Goal: Information Seeking & Learning: Learn about a topic

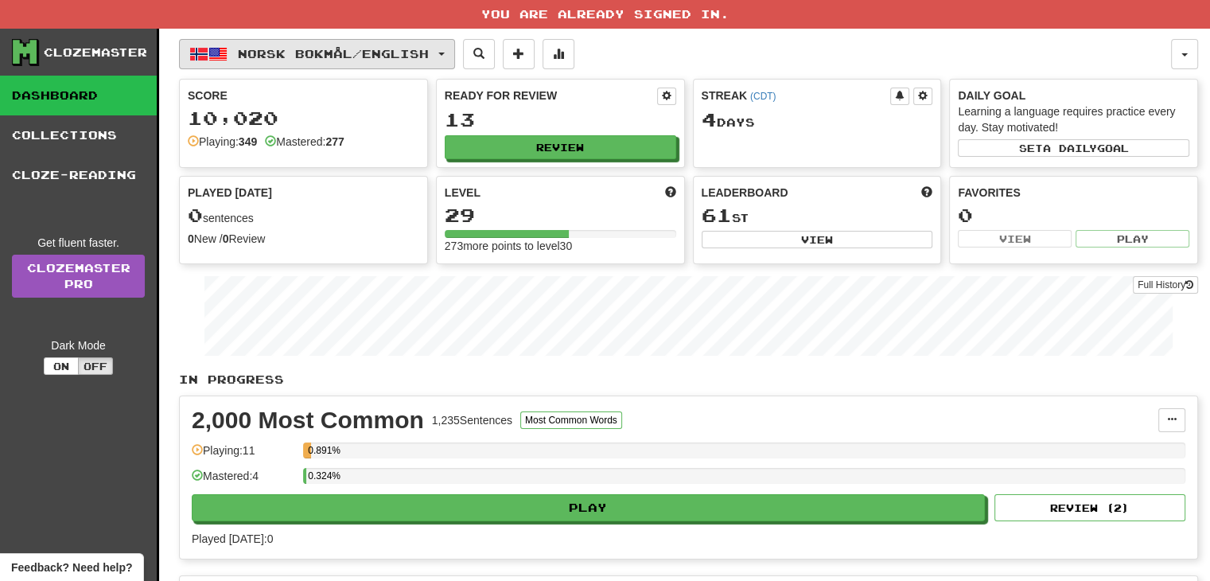
click at [451, 63] on button "Norsk bokmål / English" at bounding box center [317, 54] width 276 height 30
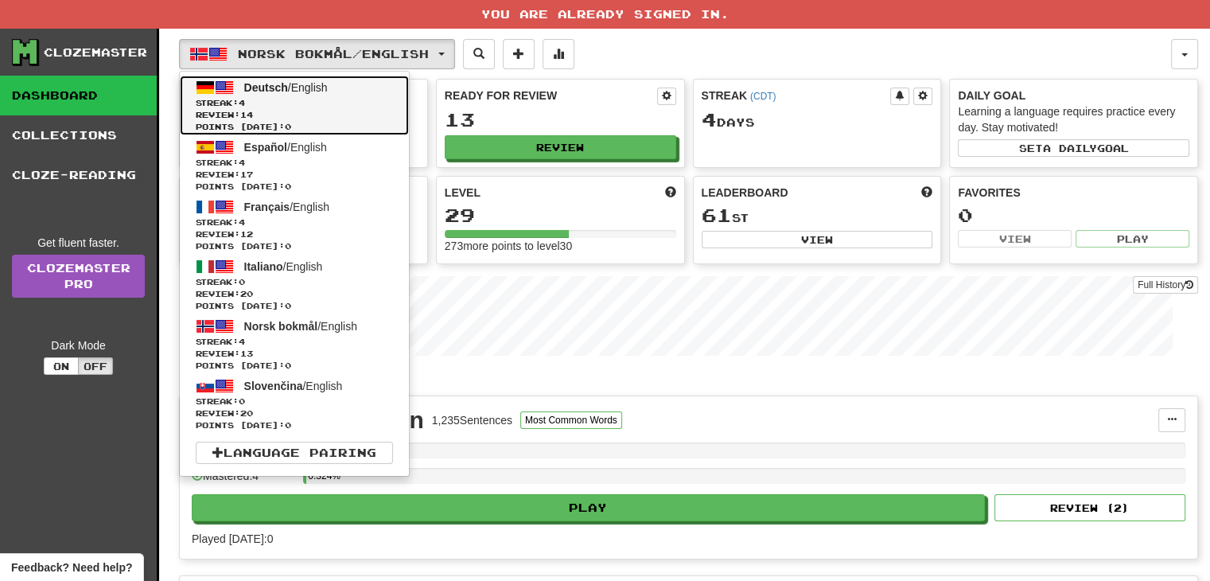
click at [341, 94] on link "Deutsch / English Streak: 4 Review: 14 Points today: 0" at bounding box center [294, 106] width 229 height 60
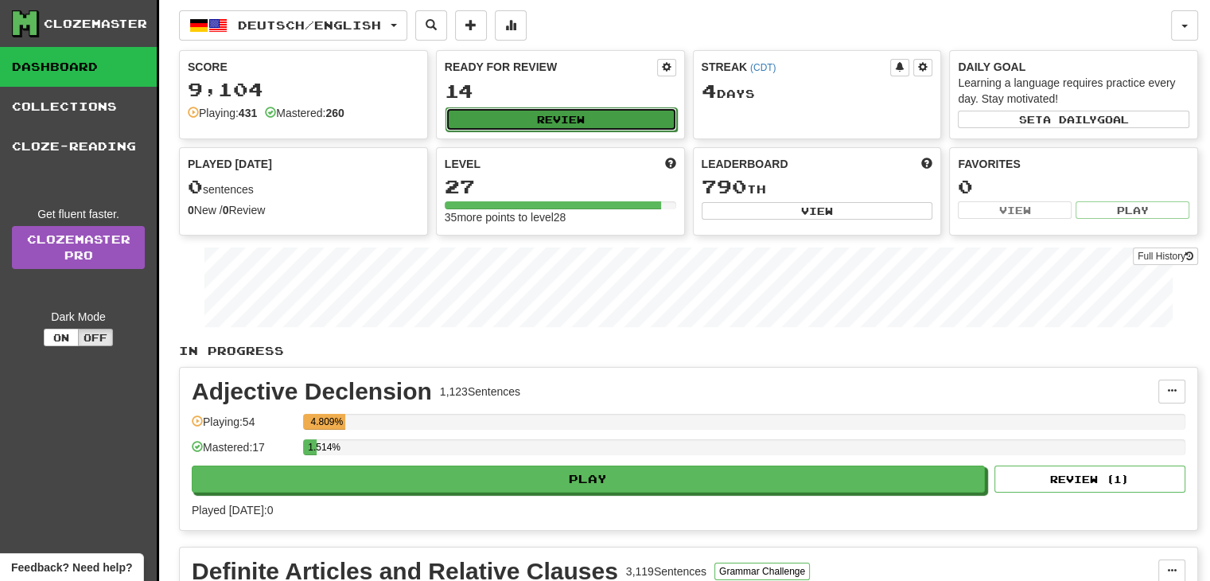
click at [596, 110] on button "Review" at bounding box center [560, 119] width 231 height 24
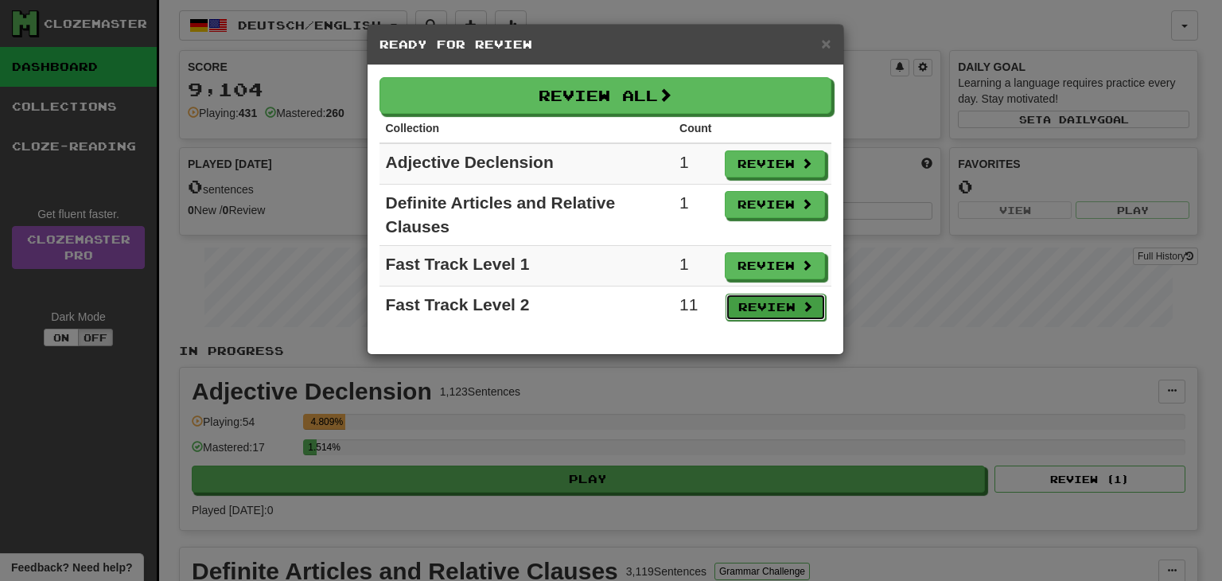
click at [779, 305] on button "Review" at bounding box center [775, 306] width 100 height 27
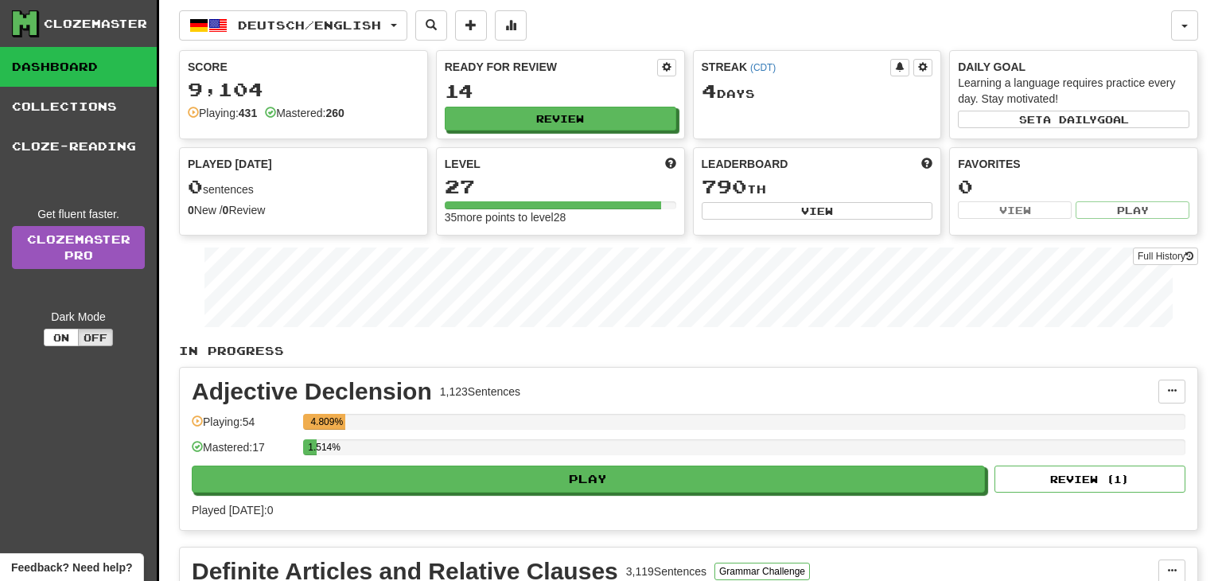
select select "**"
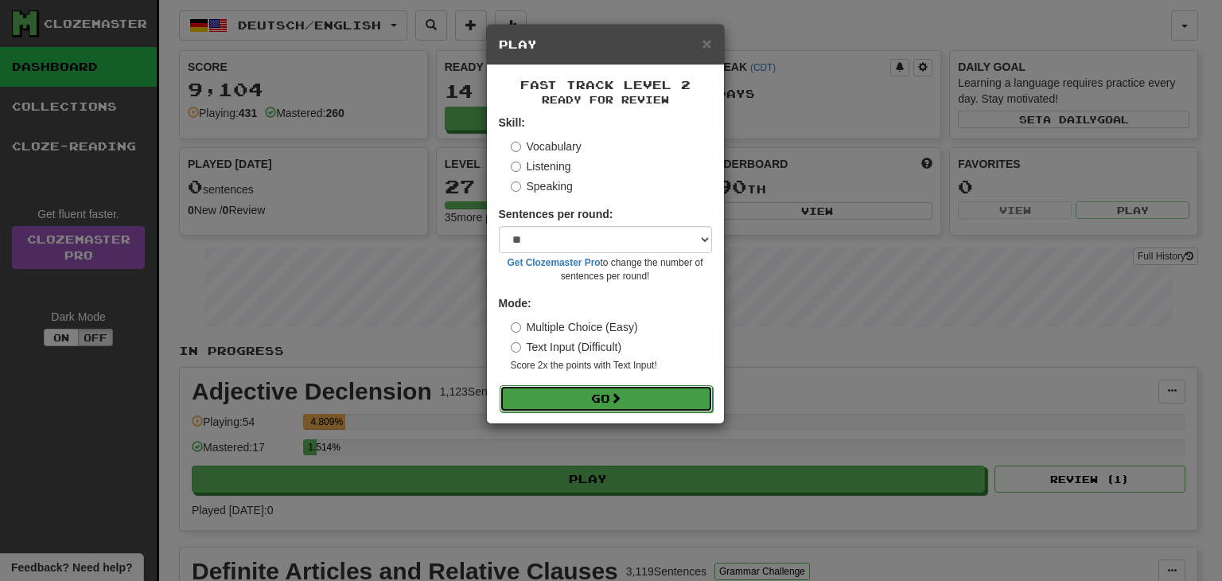
click at [606, 395] on button "Go" at bounding box center [605, 398] width 213 height 27
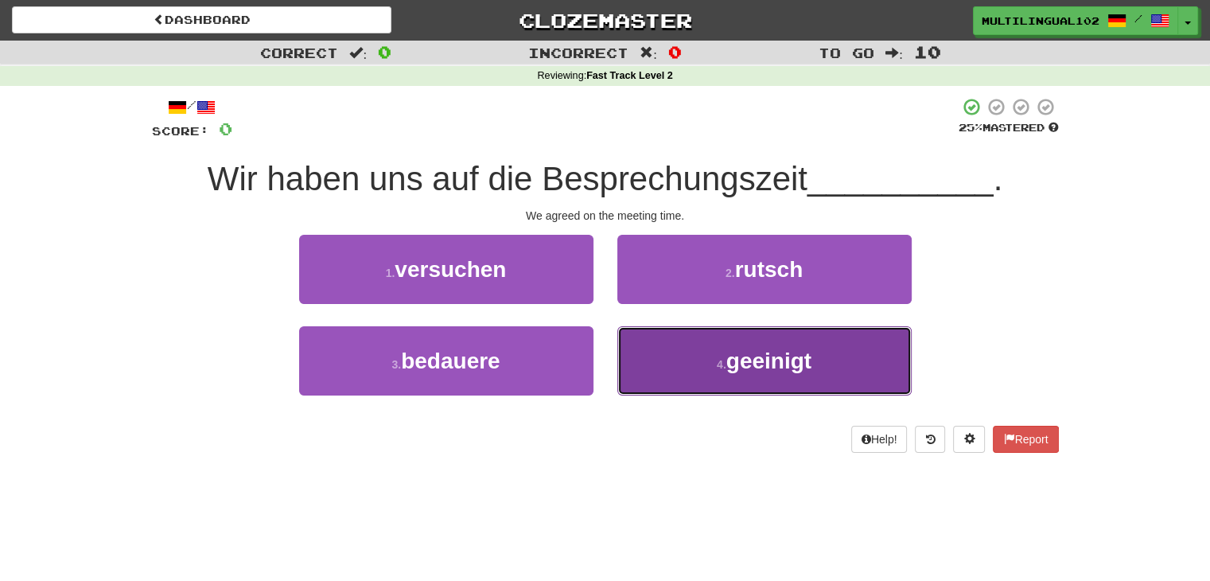
click at [674, 370] on button "4 . geeinigt" at bounding box center [764, 360] width 294 height 69
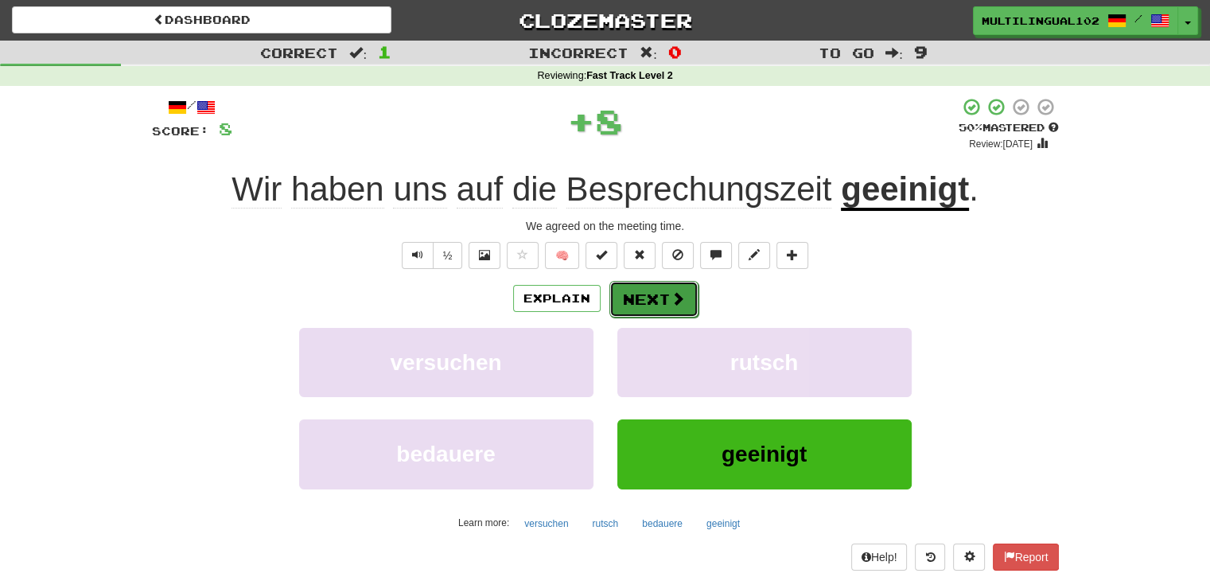
click at [640, 301] on button "Next" at bounding box center [653, 299] width 89 height 37
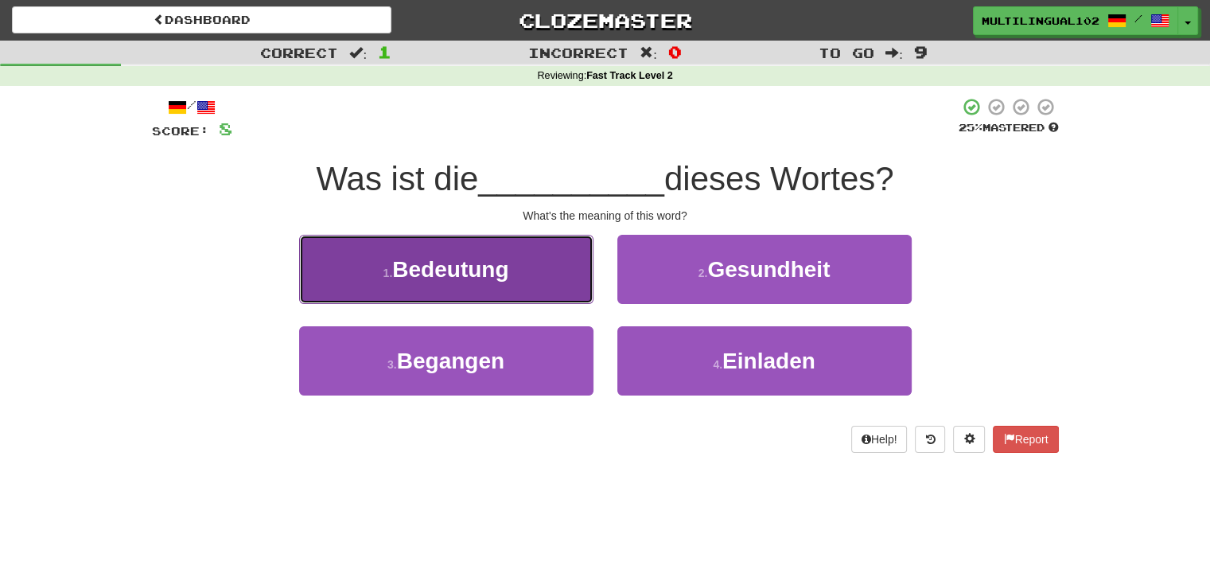
click at [548, 278] on button "1 . Bedeutung" at bounding box center [446, 269] width 294 height 69
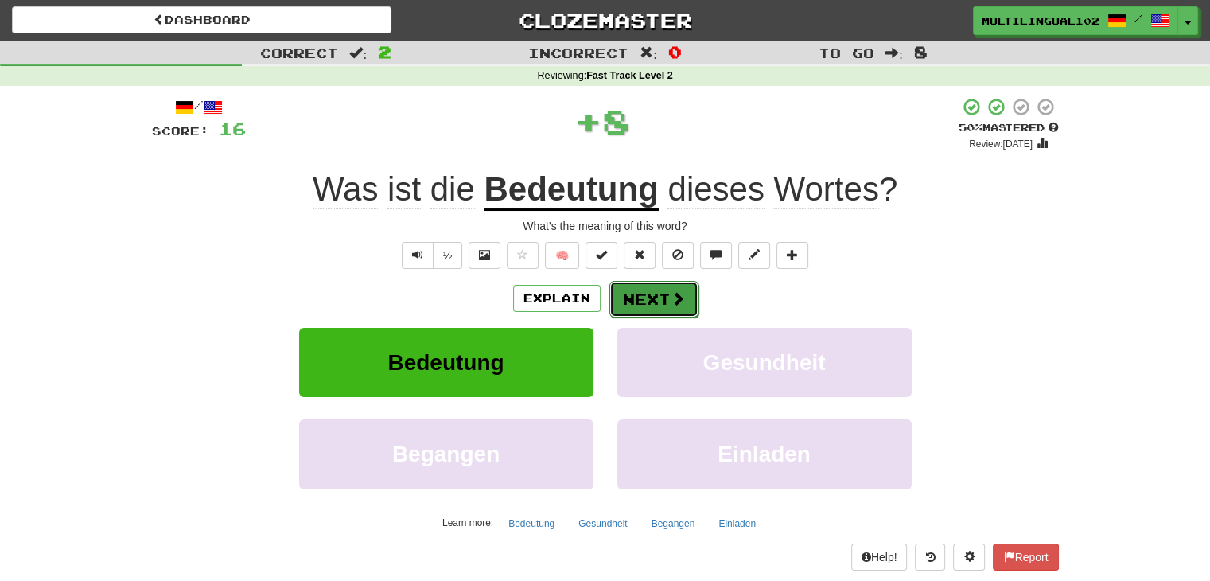
click at [655, 291] on button "Next" at bounding box center [653, 299] width 89 height 37
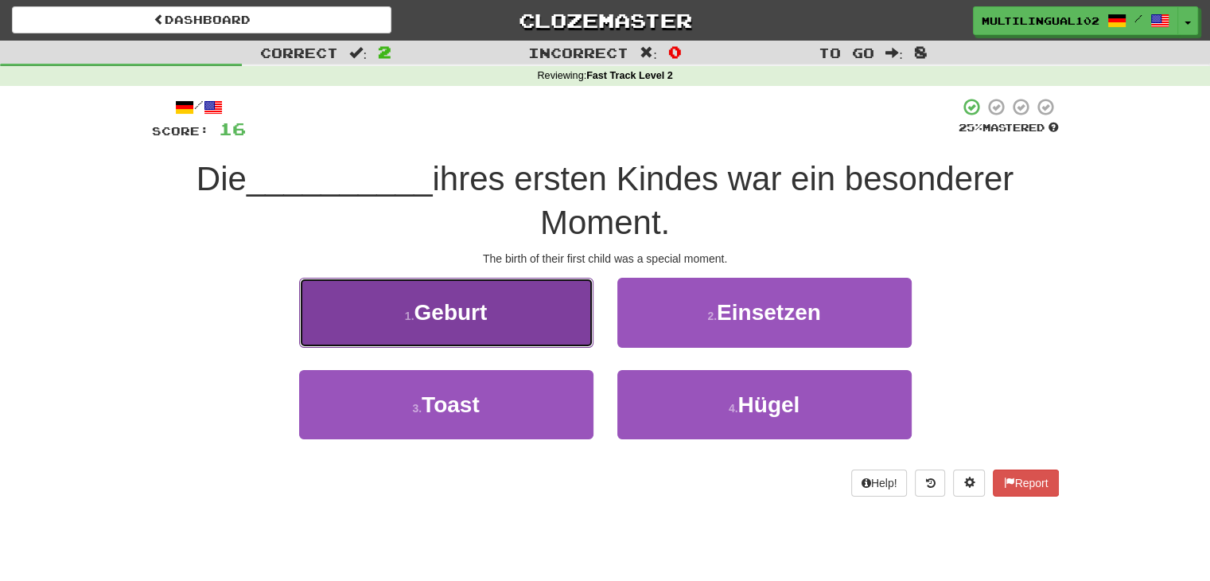
click at [554, 319] on button "1 . Geburt" at bounding box center [446, 312] width 294 height 69
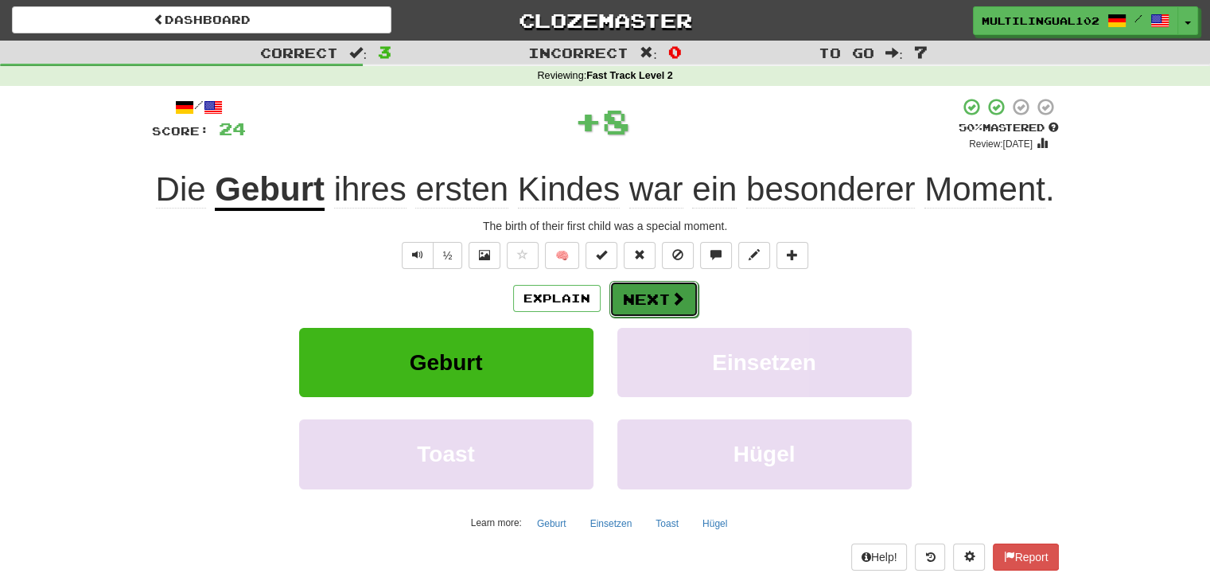
click at [674, 295] on span at bounding box center [677, 298] width 14 height 14
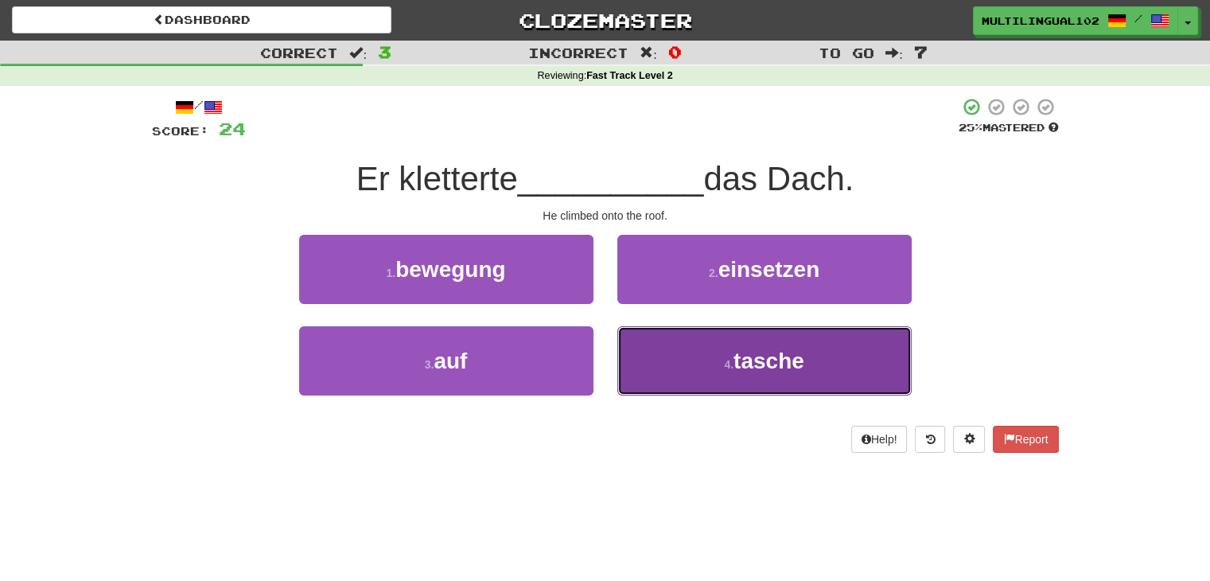
click at [697, 374] on button "4 . tasche" at bounding box center [764, 360] width 294 height 69
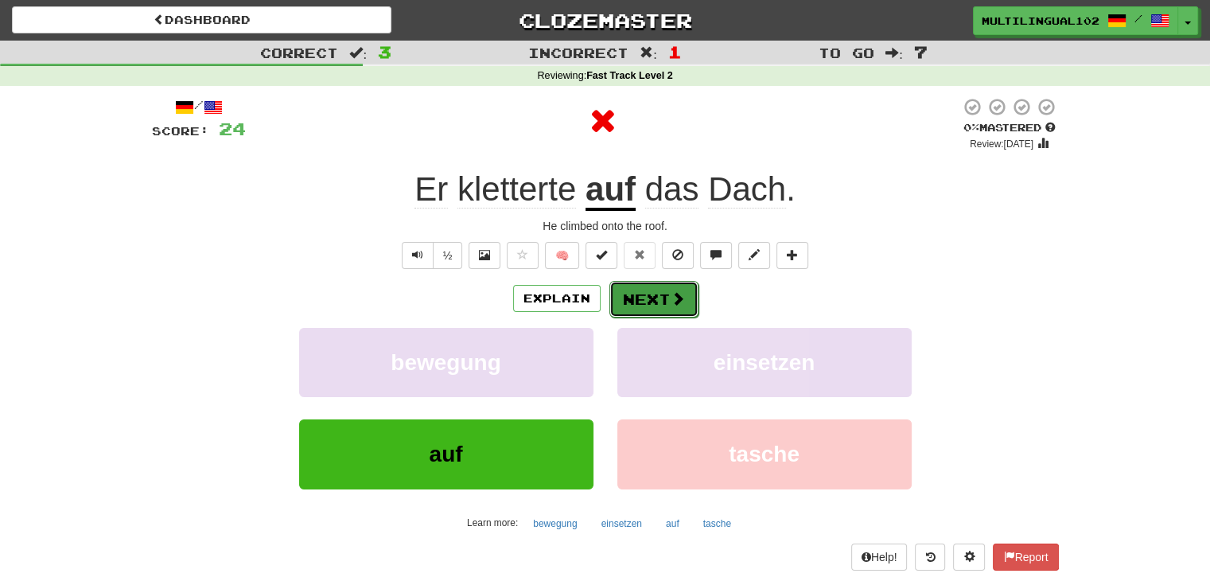
click at [649, 295] on button "Next" at bounding box center [653, 299] width 89 height 37
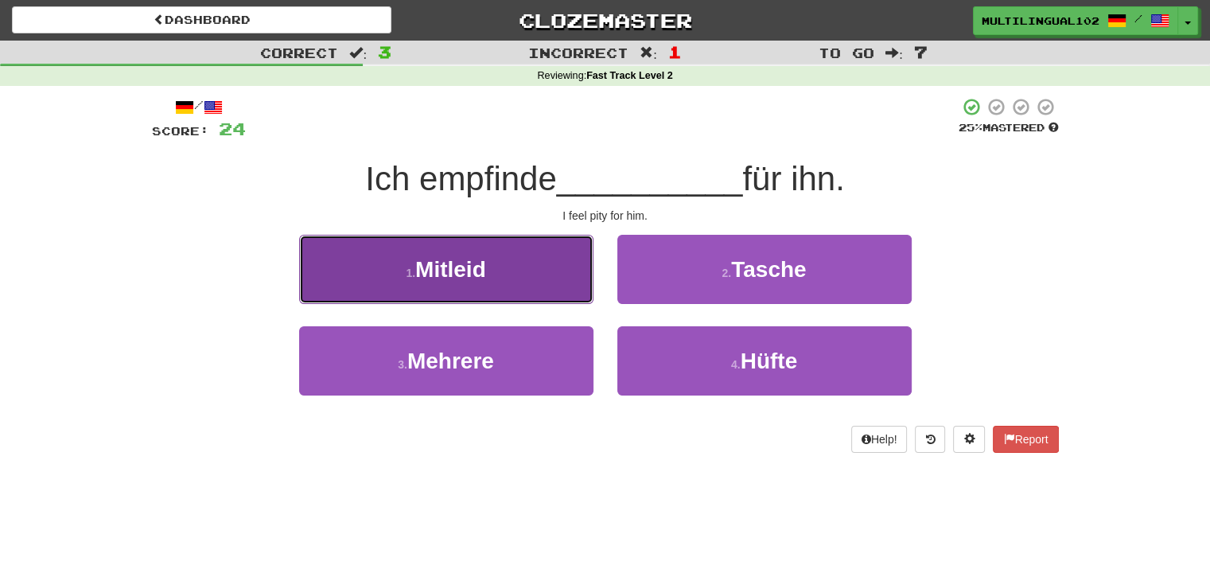
click at [538, 294] on button "1 . Mitleid" at bounding box center [446, 269] width 294 height 69
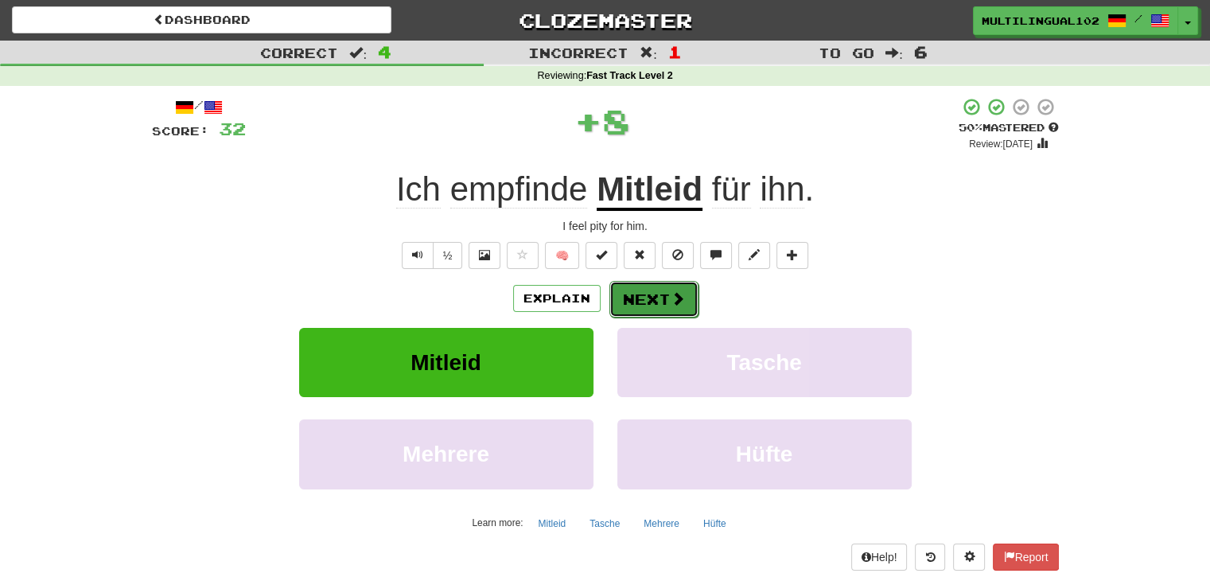
click at [651, 294] on button "Next" at bounding box center [653, 299] width 89 height 37
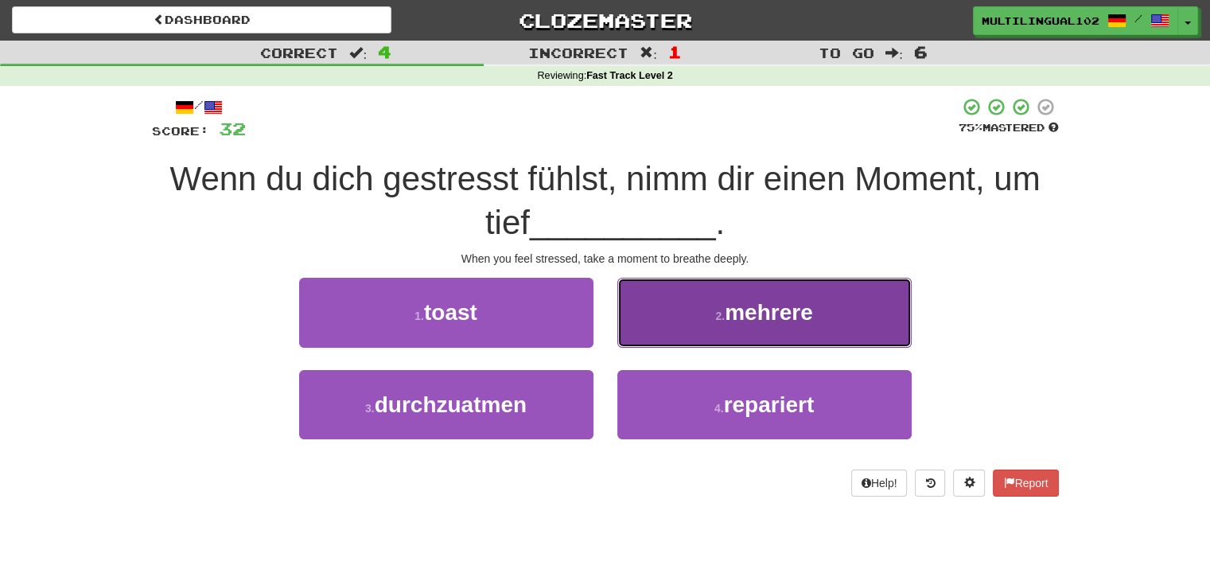
click at [693, 325] on button "2 . mehrere" at bounding box center [764, 312] width 294 height 69
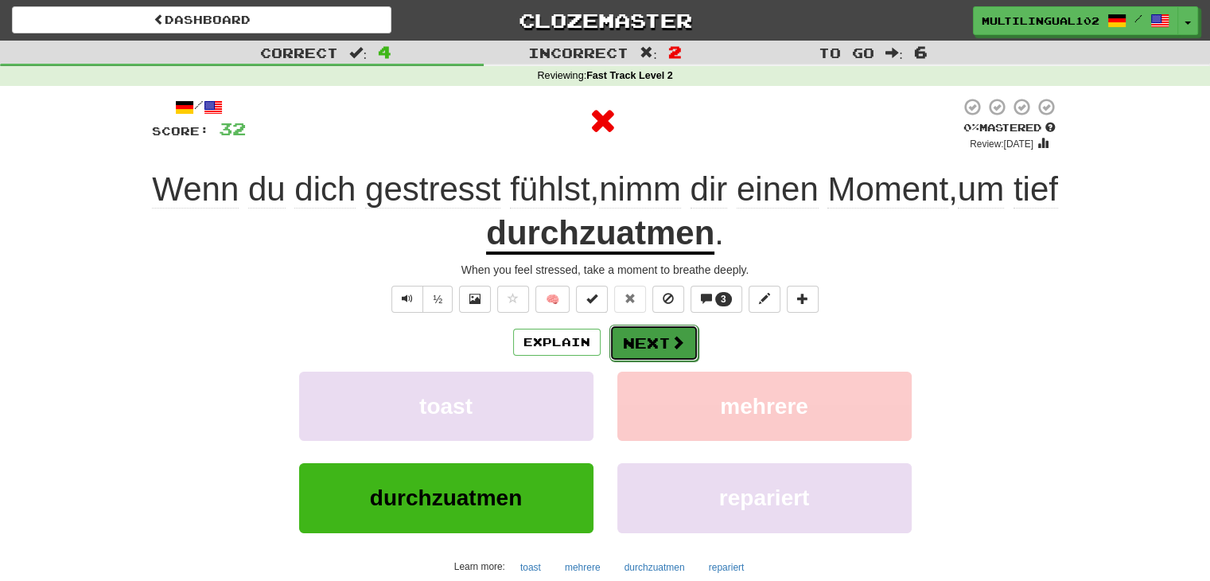
click at [665, 348] on button "Next" at bounding box center [653, 342] width 89 height 37
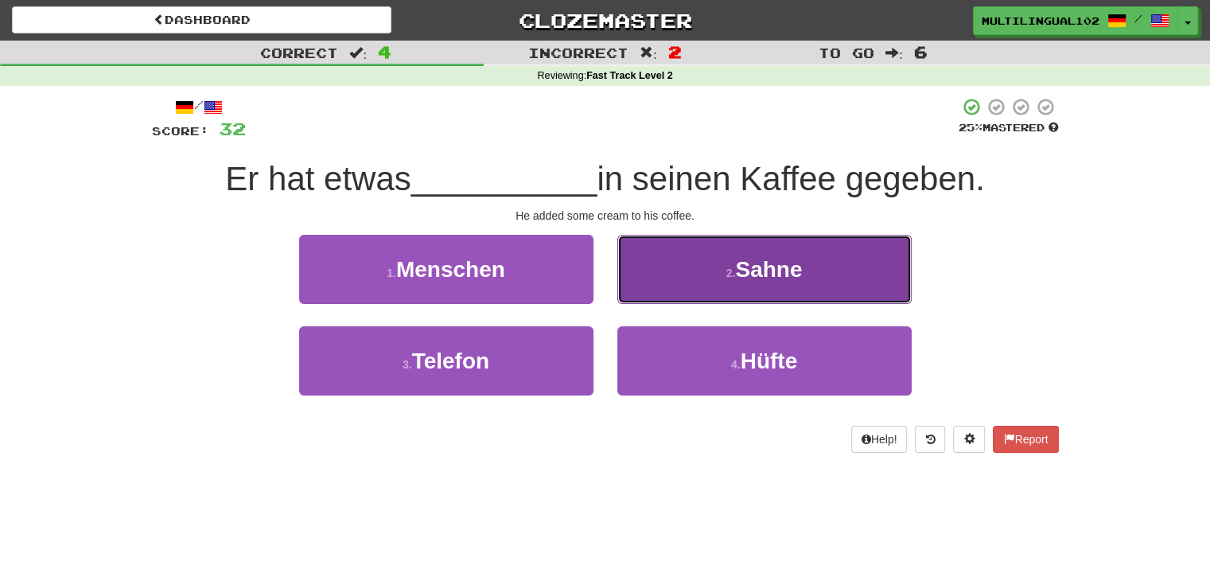
click at [709, 281] on button "2 . Sahne" at bounding box center [764, 269] width 294 height 69
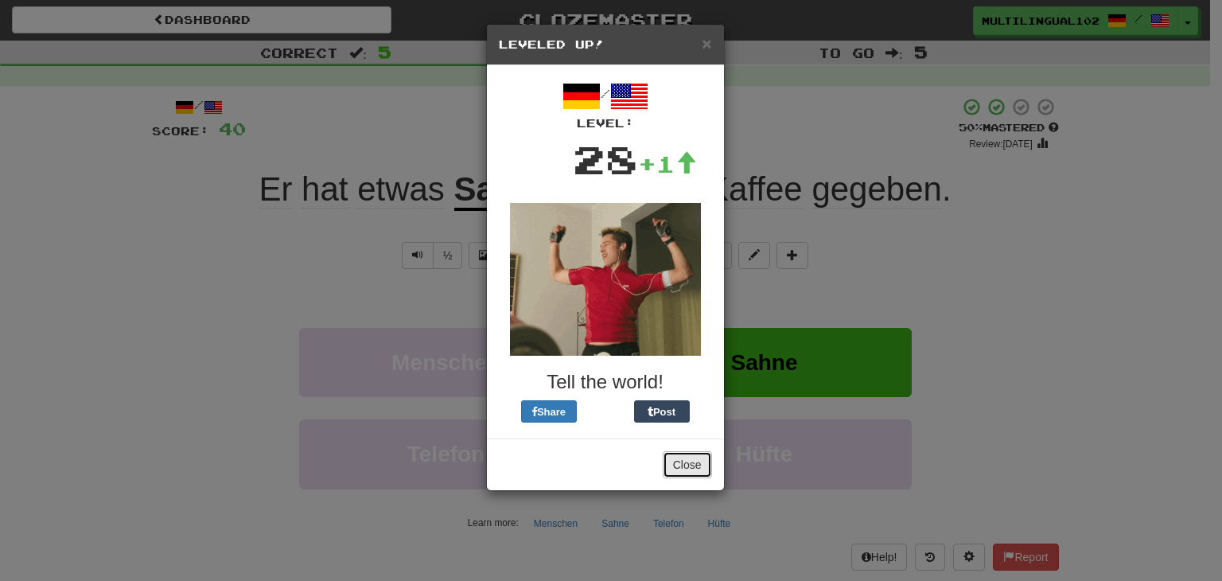
click at [710, 462] on button "Close" at bounding box center [686, 464] width 49 height 27
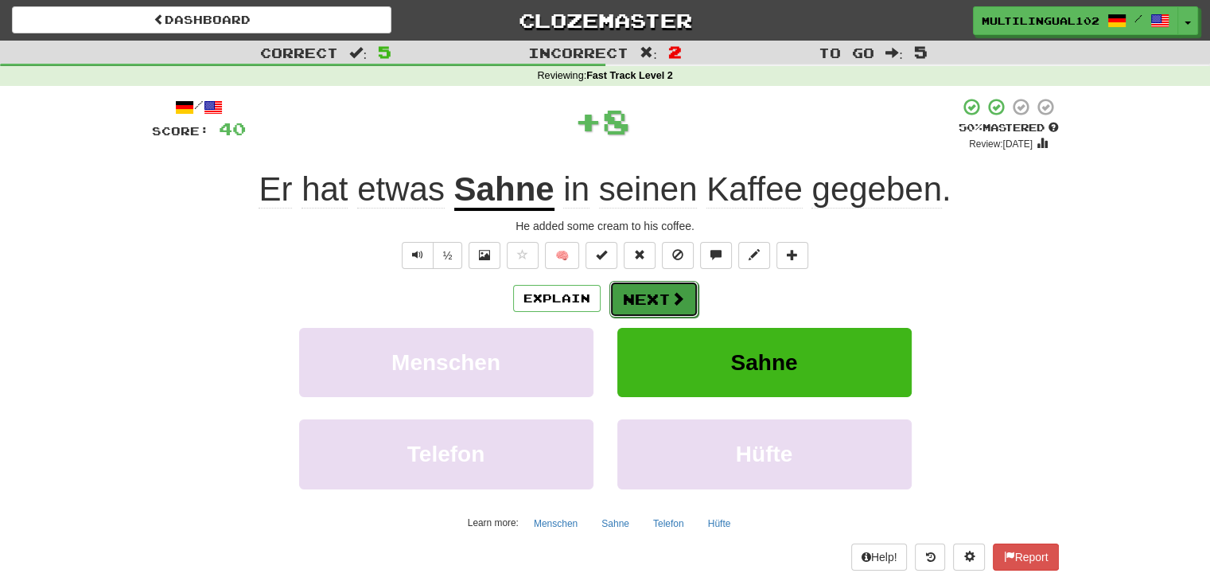
click at [663, 306] on button "Next" at bounding box center [653, 299] width 89 height 37
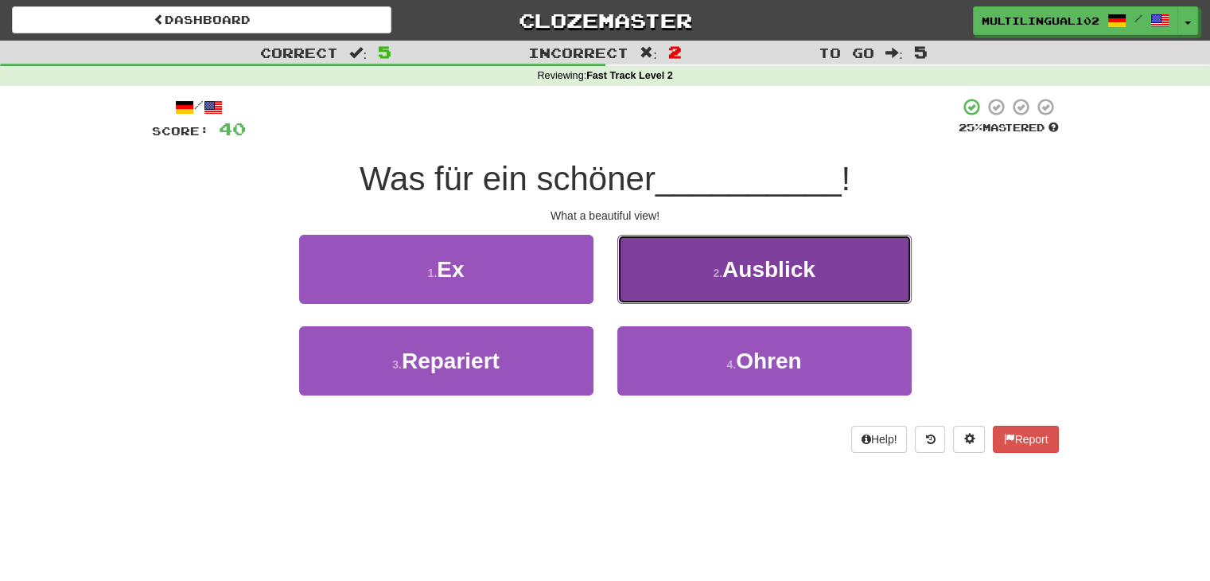
click at [704, 287] on button "2 . Ausblick" at bounding box center [764, 269] width 294 height 69
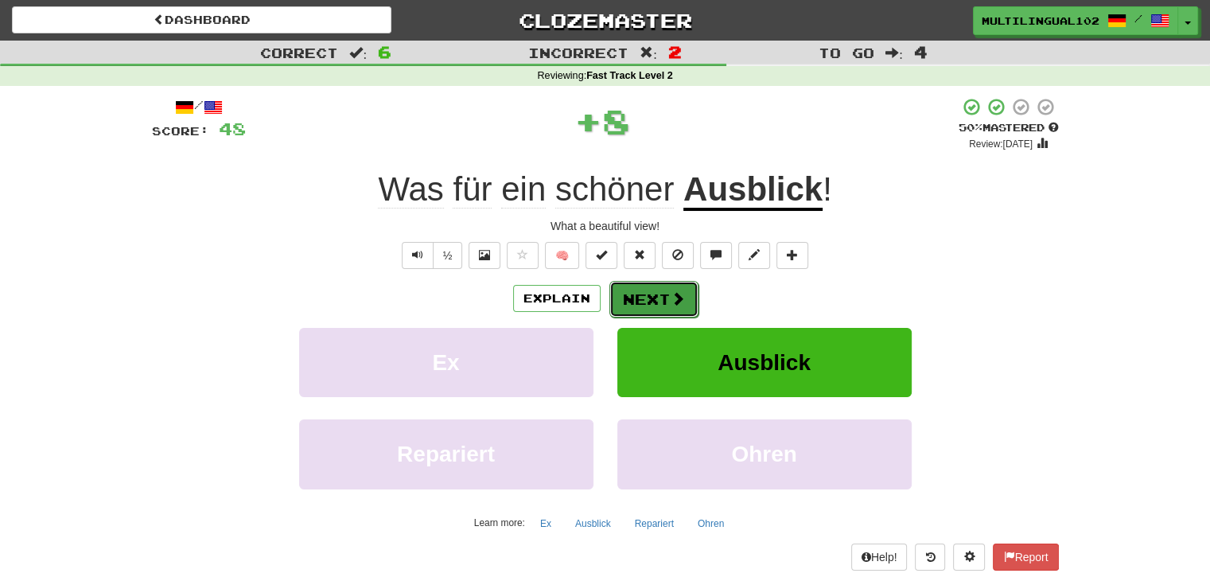
click at [666, 293] on button "Next" at bounding box center [653, 299] width 89 height 37
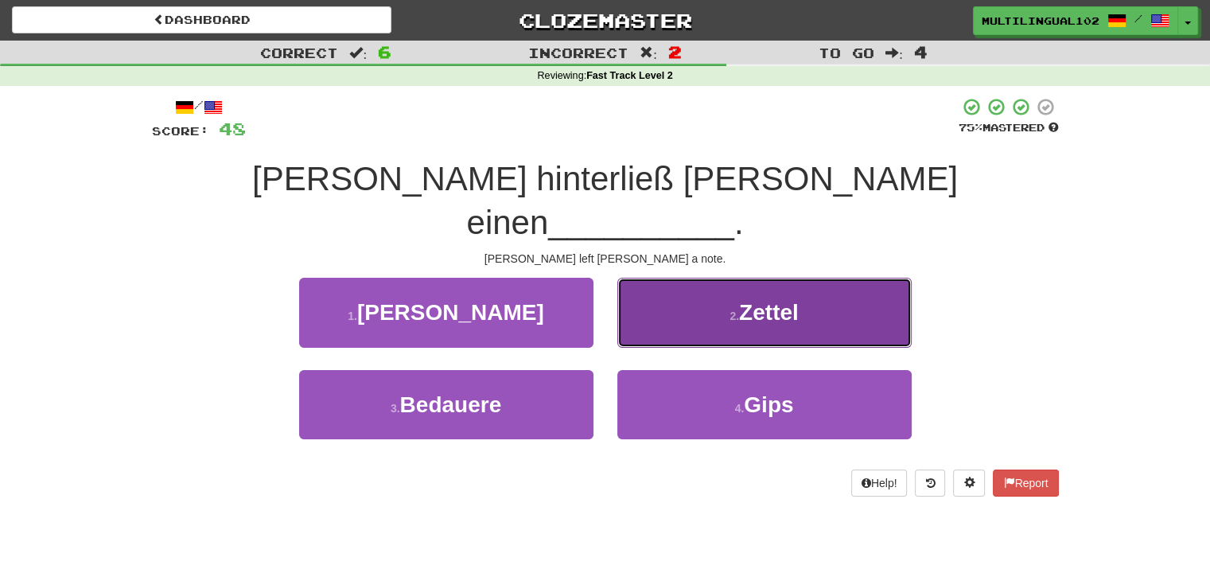
click at [678, 278] on button "2 . Zettel" at bounding box center [764, 312] width 294 height 69
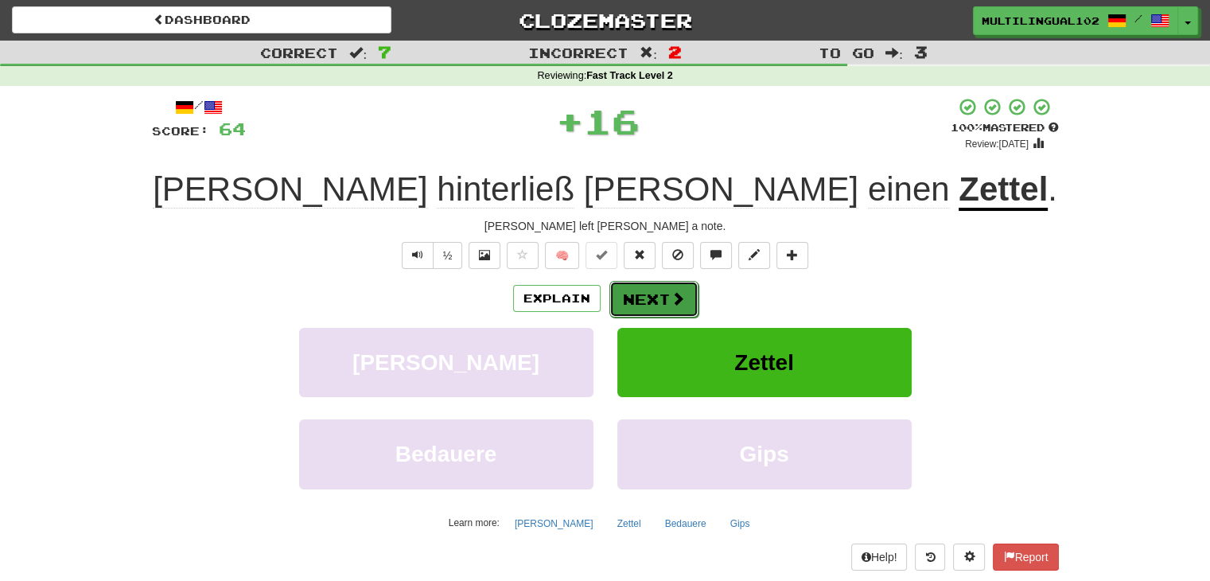
click at [643, 290] on button "Next" at bounding box center [653, 299] width 89 height 37
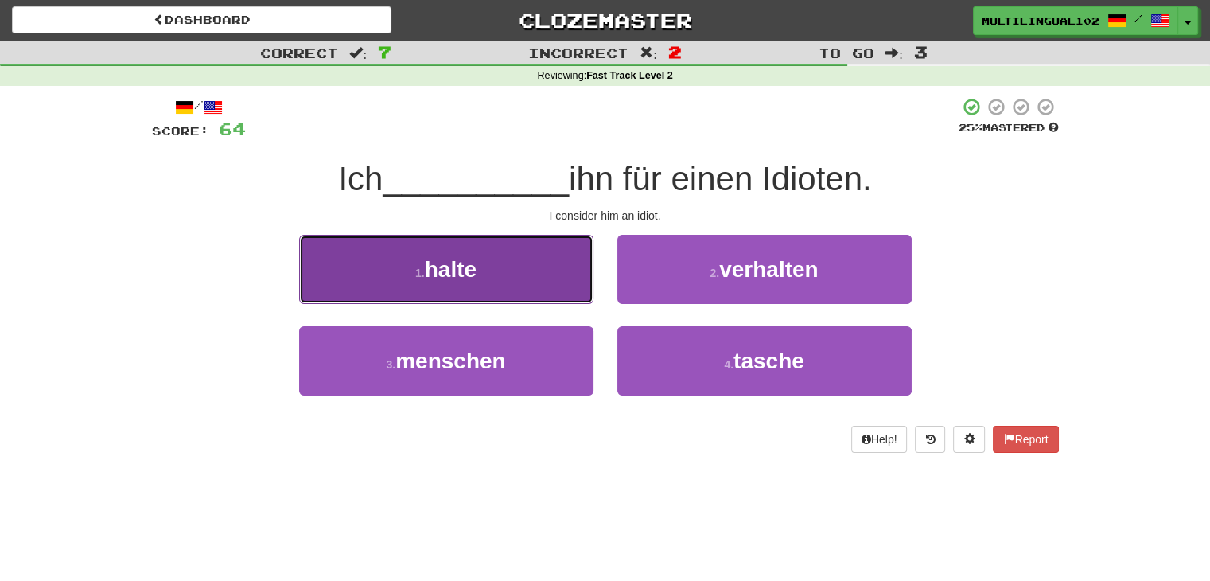
click at [539, 290] on button "1 . halte" at bounding box center [446, 269] width 294 height 69
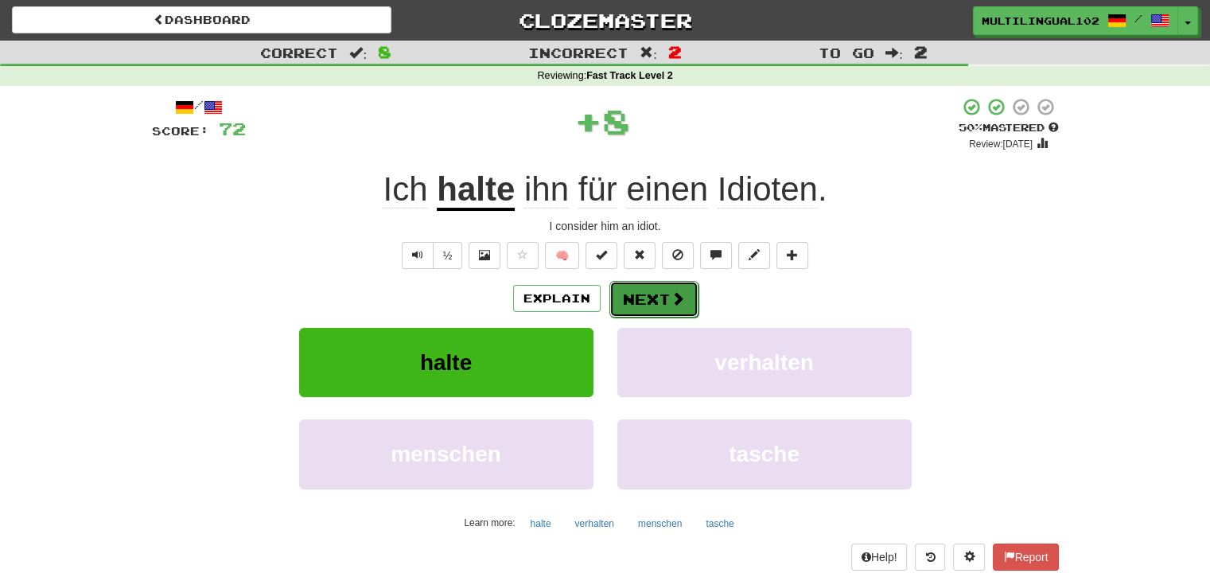
click at [643, 289] on button "Next" at bounding box center [653, 299] width 89 height 37
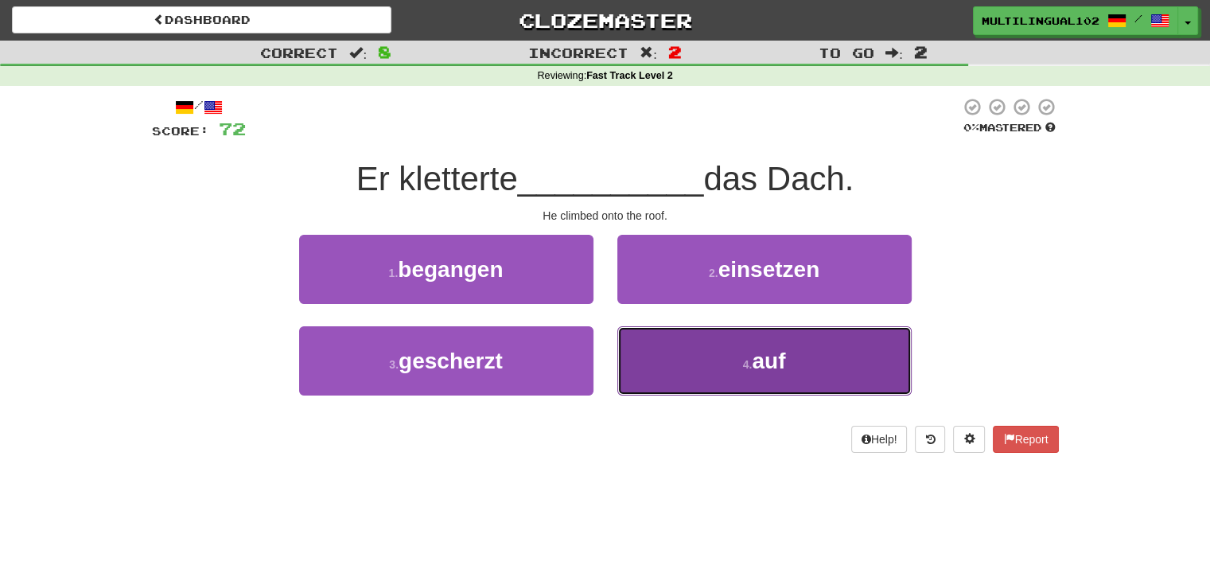
click at [681, 370] on button "4 . auf" at bounding box center [764, 360] width 294 height 69
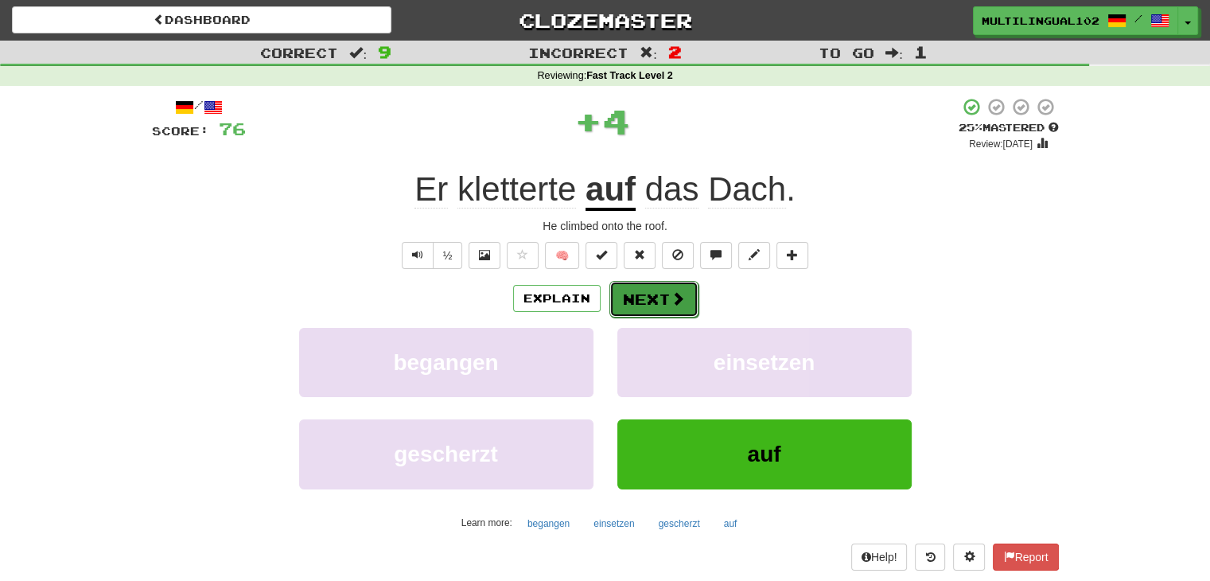
click at [651, 303] on button "Next" at bounding box center [653, 299] width 89 height 37
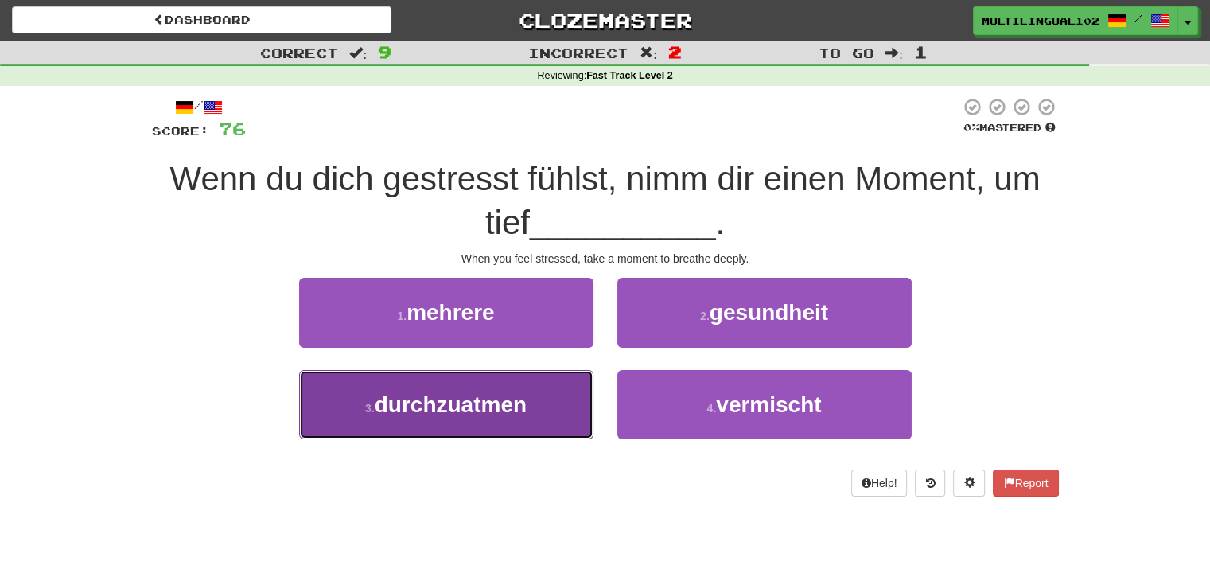
click at [538, 405] on button "3 . durchzuatmen" at bounding box center [446, 404] width 294 height 69
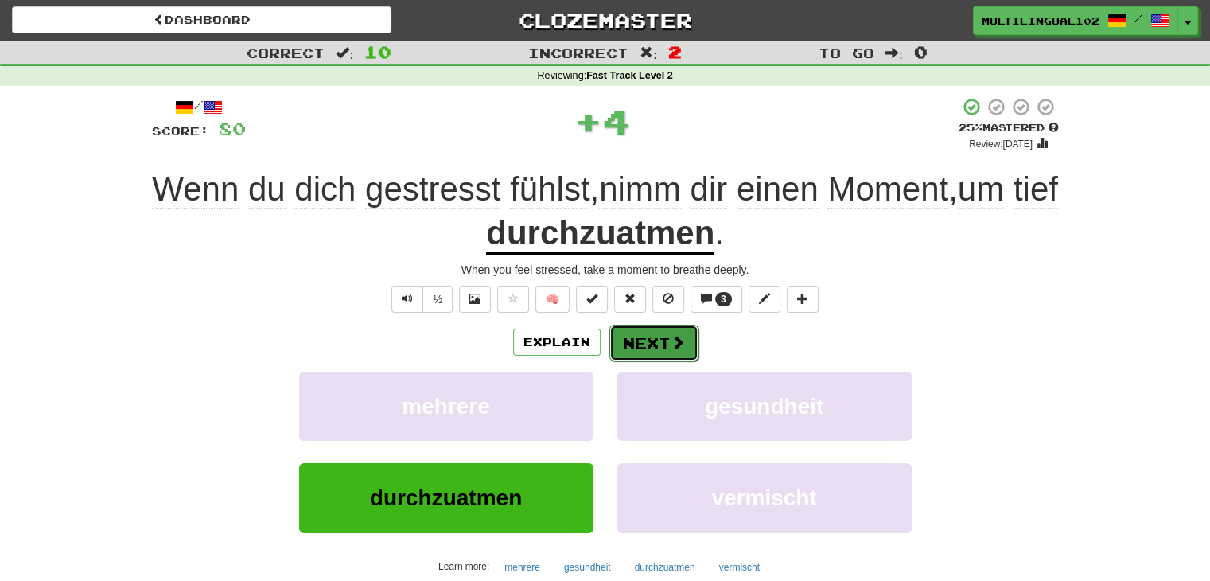
click at [643, 341] on button "Next" at bounding box center [653, 342] width 89 height 37
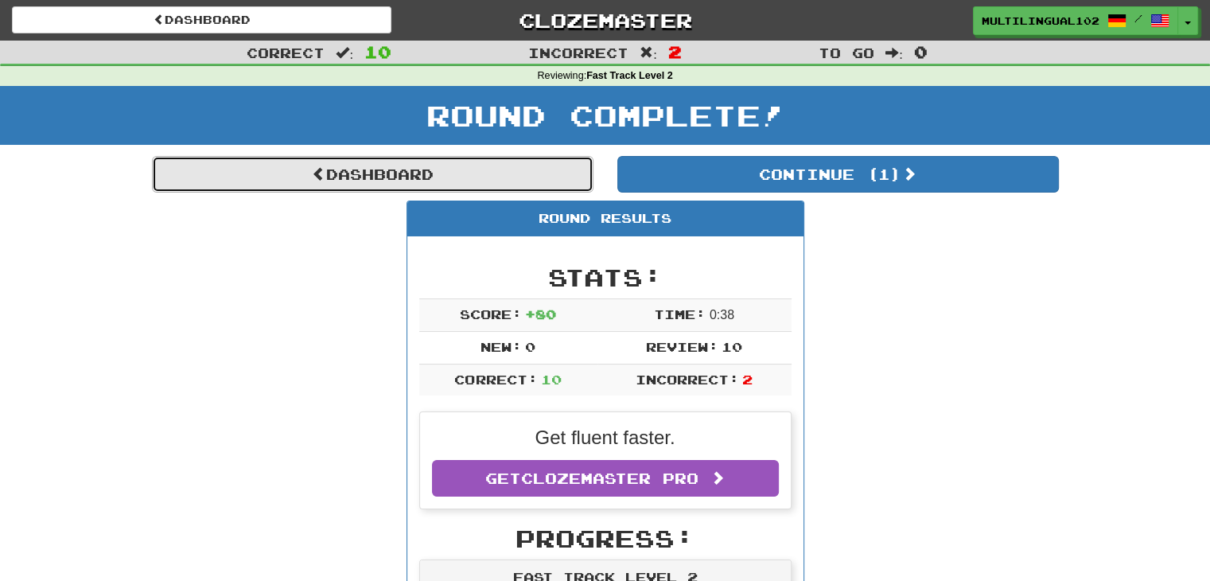
click at [442, 166] on link "Dashboard" at bounding box center [372, 174] width 441 height 37
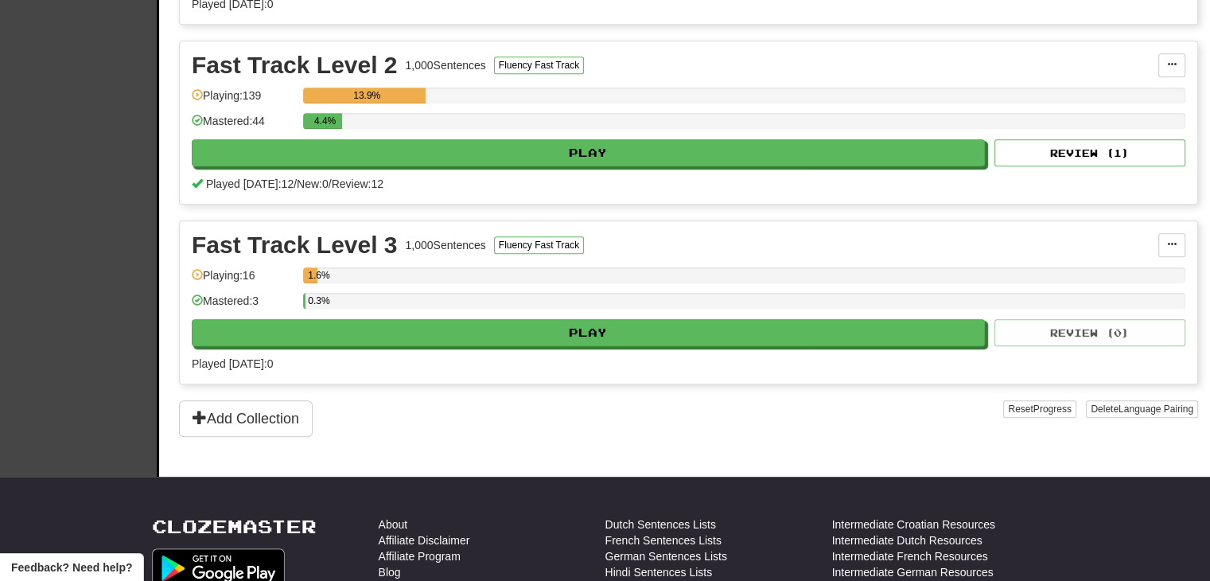
scroll to position [865, 0]
click at [237, 400] on button "Add Collection" at bounding box center [246, 418] width 134 height 37
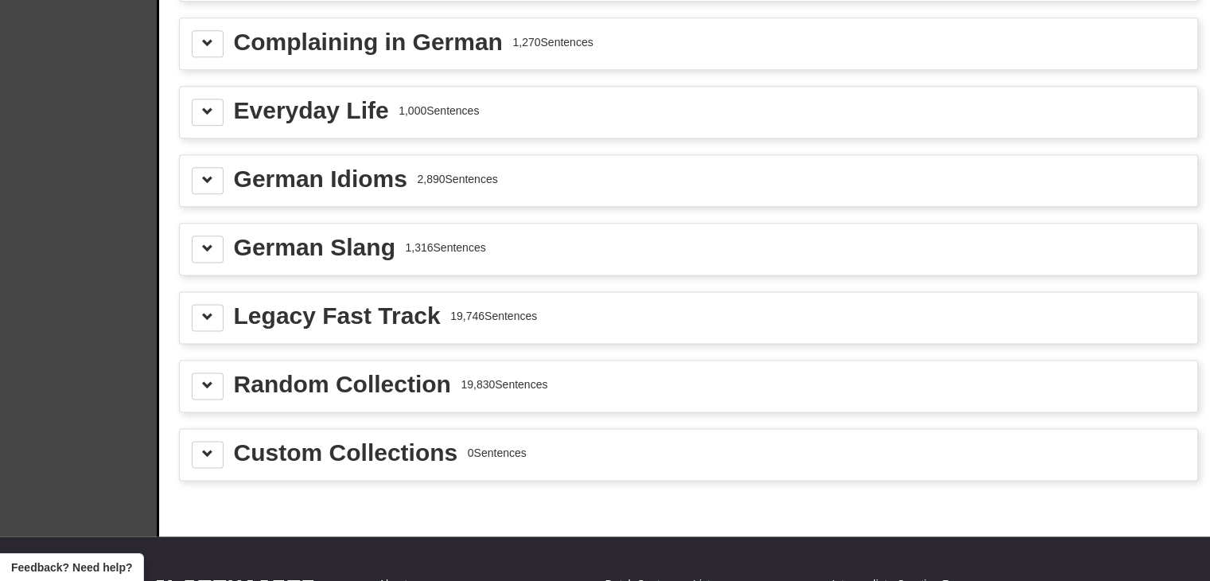
scroll to position [2018, 0]
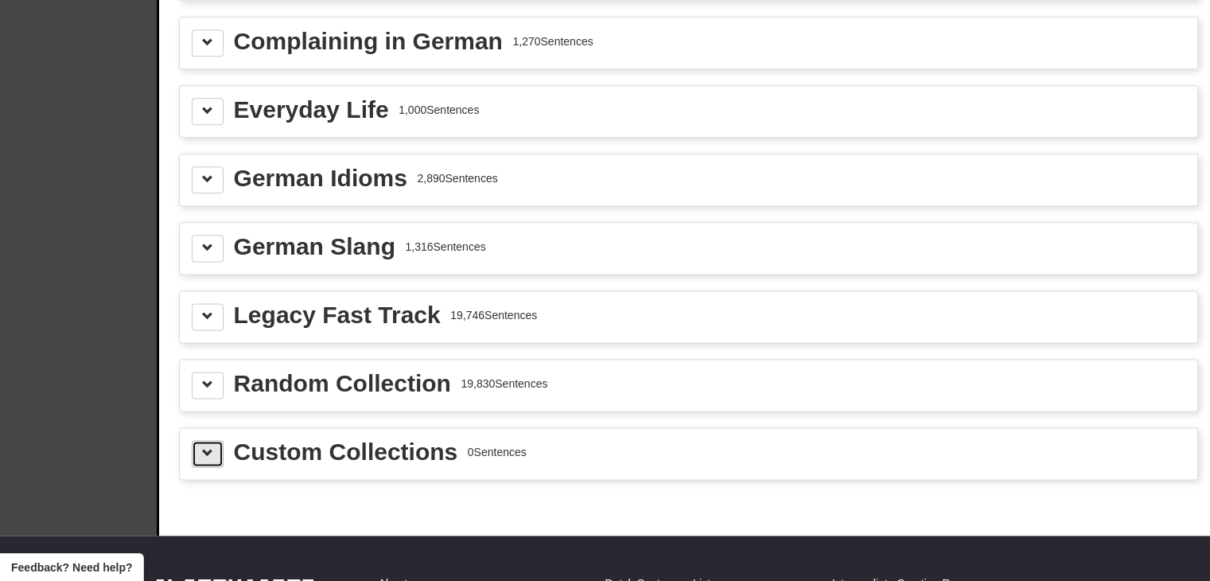
click at [210, 447] on span at bounding box center [207, 452] width 11 height 11
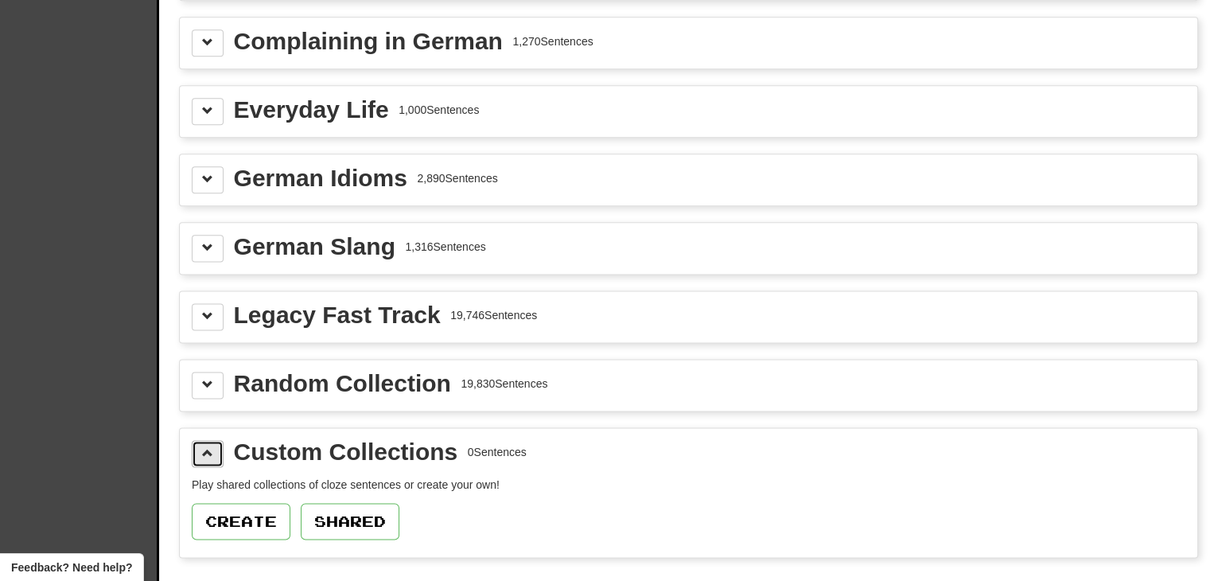
click at [210, 447] on span at bounding box center [207, 452] width 11 height 11
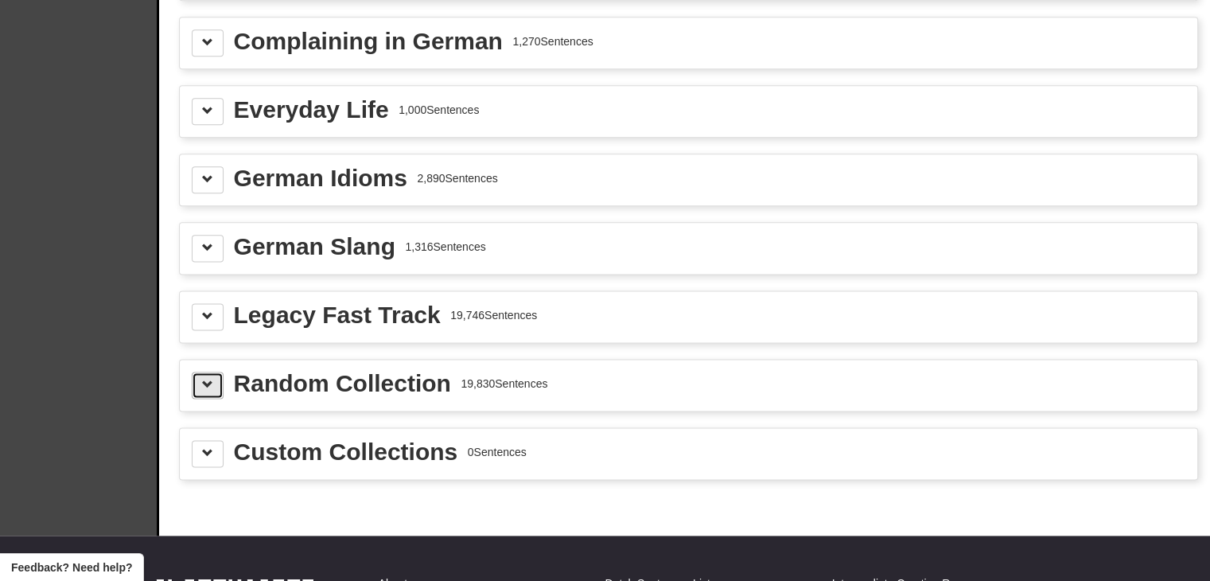
click at [210, 379] on button at bounding box center [208, 384] width 32 height 27
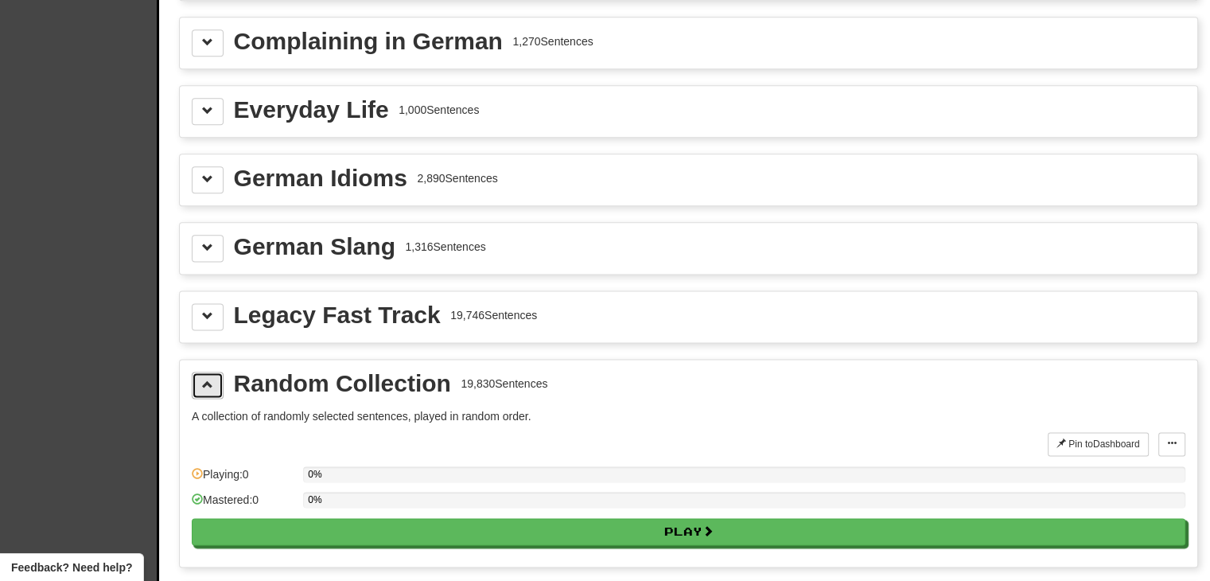
click at [210, 379] on button at bounding box center [208, 384] width 32 height 27
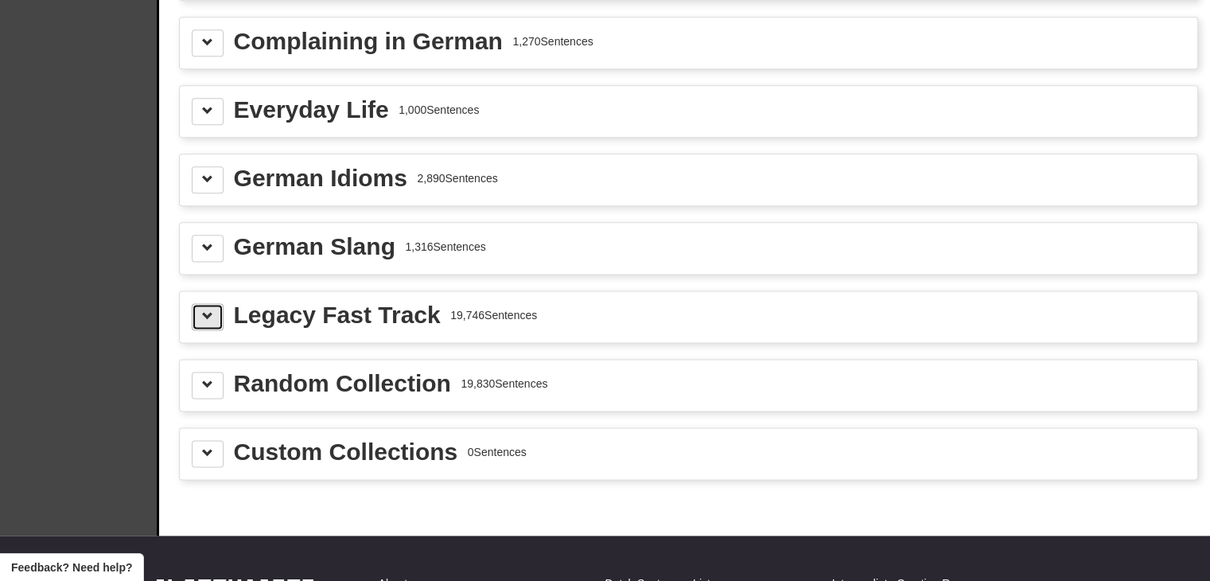
click at [216, 303] on button at bounding box center [208, 316] width 32 height 27
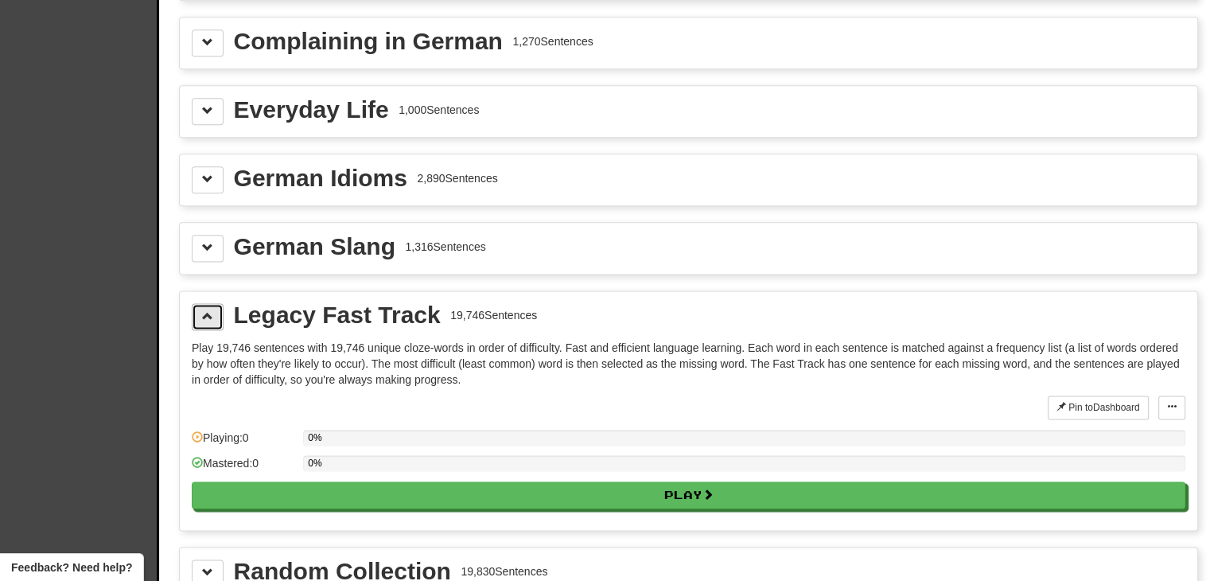
click at [214, 303] on button at bounding box center [208, 316] width 32 height 27
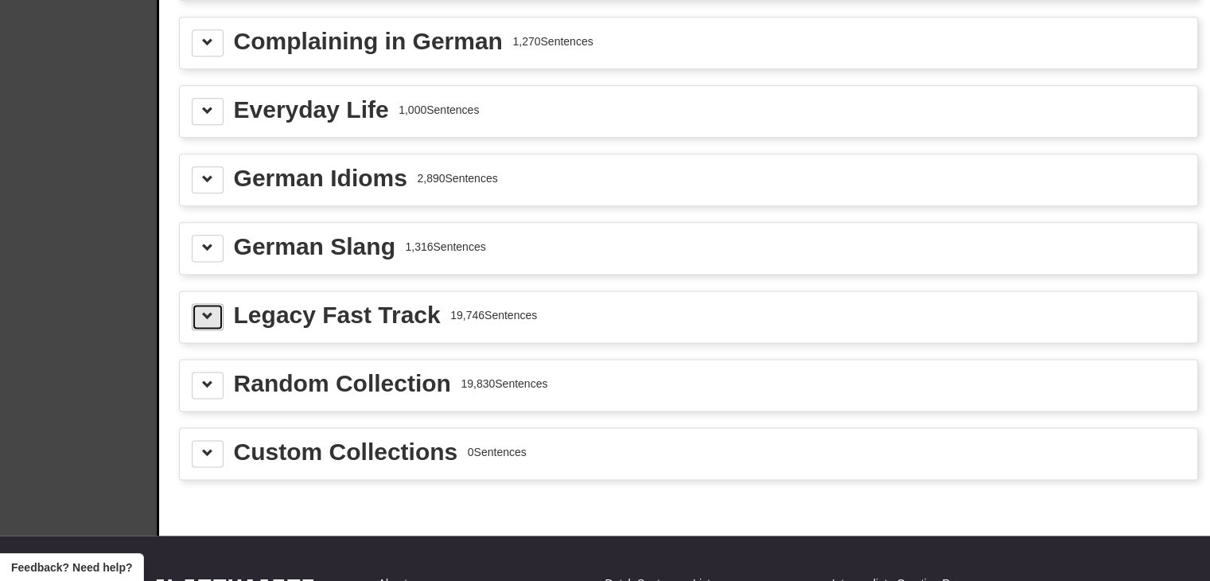
click at [212, 308] on button at bounding box center [208, 316] width 32 height 27
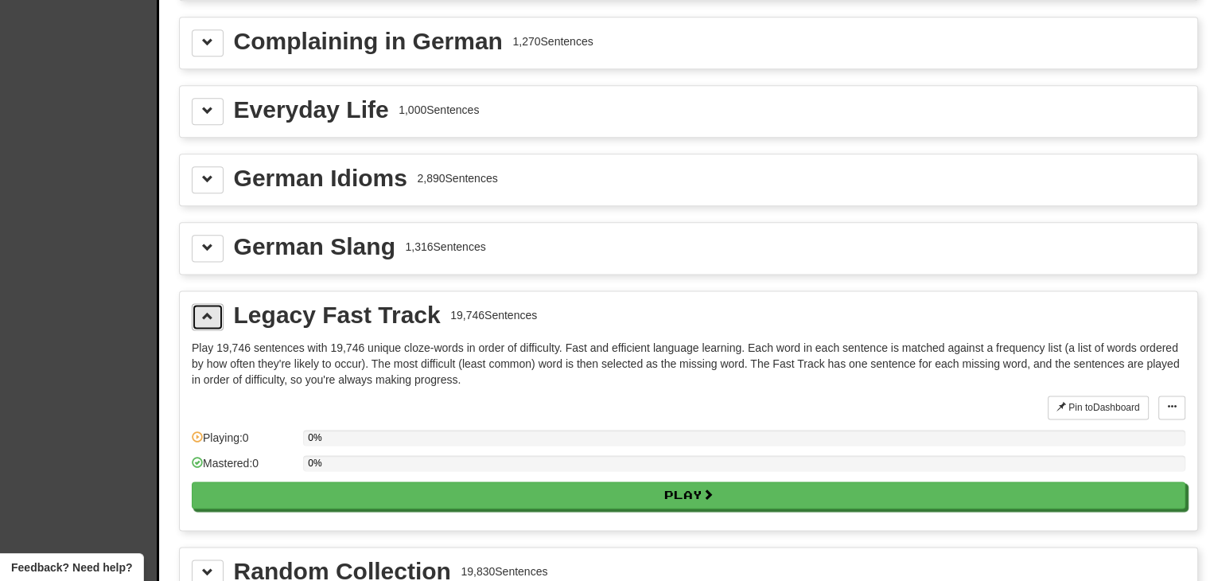
click at [213, 309] on button at bounding box center [208, 316] width 32 height 27
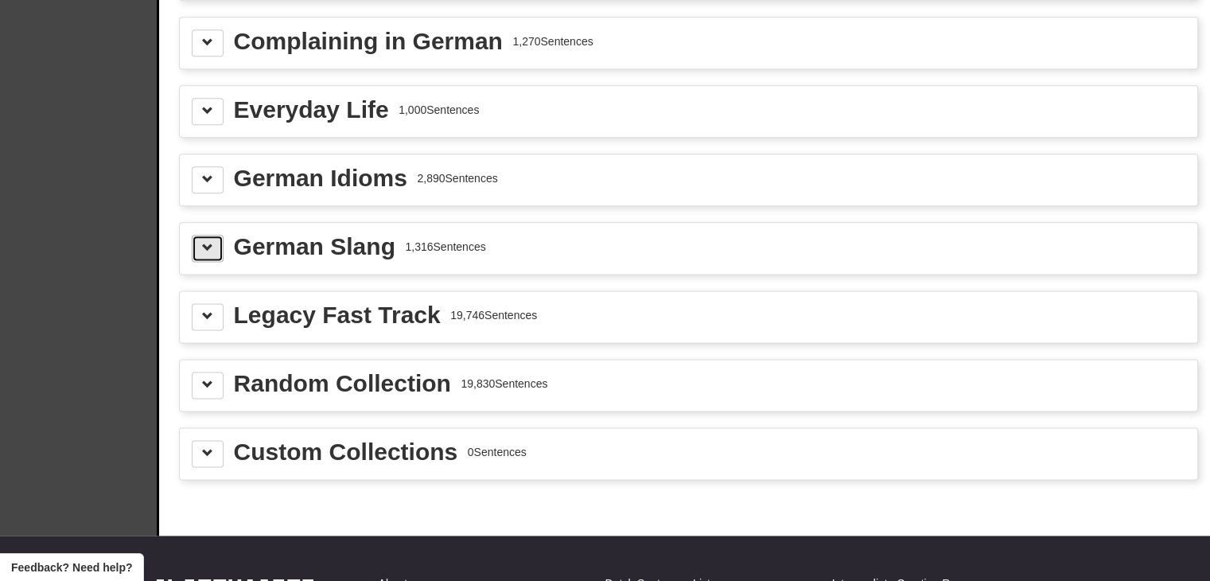
click at [219, 235] on button at bounding box center [208, 248] width 32 height 27
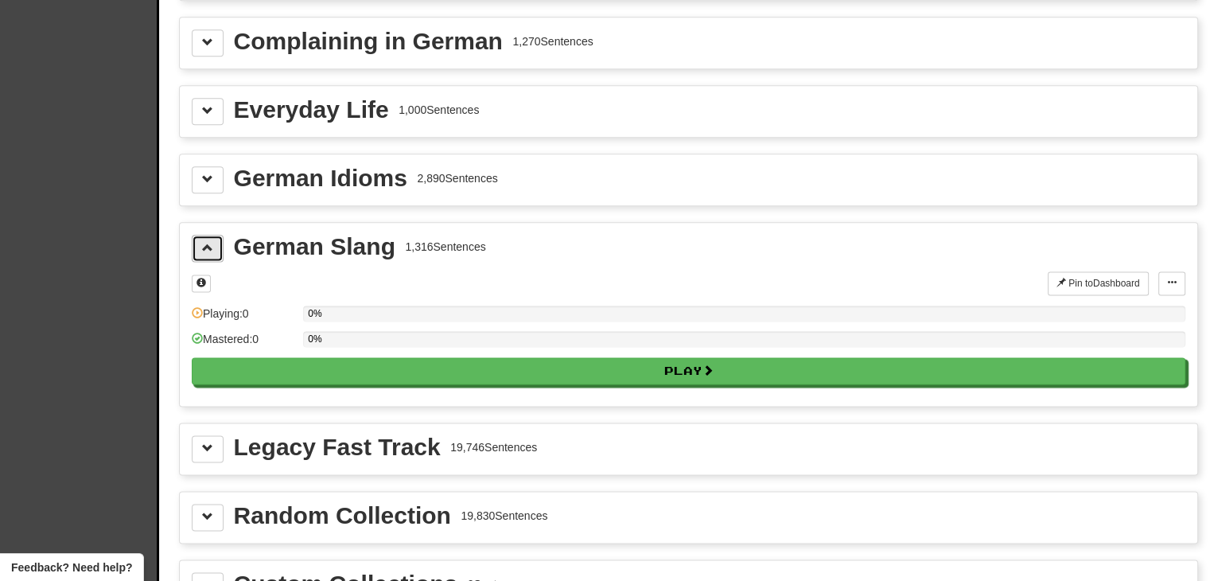
click at [219, 235] on button at bounding box center [208, 248] width 32 height 27
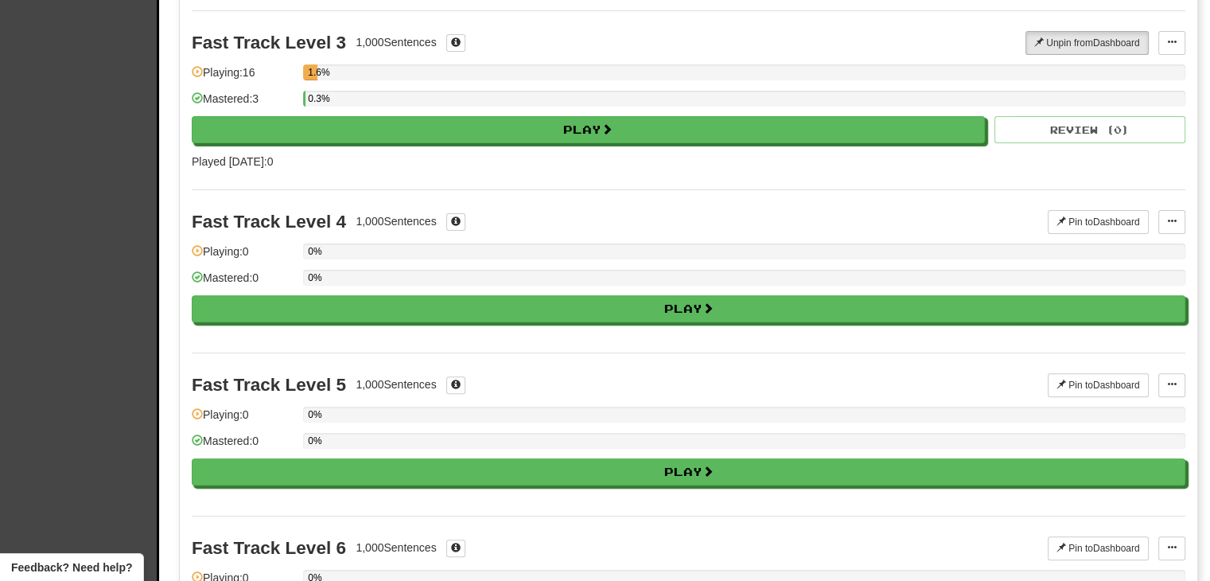
scroll to position [0, 0]
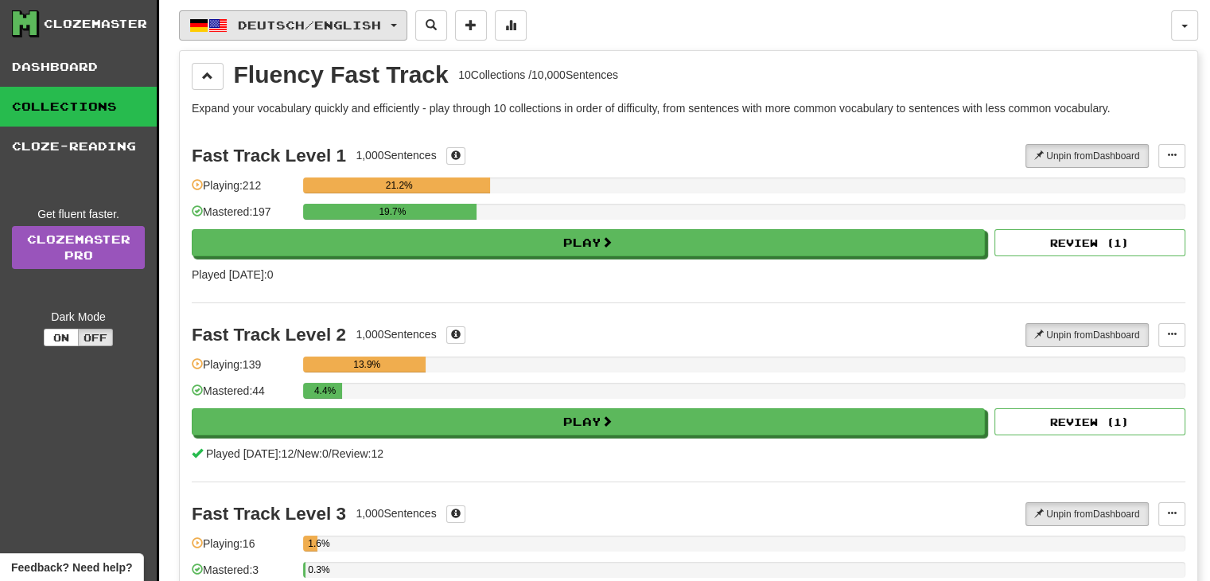
click at [399, 26] on button "Deutsch / English" at bounding box center [293, 25] width 228 height 30
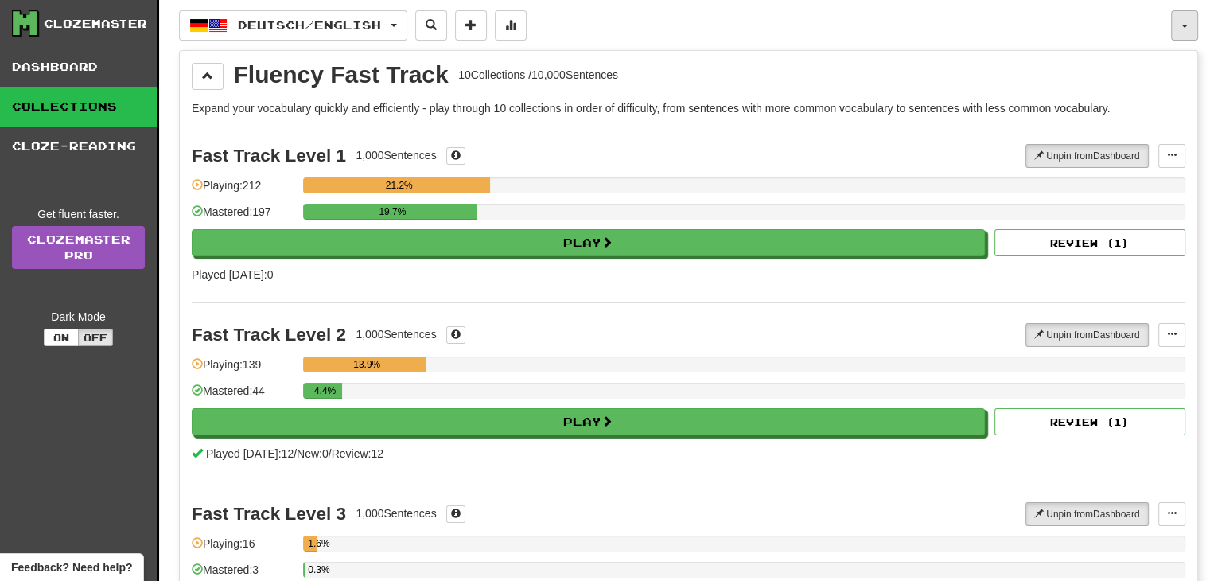
click at [1190, 17] on button "button" at bounding box center [1184, 25] width 27 height 30
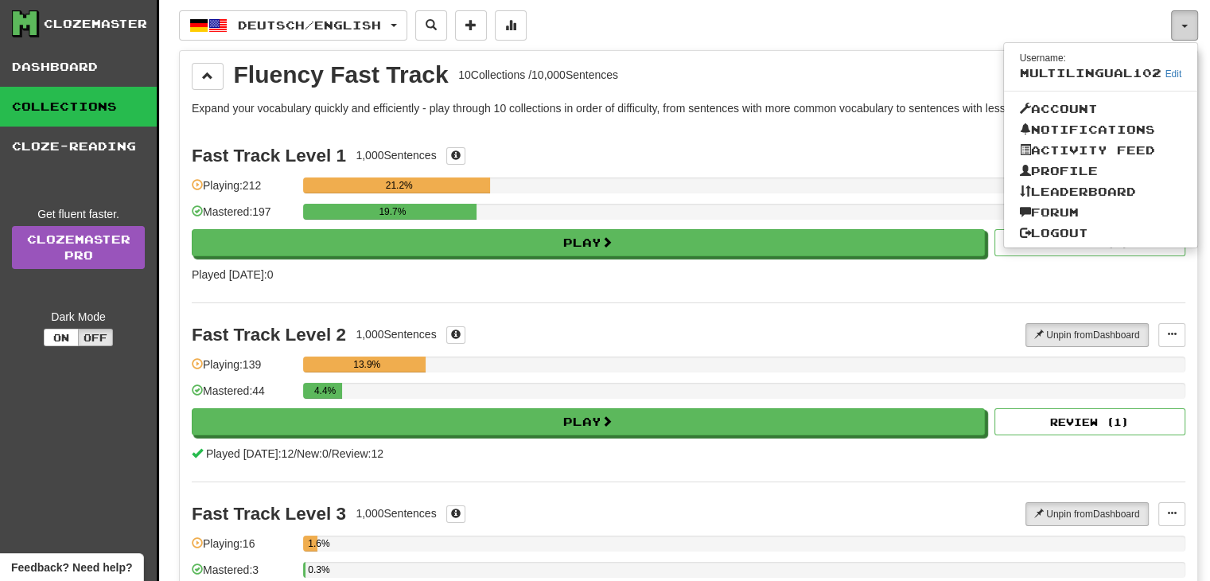
click at [1190, 17] on button "button" at bounding box center [1184, 25] width 27 height 30
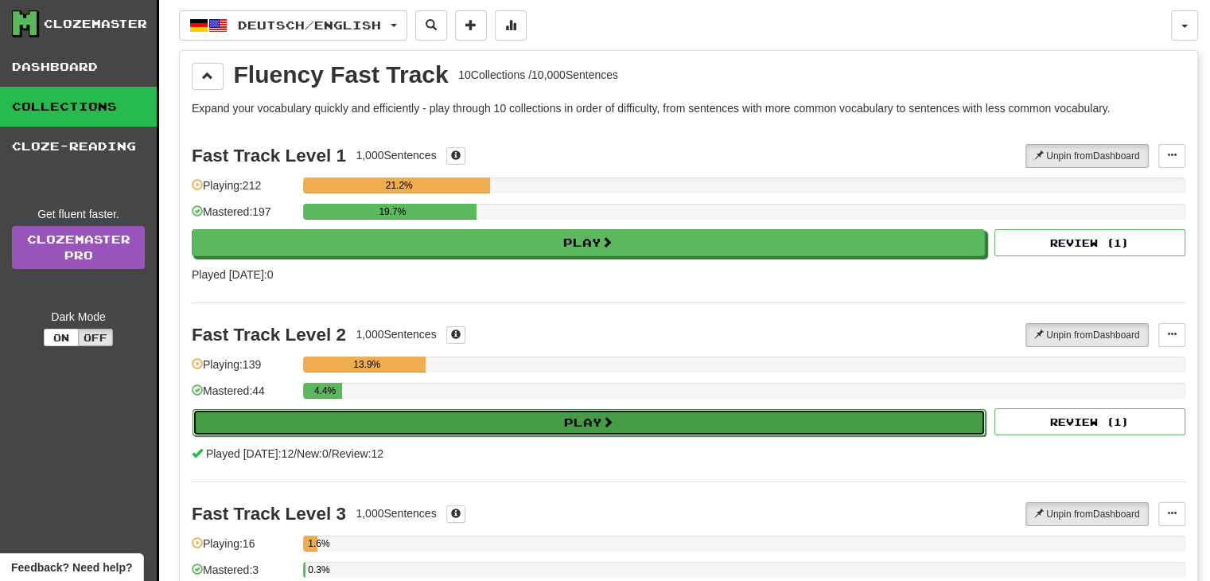
click at [563, 412] on button "Play" at bounding box center [588, 422] width 793 height 27
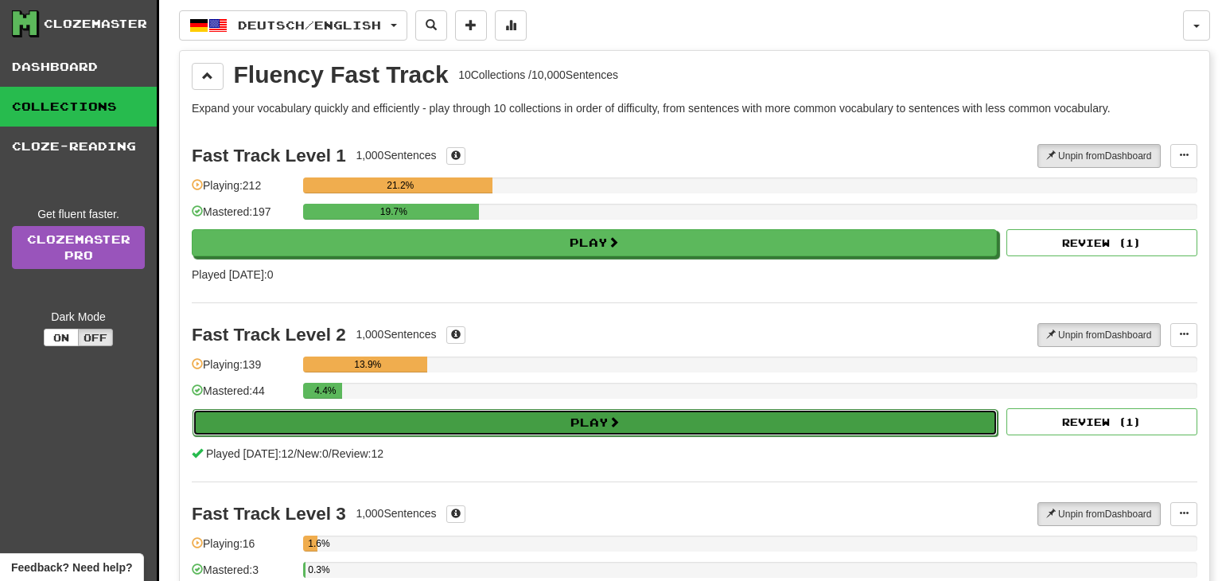
select select "**"
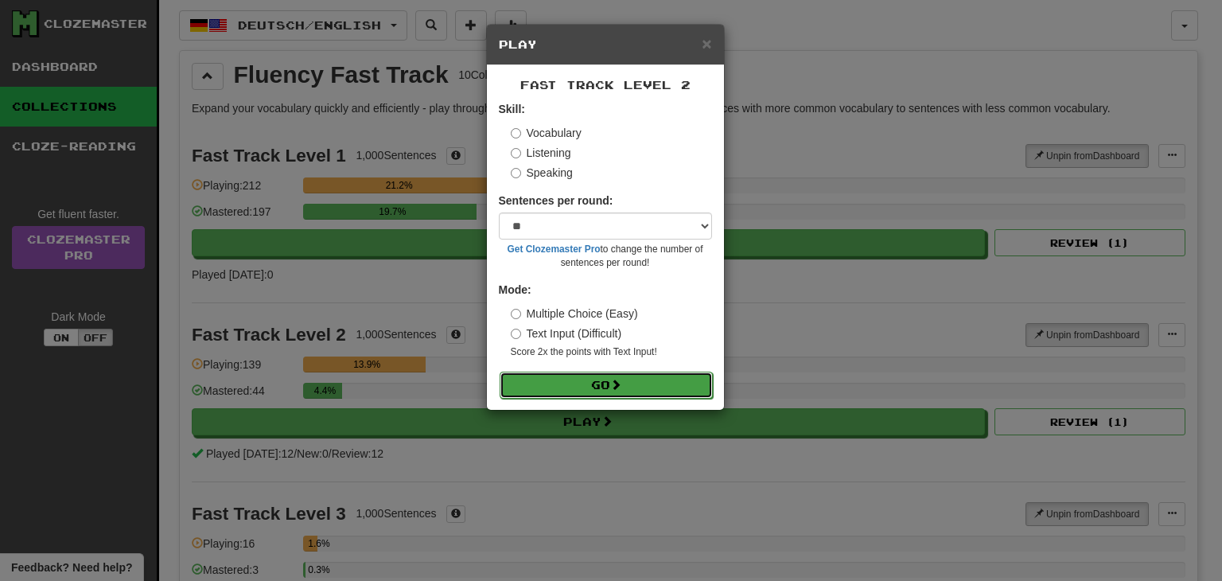
click at [604, 374] on button "Go" at bounding box center [605, 384] width 213 height 27
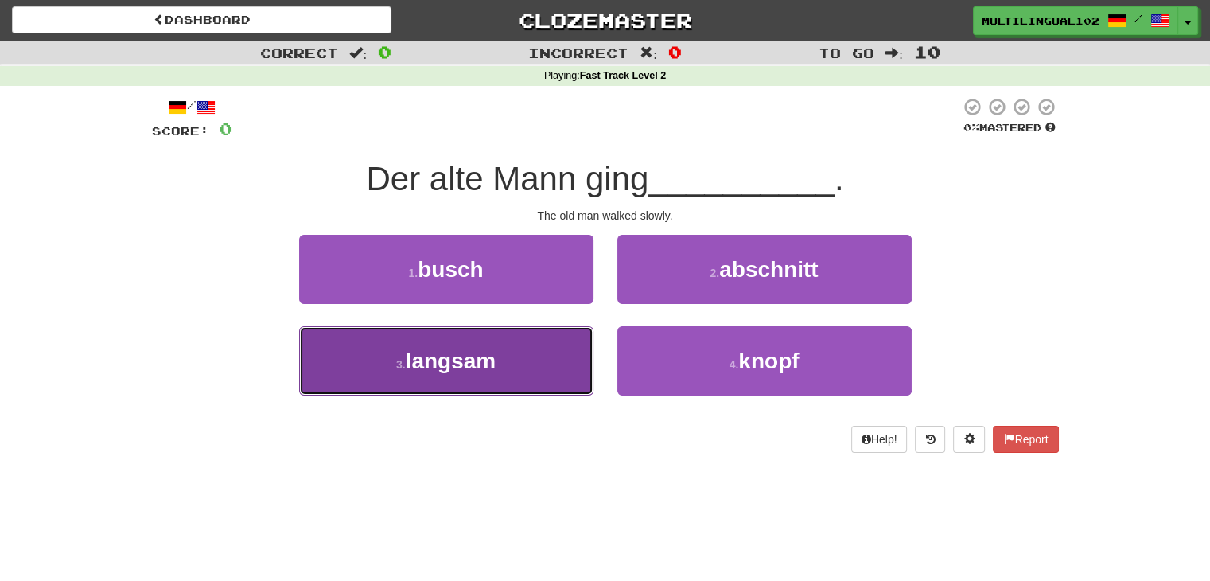
click at [547, 369] on button "3 . langsam" at bounding box center [446, 360] width 294 height 69
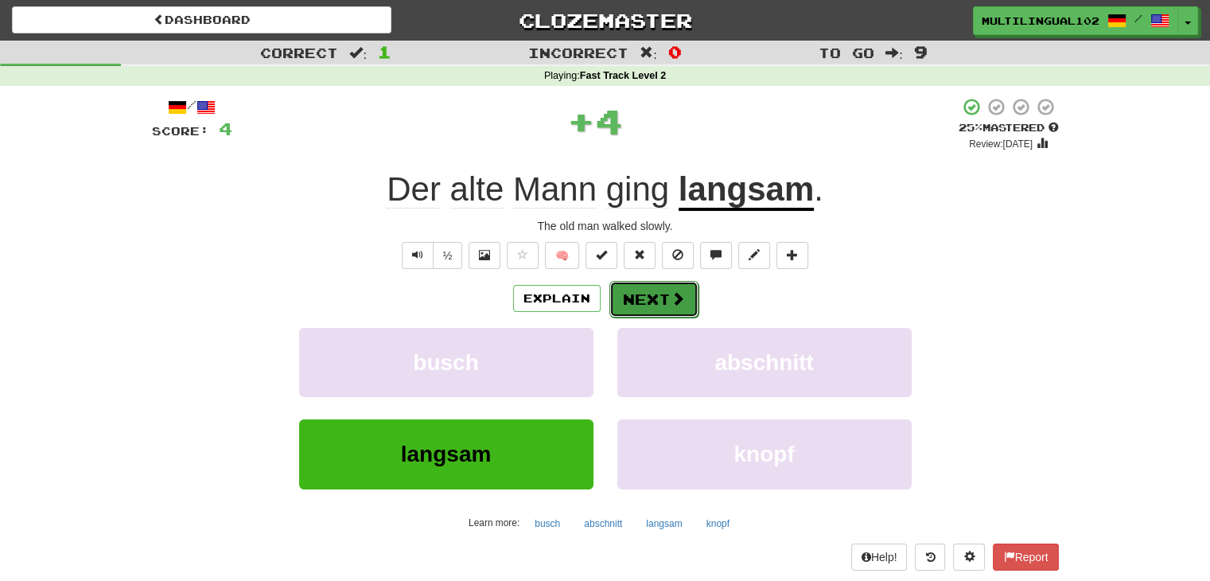
click at [632, 300] on button "Next" at bounding box center [653, 299] width 89 height 37
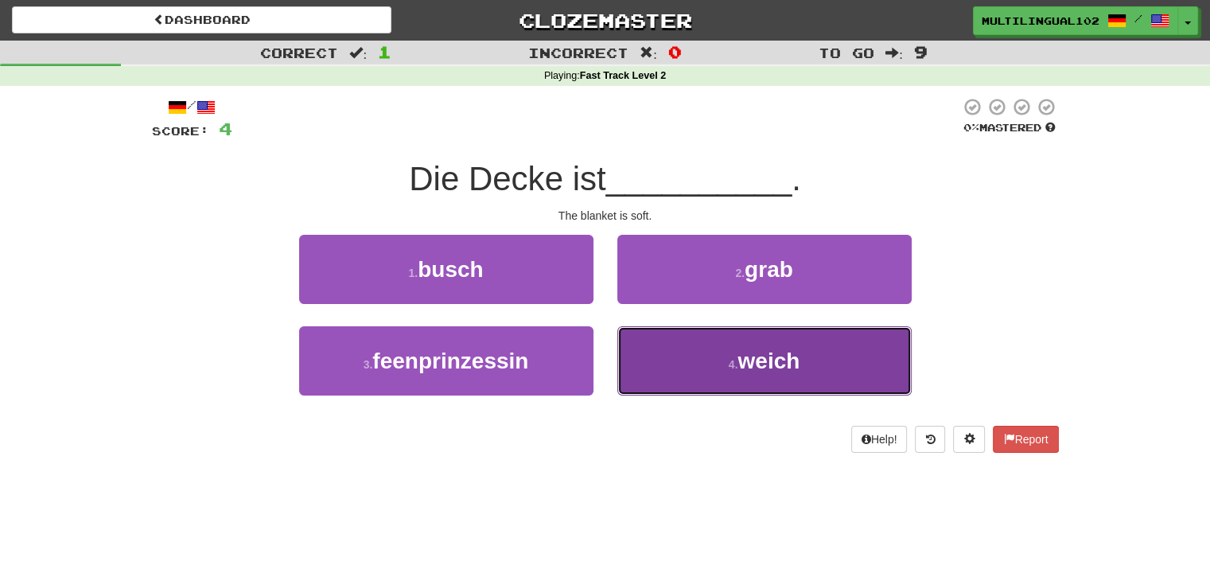
click at [699, 365] on button "4 . [PERSON_NAME]" at bounding box center [764, 360] width 294 height 69
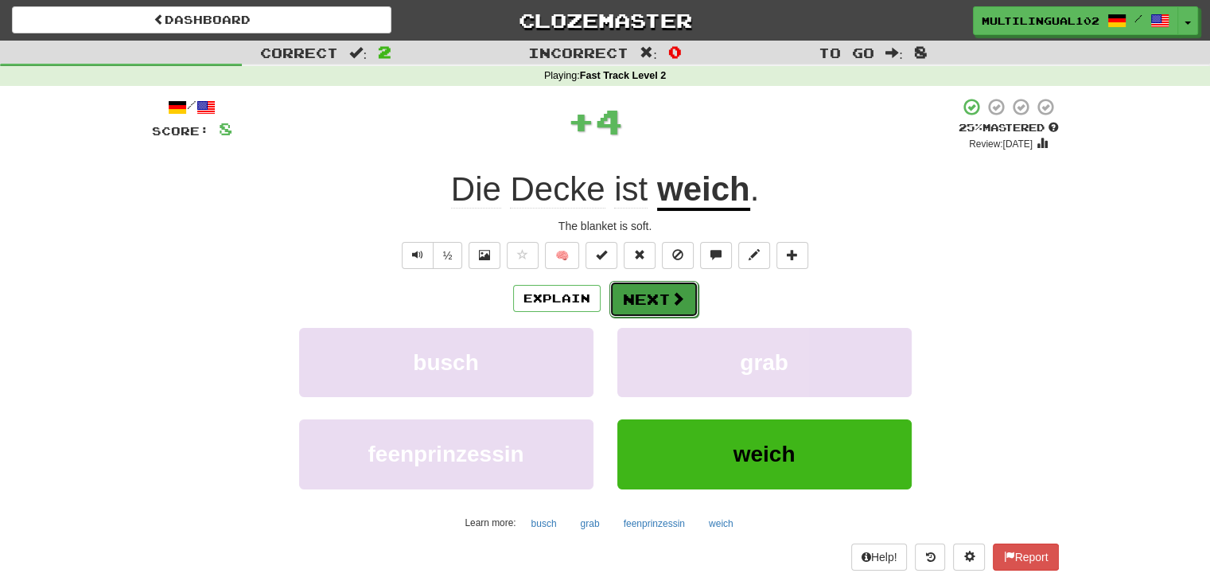
click at [626, 289] on button "Next" at bounding box center [653, 299] width 89 height 37
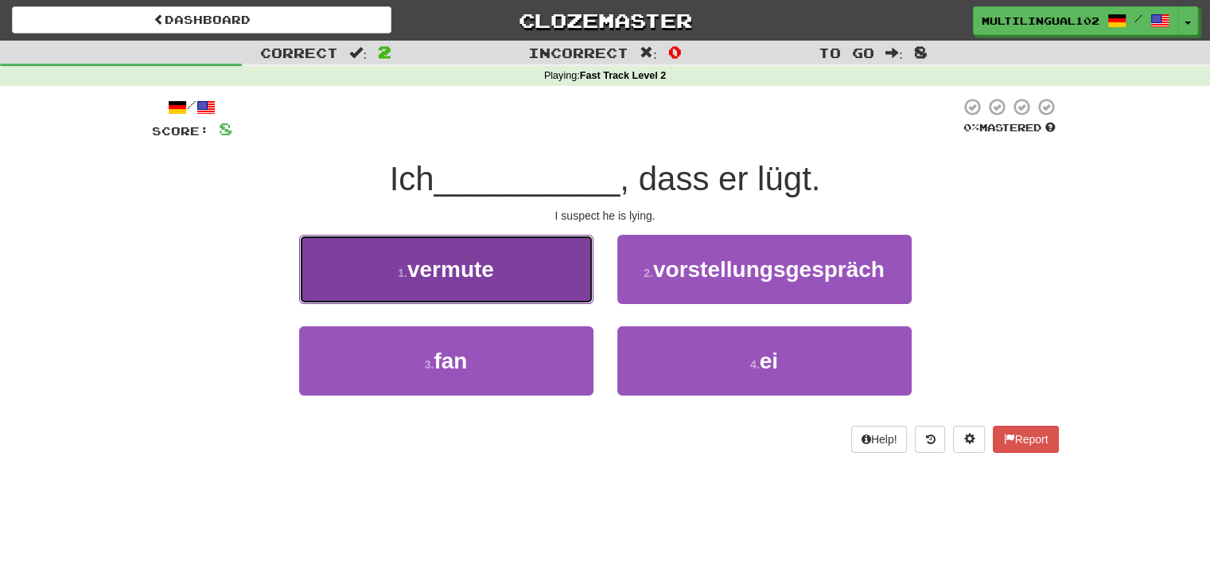
click at [557, 263] on button "1 . vermute" at bounding box center [446, 269] width 294 height 69
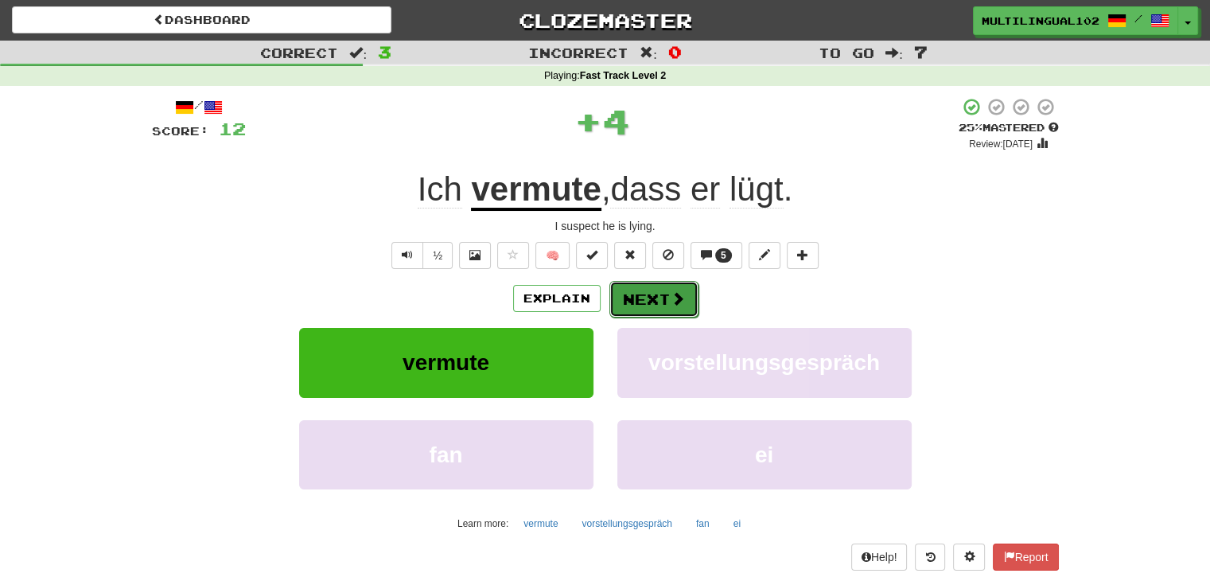
click at [651, 303] on button "Next" at bounding box center [653, 299] width 89 height 37
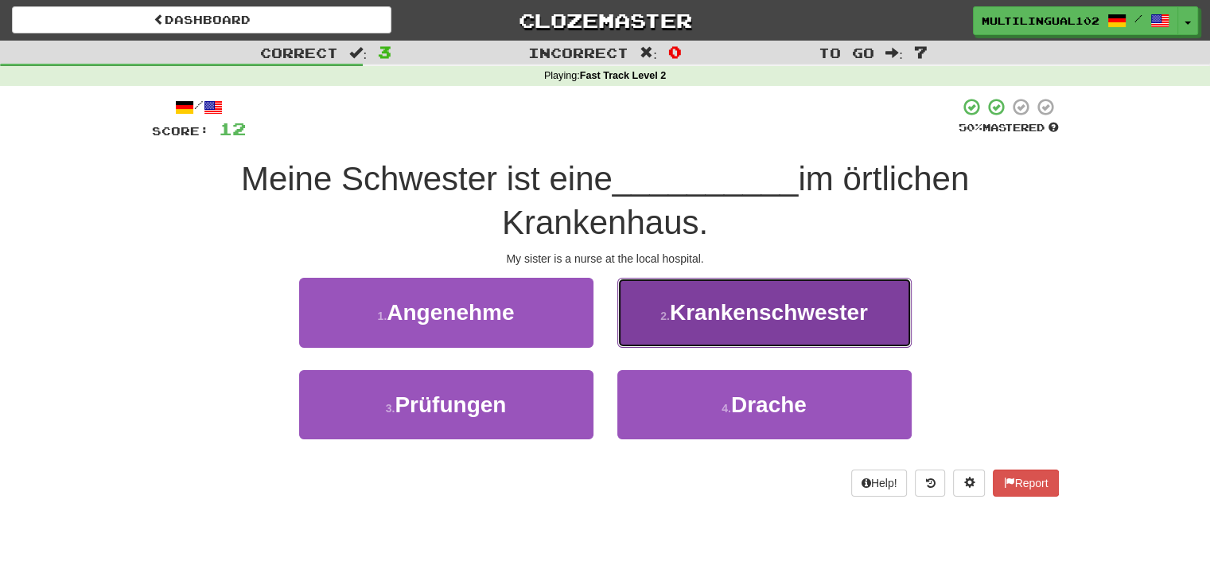
click at [716, 324] on button "2 . Krankenschwester" at bounding box center [764, 312] width 294 height 69
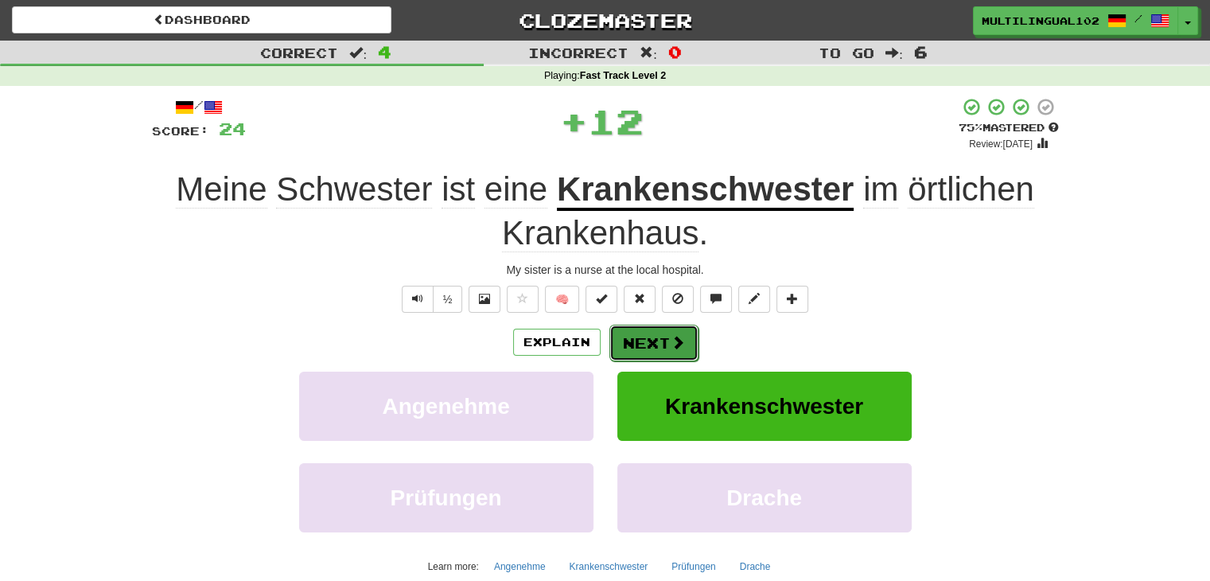
click at [660, 341] on button "Next" at bounding box center [653, 342] width 89 height 37
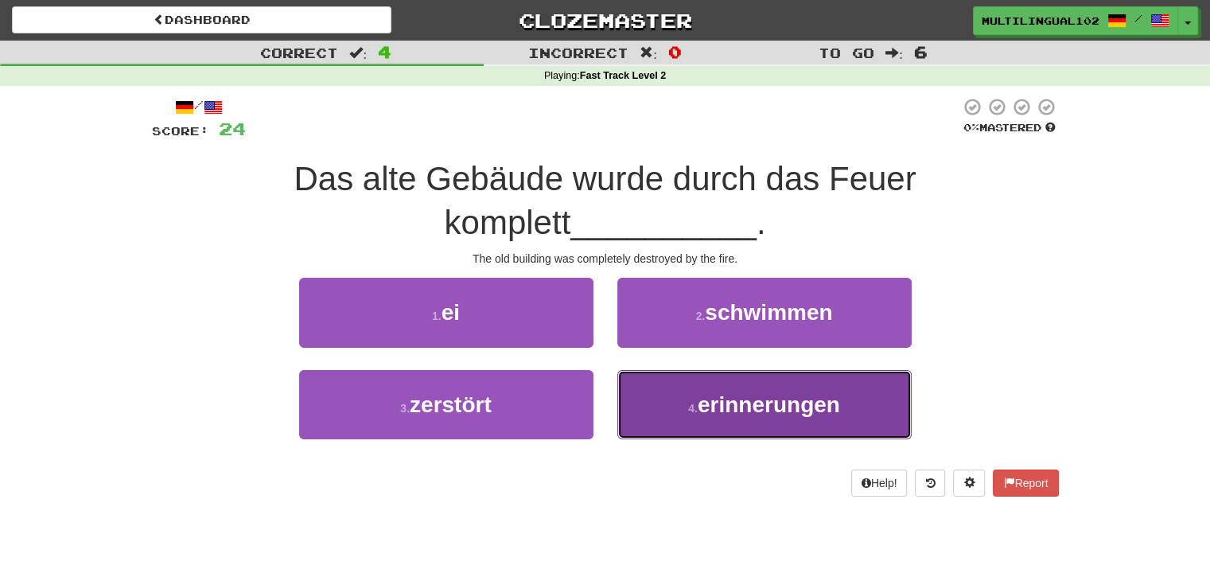
click at [703, 416] on button "4 . erinnerungen" at bounding box center [764, 404] width 294 height 69
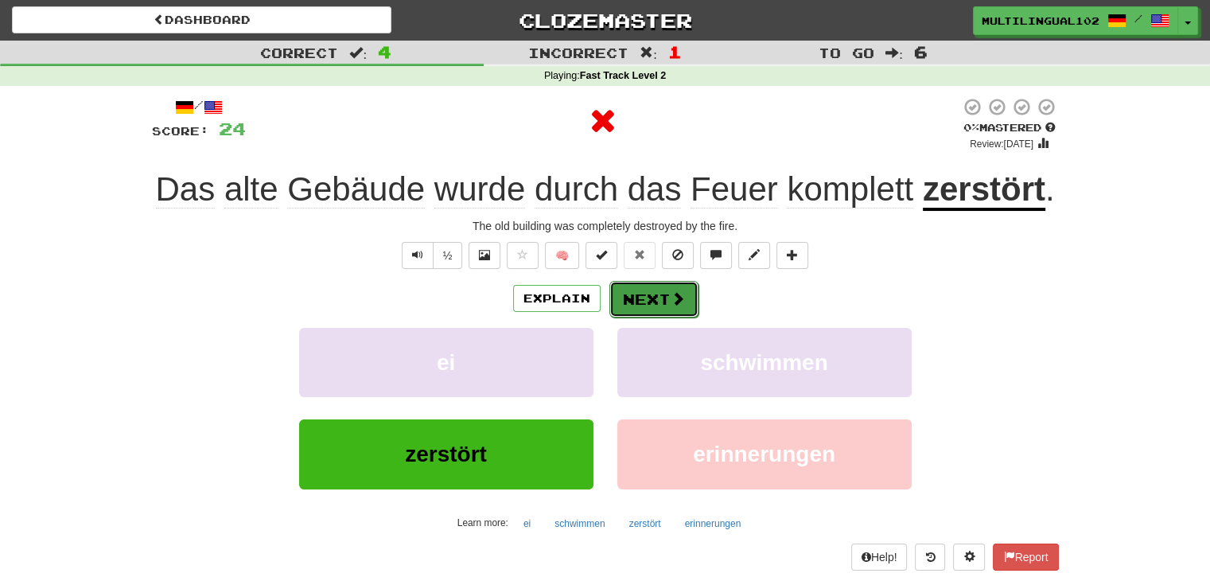
click at [640, 316] on button "Next" at bounding box center [653, 299] width 89 height 37
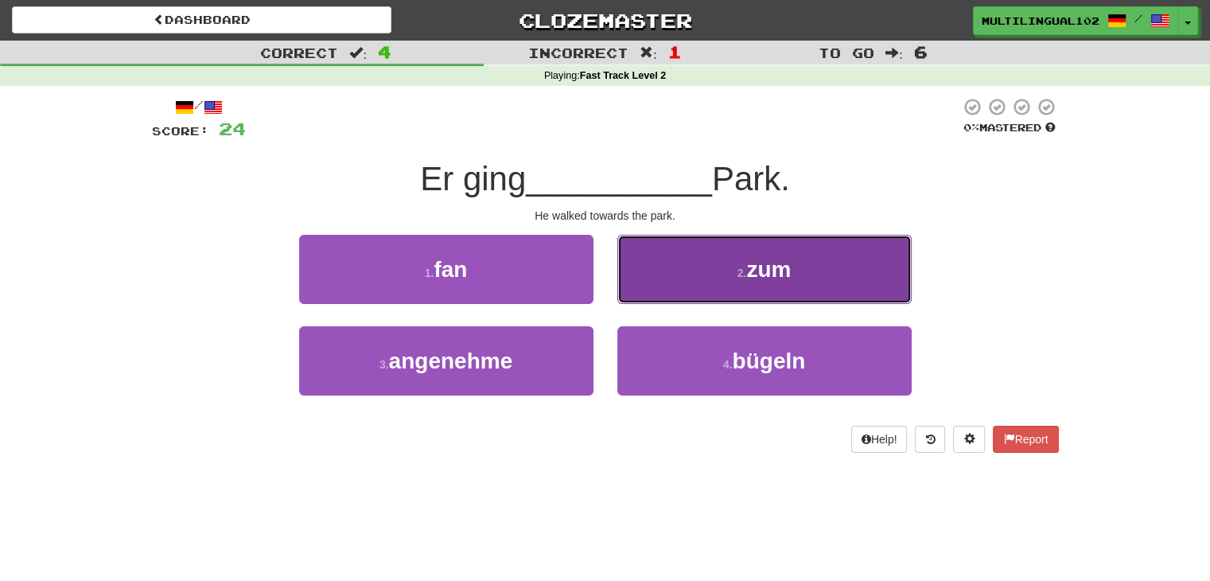
click at [716, 290] on button "2 . zum" at bounding box center [764, 269] width 294 height 69
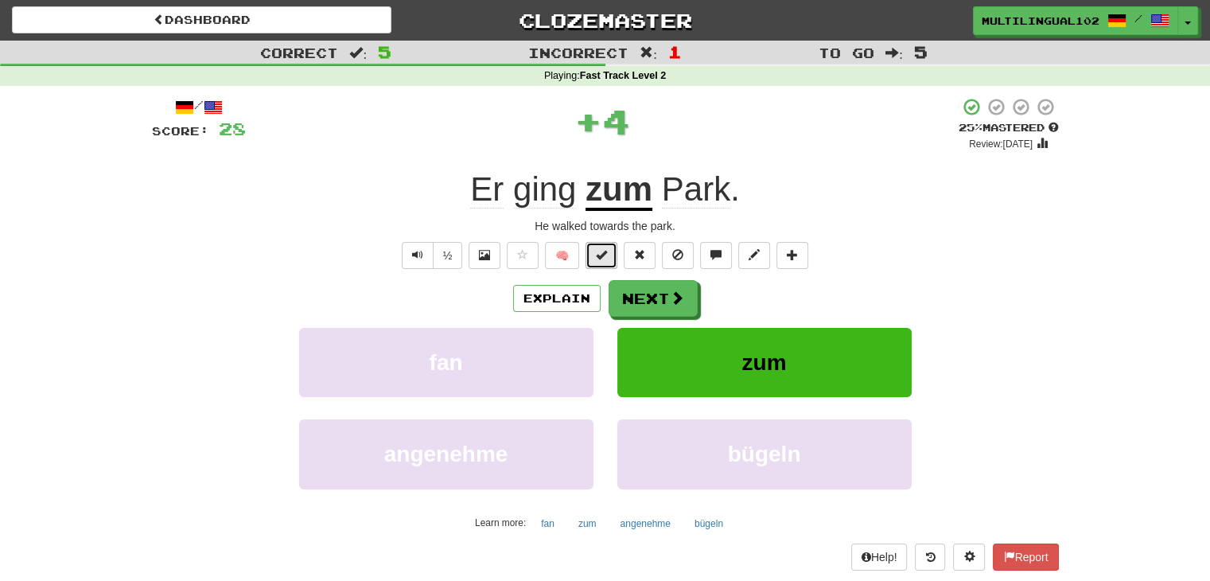
click at [604, 262] on button at bounding box center [601, 255] width 32 height 27
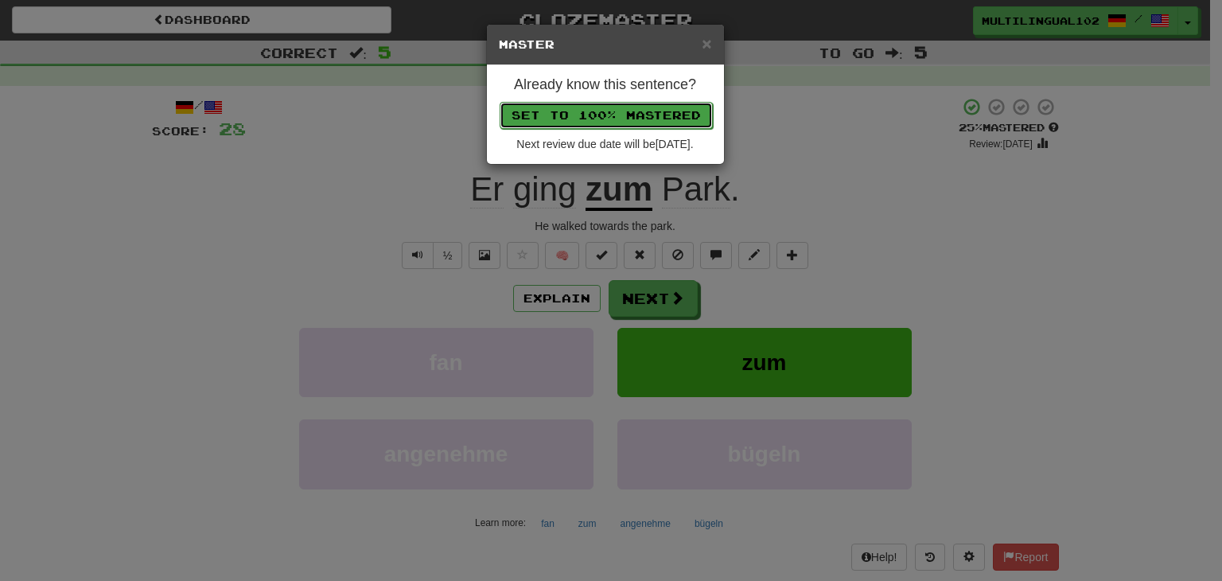
click at [638, 112] on button "Set to 100% Mastered" at bounding box center [605, 115] width 213 height 27
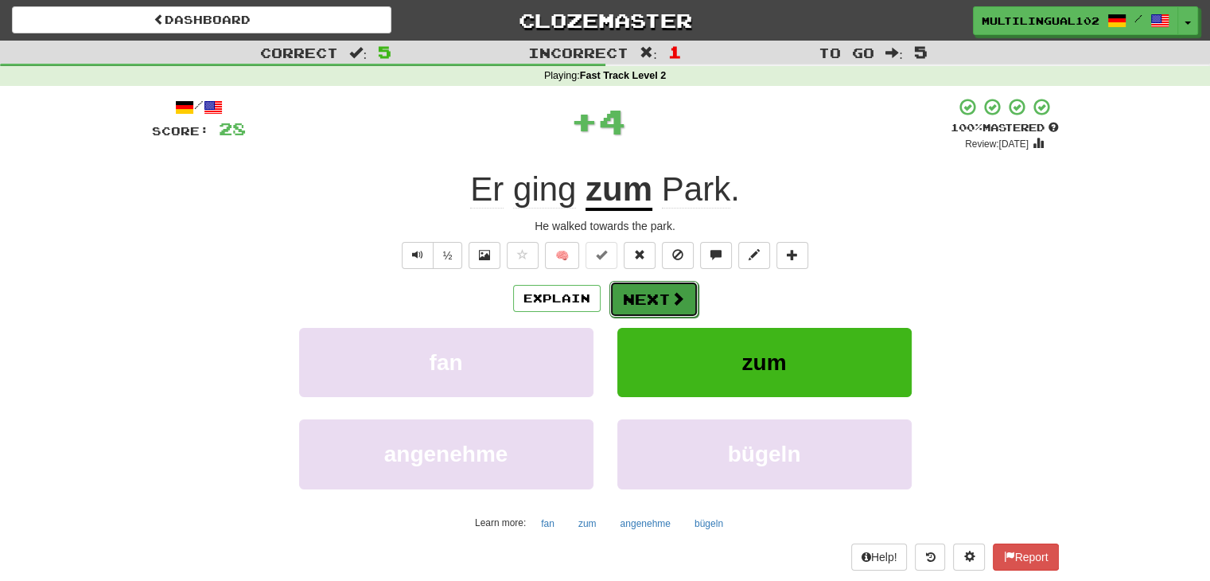
click at [651, 286] on button "Next" at bounding box center [653, 299] width 89 height 37
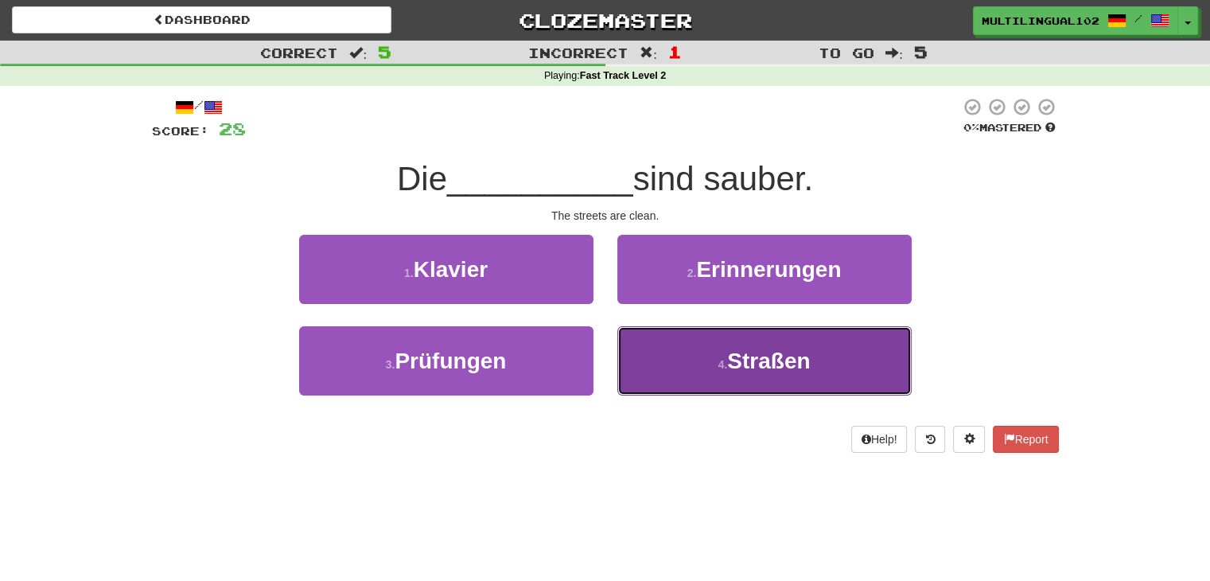
click at [715, 387] on button "4 . Straßen" at bounding box center [764, 360] width 294 height 69
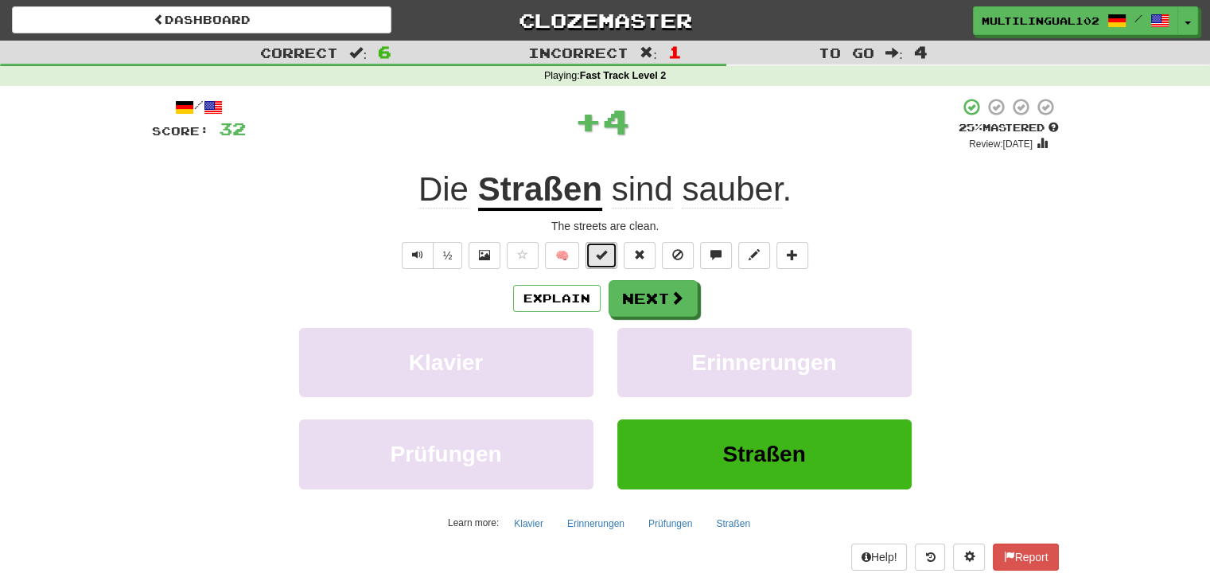
click at [598, 258] on span at bounding box center [601, 254] width 11 height 11
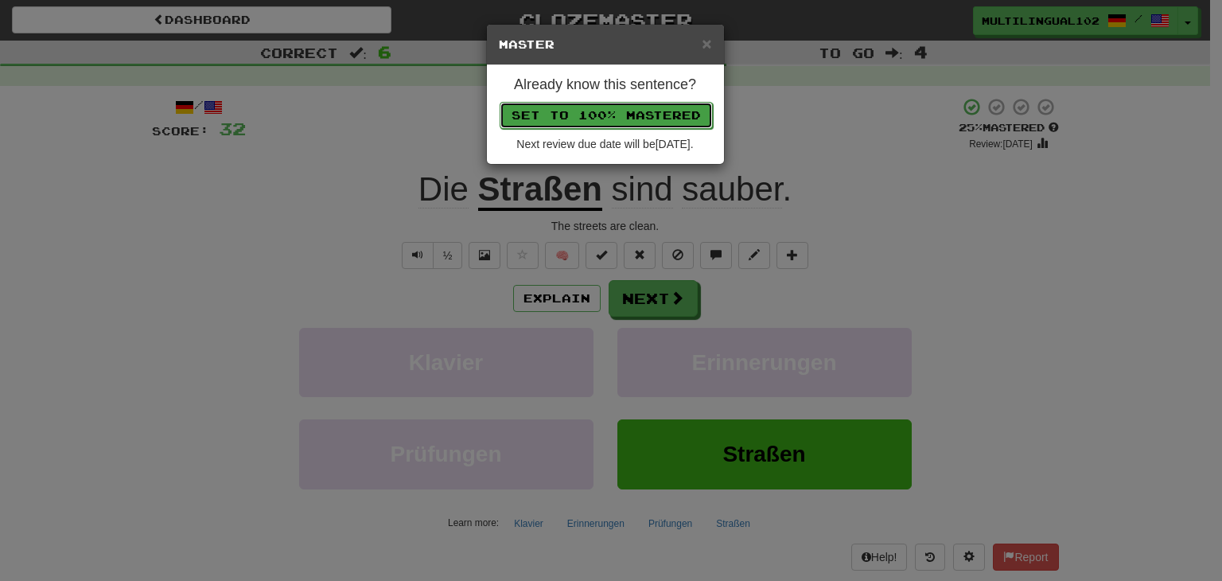
click at [628, 111] on button "Set to 100% Mastered" at bounding box center [605, 115] width 213 height 27
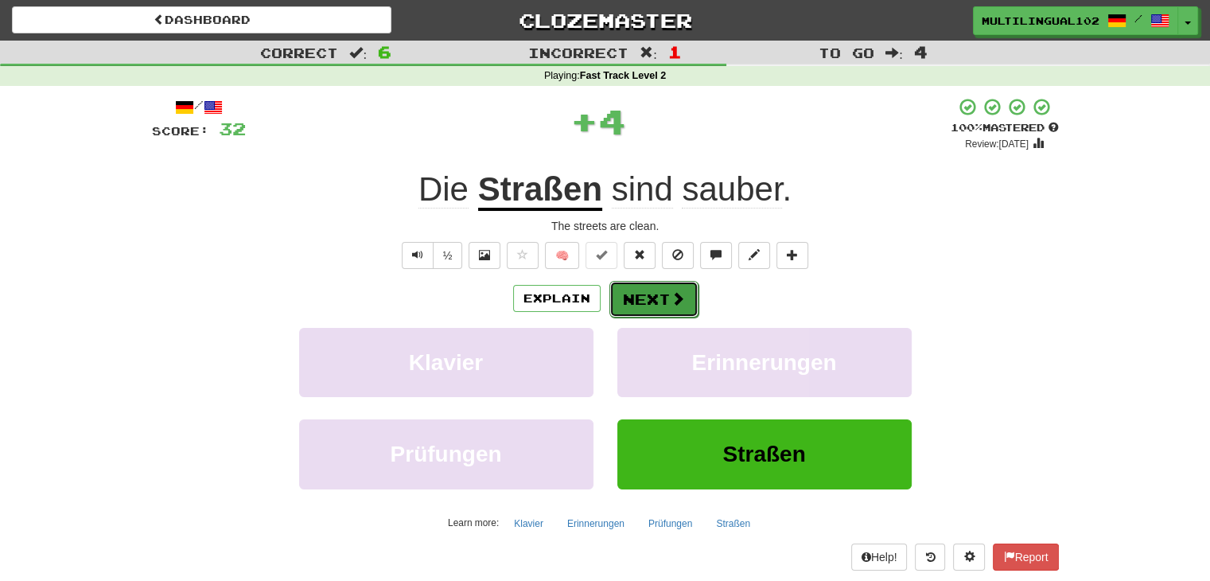
click at [645, 284] on button "Next" at bounding box center [653, 299] width 89 height 37
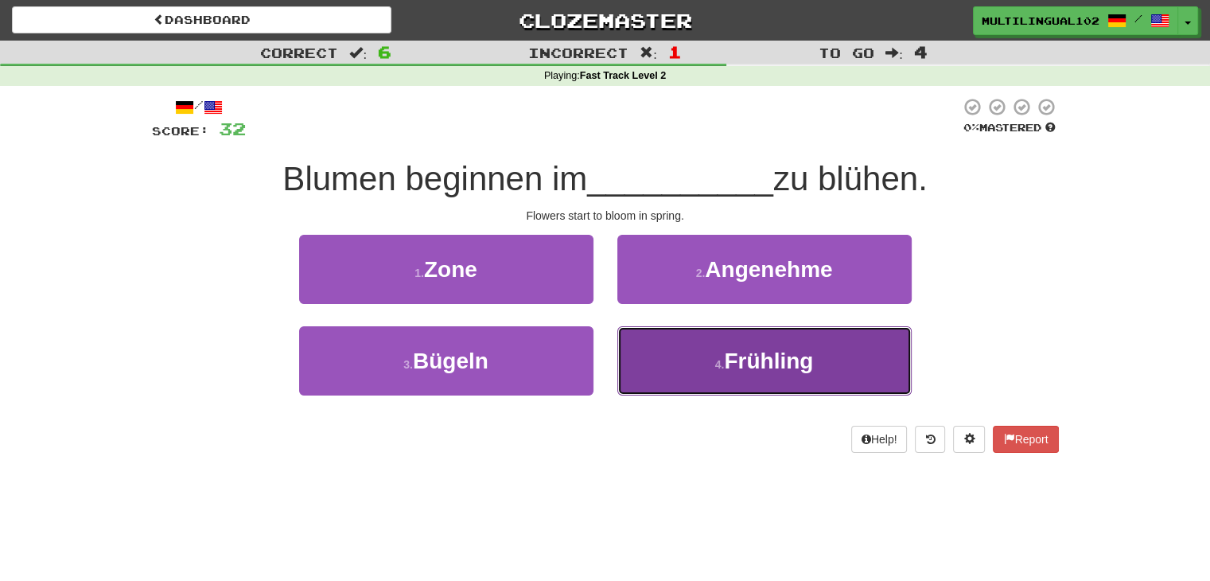
click at [659, 357] on button "4 . Frühling" at bounding box center [764, 360] width 294 height 69
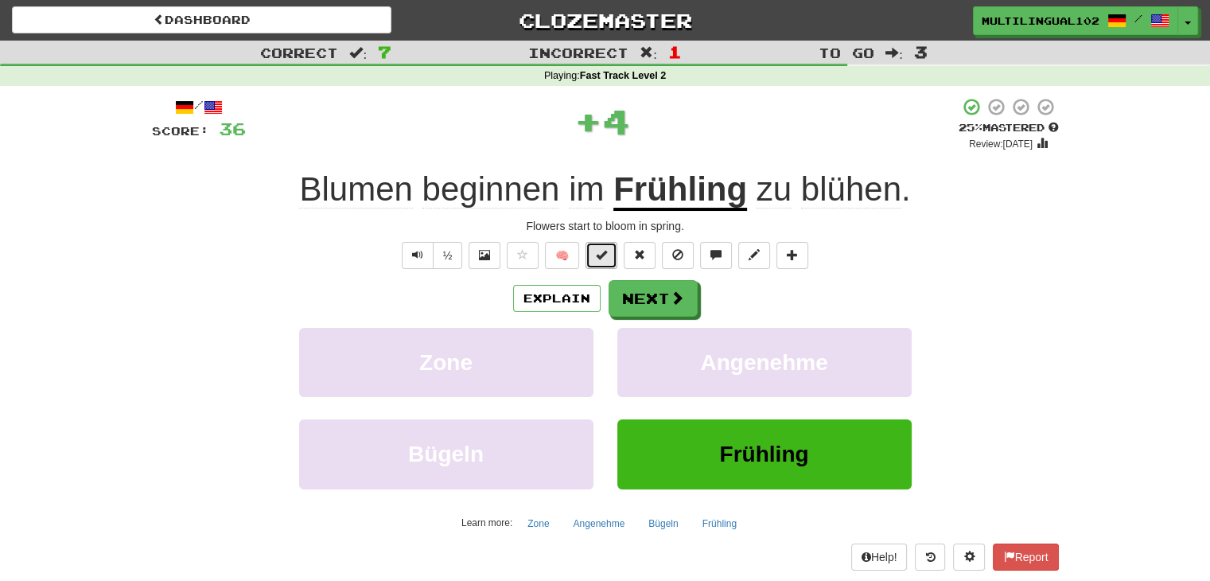
click at [593, 264] on button at bounding box center [601, 255] width 32 height 27
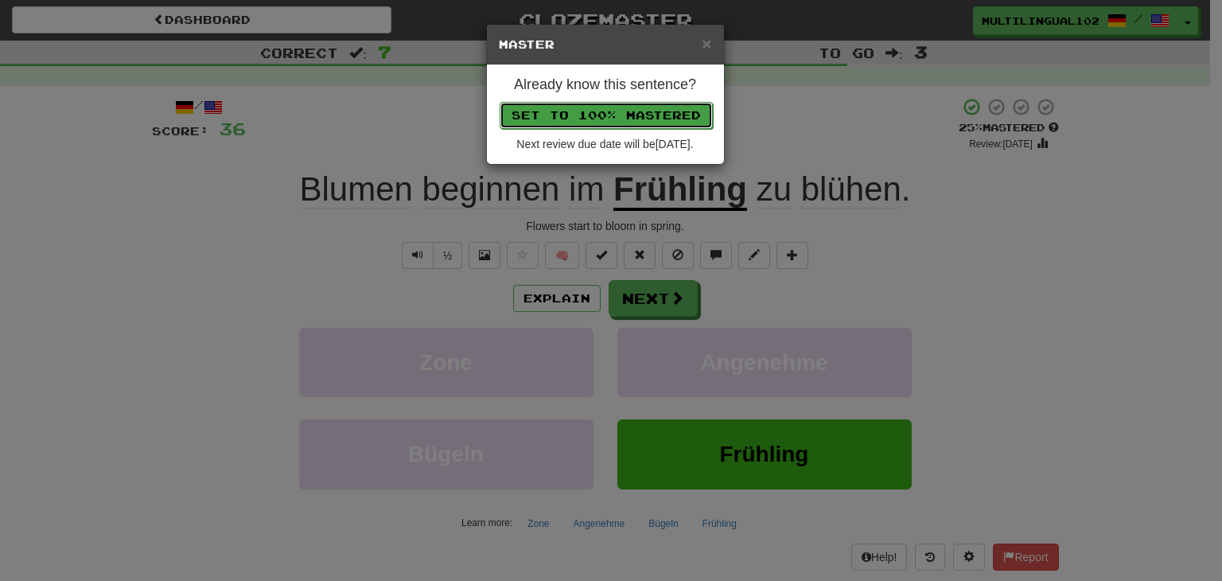
click at [607, 115] on button "Set to 100% Mastered" at bounding box center [605, 115] width 213 height 27
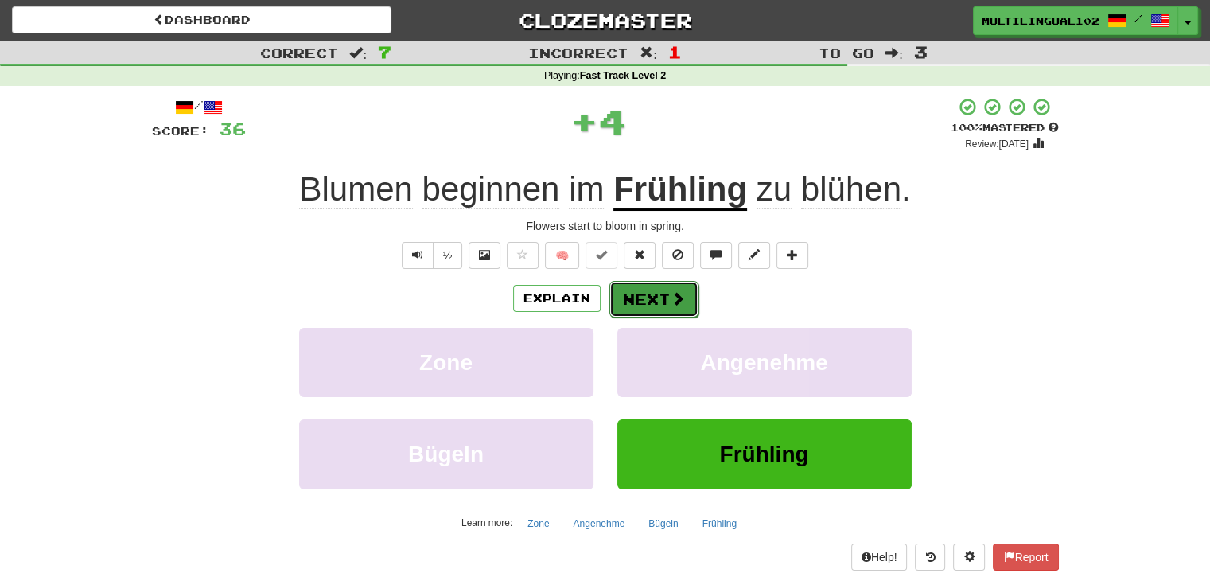
click at [647, 290] on button "Next" at bounding box center [653, 299] width 89 height 37
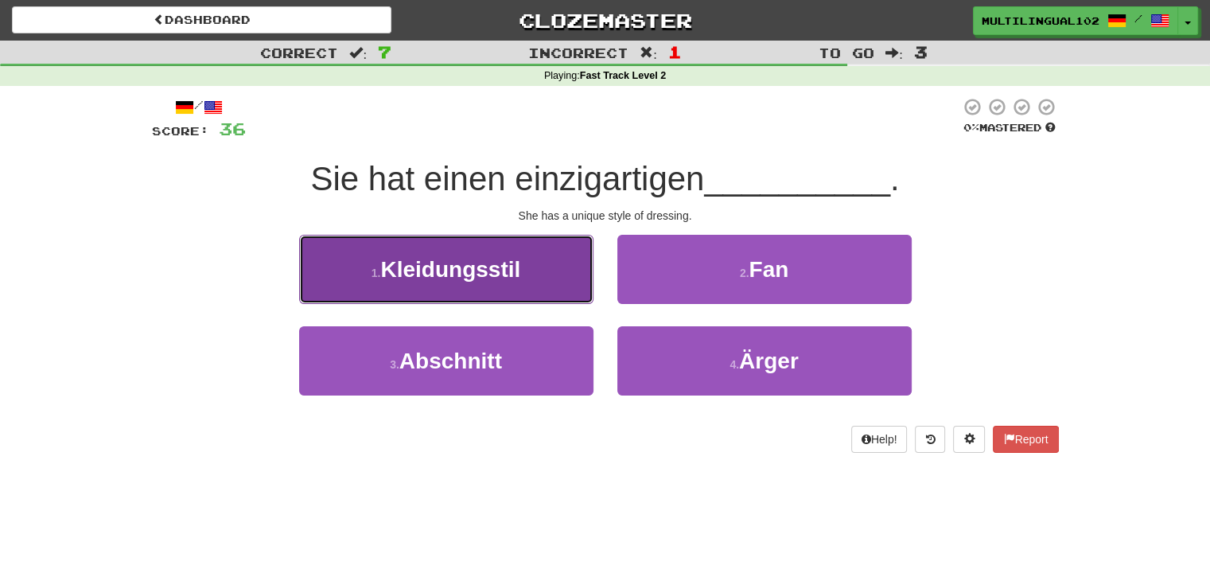
click at [539, 274] on button "1 . Kleidungsstil" at bounding box center [446, 269] width 294 height 69
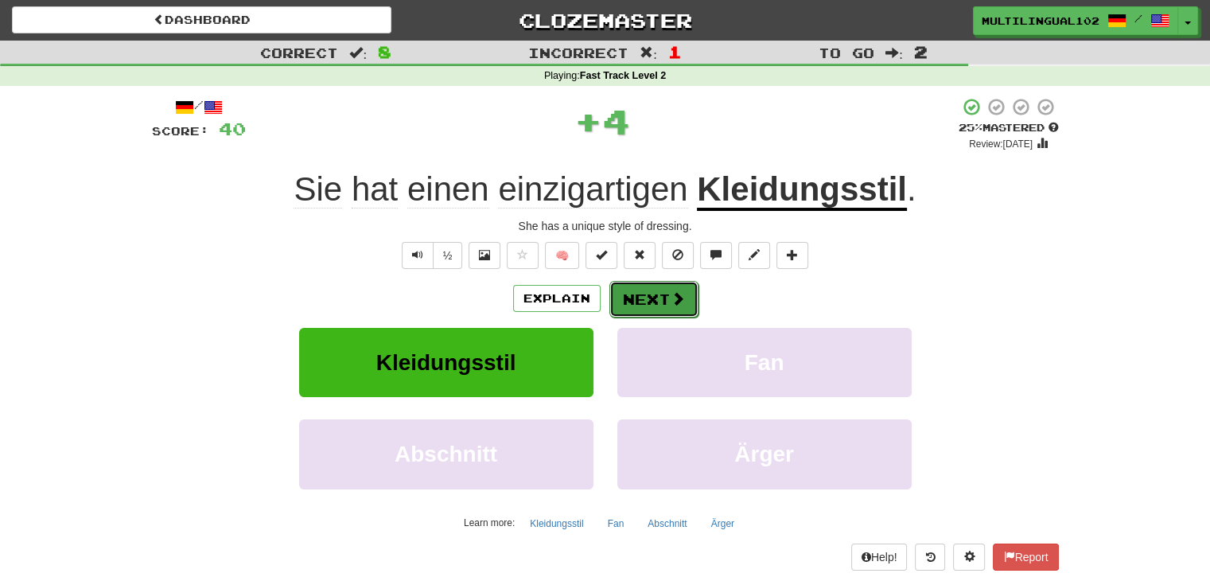
click at [666, 302] on button "Next" at bounding box center [653, 299] width 89 height 37
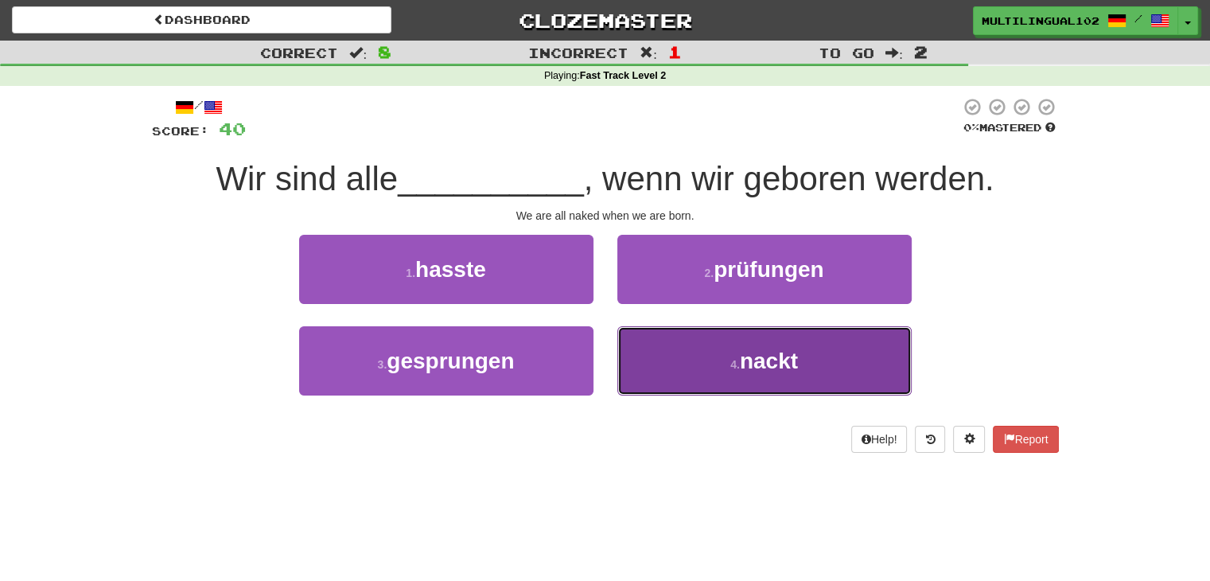
click at [709, 357] on button "4 . nackt" at bounding box center [764, 360] width 294 height 69
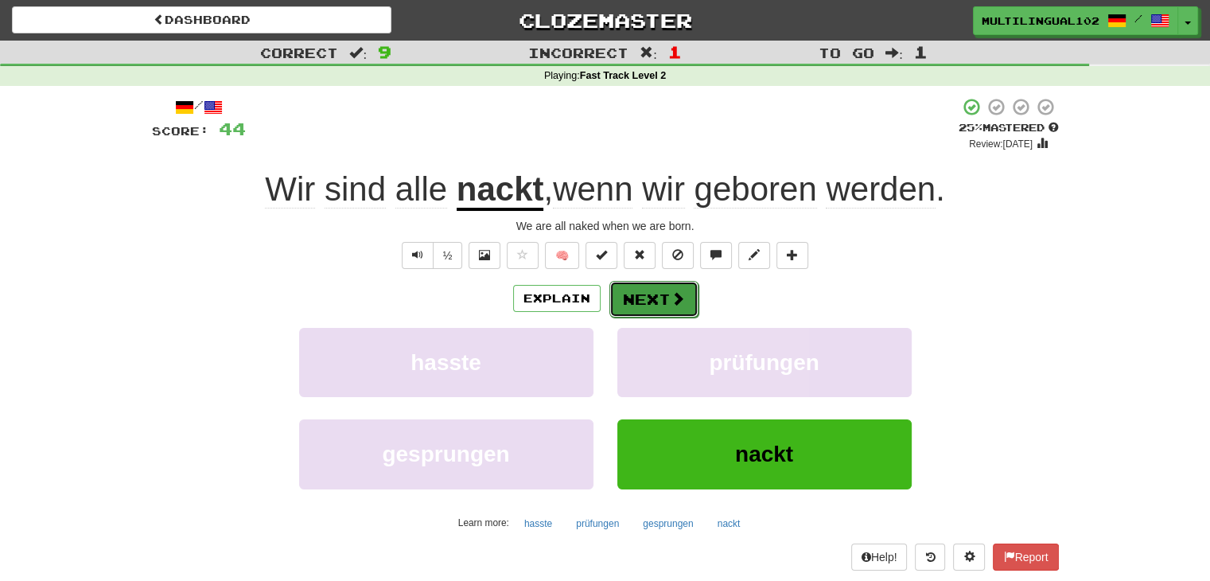
click at [655, 301] on button "Next" at bounding box center [653, 299] width 89 height 37
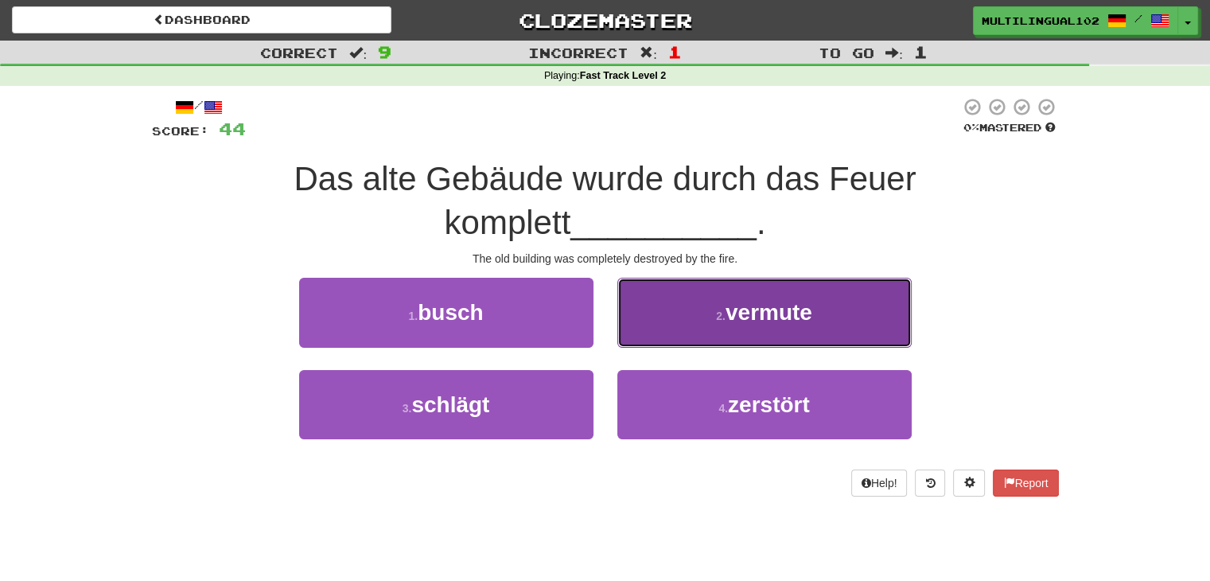
click at [686, 320] on button "2 . vermute" at bounding box center [764, 312] width 294 height 69
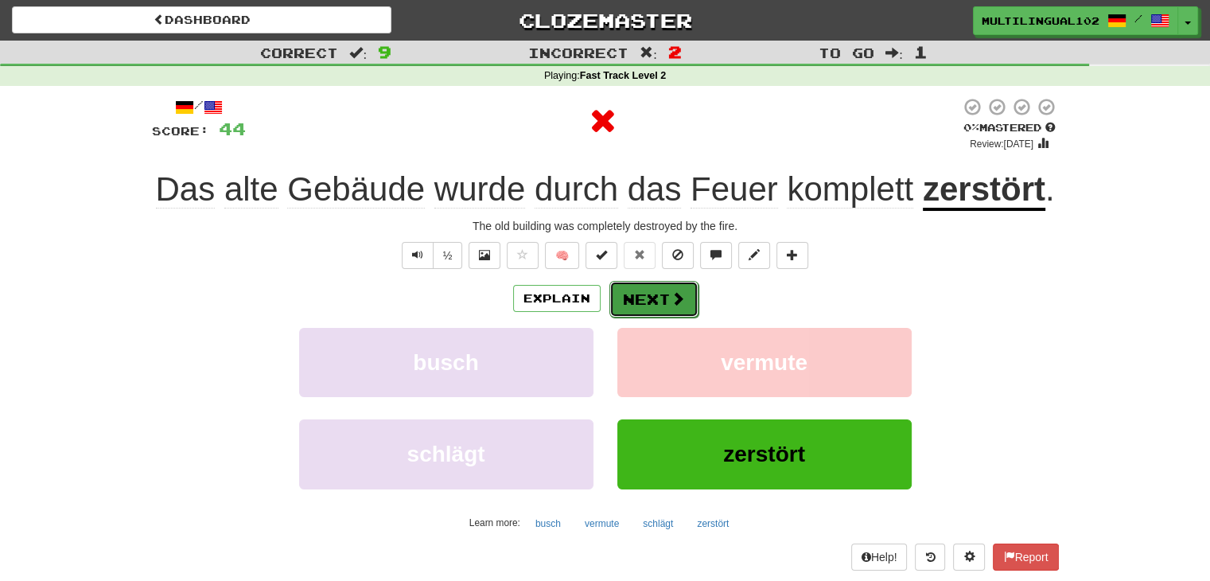
click at [634, 306] on button "Next" at bounding box center [653, 299] width 89 height 37
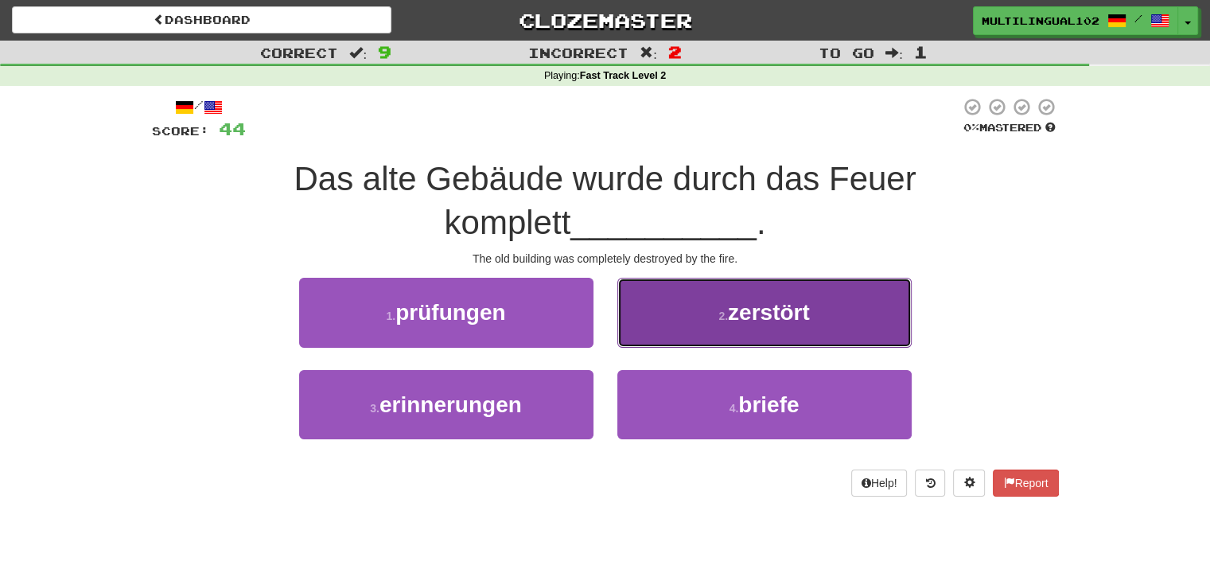
click at [697, 324] on button "2 . zerstört" at bounding box center [764, 312] width 294 height 69
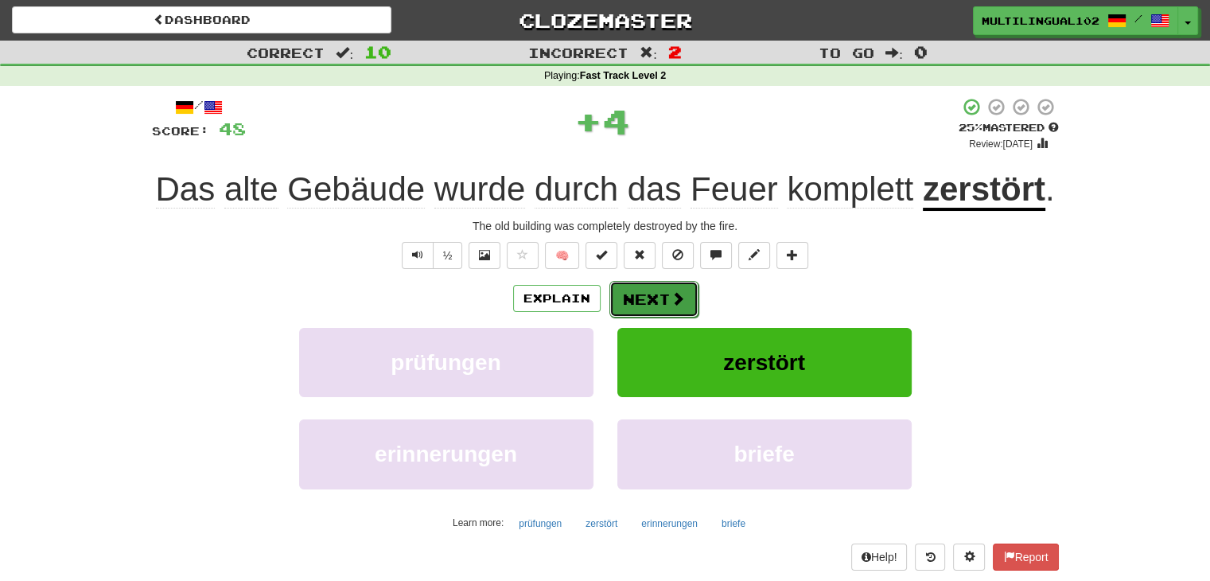
click at [629, 303] on button "Next" at bounding box center [653, 299] width 89 height 37
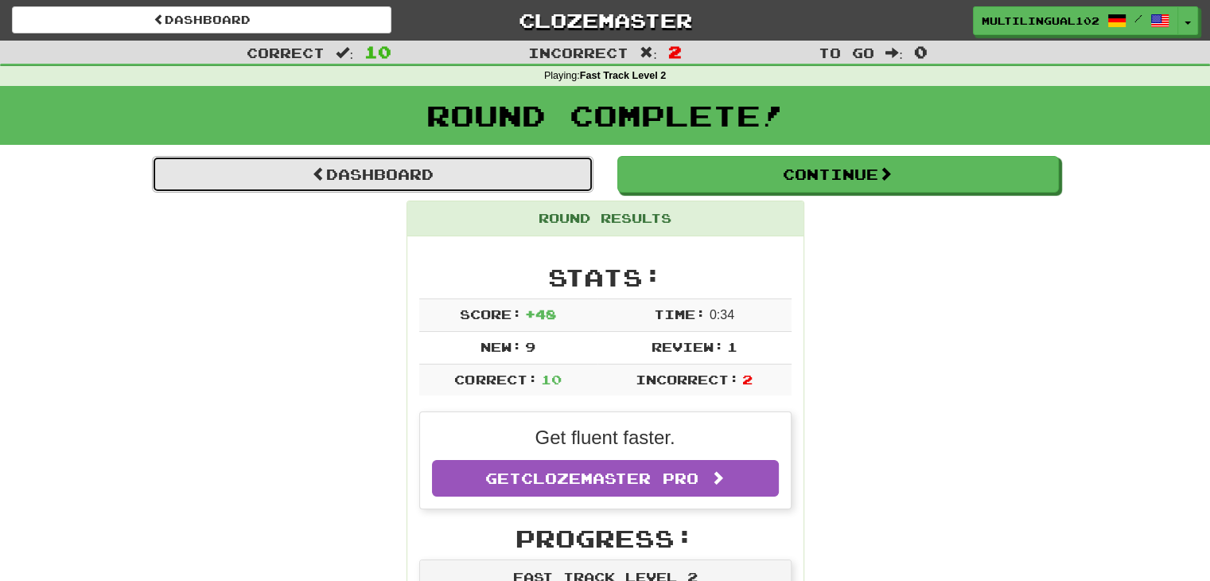
click at [482, 175] on link "Dashboard" at bounding box center [372, 174] width 441 height 37
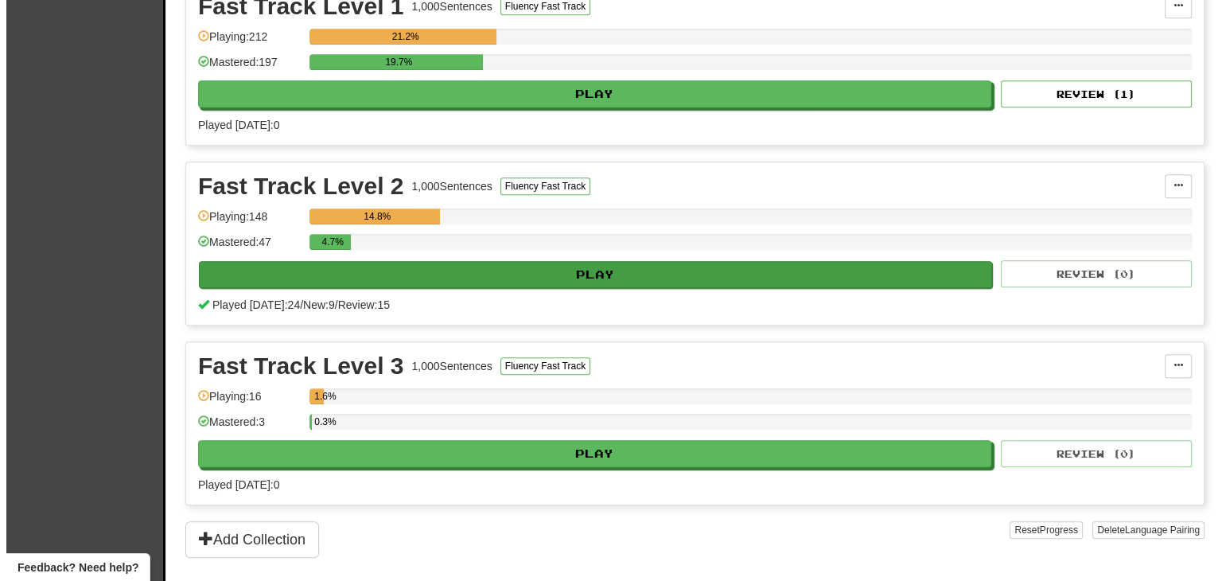
scroll to position [746, 0]
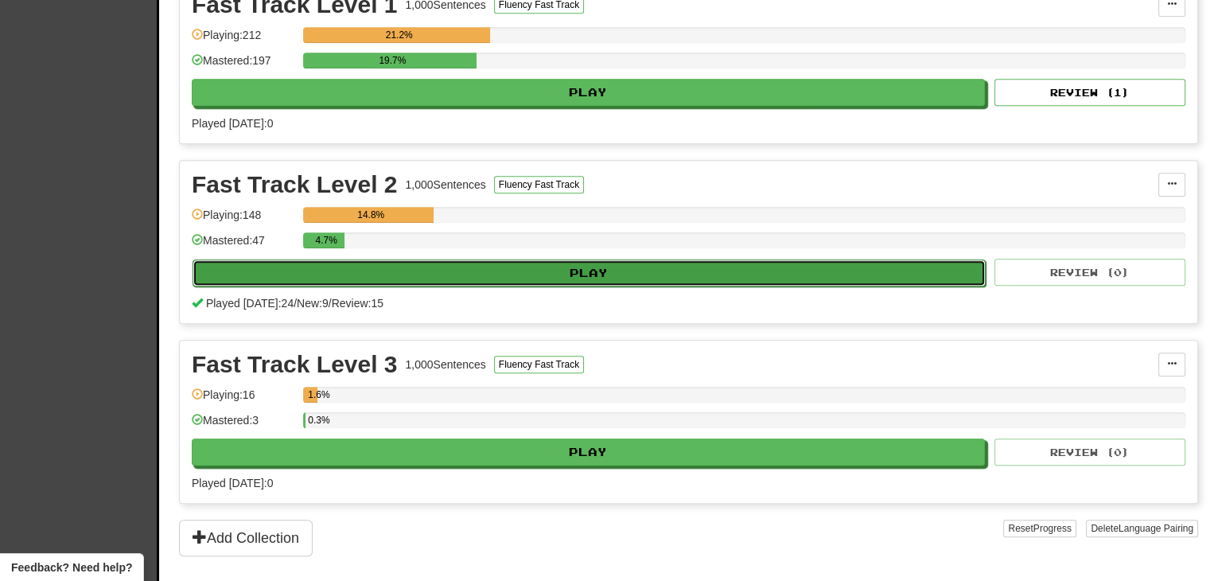
click at [581, 268] on button "Play" at bounding box center [588, 272] width 793 height 27
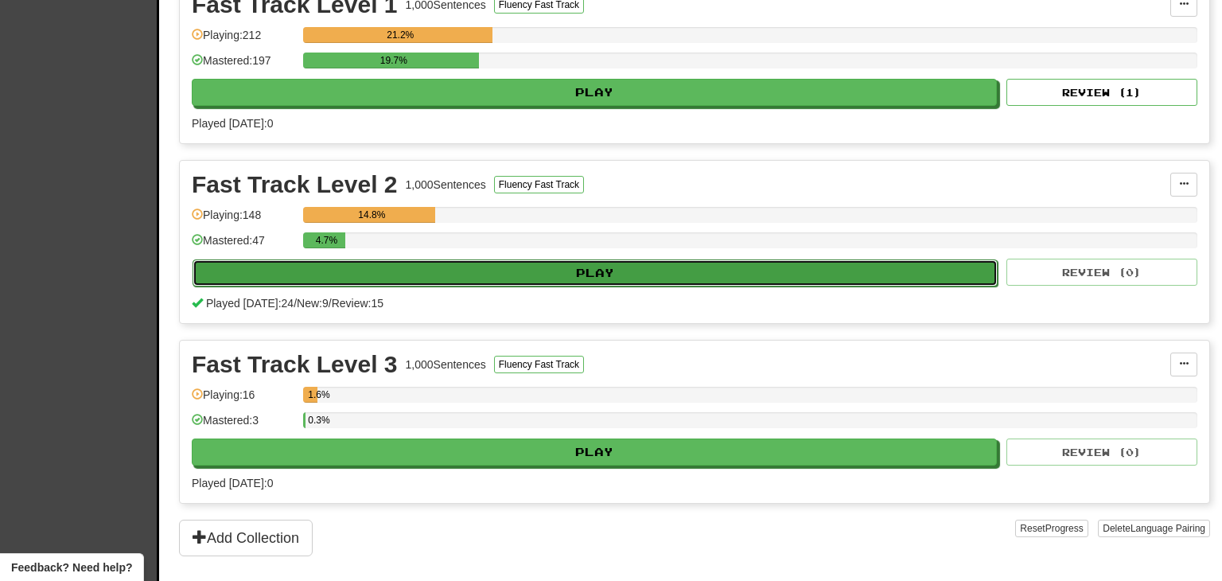
select select "**"
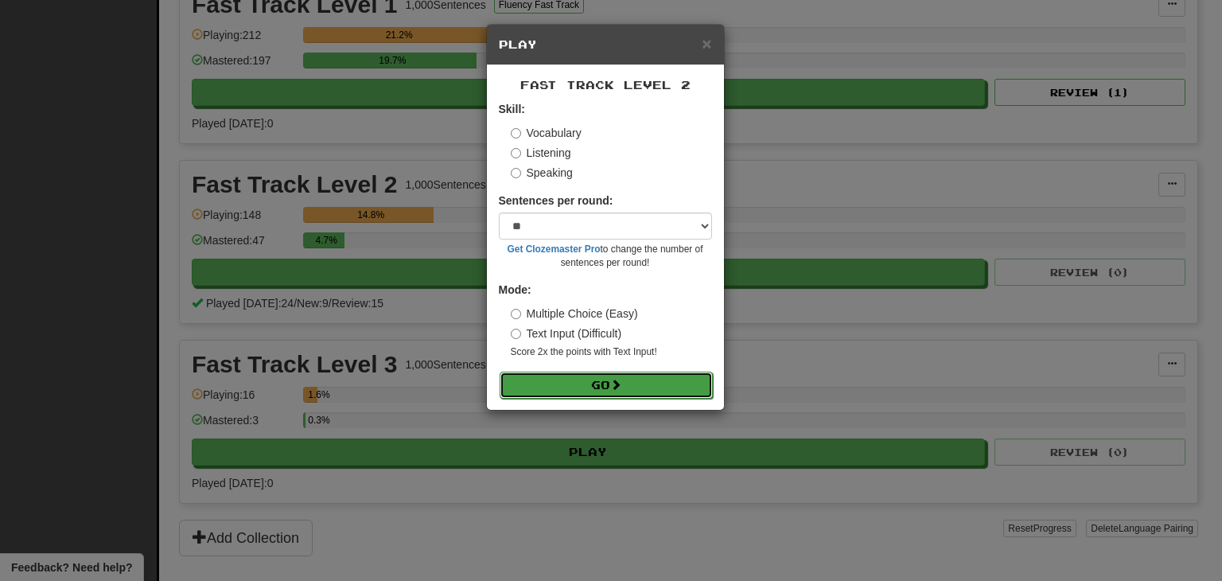
click at [581, 389] on button "Go" at bounding box center [605, 384] width 213 height 27
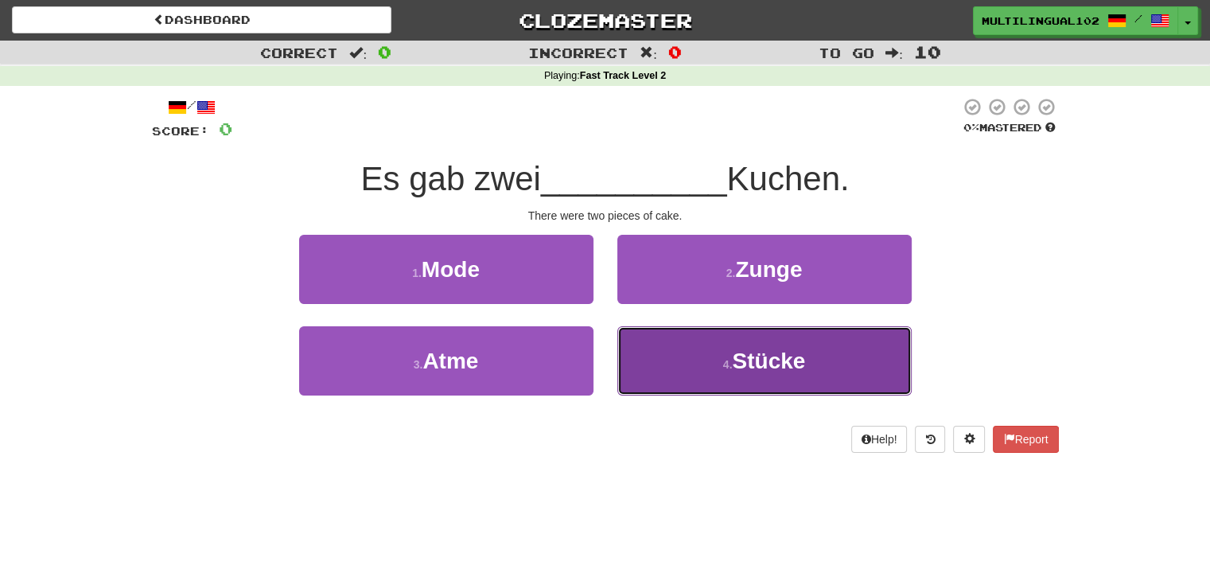
click at [666, 369] on button "4 . Stücke" at bounding box center [764, 360] width 294 height 69
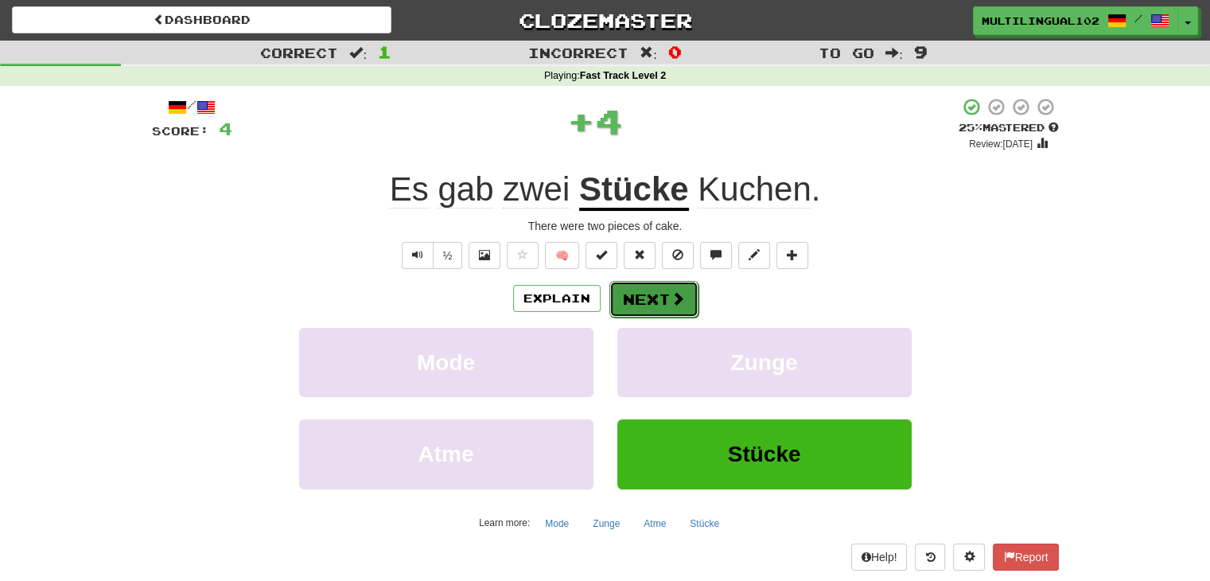
click at [674, 293] on span at bounding box center [677, 298] width 14 height 14
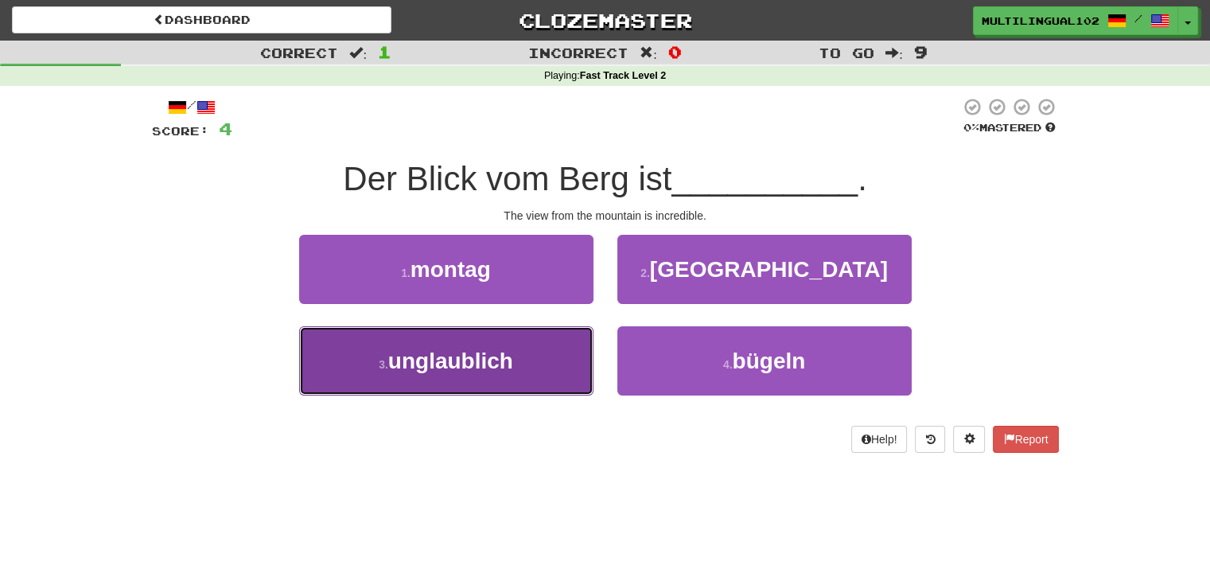
click at [561, 349] on button "3 . unglaublich" at bounding box center [446, 360] width 294 height 69
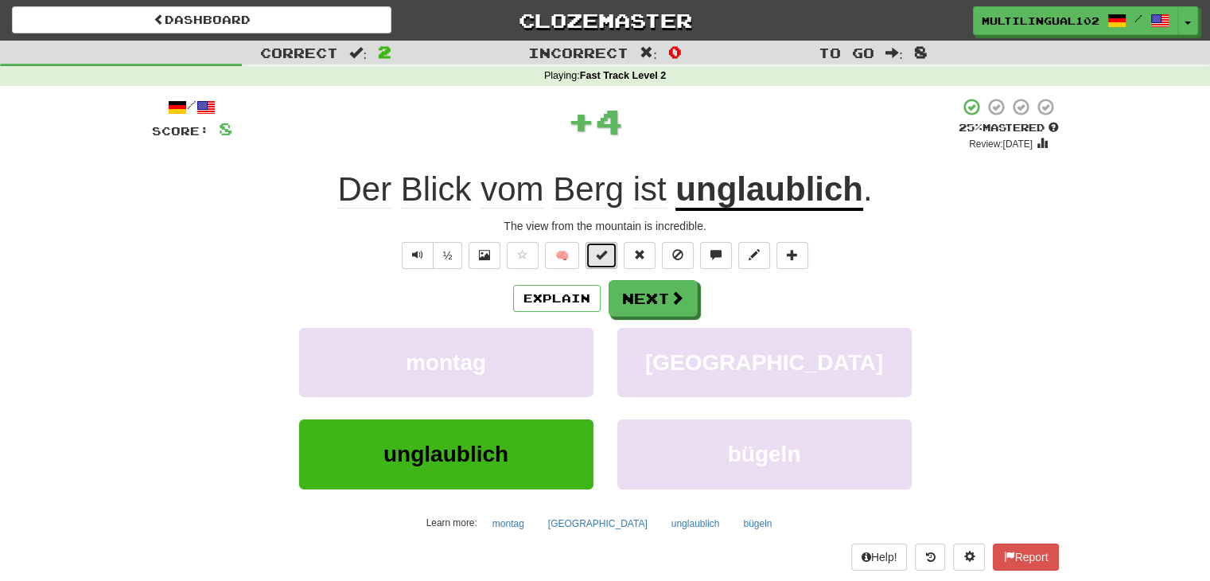
click at [591, 258] on button at bounding box center [601, 255] width 32 height 27
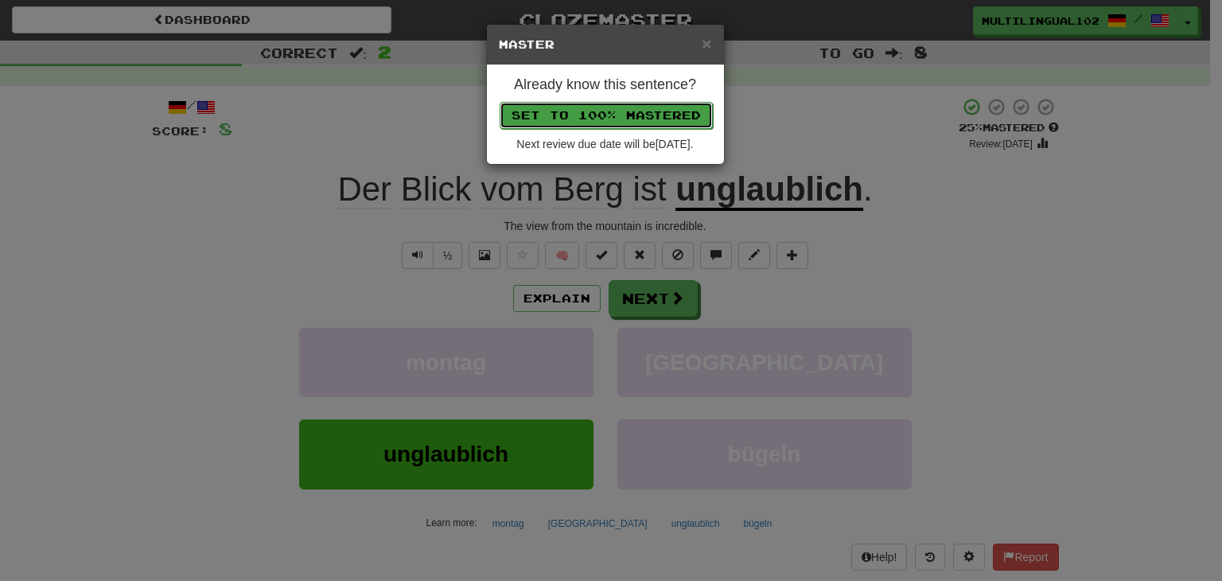
click at [633, 115] on button "Set to 100% Mastered" at bounding box center [605, 115] width 213 height 27
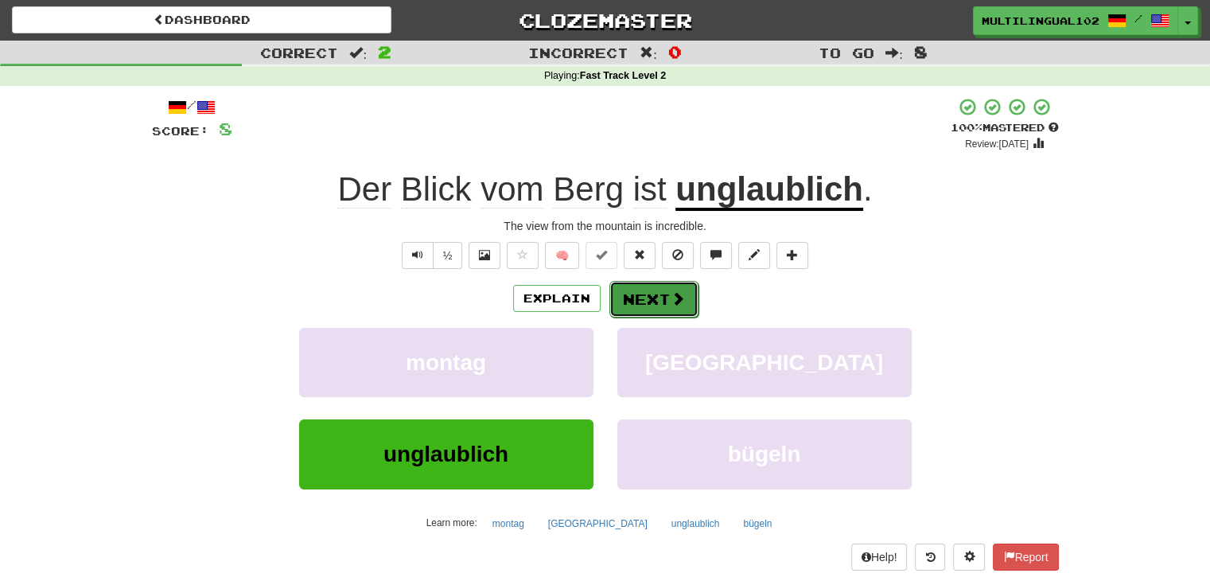
click at [663, 290] on button "Next" at bounding box center [653, 299] width 89 height 37
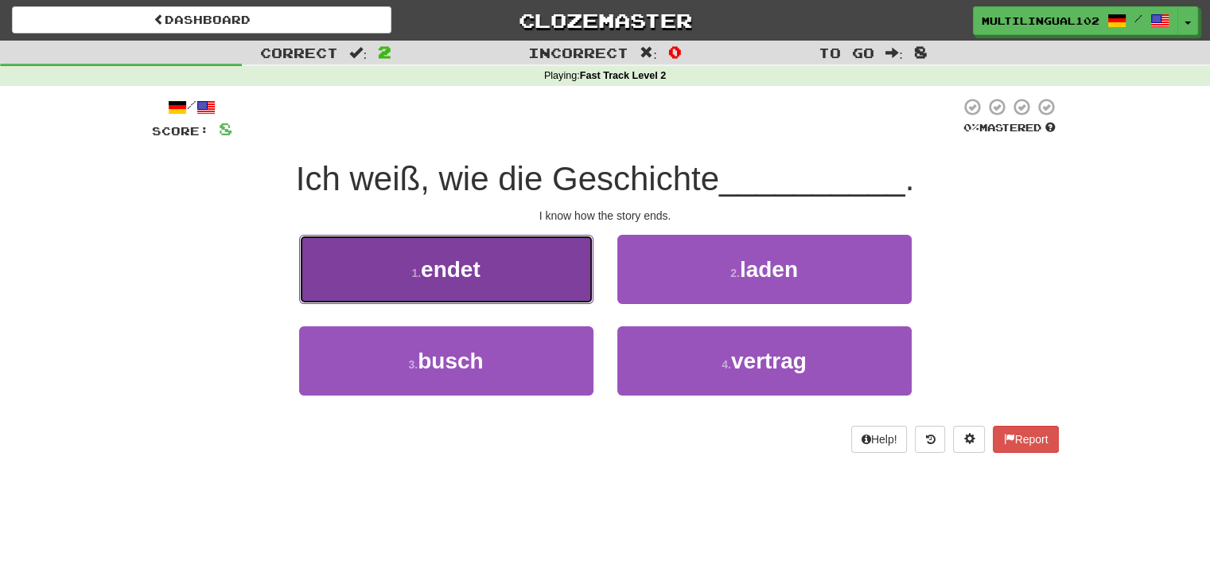
click at [519, 284] on button "1 . endet" at bounding box center [446, 269] width 294 height 69
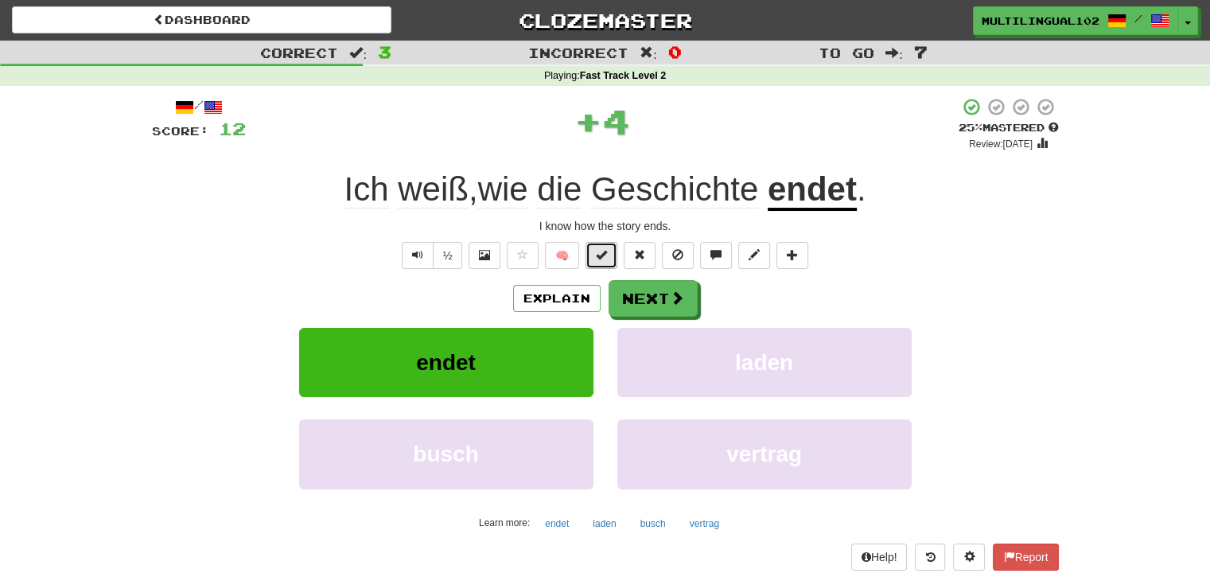
click at [589, 262] on button at bounding box center [601, 255] width 32 height 27
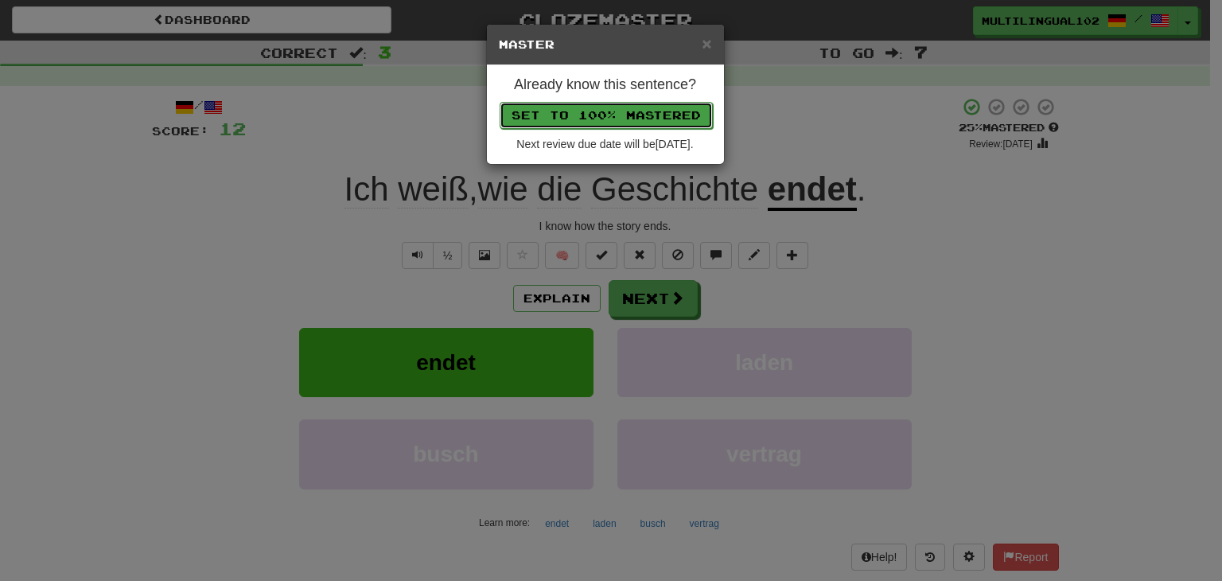
click at [609, 115] on button "Set to 100% Mastered" at bounding box center [605, 115] width 213 height 27
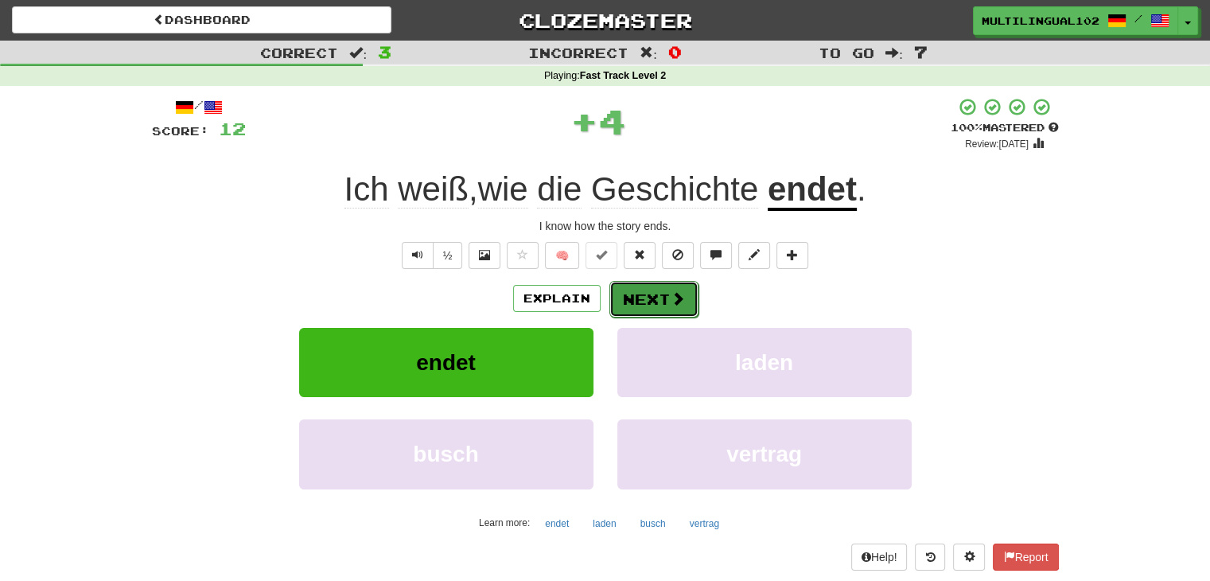
click at [661, 299] on button "Next" at bounding box center [653, 299] width 89 height 37
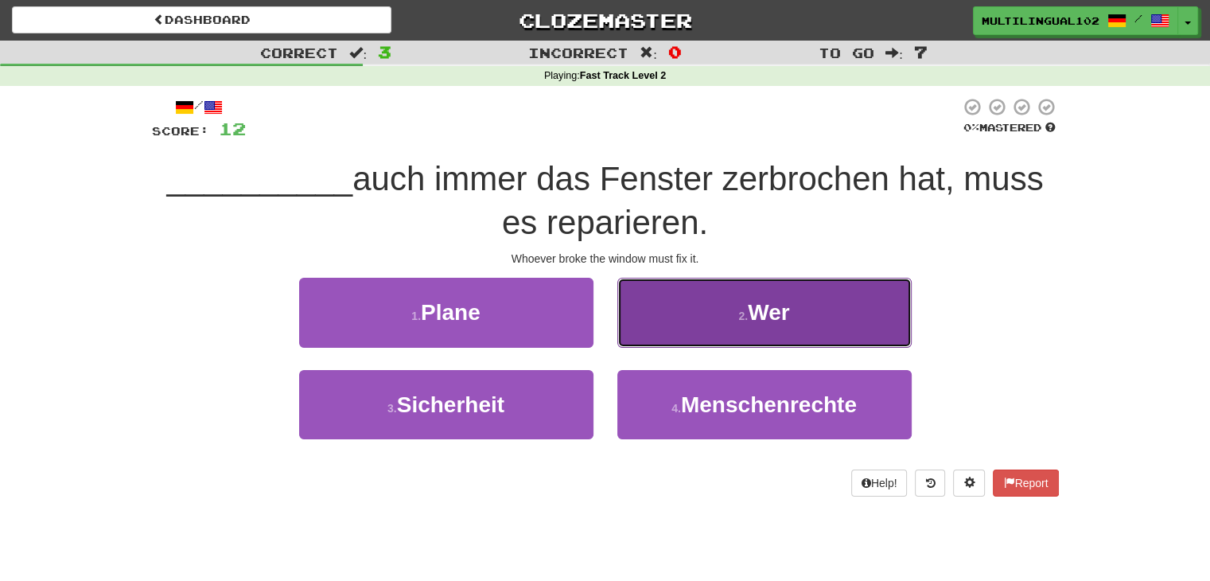
click at [712, 316] on button "2 . Wer" at bounding box center [764, 312] width 294 height 69
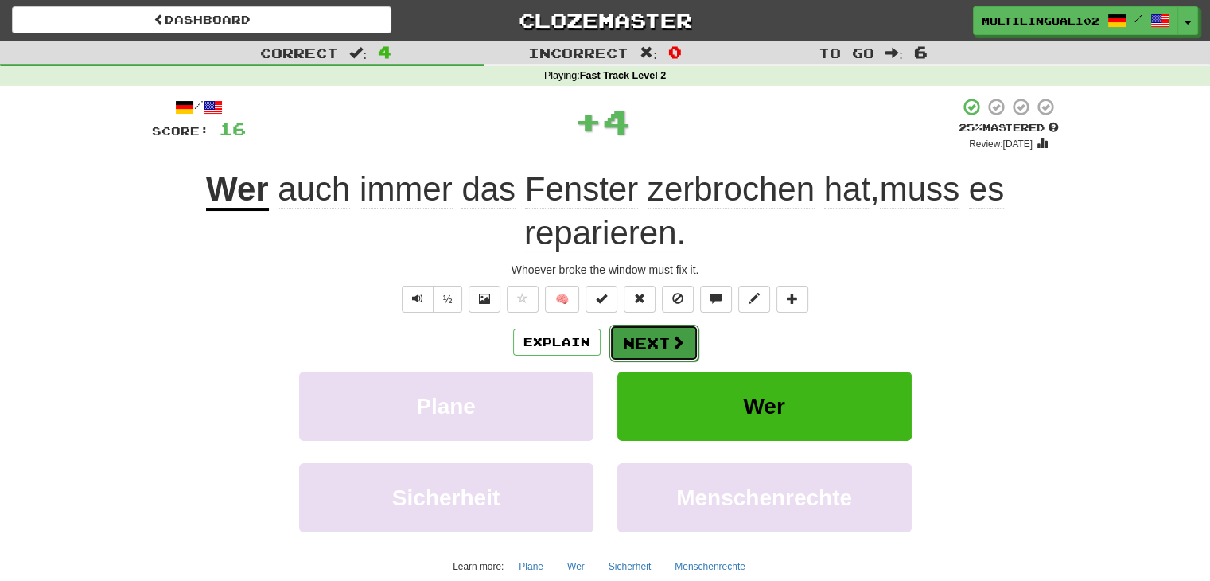
click at [643, 344] on button "Next" at bounding box center [653, 342] width 89 height 37
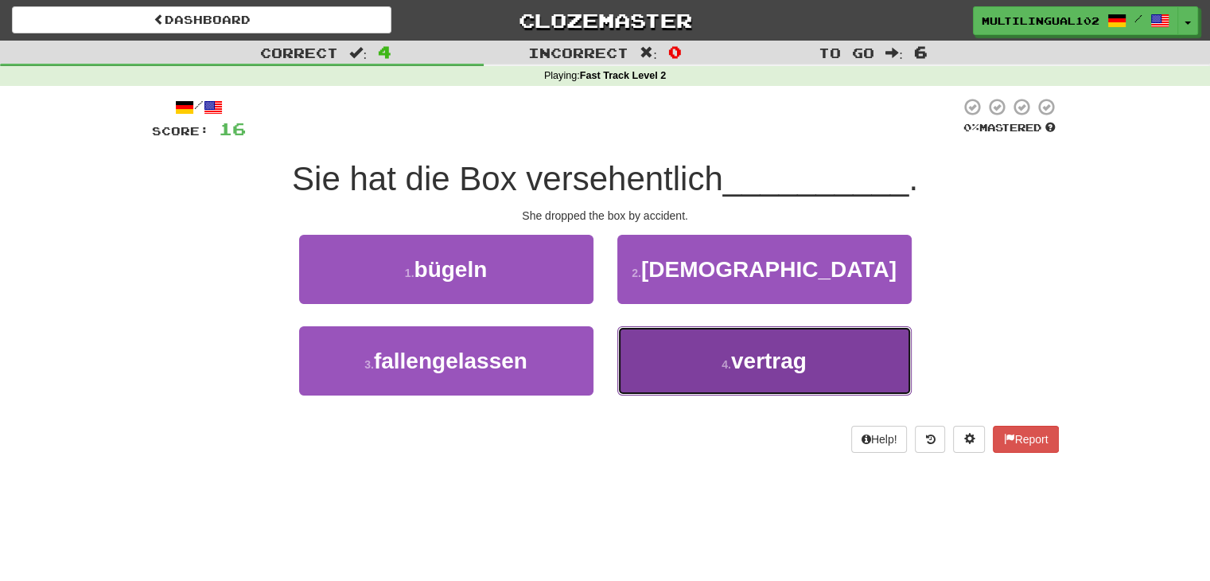
click at [649, 359] on button "4 . vertrag" at bounding box center [764, 360] width 294 height 69
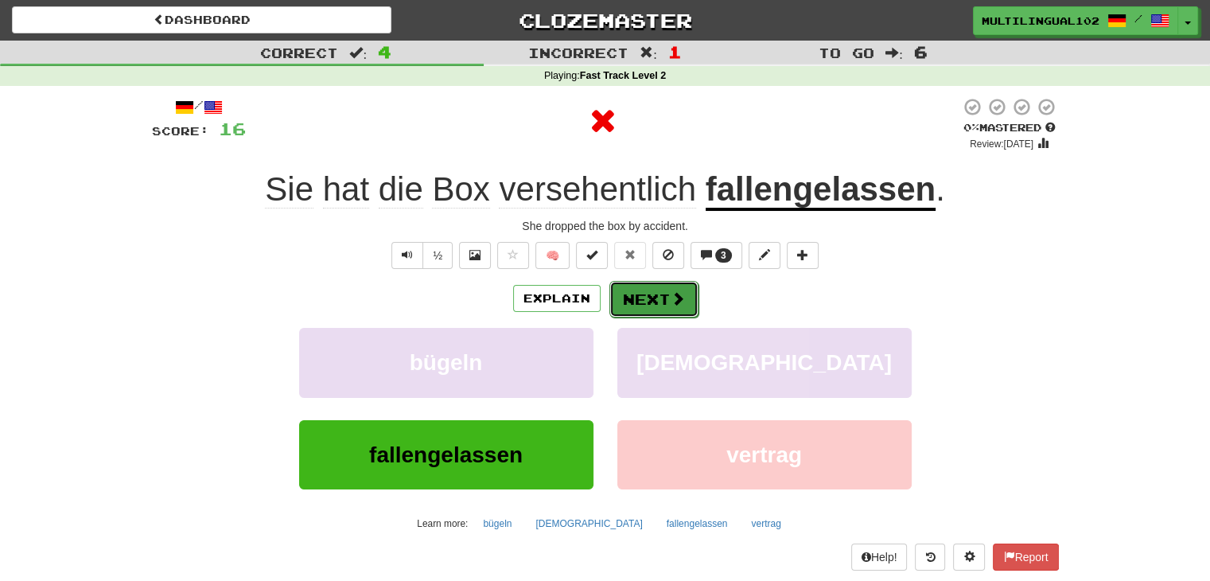
click at [635, 308] on button "Next" at bounding box center [653, 299] width 89 height 37
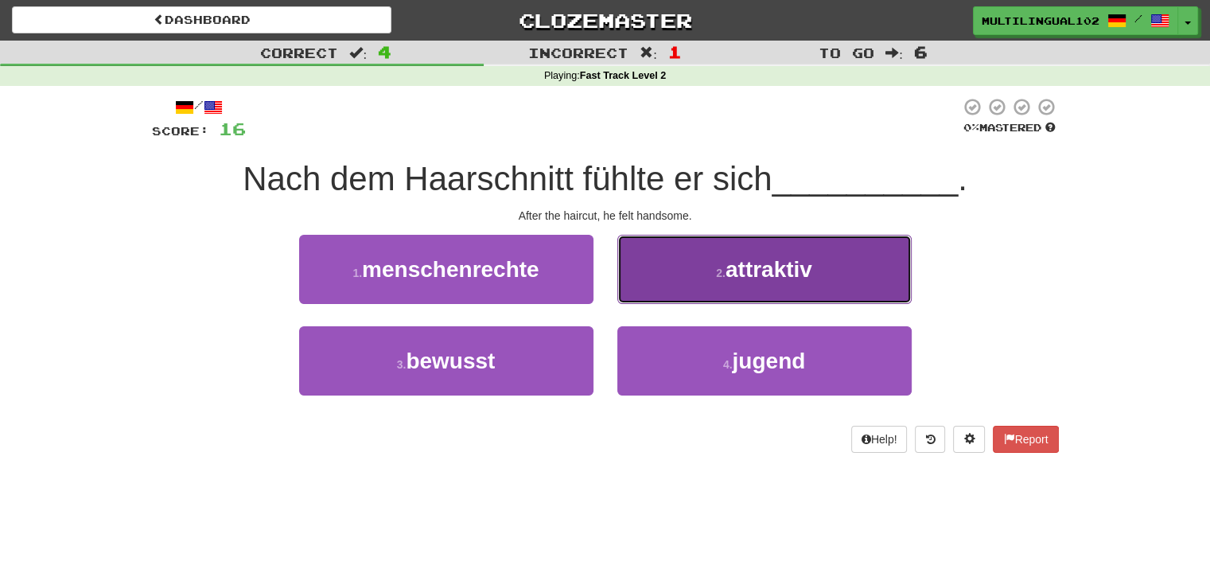
click at [662, 283] on button "2 . attraktiv" at bounding box center [764, 269] width 294 height 69
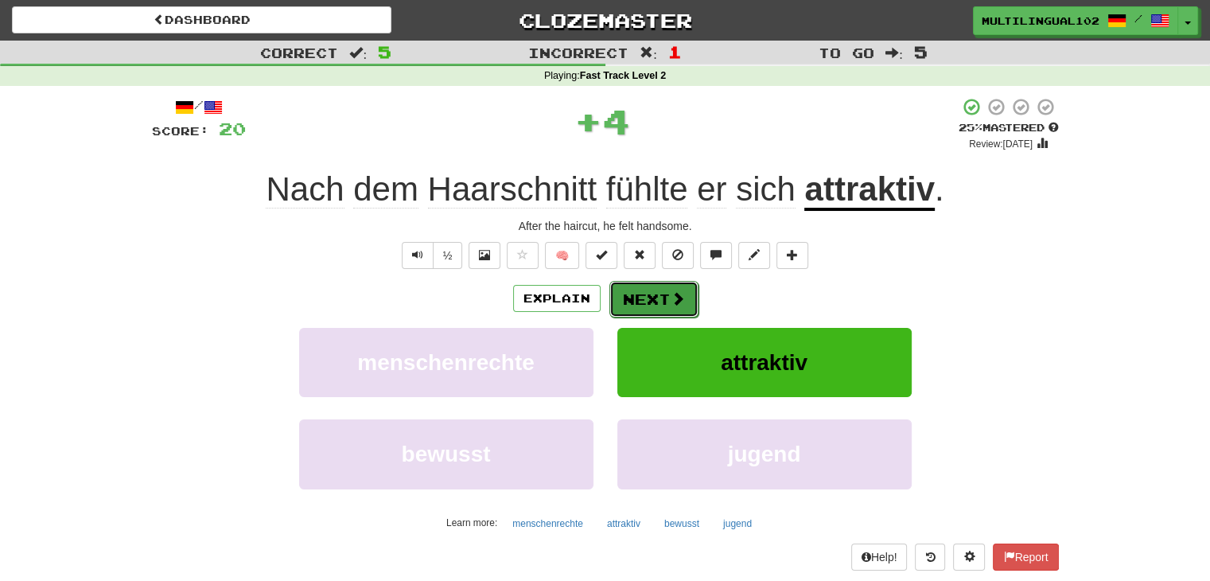
click at [655, 293] on button "Next" at bounding box center [653, 299] width 89 height 37
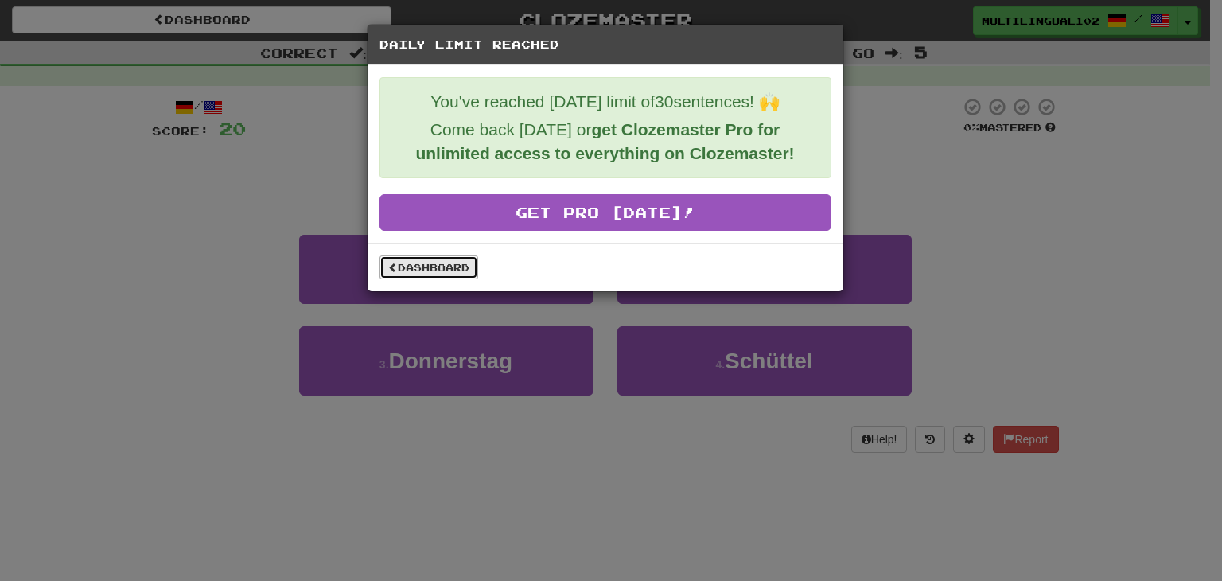
click at [415, 262] on link "Dashboard" at bounding box center [428, 267] width 99 height 24
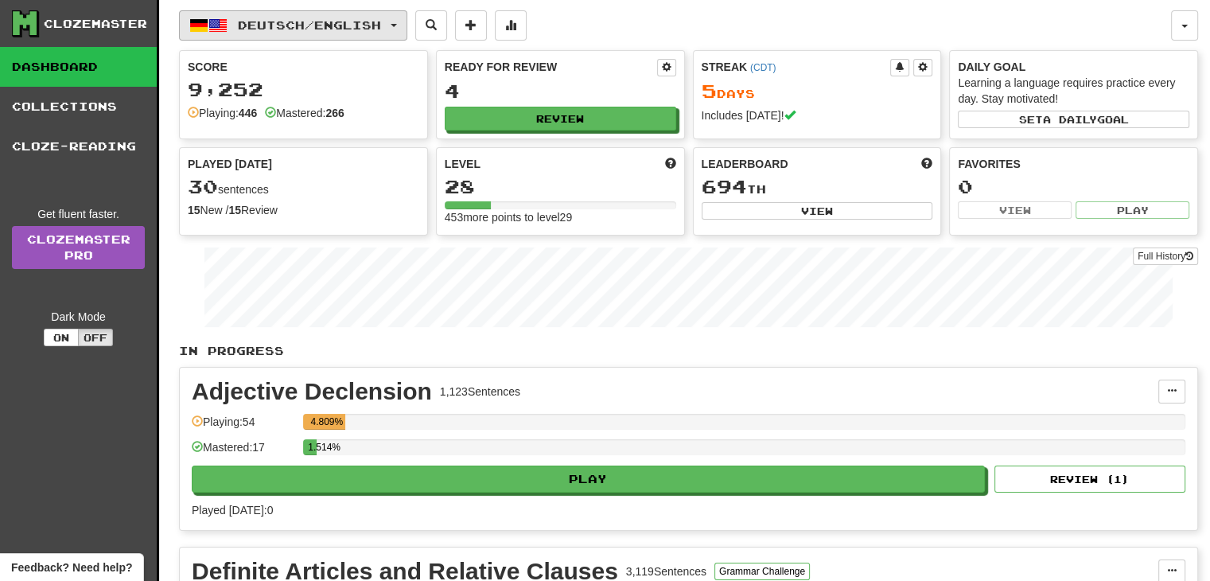
click at [398, 26] on button "Deutsch / English" at bounding box center [293, 25] width 228 height 30
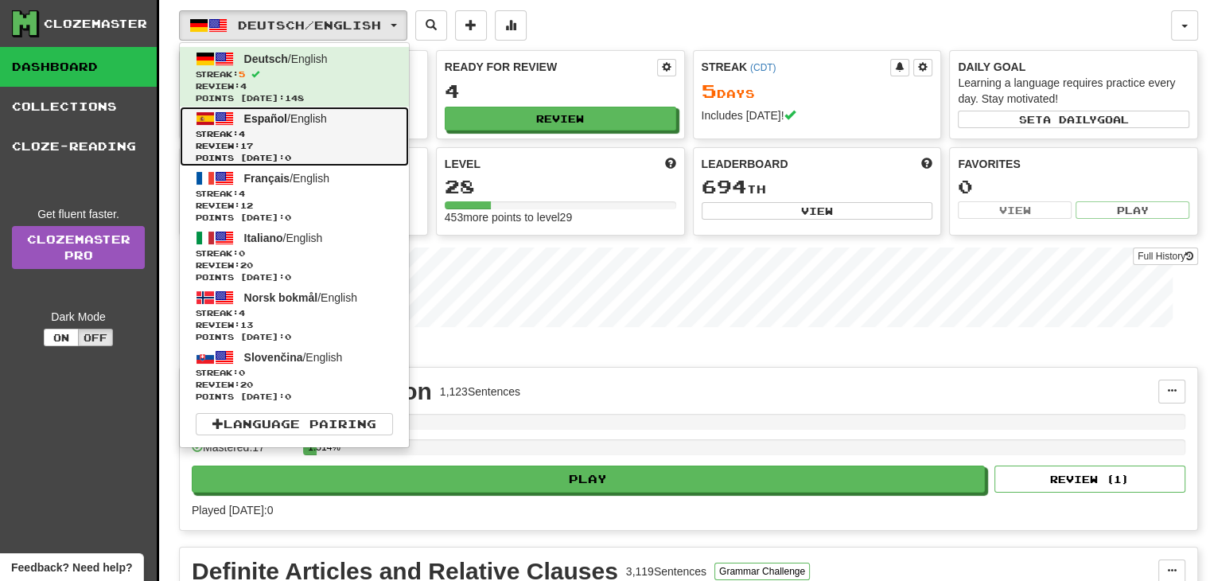
click at [328, 147] on span "Review: 17" at bounding box center [294, 146] width 197 height 12
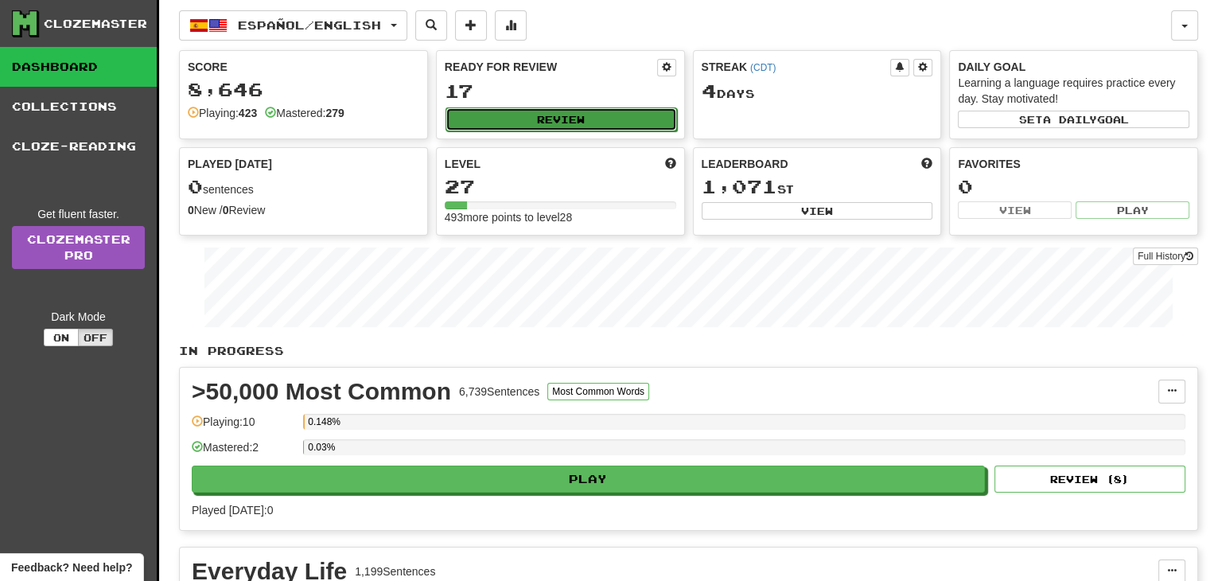
click at [550, 118] on button "Review" at bounding box center [560, 119] width 231 height 24
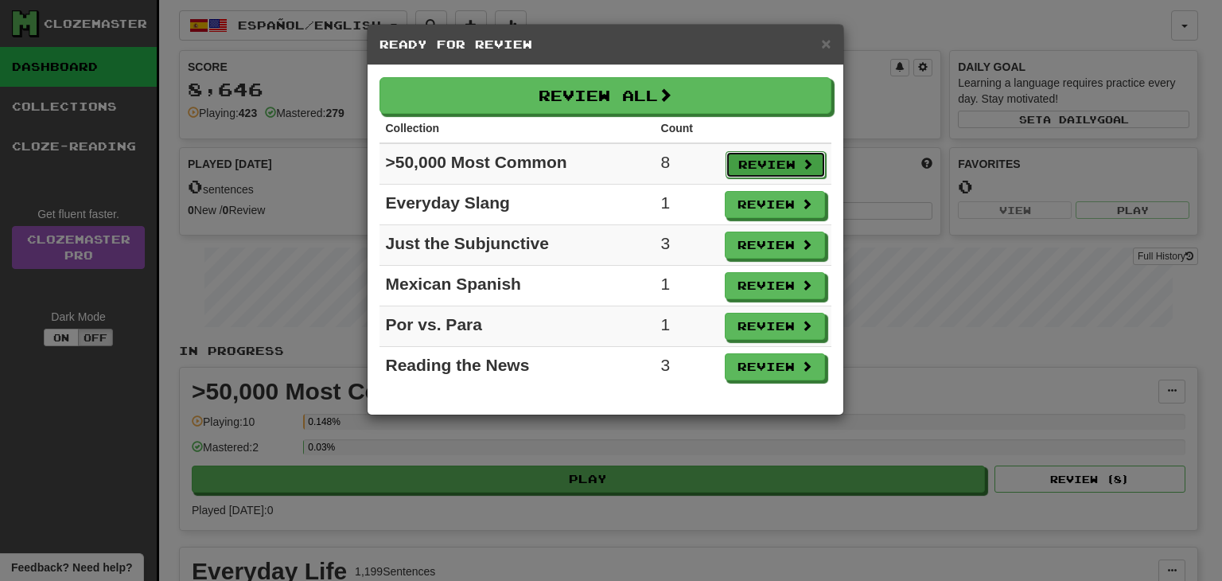
click at [753, 158] on button "Review" at bounding box center [775, 164] width 100 height 27
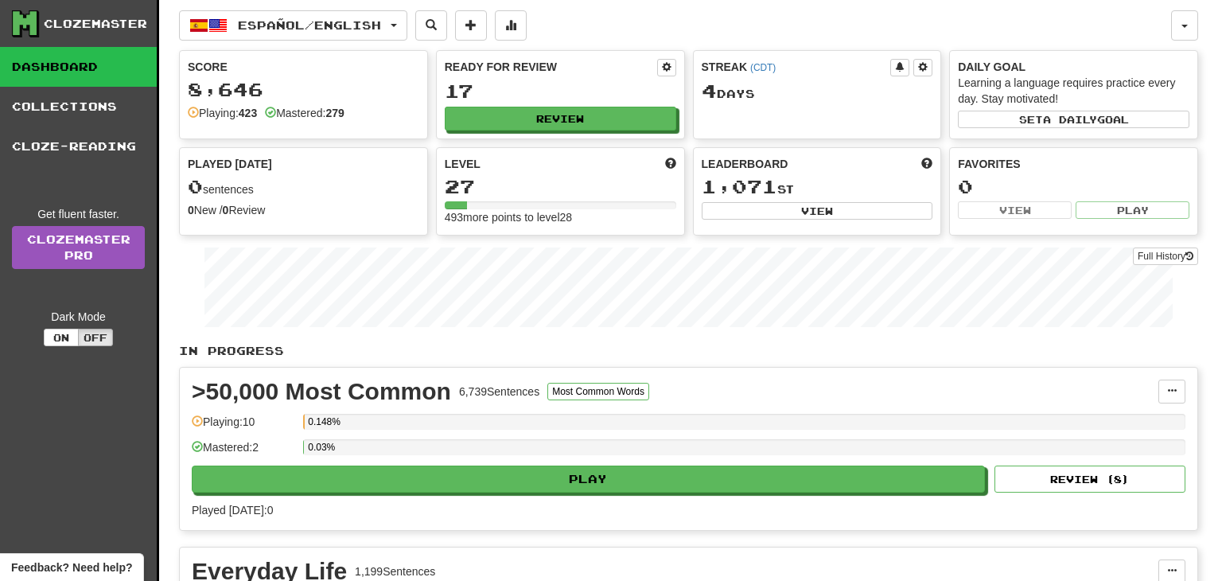
select select "**"
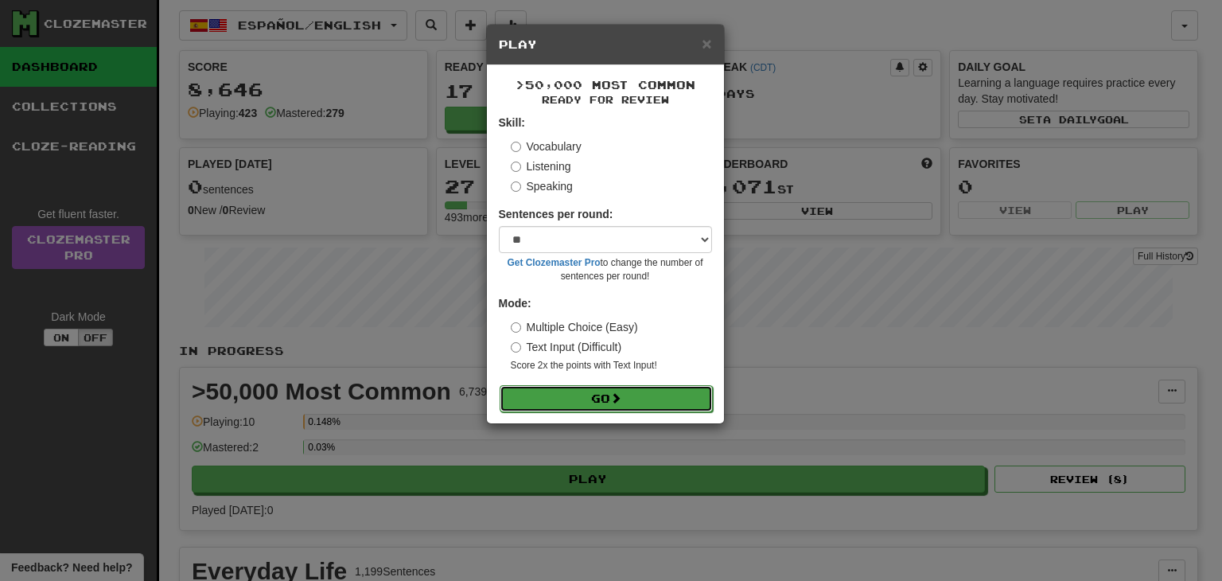
click at [603, 397] on button "Go" at bounding box center [605, 398] width 213 height 27
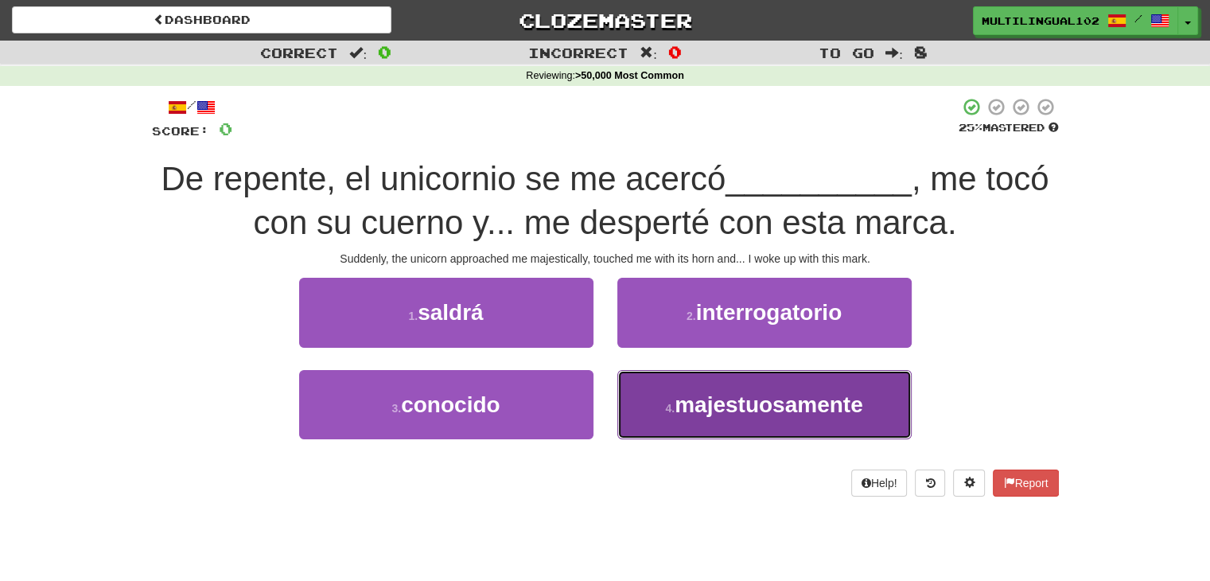
click at [681, 405] on span "majestuosamente" at bounding box center [768, 404] width 188 height 25
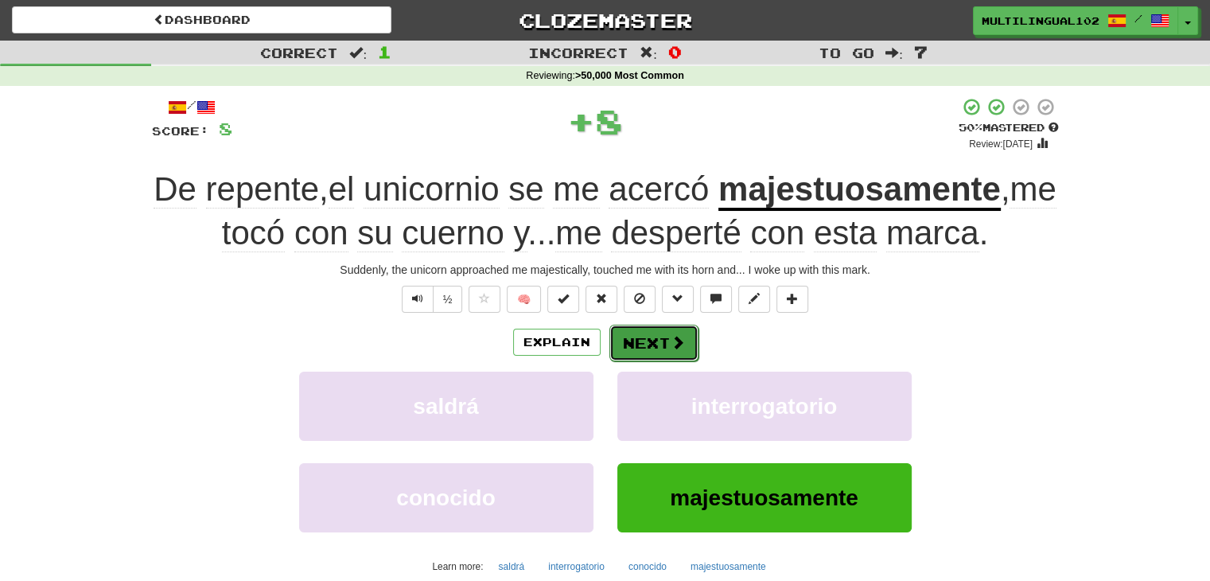
click at [662, 332] on button "Next" at bounding box center [653, 342] width 89 height 37
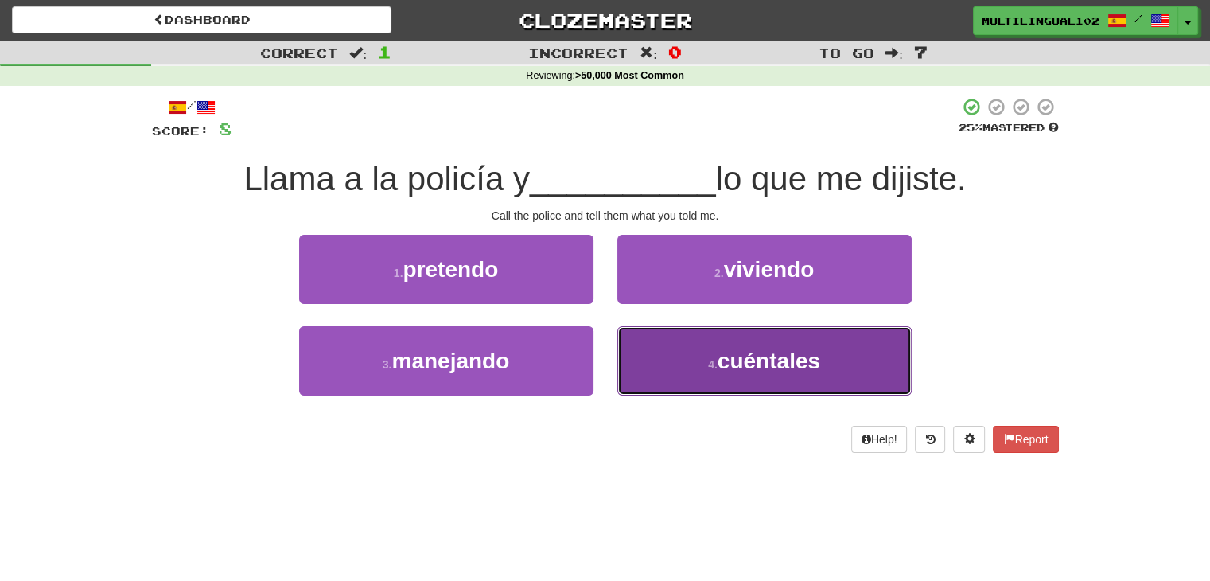
click at [696, 359] on button "4 . cuéntales" at bounding box center [764, 360] width 294 height 69
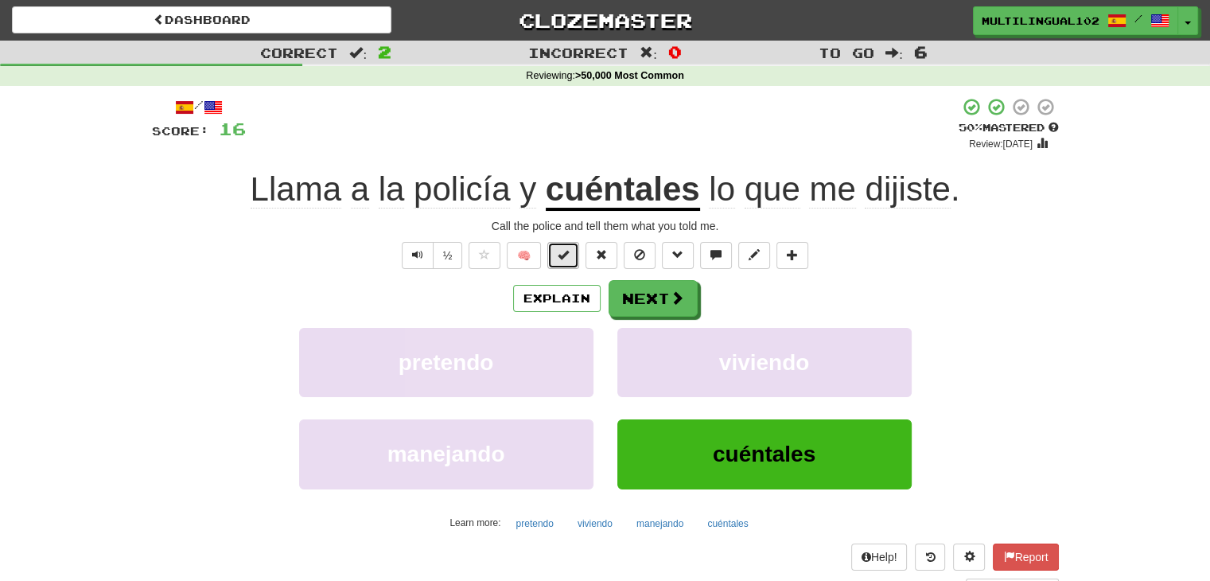
click at [565, 258] on span at bounding box center [562, 254] width 11 height 11
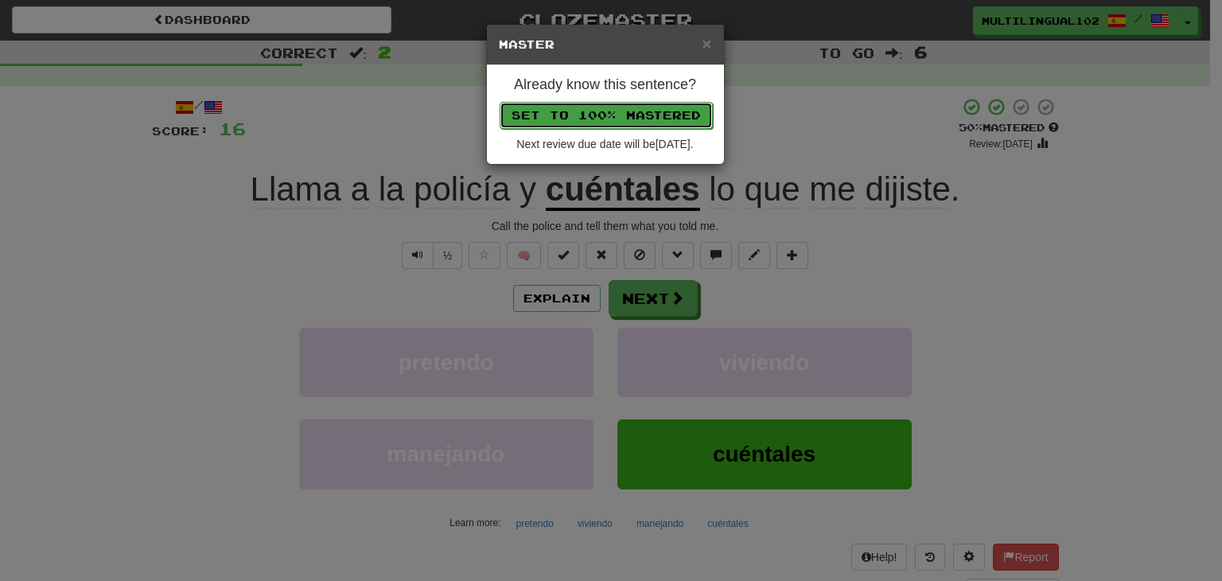
click at [620, 106] on button "Set to 100% Mastered" at bounding box center [605, 115] width 213 height 27
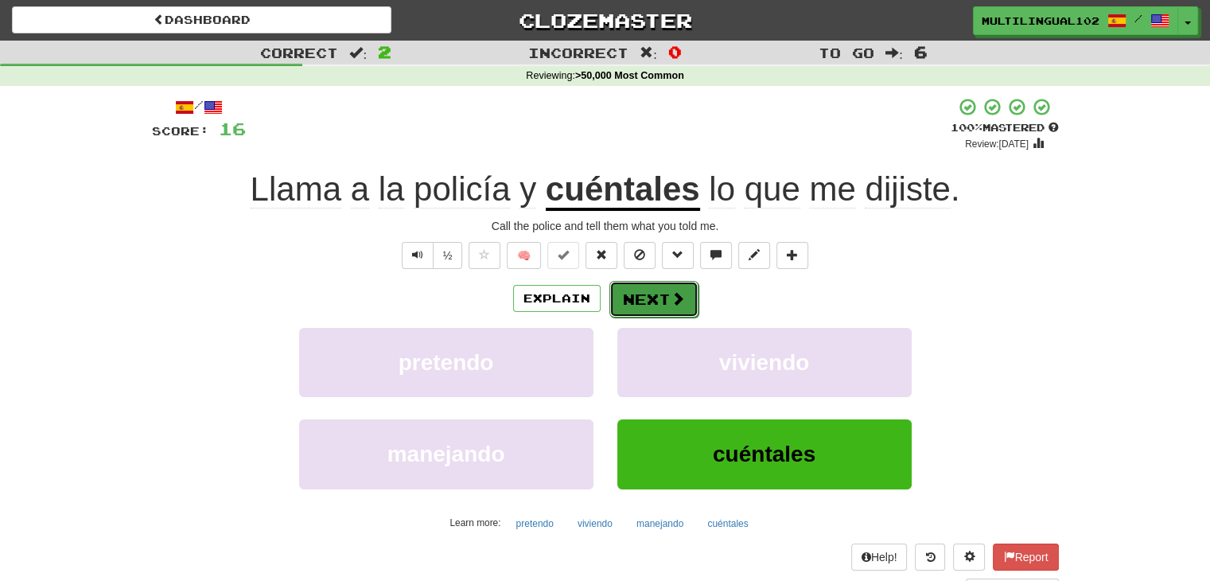
click at [661, 290] on button "Next" at bounding box center [653, 299] width 89 height 37
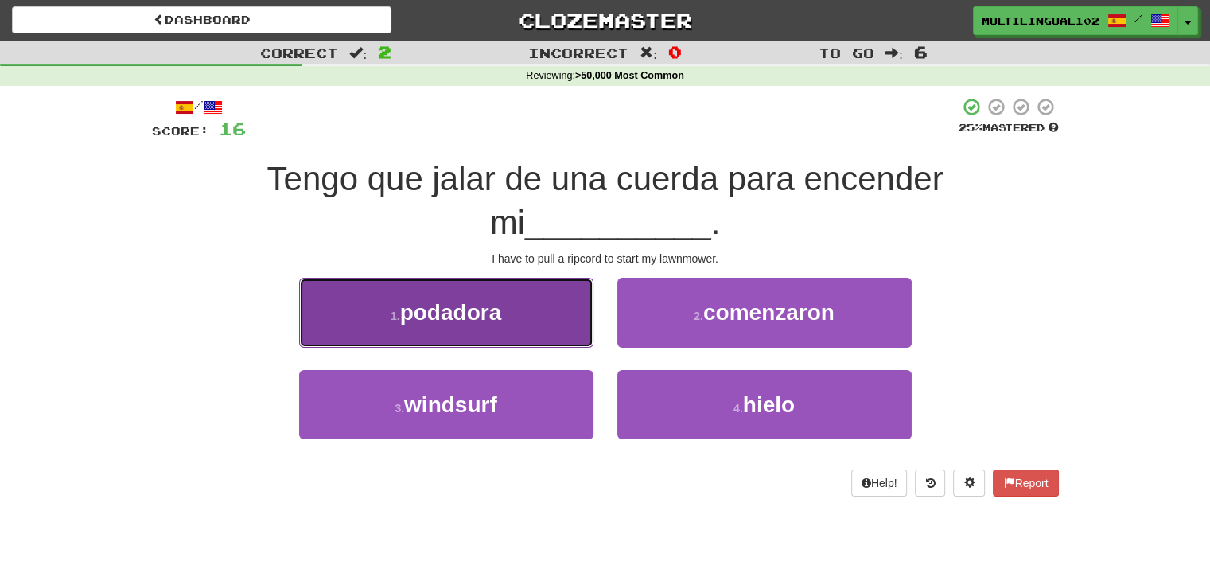
click at [538, 310] on button "1 . podadora" at bounding box center [446, 312] width 294 height 69
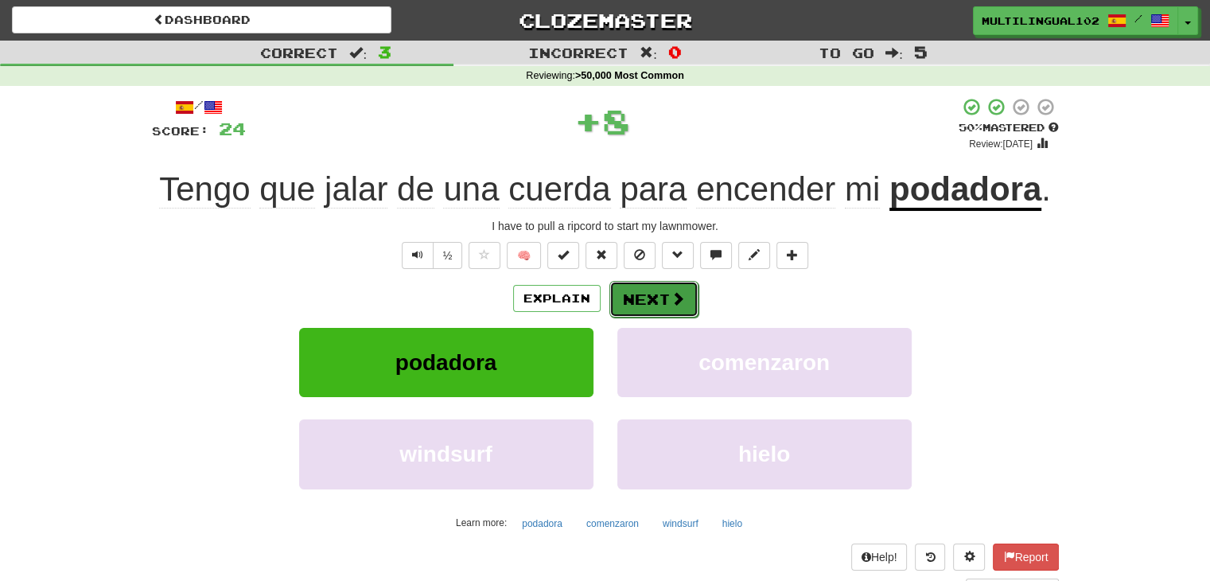
click at [649, 314] on button "Next" at bounding box center [653, 299] width 89 height 37
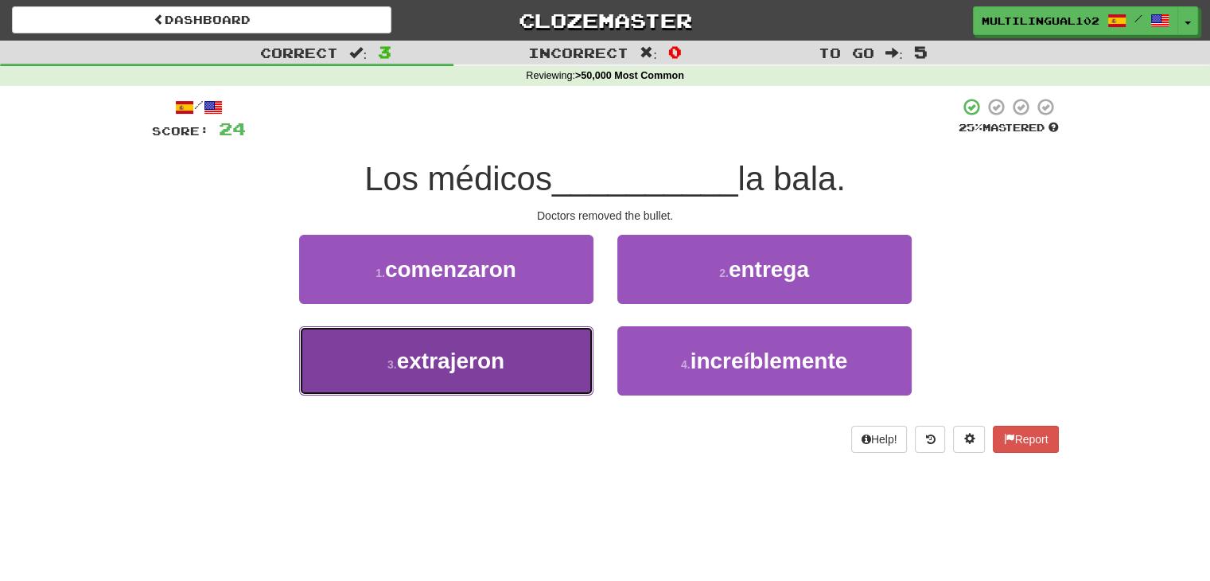
click at [534, 363] on button "3 . extrajeron" at bounding box center [446, 360] width 294 height 69
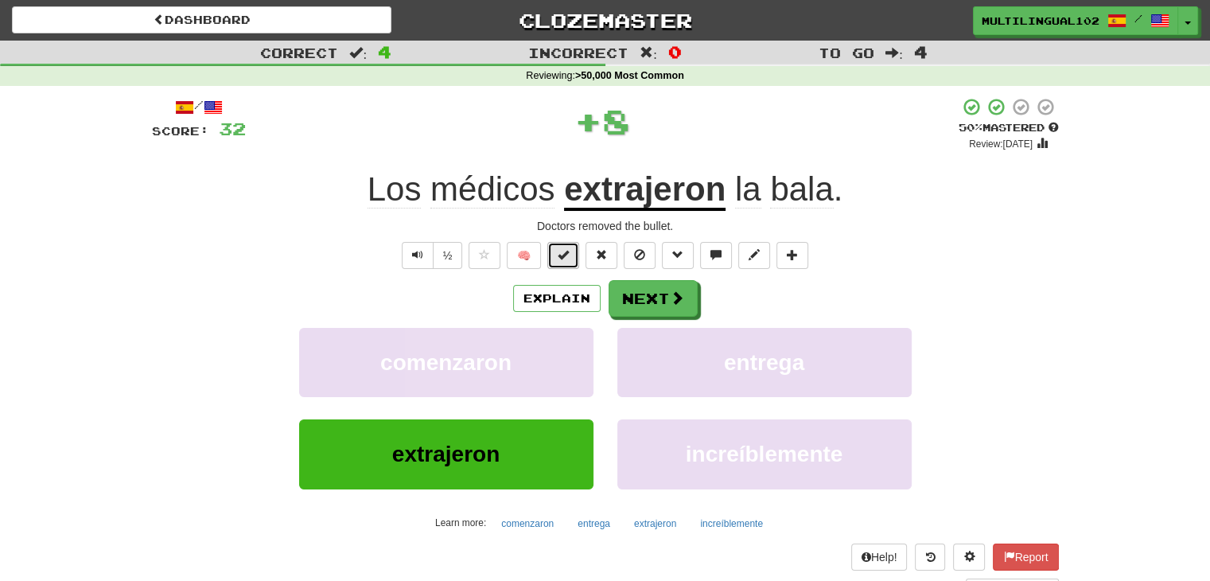
click at [567, 258] on span at bounding box center [562, 254] width 11 height 11
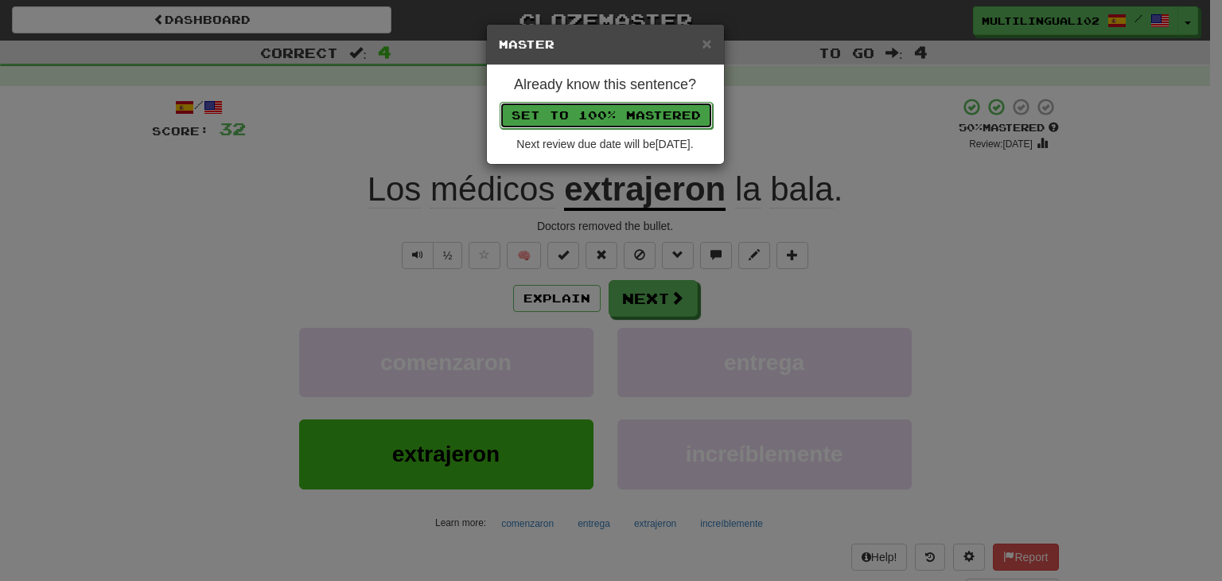
click at [601, 115] on button "Set to 100% Mastered" at bounding box center [605, 115] width 213 height 27
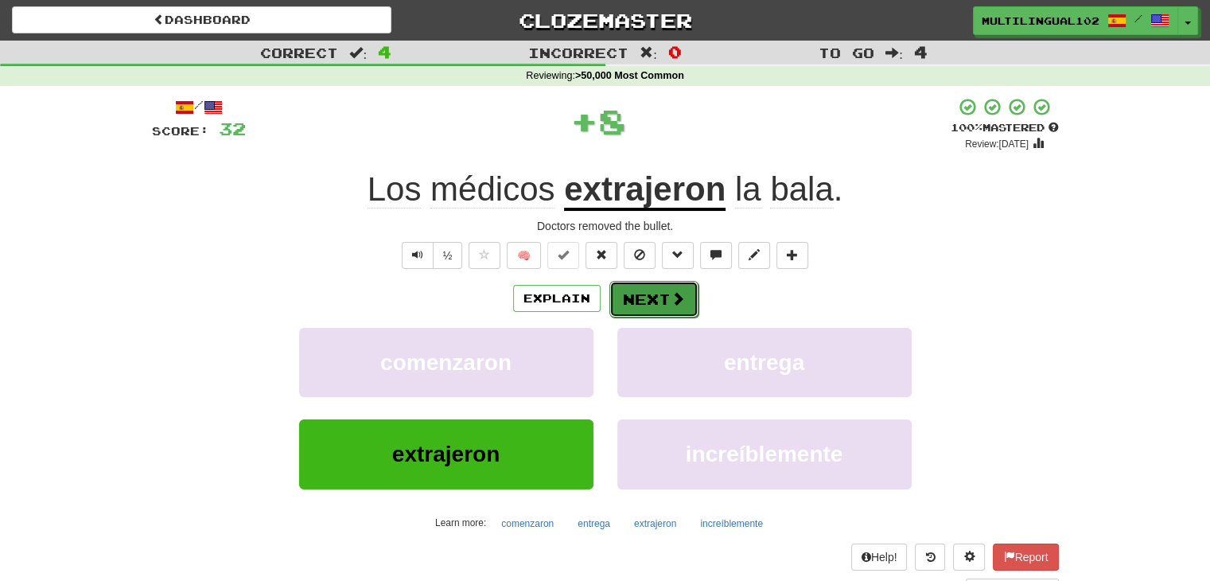
click at [652, 297] on button "Next" at bounding box center [653, 299] width 89 height 37
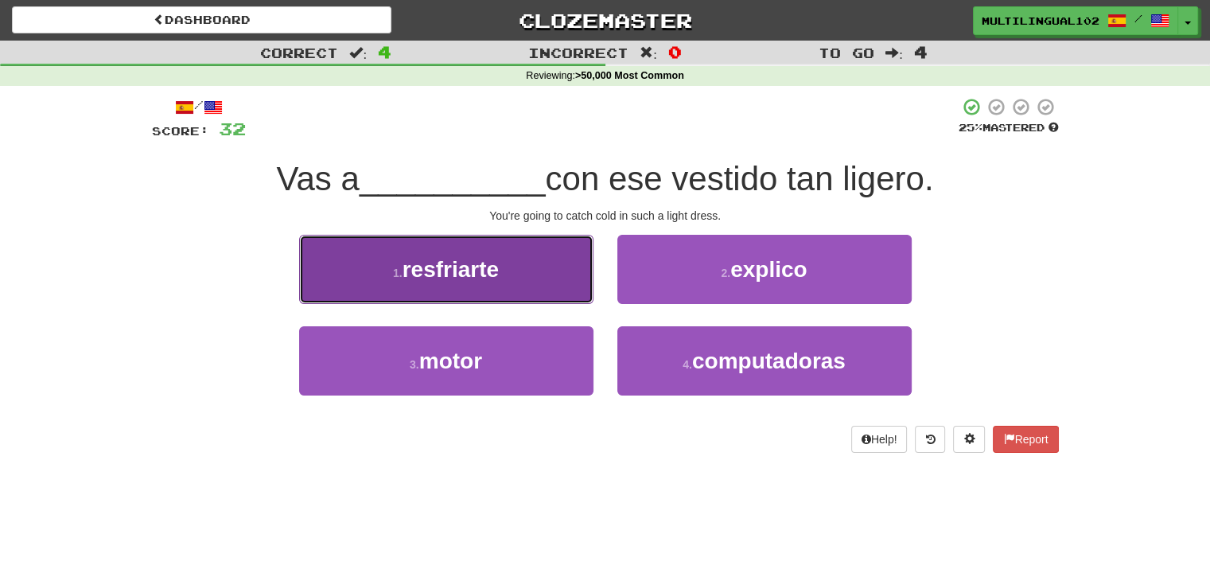
click at [544, 274] on button "1 . resfriarte" at bounding box center [446, 269] width 294 height 69
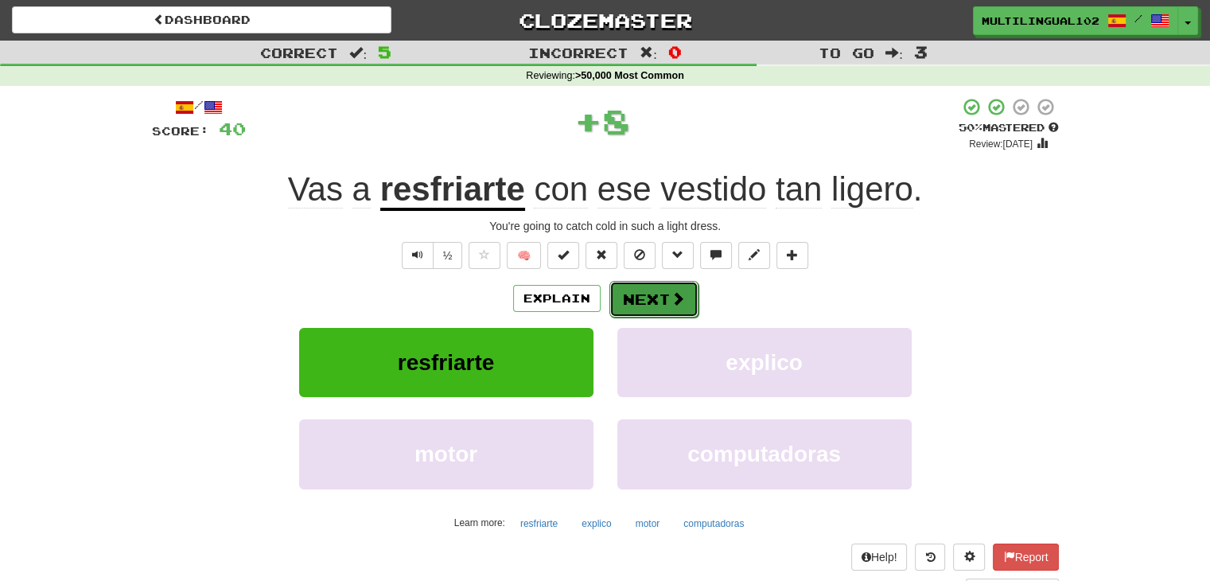
click at [639, 291] on button "Next" at bounding box center [653, 299] width 89 height 37
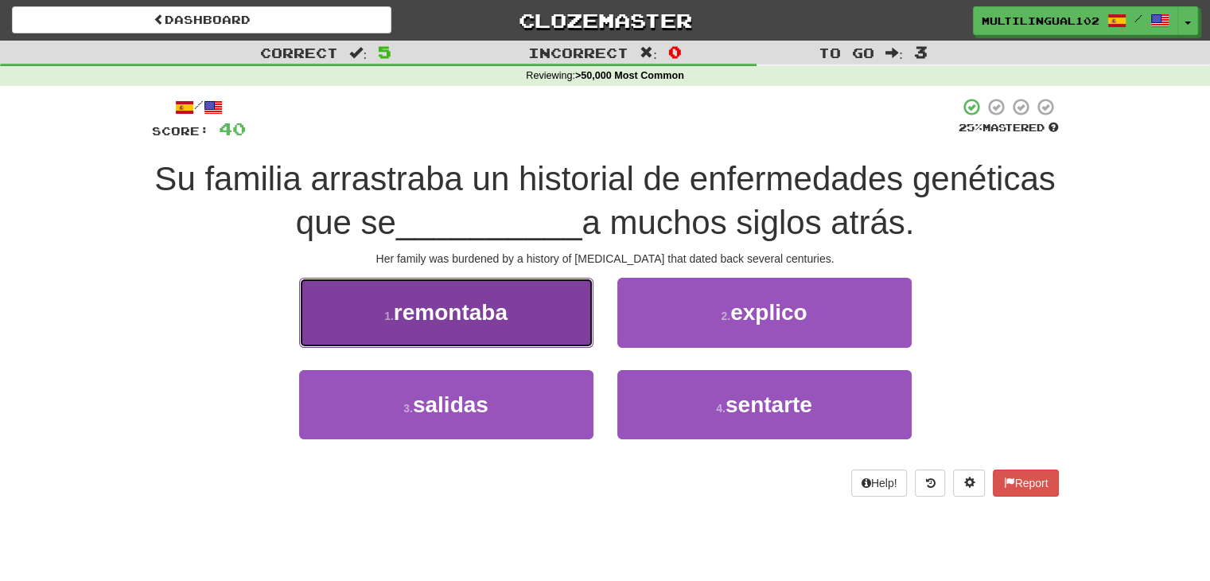
click at [564, 327] on button "1 . remontaba" at bounding box center [446, 312] width 294 height 69
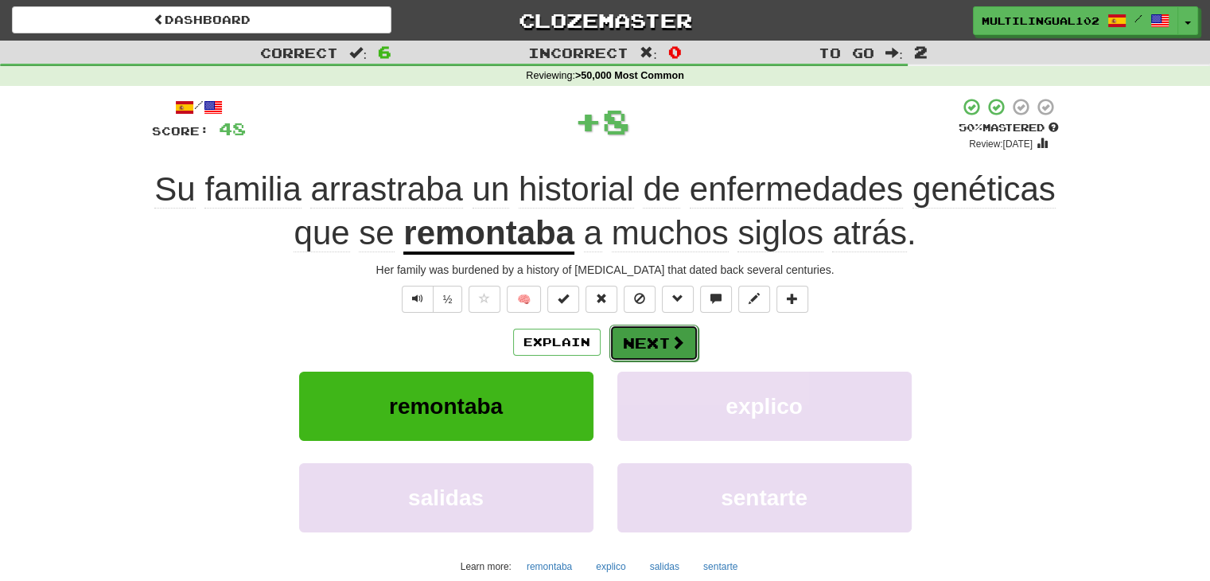
click at [655, 326] on button "Next" at bounding box center [653, 342] width 89 height 37
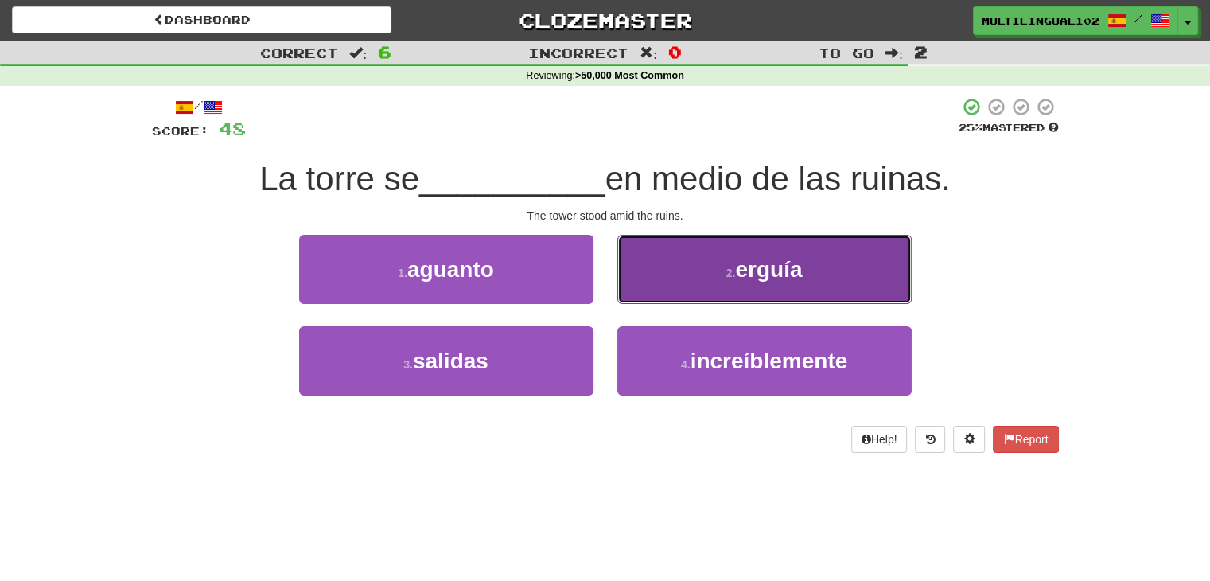
click at [690, 278] on button "2 . erguía" at bounding box center [764, 269] width 294 height 69
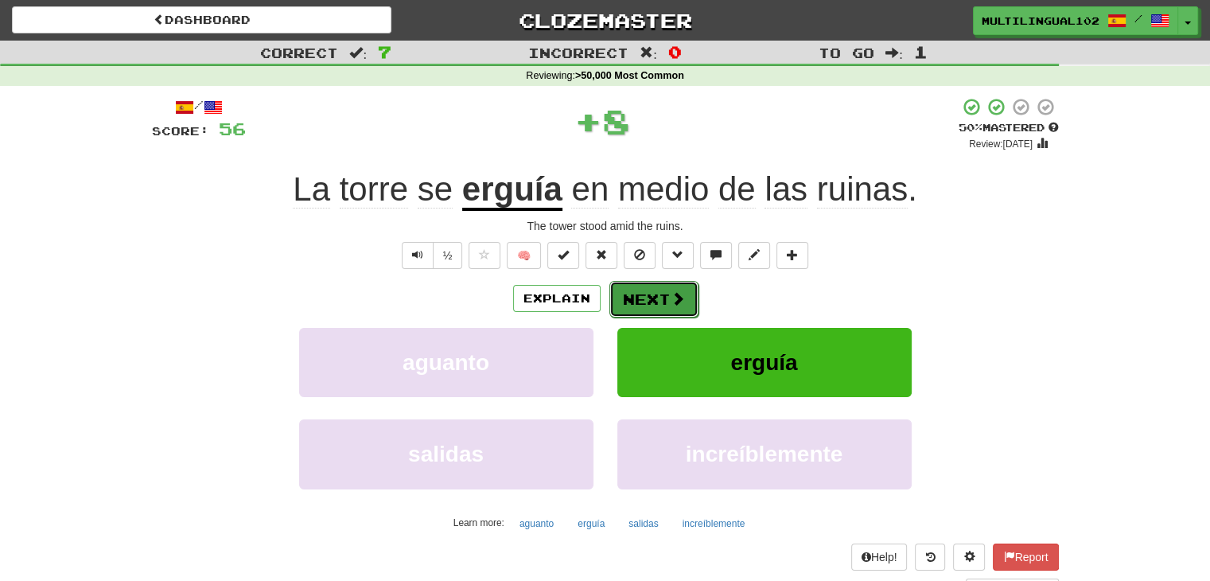
click at [652, 297] on button "Next" at bounding box center [653, 299] width 89 height 37
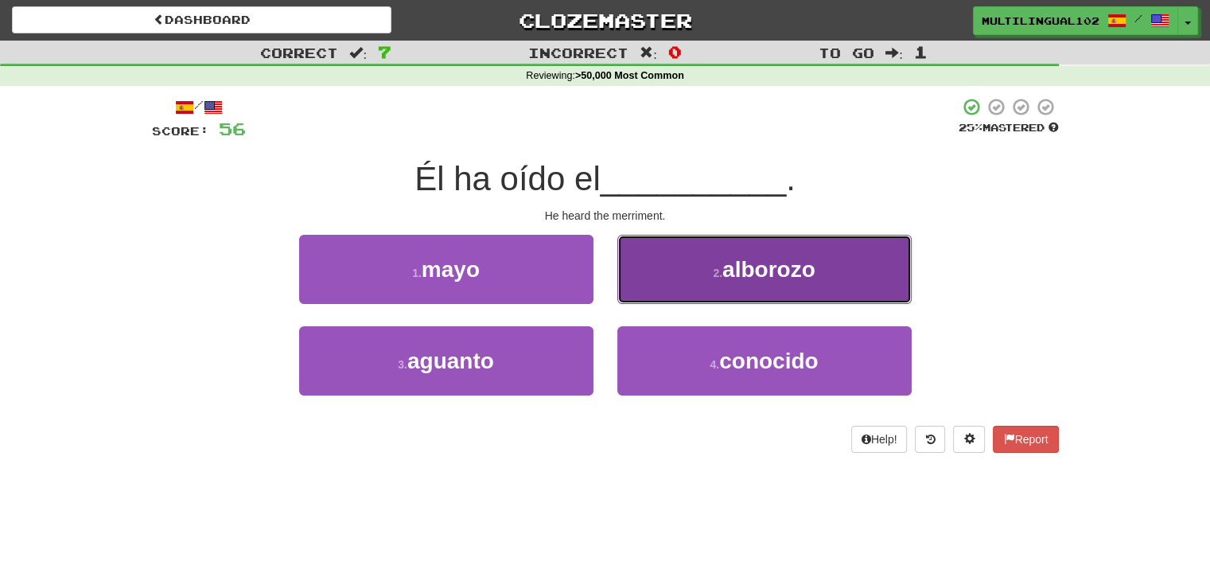
click at [687, 293] on button "2 . alborozo" at bounding box center [764, 269] width 294 height 69
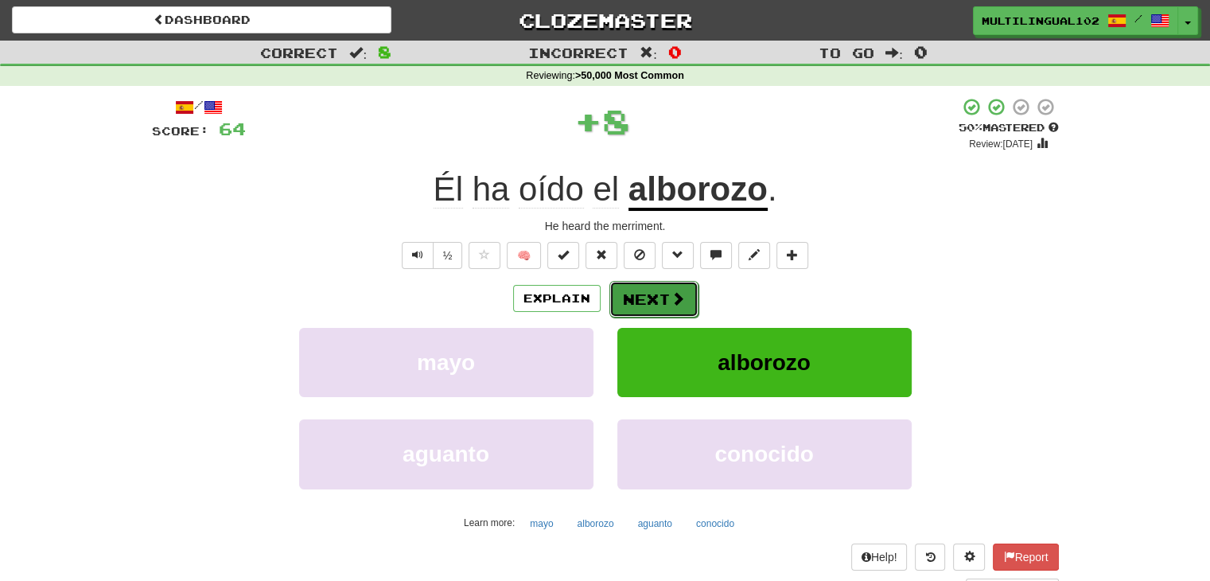
click at [661, 304] on button "Next" at bounding box center [653, 299] width 89 height 37
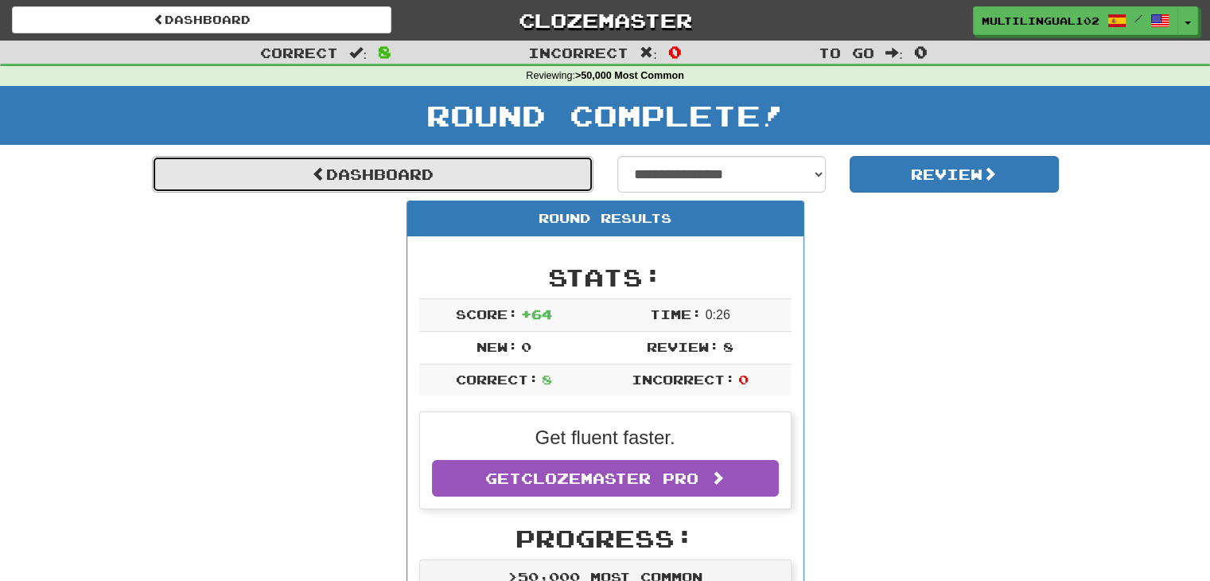
click at [431, 179] on link "Dashboard" at bounding box center [372, 174] width 441 height 37
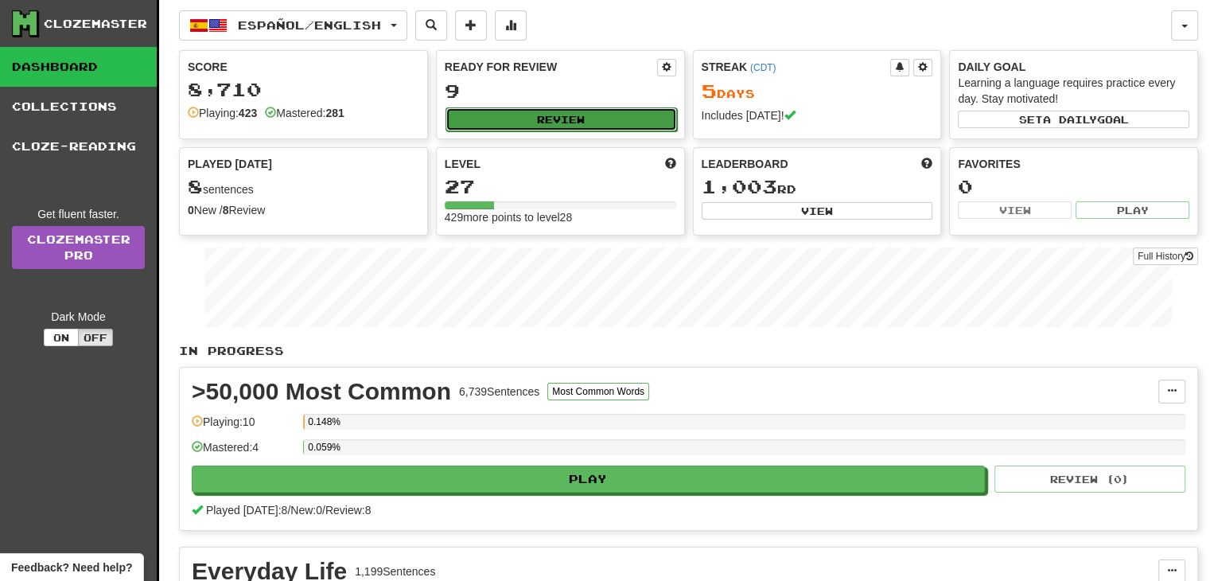
click at [596, 115] on button "Review" at bounding box center [560, 119] width 231 height 24
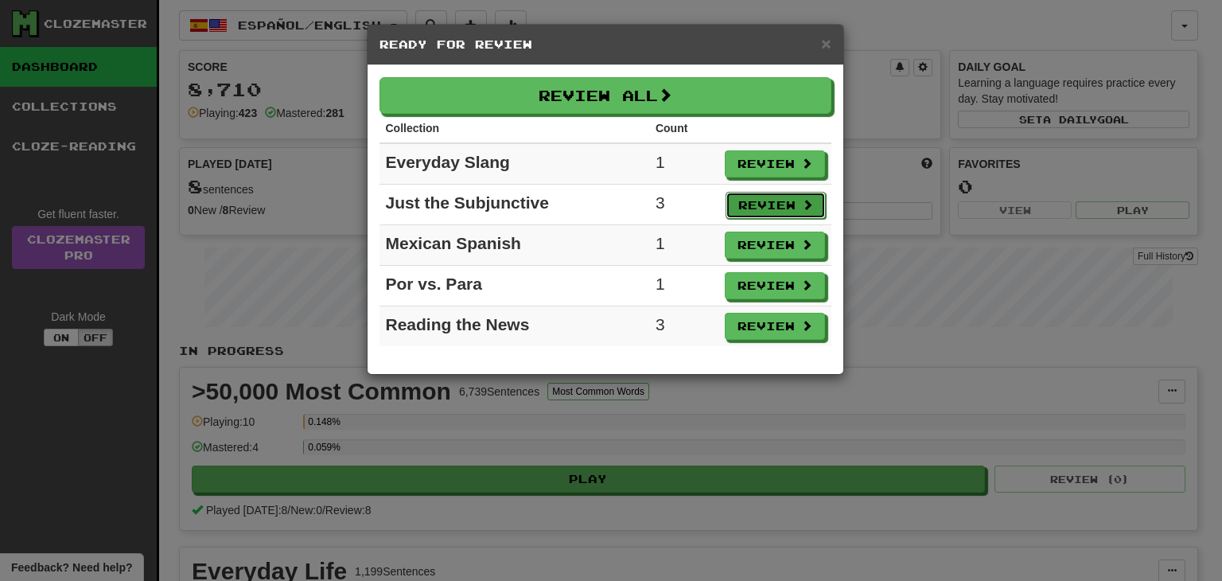
click at [741, 201] on button "Review" at bounding box center [775, 205] width 100 height 27
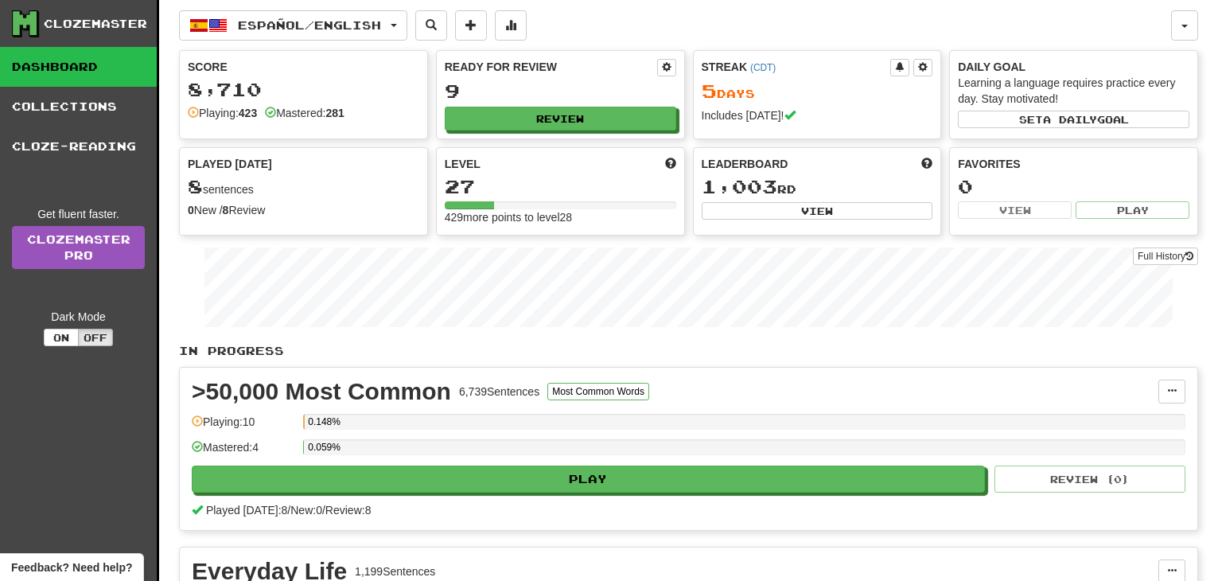
select select "**"
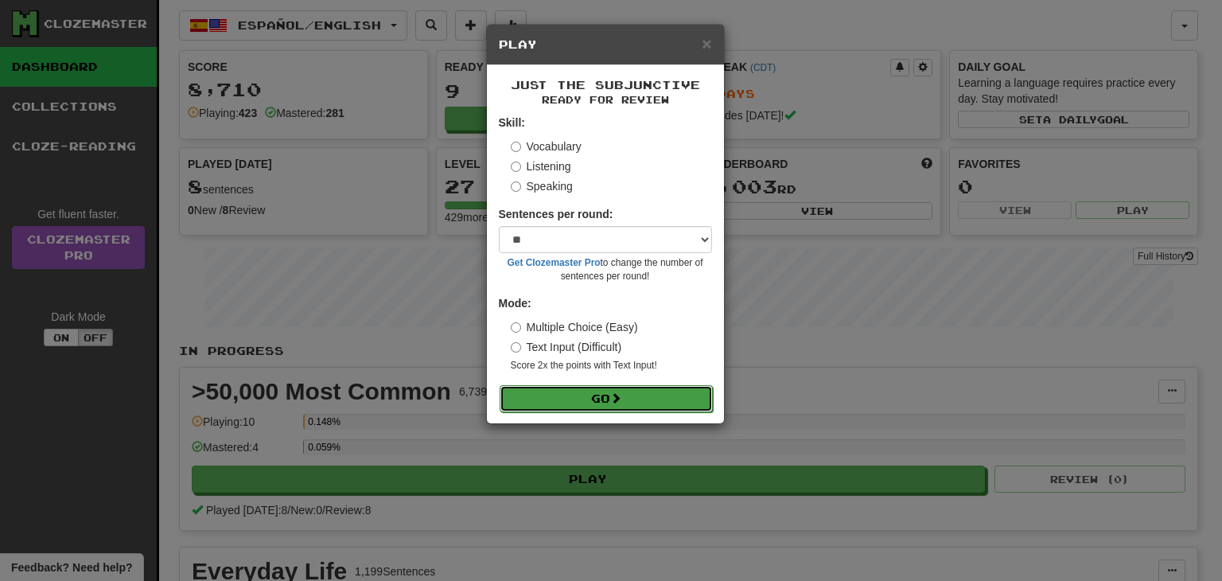
click at [614, 393] on span at bounding box center [615, 397] width 11 height 11
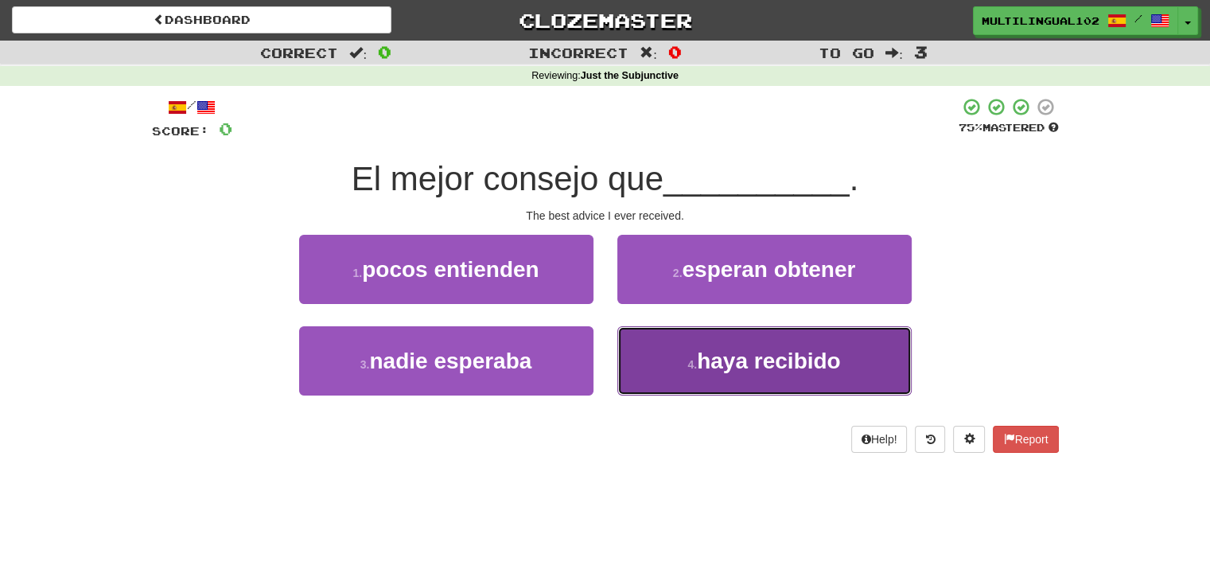
click at [674, 366] on button "4 . haya recibido" at bounding box center [764, 360] width 294 height 69
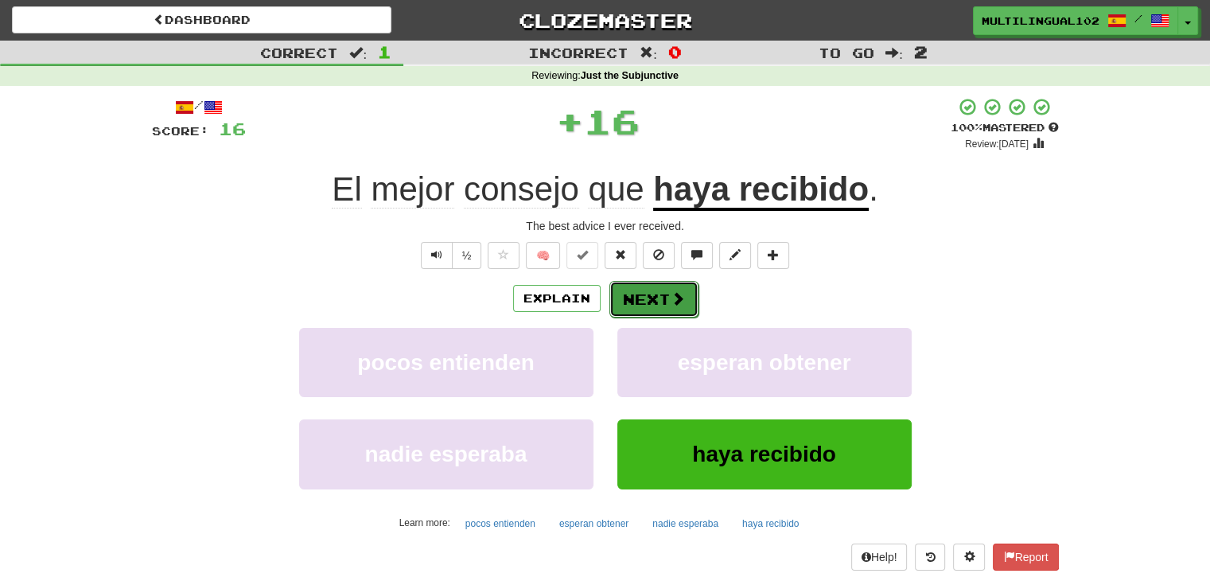
click at [651, 299] on button "Next" at bounding box center [653, 299] width 89 height 37
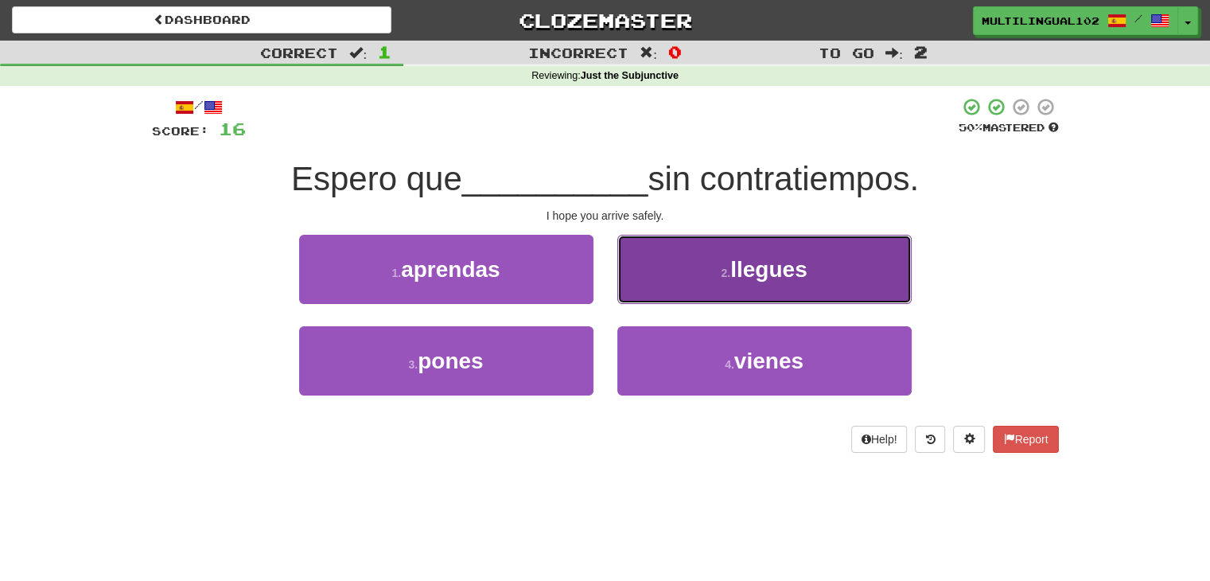
click at [682, 280] on button "2 . llegues" at bounding box center [764, 269] width 294 height 69
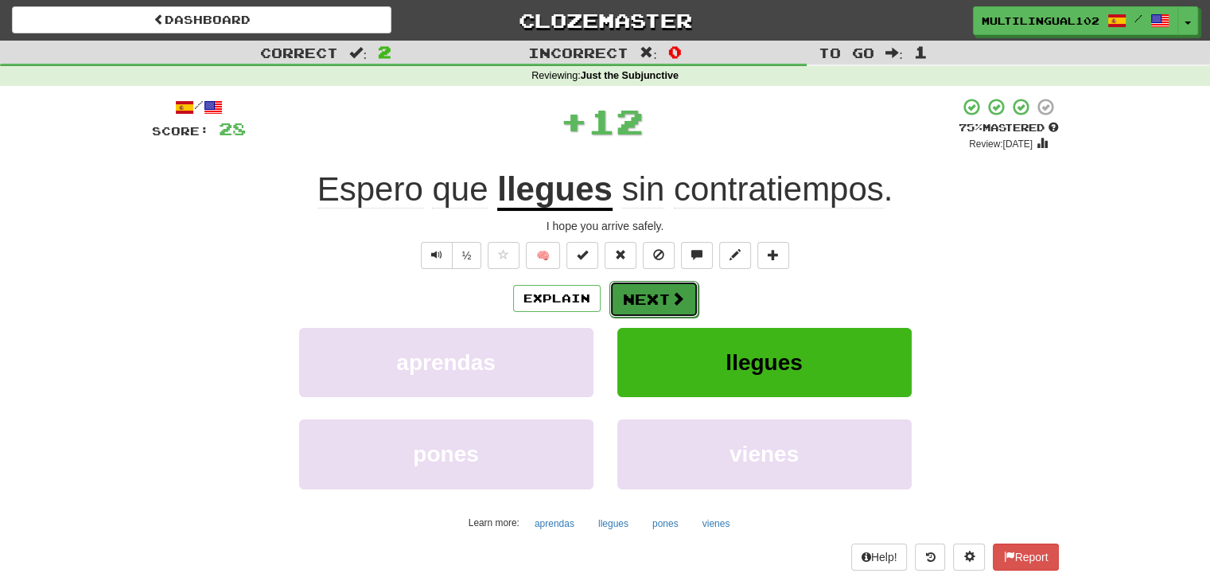
click at [652, 288] on button "Next" at bounding box center [653, 299] width 89 height 37
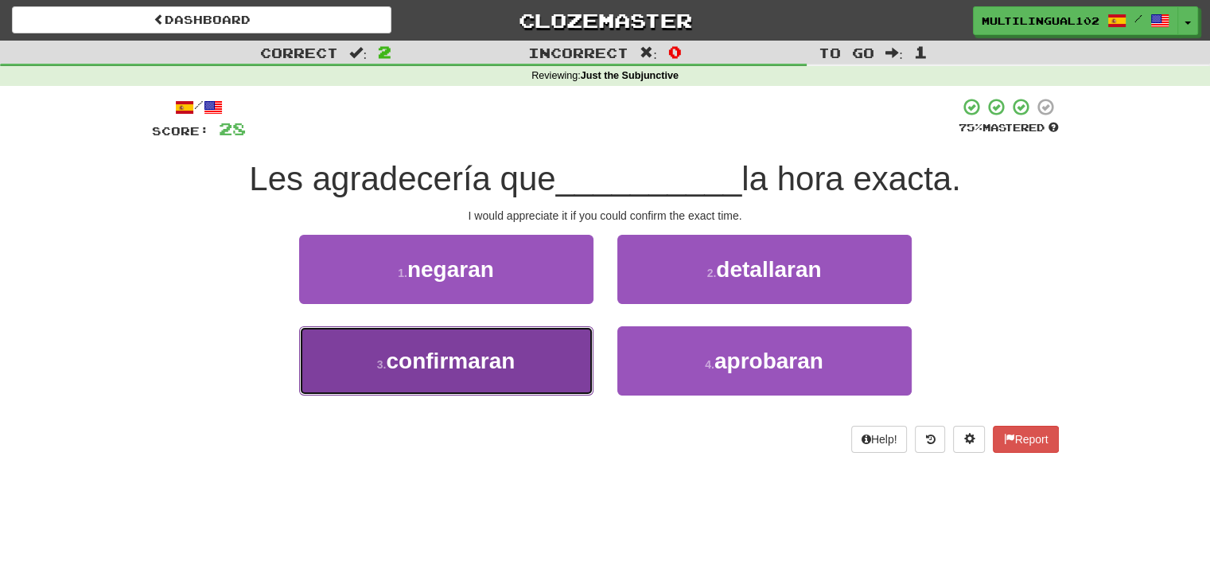
click at [557, 351] on button "3 . confirmaran" at bounding box center [446, 360] width 294 height 69
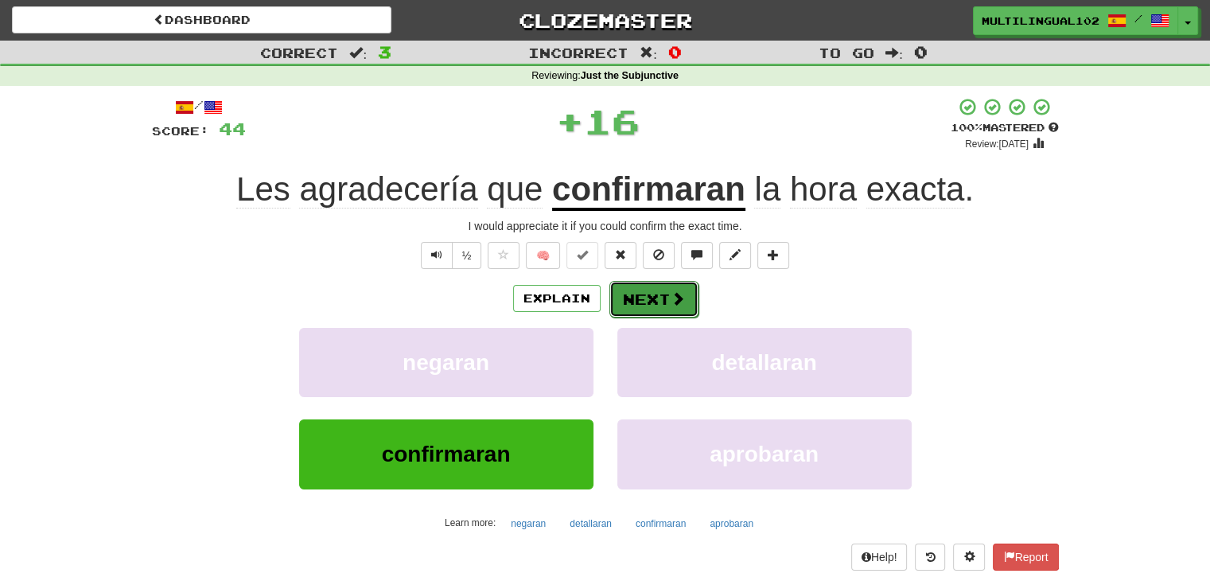
click at [637, 293] on button "Next" at bounding box center [653, 299] width 89 height 37
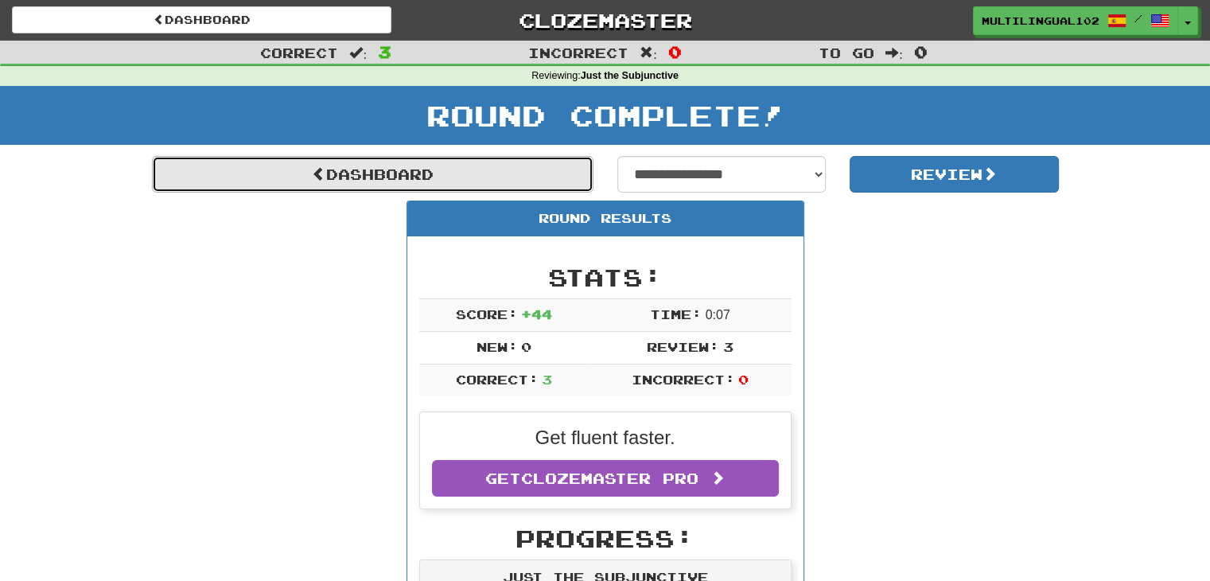
click at [454, 179] on link "Dashboard" at bounding box center [372, 174] width 441 height 37
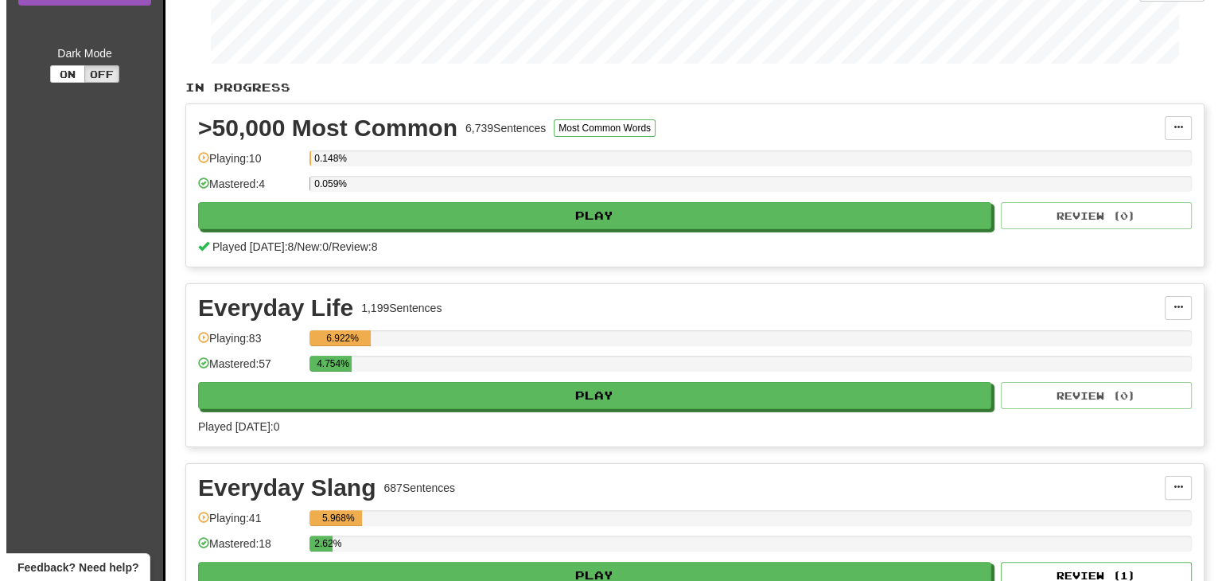
scroll to position [273, 0]
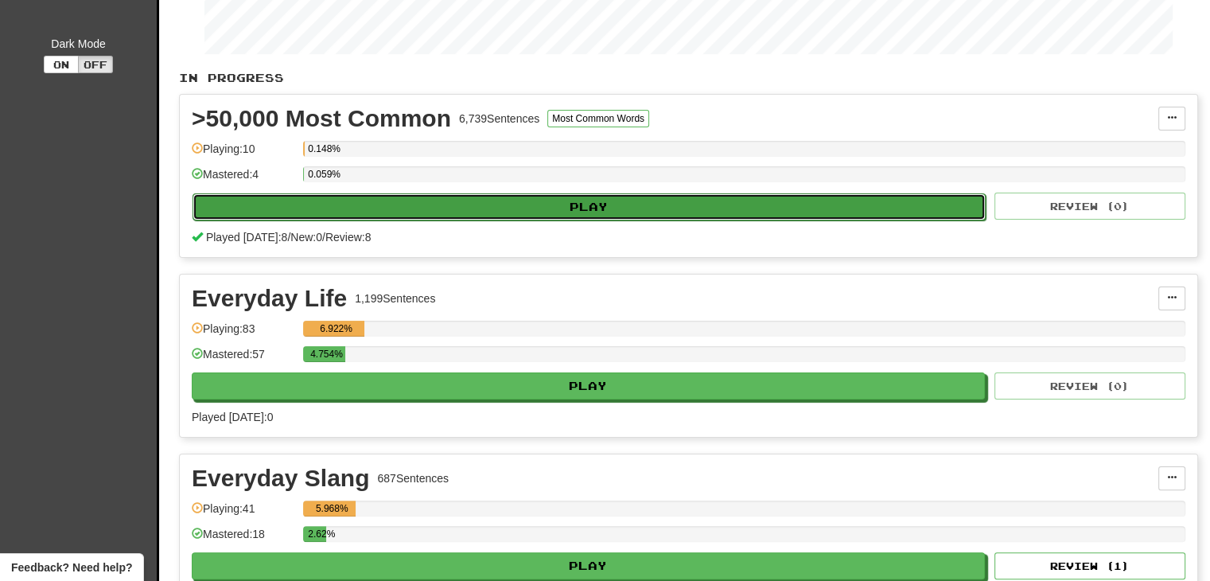
click at [591, 204] on button "Play" at bounding box center [588, 206] width 793 height 27
select select "**"
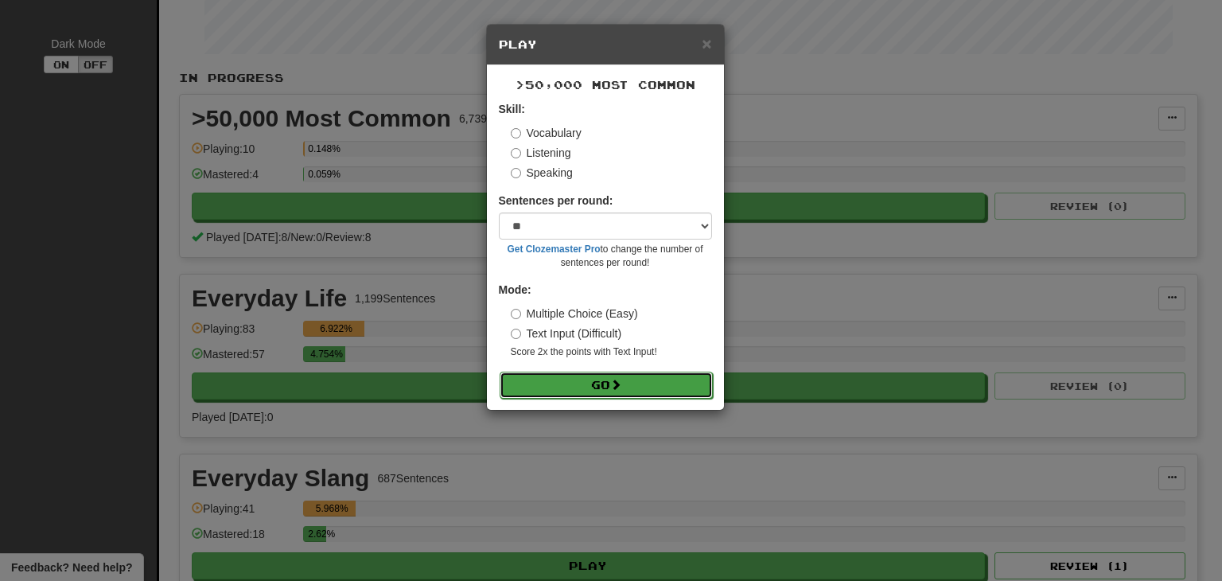
click at [599, 387] on button "Go" at bounding box center [605, 384] width 213 height 27
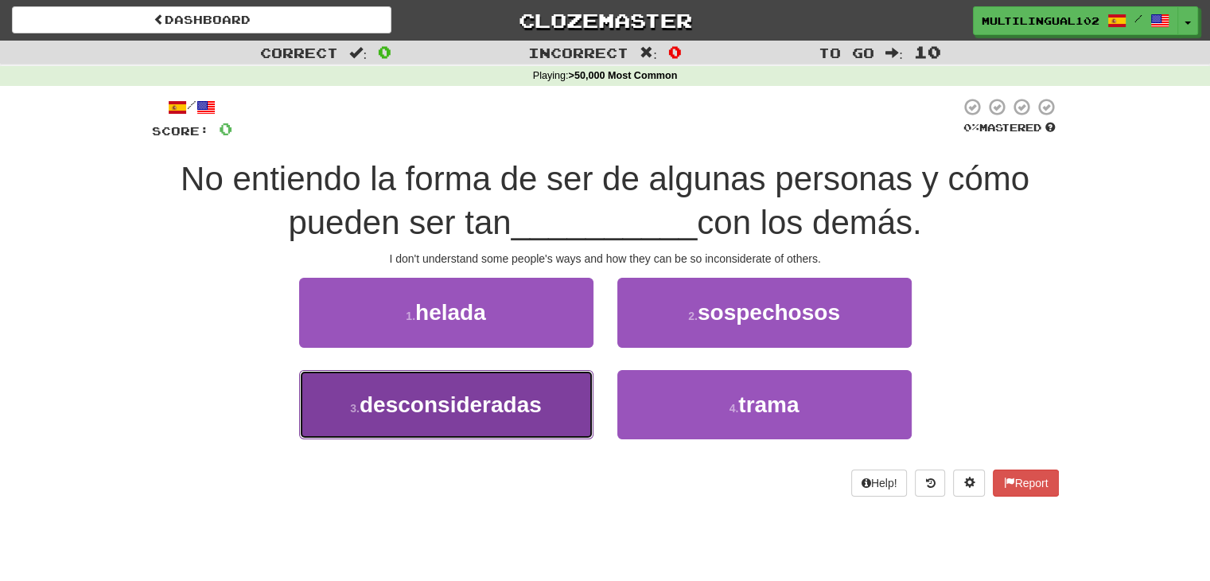
click at [562, 410] on button "3 . desconsideradas" at bounding box center [446, 404] width 294 height 69
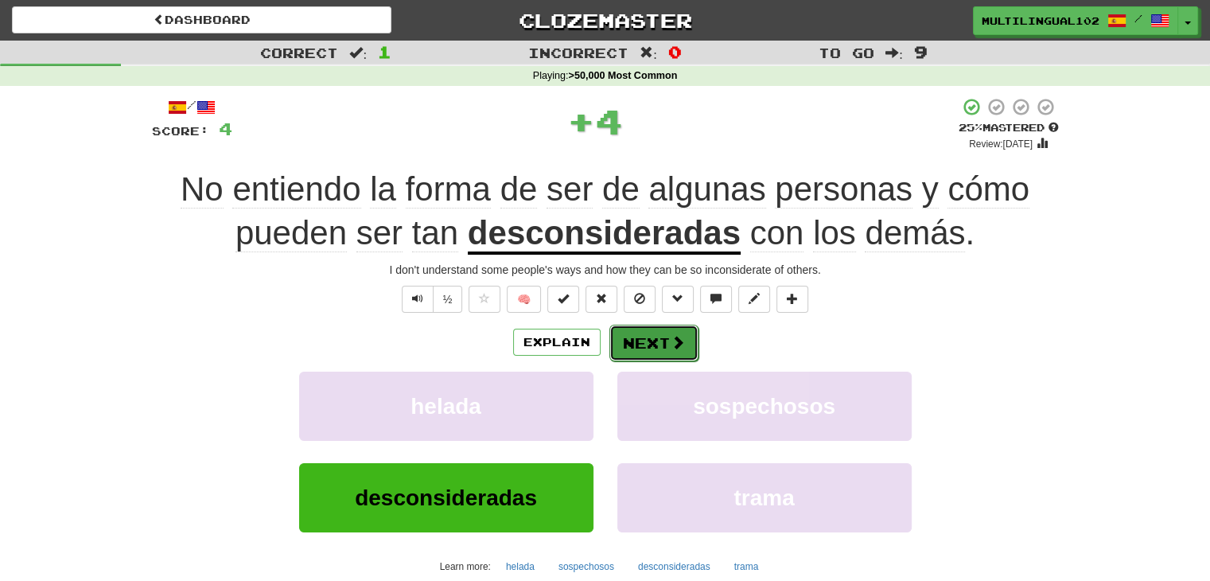
click at [655, 344] on button "Next" at bounding box center [653, 342] width 89 height 37
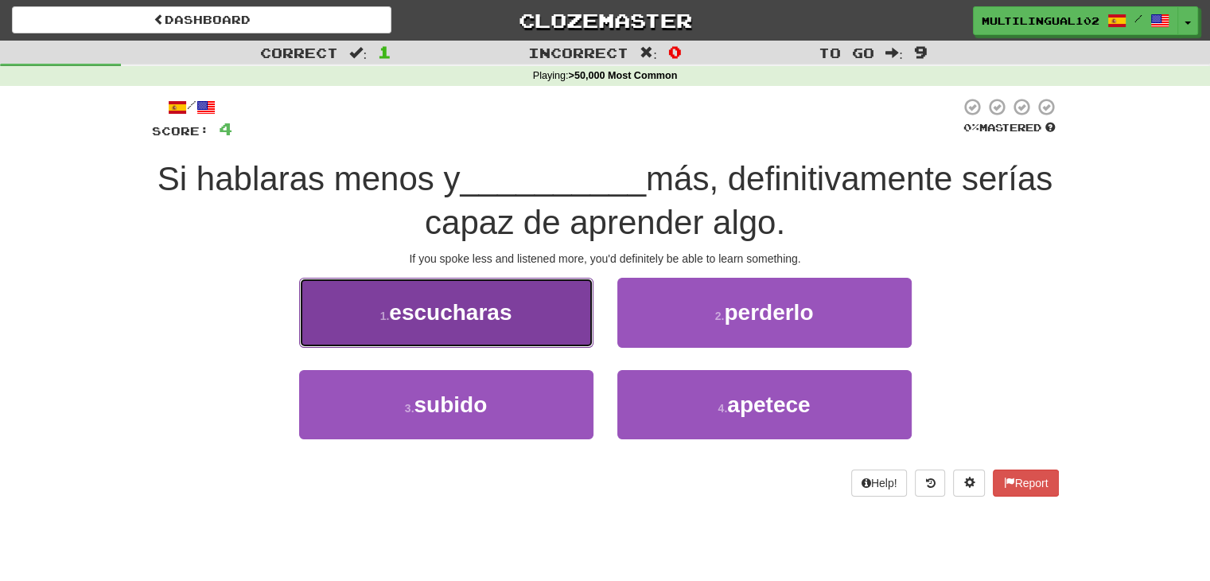
click at [550, 320] on button "1 . escucharas" at bounding box center [446, 312] width 294 height 69
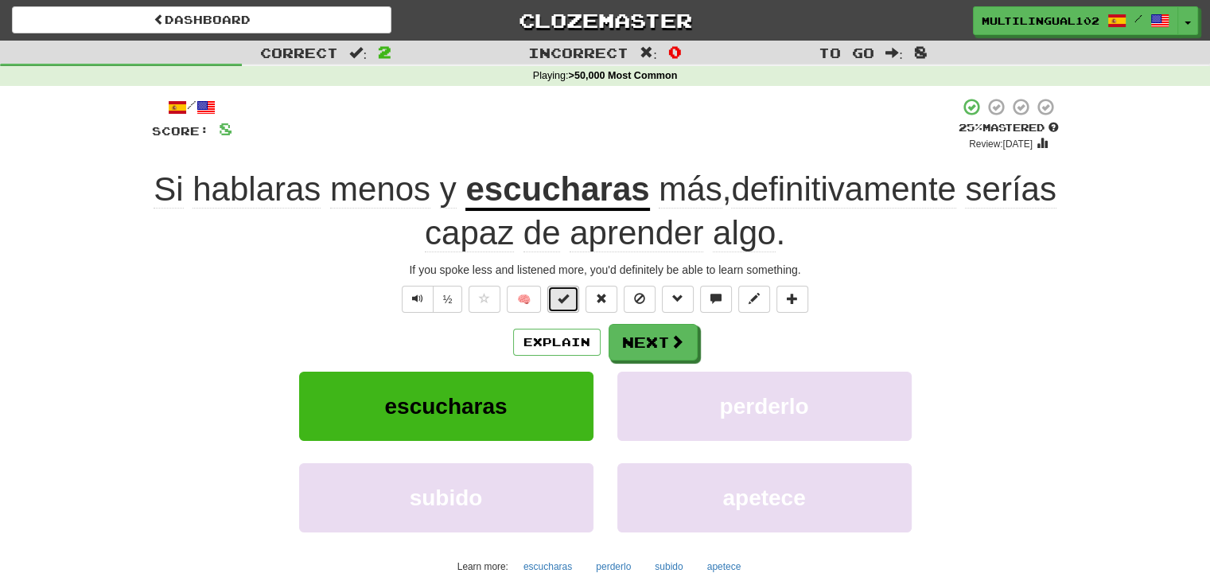
click at [568, 296] on span at bounding box center [562, 298] width 11 height 11
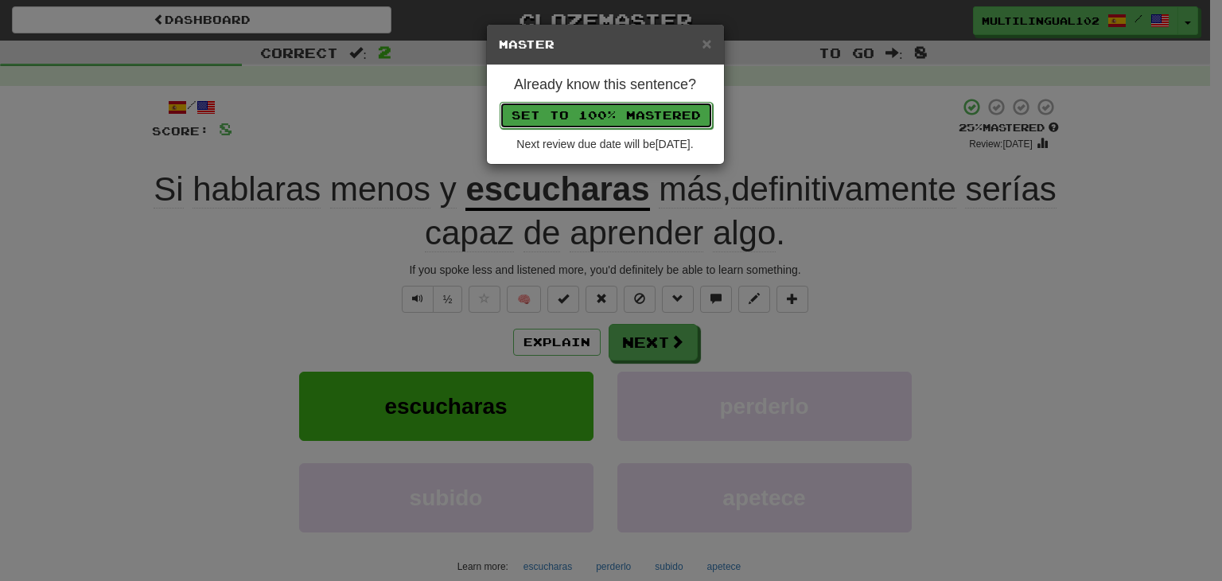
click at [629, 112] on button "Set to 100% Mastered" at bounding box center [605, 115] width 213 height 27
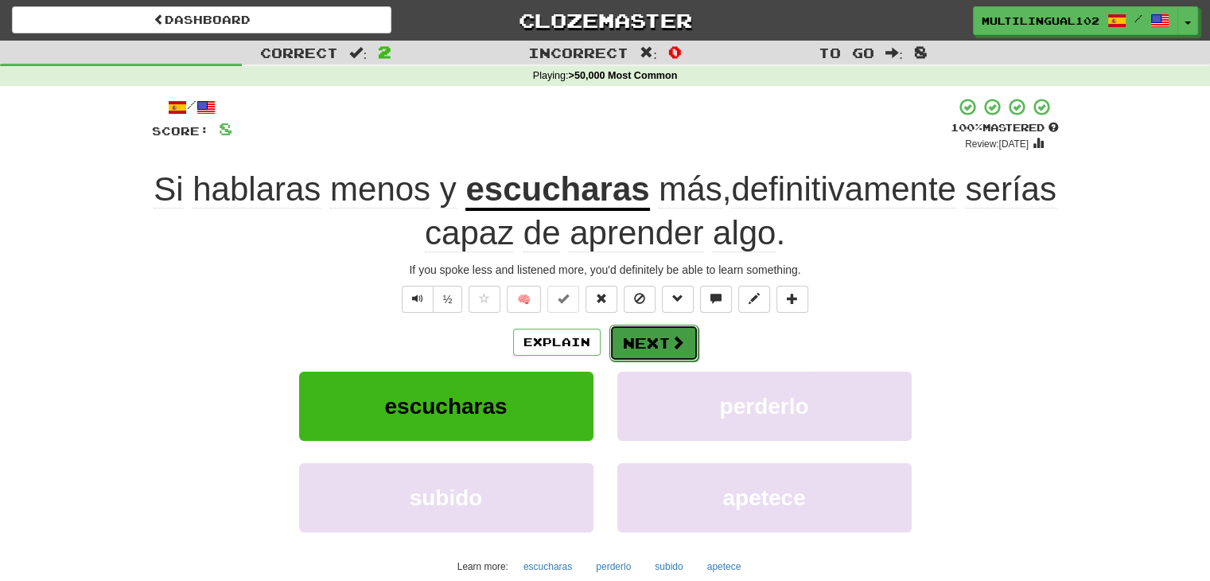
click at [660, 347] on button "Next" at bounding box center [653, 342] width 89 height 37
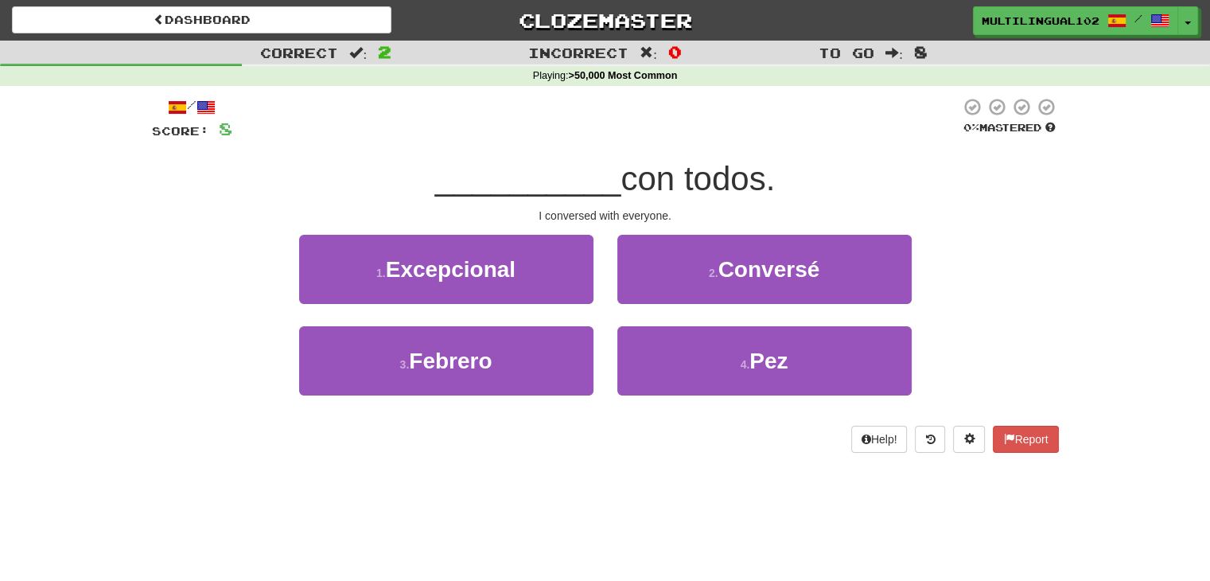
click at [690, 306] on div "2 . Conversé" at bounding box center [764, 280] width 318 height 91
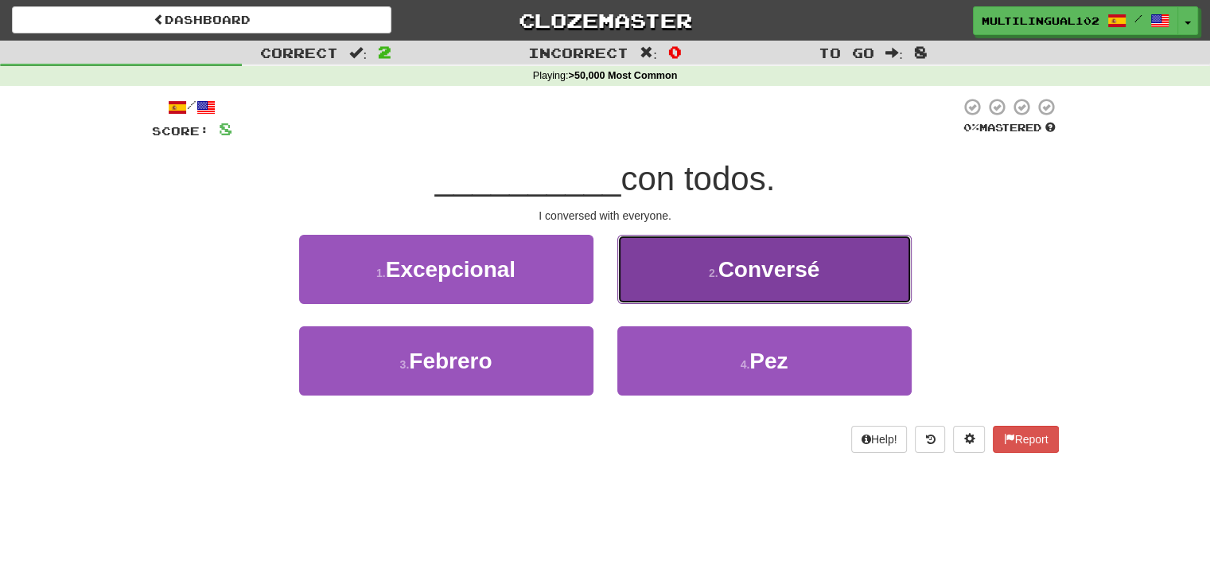
click at [679, 280] on button "2 . Conversé" at bounding box center [764, 269] width 294 height 69
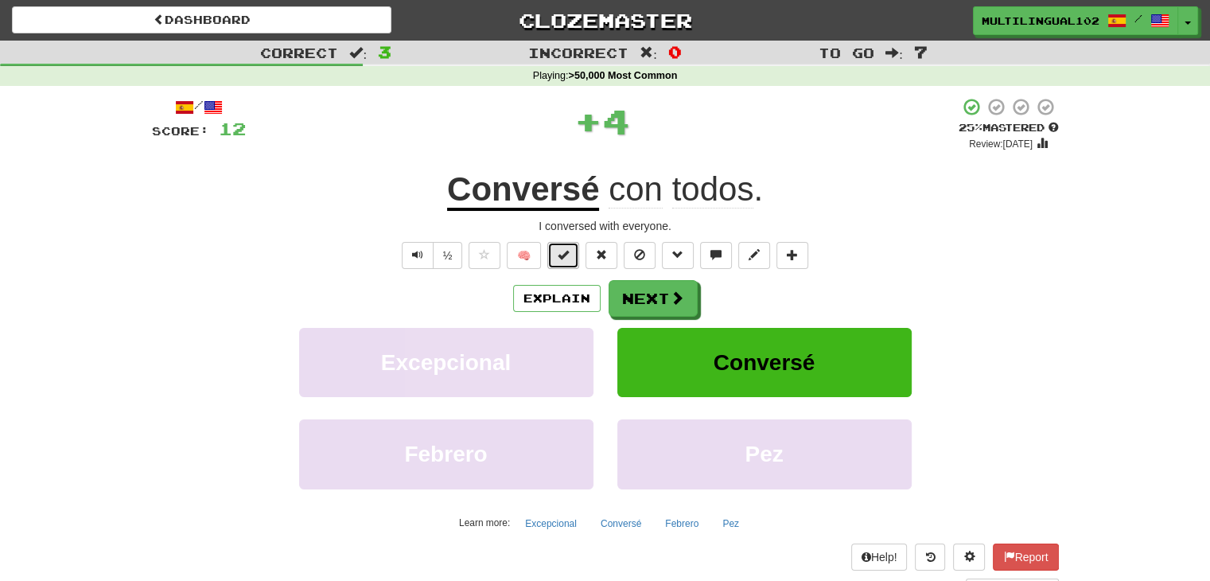
click at [569, 252] on button at bounding box center [563, 255] width 32 height 27
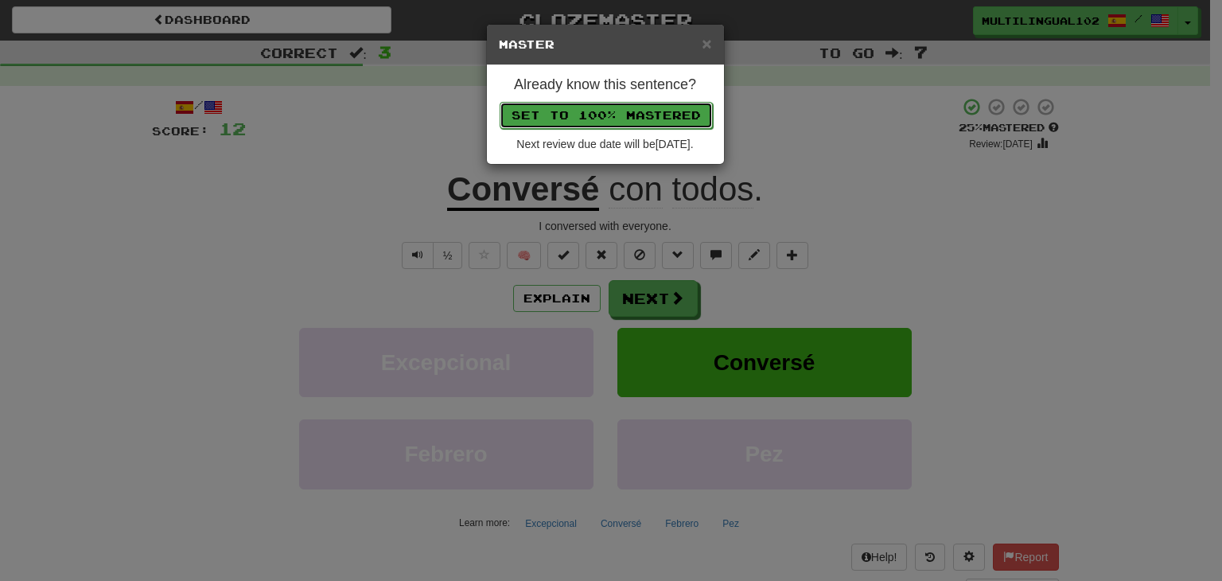
click at [623, 103] on button "Set to 100% Mastered" at bounding box center [605, 115] width 213 height 27
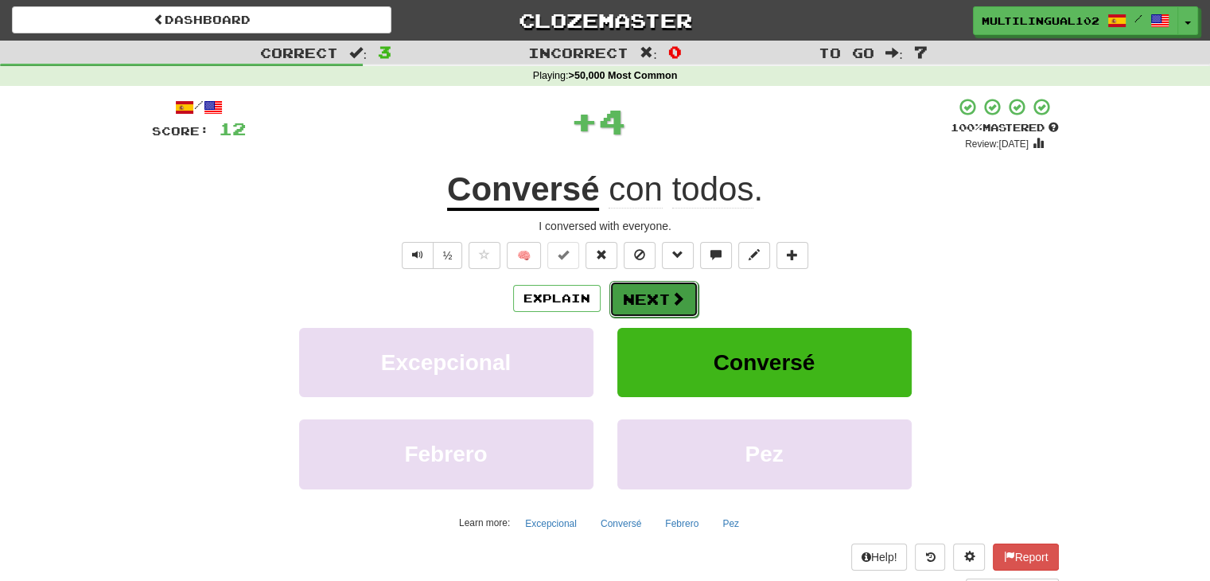
click at [655, 291] on button "Next" at bounding box center [653, 299] width 89 height 37
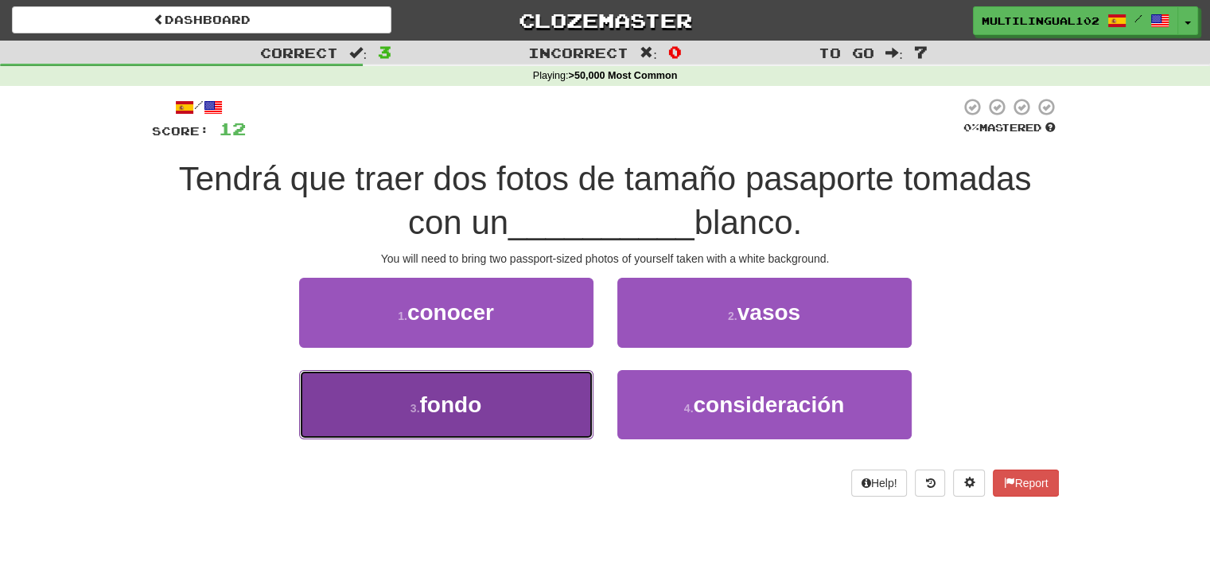
click at [558, 402] on button "3 . fondo" at bounding box center [446, 404] width 294 height 69
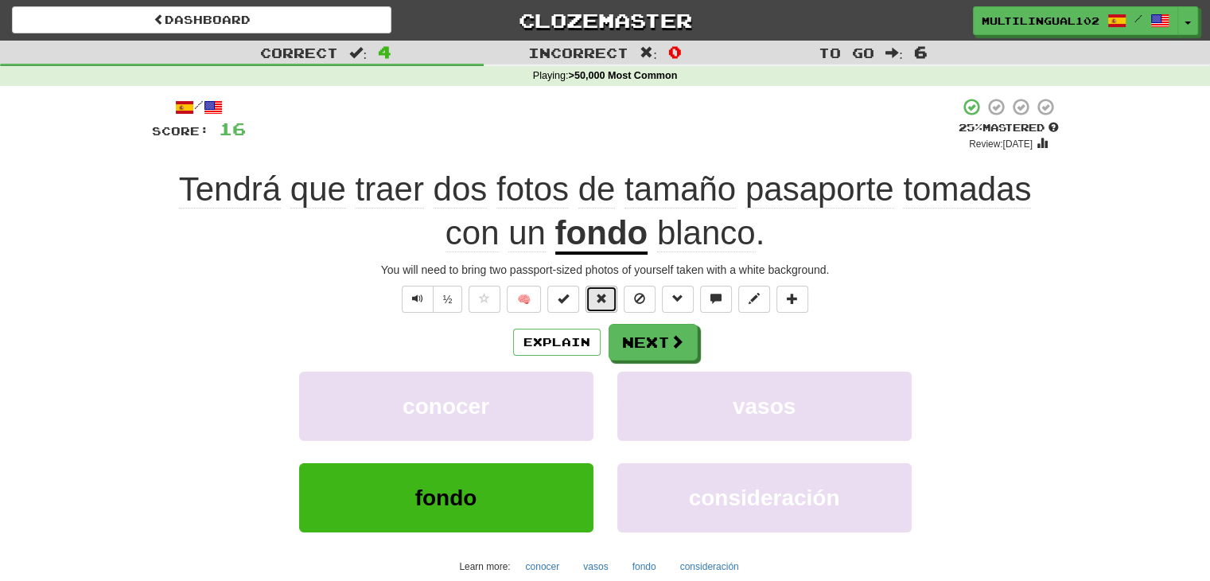
click at [591, 296] on button at bounding box center [601, 299] width 32 height 27
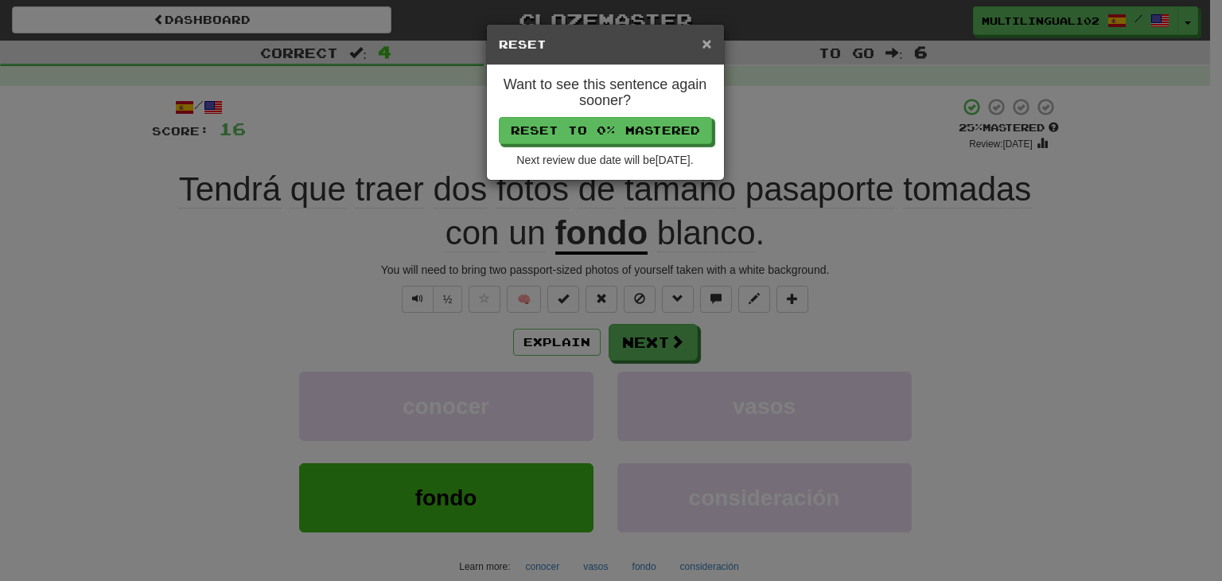
click at [705, 40] on span "×" at bounding box center [706, 43] width 10 height 18
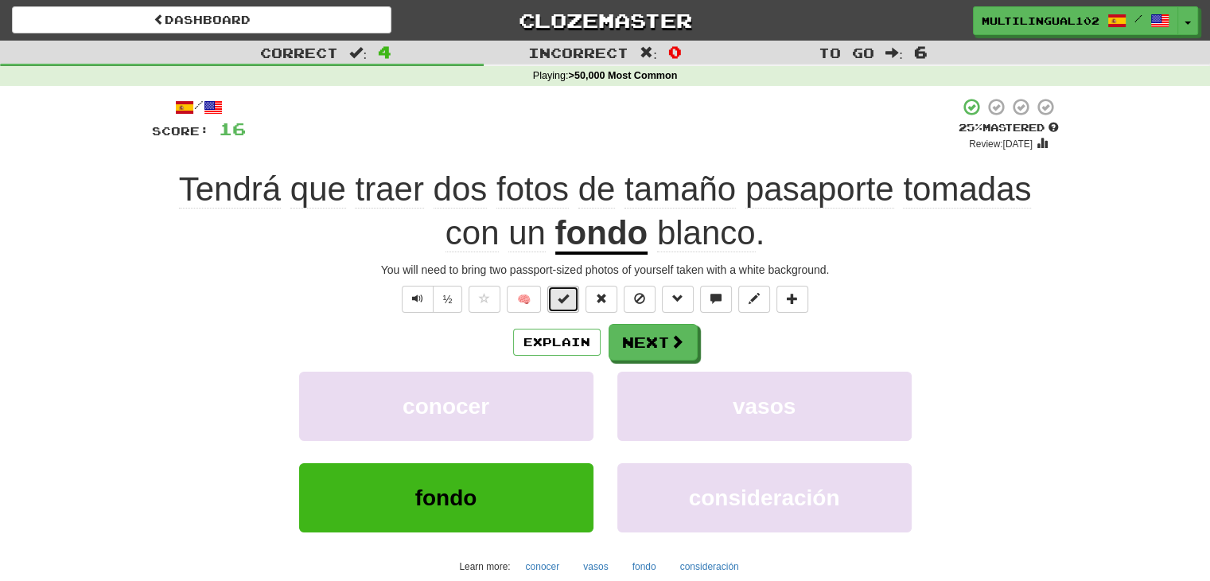
click at [565, 301] on span at bounding box center [562, 298] width 11 height 11
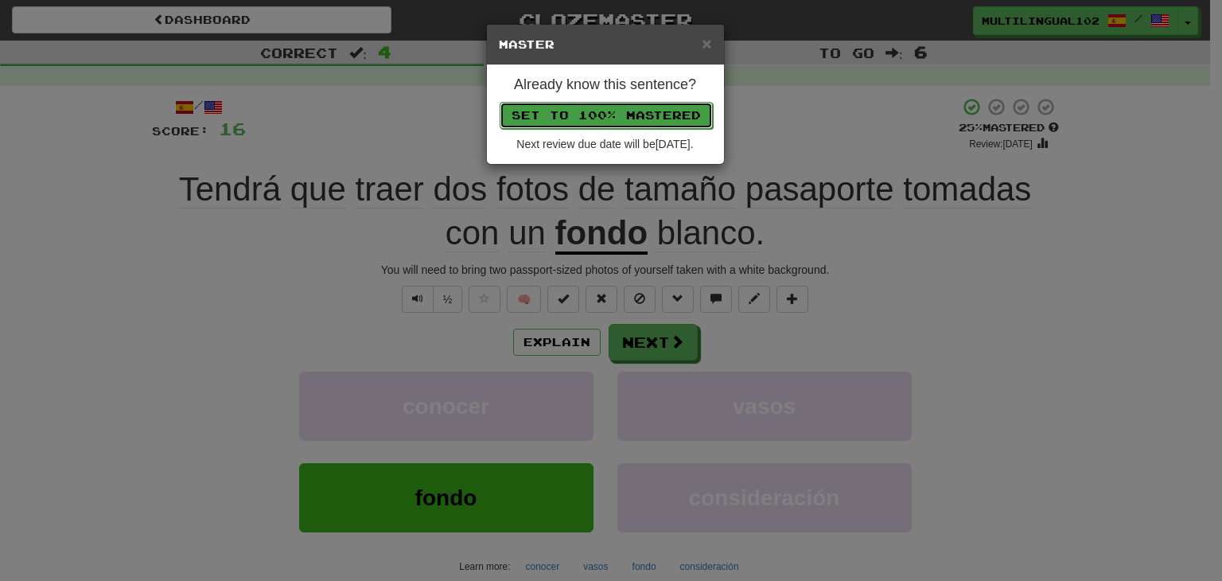
click at [658, 118] on button "Set to 100% Mastered" at bounding box center [605, 115] width 213 height 27
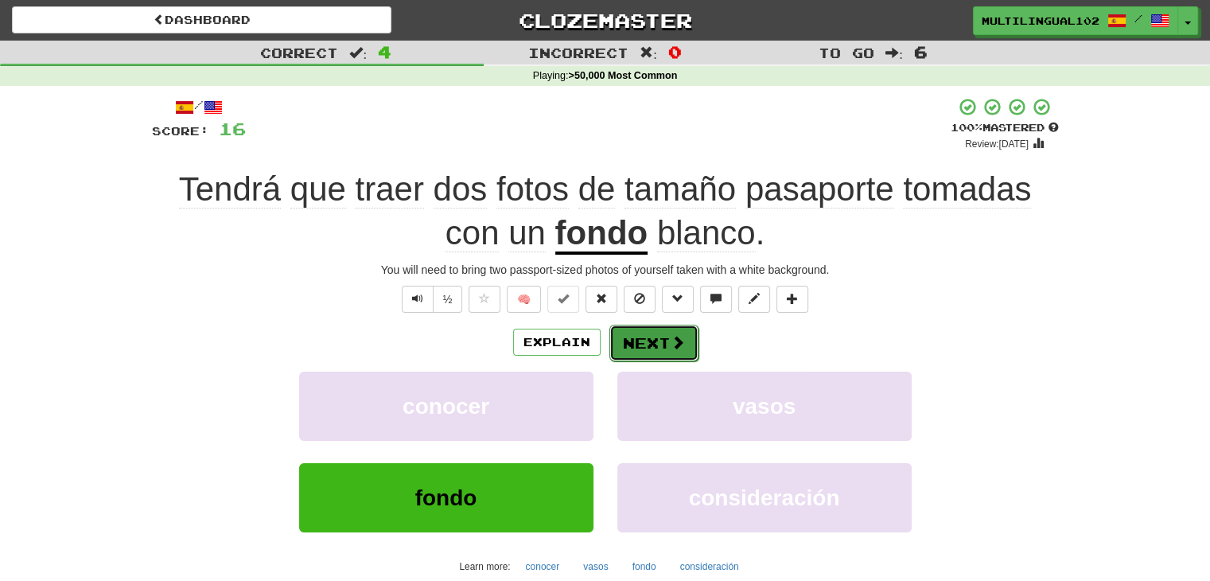
click at [627, 345] on button "Next" at bounding box center [653, 342] width 89 height 37
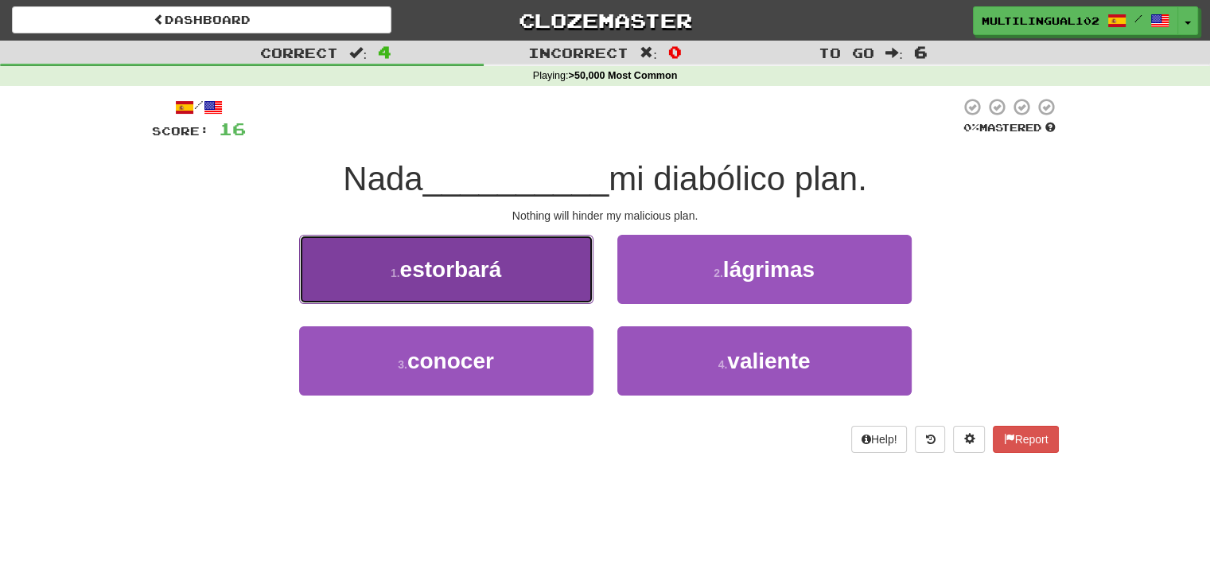
click at [546, 246] on button "1 . estorbará" at bounding box center [446, 269] width 294 height 69
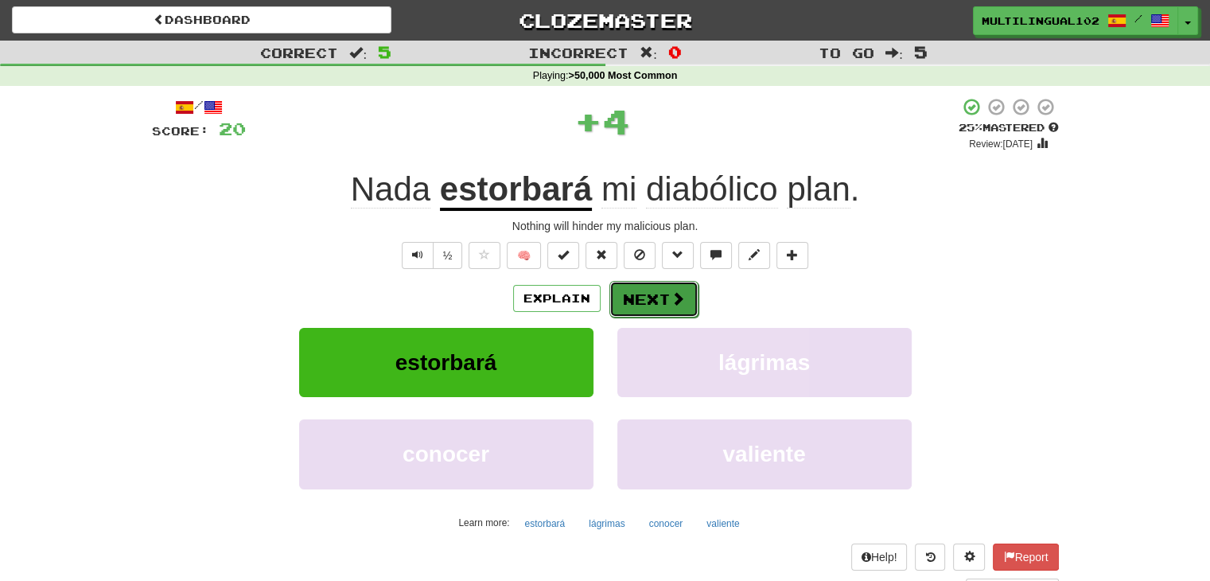
click at [661, 290] on button "Next" at bounding box center [653, 299] width 89 height 37
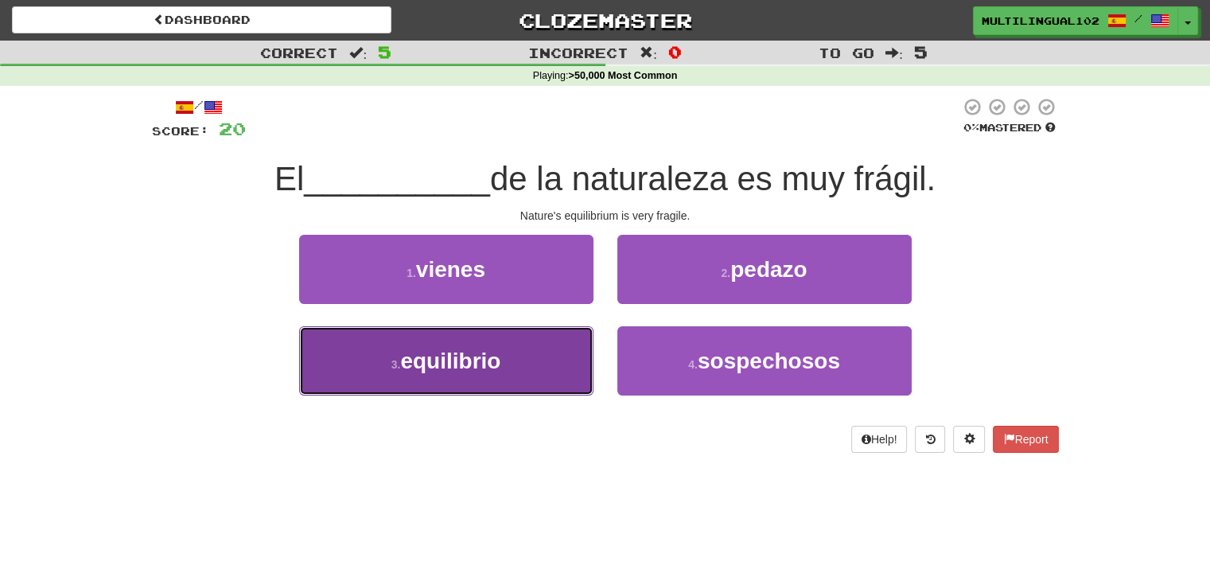
click at [564, 350] on button "3 . equilibrio" at bounding box center [446, 360] width 294 height 69
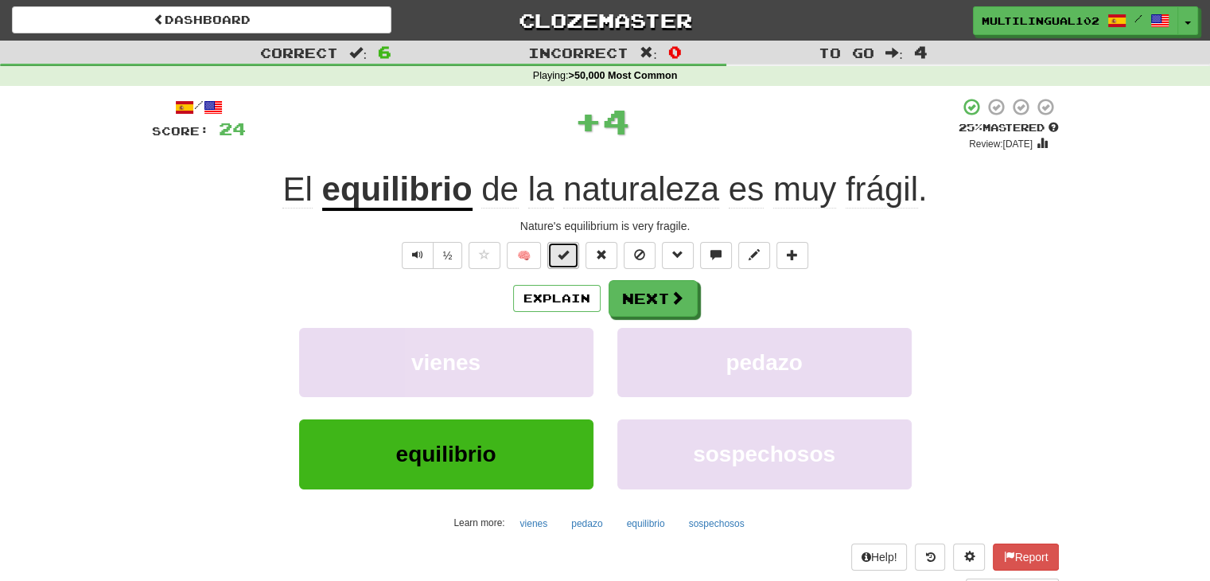
click at [563, 254] on span at bounding box center [562, 254] width 11 height 11
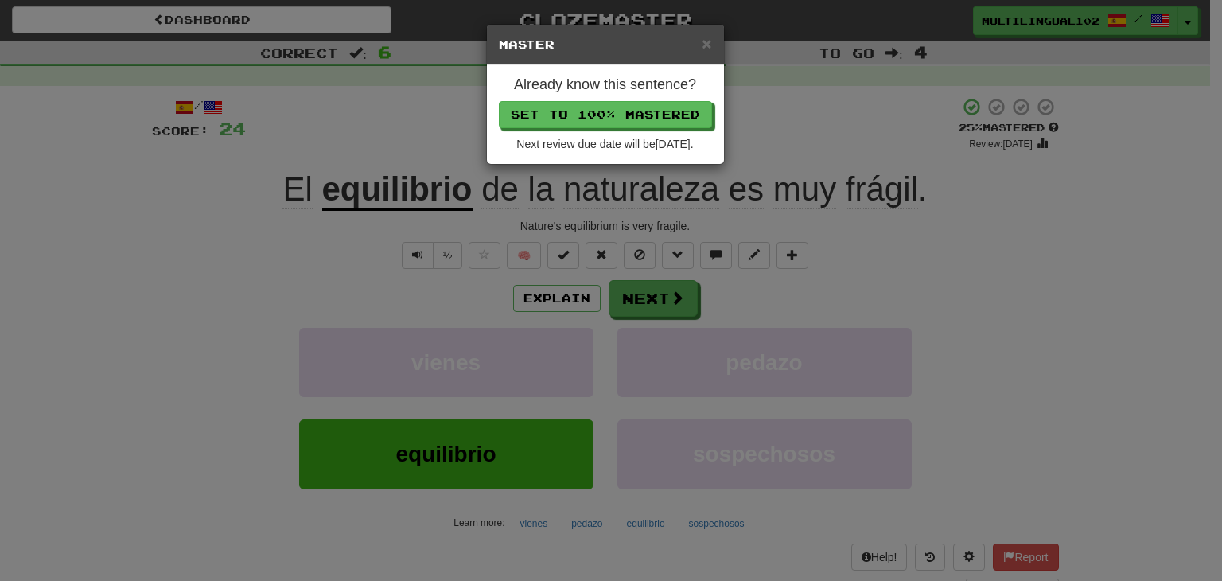
click at [599, 97] on div "Already know this sentence? Set to 100% Mastered Next review due date will be 2…" at bounding box center [605, 114] width 237 height 99
click at [603, 118] on button "Set to 100% Mastered" at bounding box center [605, 115] width 213 height 27
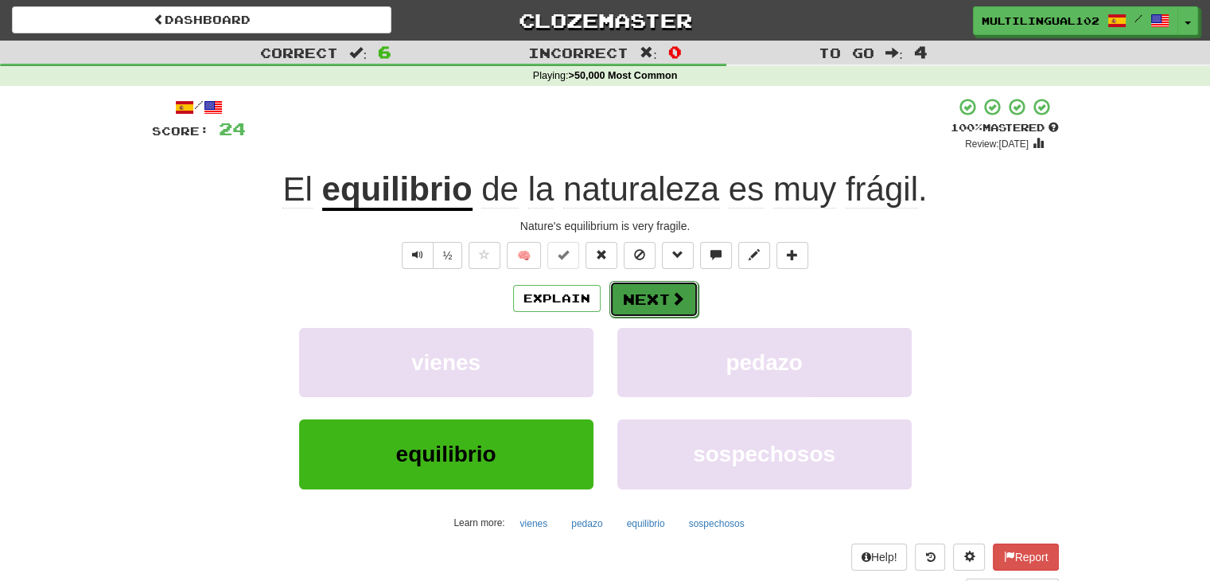
click at [662, 290] on button "Next" at bounding box center [653, 299] width 89 height 37
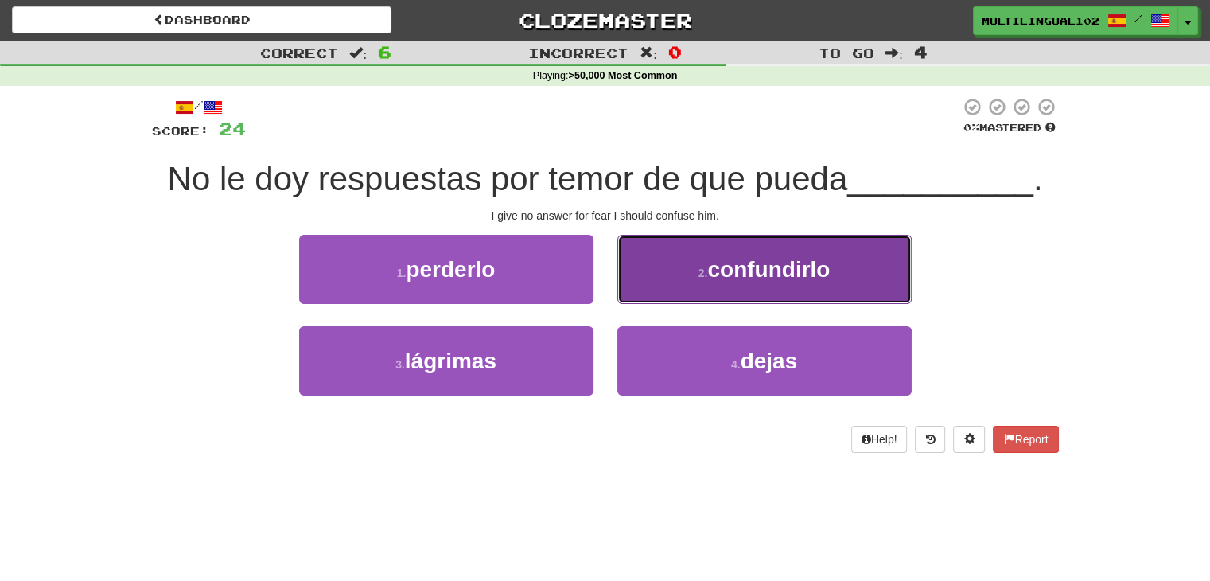
click at [695, 289] on button "2 . confundirlo" at bounding box center [764, 269] width 294 height 69
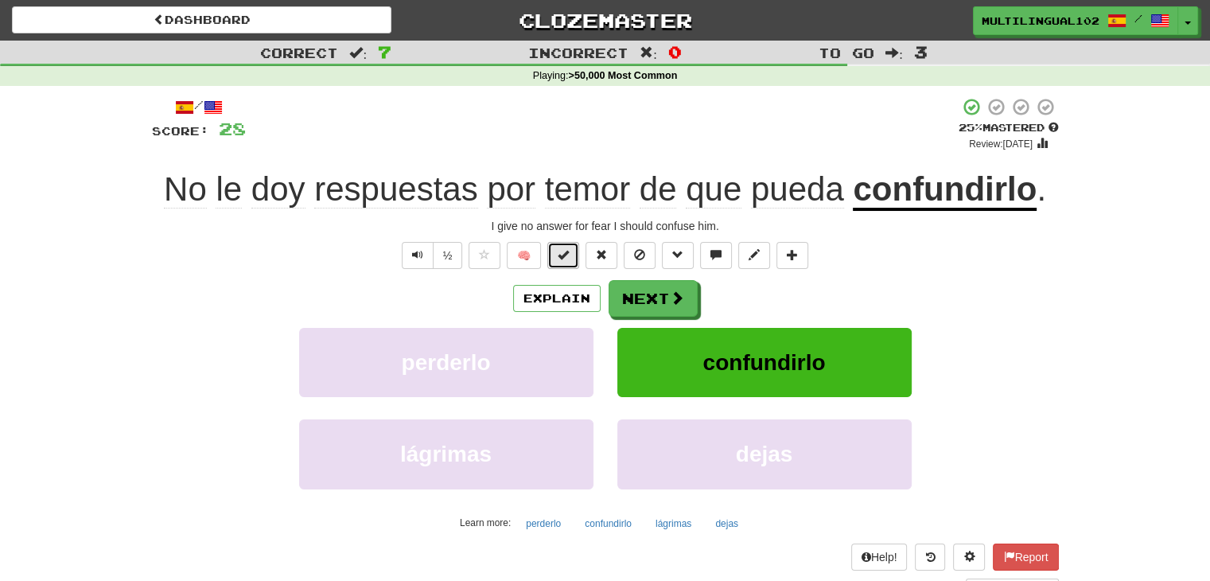
click at [563, 254] on span at bounding box center [562, 254] width 11 height 11
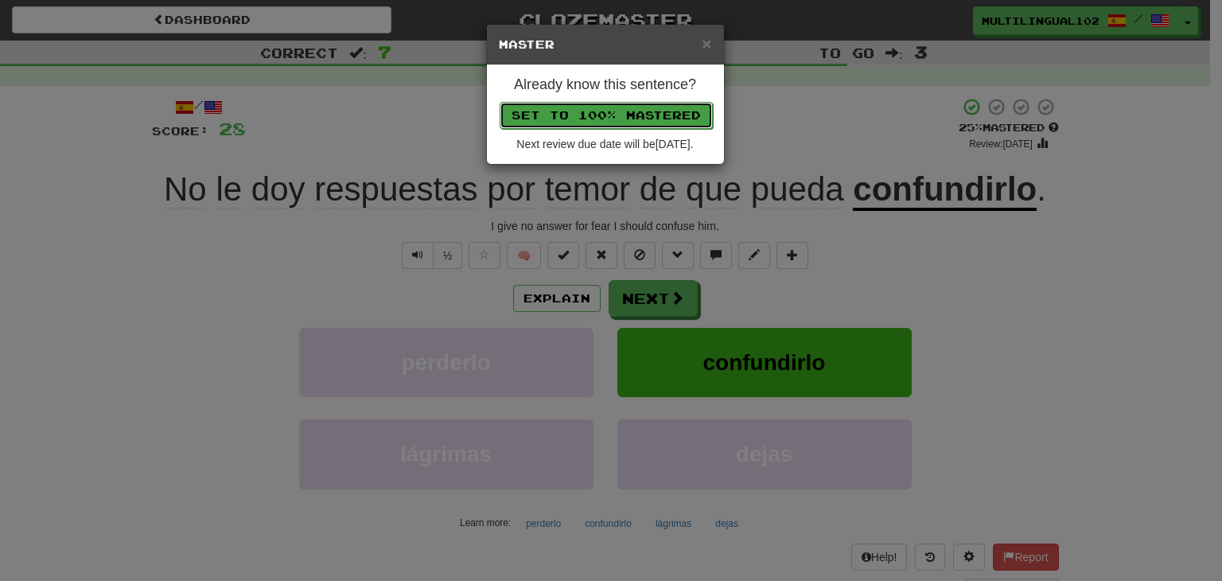
click at [666, 107] on button "Set to 100% Mastered" at bounding box center [605, 115] width 213 height 27
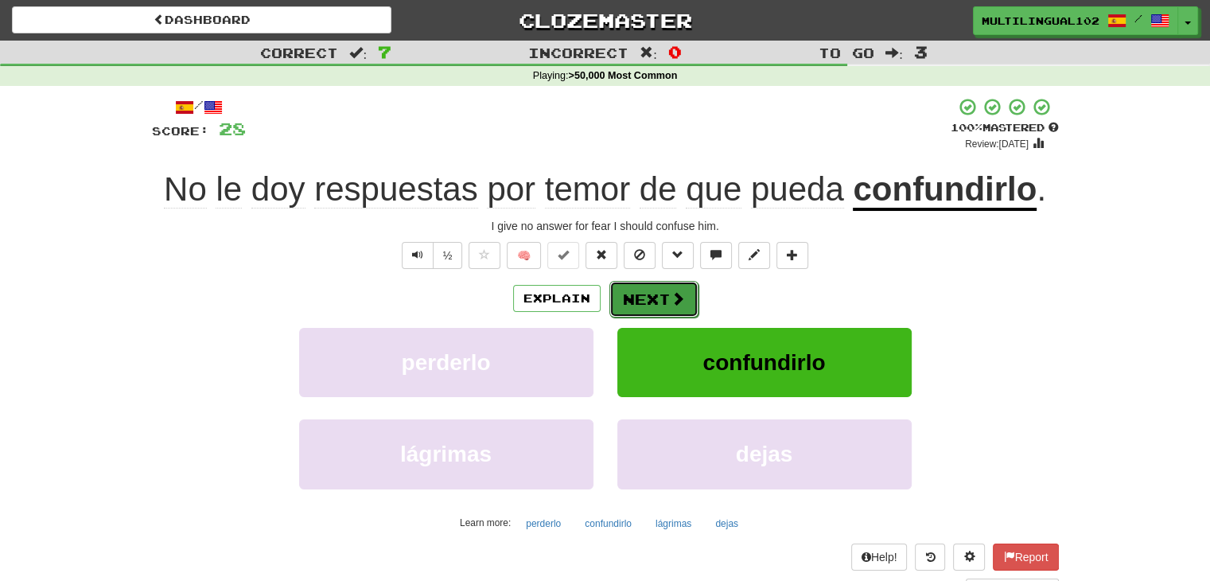
click at [644, 304] on button "Next" at bounding box center [653, 299] width 89 height 37
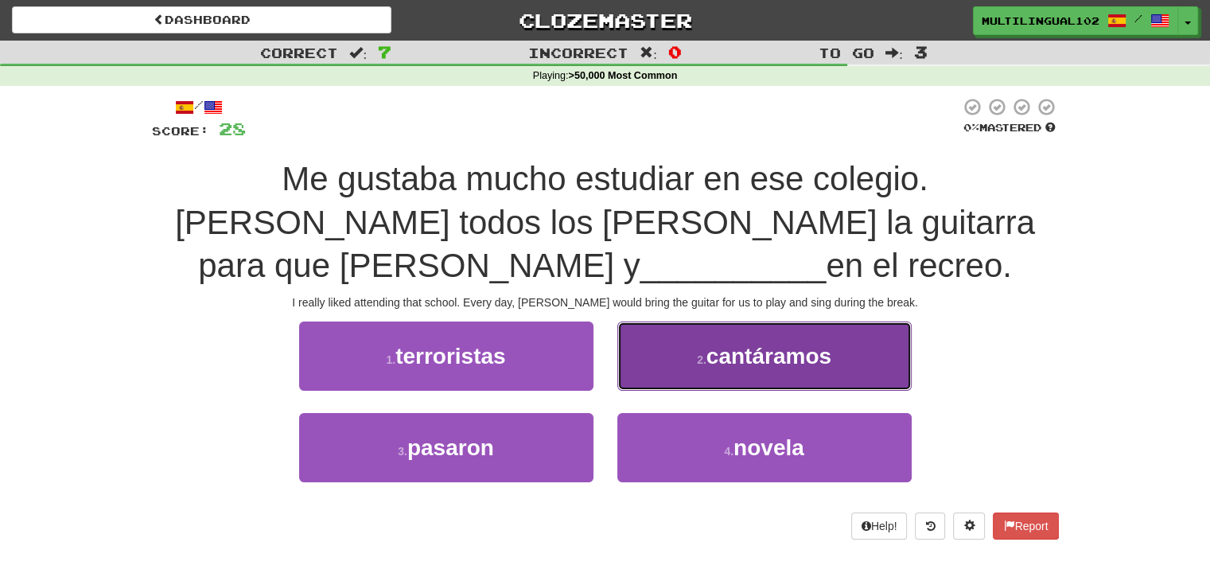
click at [692, 381] on button "2 . cantáramos" at bounding box center [764, 355] width 294 height 69
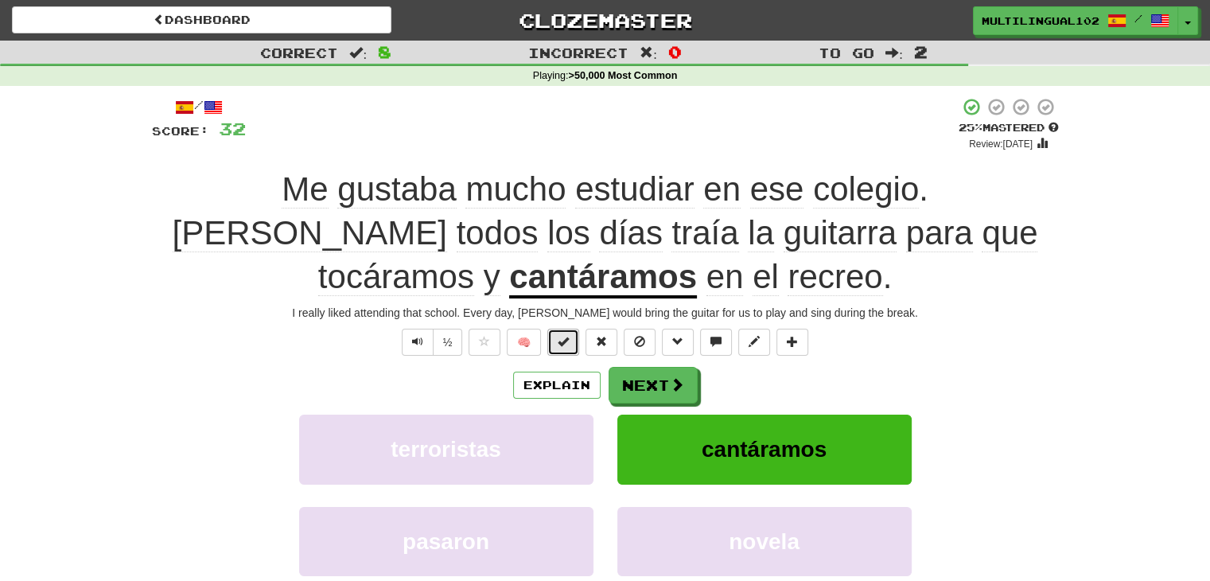
click at [565, 348] on button at bounding box center [563, 341] width 32 height 27
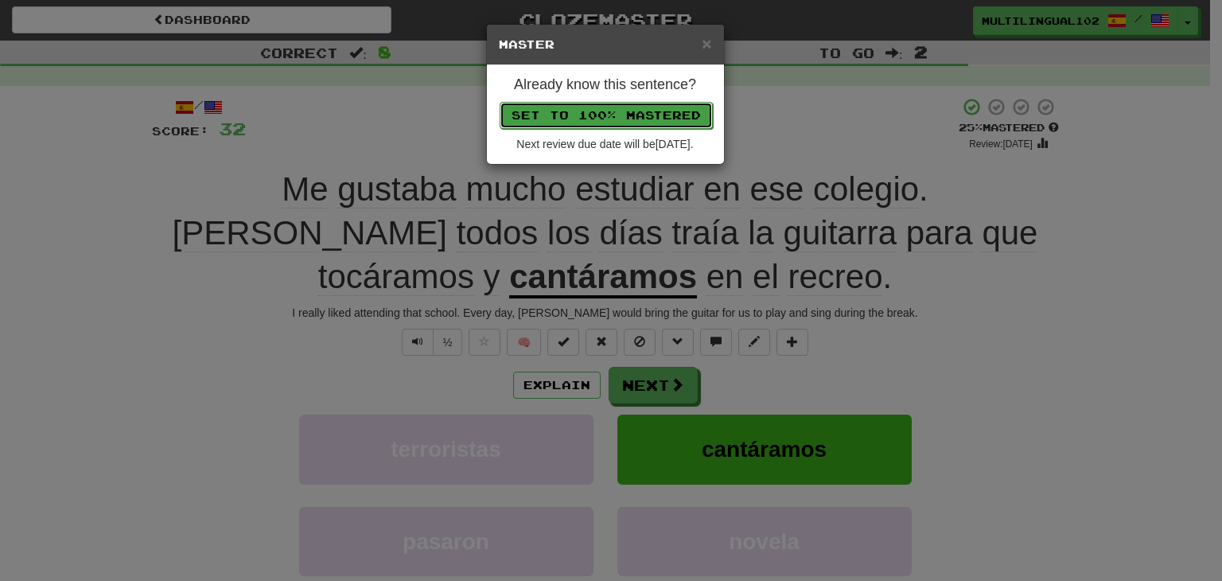
click at [623, 112] on button "Set to 100% Mastered" at bounding box center [605, 115] width 213 height 27
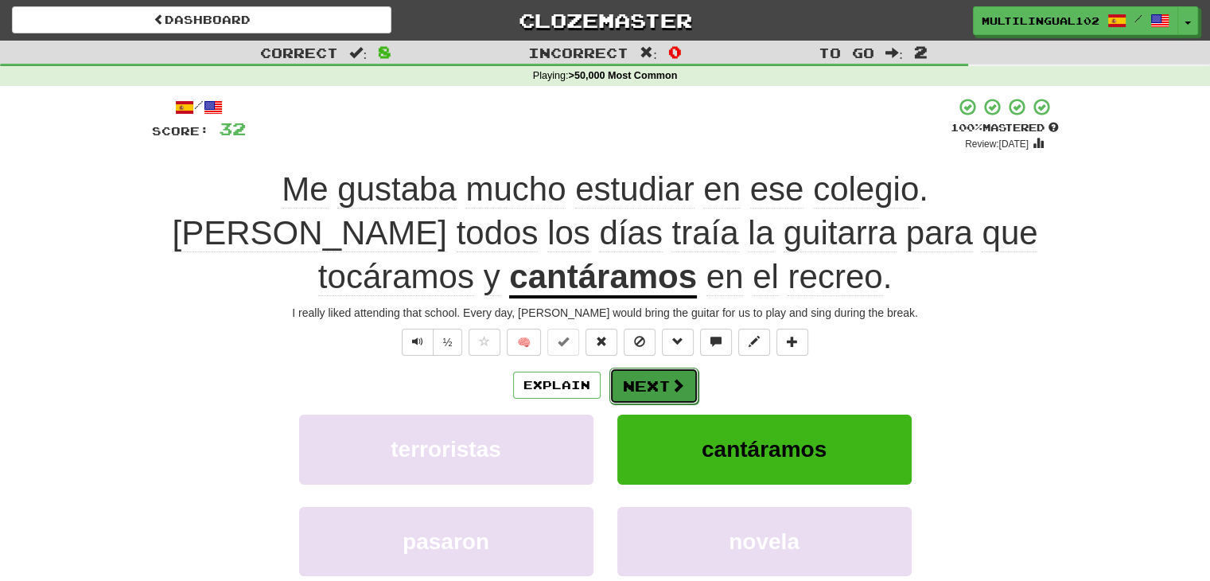
click at [671, 383] on span at bounding box center [677, 385] width 14 height 14
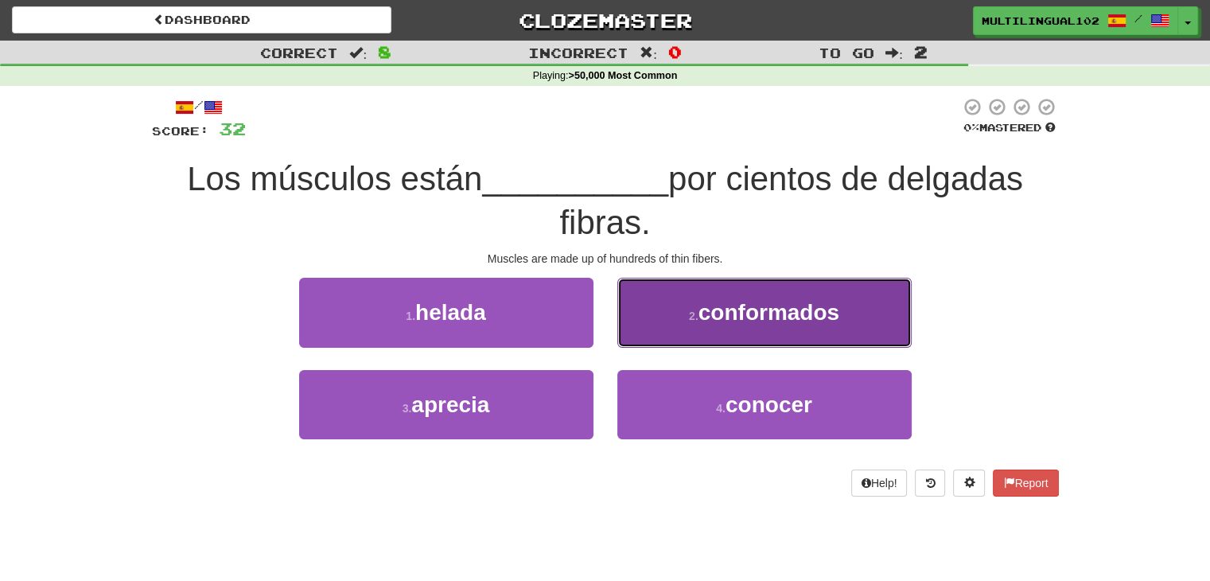
click at [717, 322] on span "conformados" at bounding box center [768, 312] width 141 height 25
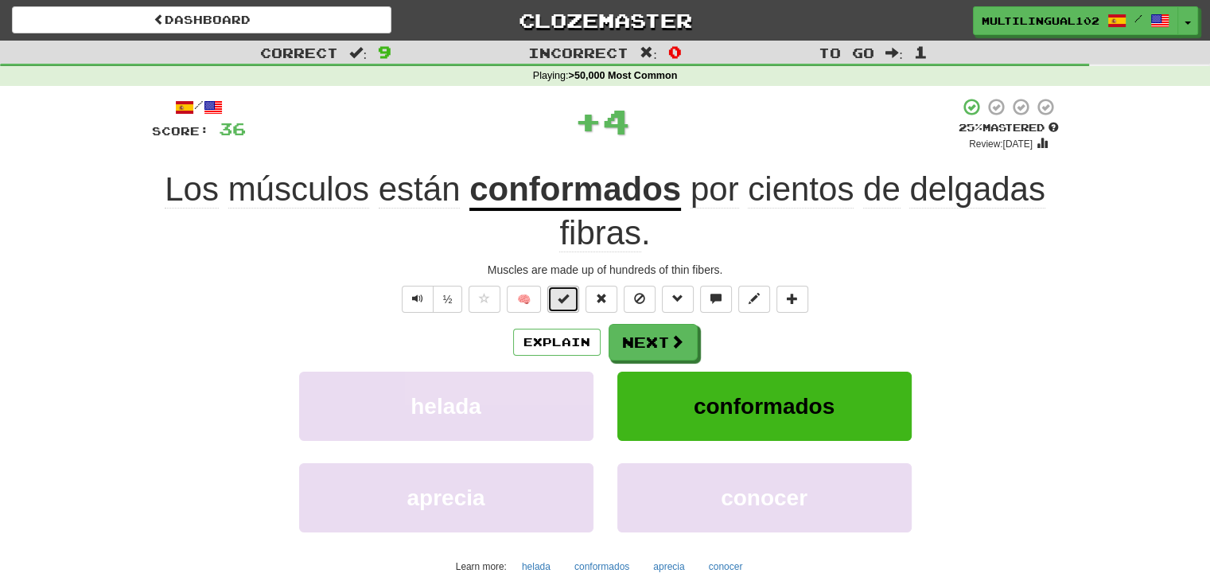
click at [573, 305] on button at bounding box center [563, 299] width 32 height 27
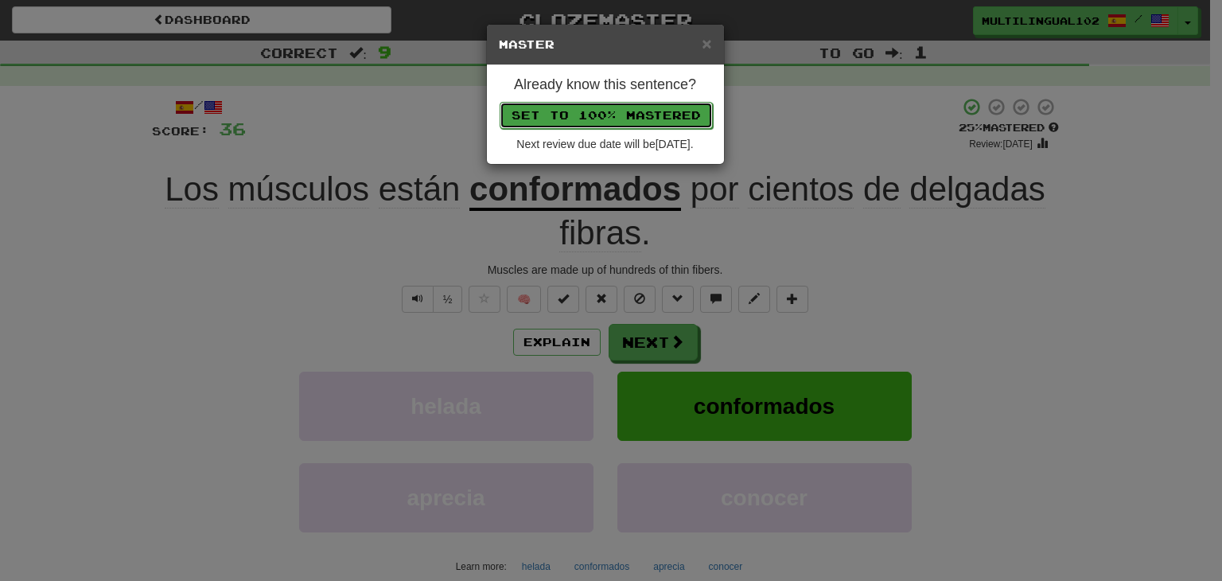
click at [639, 109] on button "Set to 100% Mastered" at bounding box center [605, 115] width 213 height 27
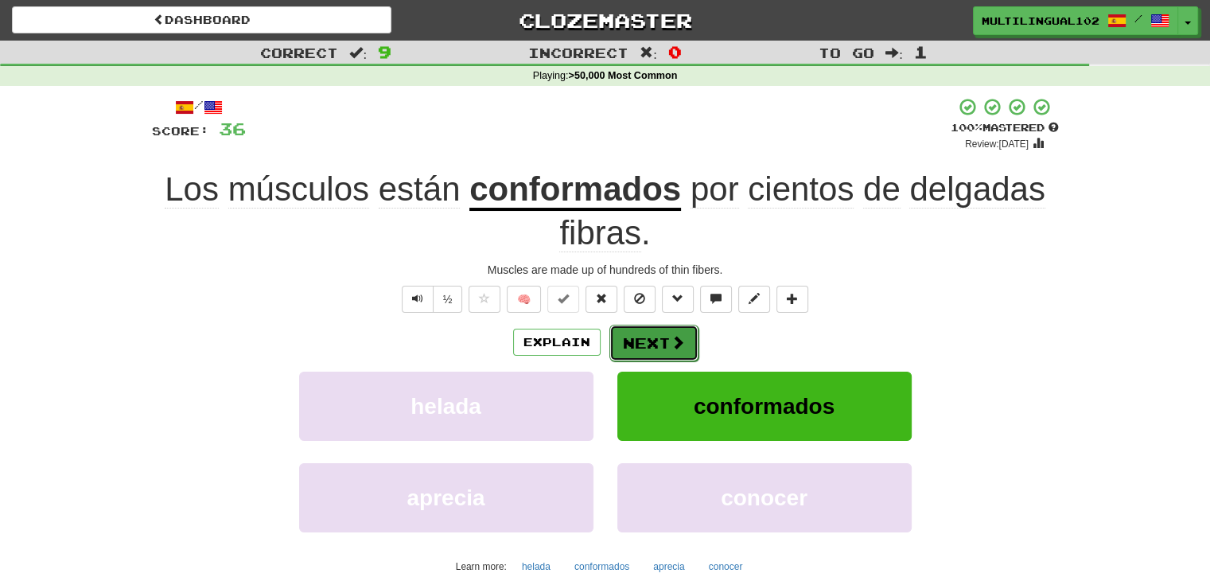
click at [642, 347] on button "Next" at bounding box center [653, 342] width 89 height 37
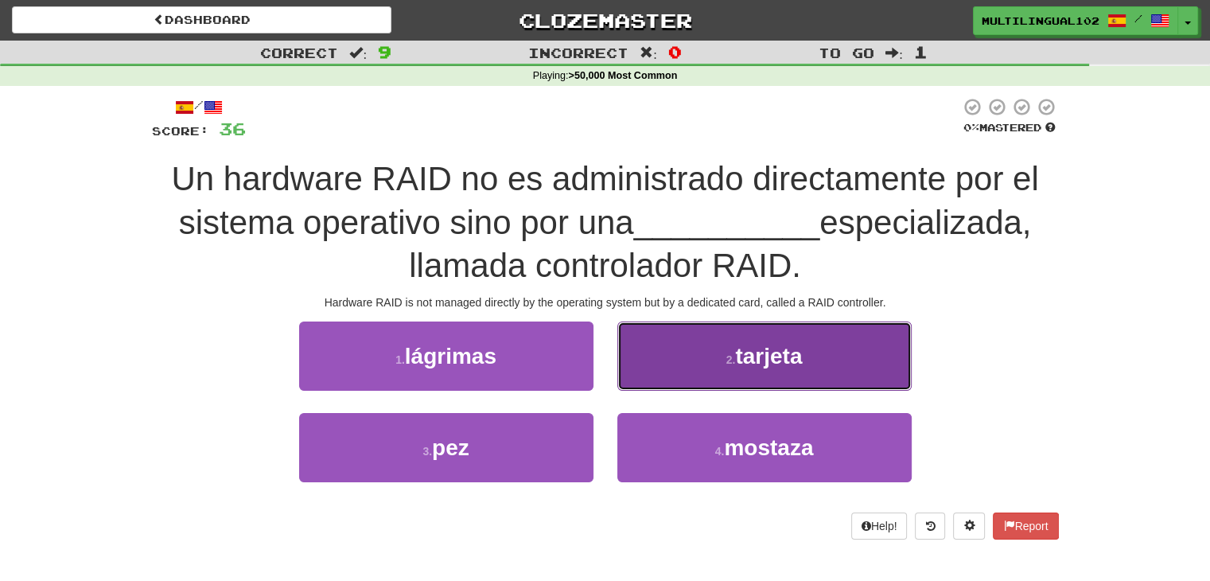
click at [688, 373] on button "2 . tarjeta" at bounding box center [764, 355] width 294 height 69
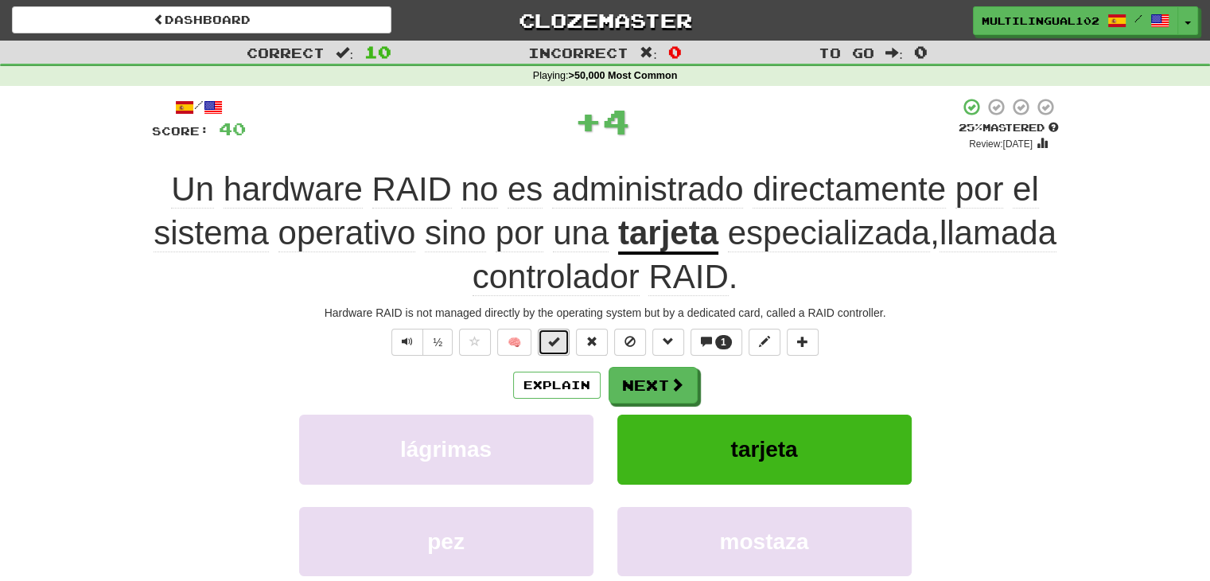
click at [557, 354] on button at bounding box center [554, 341] width 32 height 27
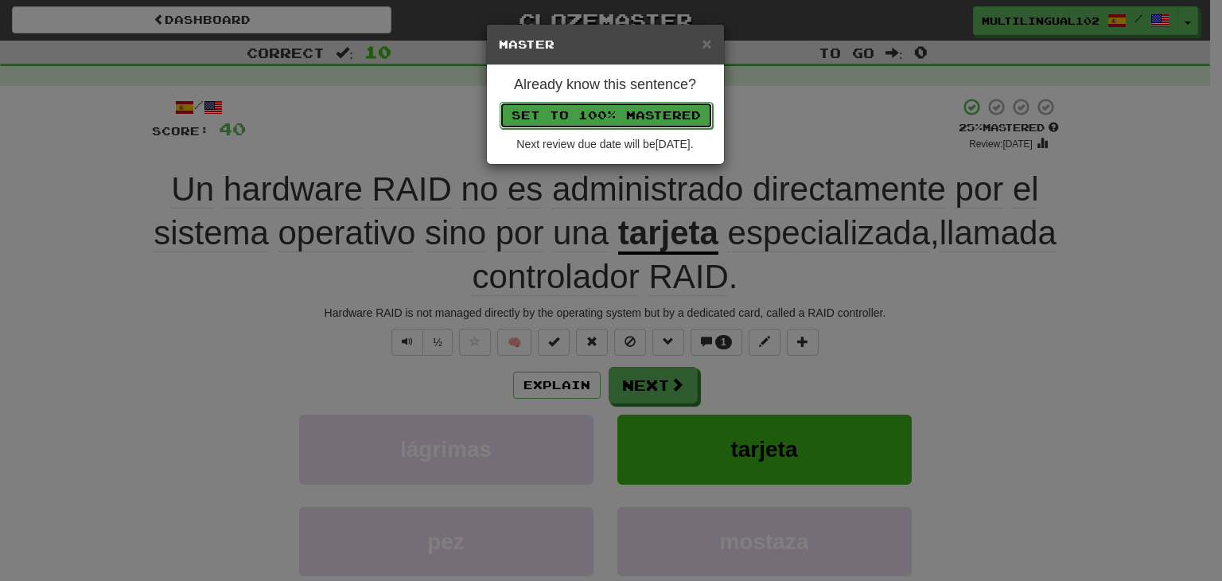
click at [638, 118] on button "Set to 100% Mastered" at bounding box center [605, 115] width 213 height 27
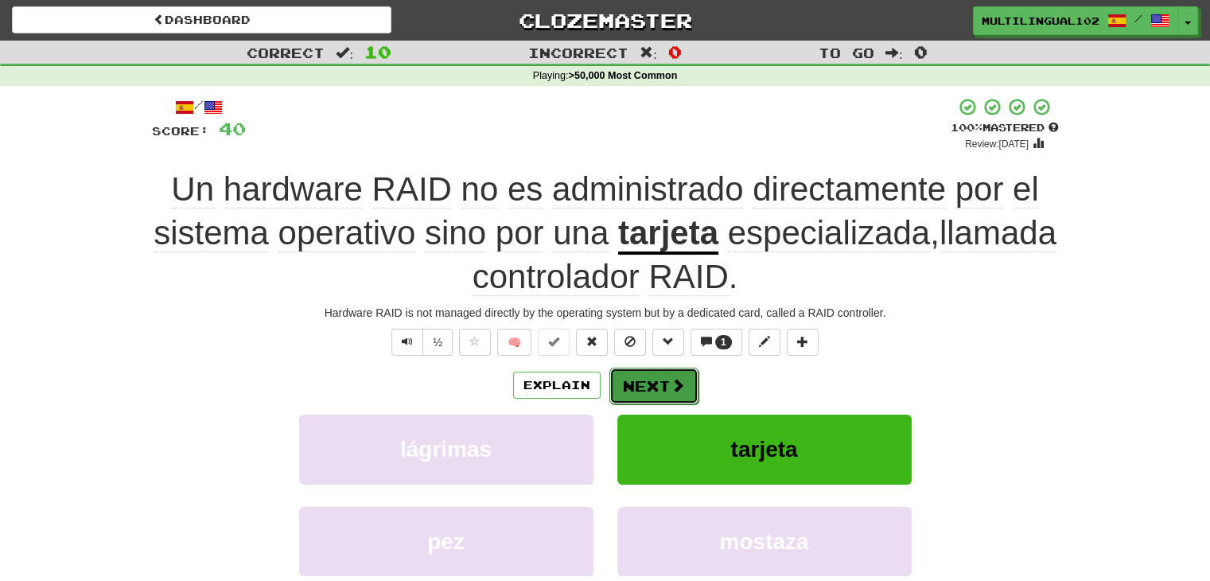
click at [655, 393] on button "Next" at bounding box center [653, 385] width 89 height 37
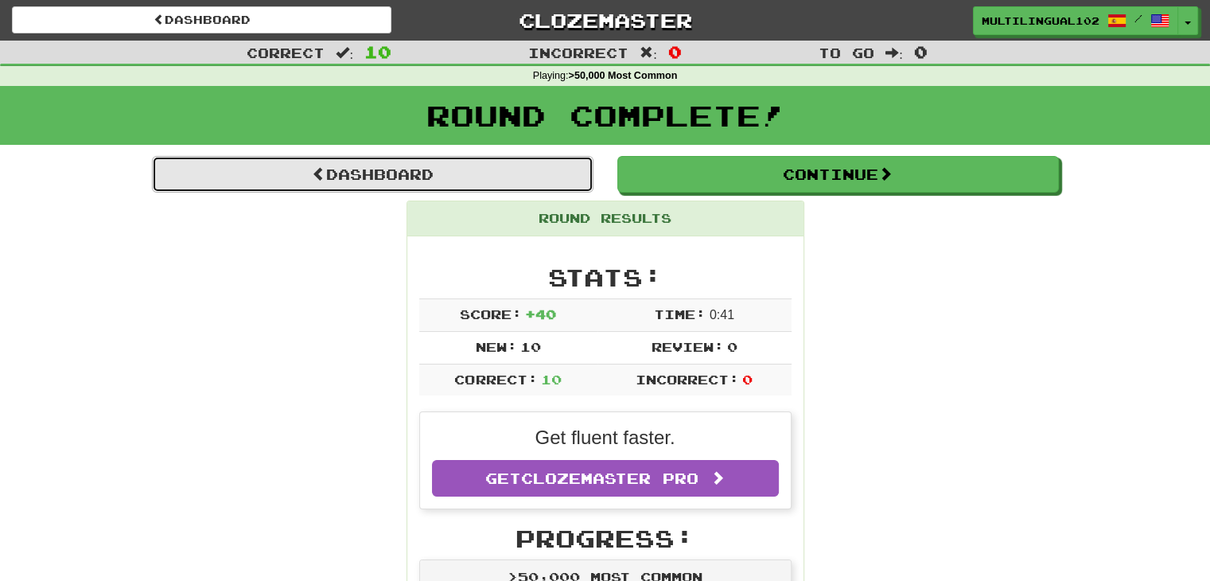
click at [507, 166] on link "Dashboard" at bounding box center [372, 174] width 441 height 37
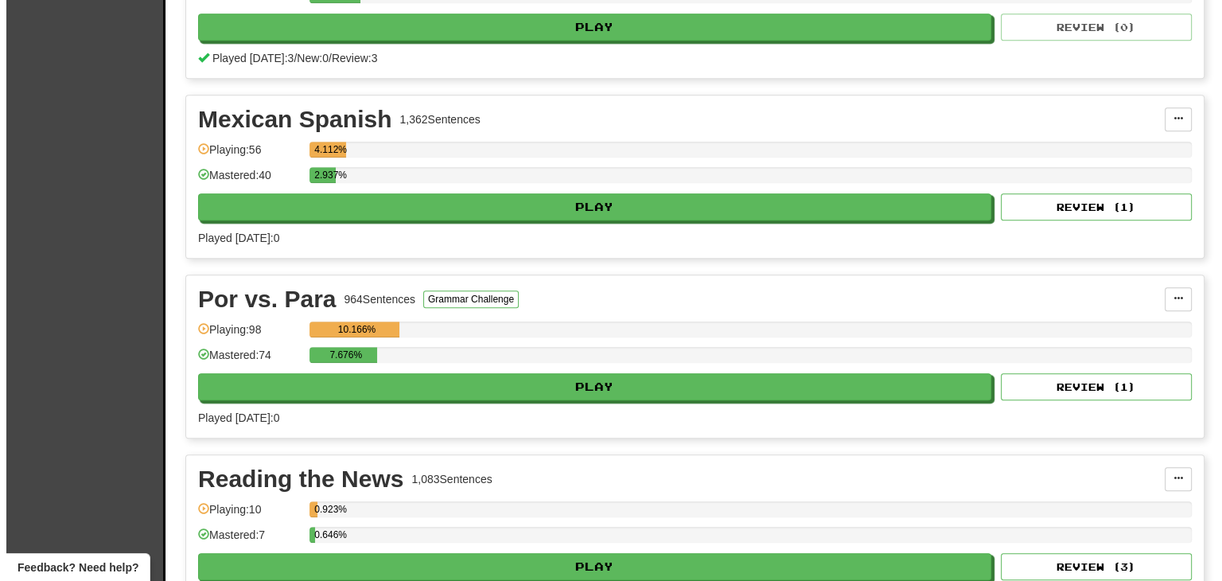
scroll to position [1170, 0]
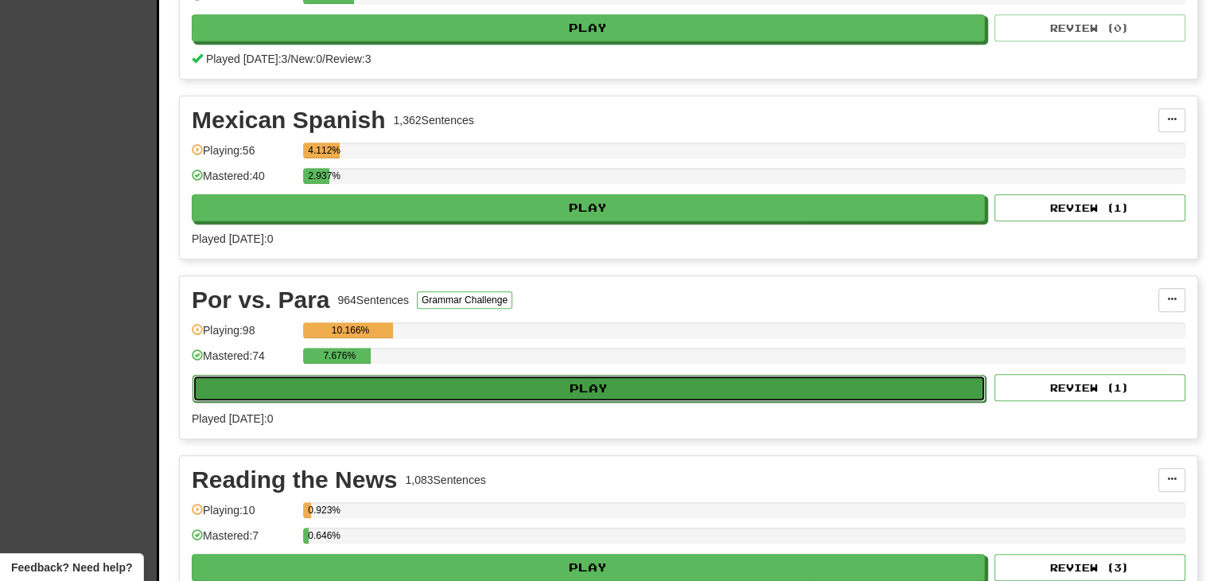
click at [655, 379] on button "Play" at bounding box center [588, 388] width 793 height 27
select select "**"
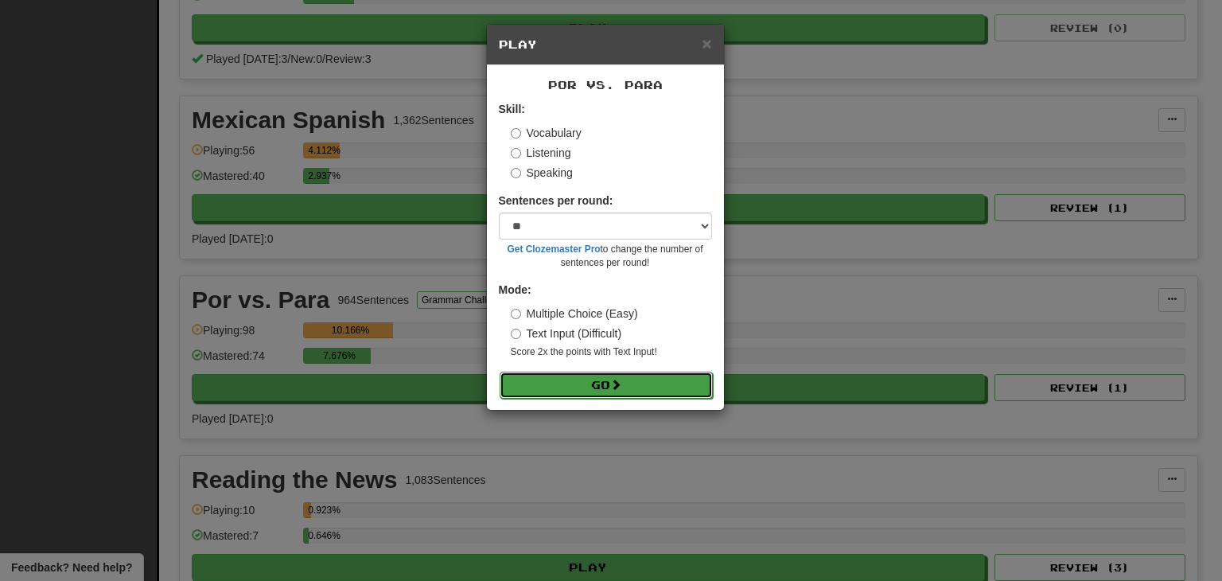
click at [586, 383] on button "Go" at bounding box center [605, 384] width 213 height 27
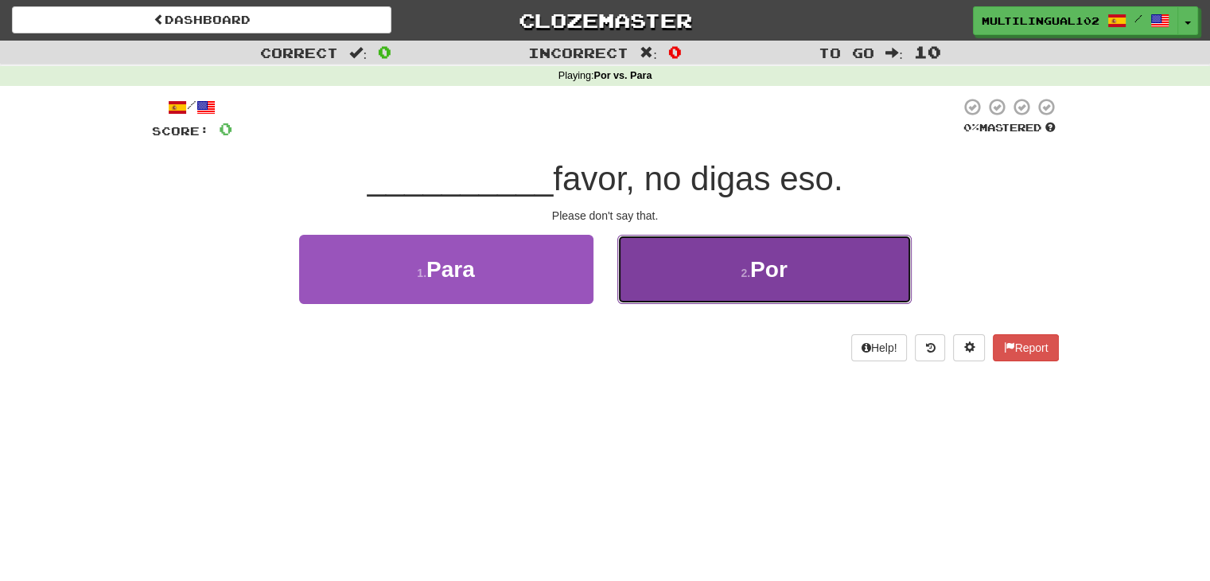
click at [659, 264] on button "2 . Por" at bounding box center [764, 269] width 294 height 69
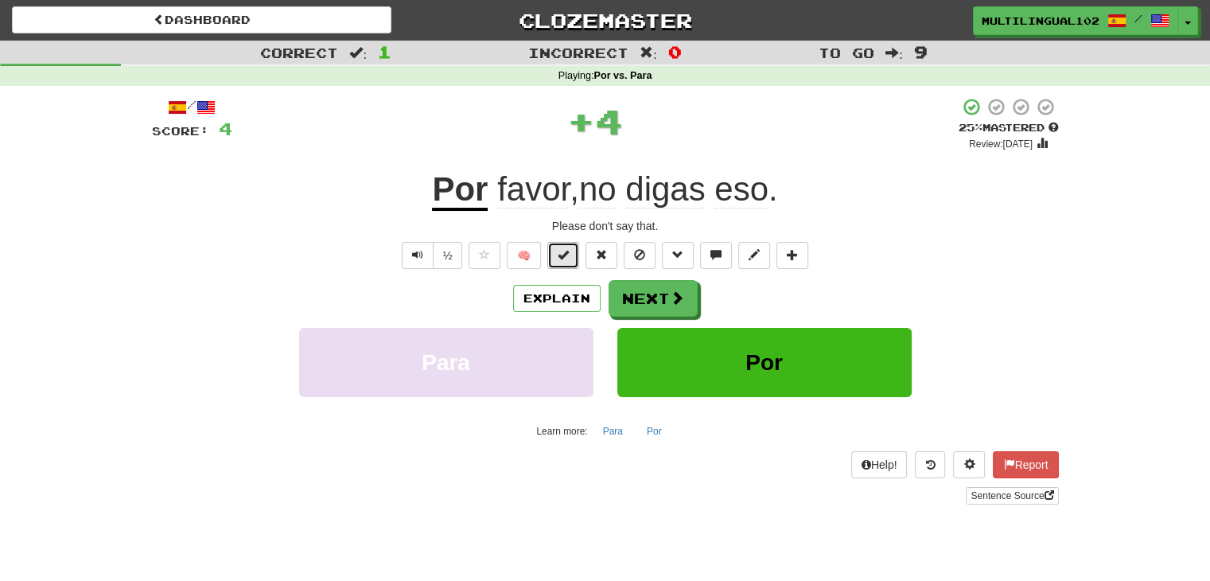
click at [569, 255] on span at bounding box center [562, 254] width 11 height 11
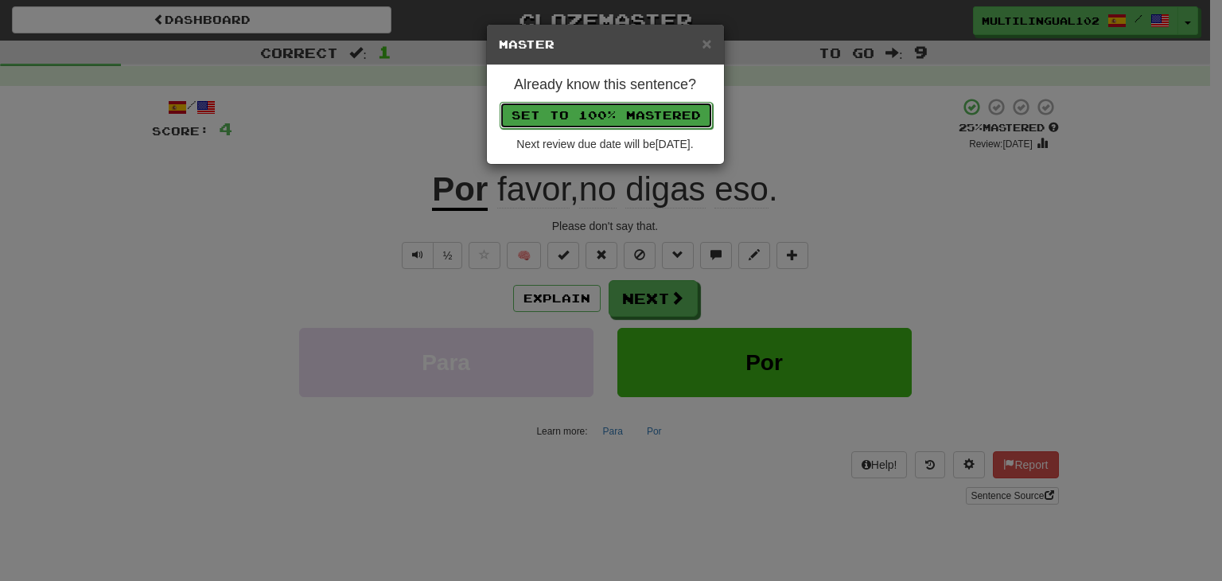
click at [655, 118] on button "Set to 100% Mastered" at bounding box center [605, 115] width 213 height 27
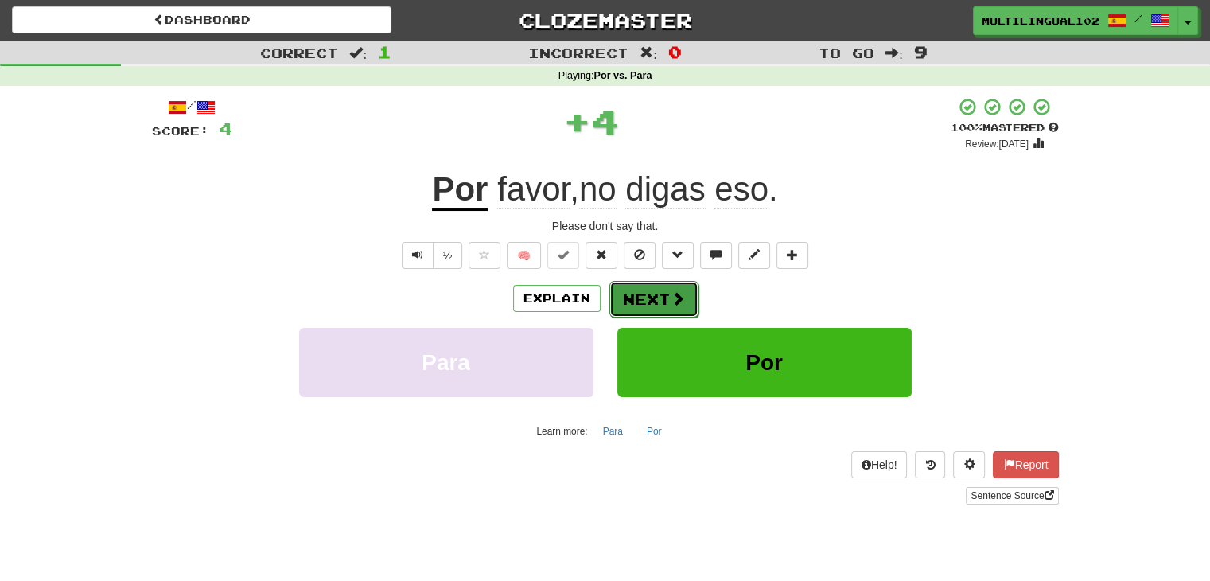
click at [656, 295] on button "Next" at bounding box center [653, 299] width 89 height 37
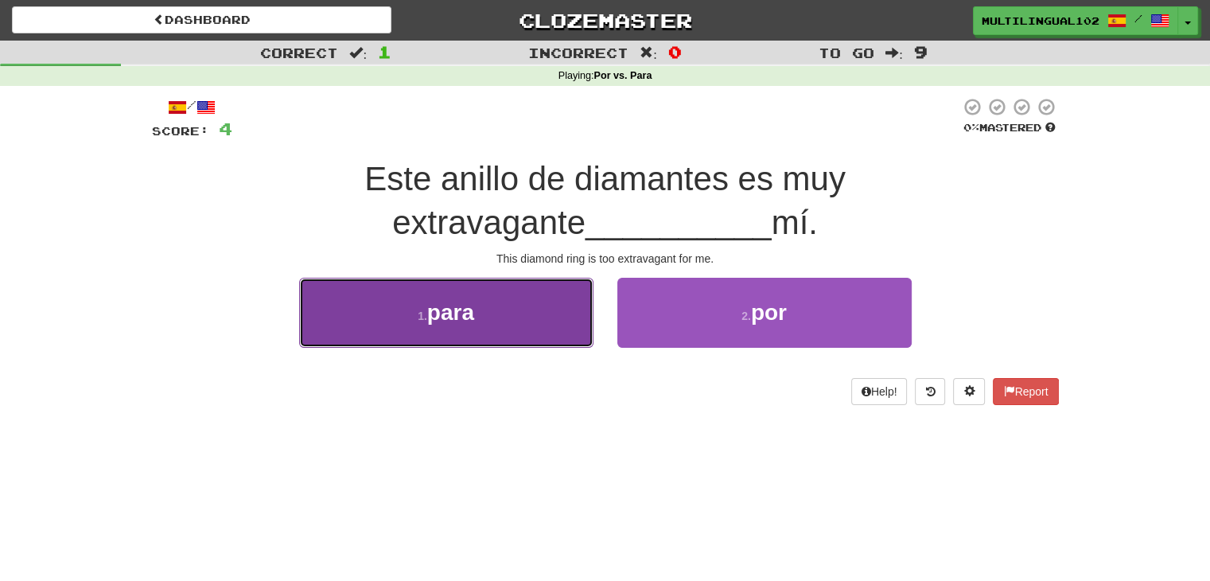
click at [516, 332] on button "1 . para" at bounding box center [446, 312] width 294 height 69
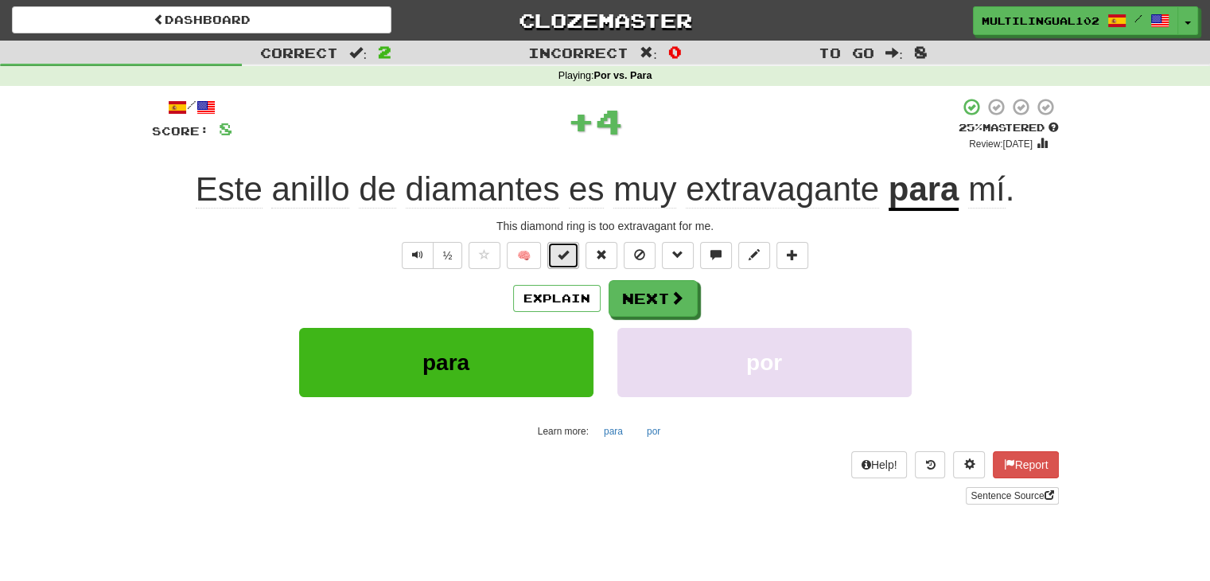
click at [560, 259] on span at bounding box center [562, 254] width 11 height 11
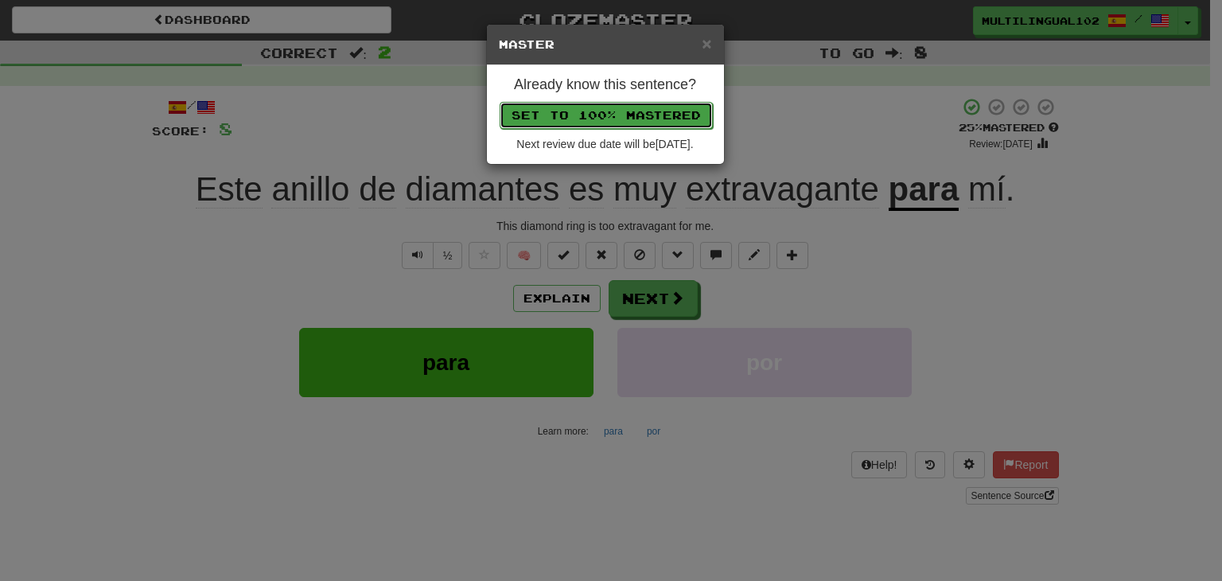
click at [599, 111] on button "Set to 100% Mastered" at bounding box center [605, 115] width 213 height 27
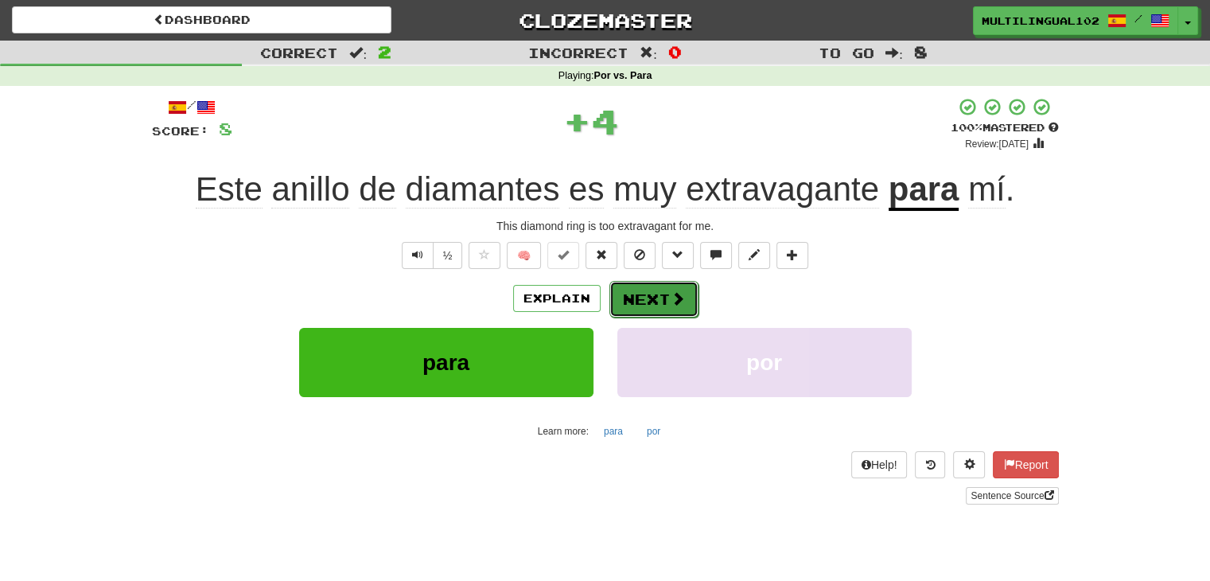
click at [655, 282] on button "Next" at bounding box center [653, 299] width 89 height 37
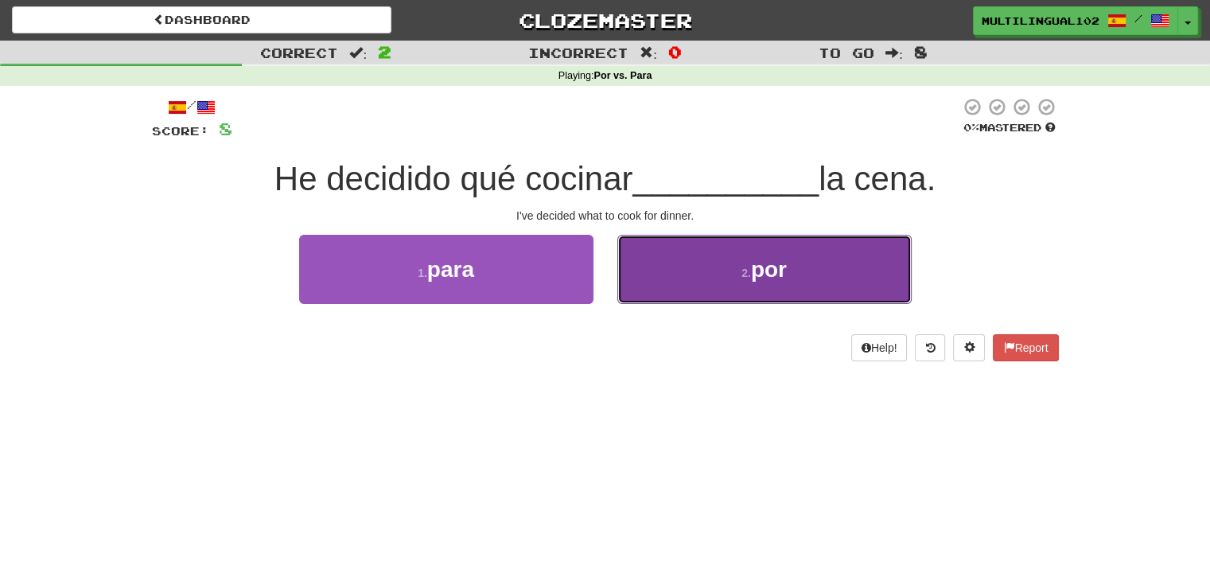
click at [692, 278] on button "2 . por" at bounding box center [764, 269] width 294 height 69
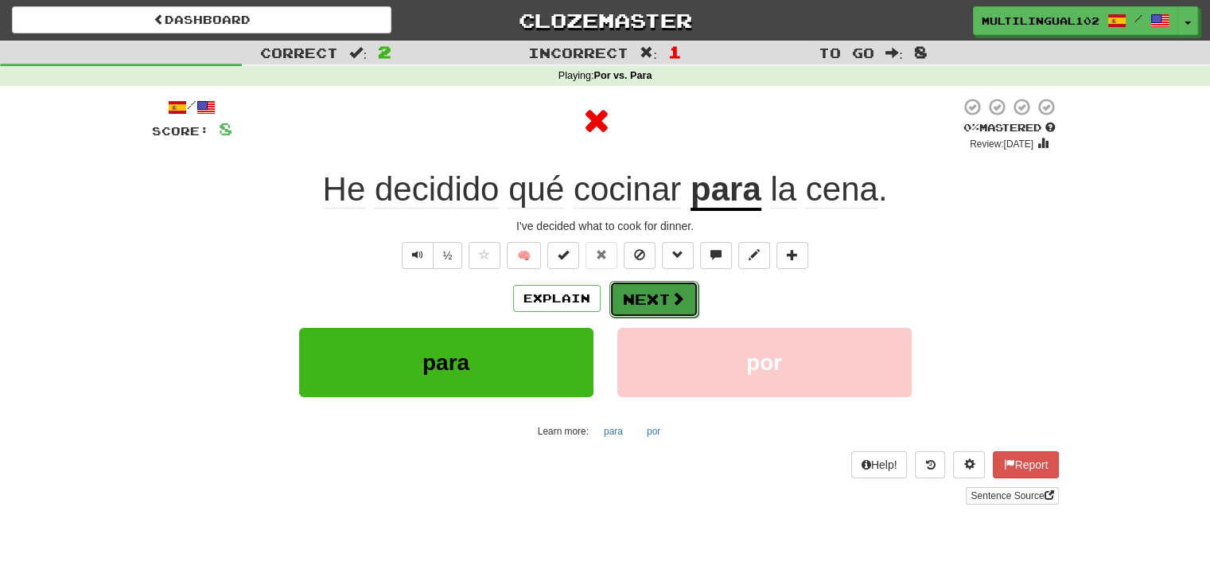
click at [668, 280] on div "Explain Next" at bounding box center [605, 298] width 907 height 37
click at [654, 291] on button "Next" at bounding box center [653, 299] width 89 height 37
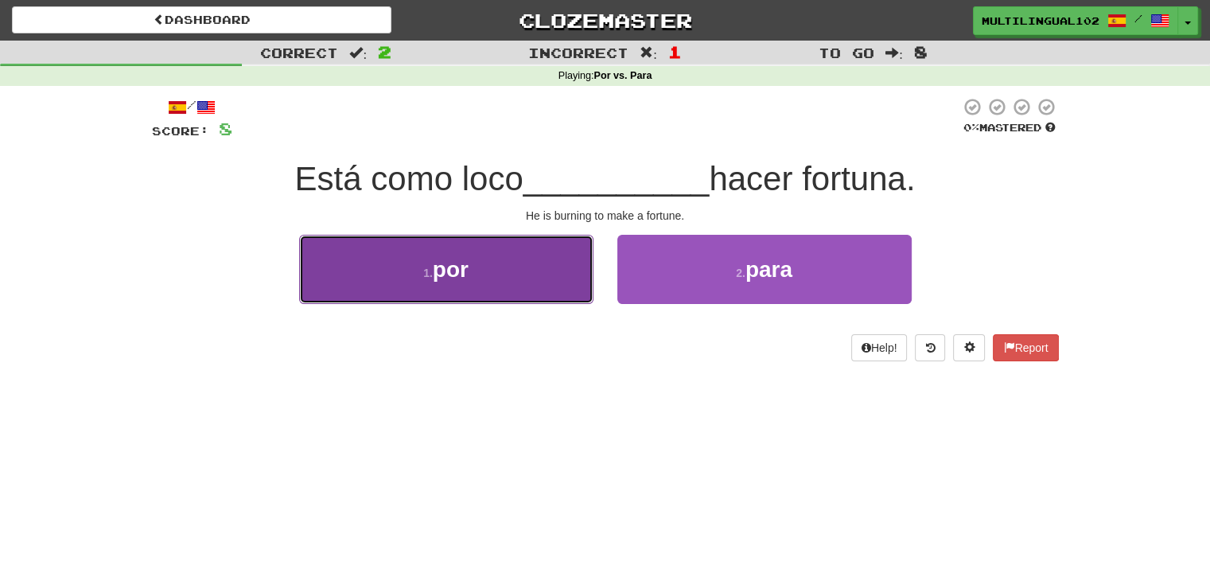
click at [537, 284] on button "1 . por" at bounding box center [446, 269] width 294 height 69
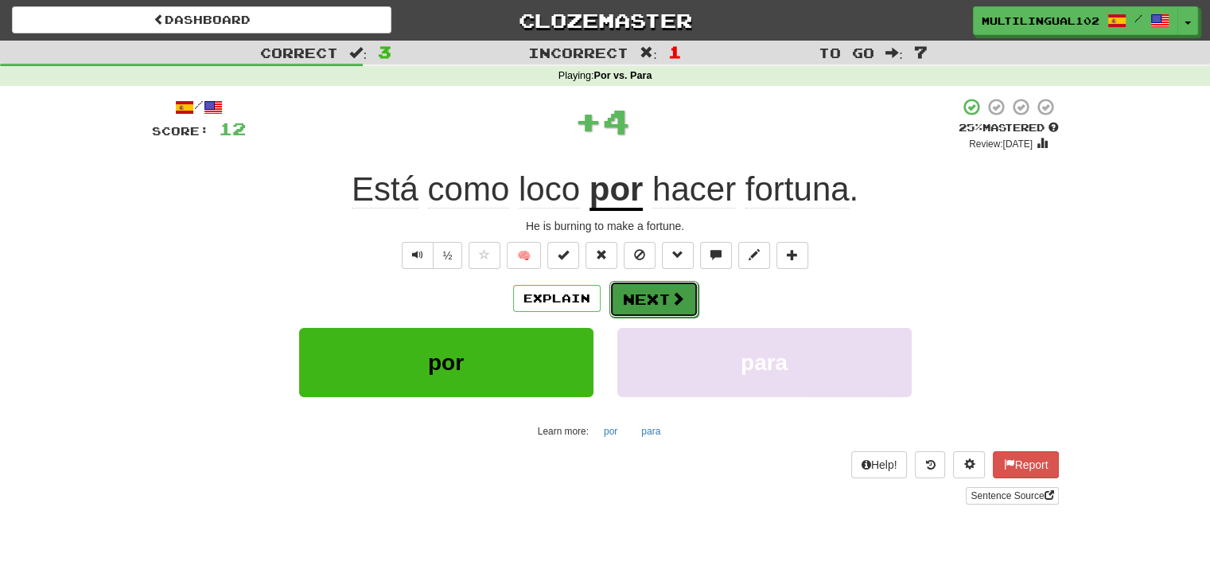
click at [635, 289] on button "Next" at bounding box center [653, 299] width 89 height 37
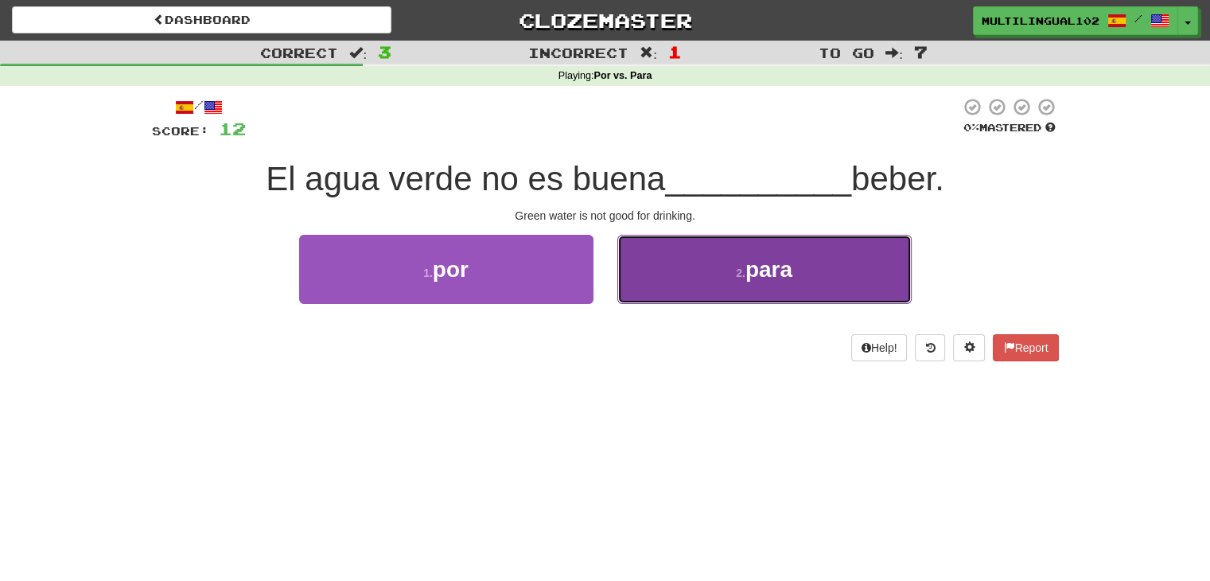
click at [649, 284] on button "2 . para" at bounding box center [764, 269] width 294 height 69
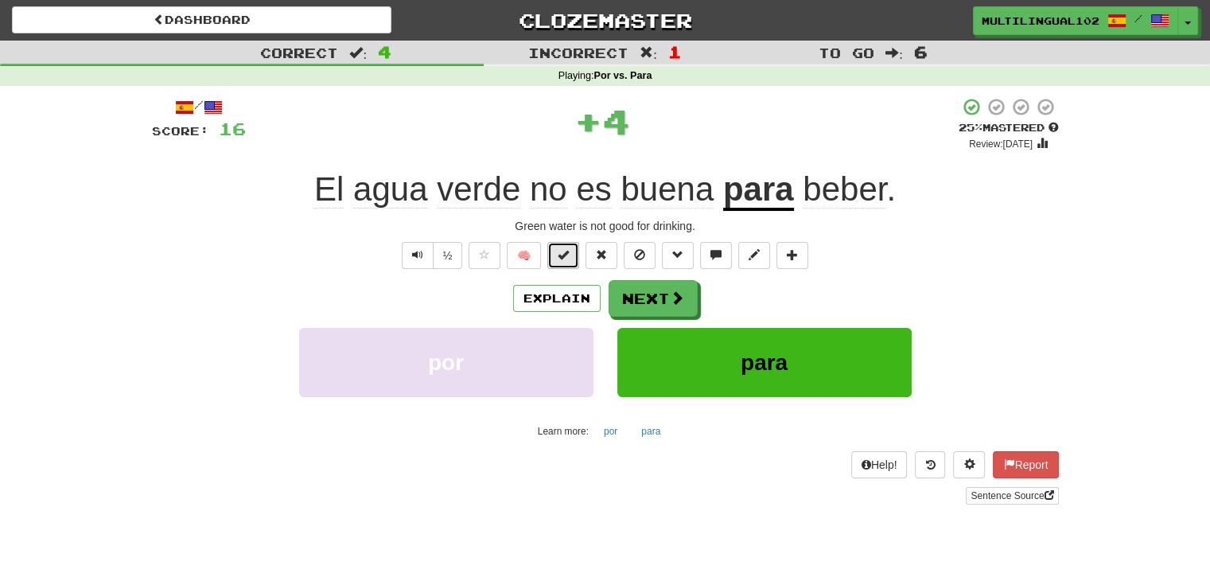
click at [577, 258] on button at bounding box center [563, 255] width 32 height 27
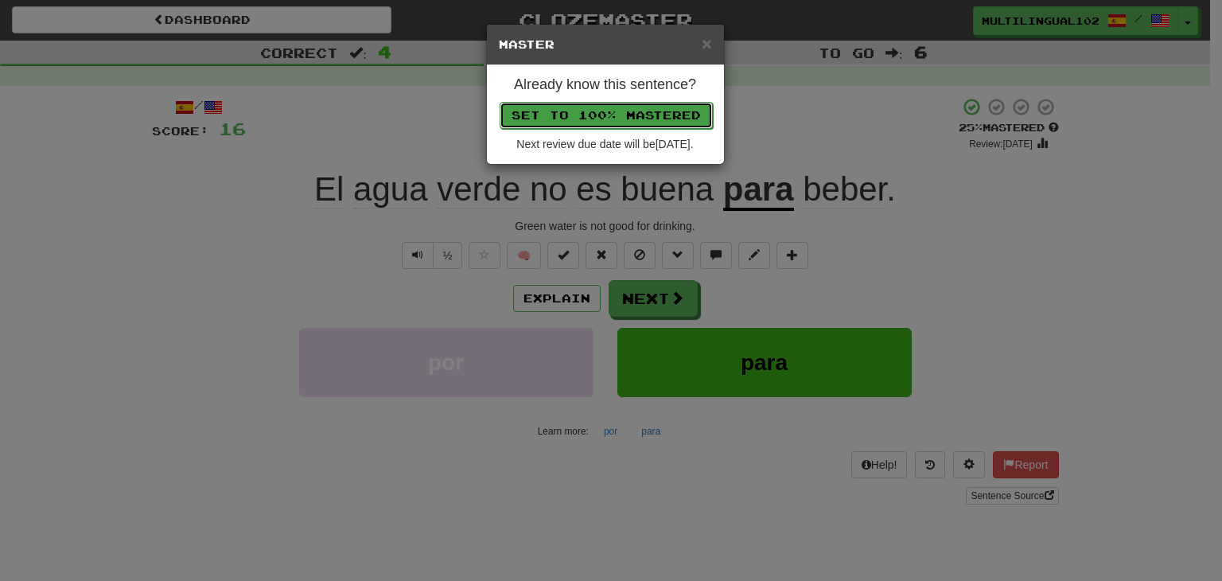
click at [610, 117] on button "Set to 100% Mastered" at bounding box center [605, 115] width 213 height 27
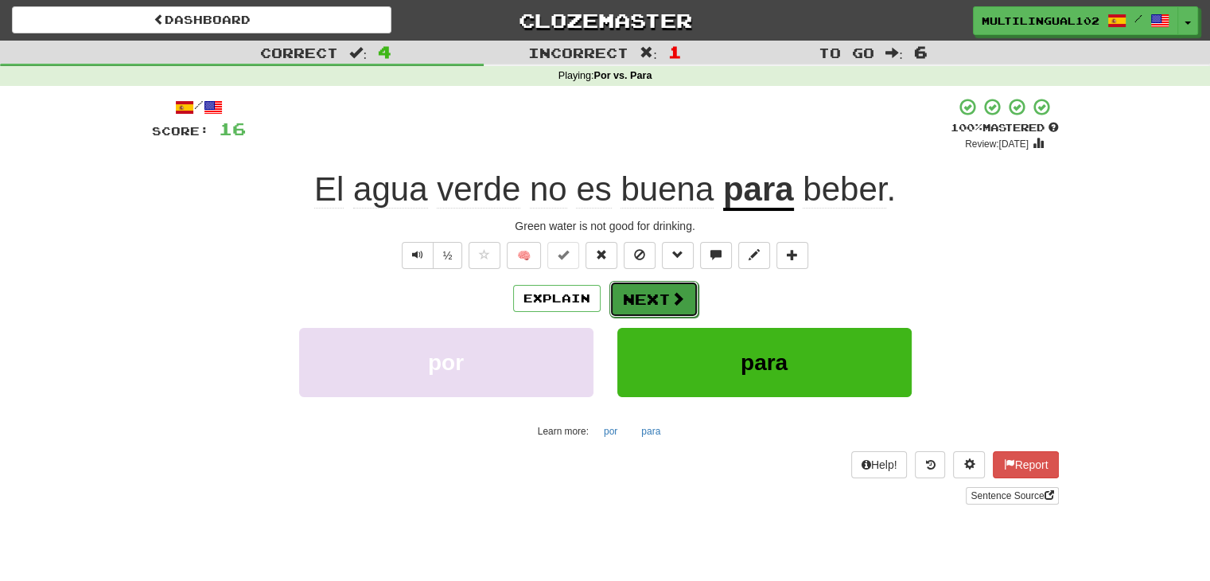
click at [636, 292] on button "Next" at bounding box center [653, 299] width 89 height 37
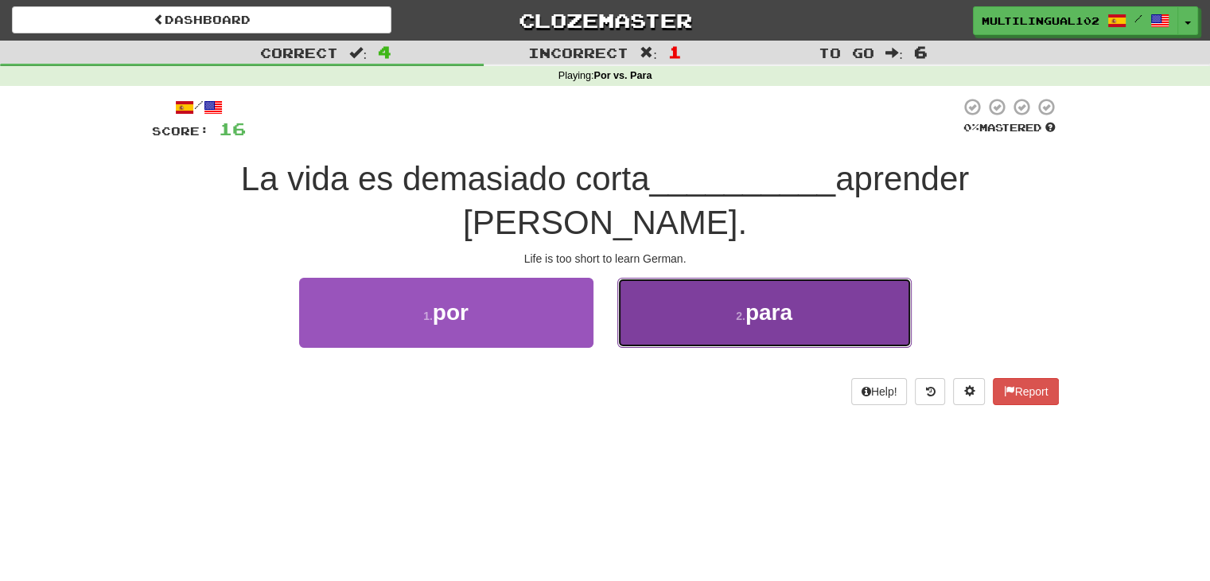
click at [647, 278] on button "2 . para" at bounding box center [764, 312] width 294 height 69
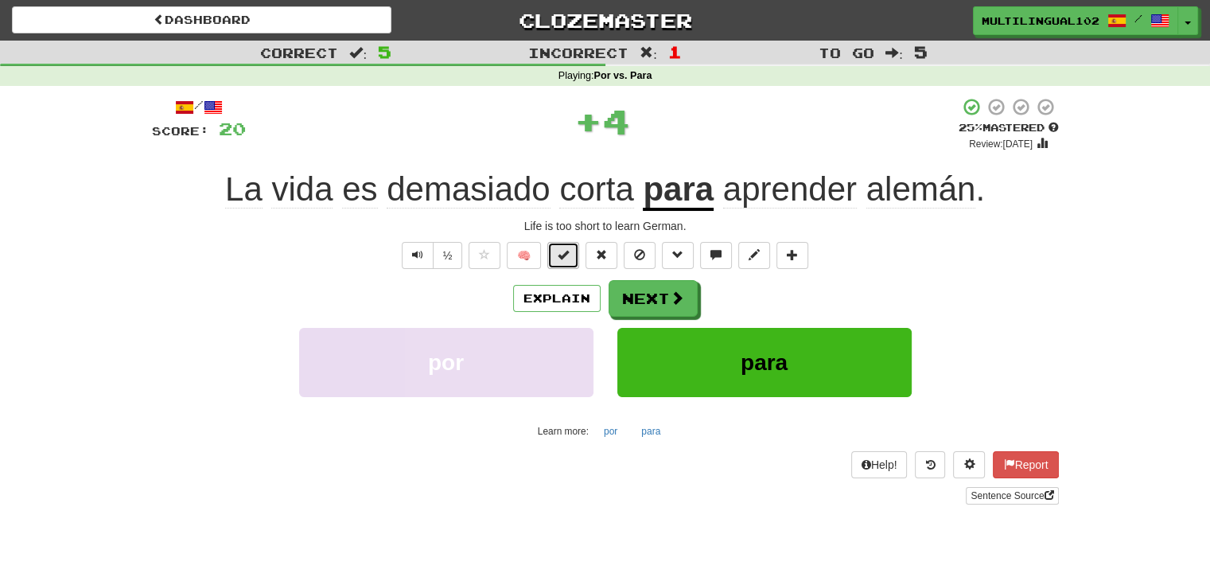
click at [571, 254] on button at bounding box center [563, 255] width 32 height 27
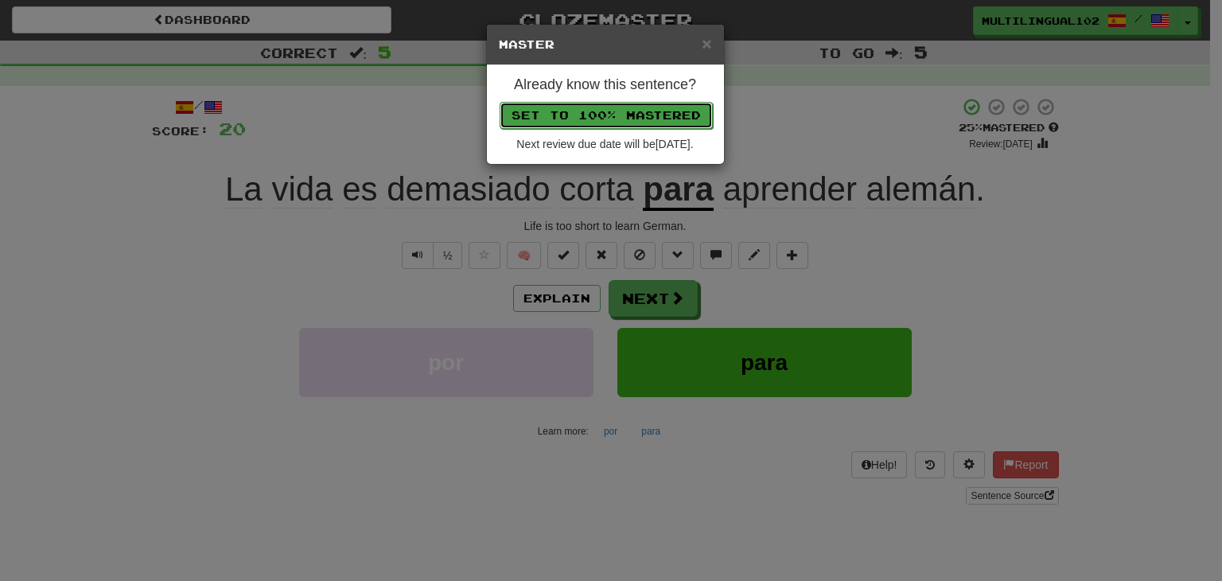
click at [632, 122] on button "Set to 100% Mastered" at bounding box center [605, 115] width 213 height 27
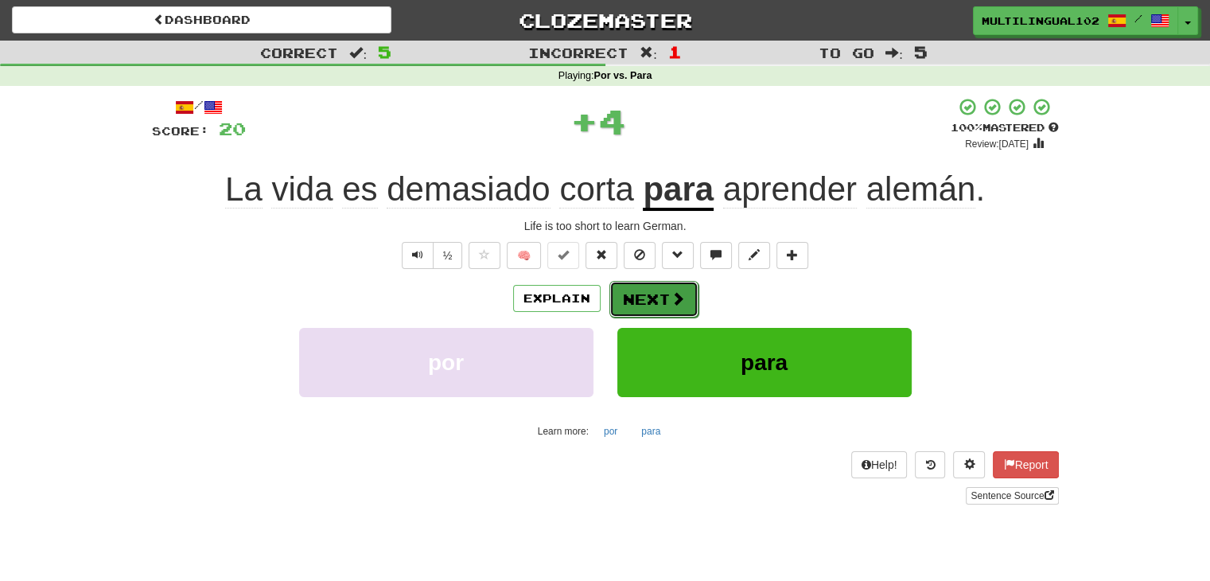
click at [650, 296] on button "Next" at bounding box center [653, 299] width 89 height 37
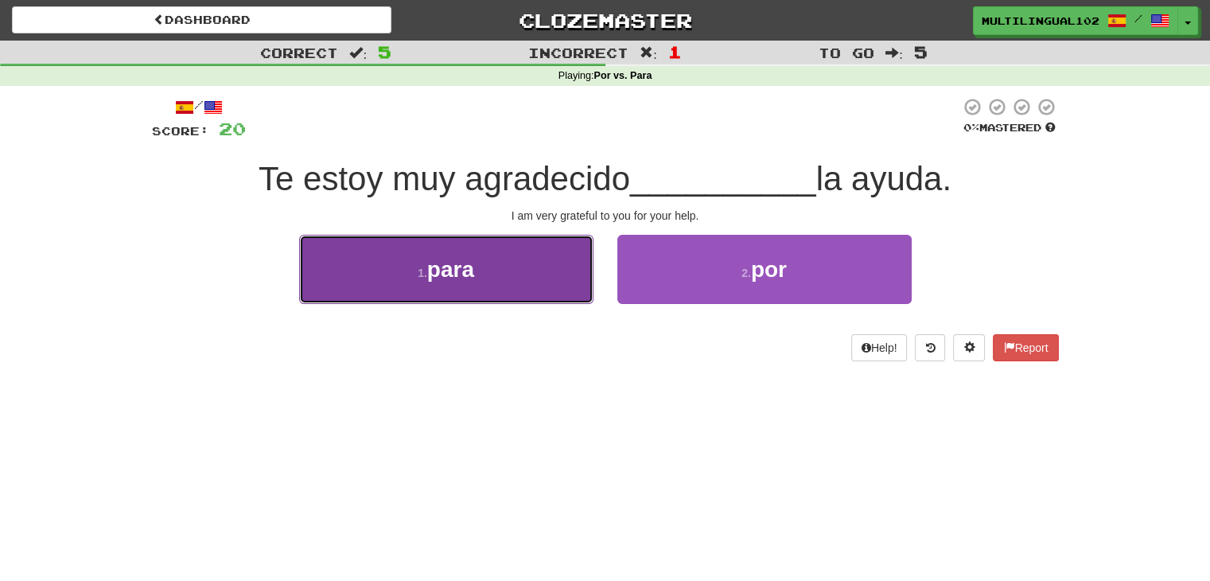
click at [544, 278] on button "1 . para" at bounding box center [446, 269] width 294 height 69
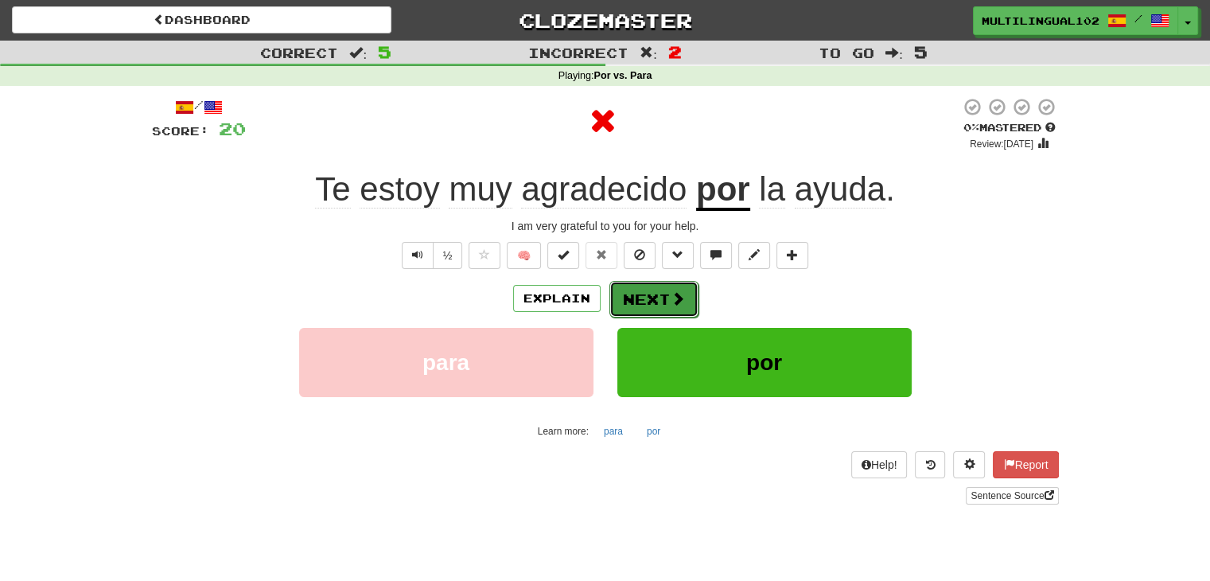
click at [630, 286] on button "Next" at bounding box center [653, 299] width 89 height 37
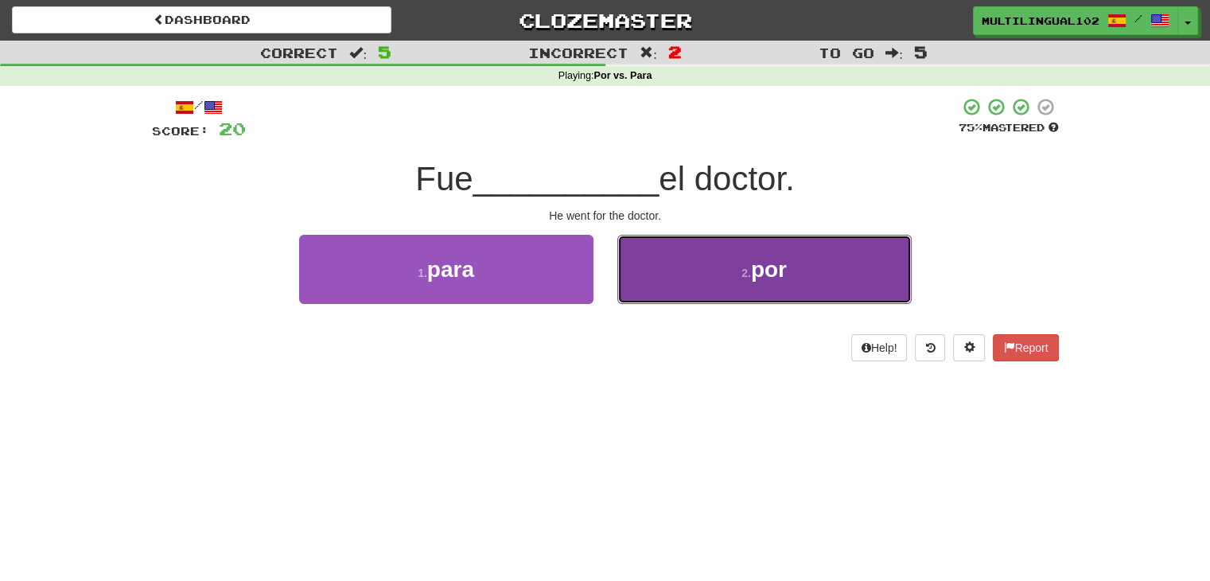
click at [643, 284] on button "2 . por" at bounding box center [764, 269] width 294 height 69
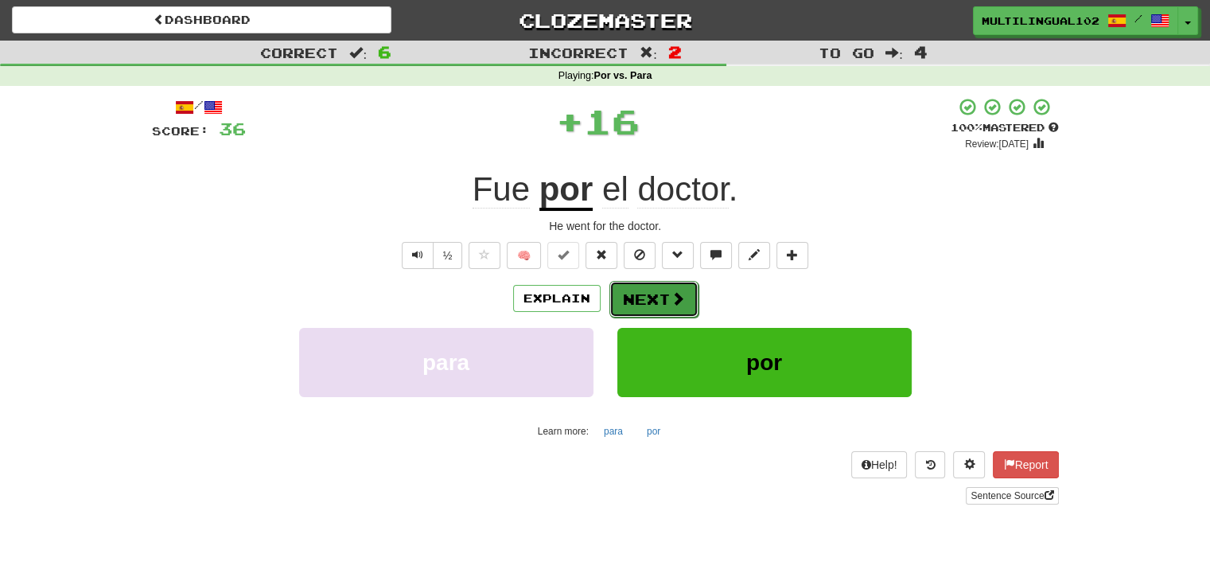
click at [631, 287] on button "Next" at bounding box center [653, 299] width 89 height 37
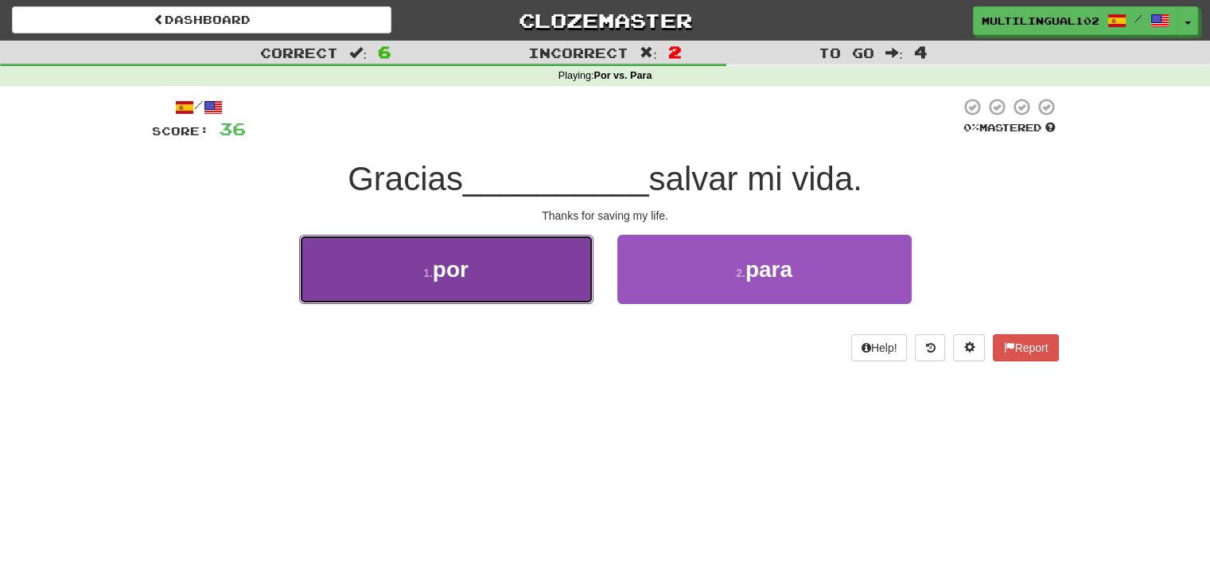
click at [576, 287] on button "1 . por" at bounding box center [446, 269] width 294 height 69
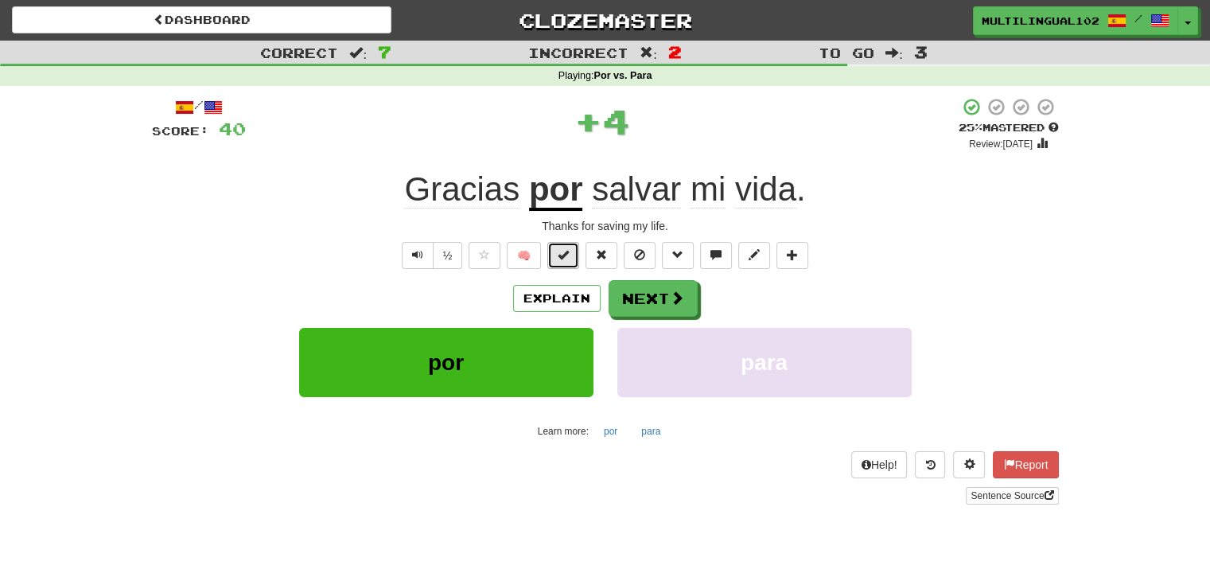
click at [574, 256] on button at bounding box center [563, 255] width 32 height 27
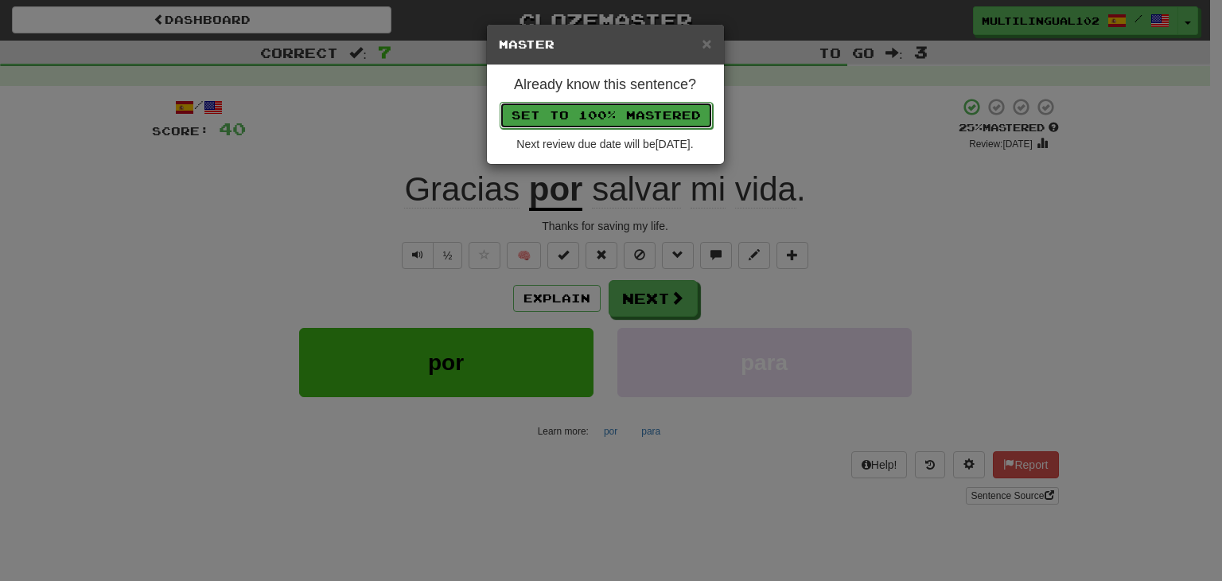
click at [617, 117] on button "Set to 100% Mastered" at bounding box center [605, 115] width 213 height 27
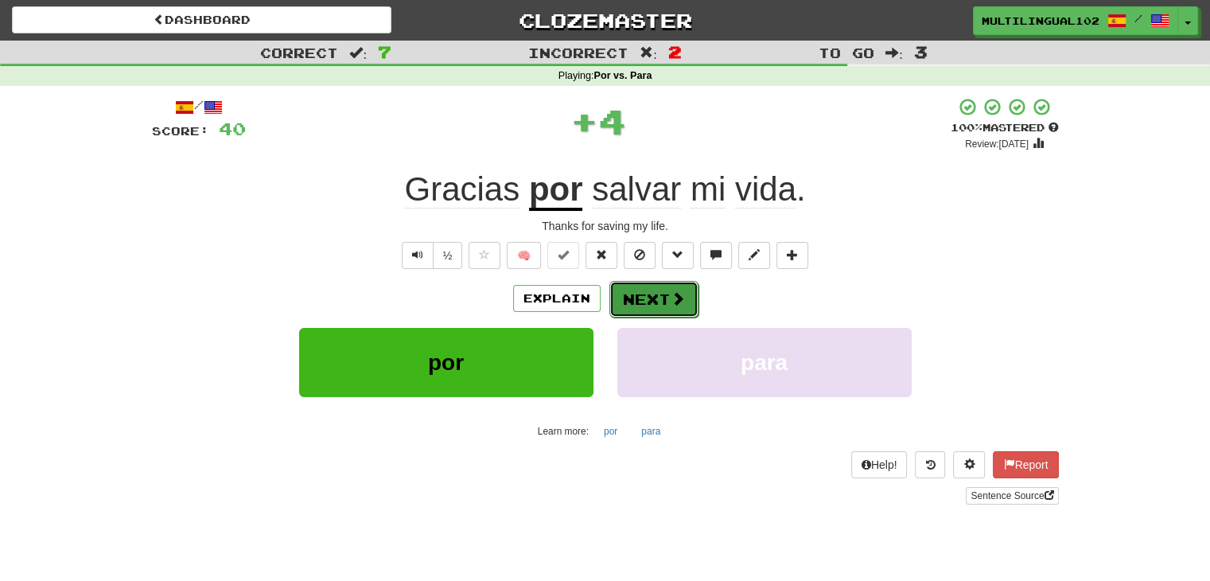
click at [672, 293] on span at bounding box center [677, 298] width 14 height 14
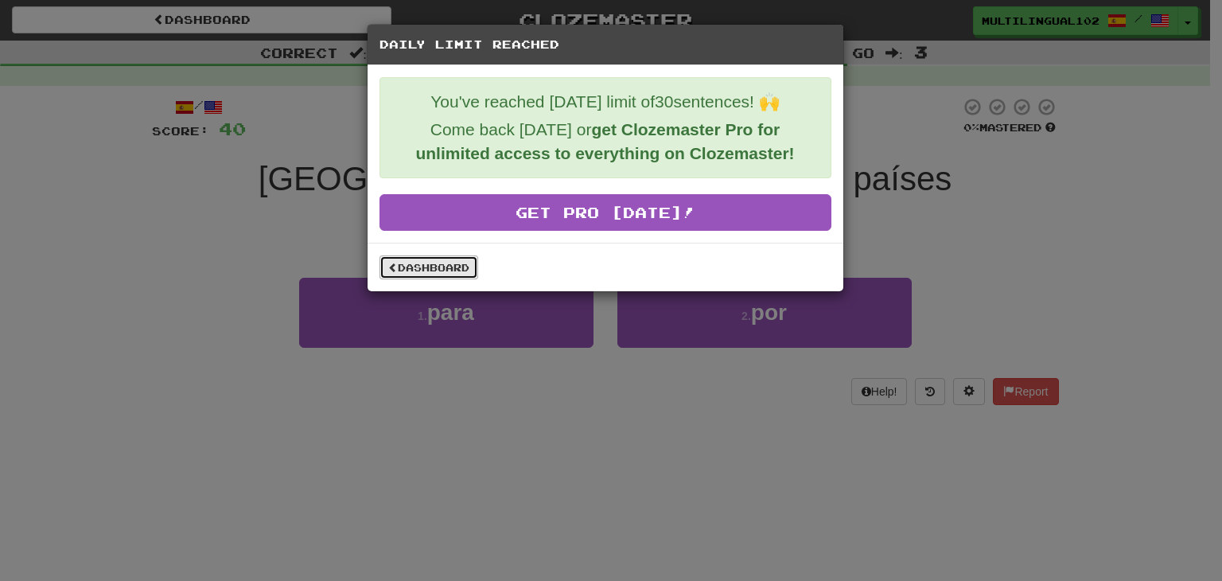
click at [426, 276] on link "Dashboard" at bounding box center [428, 267] width 99 height 24
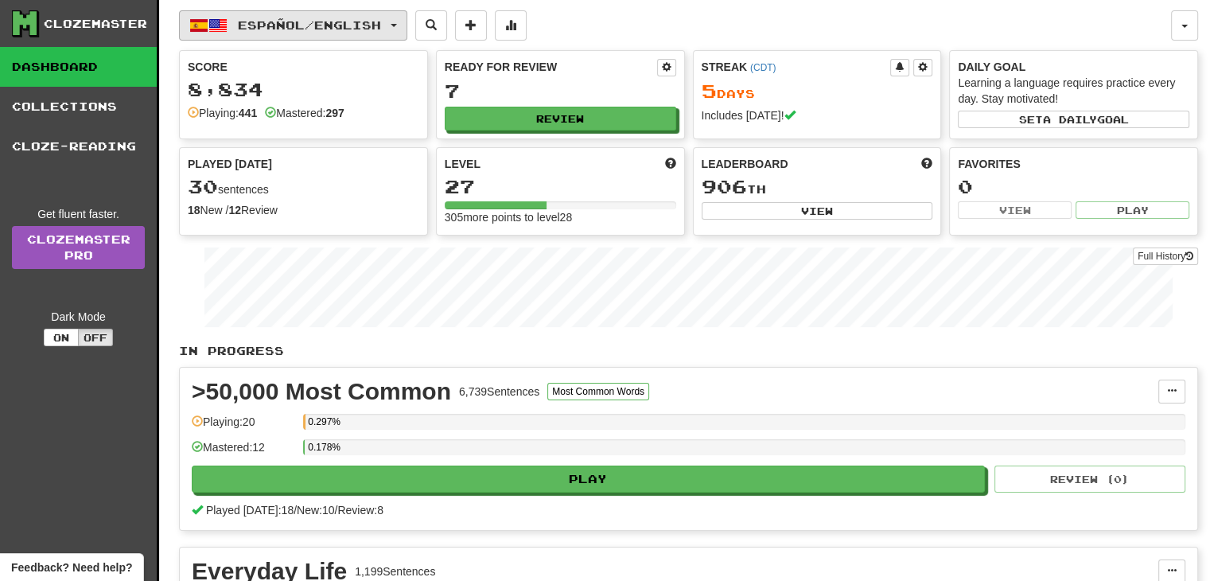
click at [381, 25] on span "Español / English" at bounding box center [309, 25] width 143 height 14
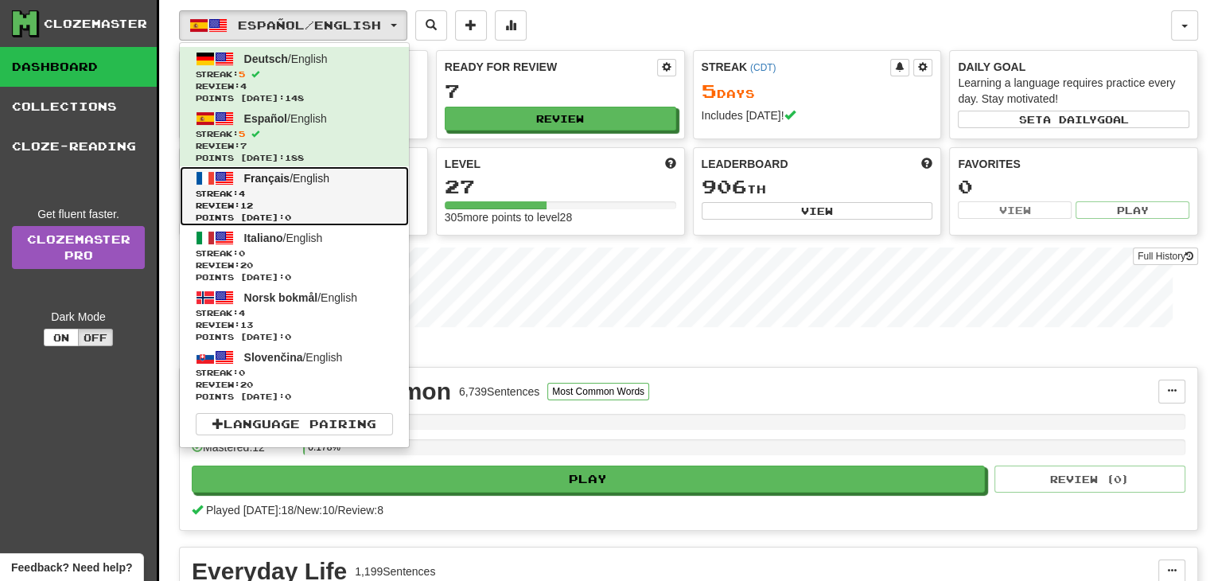
click at [332, 188] on span "Streak: 4" at bounding box center [294, 194] width 197 height 12
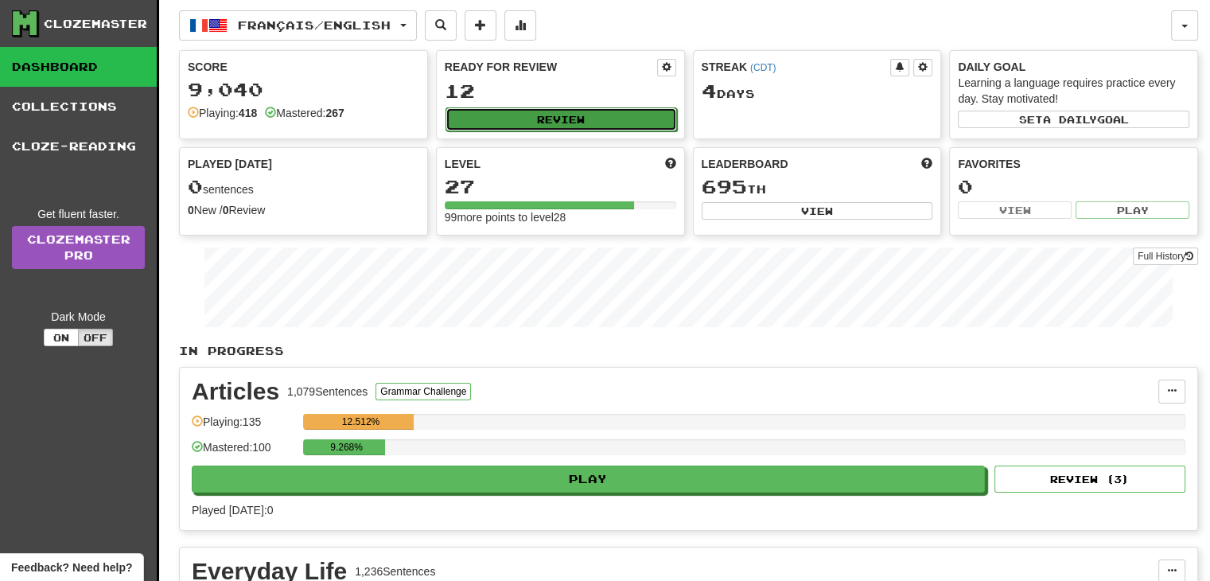
click at [559, 125] on button "Review" at bounding box center [560, 119] width 231 height 24
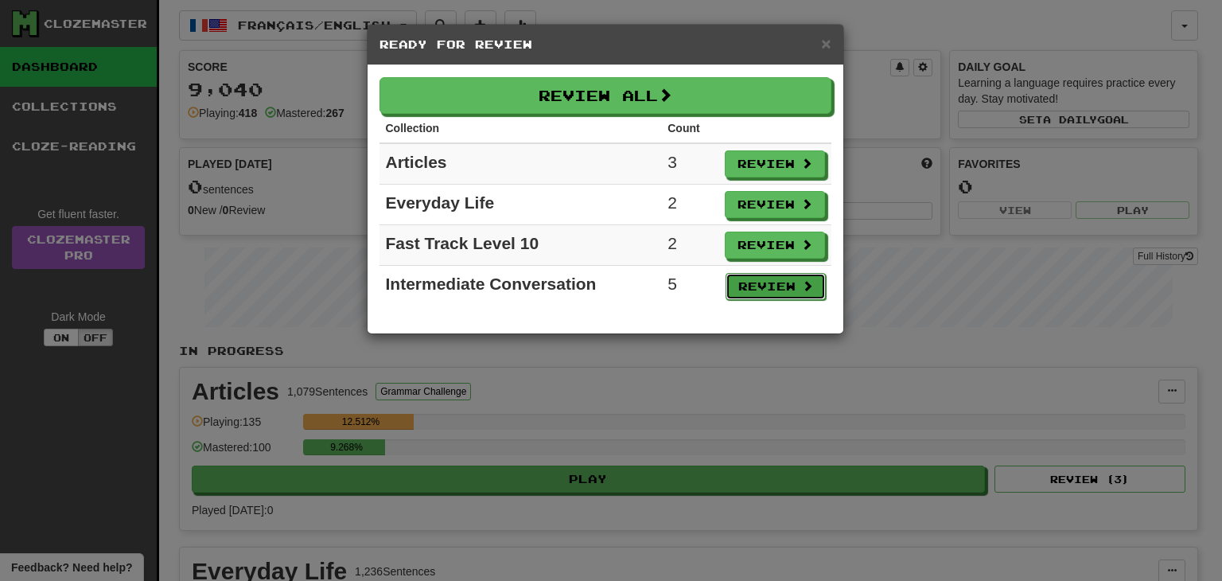
click at [754, 279] on button "Review" at bounding box center [775, 286] width 100 height 27
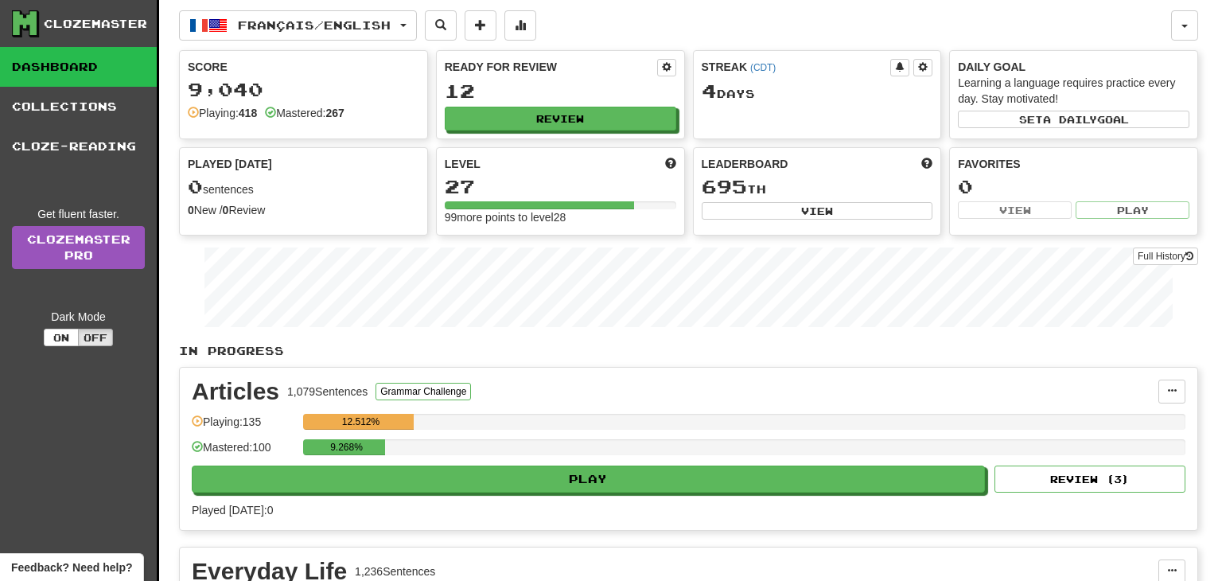
select select "**"
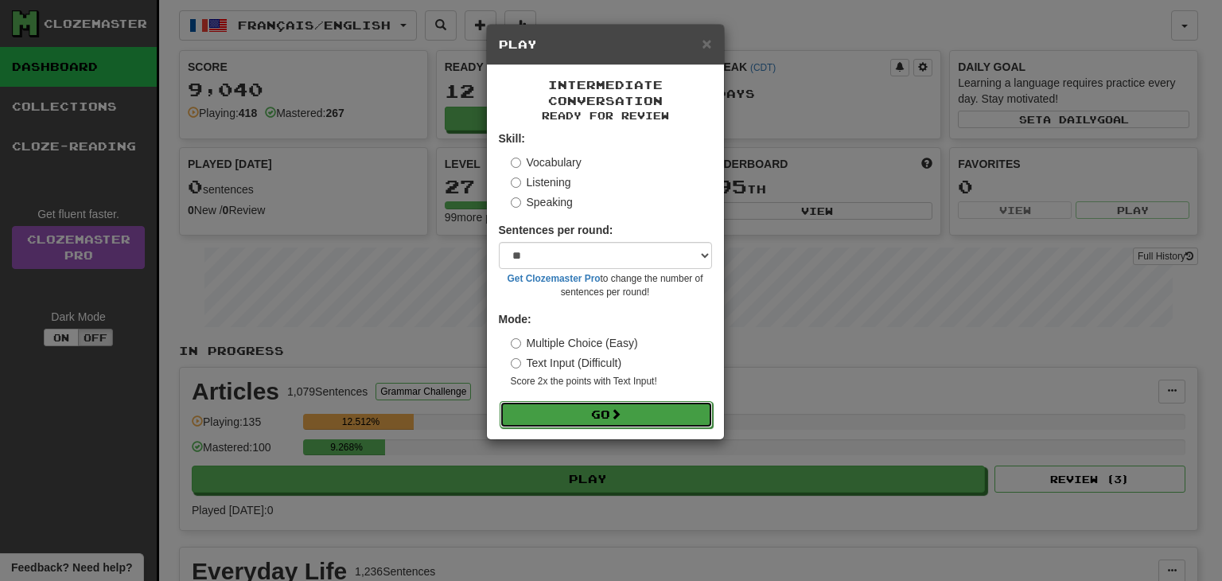
click at [605, 410] on button "Go" at bounding box center [605, 414] width 213 height 27
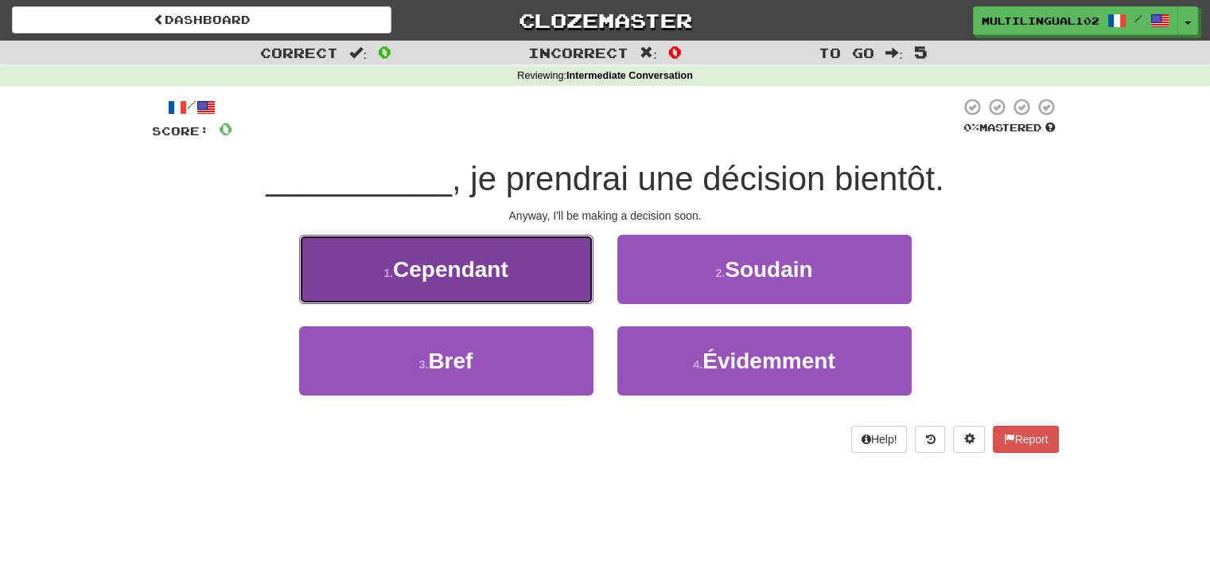
click at [522, 281] on button "1 . Cependant" at bounding box center [446, 269] width 294 height 69
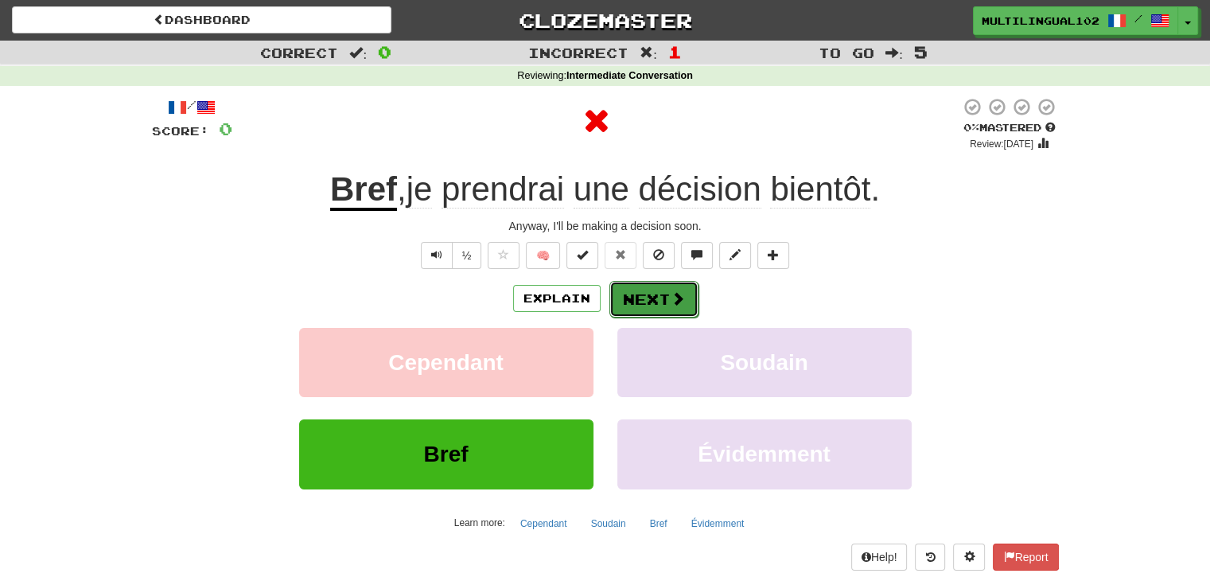
click at [636, 291] on button "Next" at bounding box center [653, 299] width 89 height 37
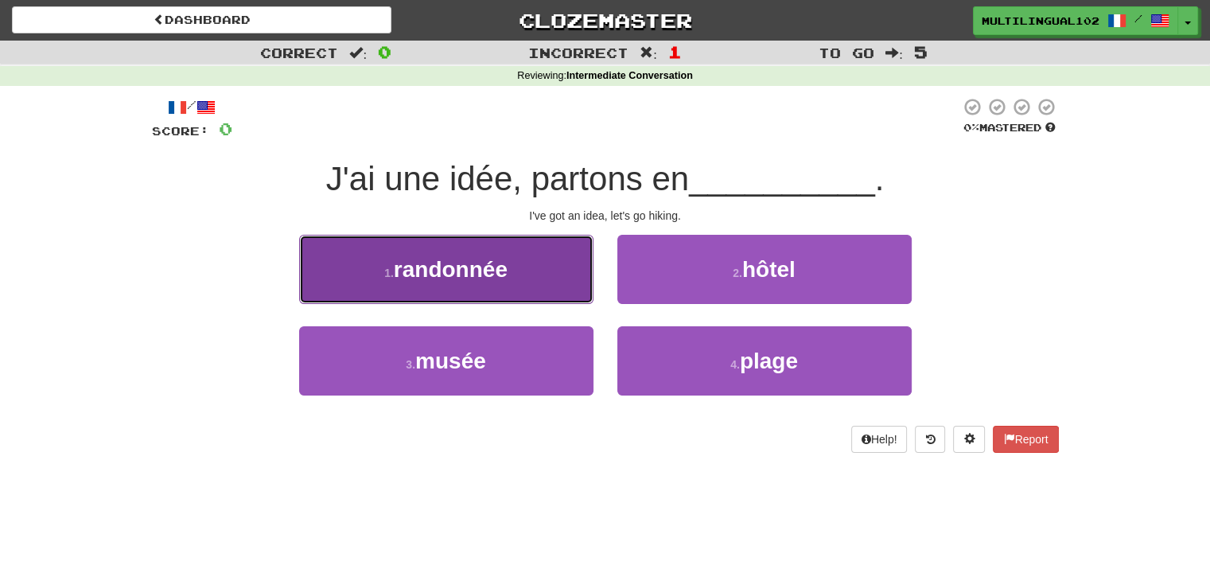
click at [532, 269] on button "1 . randonnée" at bounding box center [446, 269] width 294 height 69
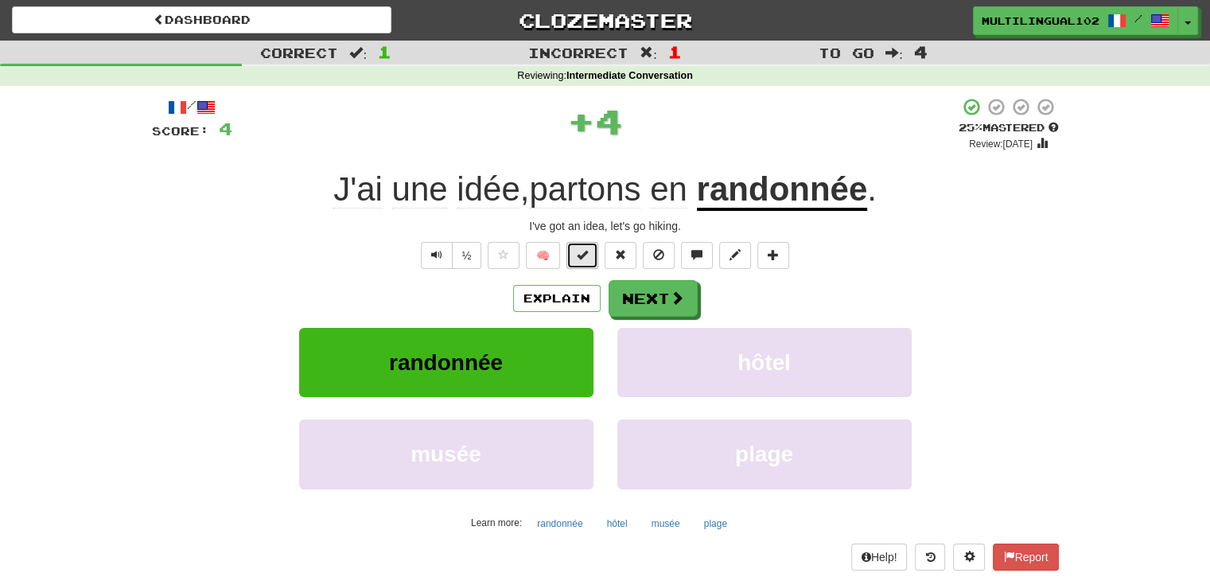
click at [592, 256] on button at bounding box center [582, 255] width 32 height 27
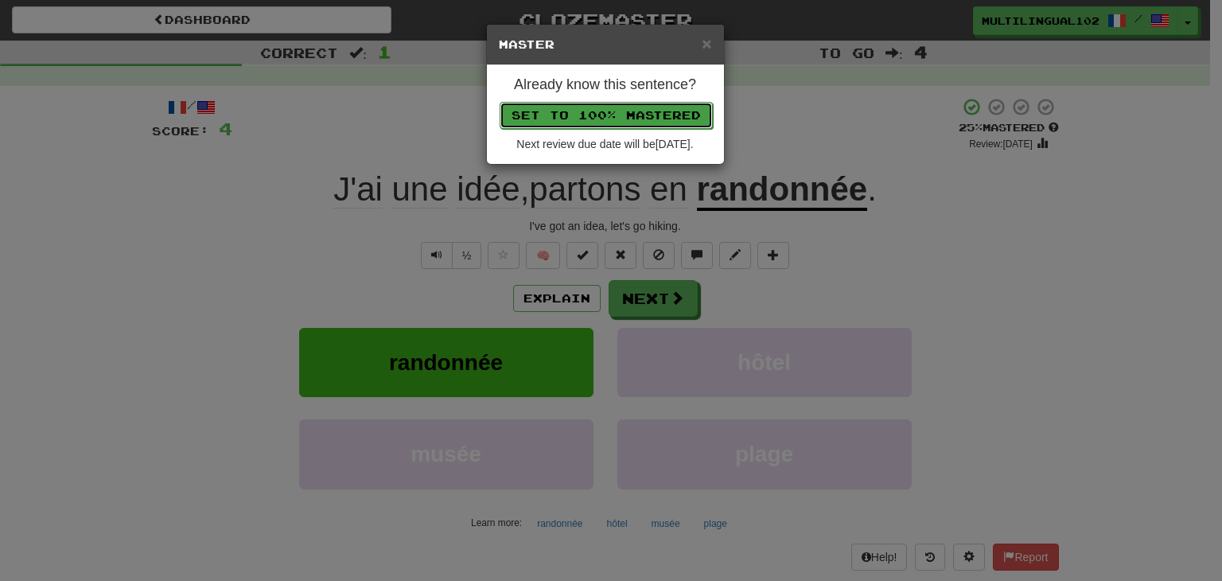
click at [630, 110] on button "Set to 100% Mastered" at bounding box center [605, 115] width 213 height 27
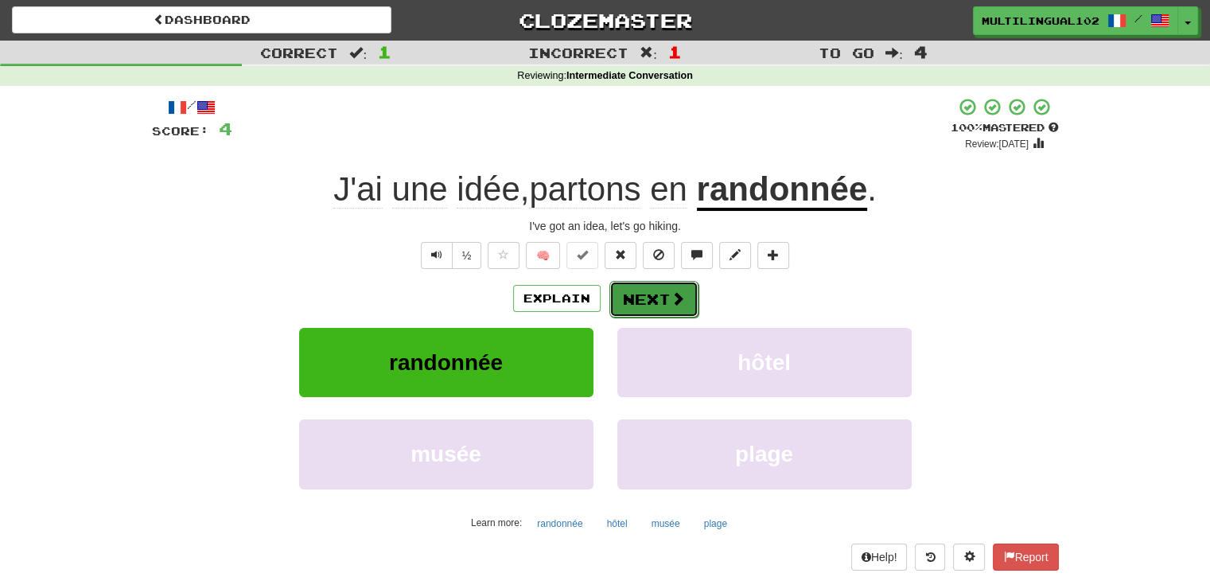
click at [654, 311] on button "Next" at bounding box center [653, 299] width 89 height 37
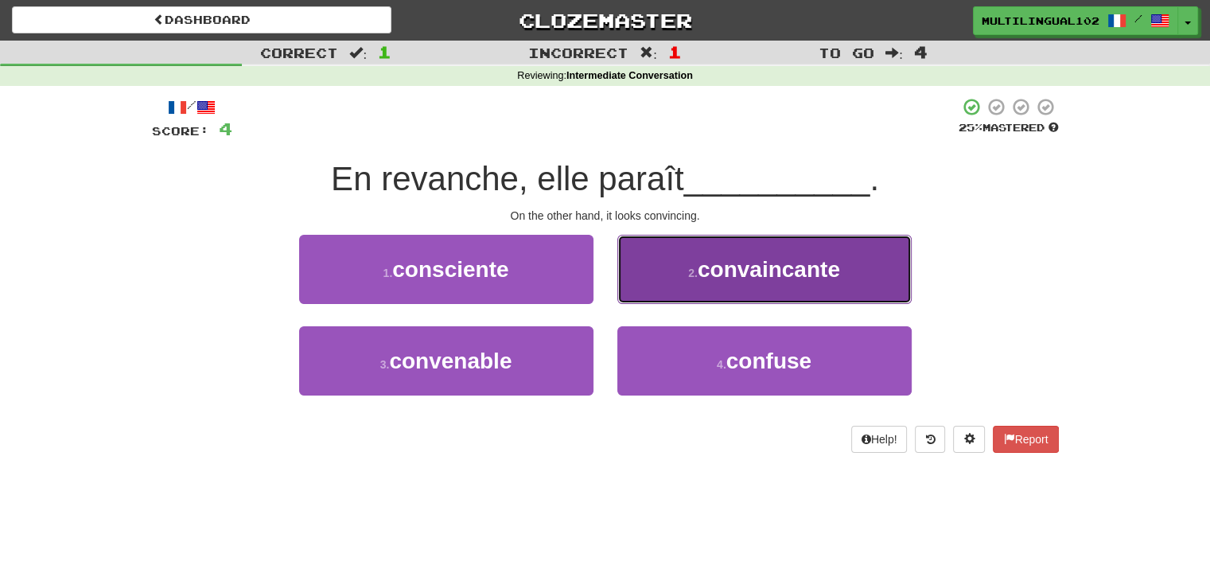
click at [732, 273] on span "convaincante" at bounding box center [768, 269] width 142 height 25
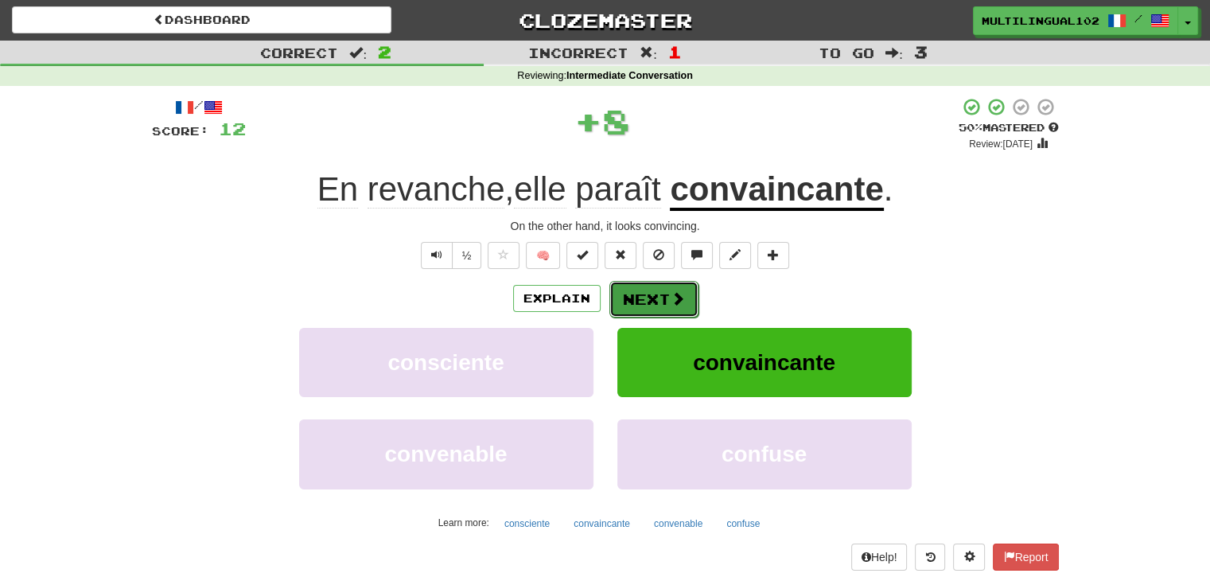
click at [639, 288] on button "Next" at bounding box center [653, 299] width 89 height 37
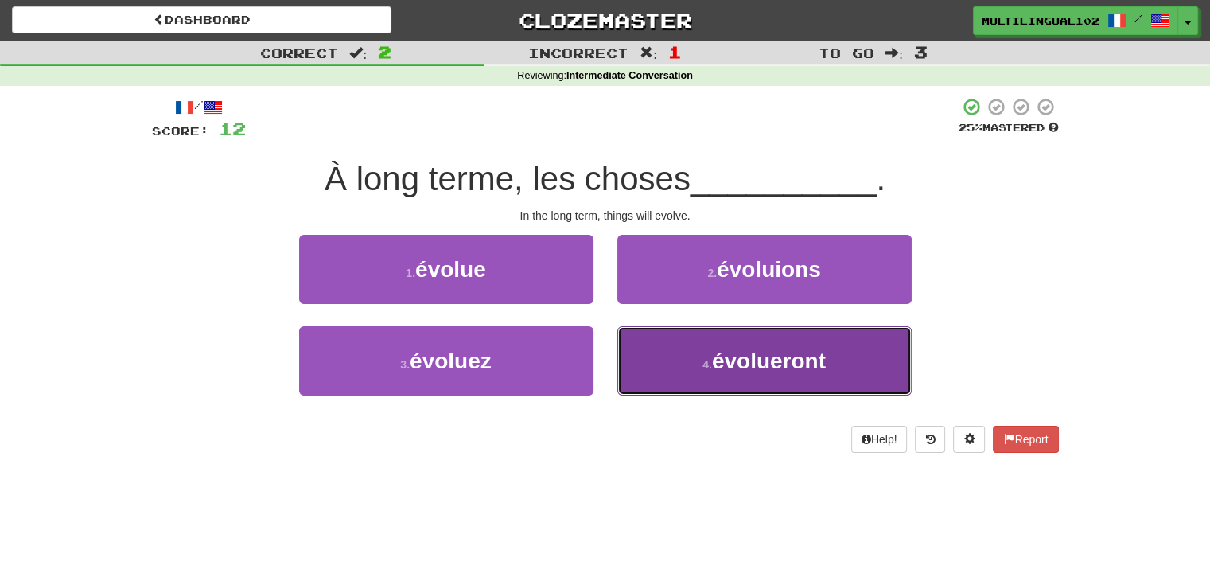
click at [707, 370] on small "4 ." at bounding box center [707, 364] width 10 height 13
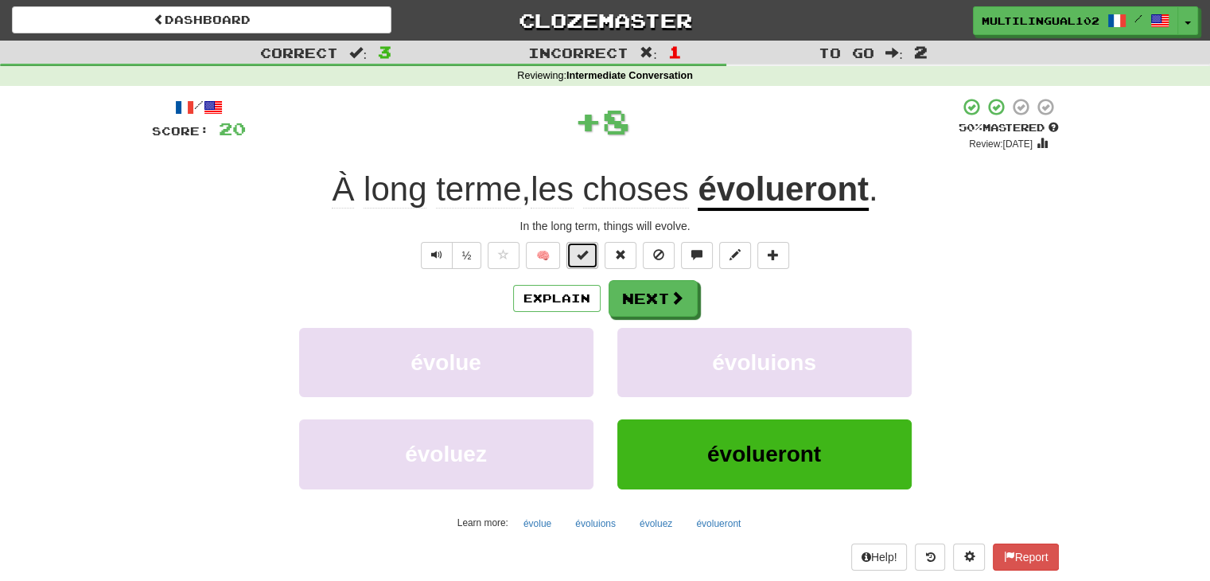
click at [579, 258] on span at bounding box center [582, 254] width 11 height 11
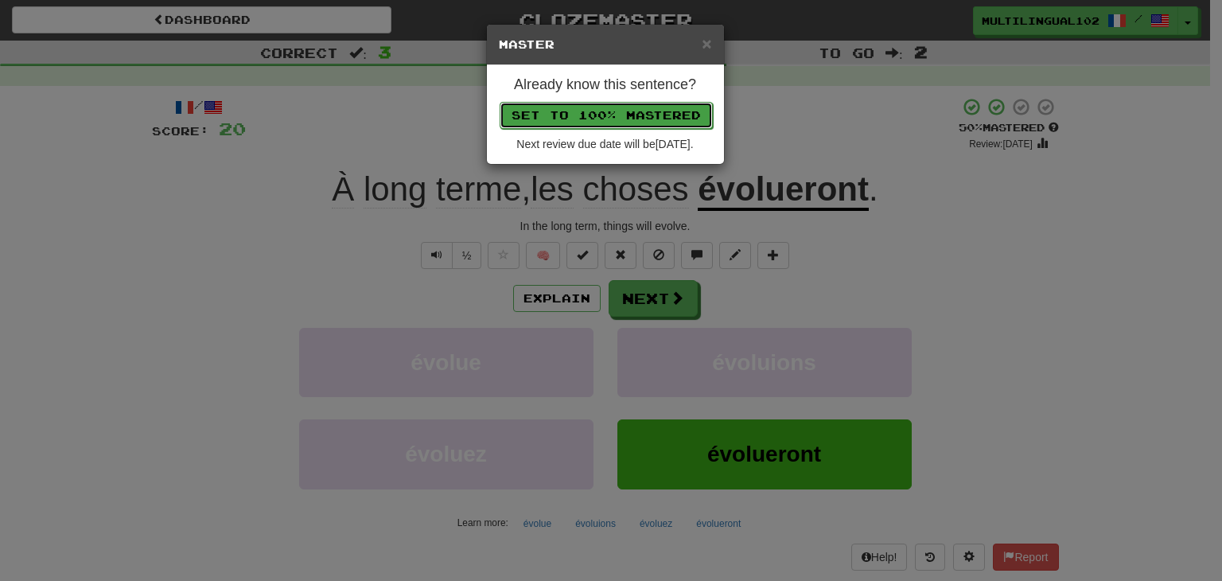
click at [627, 111] on button "Set to 100% Mastered" at bounding box center [605, 115] width 213 height 27
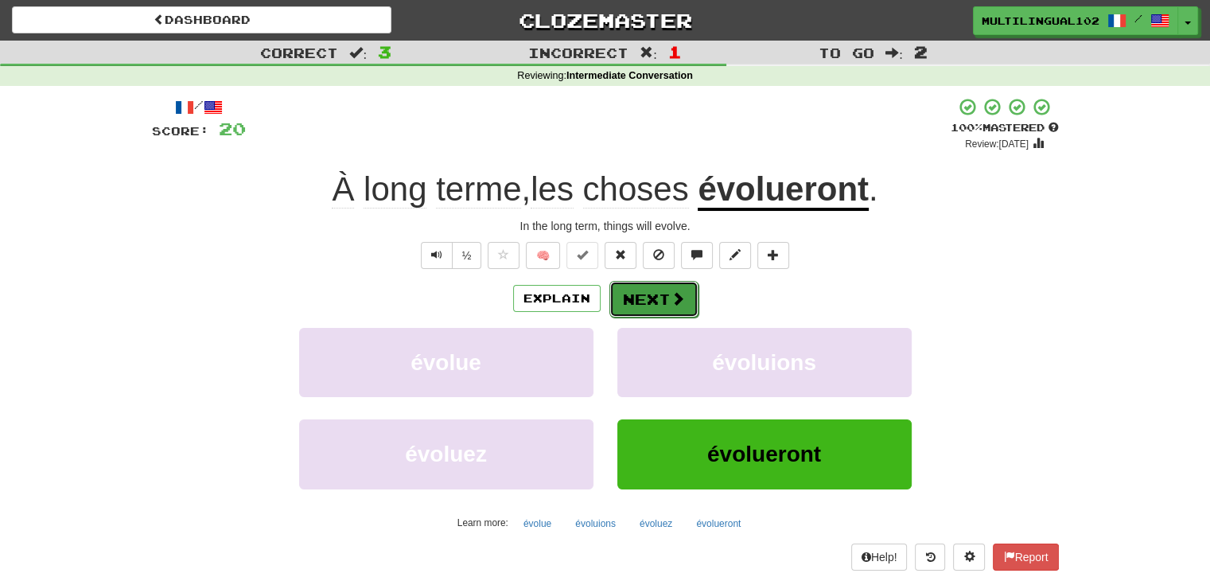
click at [648, 291] on button "Next" at bounding box center [653, 299] width 89 height 37
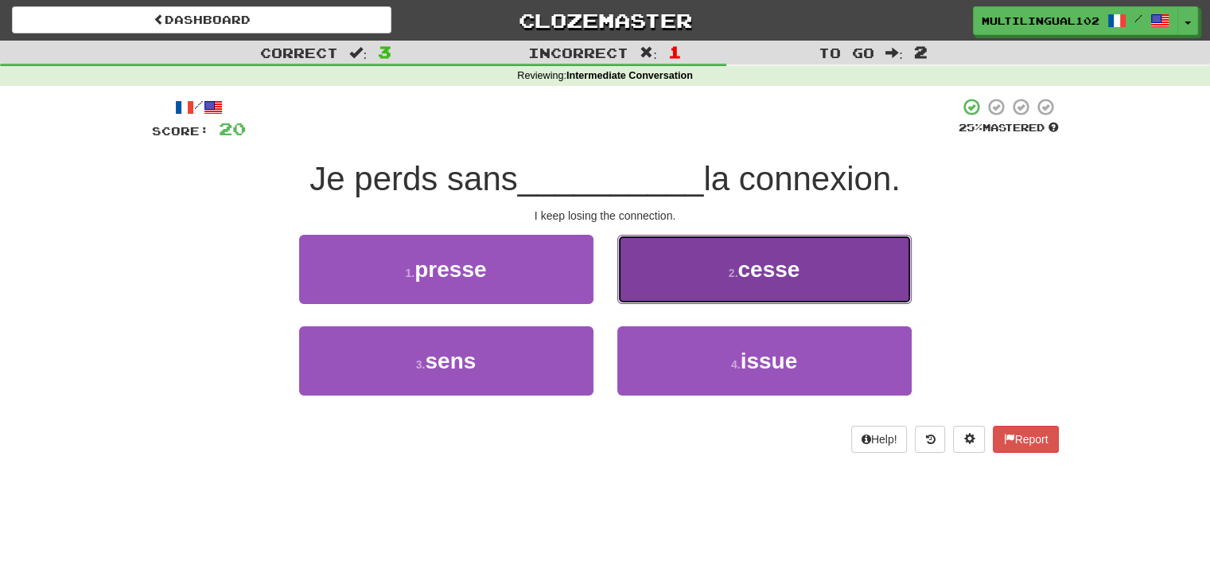
click at [685, 272] on button "2 . cesse" at bounding box center [764, 269] width 294 height 69
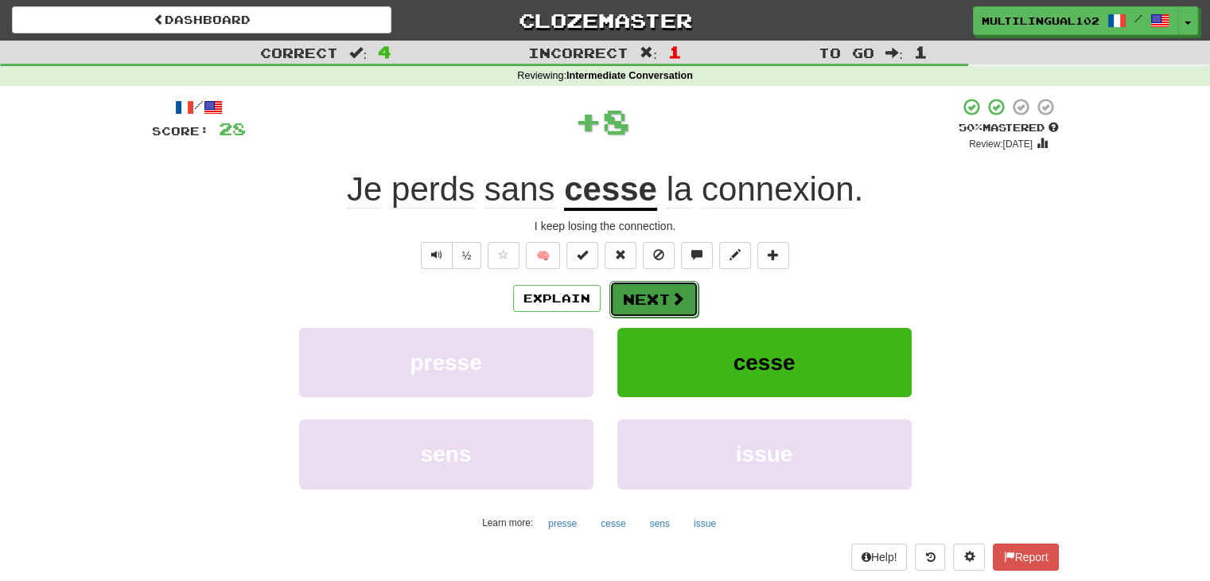
click at [644, 291] on button "Next" at bounding box center [653, 299] width 89 height 37
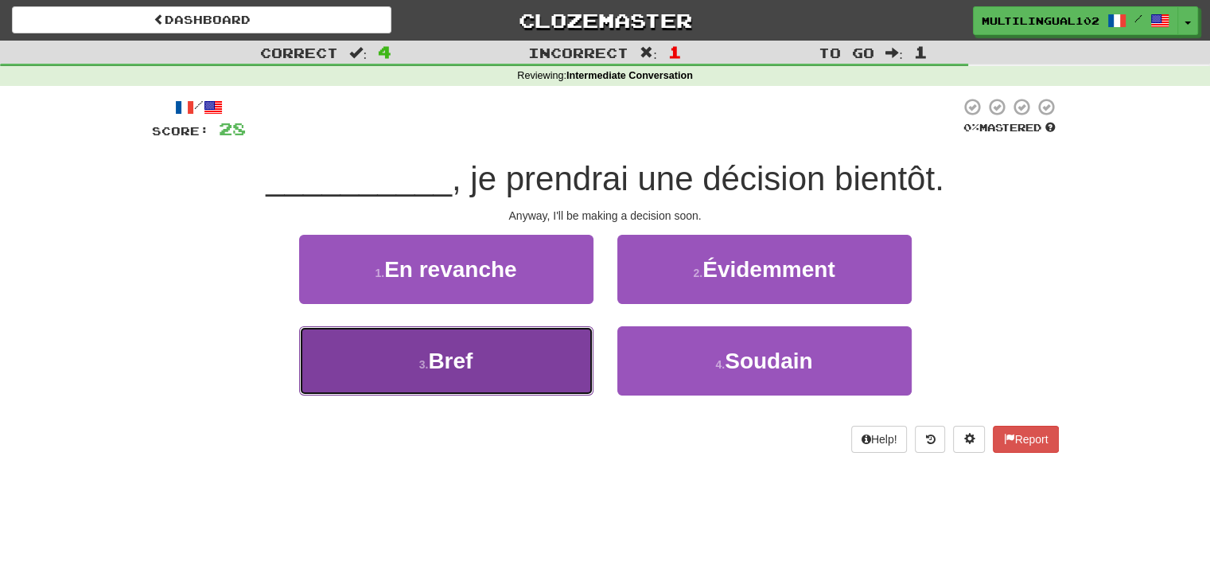
click at [549, 368] on button "3 . Bref" at bounding box center [446, 360] width 294 height 69
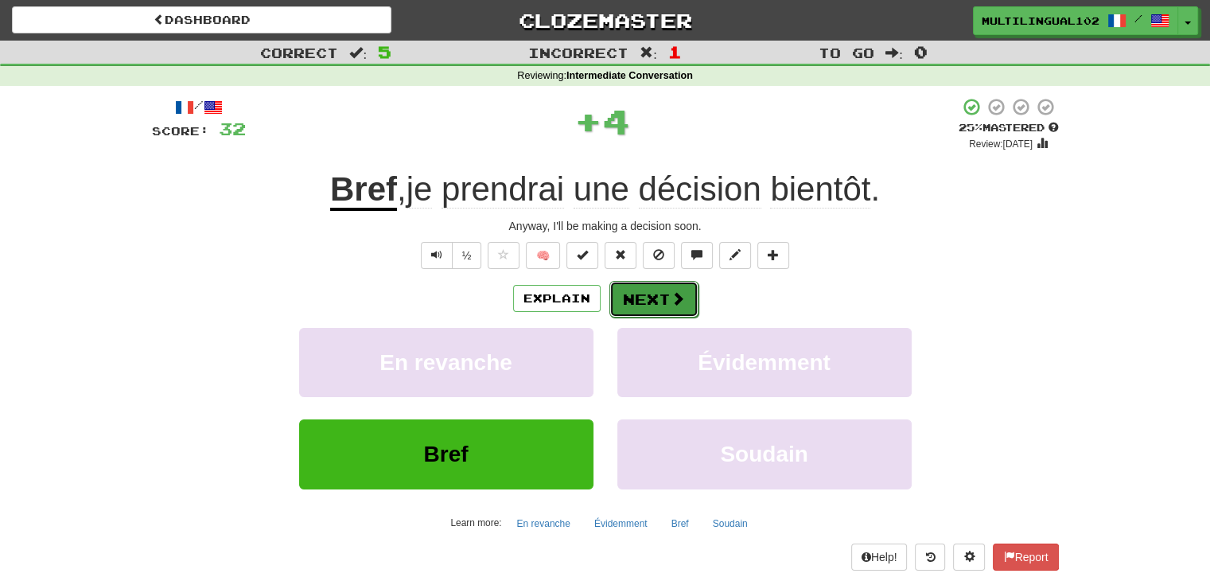
click at [634, 305] on button "Next" at bounding box center [653, 299] width 89 height 37
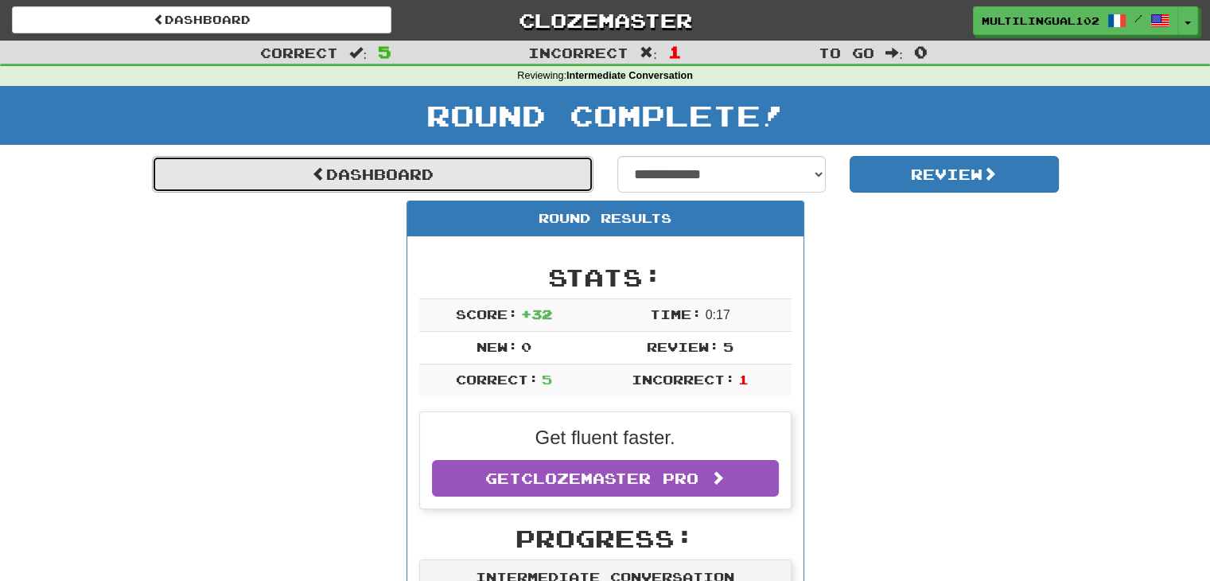
click at [444, 181] on link "Dashboard" at bounding box center [372, 174] width 441 height 37
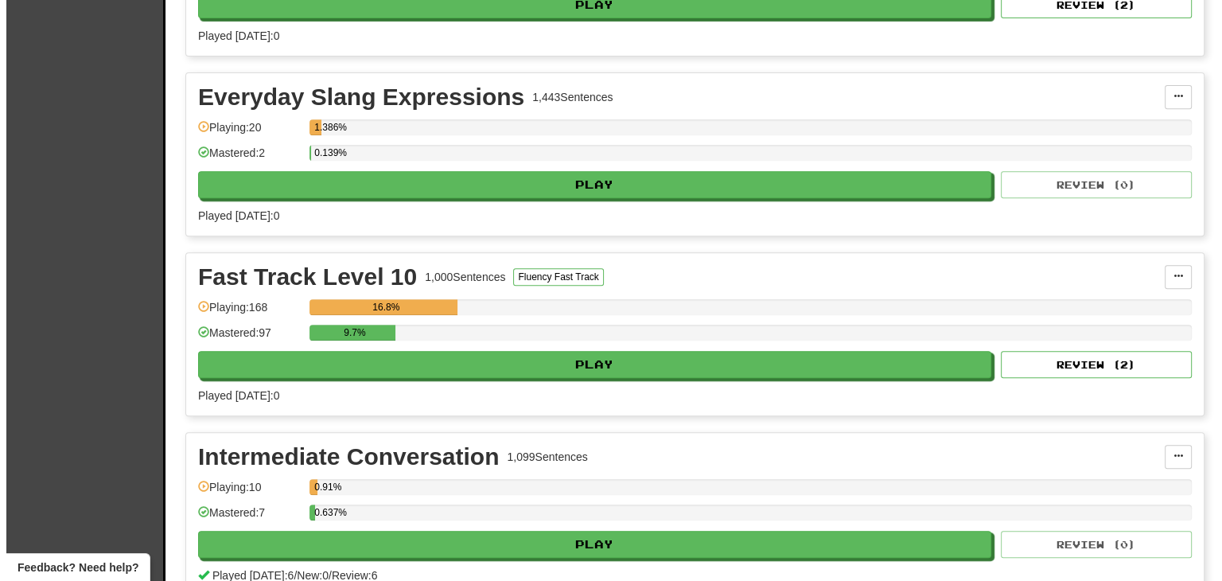
scroll to position [655, 0]
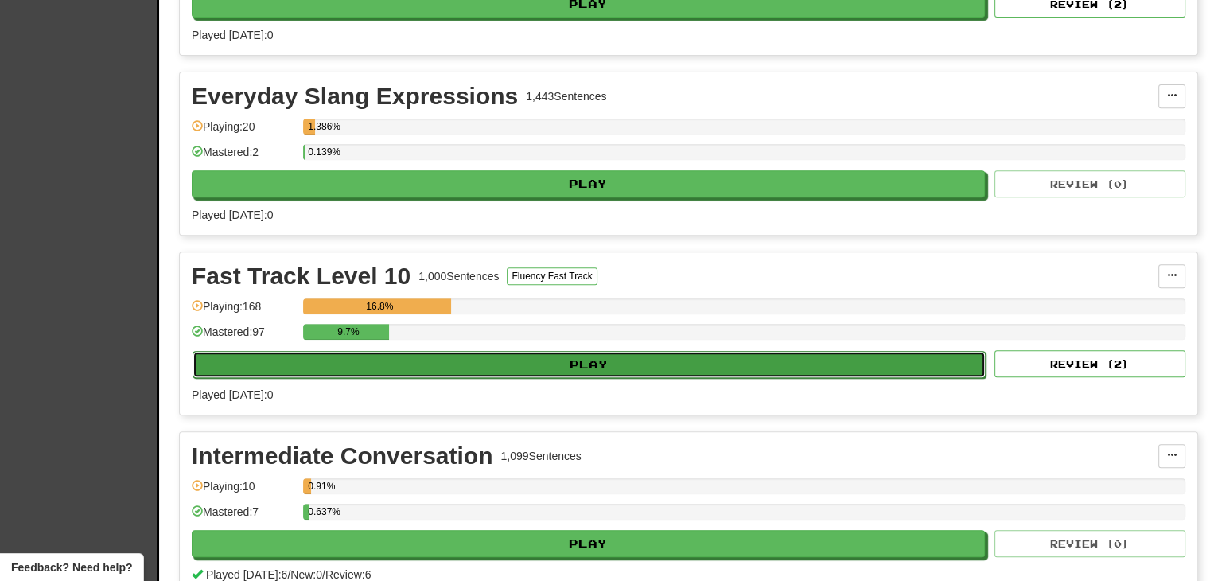
click at [675, 363] on button "Play" at bounding box center [588, 364] width 793 height 27
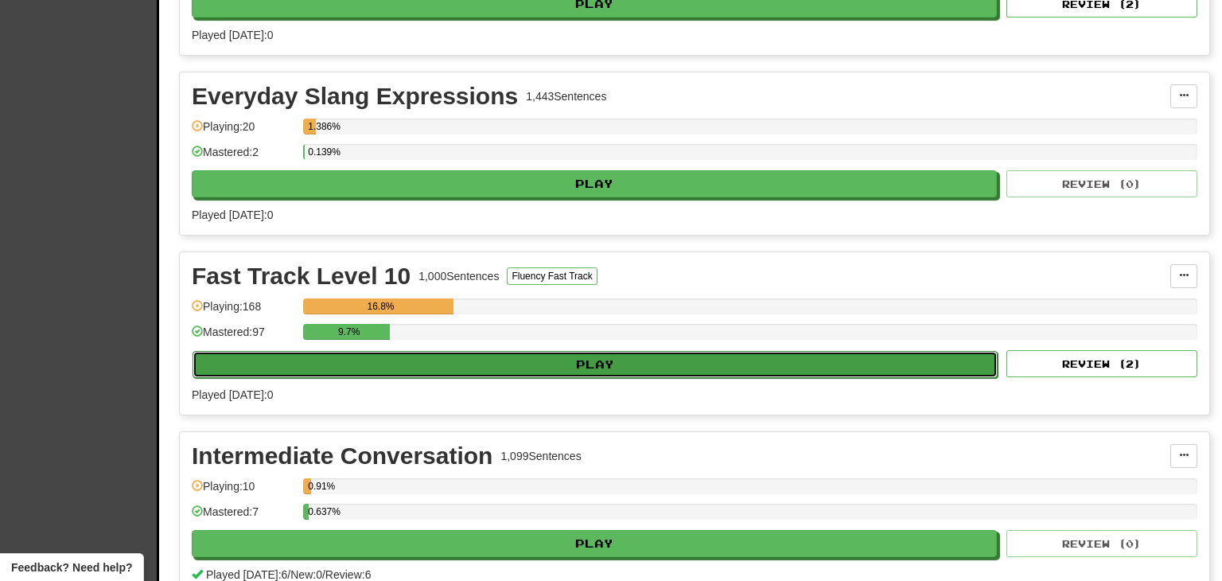
select select "**"
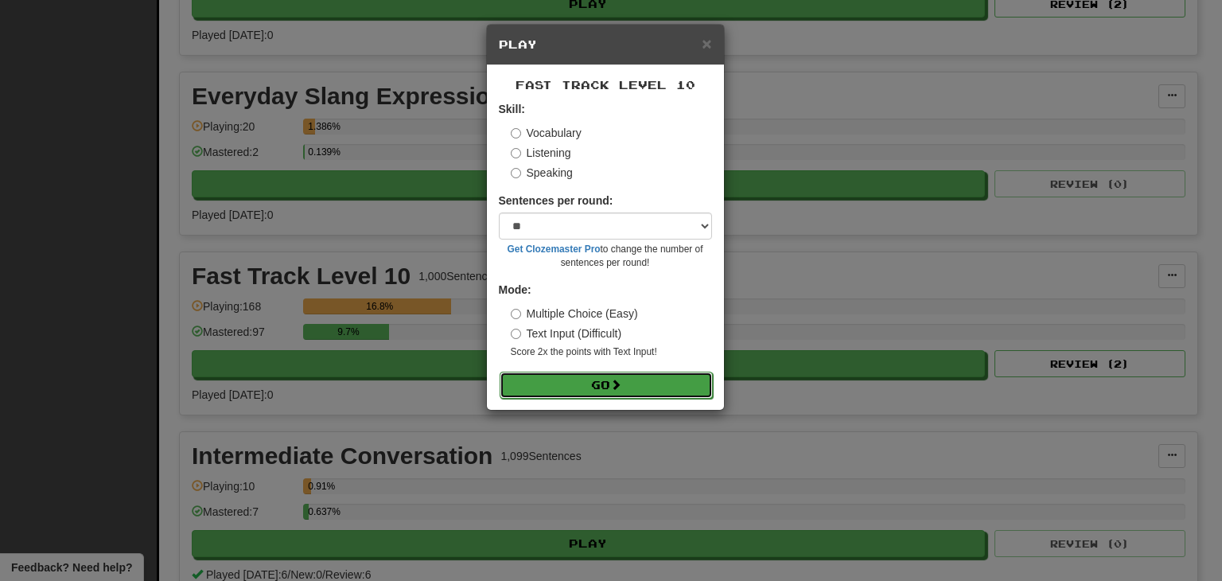
click at [609, 376] on button "Go" at bounding box center [605, 384] width 213 height 27
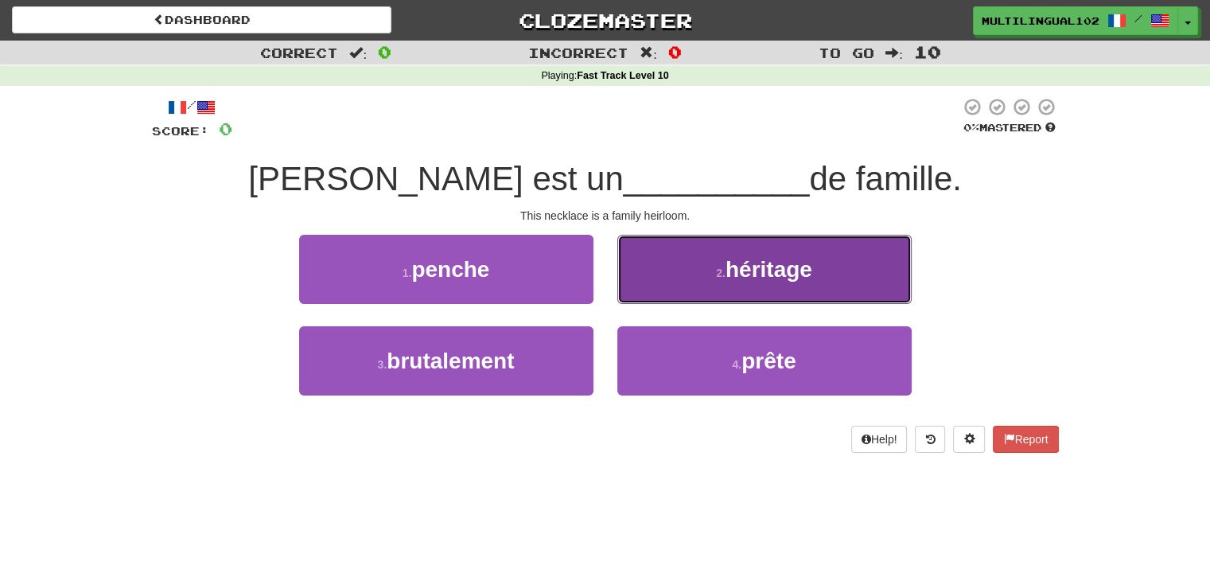
click at [724, 280] on button "2 . héritage" at bounding box center [764, 269] width 294 height 69
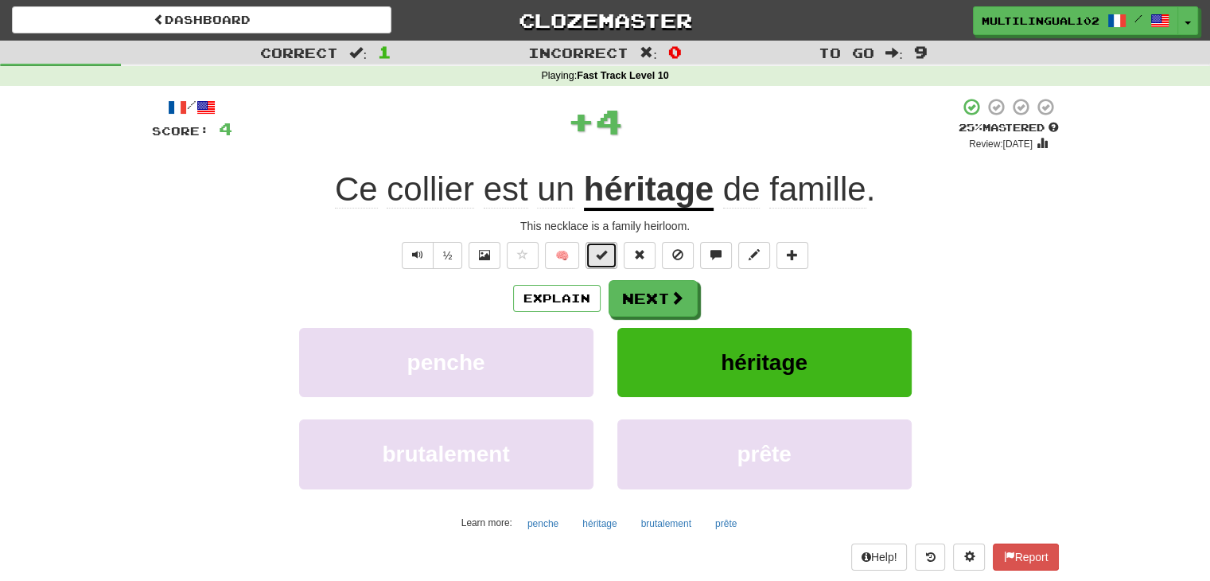
click at [604, 262] on button at bounding box center [601, 255] width 32 height 27
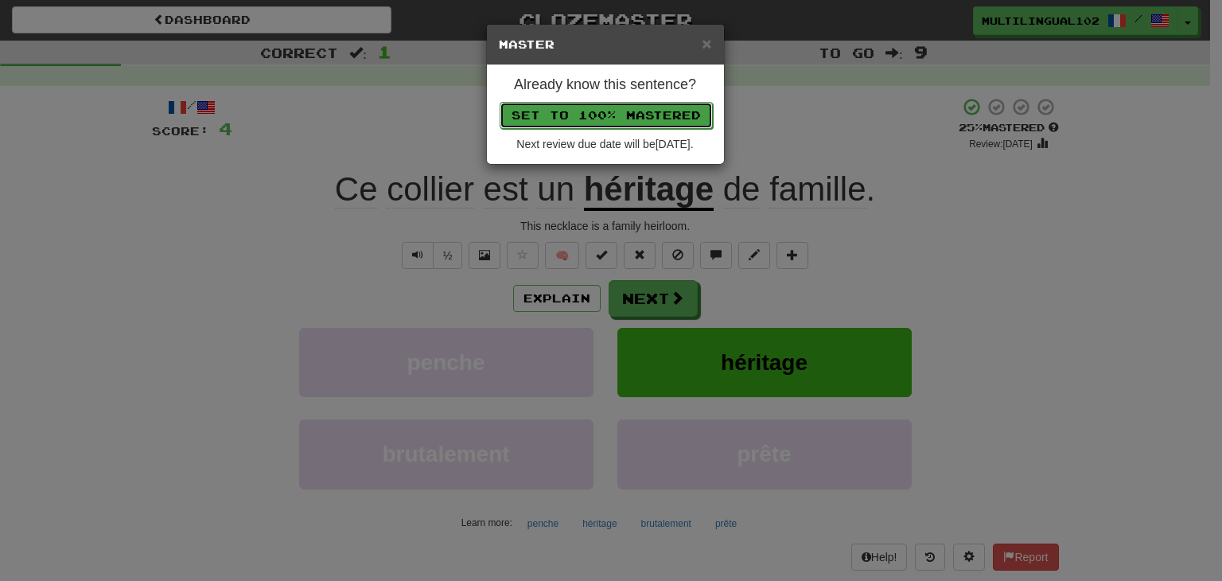
click at [660, 111] on button "Set to 100% Mastered" at bounding box center [605, 115] width 213 height 27
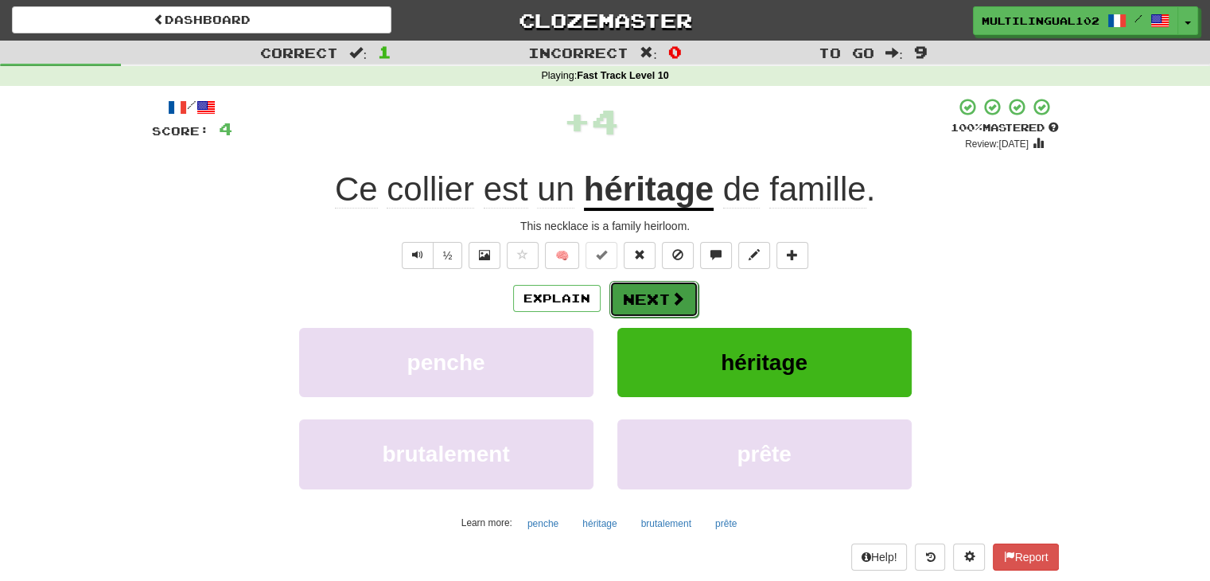
click at [661, 283] on button "Next" at bounding box center [653, 299] width 89 height 37
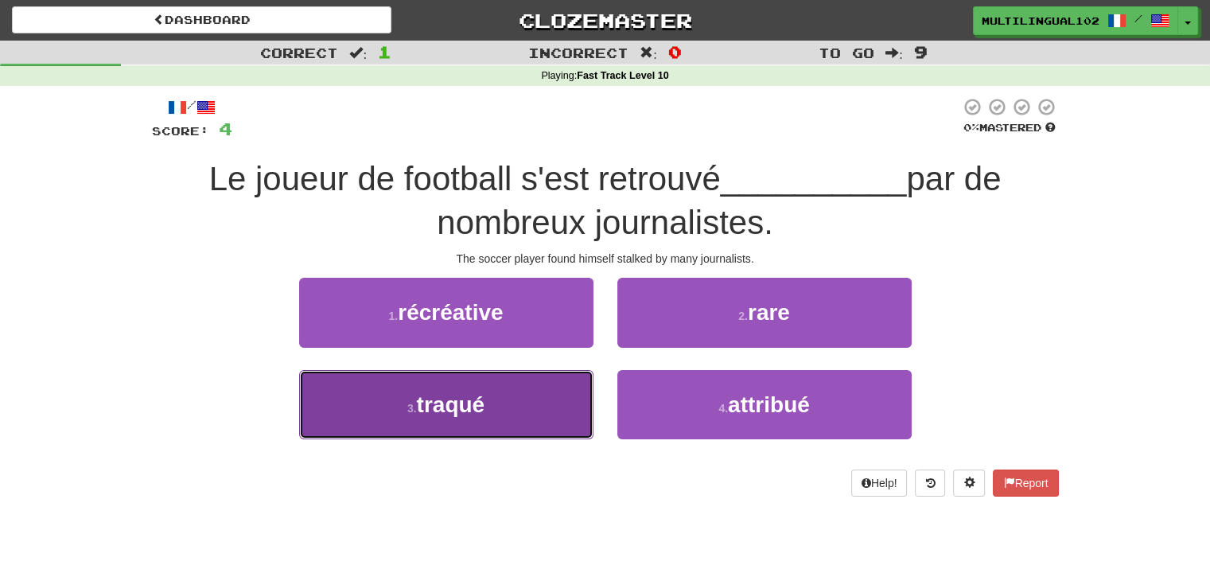
click at [566, 422] on button "3 . traqué" at bounding box center [446, 404] width 294 height 69
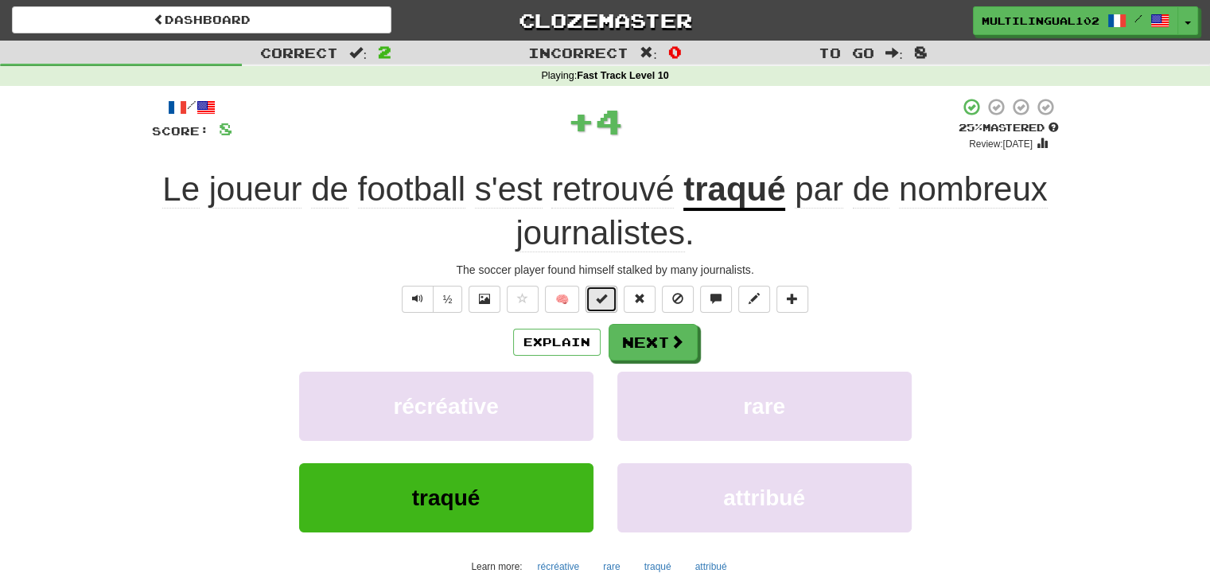
click at [606, 297] on span at bounding box center [601, 298] width 11 height 11
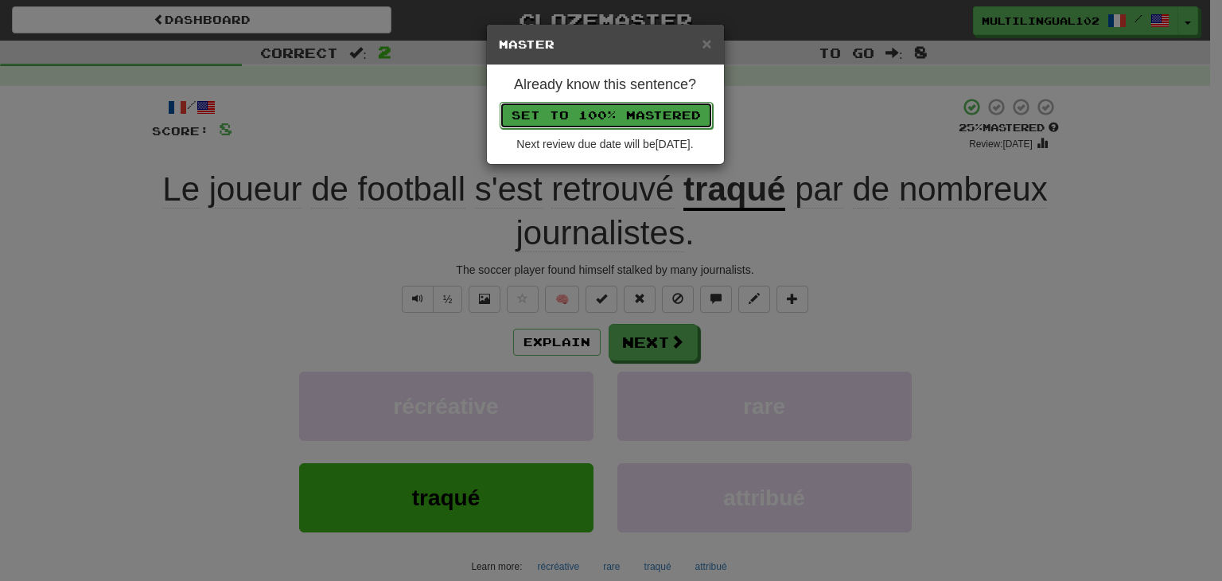
click at [648, 115] on button "Set to 100% Mastered" at bounding box center [605, 115] width 213 height 27
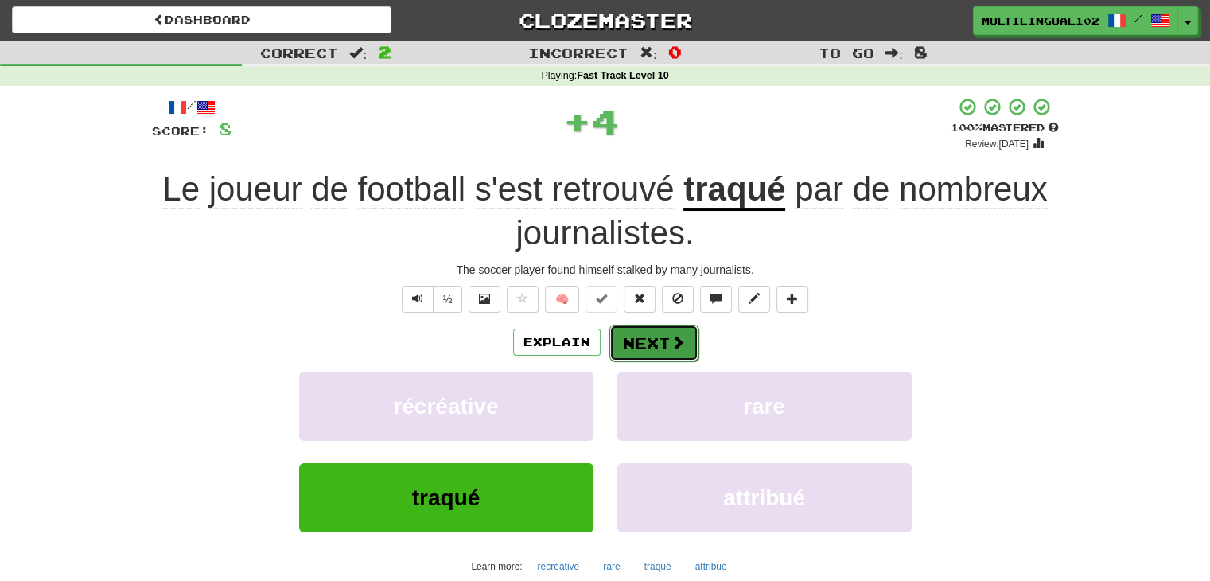
click at [660, 328] on button "Next" at bounding box center [653, 342] width 89 height 37
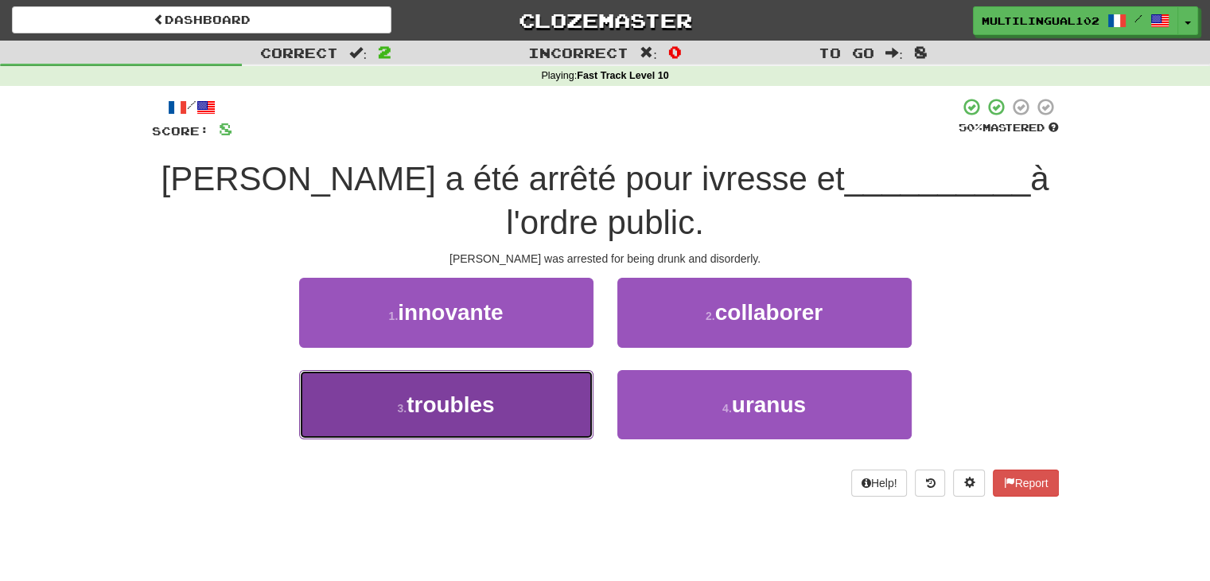
click at [542, 370] on button "3 . troubles" at bounding box center [446, 404] width 294 height 69
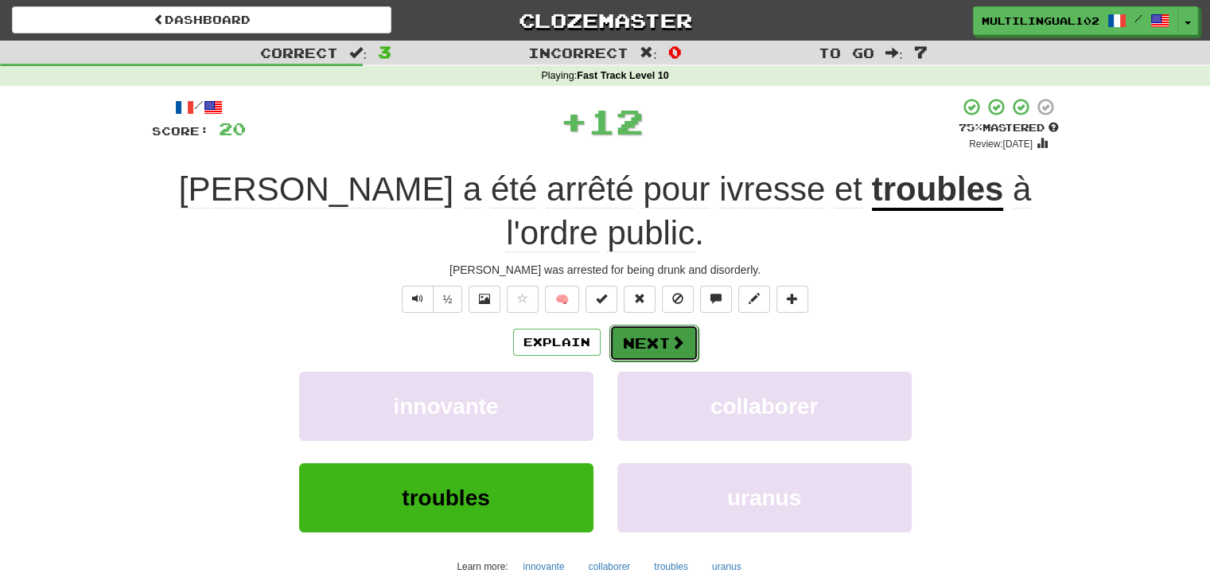
click at [646, 324] on button "Next" at bounding box center [653, 342] width 89 height 37
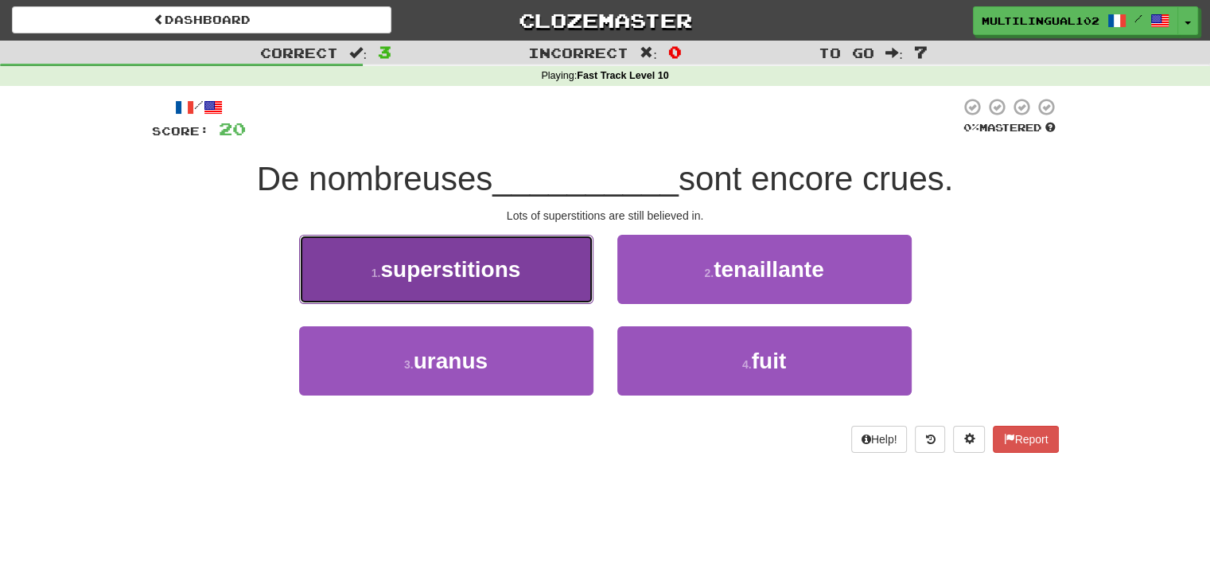
click at [569, 283] on button "1 . superstitions" at bounding box center [446, 269] width 294 height 69
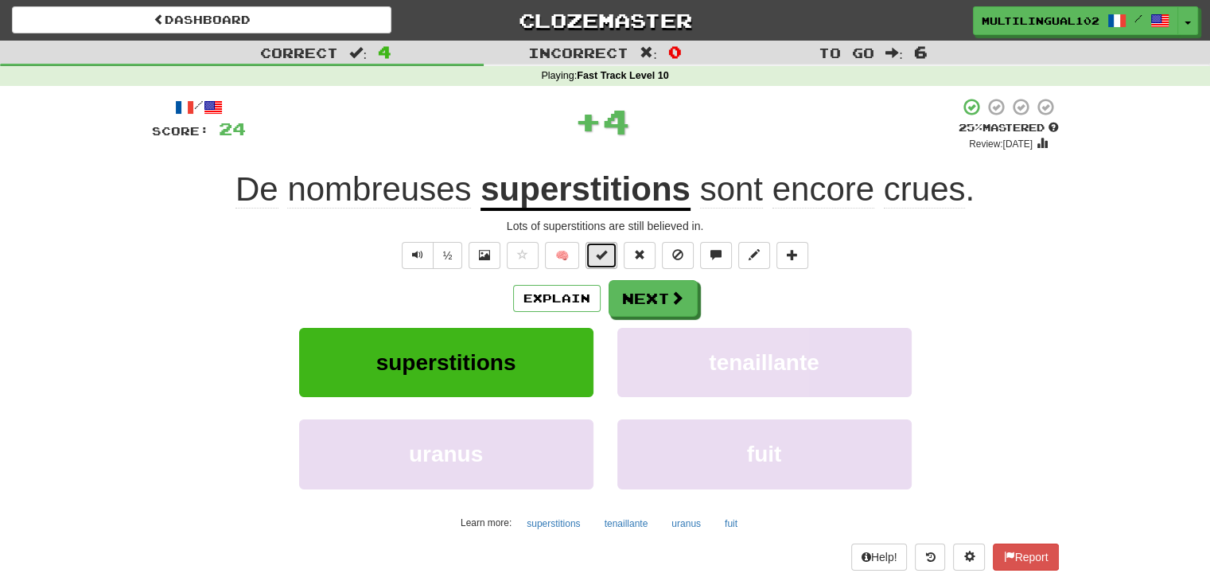
click at [599, 256] on span at bounding box center [601, 254] width 11 height 11
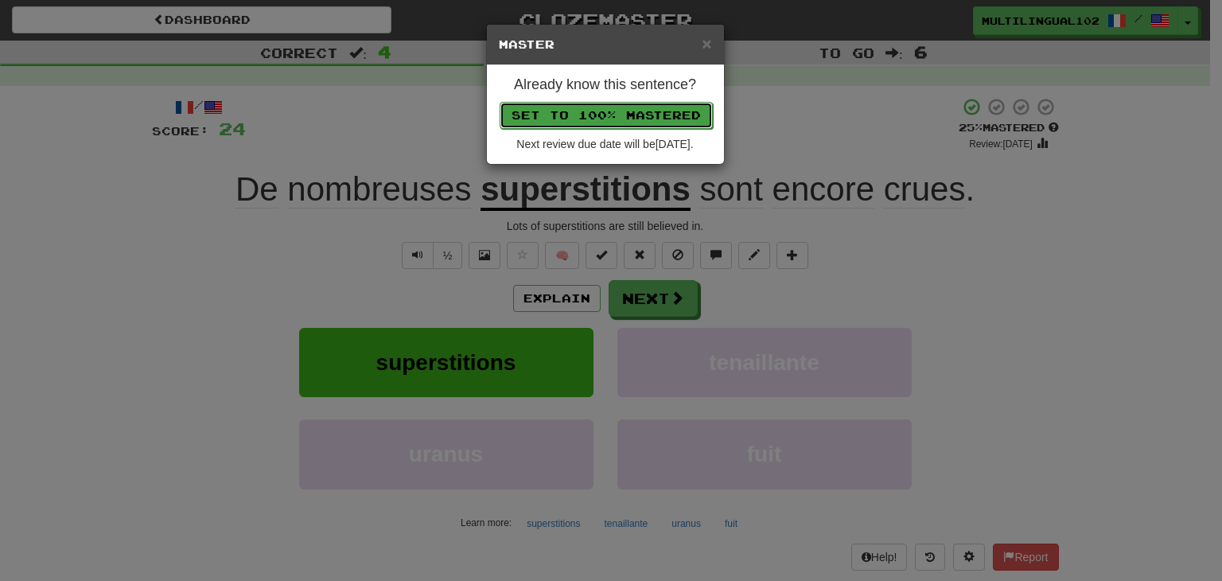
click at [628, 112] on button "Set to 100% Mastered" at bounding box center [605, 115] width 213 height 27
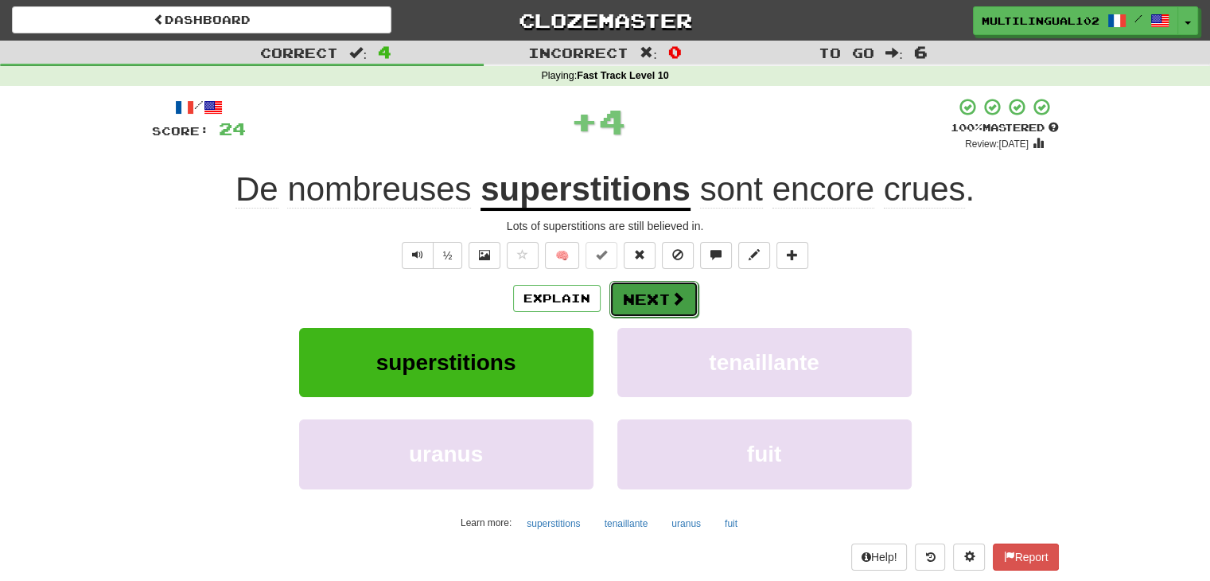
click at [656, 282] on button "Next" at bounding box center [653, 299] width 89 height 37
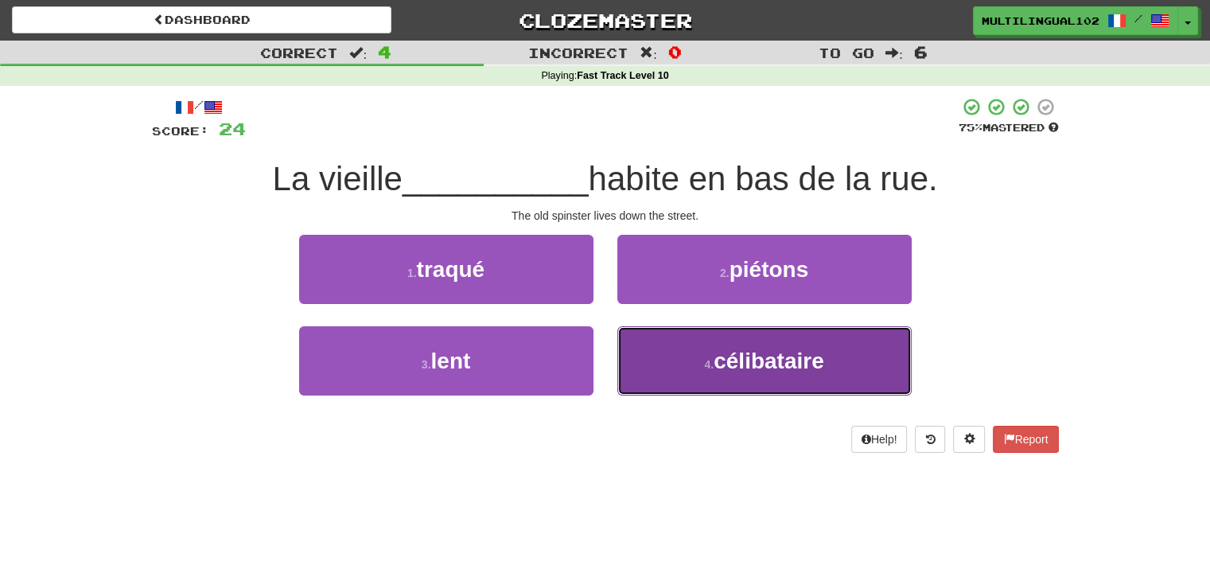
click at [700, 359] on button "4 . célibataire" at bounding box center [764, 360] width 294 height 69
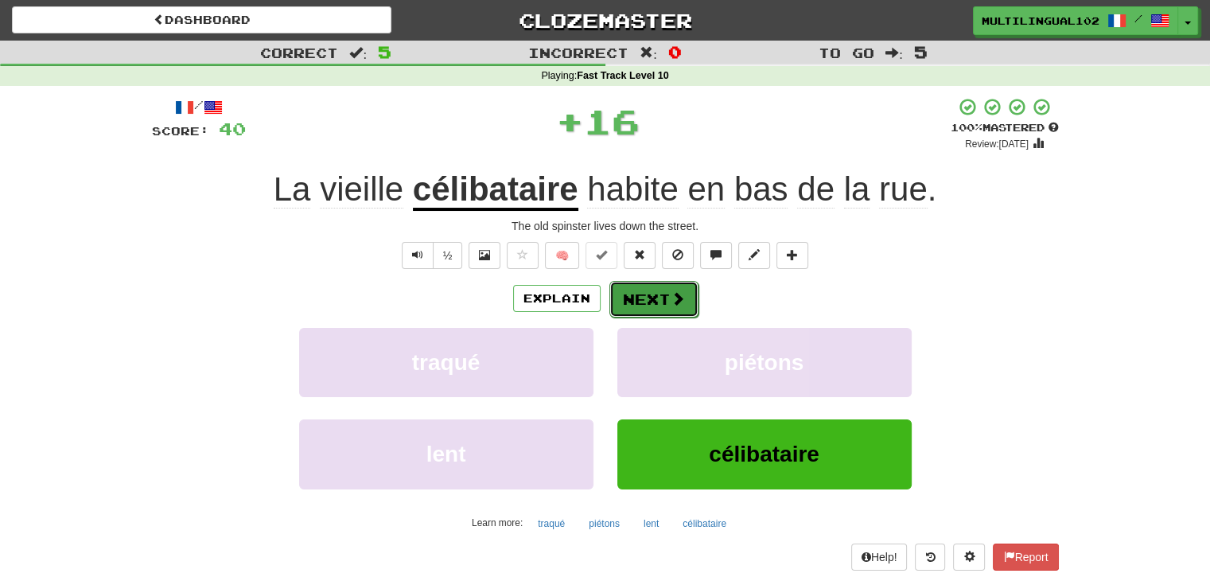
click at [661, 300] on button "Next" at bounding box center [653, 299] width 89 height 37
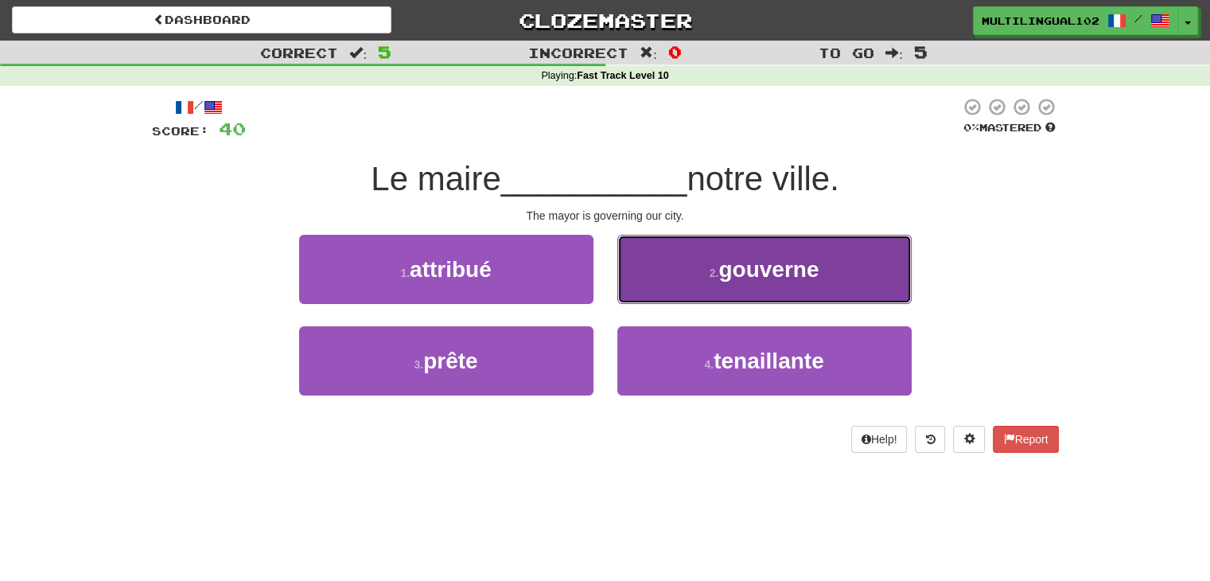
click at [710, 281] on button "2 . gouverne" at bounding box center [764, 269] width 294 height 69
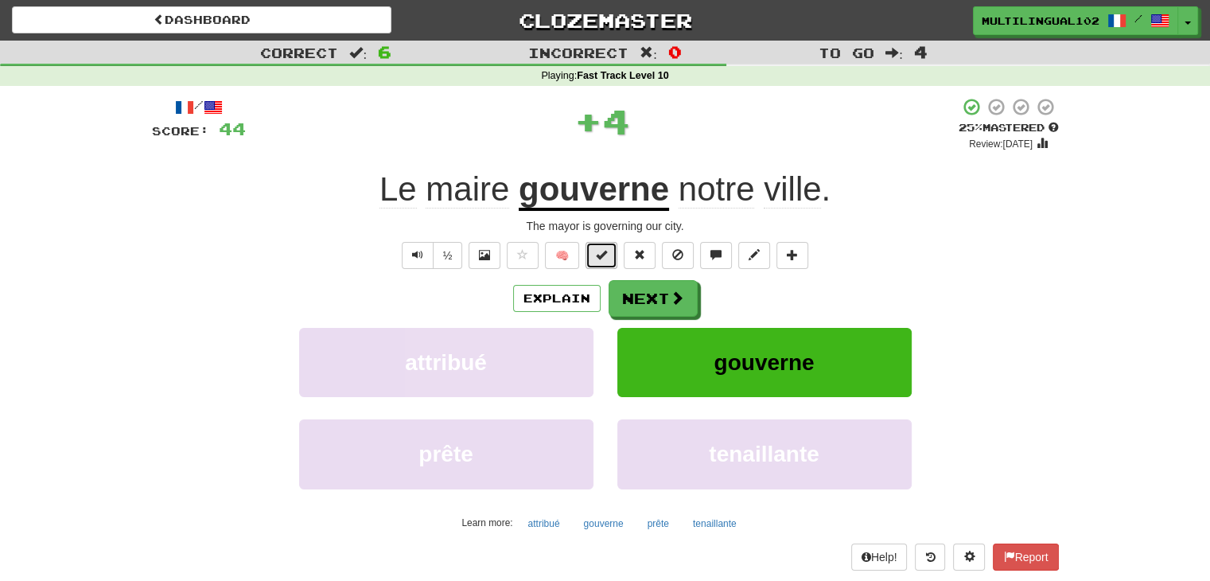
click at [600, 257] on span at bounding box center [601, 254] width 11 height 11
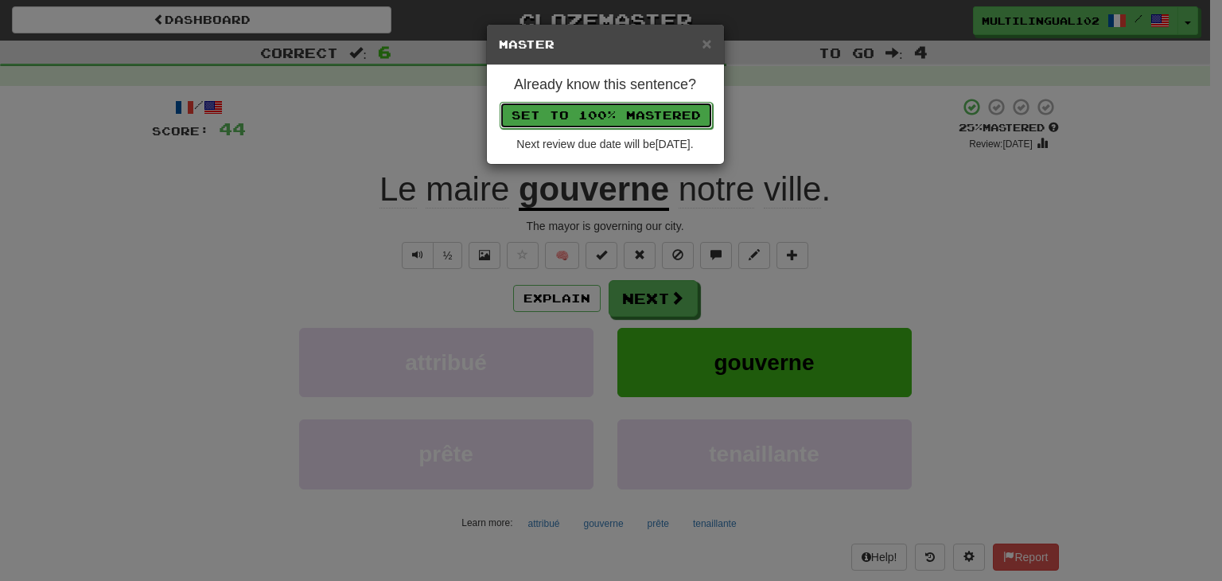
click at [659, 109] on button "Set to 100% Mastered" at bounding box center [605, 115] width 213 height 27
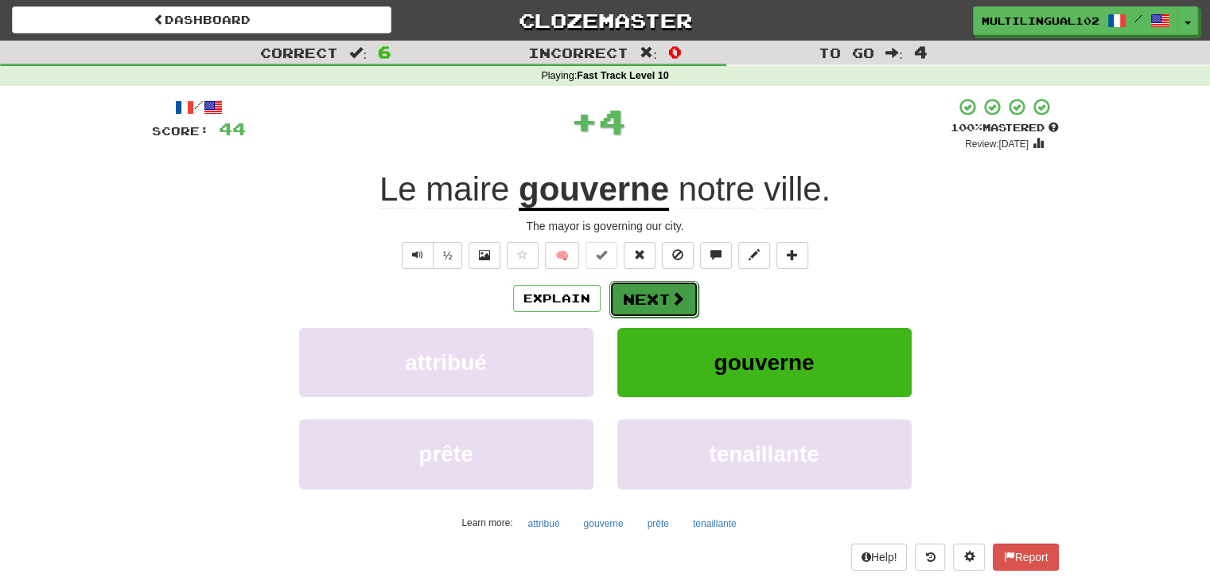
click at [652, 307] on button "Next" at bounding box center [653, 299] width 89 height 37
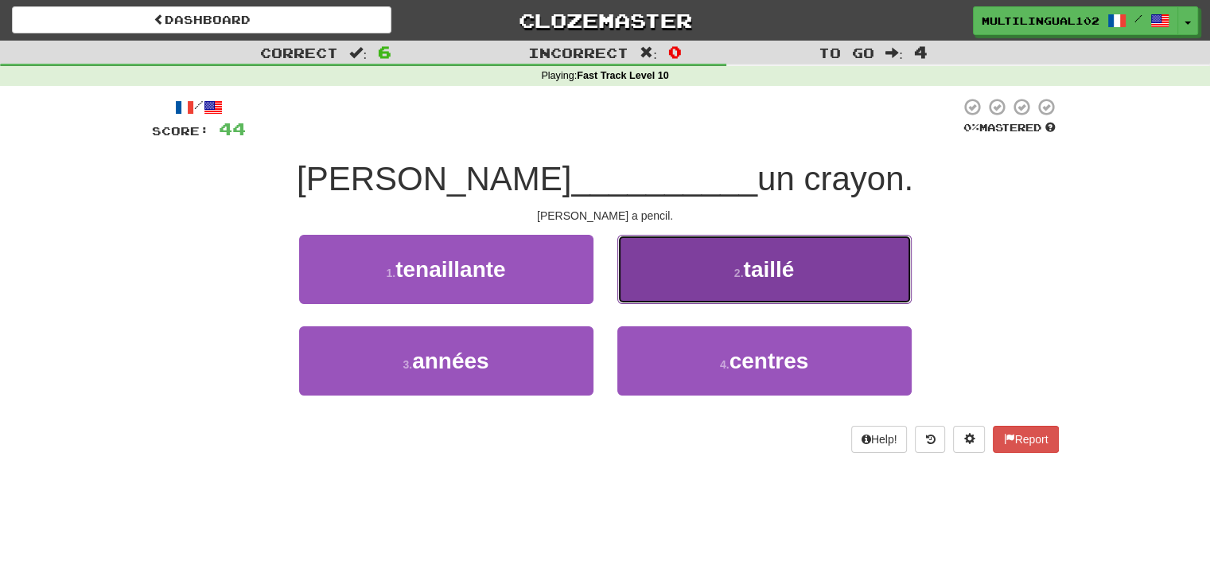
click at [700, 270] on button "2 . taillé" at bounding box center [764, 269] width 294 height 69
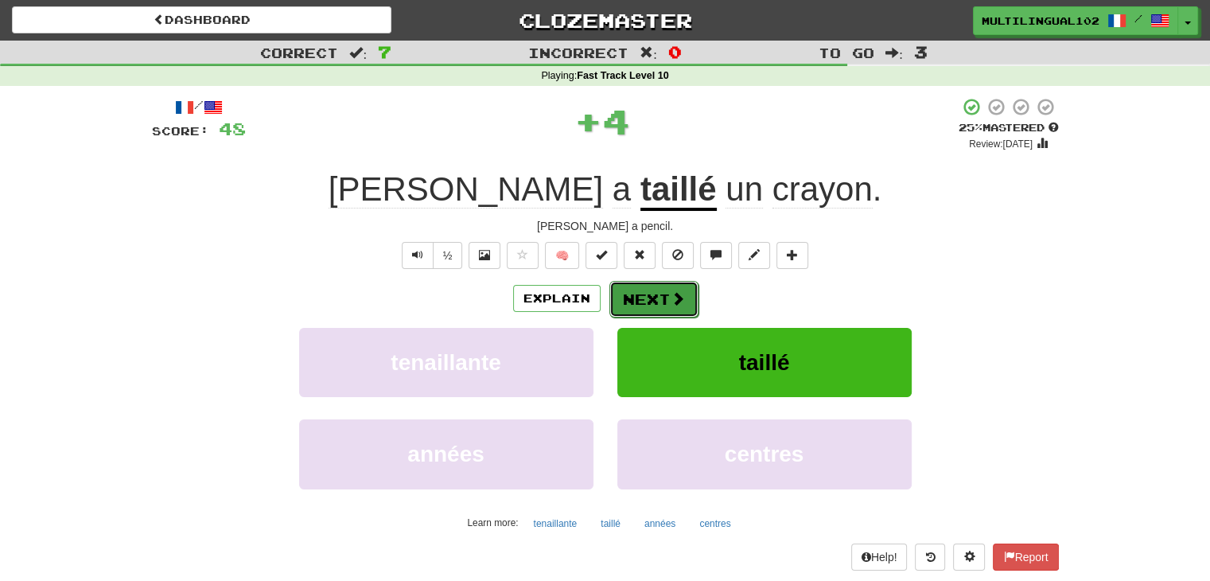
click at [659, 293] on button "Next" at bounding box center [653, 299] width 89 height 37
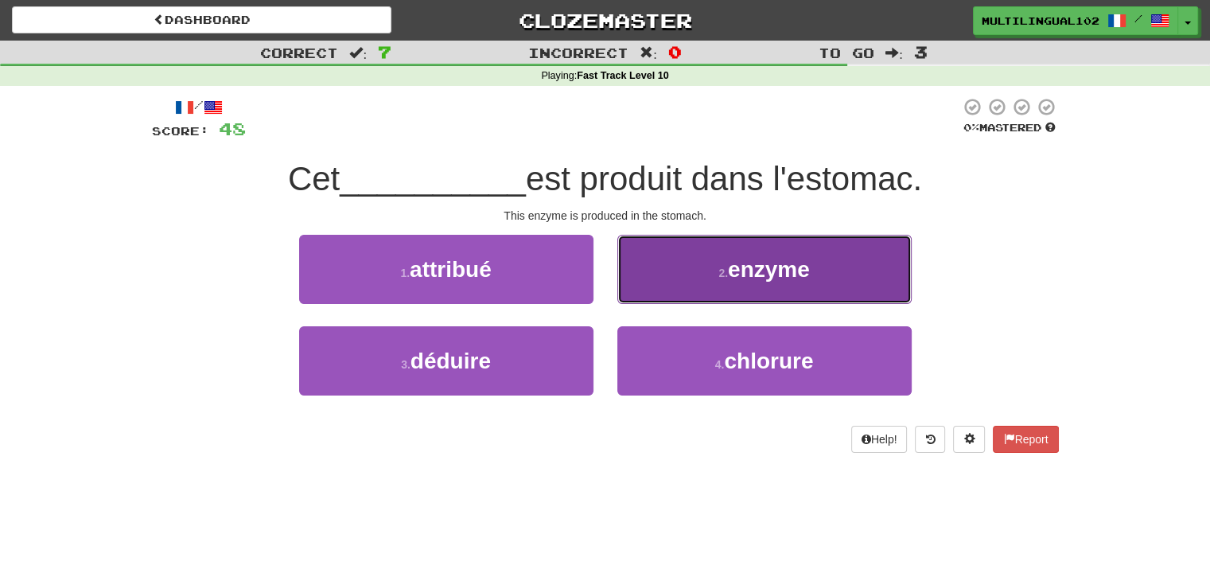
click at [682, 286] on button "2 . enzyme" at bounding box center [764, 269] width 294 height 69
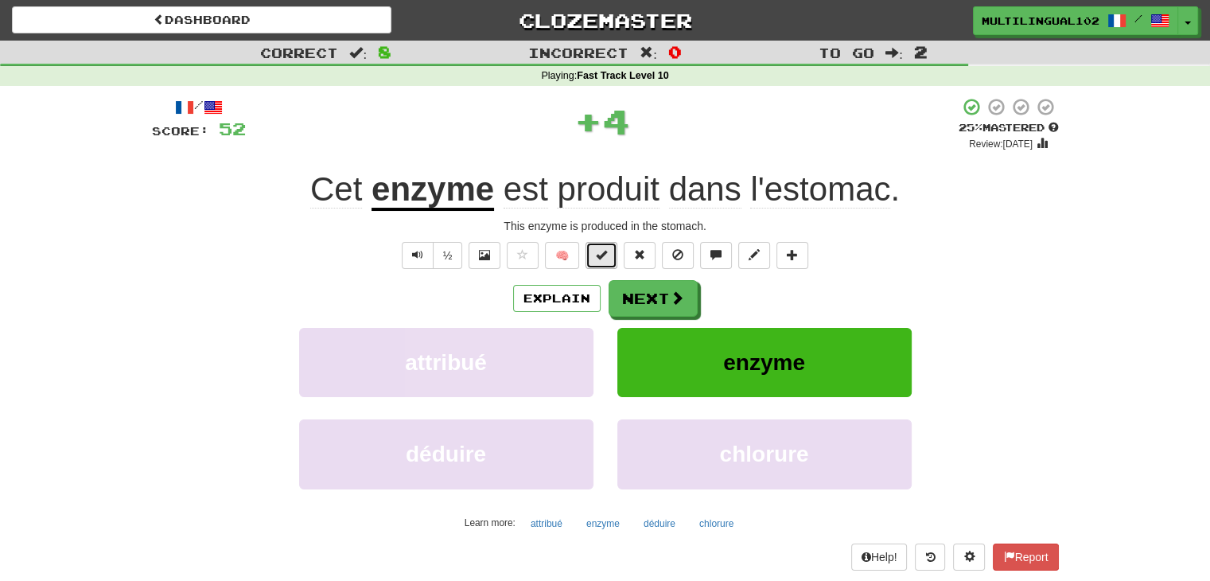
click at [589, 258] on button at bounding box center [601, 255] width 32 height 27
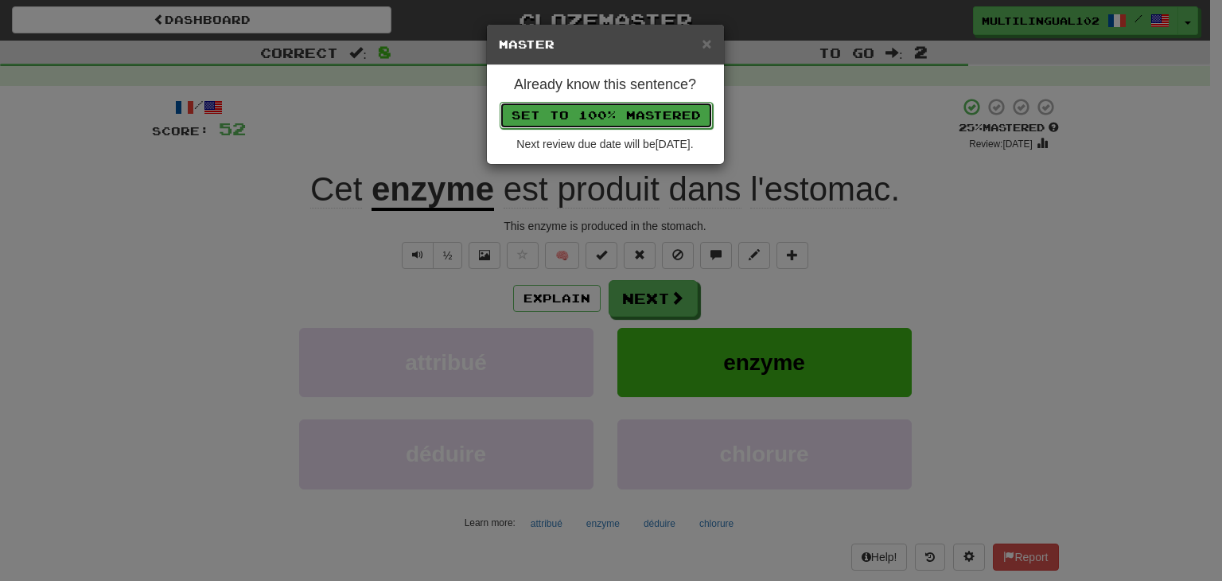
click at [643, 111] on button "Set to 100% Mastered" at bounding box center [605, 115] width 213 height 27
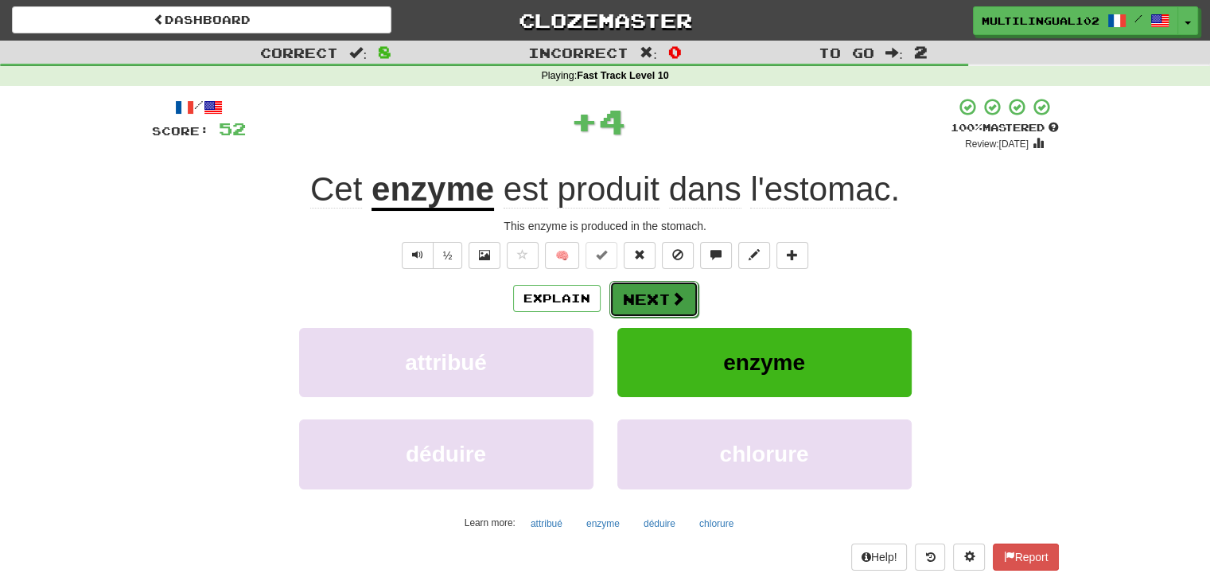
click at [655, 297] on button "Next" at bounding box center [653, 299] width 89 height 37
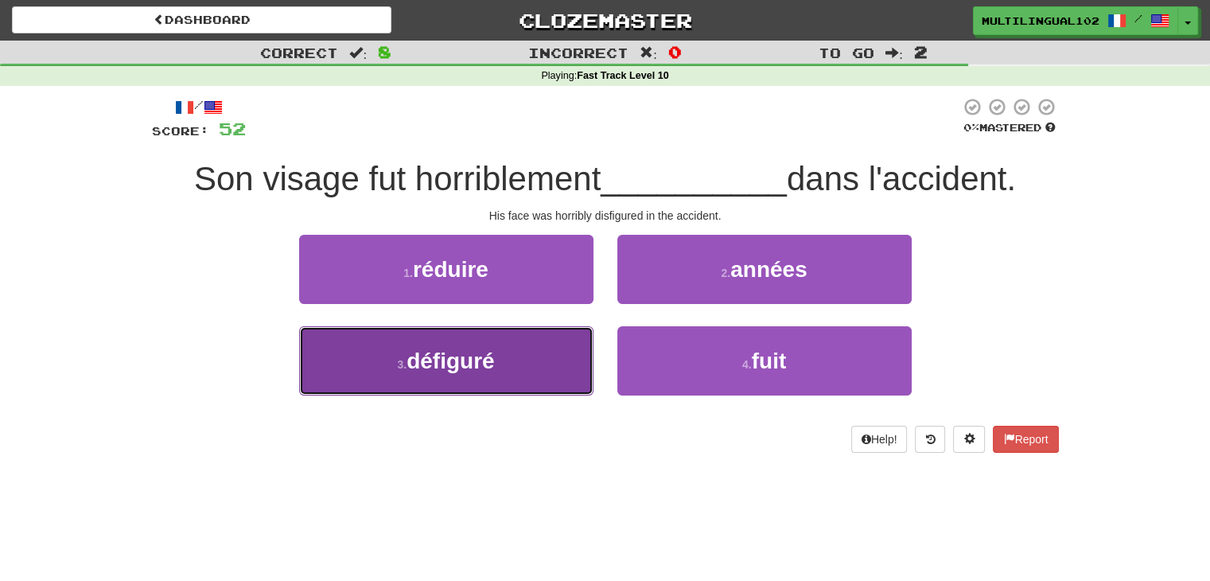
click at [568, 348] on button "3 . défiguré" at bounding box center [446, 360] width 294 height 69
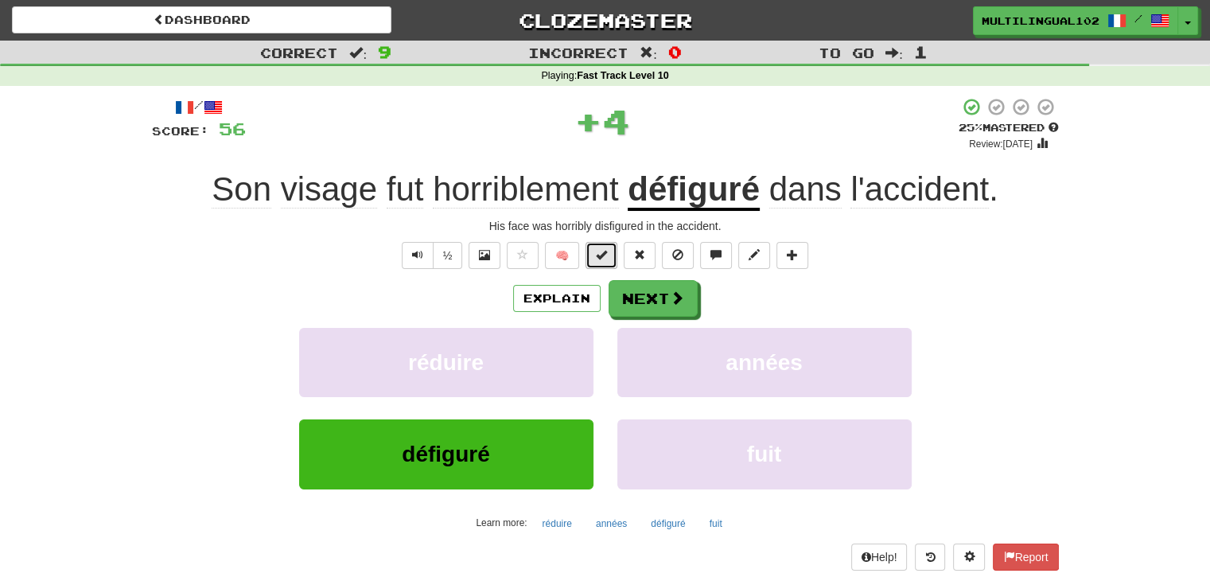
click at [596, 254] on span at bounding box center [601, 254] width 11 height 11
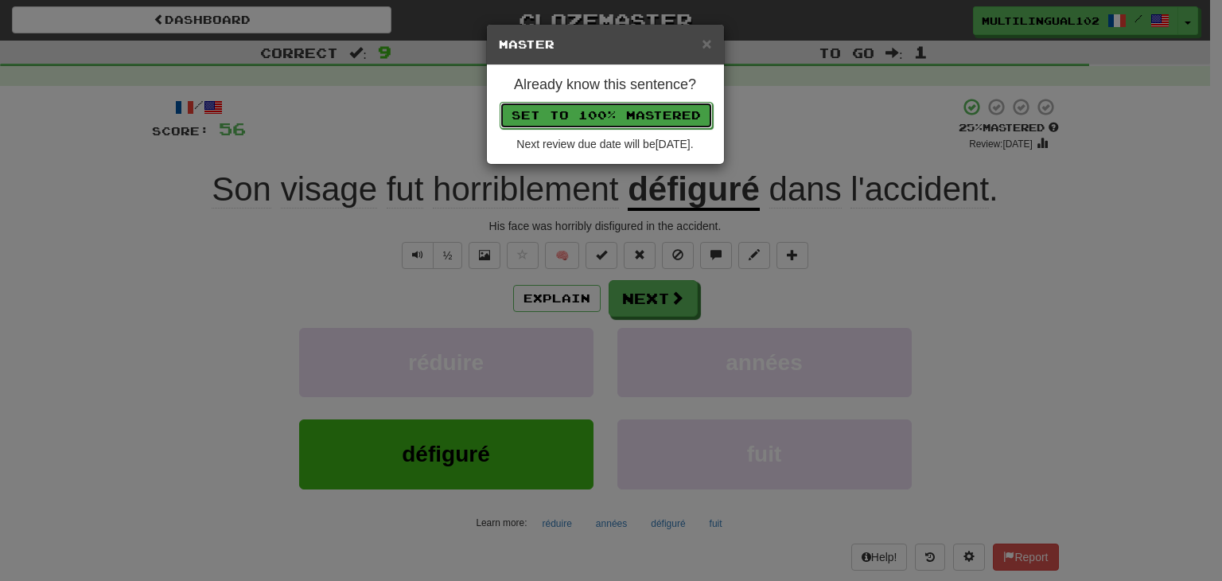
click at [655, 110] on button "Set to 100% Mastered" at bounding box center [605, 115] width 213 height 27
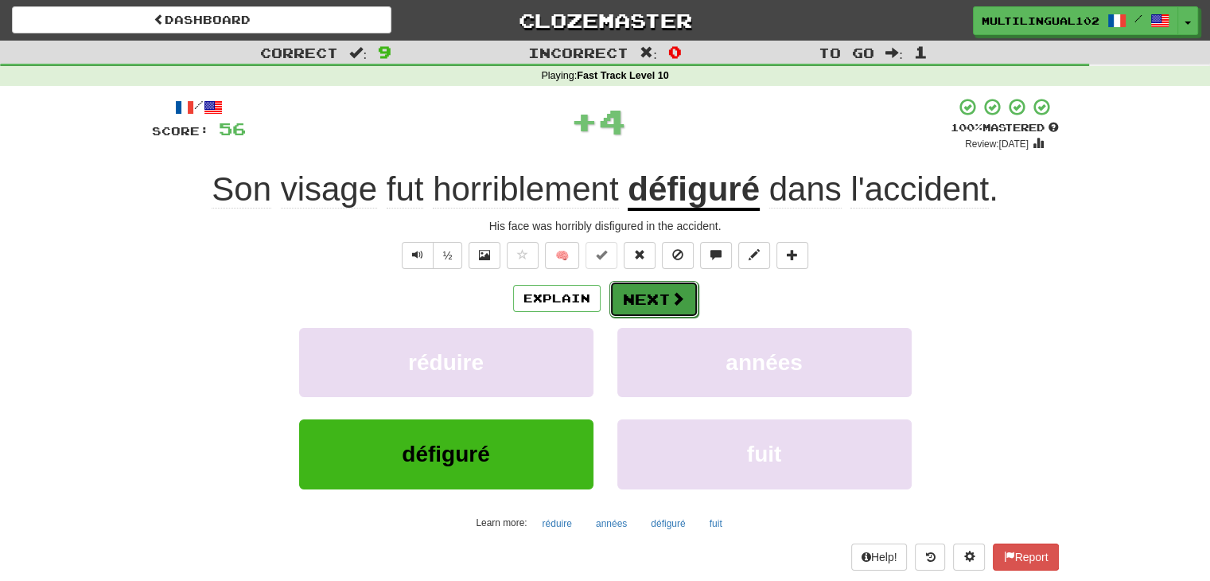
click at [655, 282] on button "Next" at bounding box center [653, 299] width 89 height 37
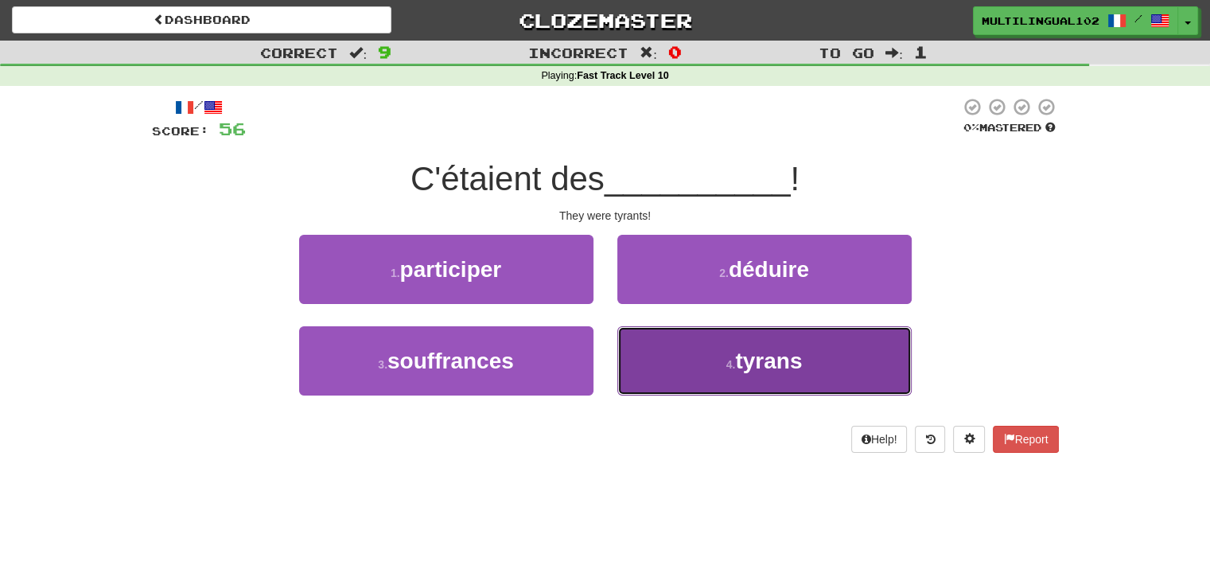
click at [670, 364] on button "4 . tyrans" at bounding box center [764, 360] width 294 height 69
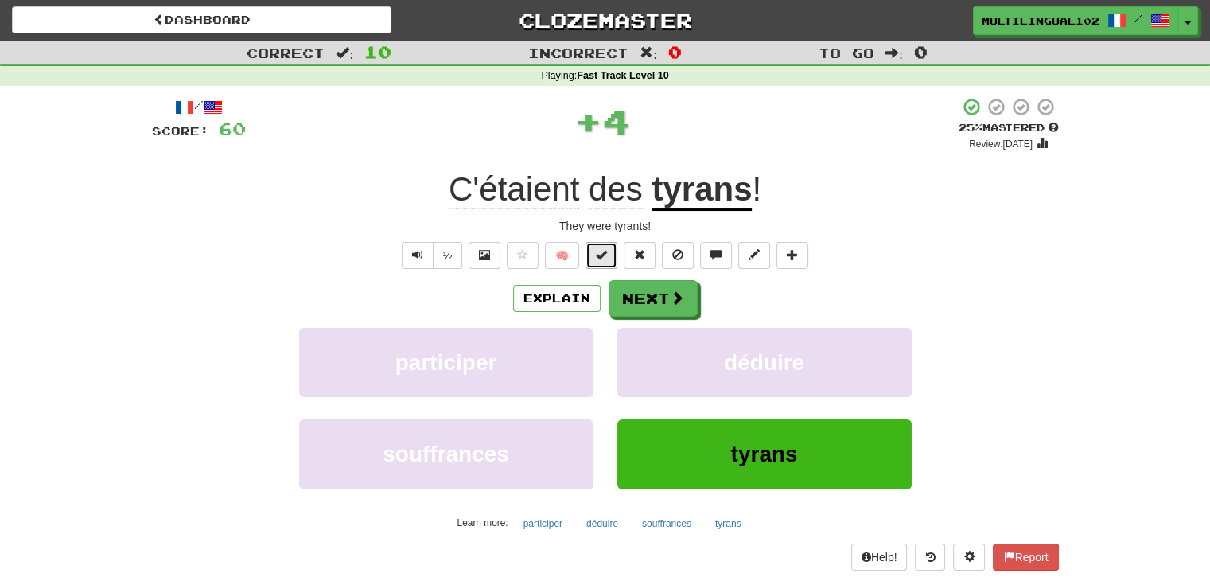
click at [605, 254] on span at bounding box center [601, 254] width 11 height 11
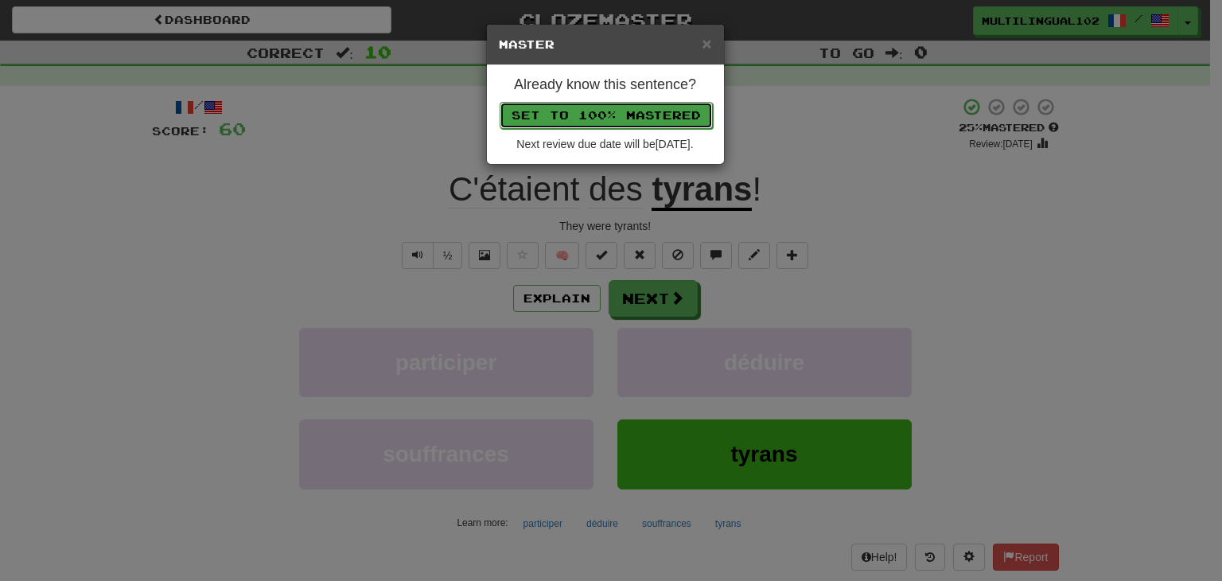
click at [639, 113] on button "Set to 100% Mastered" at bounding box center [605, 115] width 213 height 27
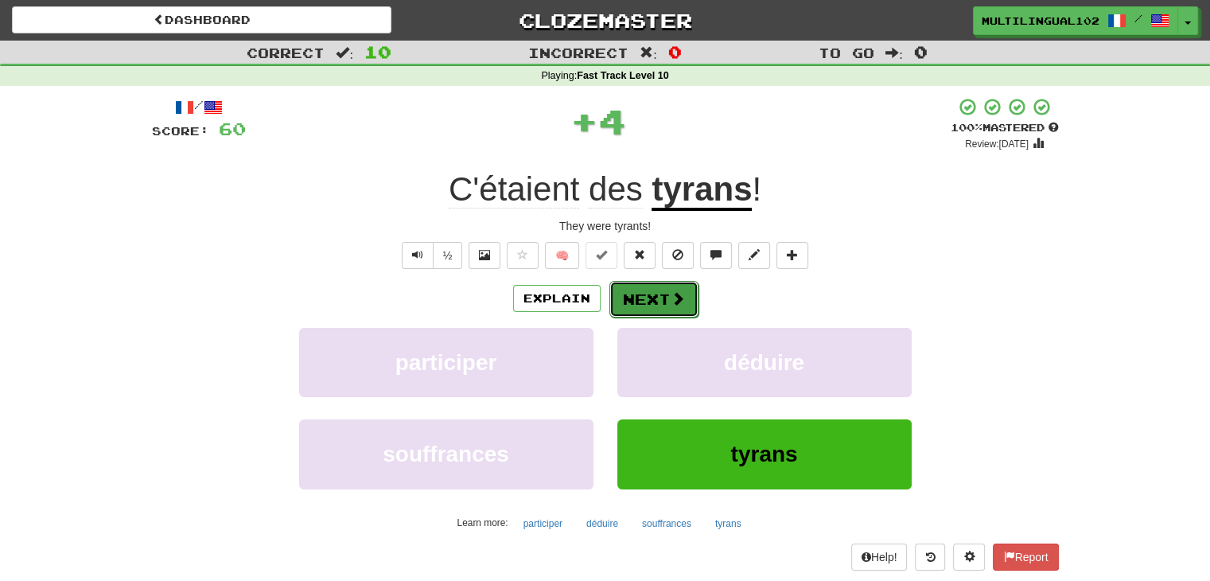
click at [661, 300] on button "Next" at bounding box center [653, 299] width 89 height 37
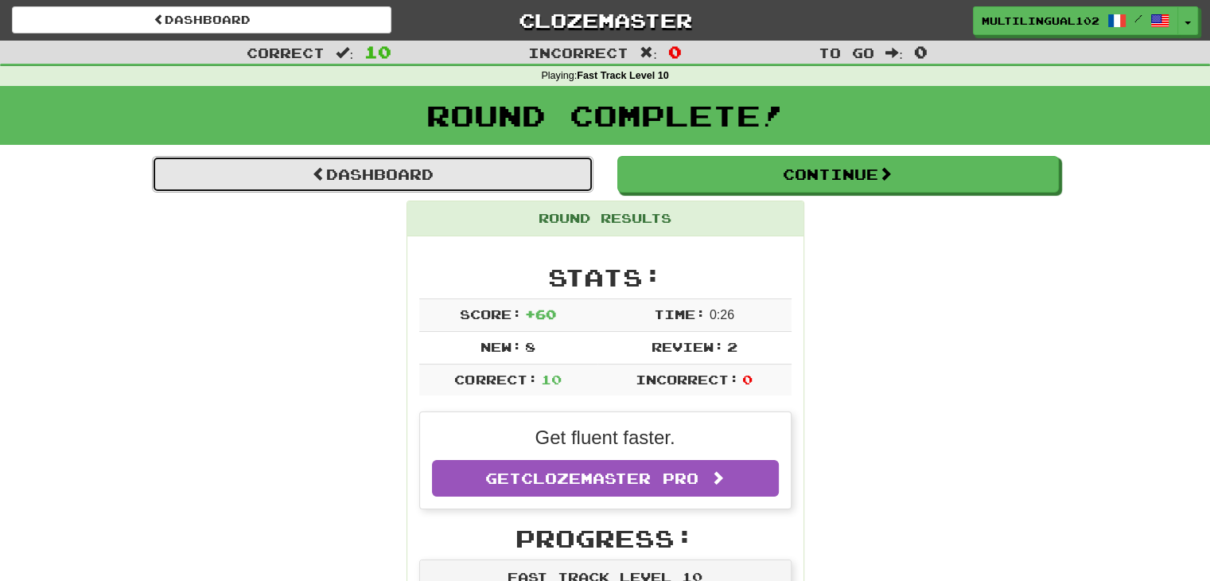
click at [480, 166] on link "Dashboard" at bounding box center [372, 174] width 441 height 37
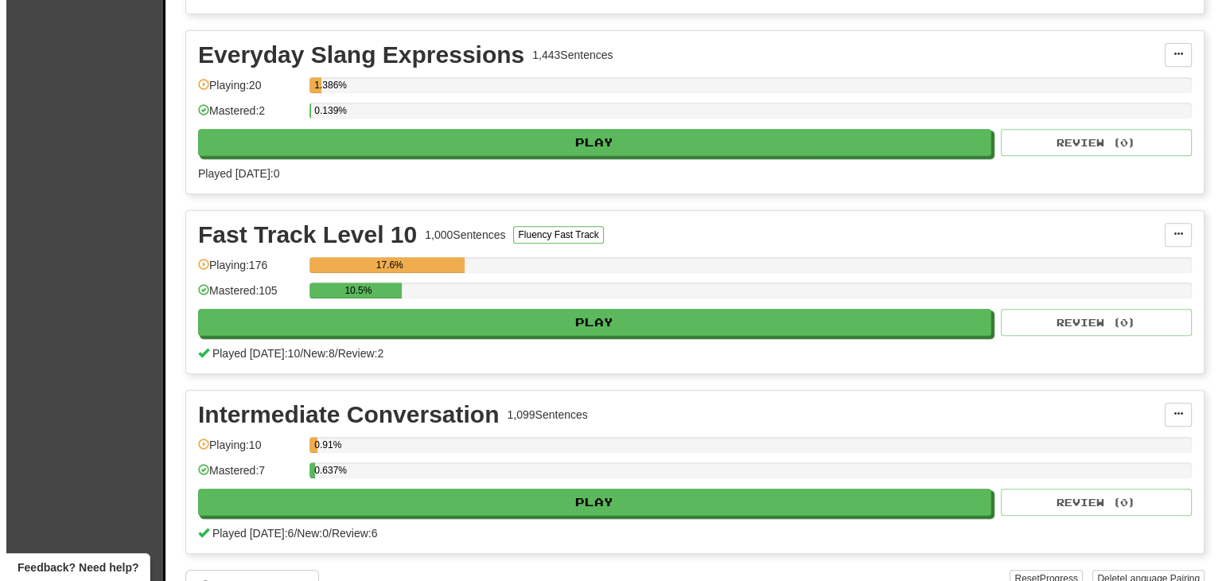
scroll to position [700, 0]
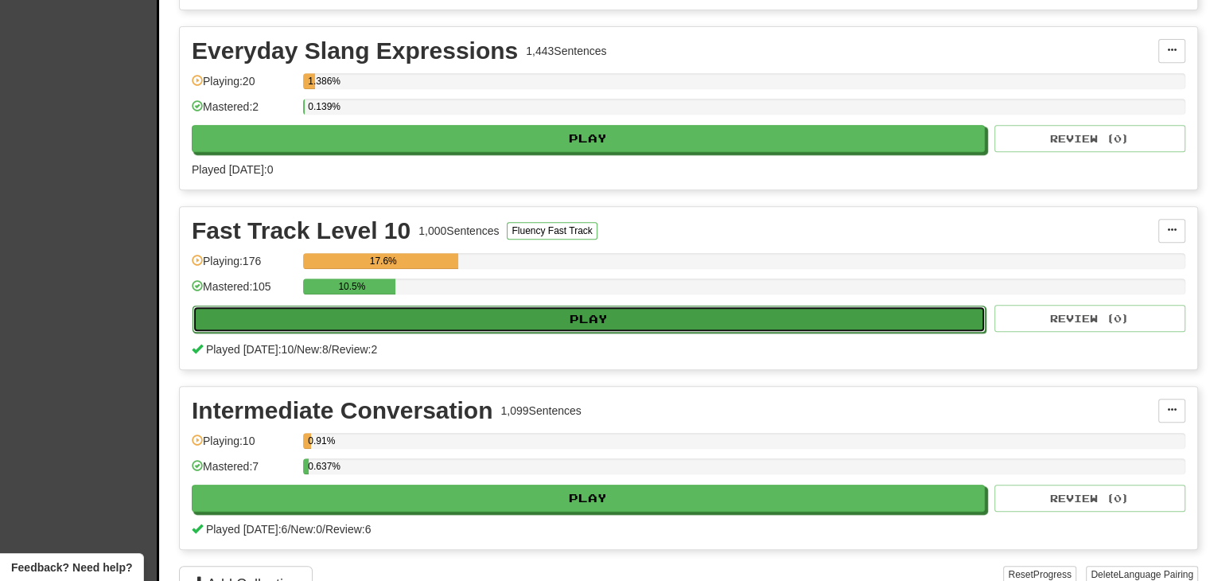
click at [630, 317] on button "Play" at bounding box center [588, 318] width 793 height 27
select select "**"
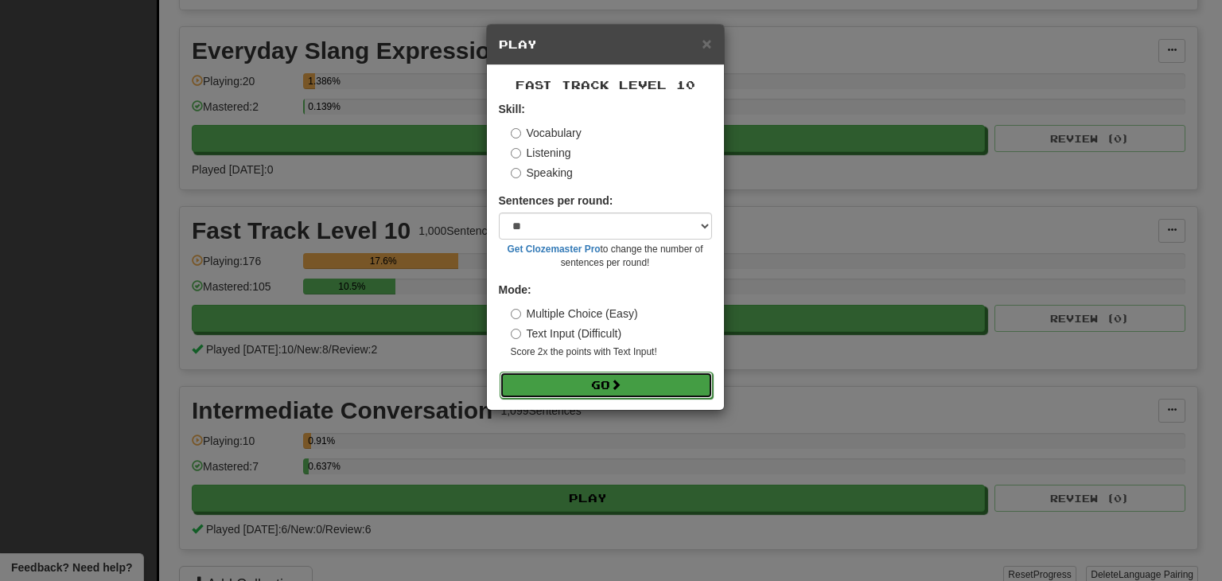
click at [608, 383] on button "Go" at bounding box center [605, 384] width 213 height 27
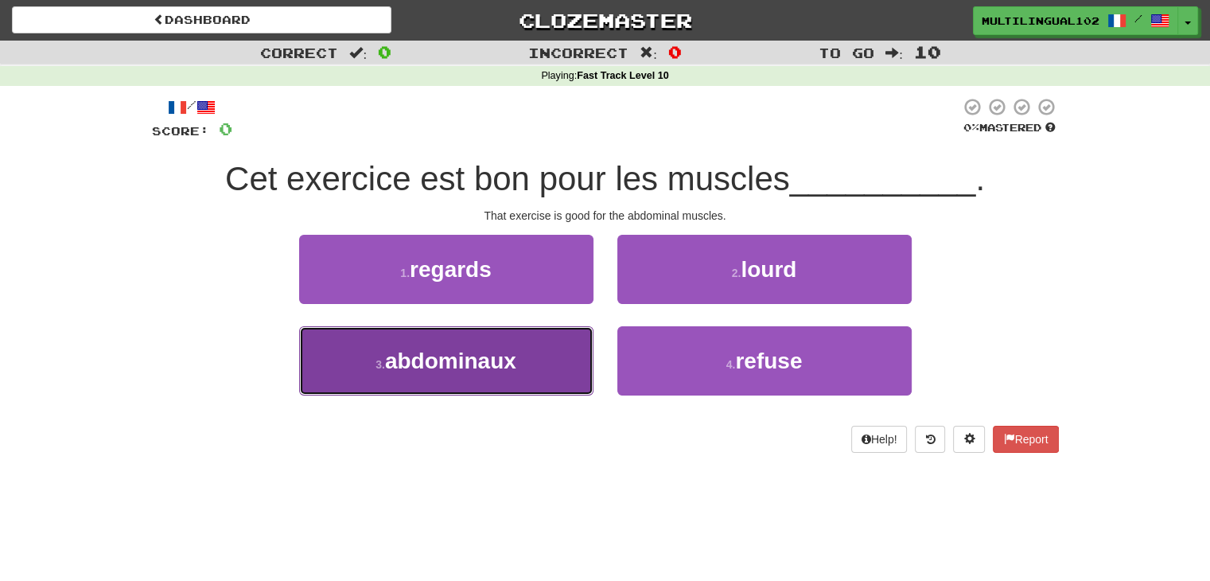
click at [547, 344] on button "3 . abdominaux" at bounding box center [446, 360] width 294 height 69
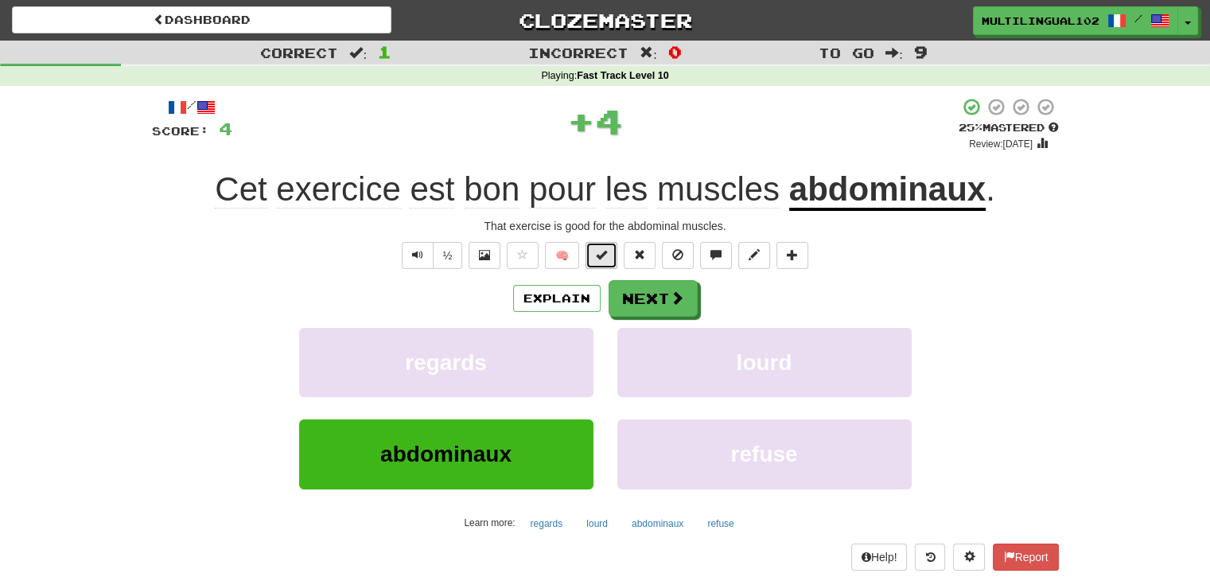
click at [594, 258] on button at bounding box center [601, 255] width 32 height 27
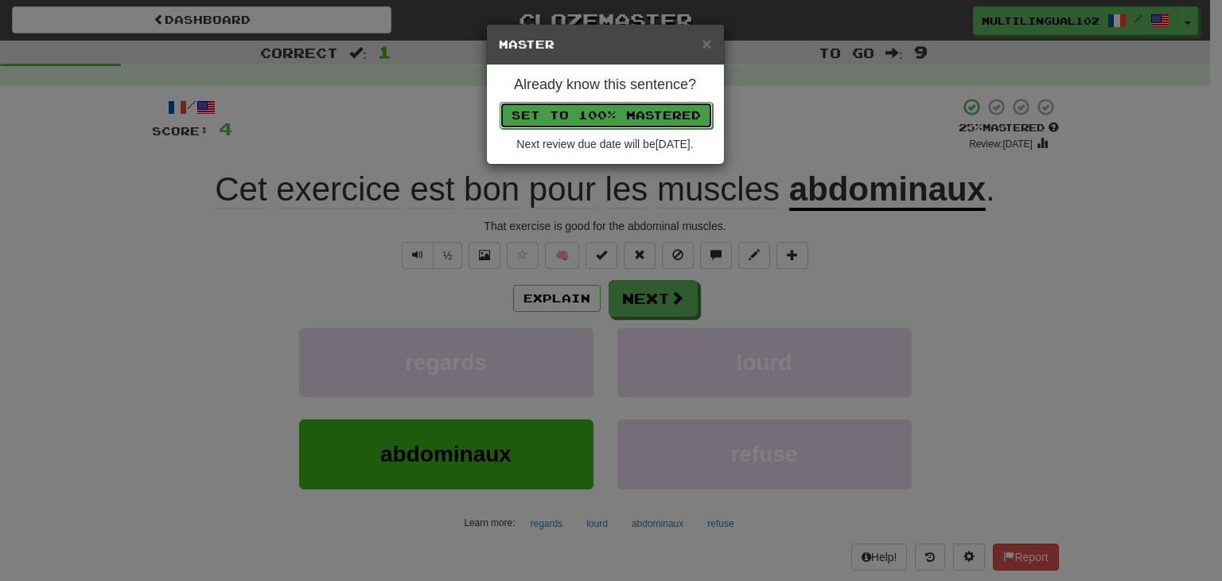
click at [617, 106] on button "Set to 100% Mastered" at bounding box center [605, 115] width 213 height 27
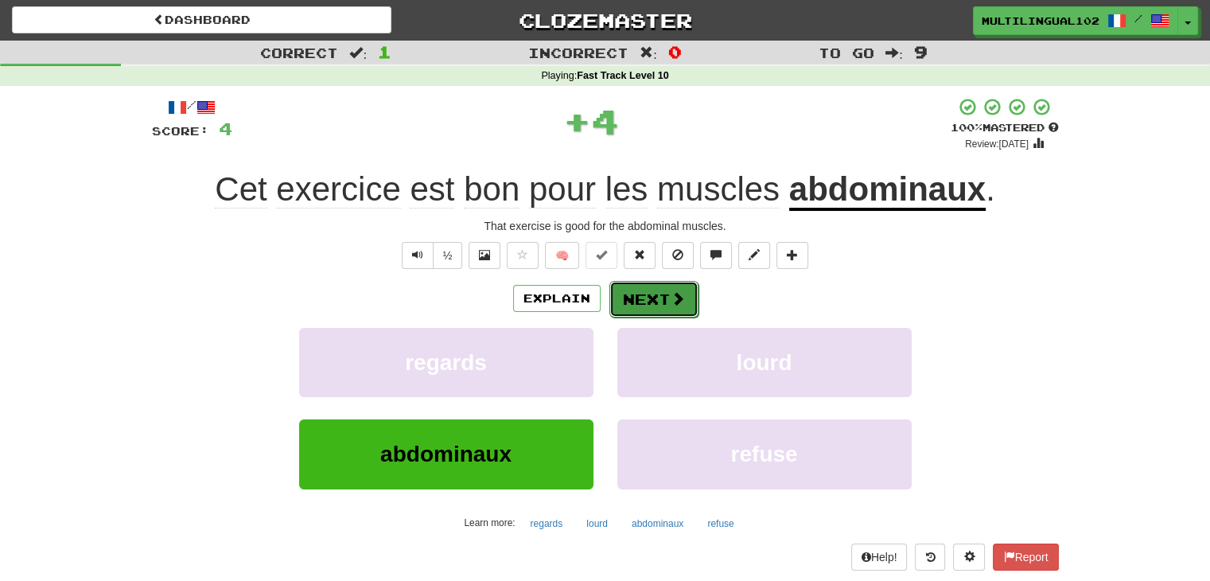
click at [647, 292] on button "Next" at bounding box center [653, 299] width 89 height 37
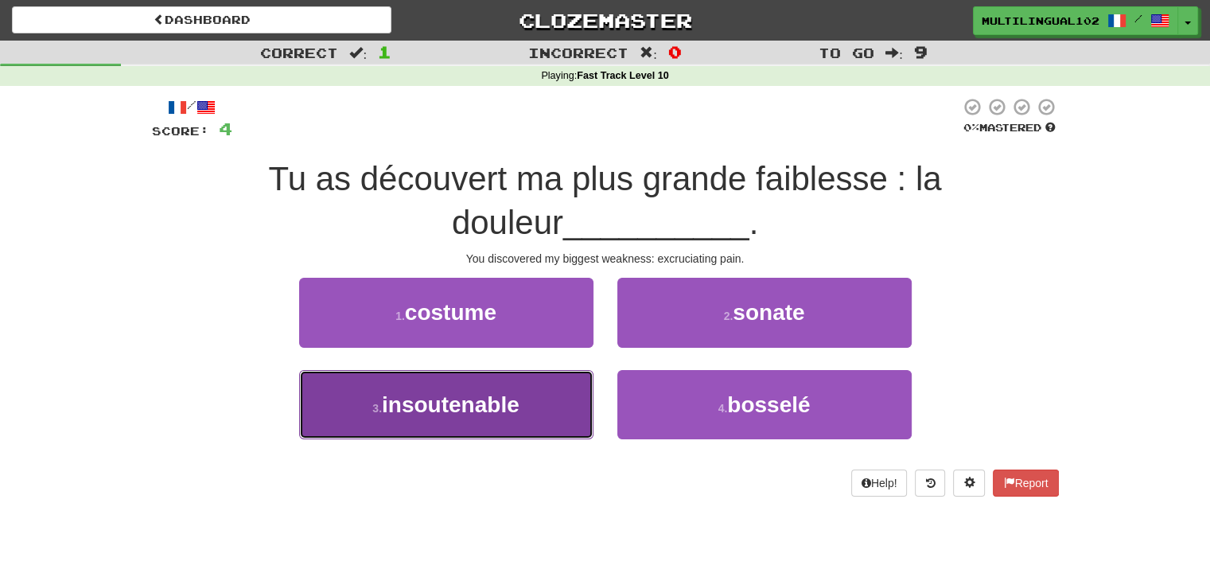
click at [559, 379] on button "3 . insoutenable" at bounding box center [446, 404] width 294 height 69
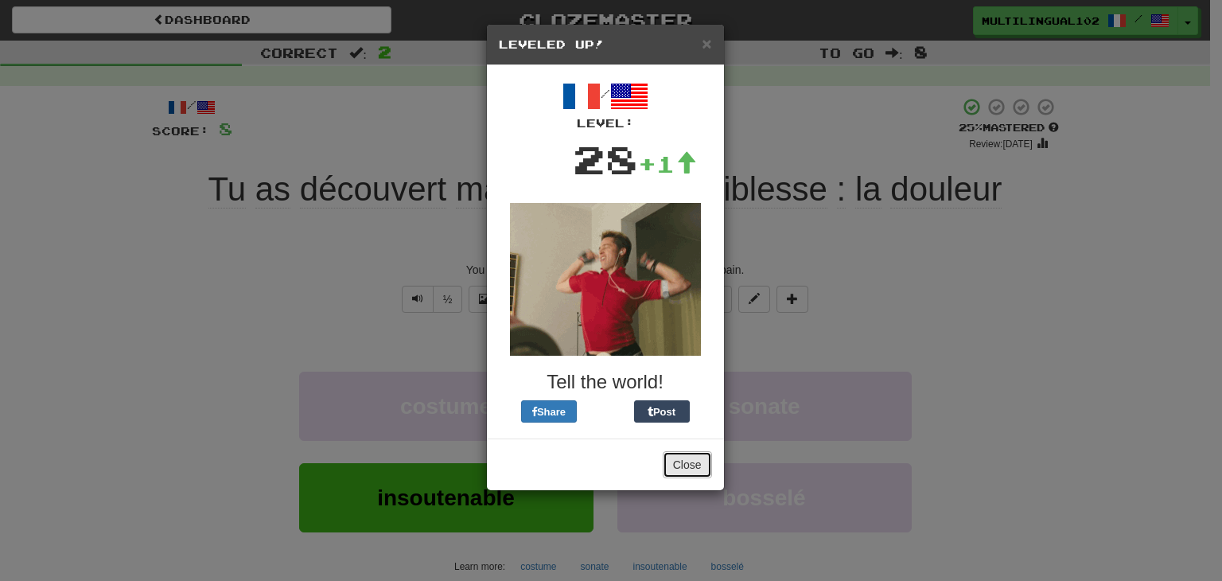
click at [690, 465] on button "Close" at bounding box center [686, 464] width 49 height 27
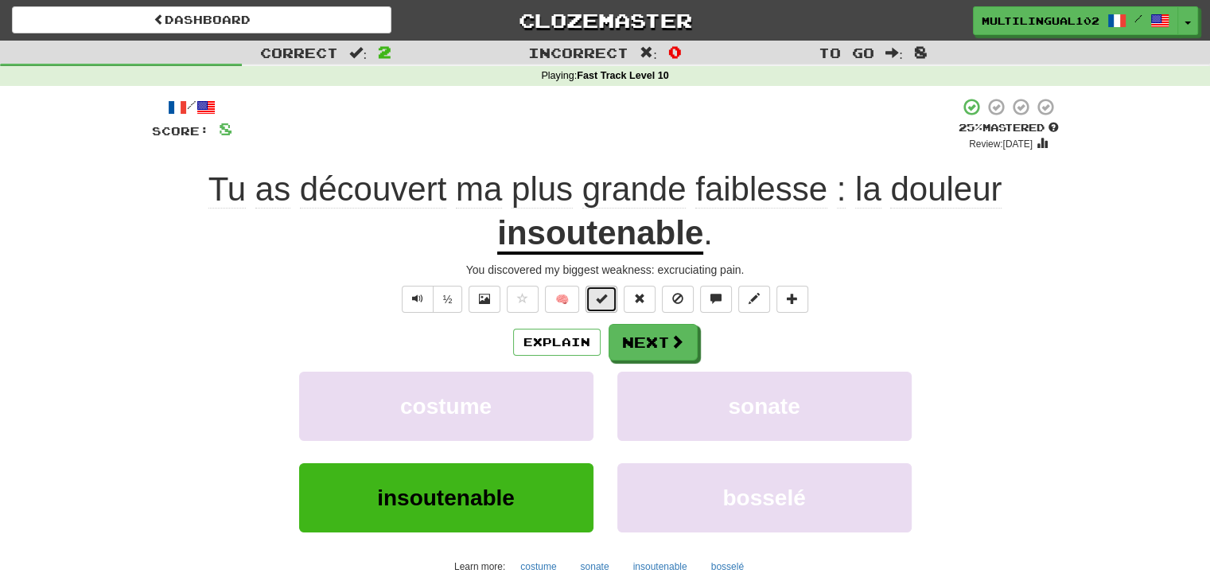
click at [596, 302] on span at bounding box center [601, 298] width 11 height 11
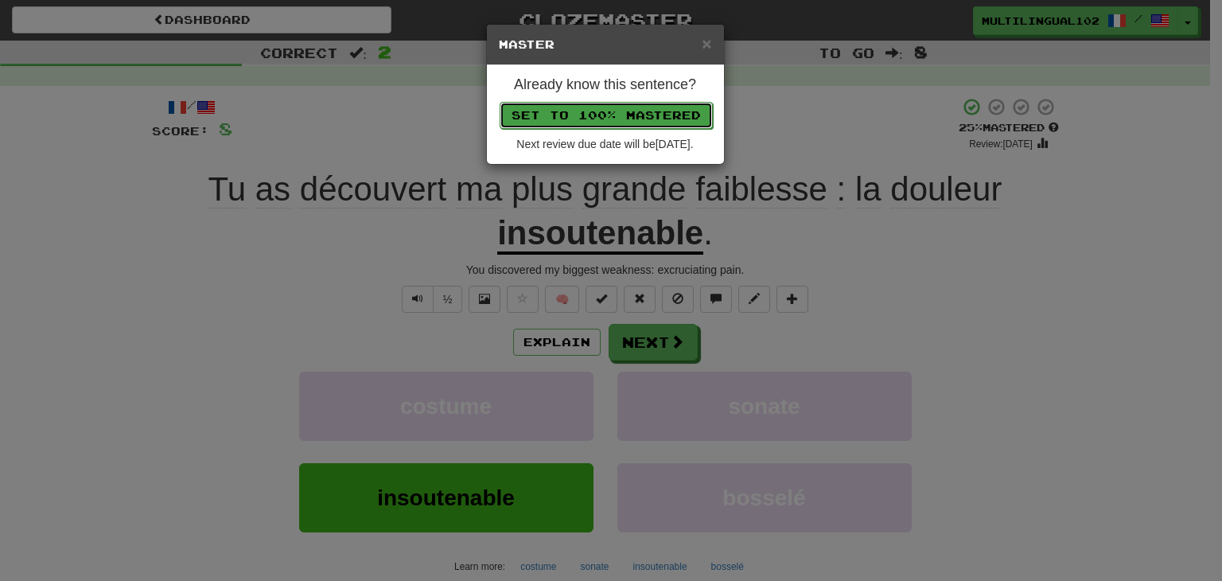
click at [646, 116] on button "Set to 100% Mastered" at bounding box center [605, 115] width 213 height 27
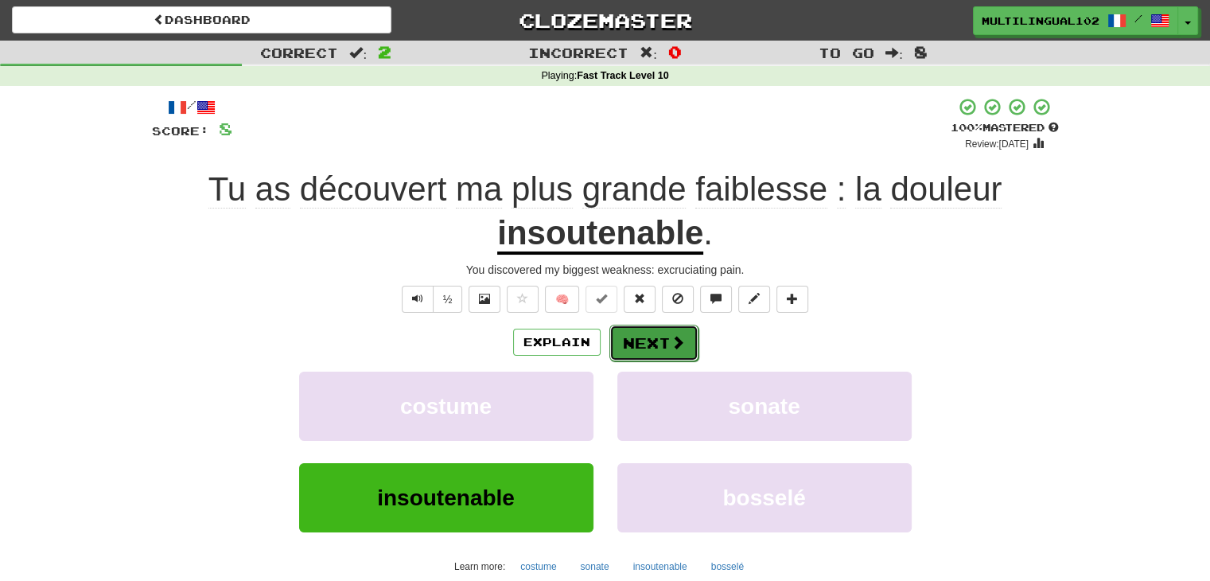
click at [665, 352] on button "Next" at bounding box center [653, 342] width 89 height 37
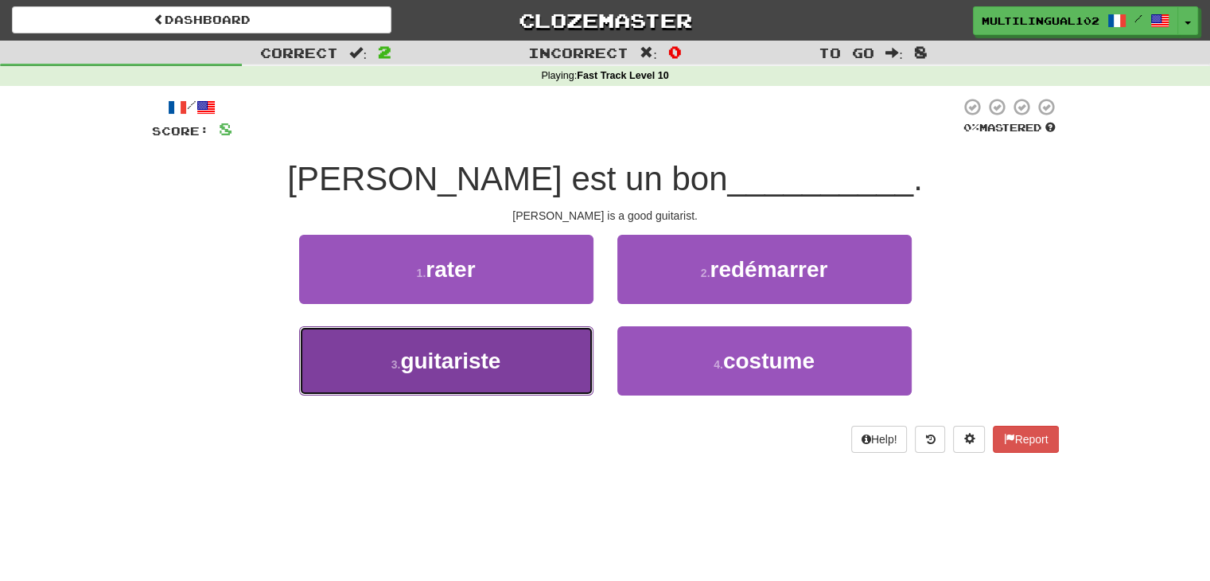
click at [554, 371] on button "3 . guitariste" at bounding box center [446, 360] width 294 height 69
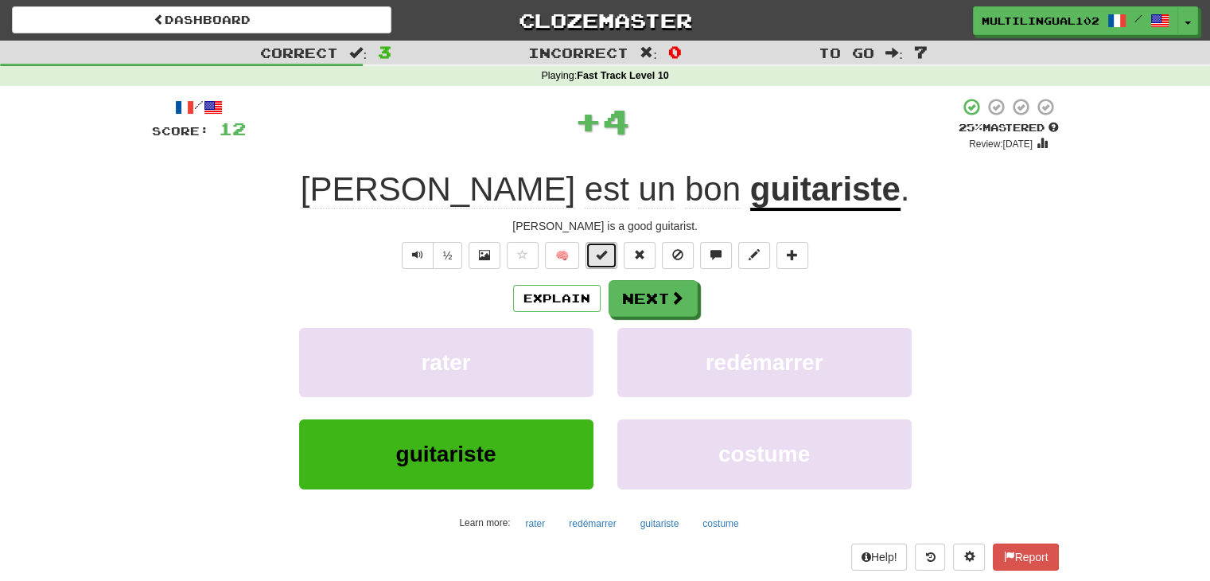
click at [599, 265] on button at bounding box center [601, 255] width 32 height 27
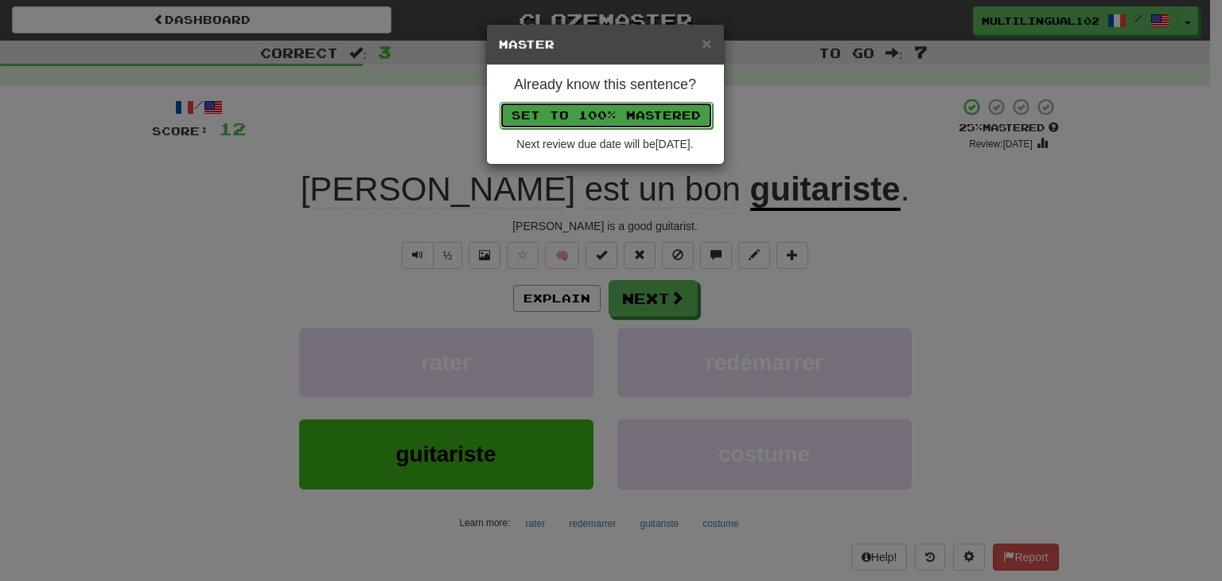
click at [631, 111] on button "Set to 100% Mastered" at bounding box center [605, 115] width 213 height 27
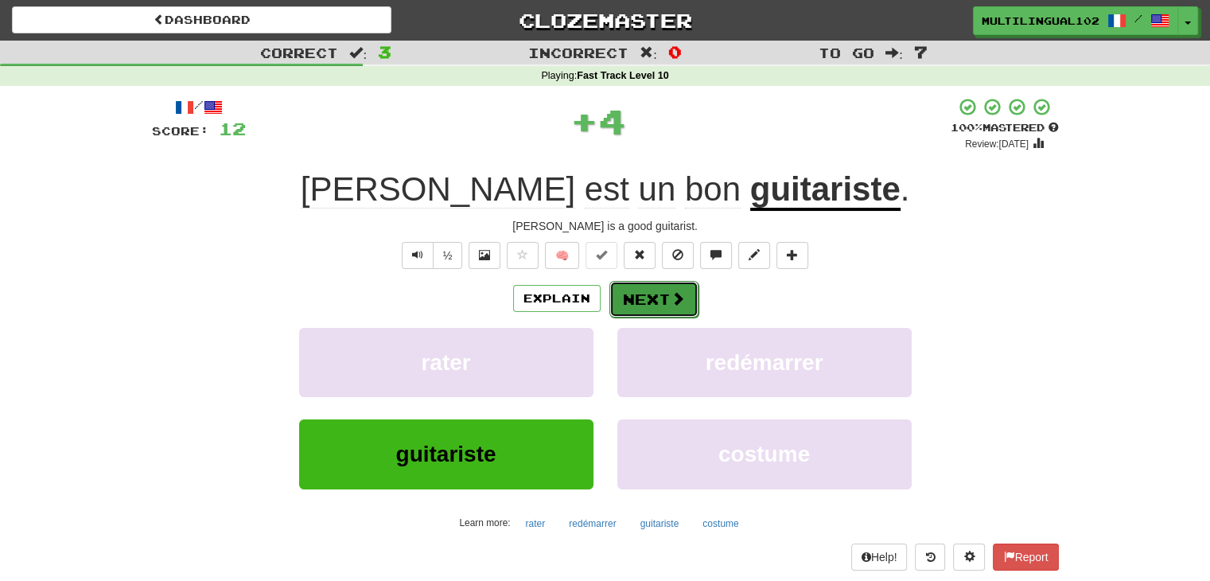
click at [652, 287] on button "Next" at bounding box center [653, 299] width 89 height 37
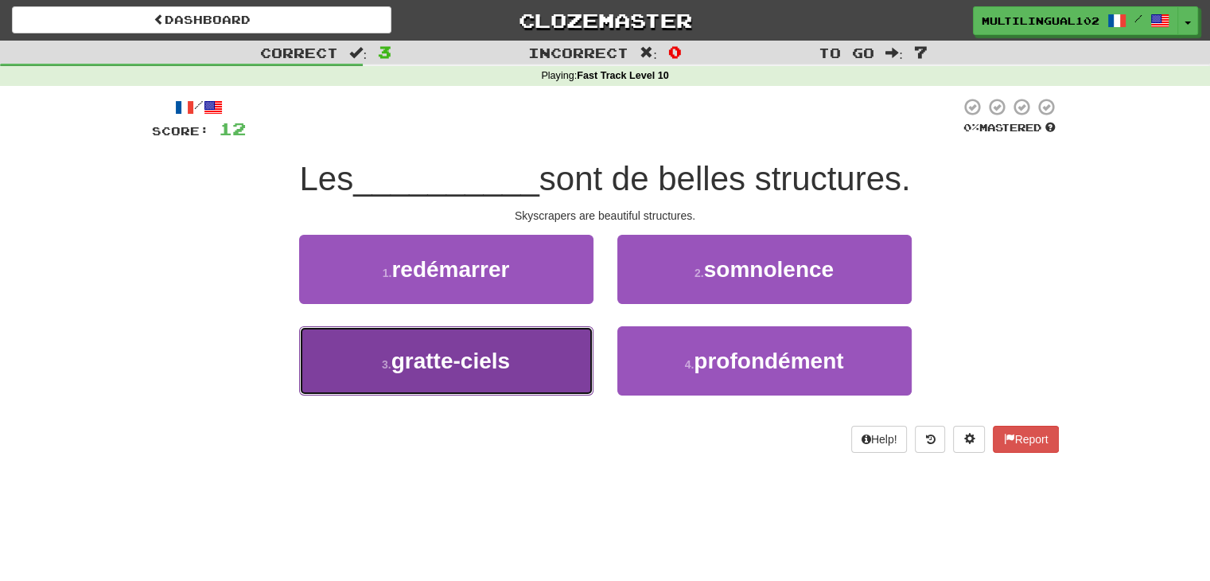
click at [538, 368] on button "3 . gratte-ciels" at bounding box center [446, 360] width 294 height 69
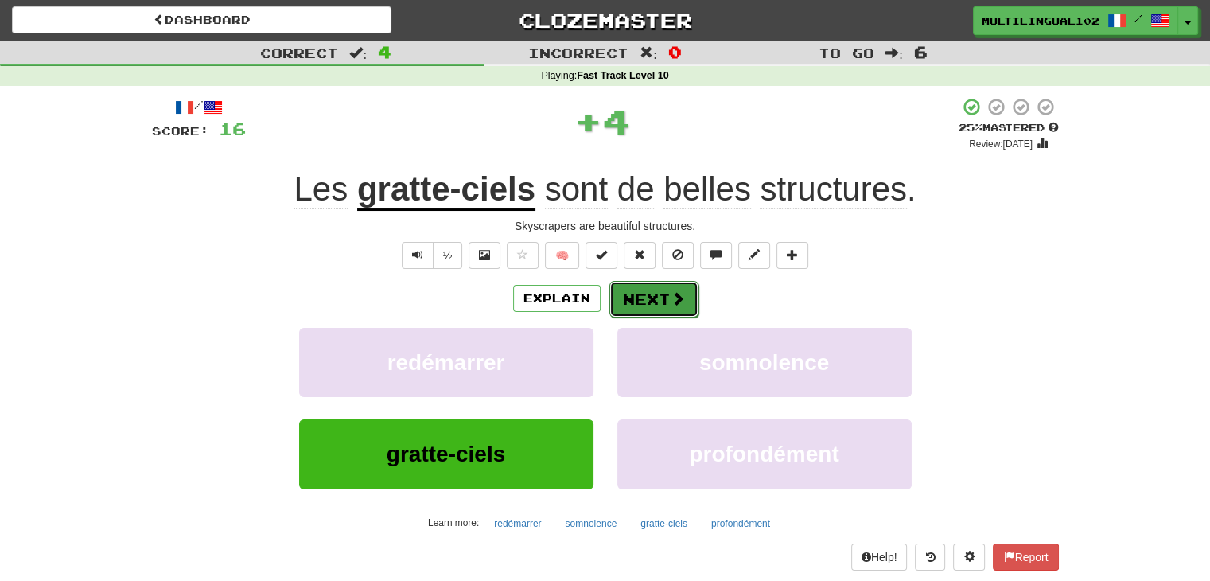
click at [645, 289] on button "Next" at bounding box center [653, 299] width 89 height 37
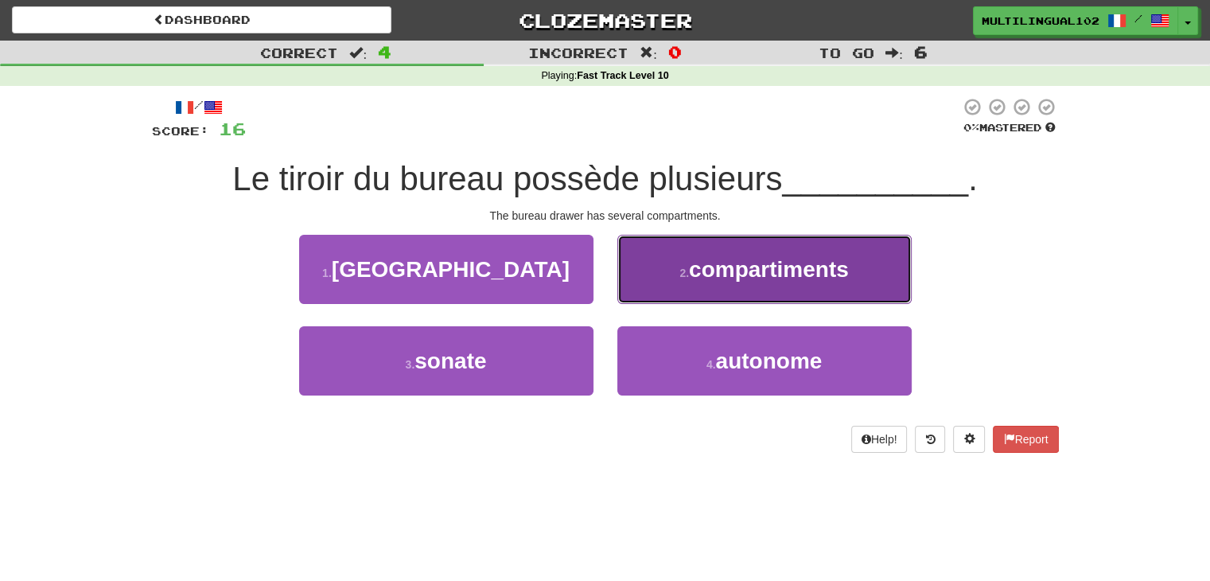
click at [655, 284] on button "2 . compartiments" at bounding box center [764, 269] width 294 height 69
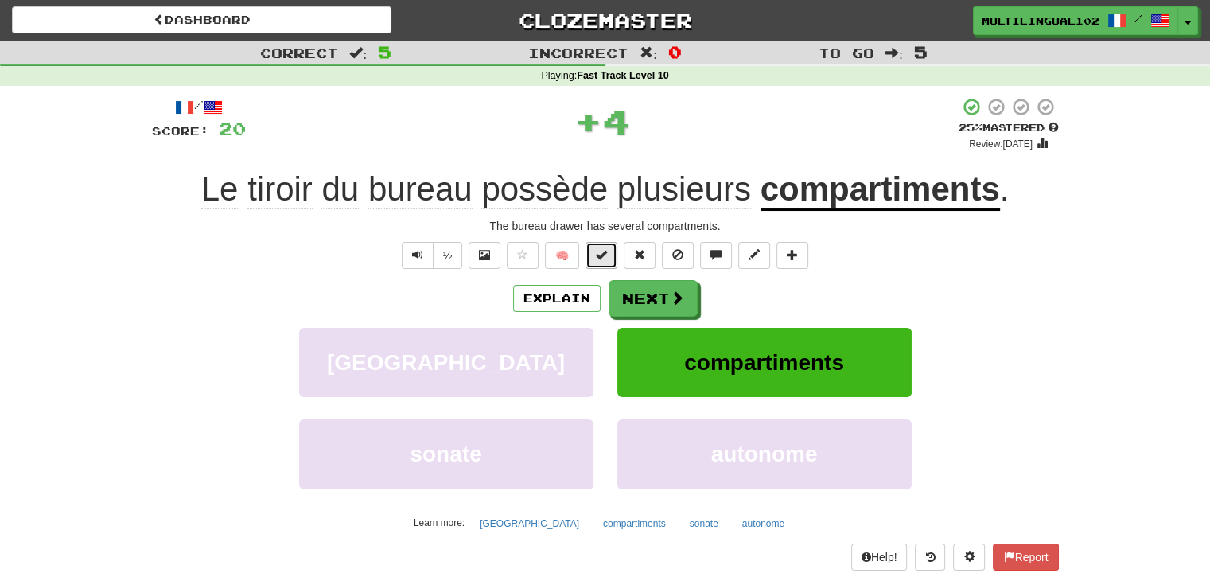
click at [592, 260] on button at bounding box center [601, 255] width 32 height 27
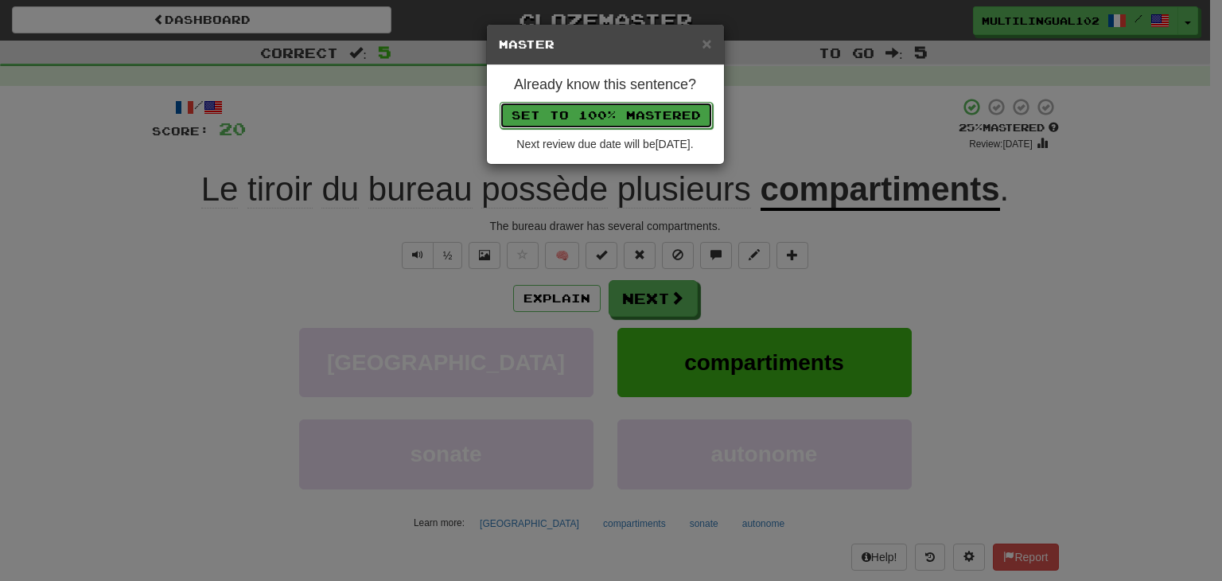
click at [612, 113] on button "Set to 100% Mastered" at bounding box center [605, 115] width 213 height 27
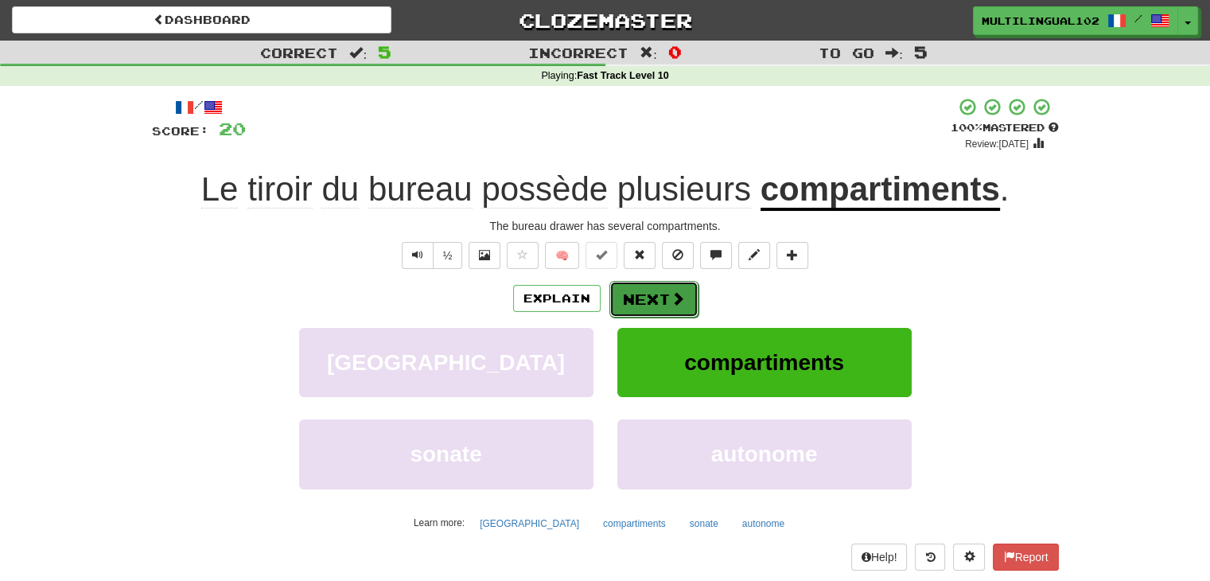
click at [649, 309] on button "Next" at bounding box center [653, 299] width 89 height 37
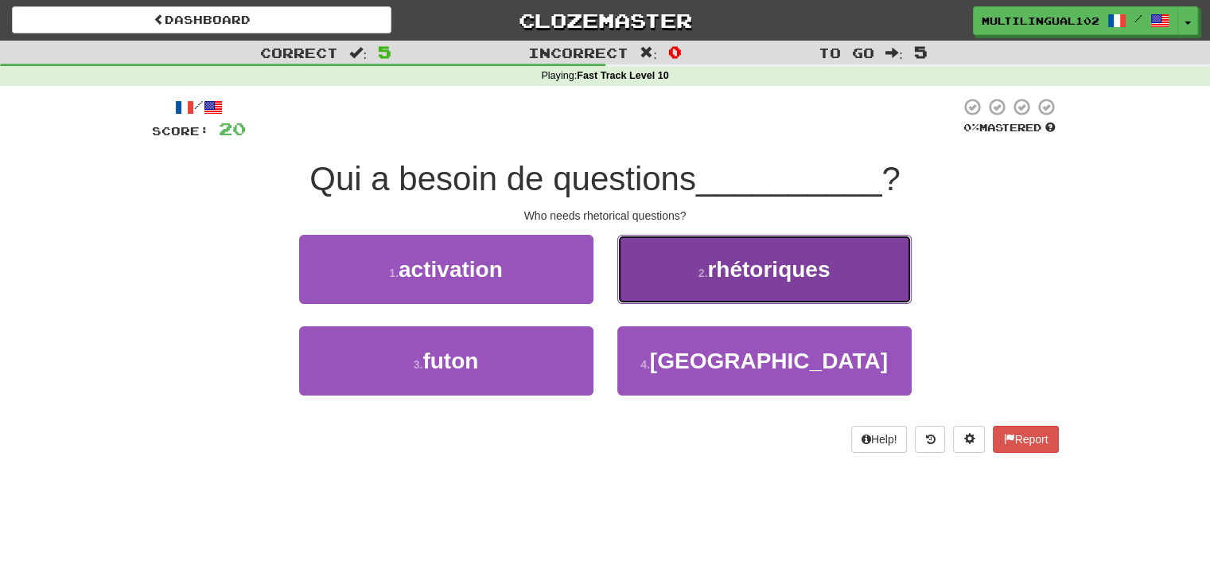
click at [701, 273] on small "2 ." at bounding box center [703, 272] width 10 height 13
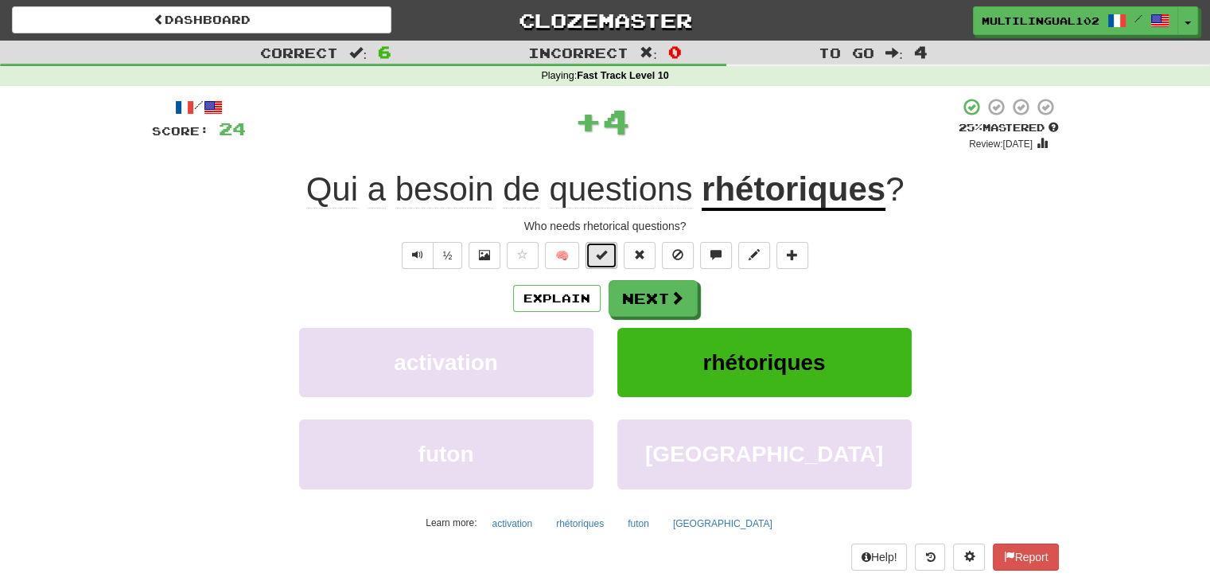
click at [600, 252] on span at bounding box center [601, 254] width 11 height 11
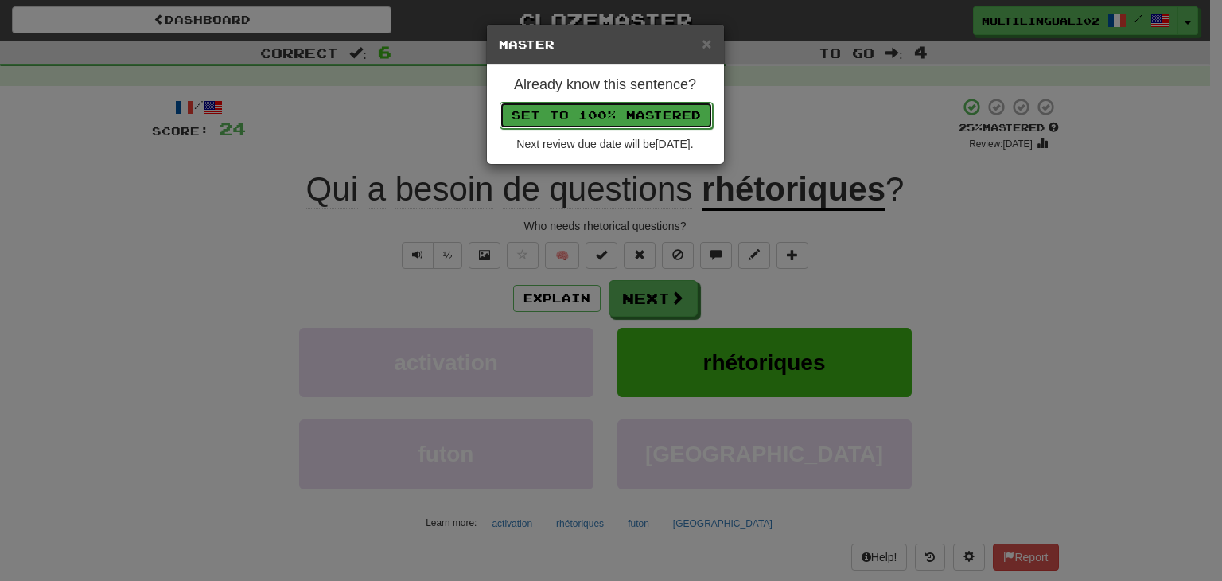
click at [617, 106] on button "Set to 100% Mastered" at bounding box center [605, 115] width 213 height 27
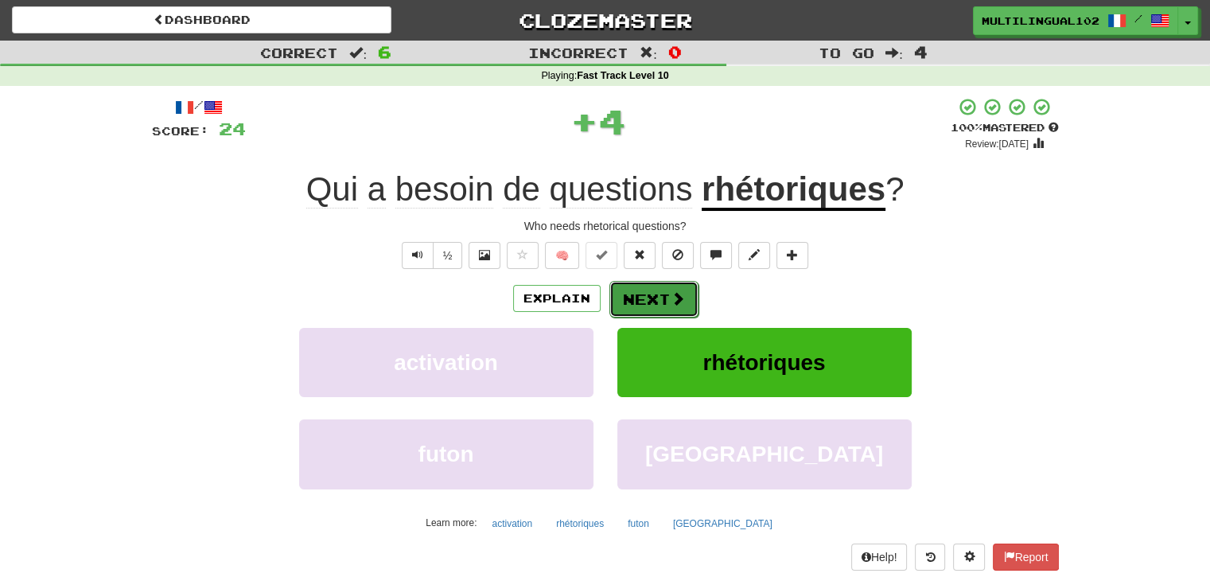
click at [645, 306] on button "Next" at bounding box center [653, 299] width 89 height 37
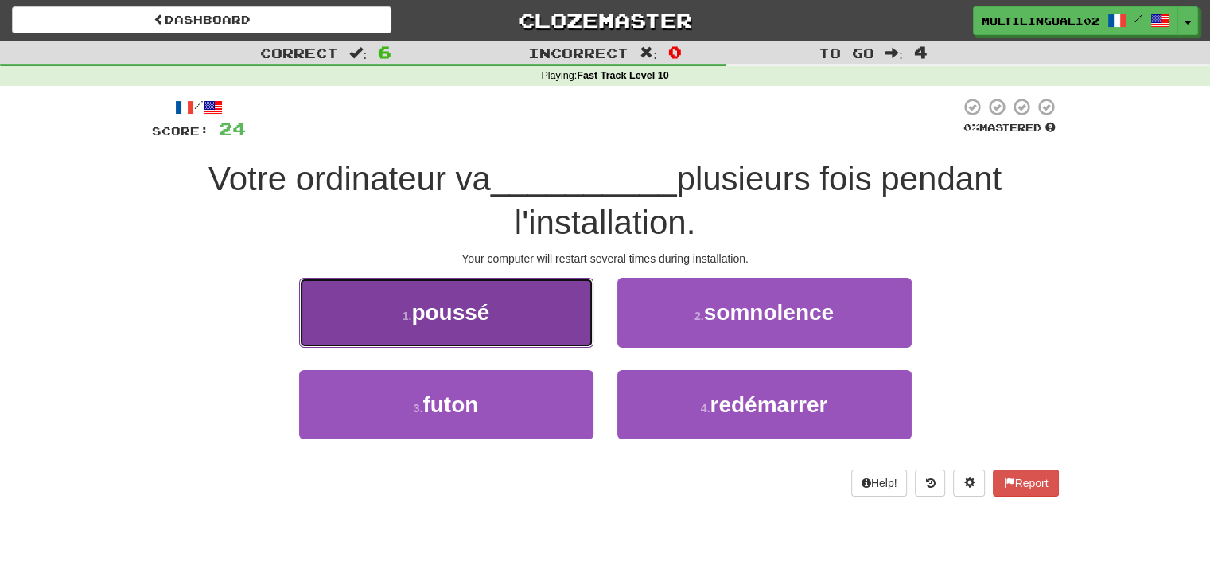
click at [566, 326] on button "1 . poussé" at bounding box center [446, 312] width 294 height 69
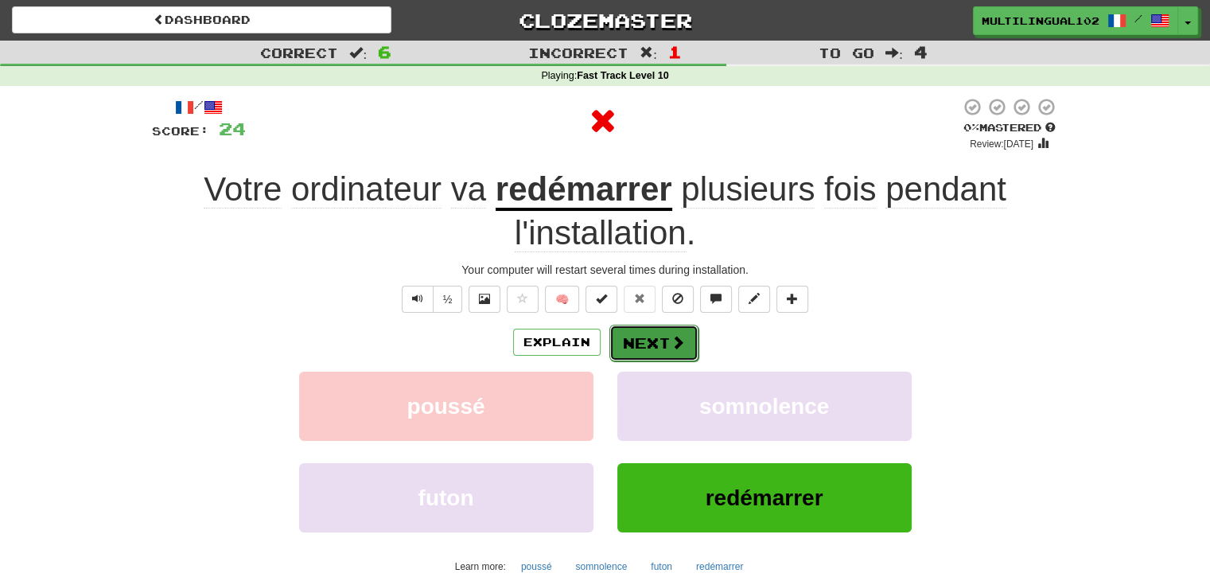
click at [646, 344] on button "Next" at bounding box center [653, 342] width 89 height 37
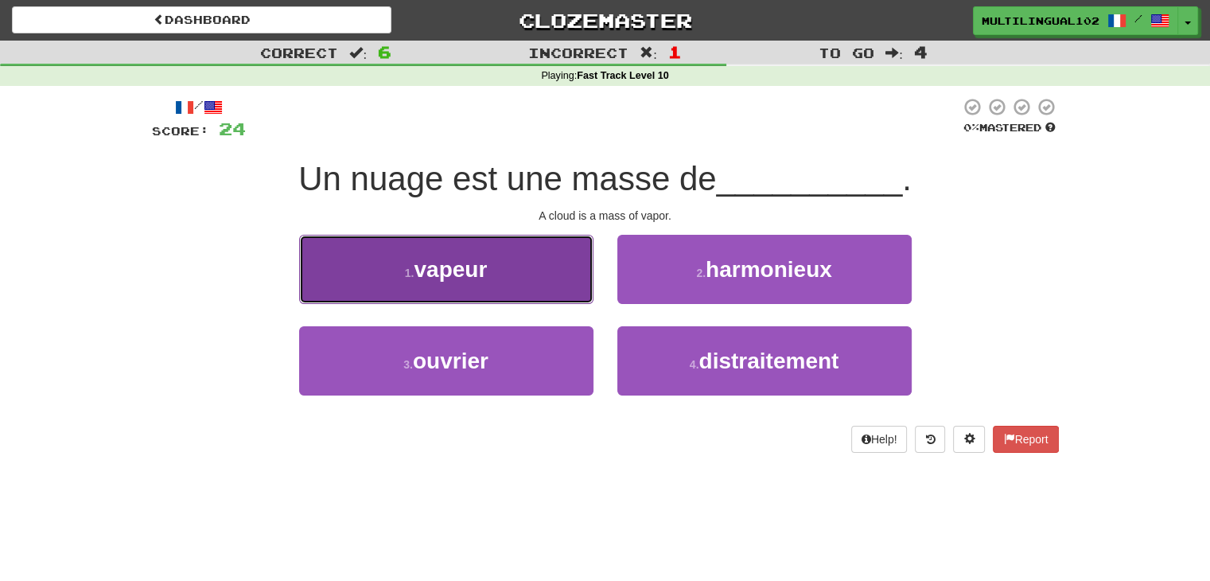
click at [557, 282] on button "1 . vapeur" at bounding box center [446, 269] width 294 height 69
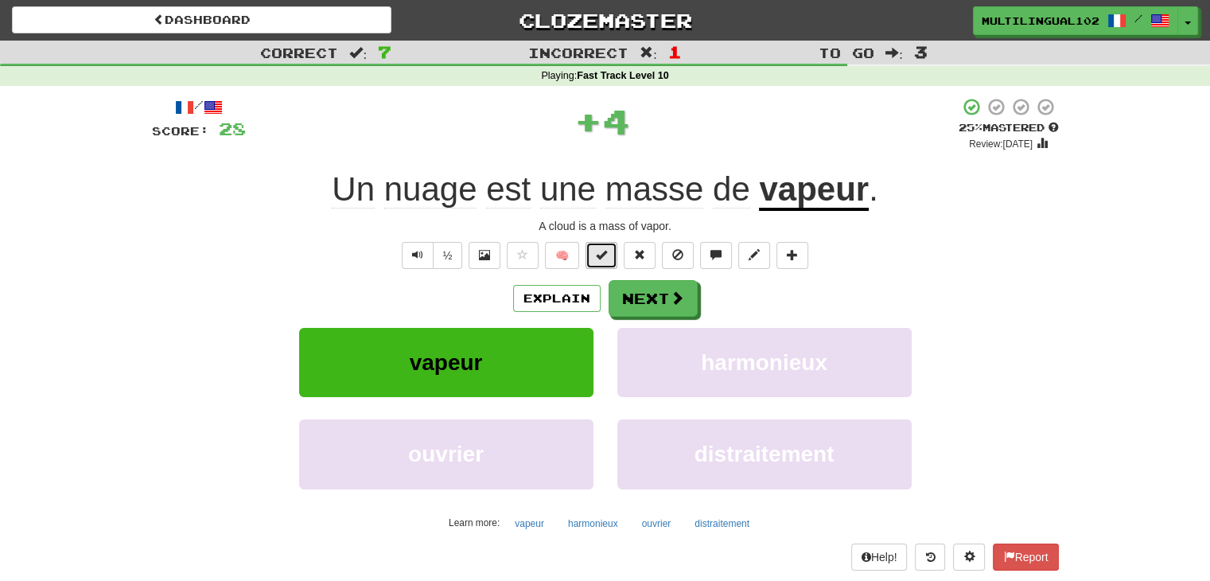
click at [592, 262] on button at bounding box center [601, 255] width 32 height 27
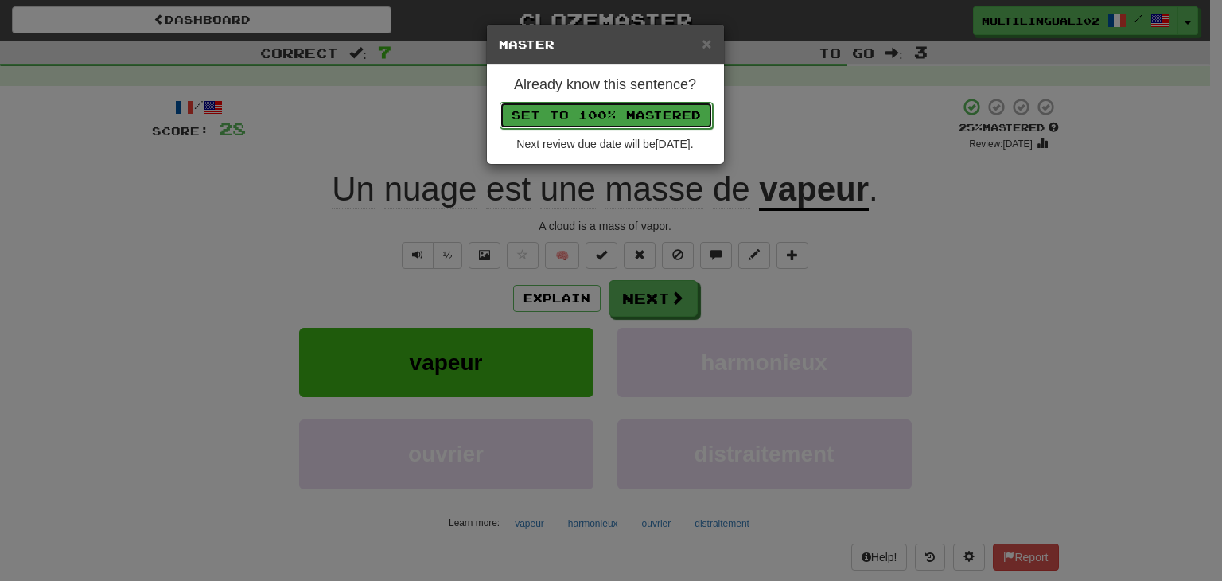
click at [616, 118] on button "Set to 100% Mastered" at bounding box center [605, 115] width 213 height 27
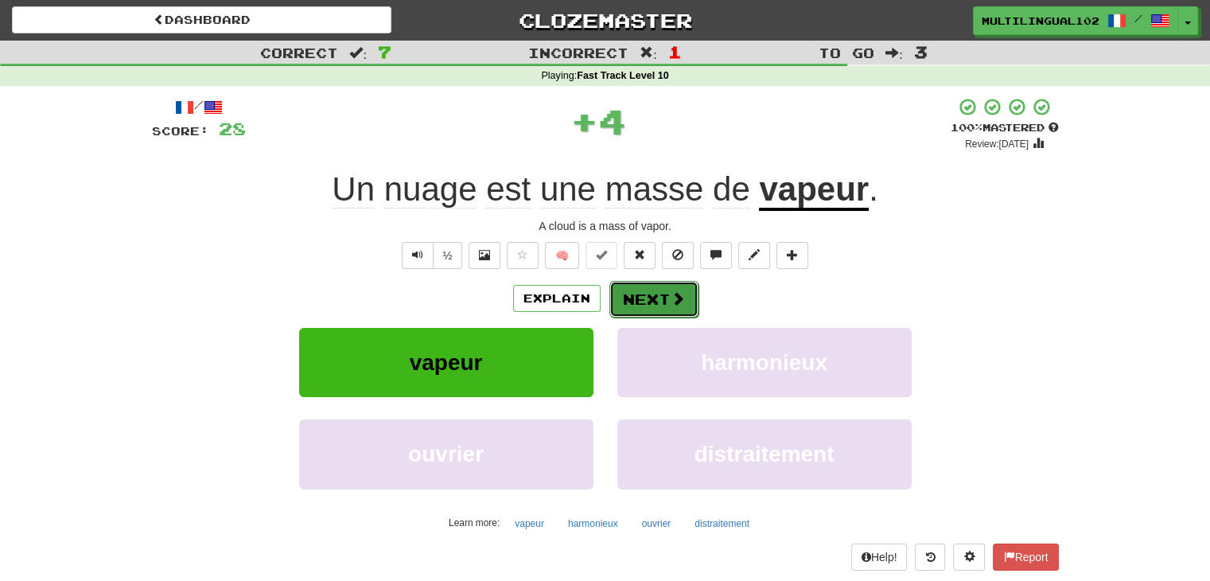
click at [643, 305] on button "Next" at bounding box center [653, 299] width 89 height 37
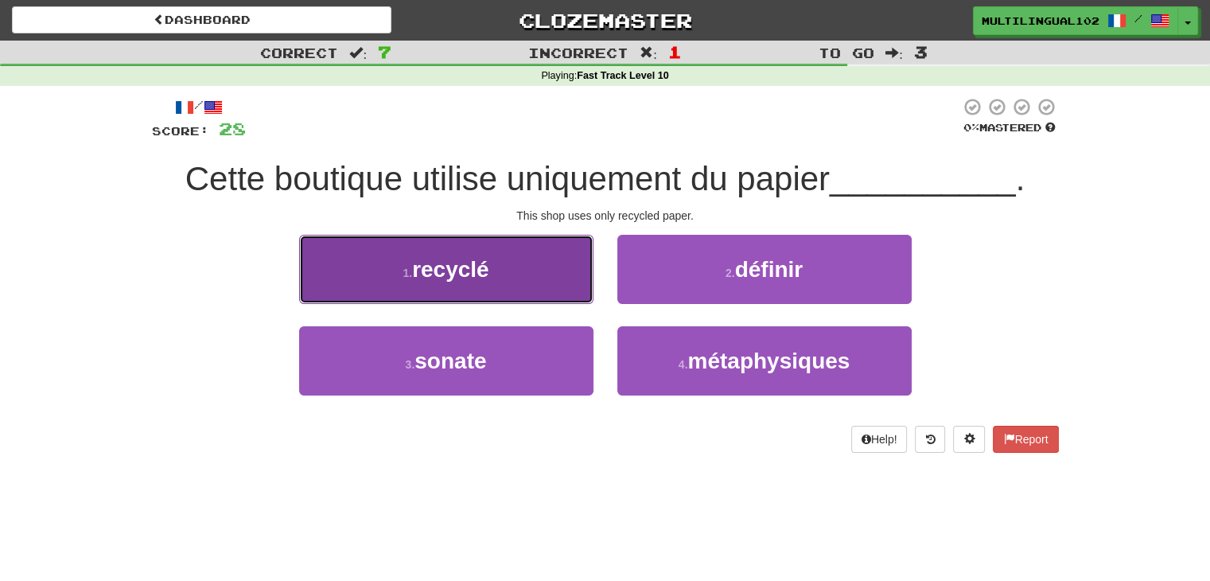
click at [540, 289] on button "1 . recyclé" at bounding box center [446, 269] width 294 height 69
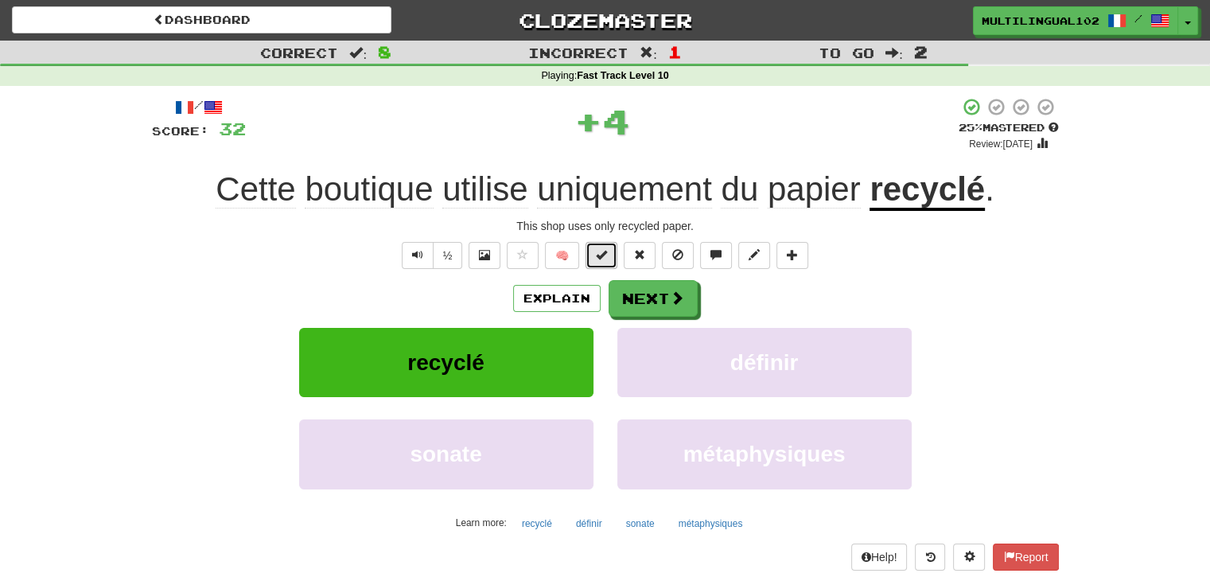
click at [598, 255] on span at bounding box center [601, 254] width 11 height 11
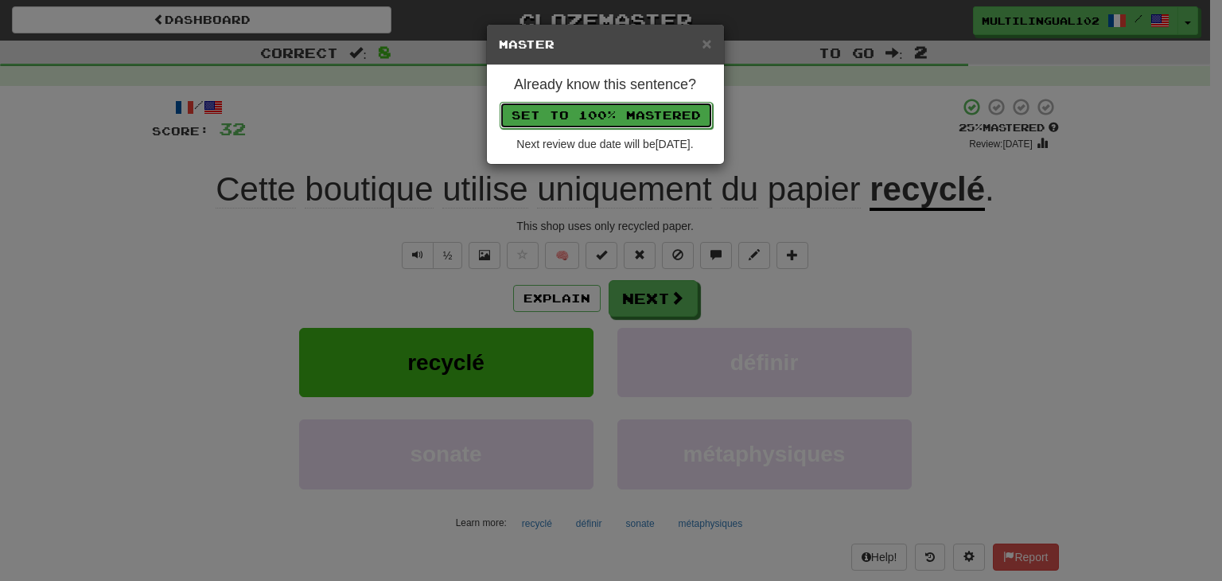
click at [629, 106] on button "Set to 100% Mastered" at bounding box center [605, 115] width 213 height 27
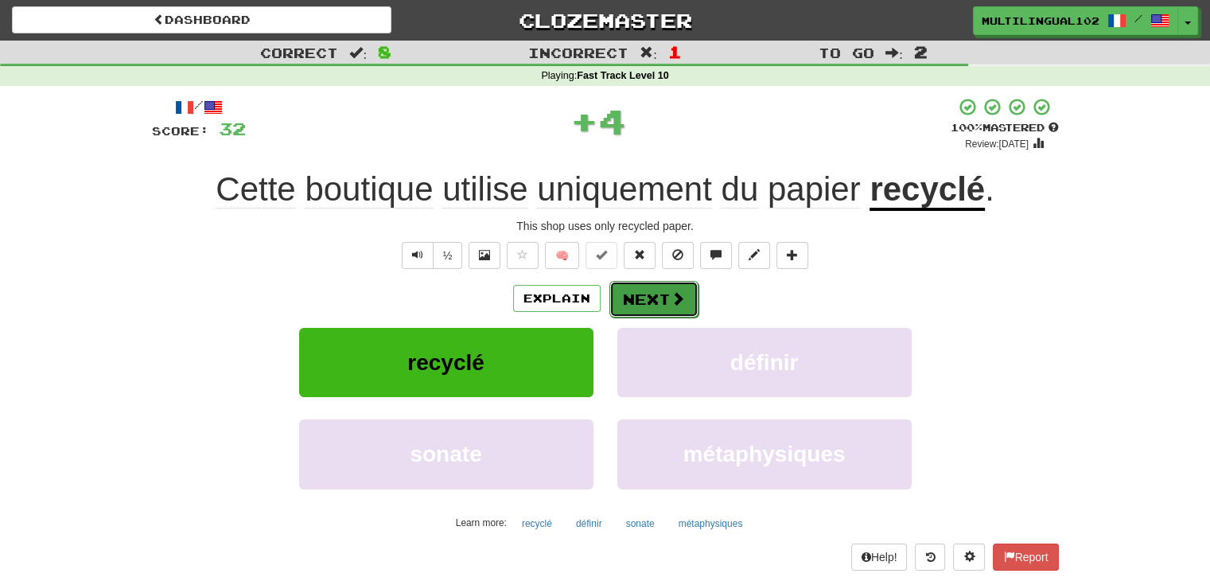
click at [658, 288] on button "Next" at bounding box center [653, 299] width 89 height 37
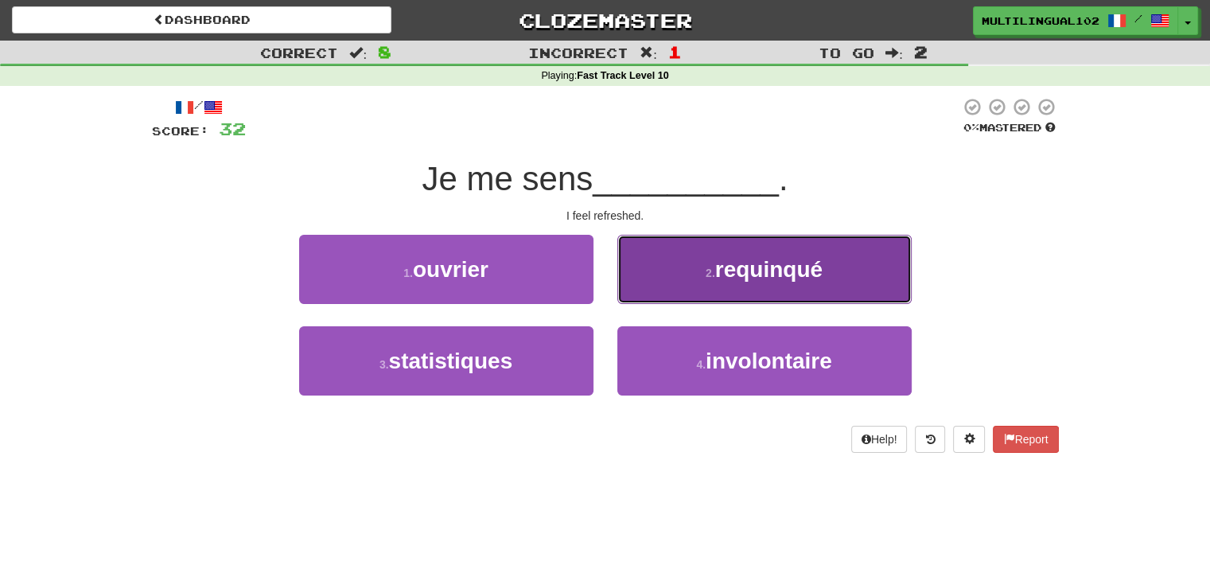
click at [649, 267] on button "2 . requinqué" at bounding box center [764, 269] width 294 height 69
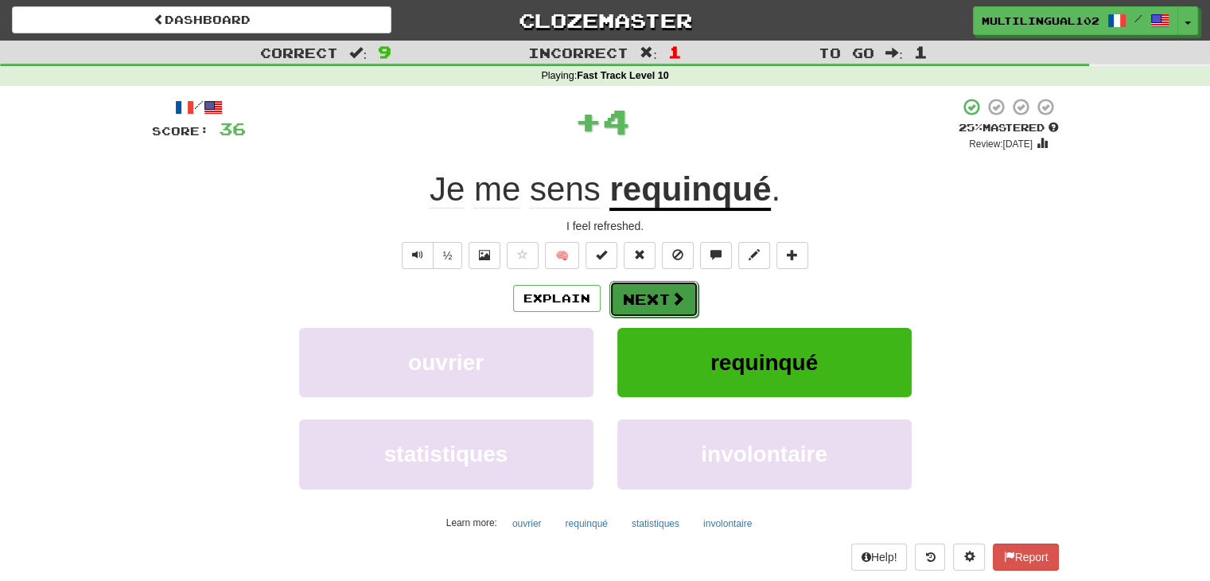
click at [652, 297] on button "Next" at bounding box center [653, 299] width 89 height 37
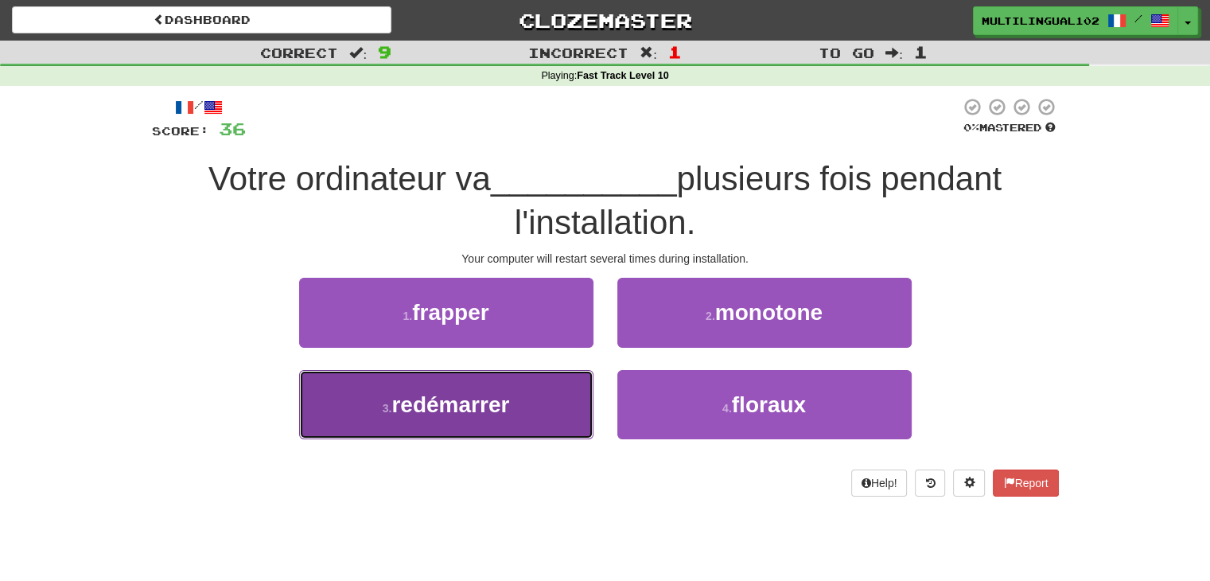
click at [554, 402] on button "3 . redémarrer" at bounding box center [446, 404] width 294 height 69
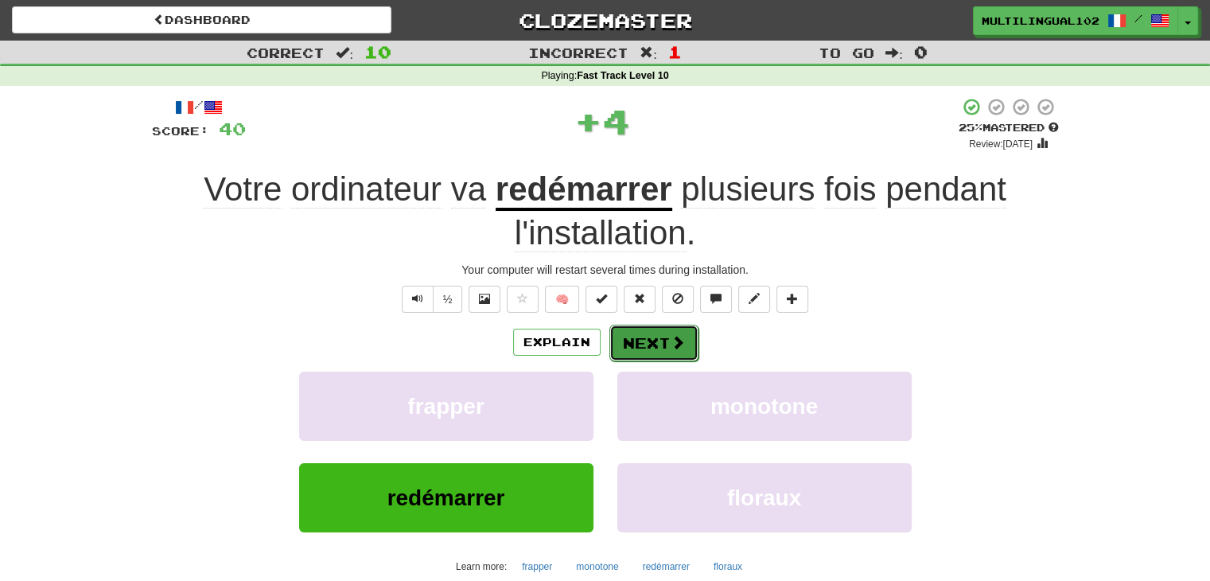
click at [643, 332] on button "Next" at bounding box center [653, 342] width 89 height 37
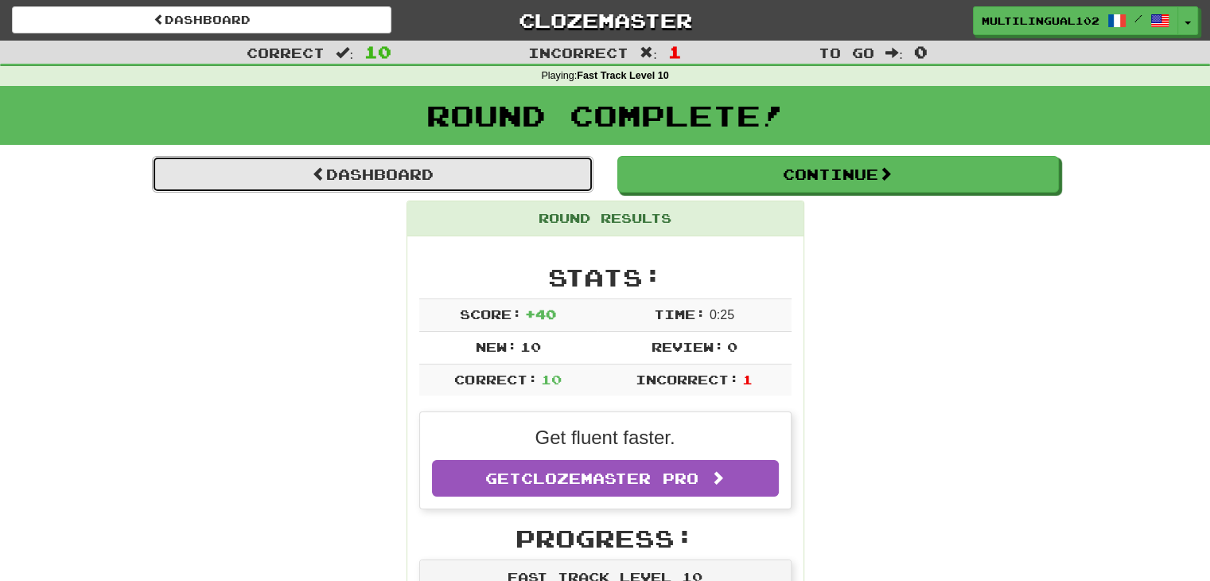
click at [478, 166] on link "Dashboard" at bounding box center [372, 174] width 441 height 37
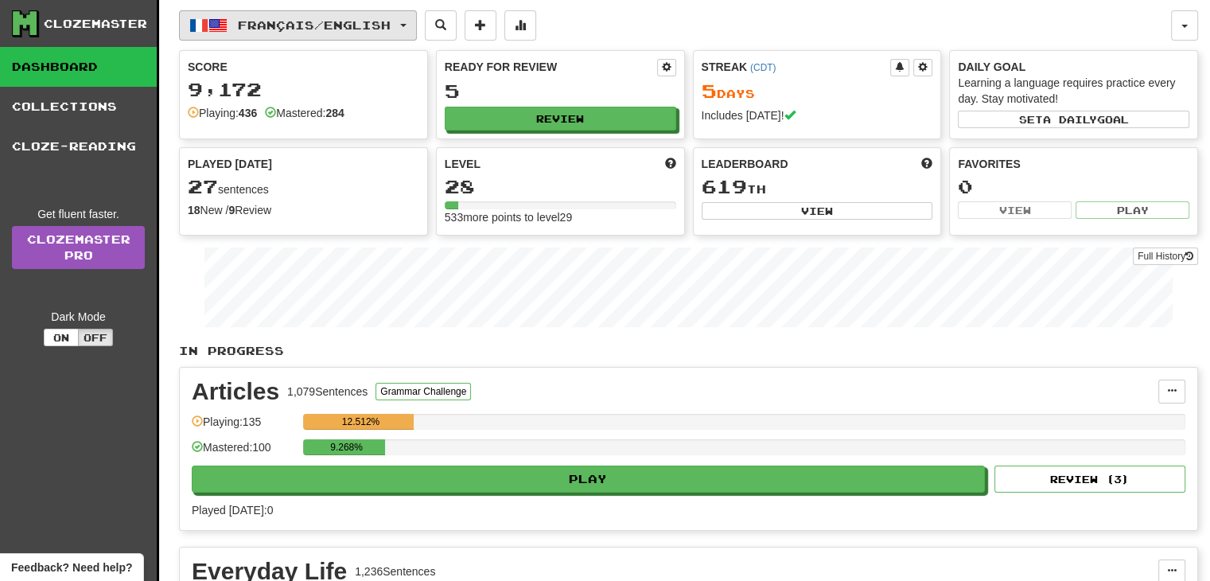
click at [411, 29] on button "Français / English" at bounding box center [298, 25] width 238 height 30
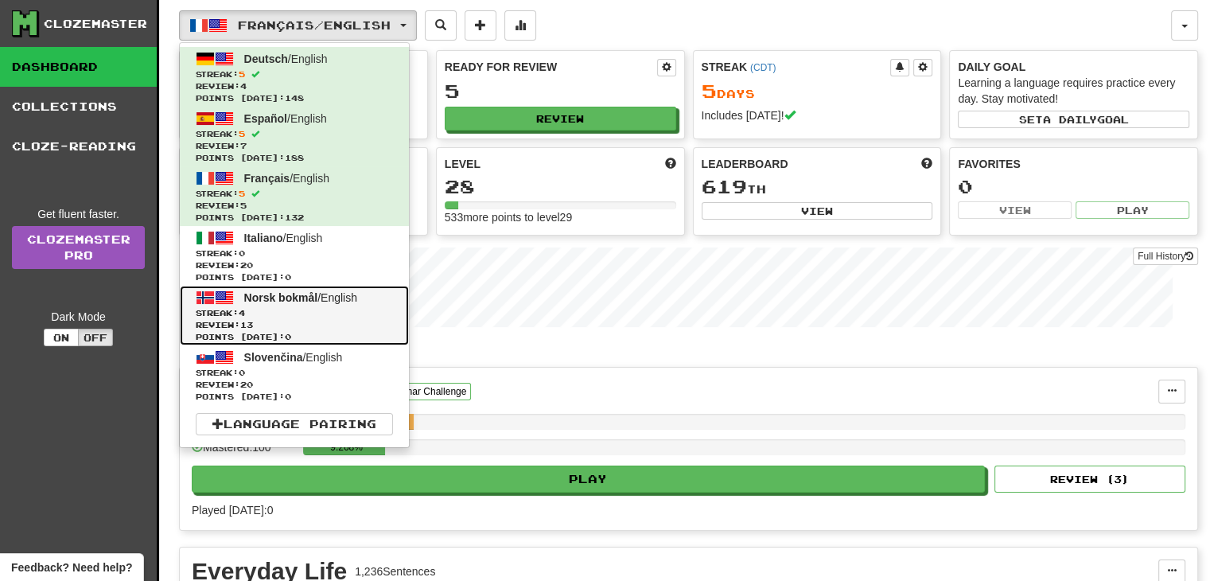
click at [342, 317] on span "Streak: 4" at bounding box center [294, 313] width 197 height 12
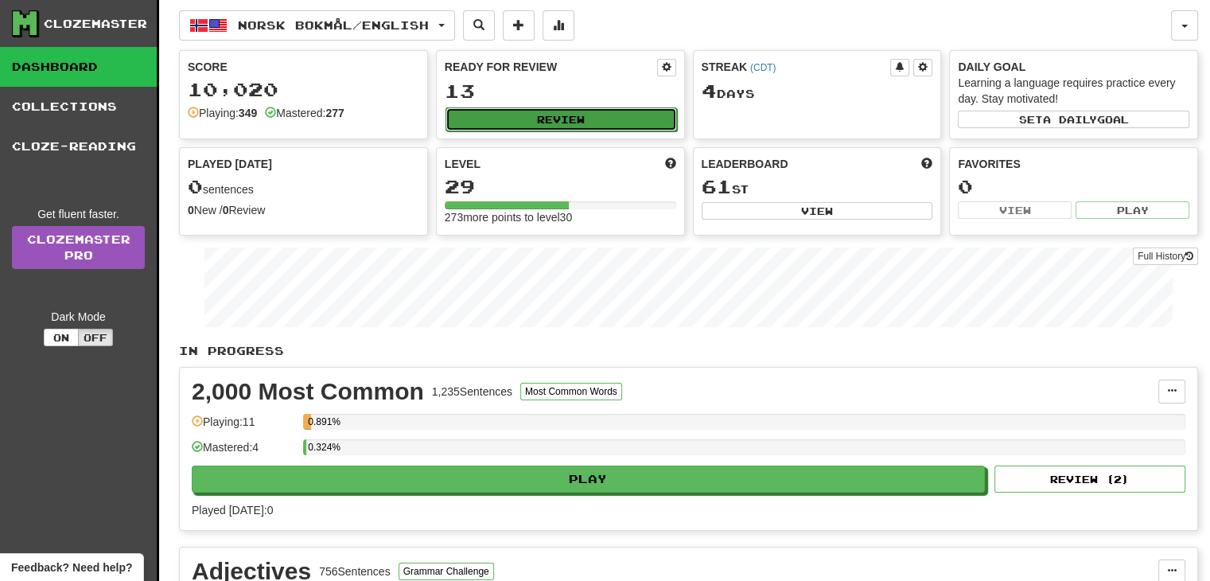
click at [569, 114] on button "Review" at bounding box center [560, 119] width 231 height 24
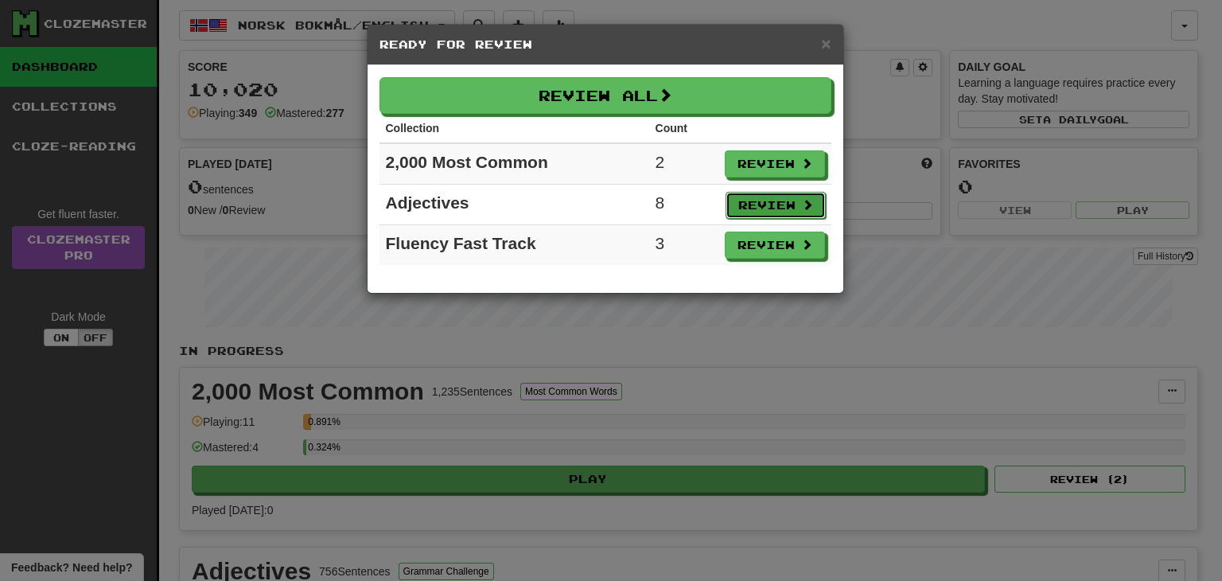
click at [744, 199] on button "Review" at bounding box center [775, 205] width 100 height 27
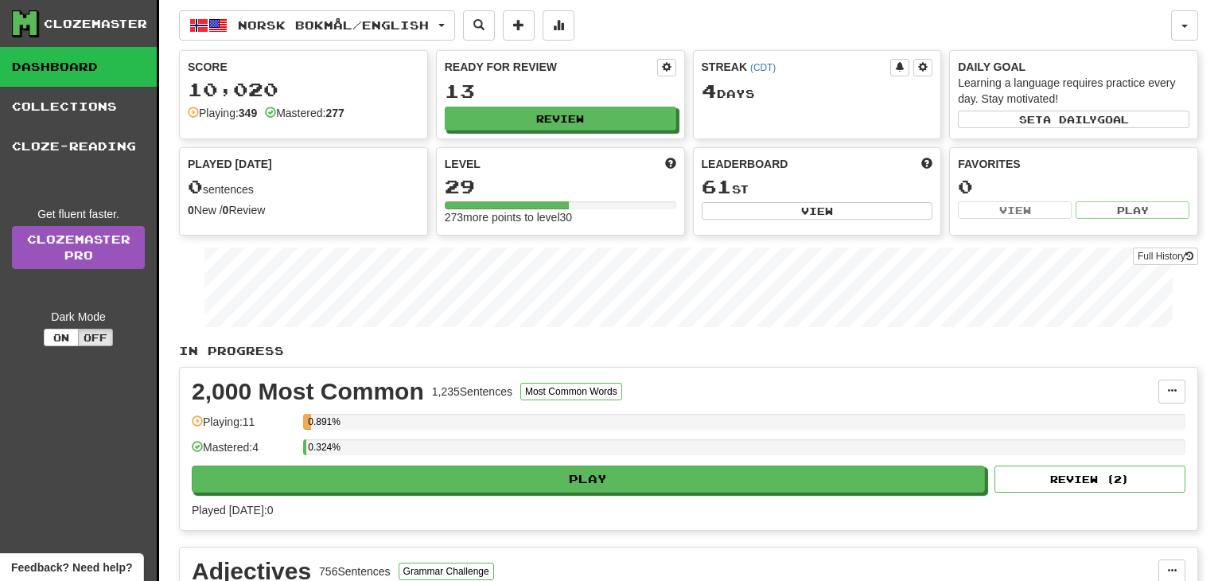
select select "**"
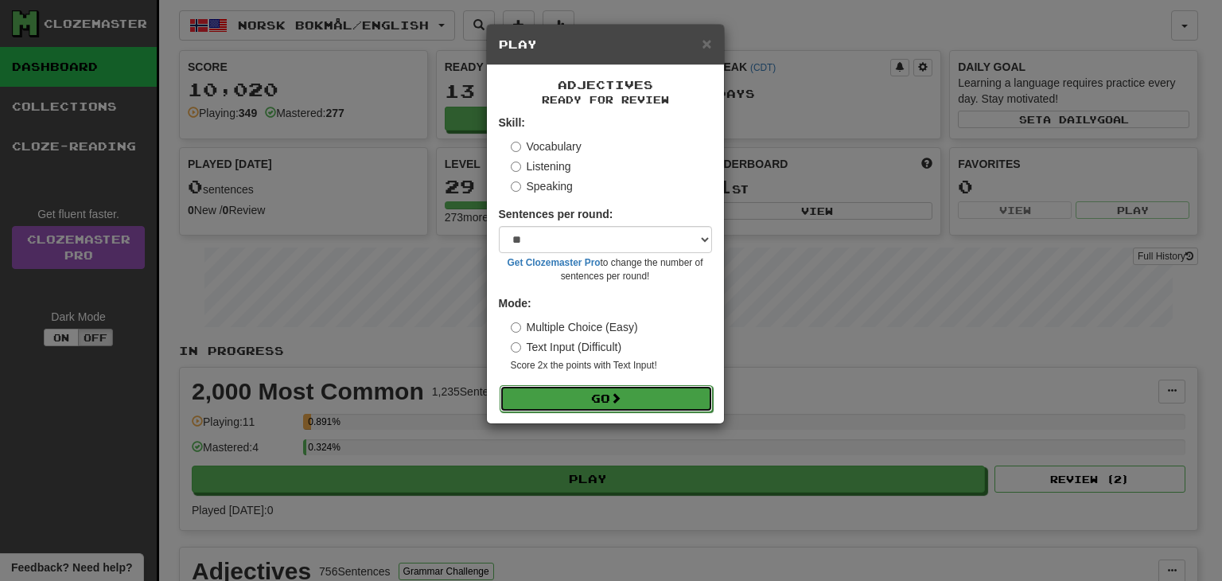
click at [621, 397] on span at bounding box center [615, 397] width 11 height 11
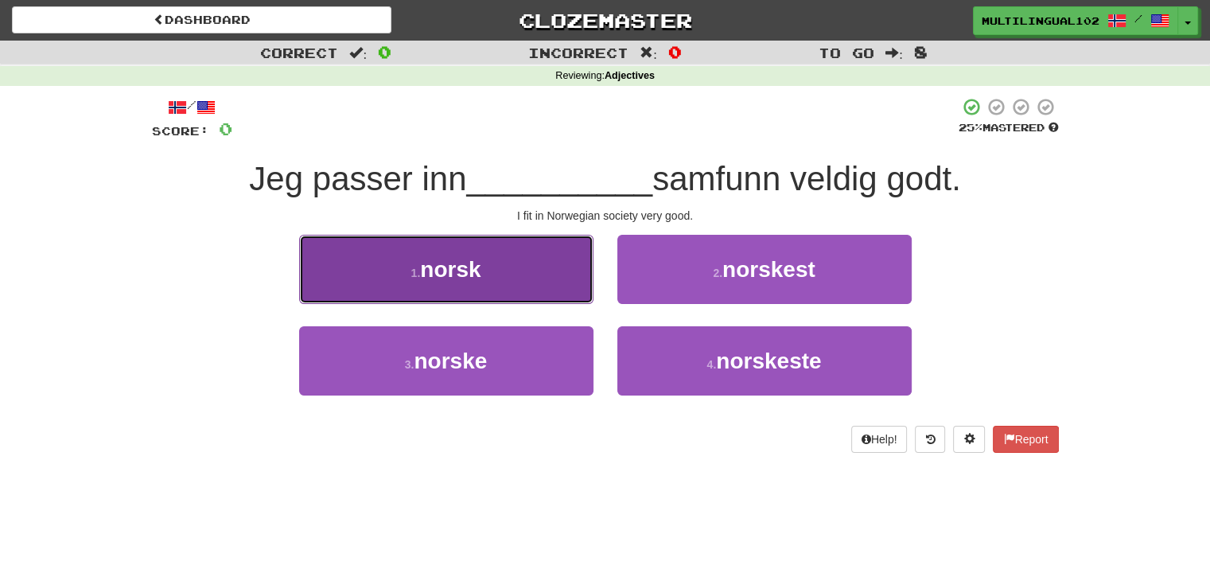
click at [560, 270] on button "1 . norsk" at bounding box center [446, 269] width 294 height 69
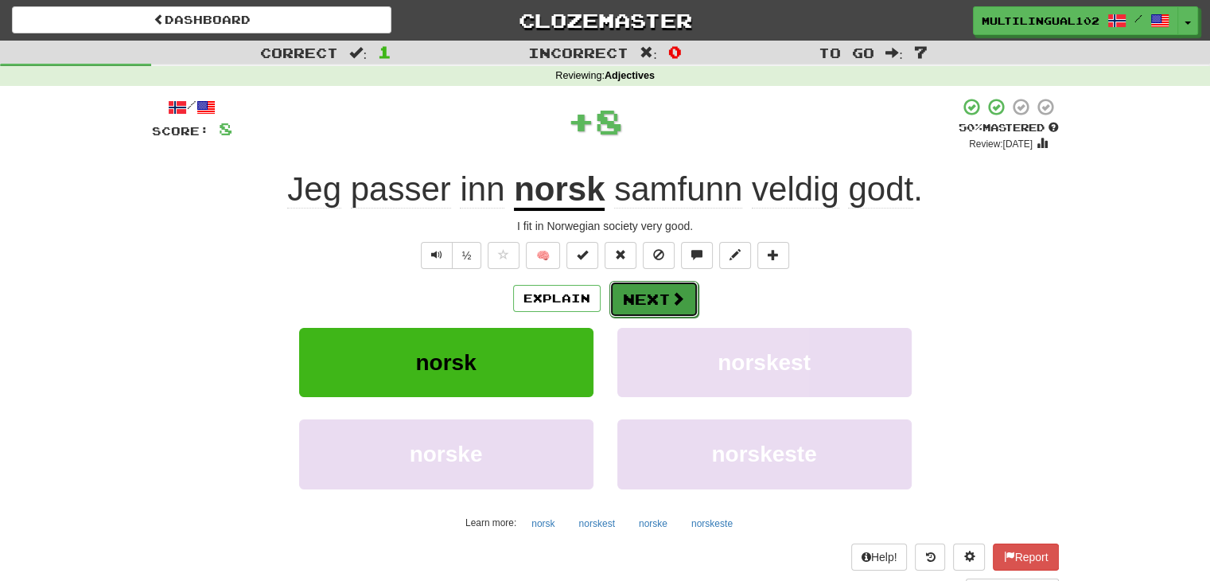
click at [647, 289] on button "Next" at bounding box center [653, 299] width 89 height 37
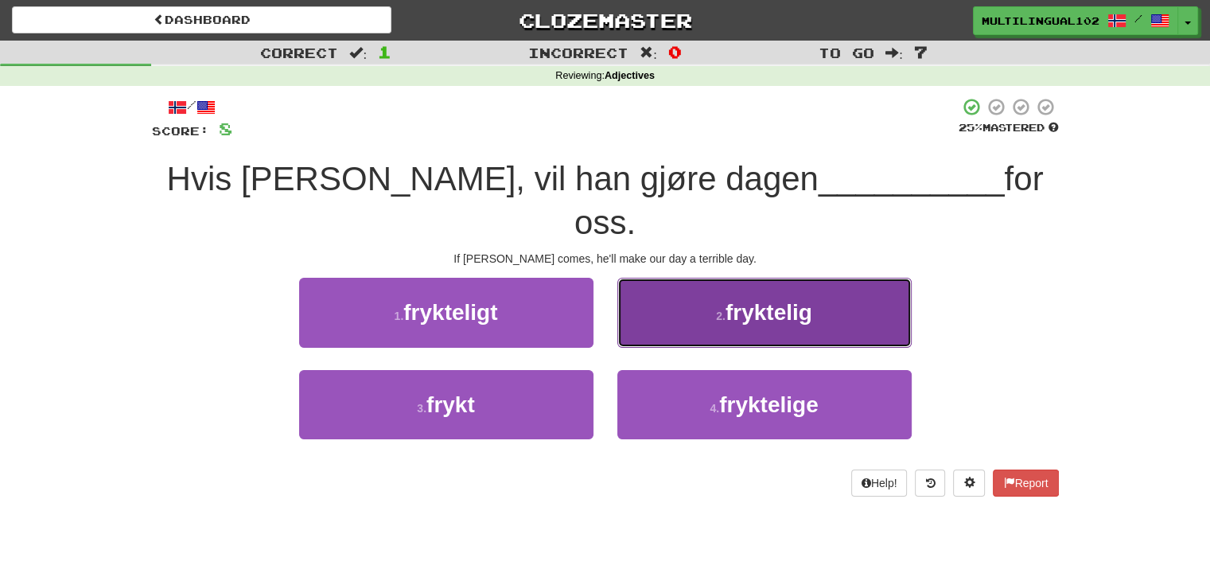
click at [703, 284] on button "2 . fryktelig" at bounding box center [764, 312] width 294 height 69
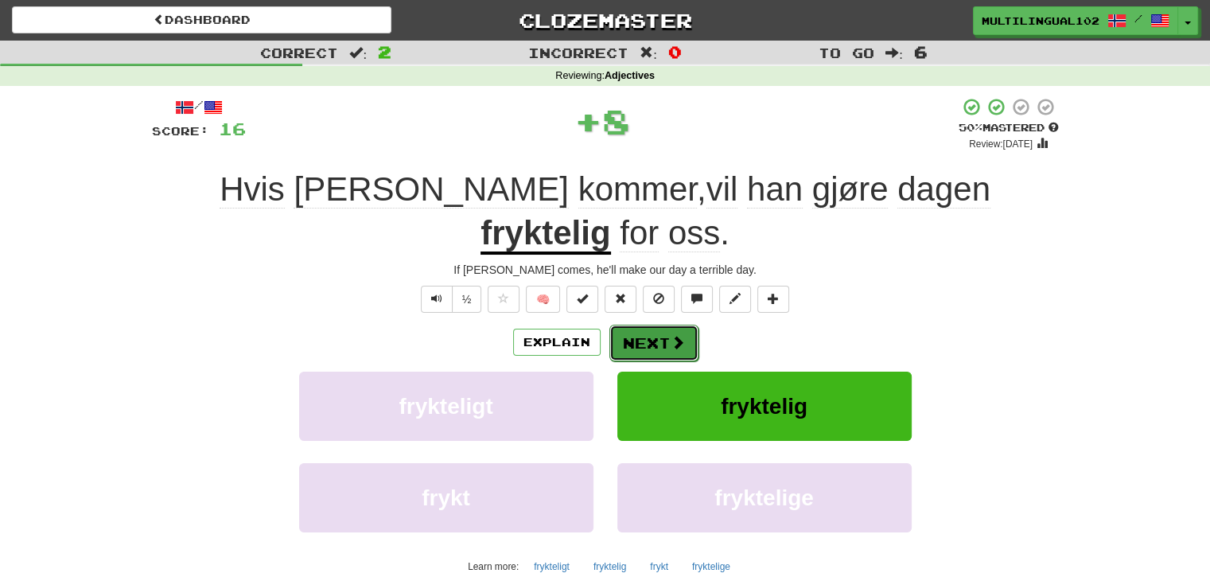
click at [650, 324] on button "Next" at bounding box center [653, 342] width 89 height 37
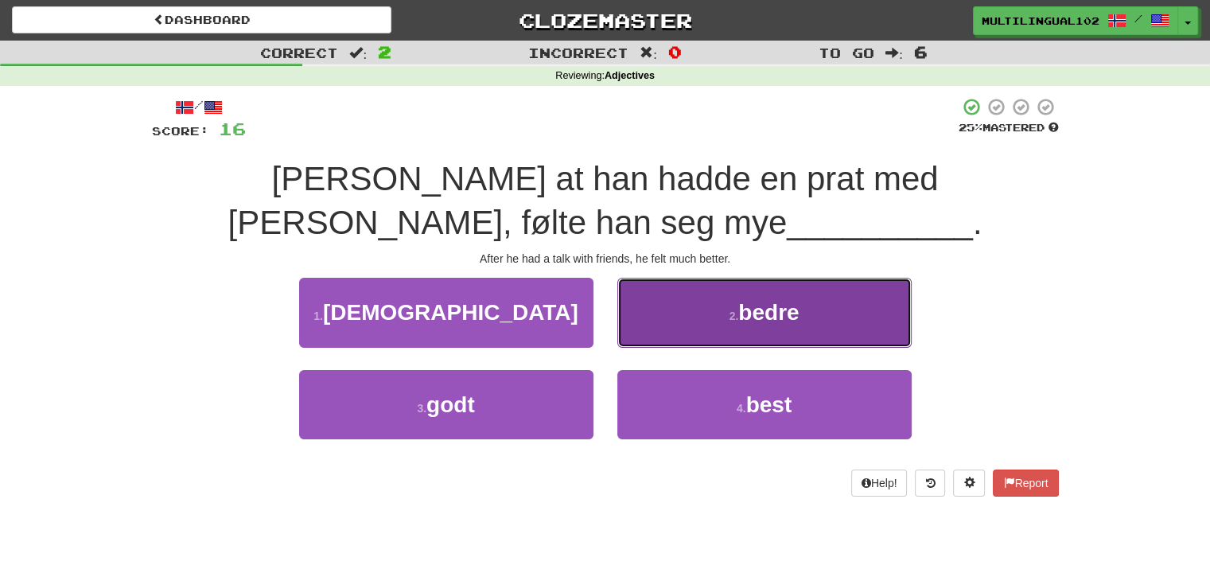
click at [677, 326] on button "2 . bedre" at bounding box center [764, 312] width 294 height 69
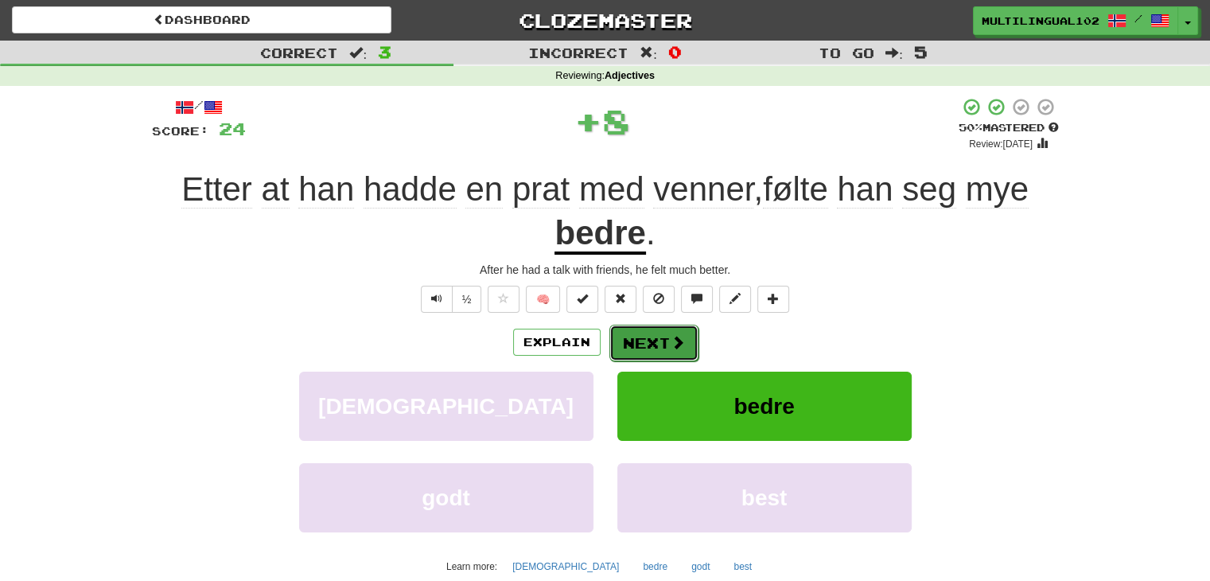
click at [657, 332] on button "Next" at bounding box center [653, 342] width 89 height 37
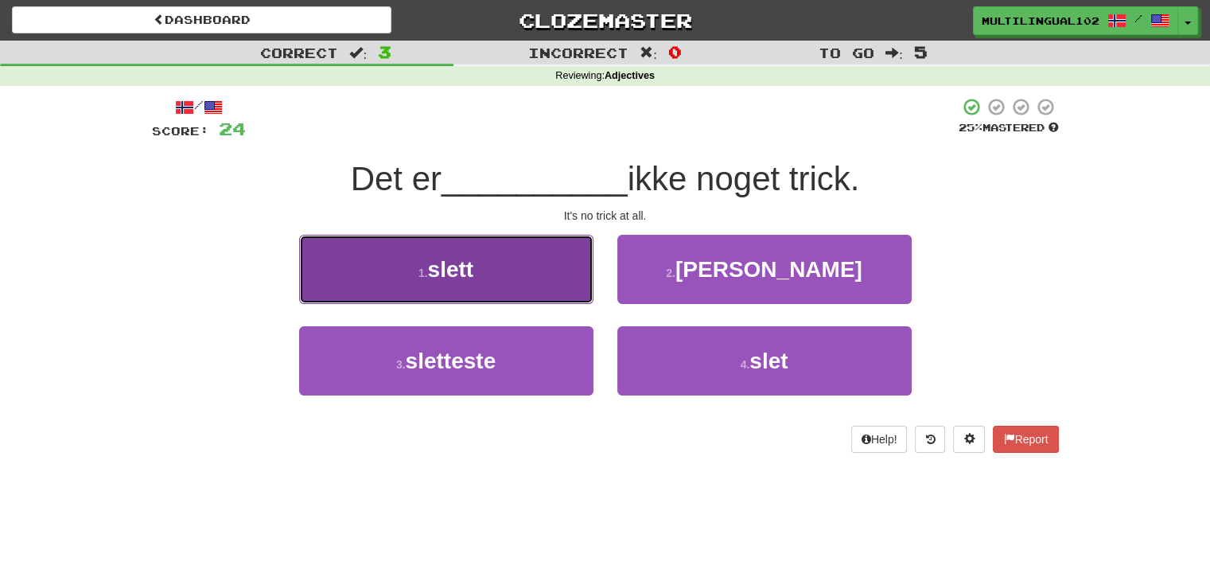
click at [557, 282] on button "1 . slett" at bounding box center [446, 269] width 294 height 69
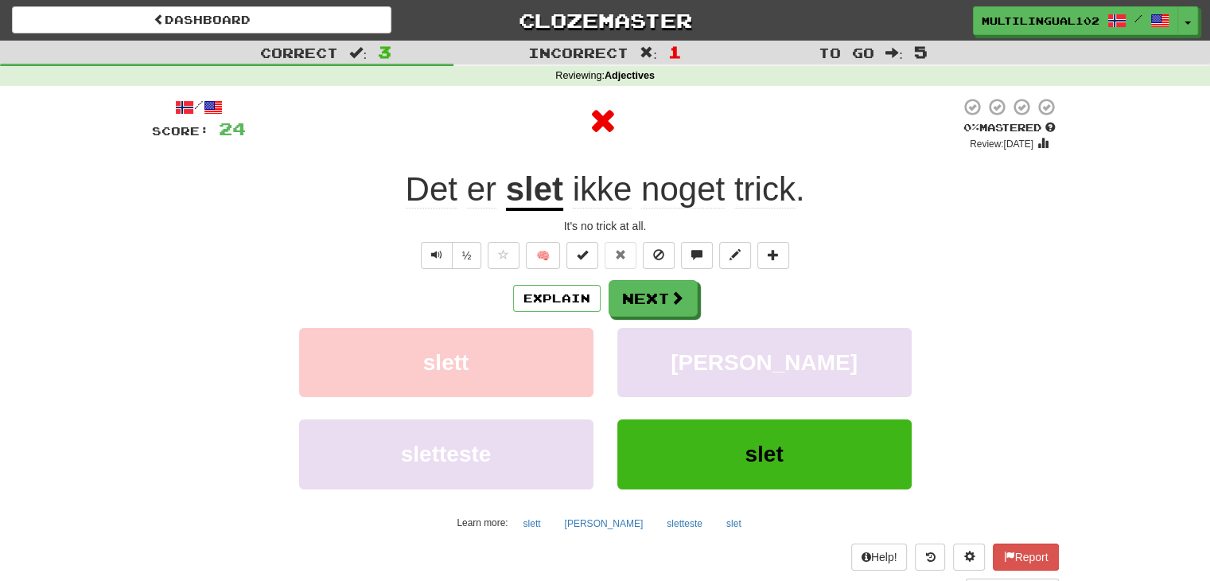
click at [637, 278] on div "/ Score: 24 0 % Mastered Review: [DATE] Det er slet ikke noget trick . It's no …" at bounding box center [605, 346] width 907 height 499
click at [640, 290] on button "Next" at bounding box center [653, 299] width 89 height 37
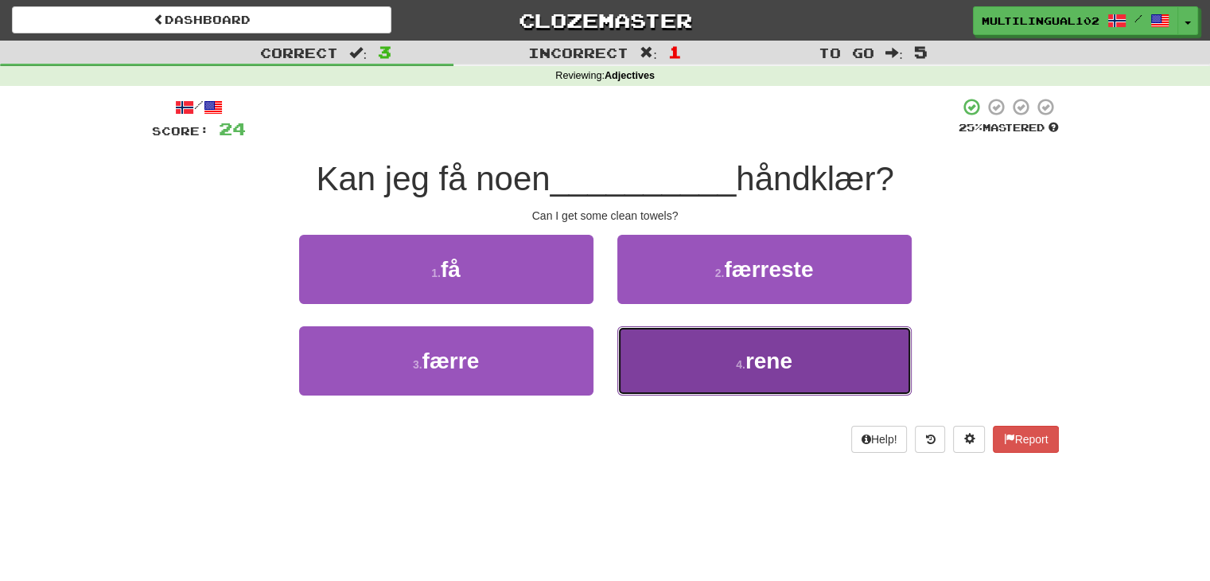
click at [691, 348] on button "4 . [PERSON_NAME]" at bounding box center [764, 360] width 294 height 69
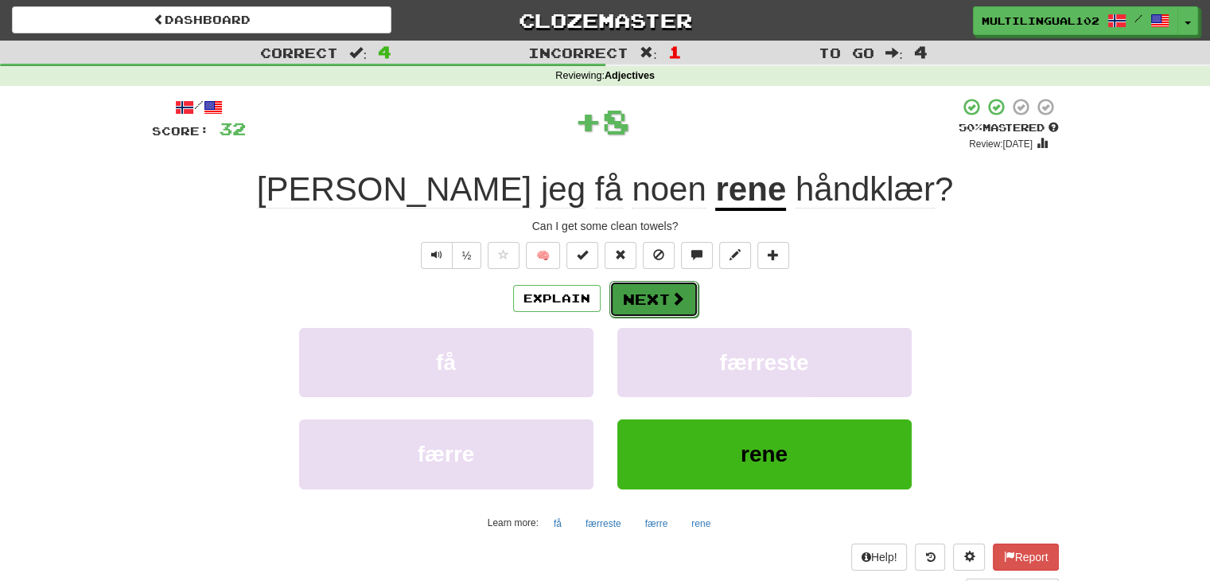
click at [661, 297] on button "Next" at bounding box center [653, 299] width 89 height 37
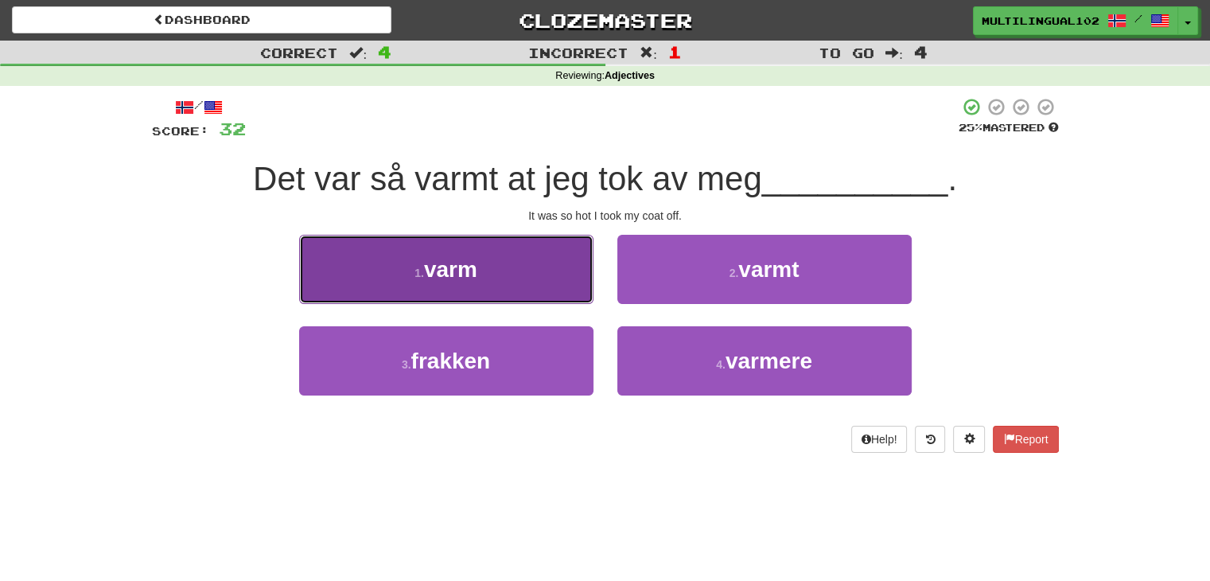
click at [550, 288] on button "1 . [GEOGRAPHIC_DATA]" at bounding box center [446, 269] width 294 height 69
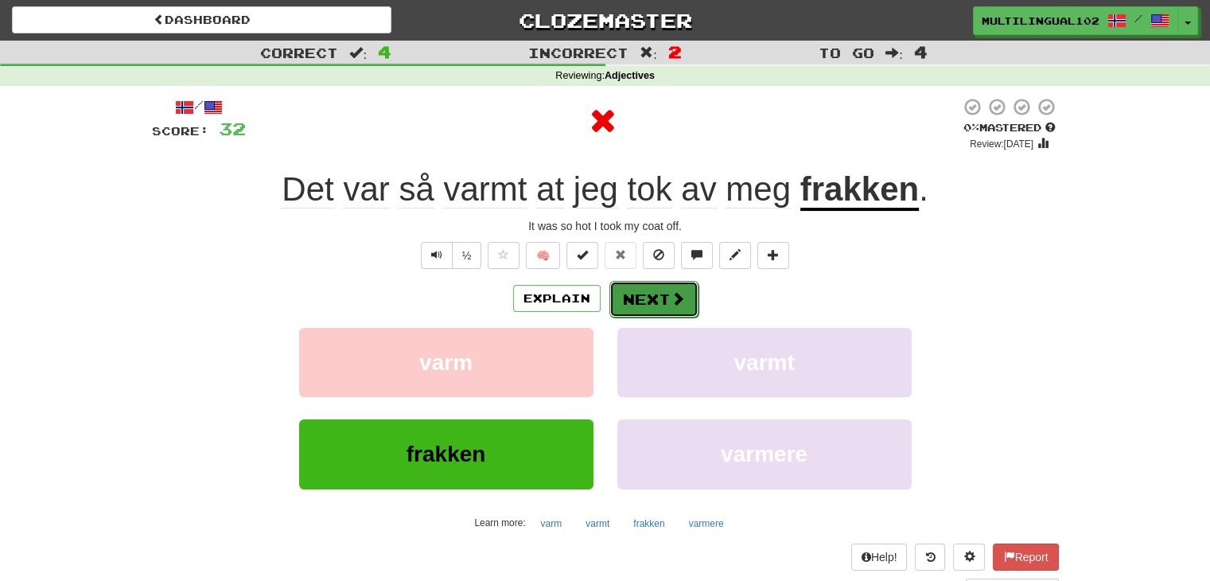
click at [633, 297] on button "Next" at bounding box center [653, 299] width 89 height 37
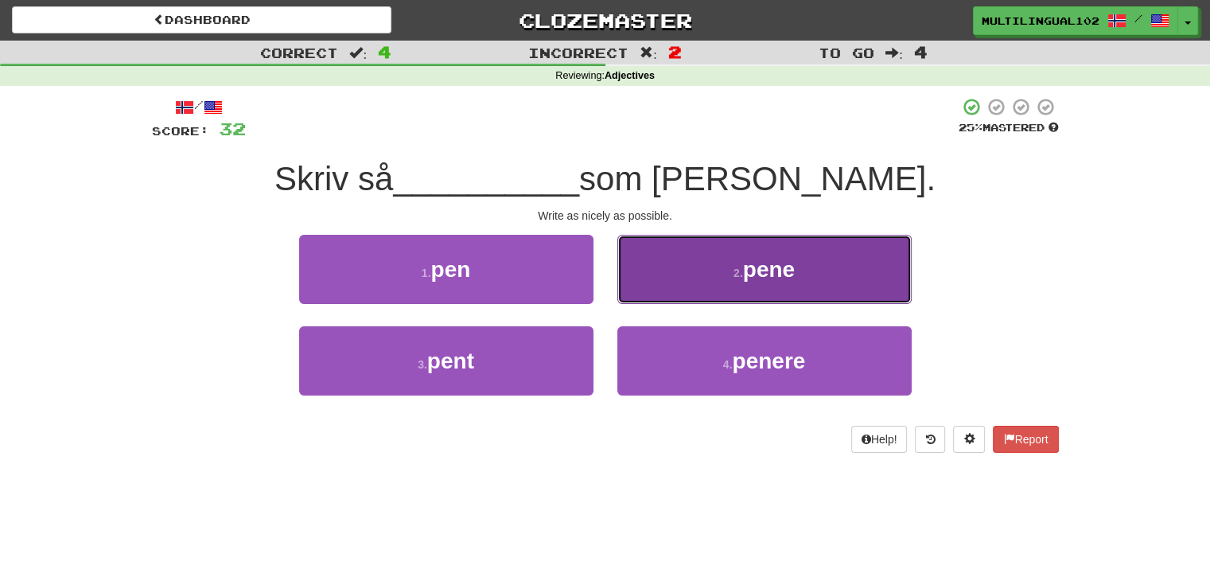
click at [658, 273] on button "2 . pene" at bounding box center [764, 269] width 294 height 69
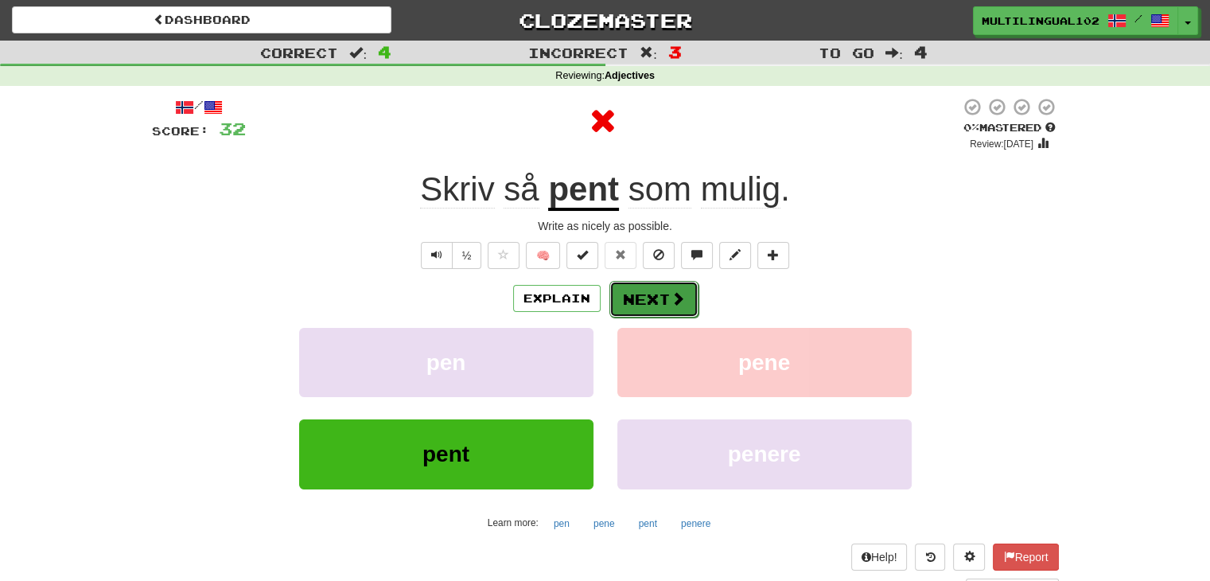
click at [634, 301] on button "Next" at bounding box center [653, 299] width 89 height 37
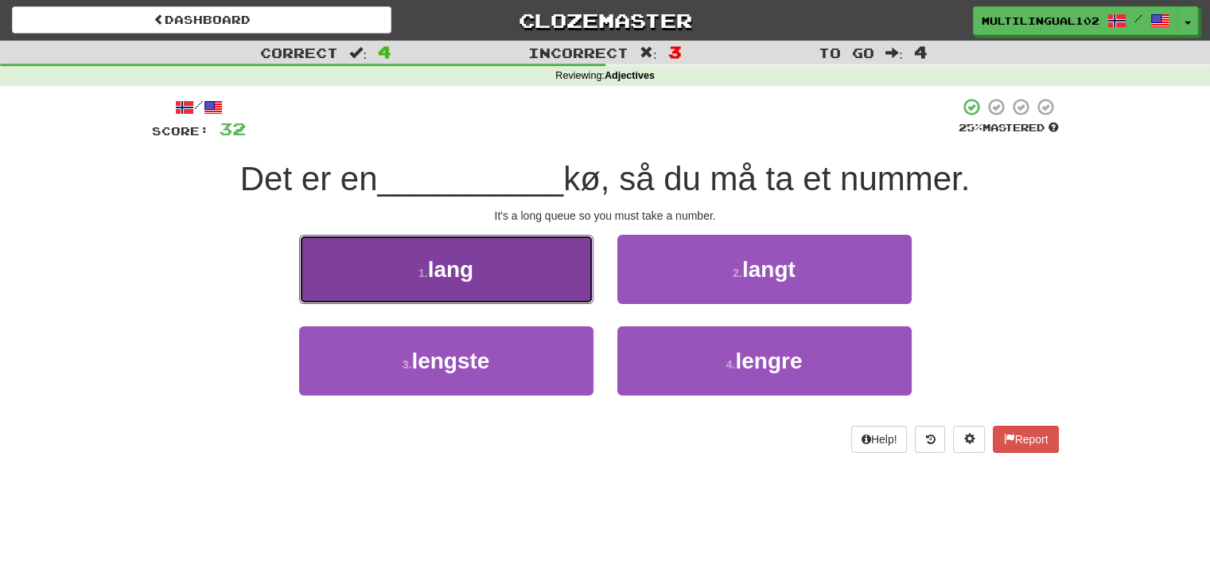
click at [551, 288] on button "1 . lang" at bounding box center [446, 269] width 294 height 69
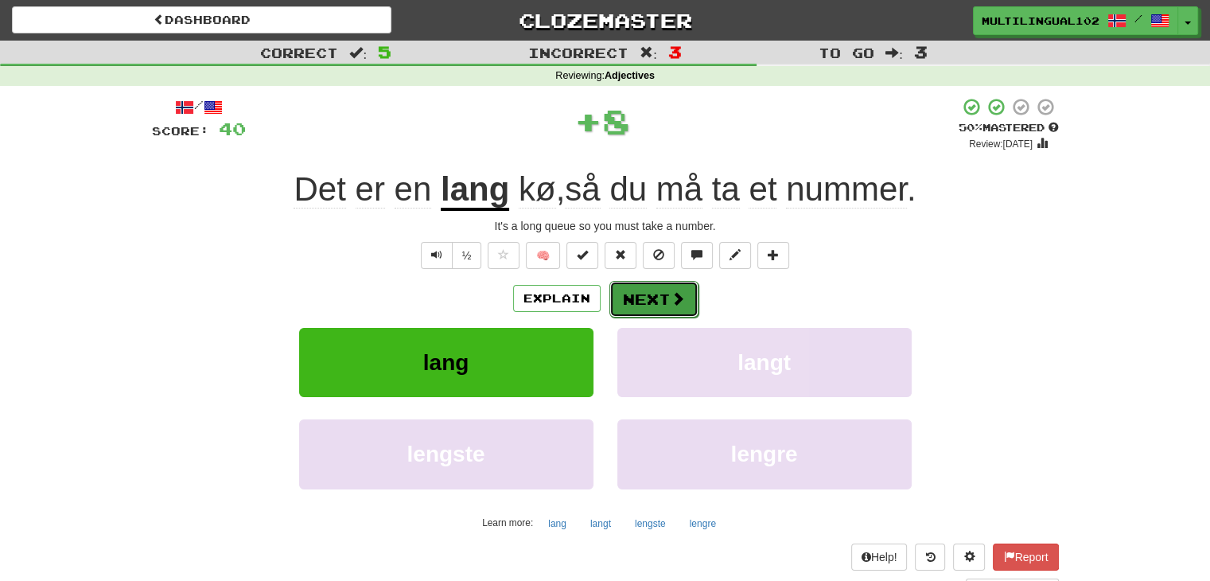
click at [646, 291] on button "Next" at bounding box center [653, 299] width 89 height 37
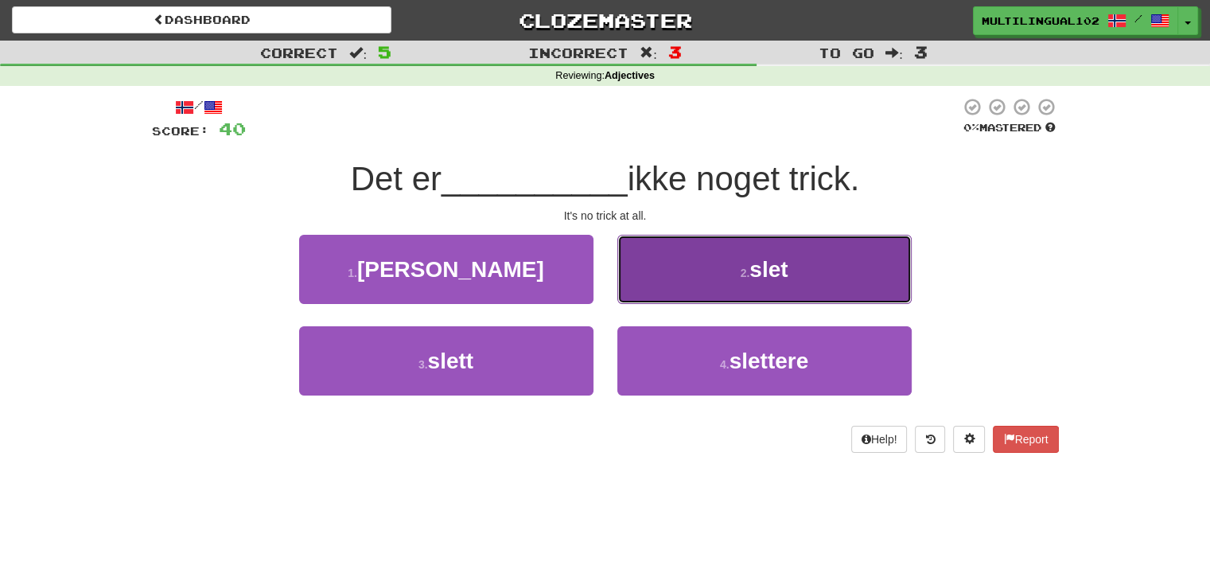
click at [700, 293] on button "2 . slet" at bounding box center [764, 269] width 294 height 69
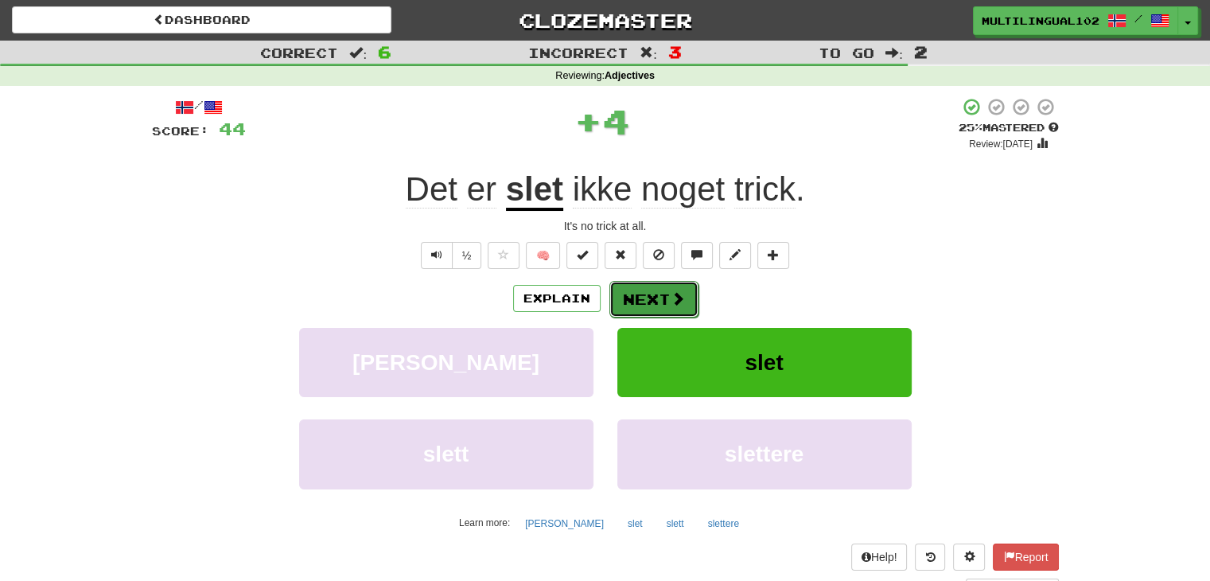
click at [650, 306] on button "Next" at bounding box center [653, 299] width 89 height 37
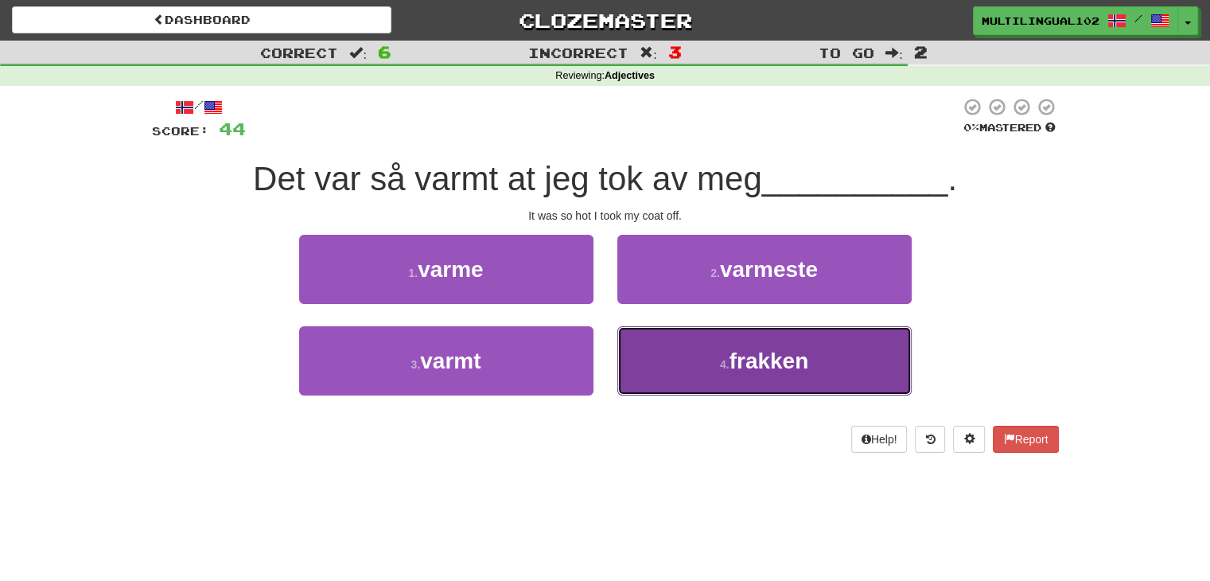
click at [720, 349] on button "4 . frakken" at bounding box center [764, 360] width 294 height 69
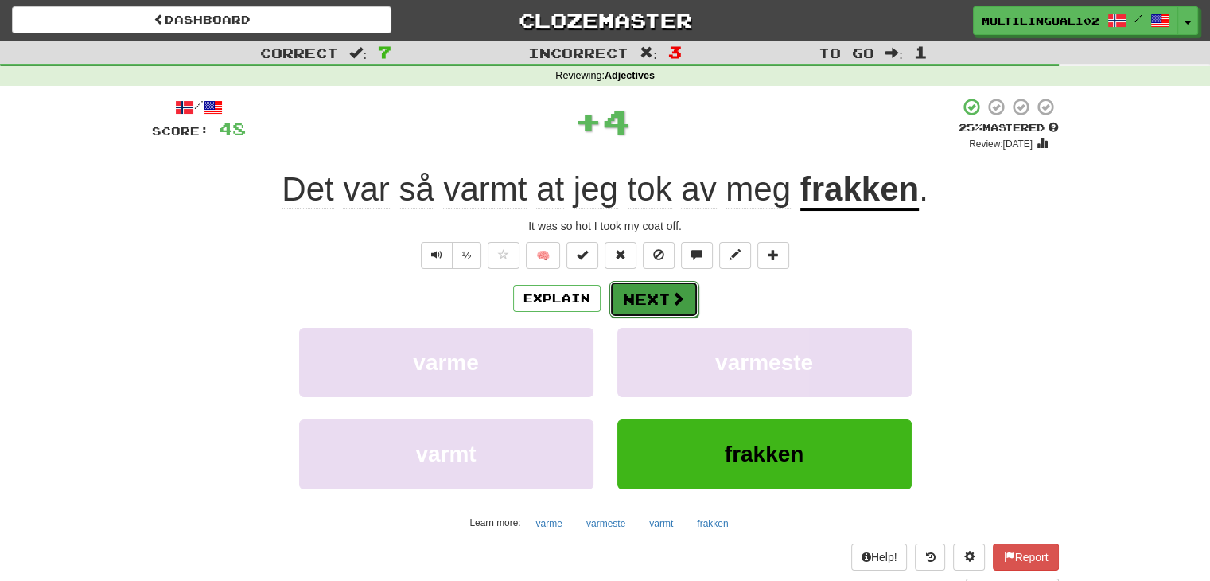
click at [660, 302] on button "Next" at bounding box center [653, 299] width 89 height 37
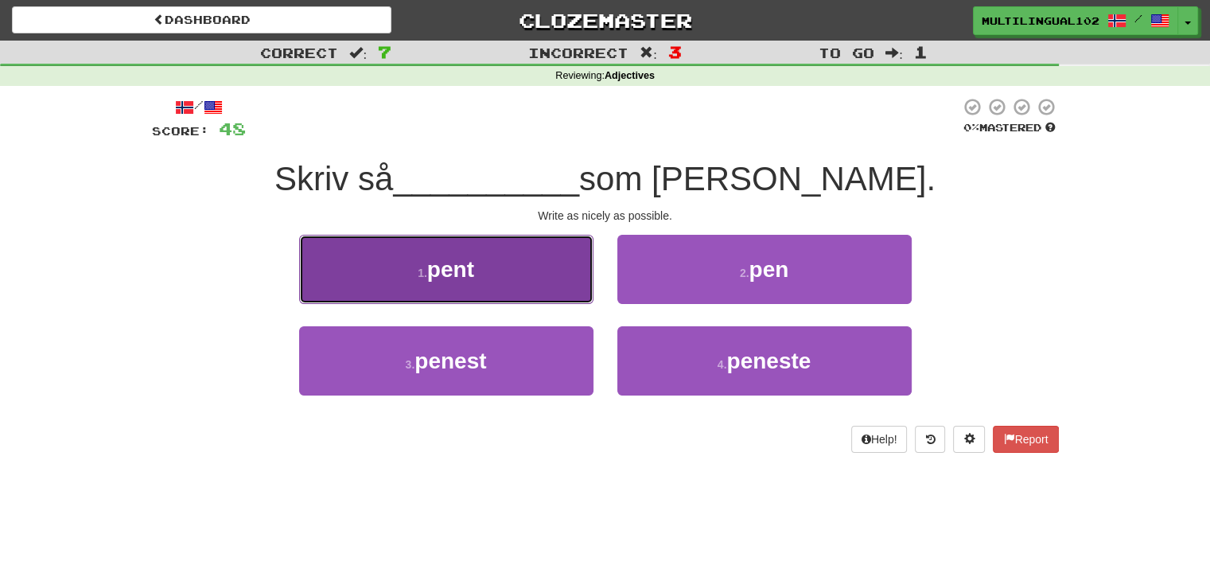
click at [521, 284] on button "1 . pent" at bounding box center [446, 269] width 294 height 69
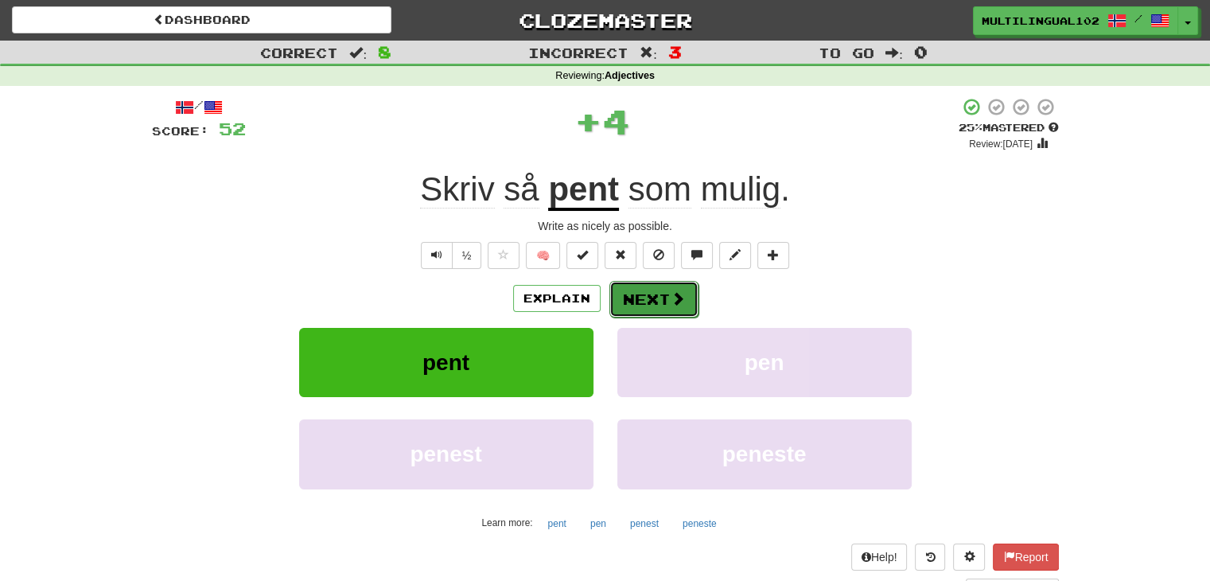
click at [639, 299] on button "Next" at bounding box center [653, 299] width 89 height 37
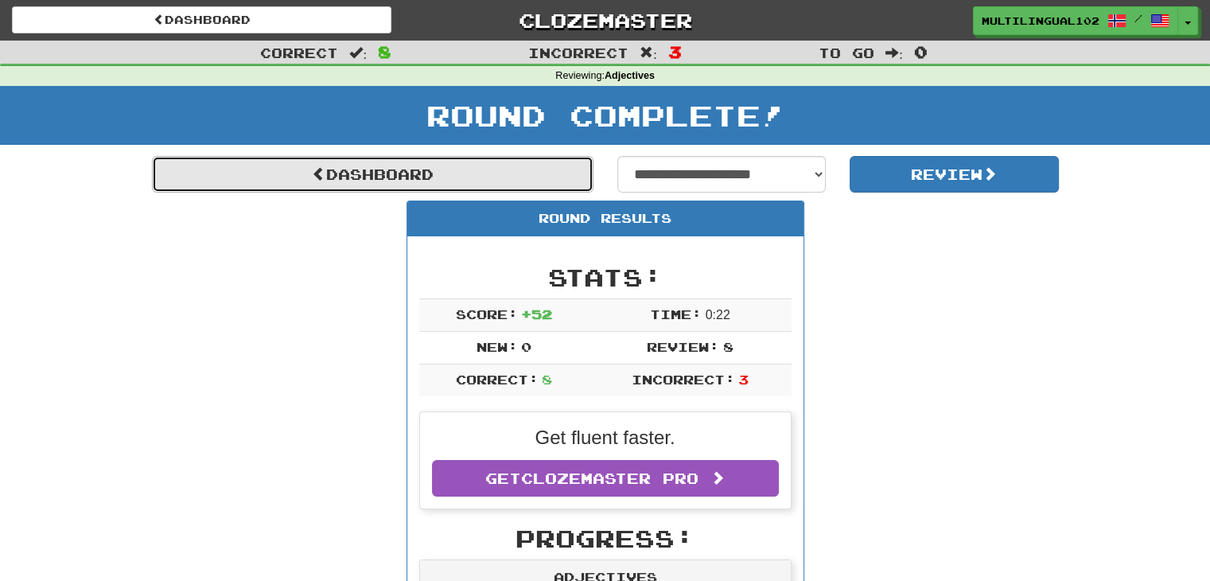
click at [451, 163] on link "Dashboard" at bounding box center [372, 174] width 441 height 37
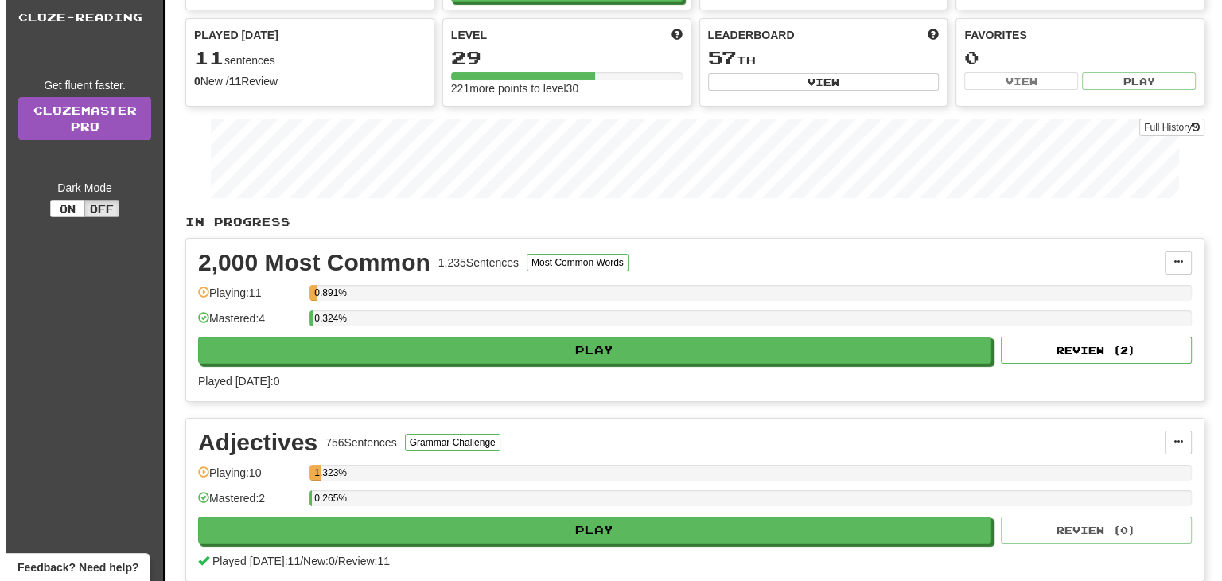
scroll to position [130, 0]
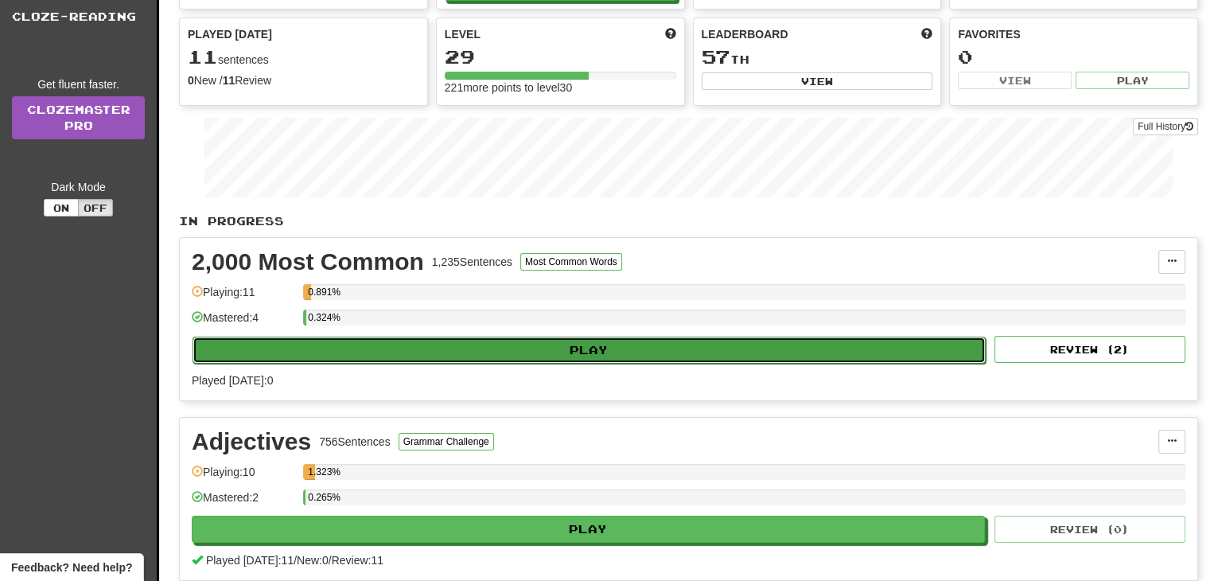
click at [659, 340] on button "Play" at bounding box center [588, 349] width 793 height 27
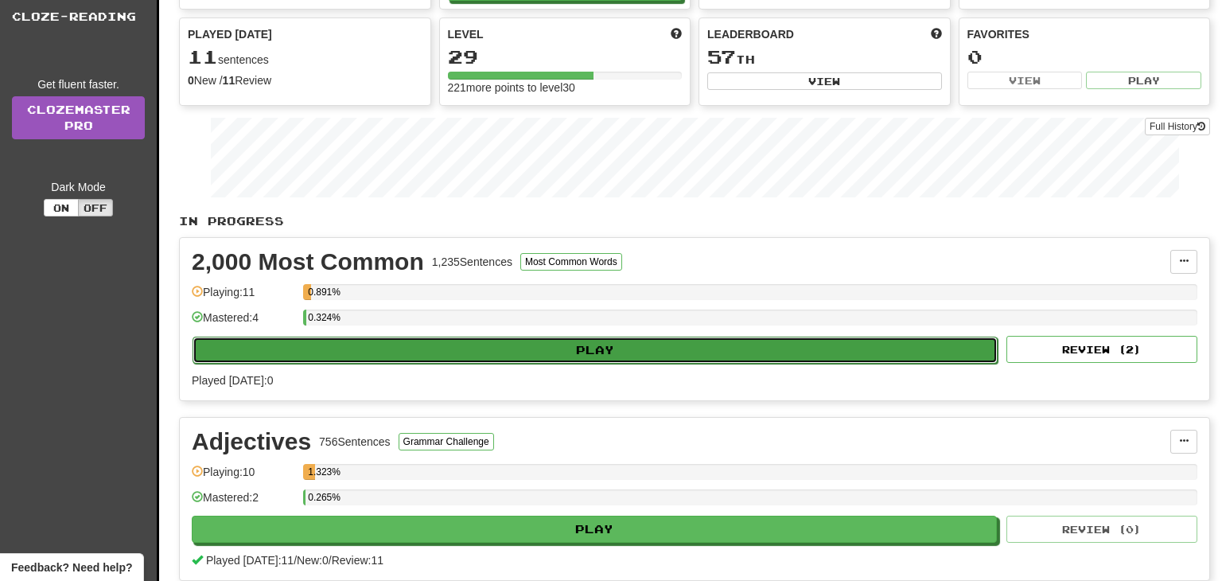
select select "**"
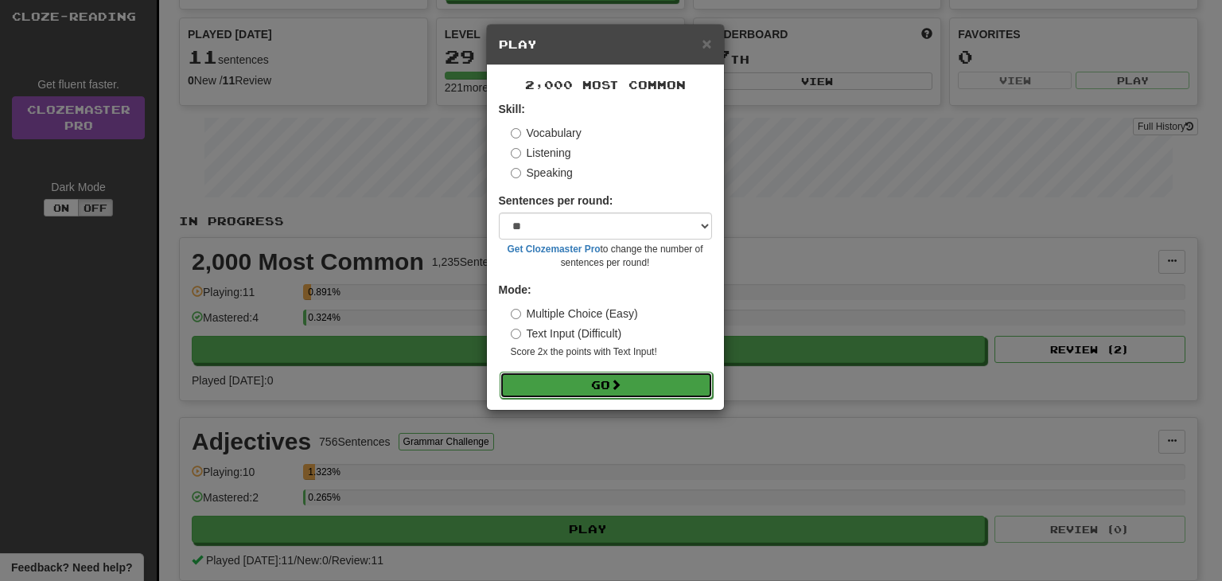
click at [604, 387] on button "Go" at bounding box center [605, 384] width 213 height 27
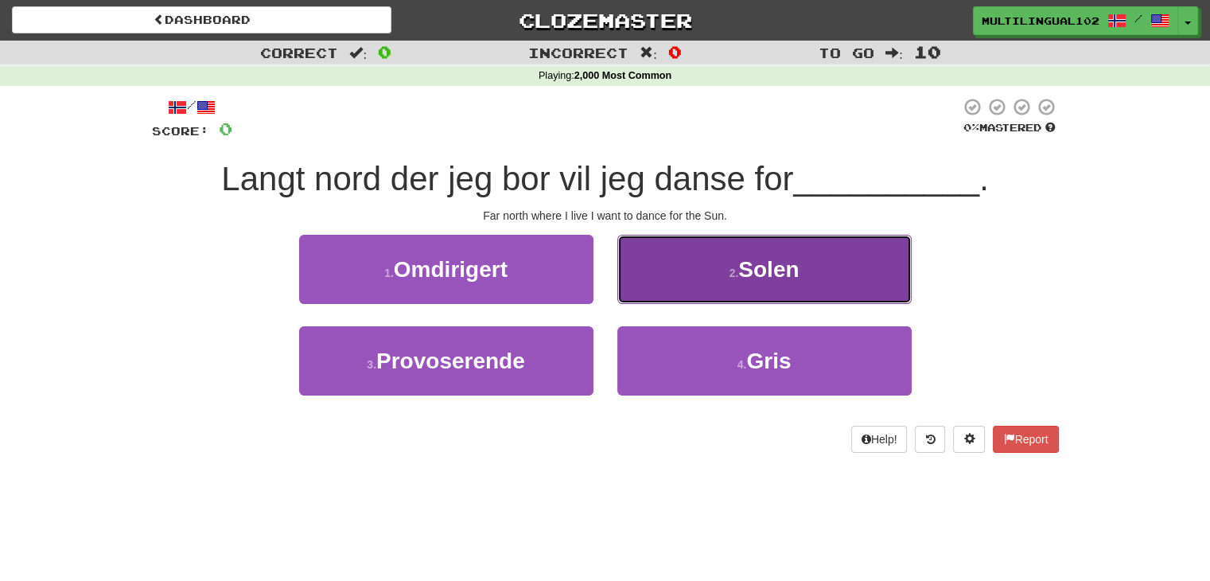
click at [687, 279] on button "2 . Solen" at bounding box center [764, 269] width 294 height 69
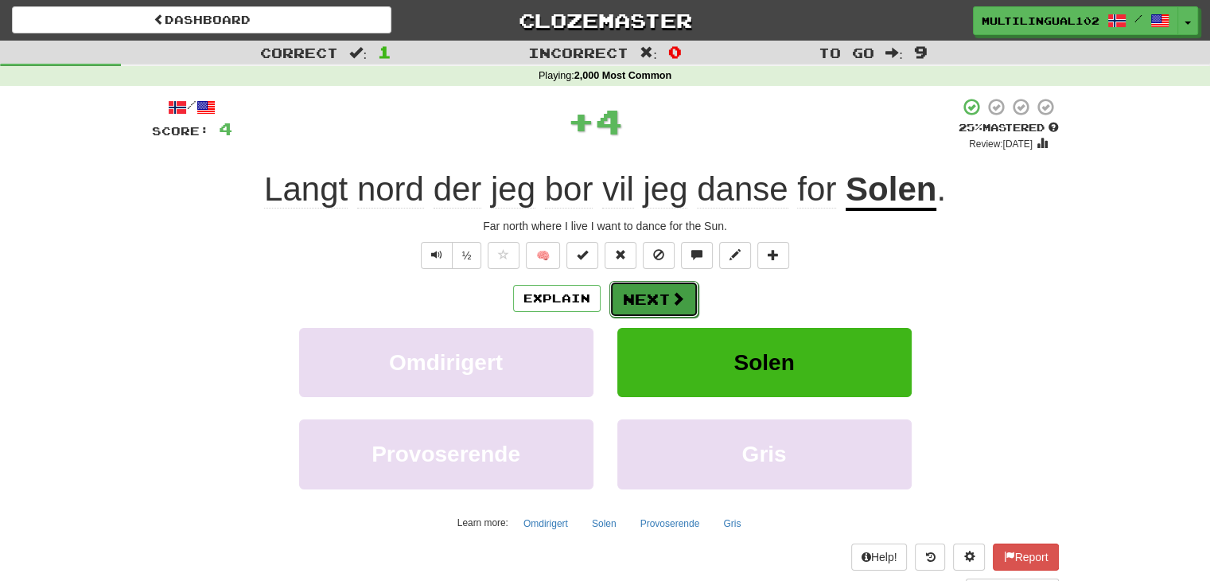
click at [623, 284] on button "Next" at bounding box center [653, 299] width 89 height 37
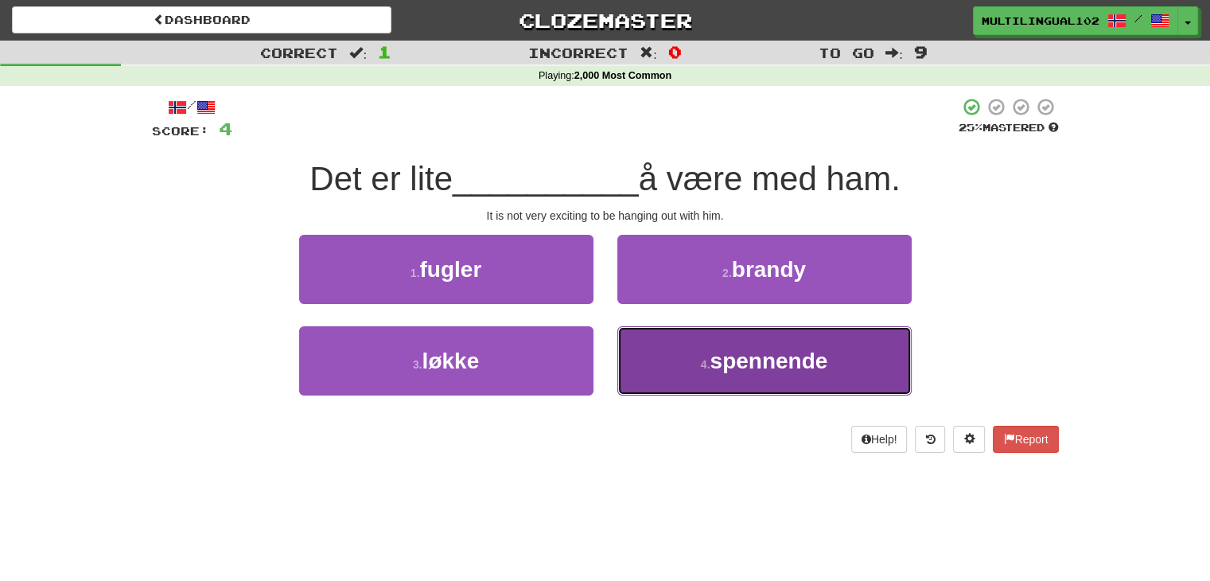
click at [704, 363] on small "4 ." at bounding box center [706, 364] width 10 height 13
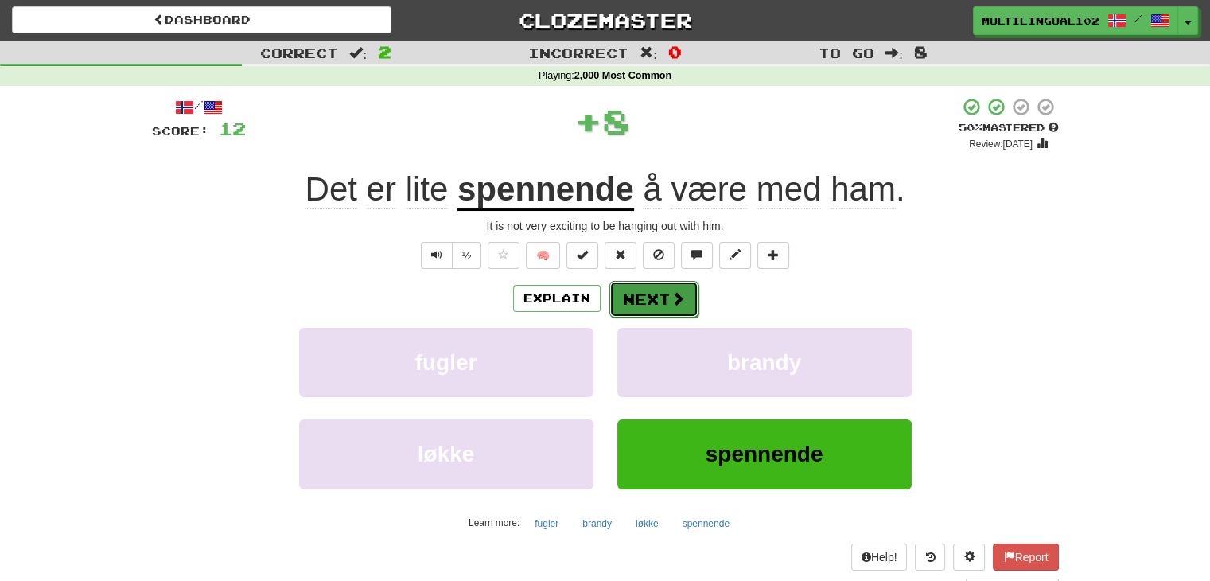
click at [652, 284] on button "Next" at bounding box center [653, 299] width 89 height 37
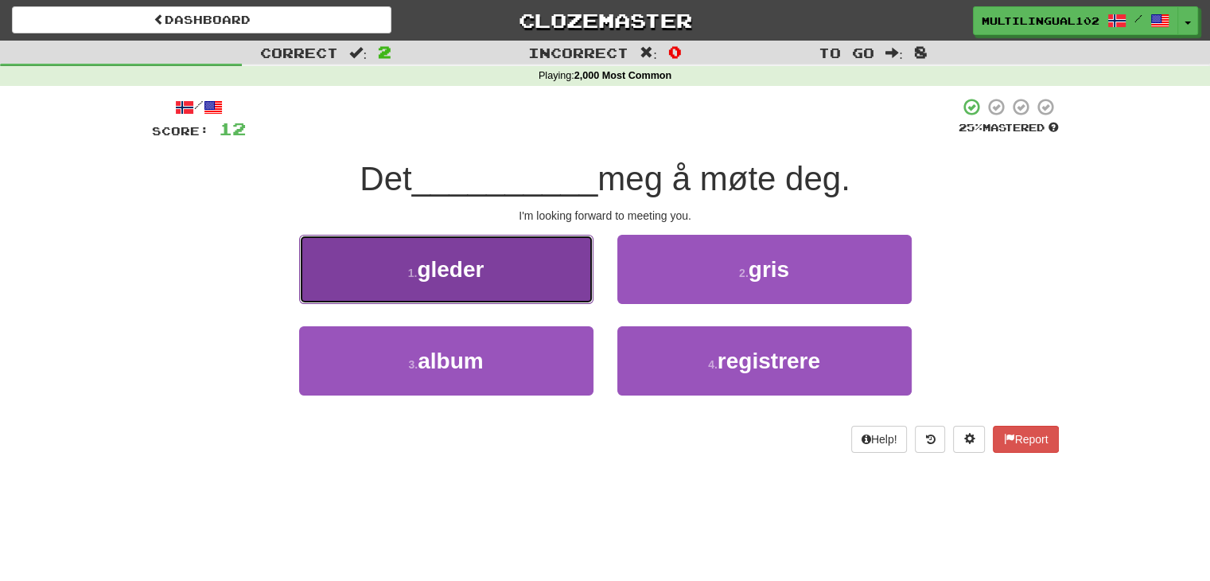
click at [554, 290] on button "1 . gleder" at bounding box center [446, 269] width 294 height 69
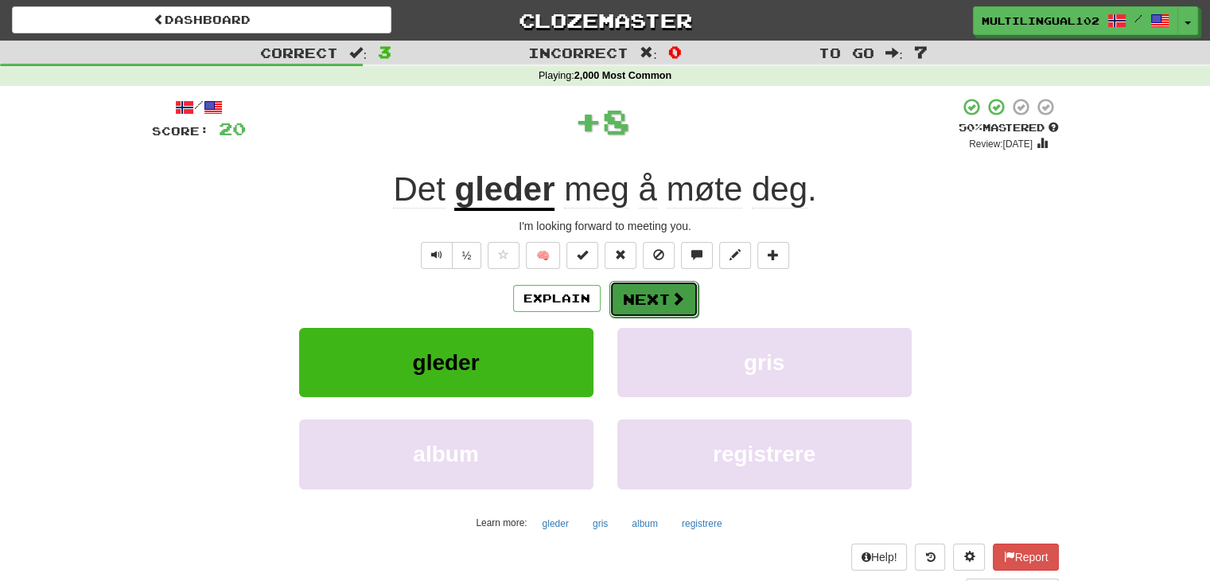
click at [633, 297] on button "Next" at bounding box center [653, 299] width 89 height 37
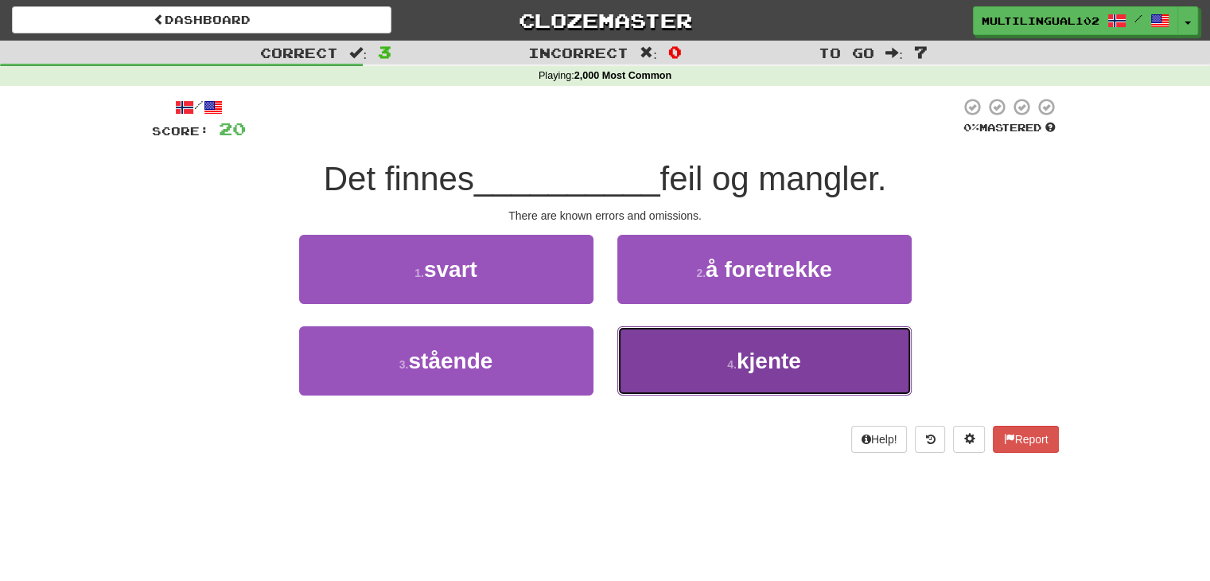
click at [675, 360] on button "4 . kjente" at bounding box center [764, 360] width 294 height 69
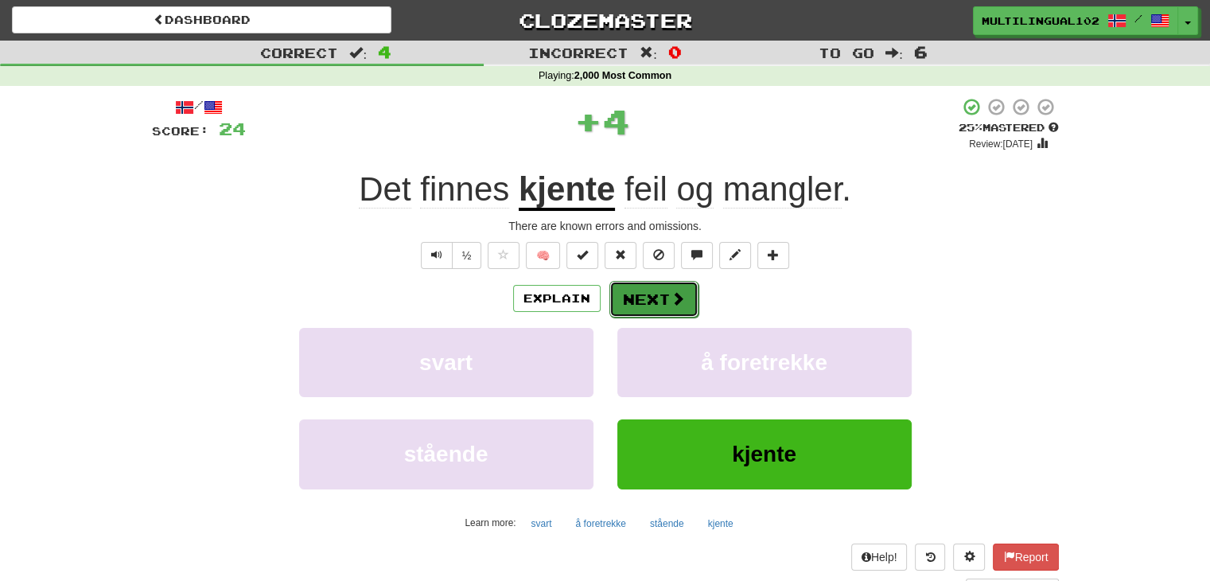
click at [640, 286] on button "Next" at bounding box center [653, 299] width 89 height 37
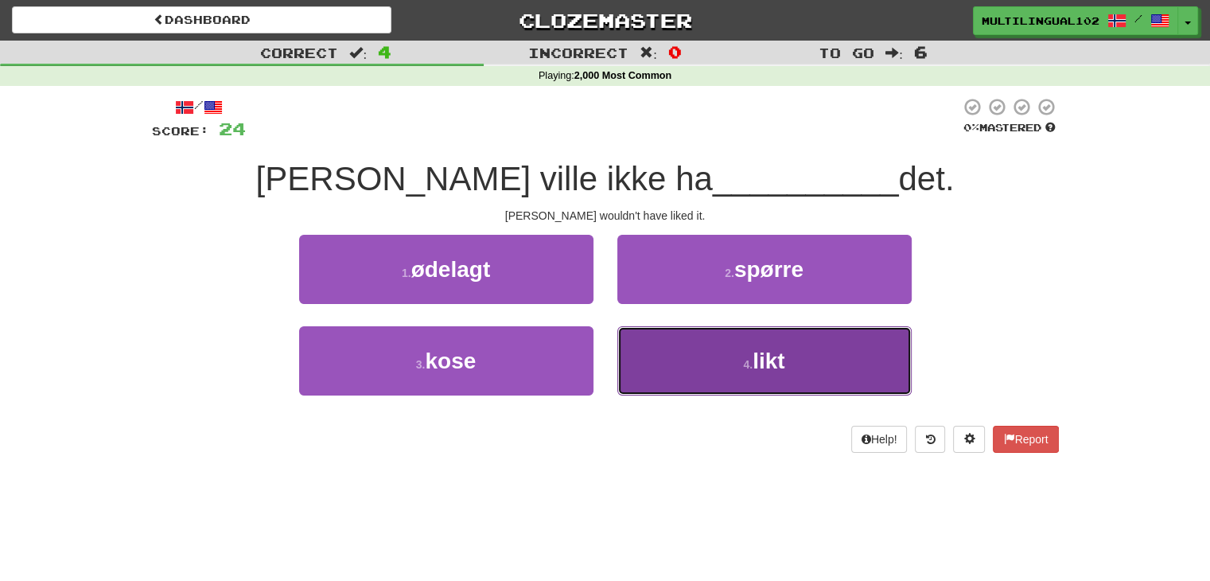
click at [682, 359] on button "4 . likt" at bounding box center [764, 360] width 294 height 69
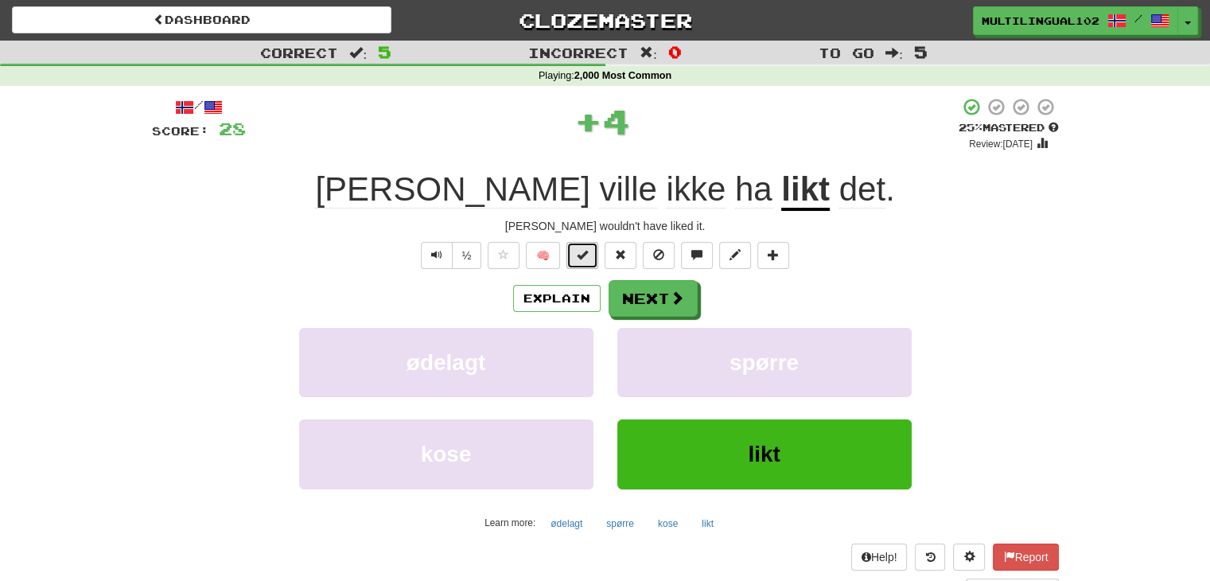
click at [587, 253] on span at bounding box center [582, 254] width 11 height 11
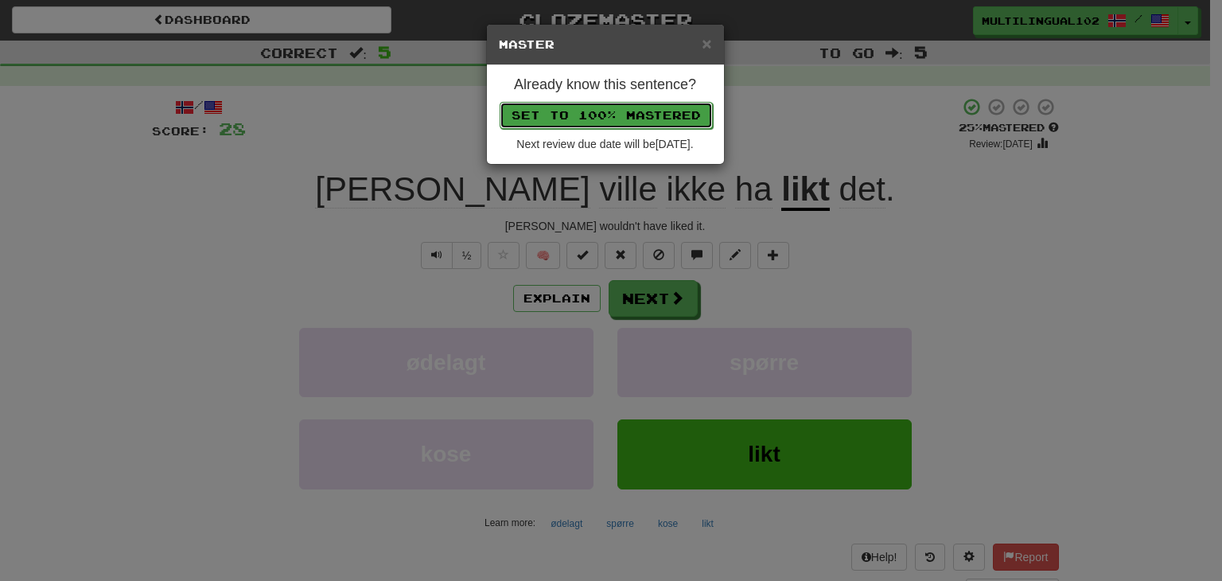
click at [625, 111] on button "Set to 100% Mastered" at bounding box center [605, 115] width 213 height 27
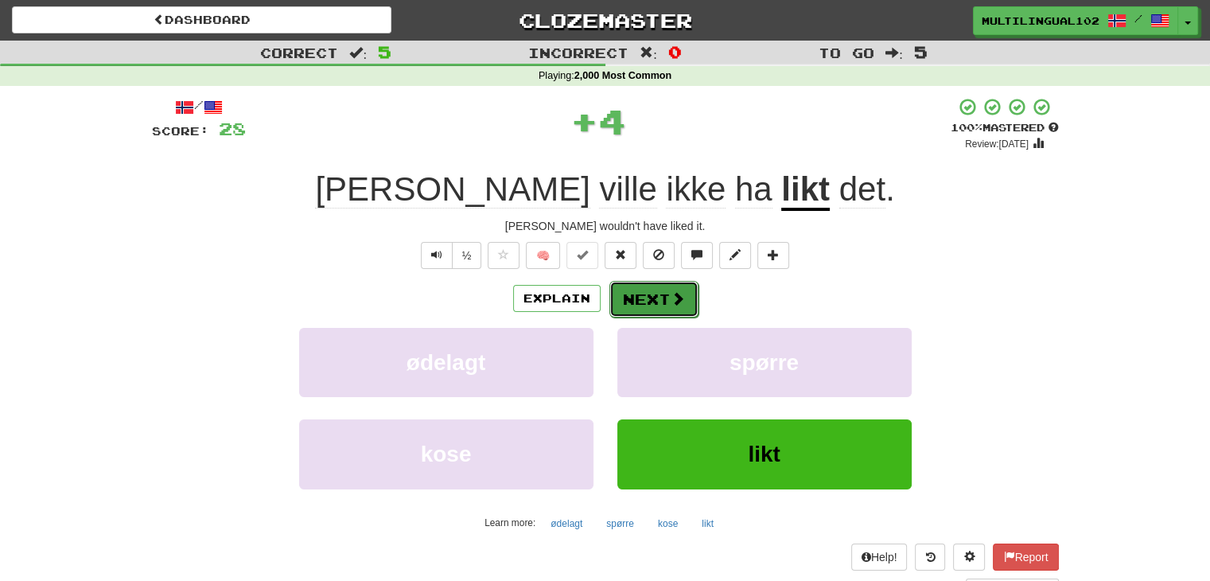
click at [666, 303] on button "Next" at bounding box center [653, 299] width 89 height 37
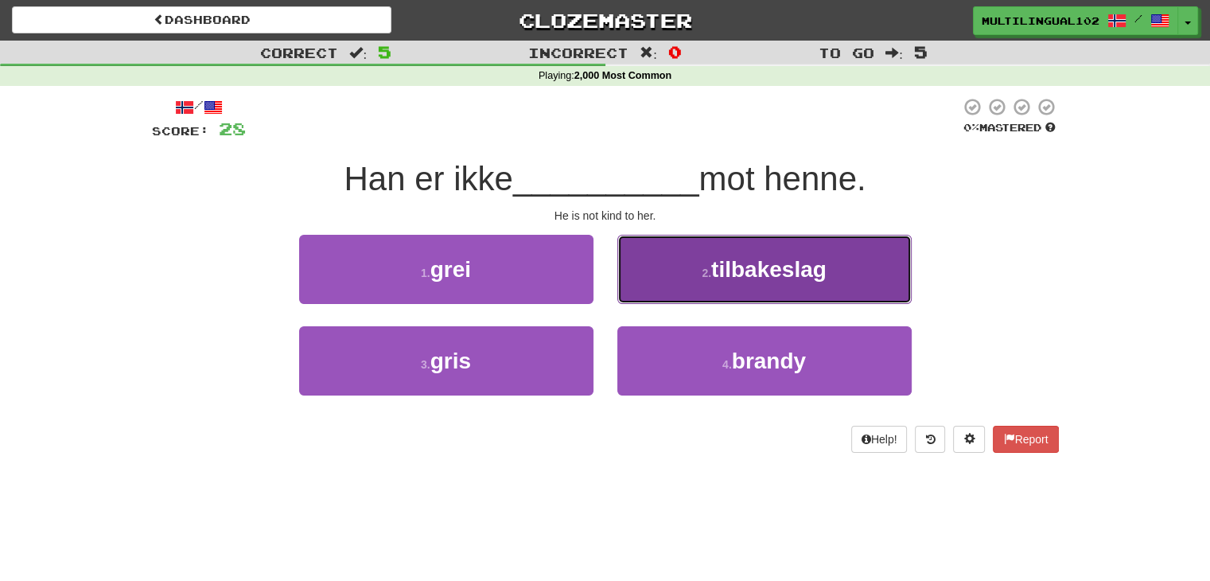
click at [672, 259] on button "2 . tilbakeslag" at bounding box center [764, 269] width 294 height 69
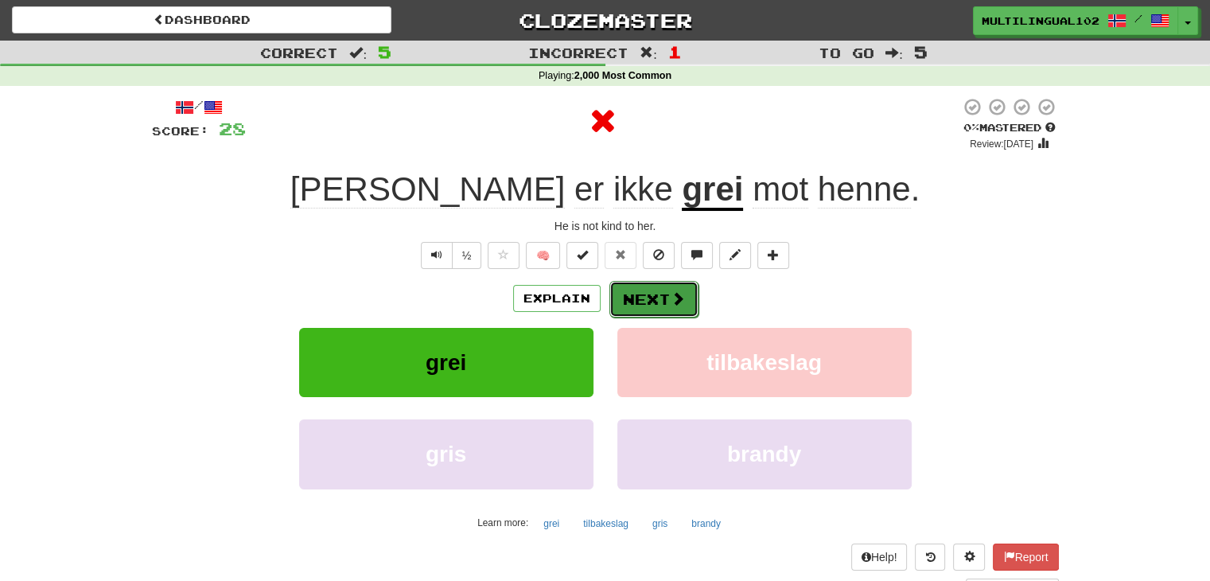
click at [658, 281] on button "Next" at bounding box center [653, 299] width 89 height 37
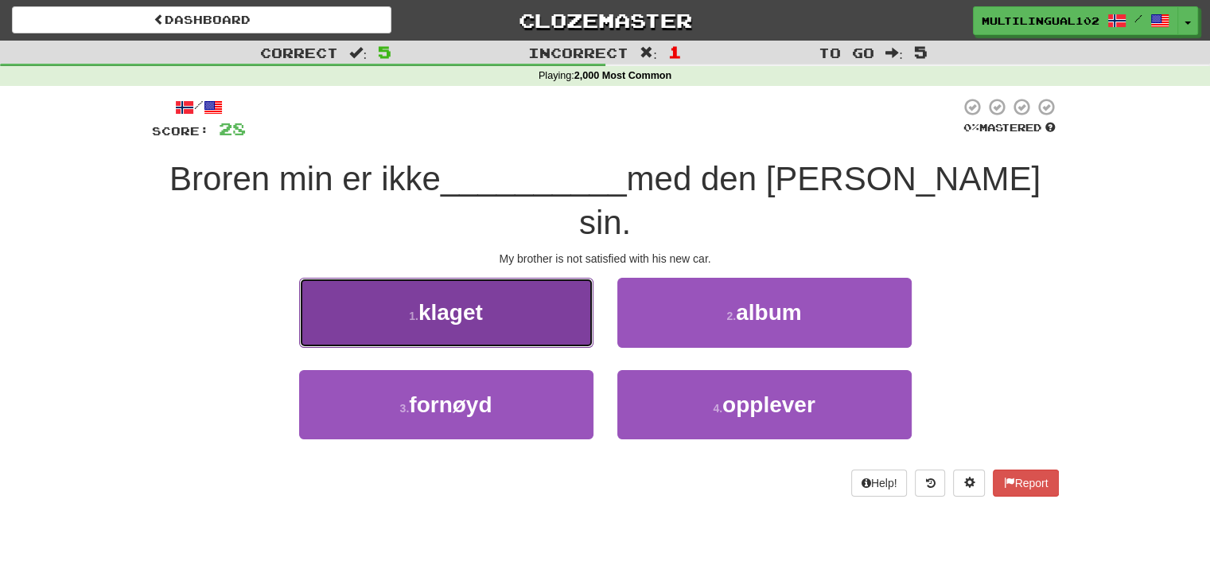
click at [573, 278] on button "1 . klaget" at bounding box center [446, 312] width 294 height 69
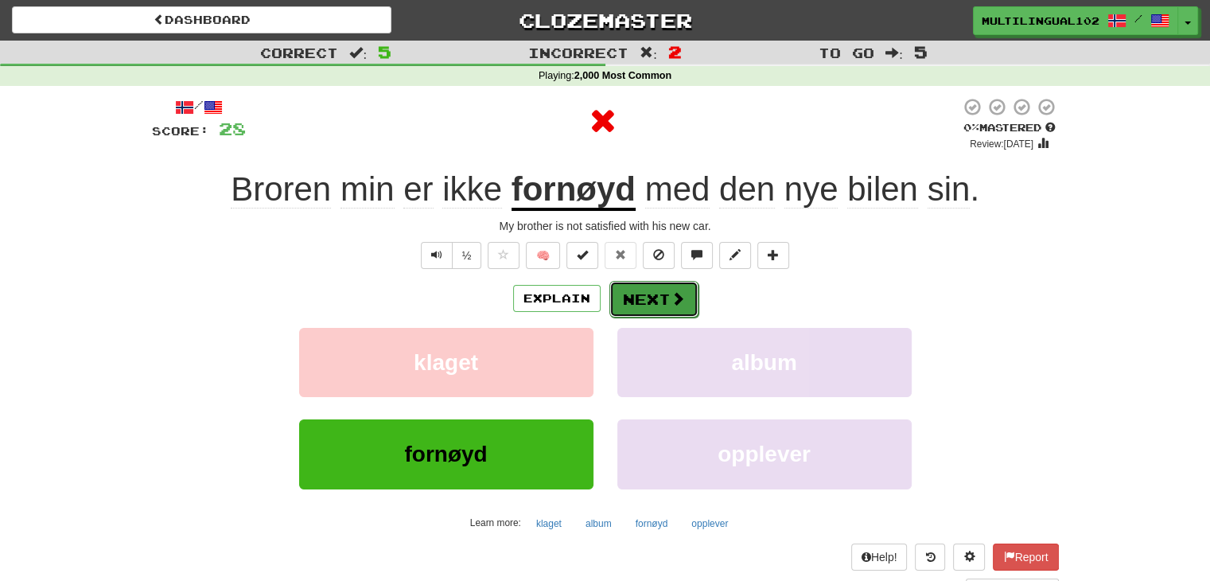
click at [653, 288] on button "Next" at bounding box center [653, 299] width 89 height 37
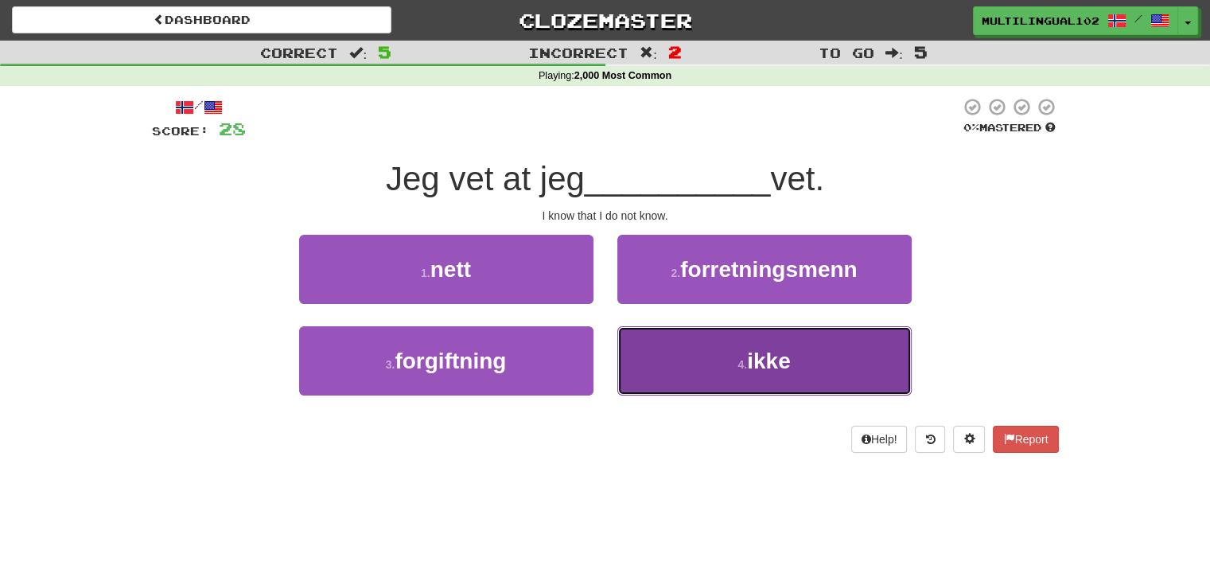
click at [666, 357] on button "4 . ikke" at bounding box center [764, 360] width 294 height 69
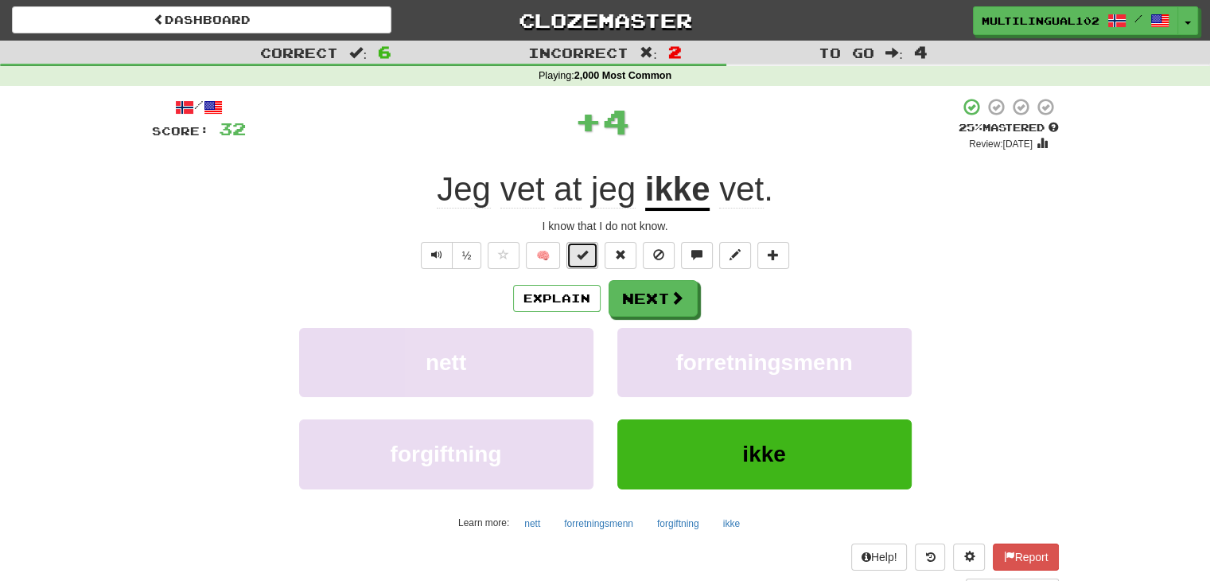
click at [582, 258] on span at bounding box center [582, 254] width 11 height 11
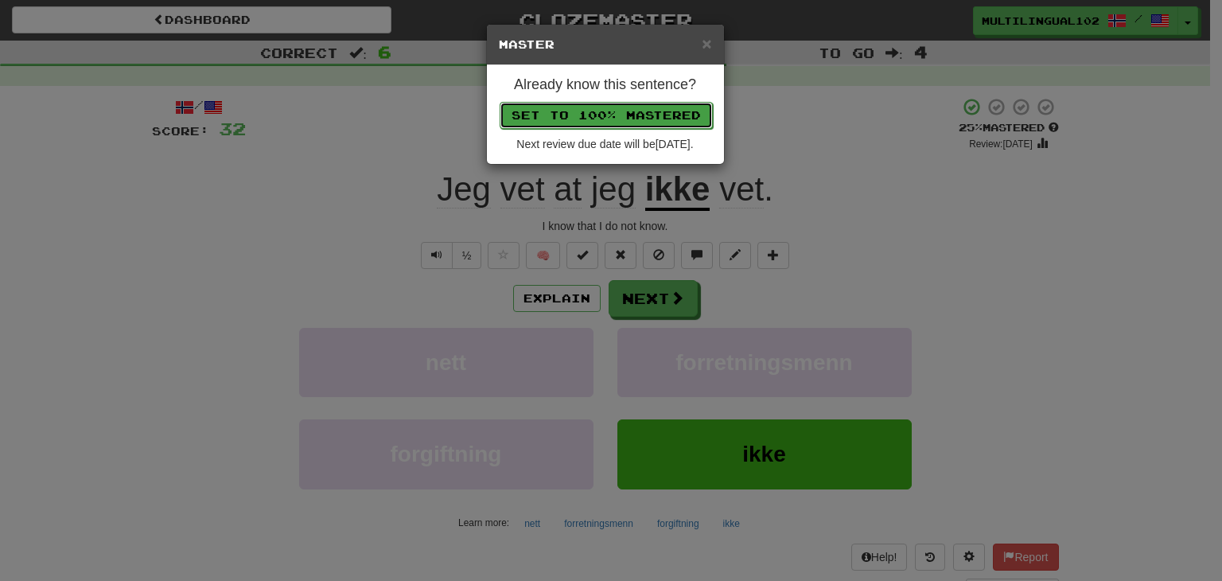
click at [606, 112] on button "Set to 100% Mastered" at bounding box center [605, 115] width 213 height 27
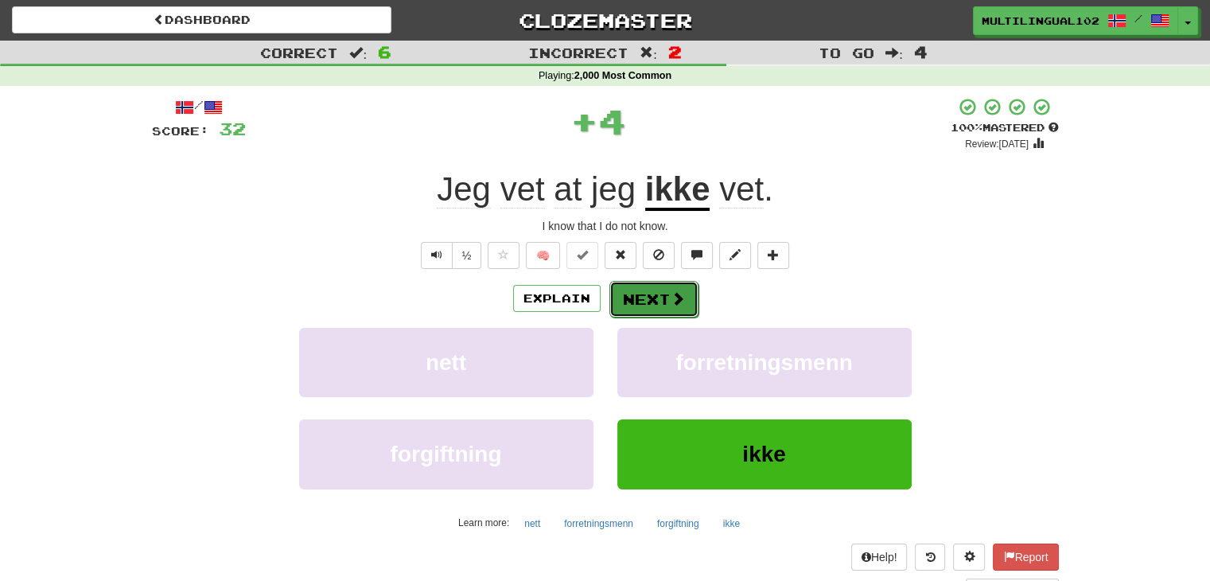
click at [666, 309] on button "Next" at bounding box center [653, 299] width 89 height 37
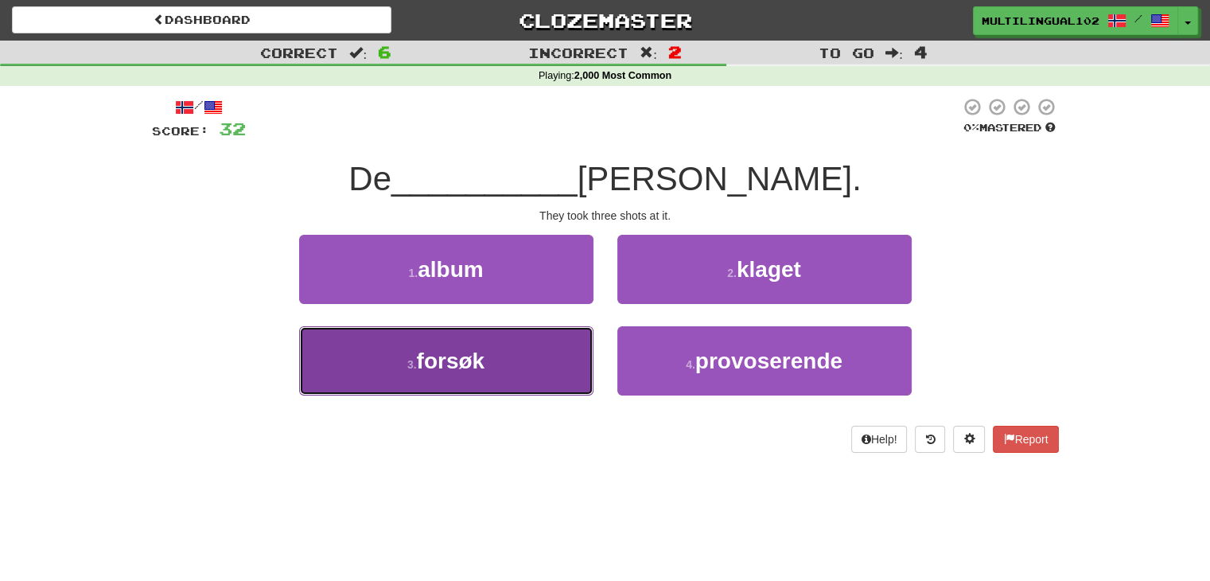
click at [557, 387] on button "3 . forsøk" at bounding box center [446, 360] width 294 height 69
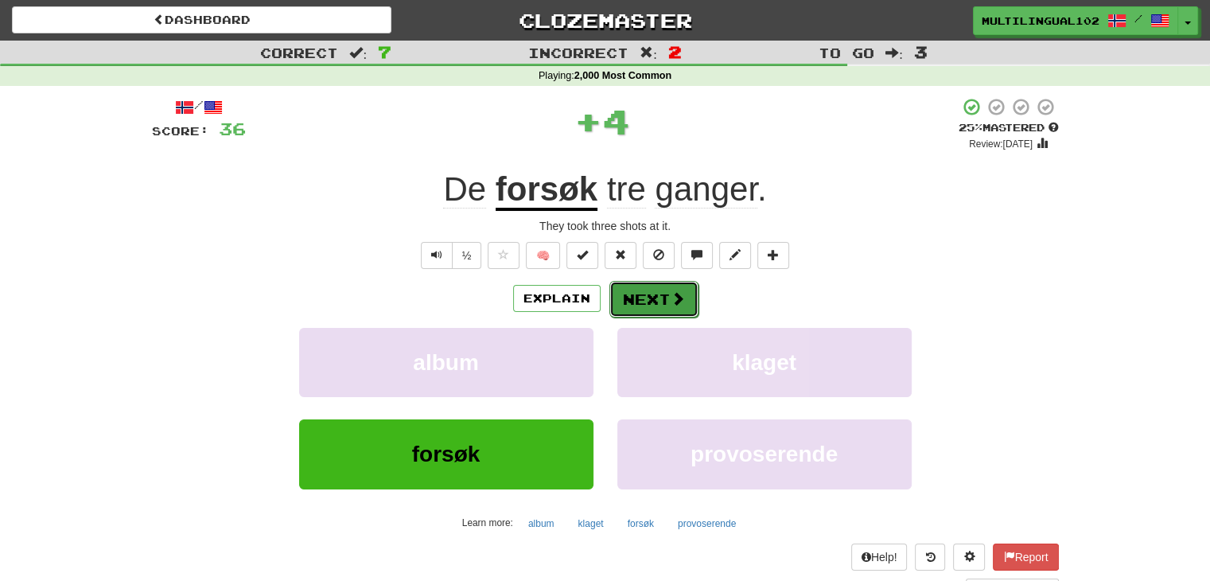
click at [667, 293] on button "Next" at bounding box center [653, 299] width 89 height 37
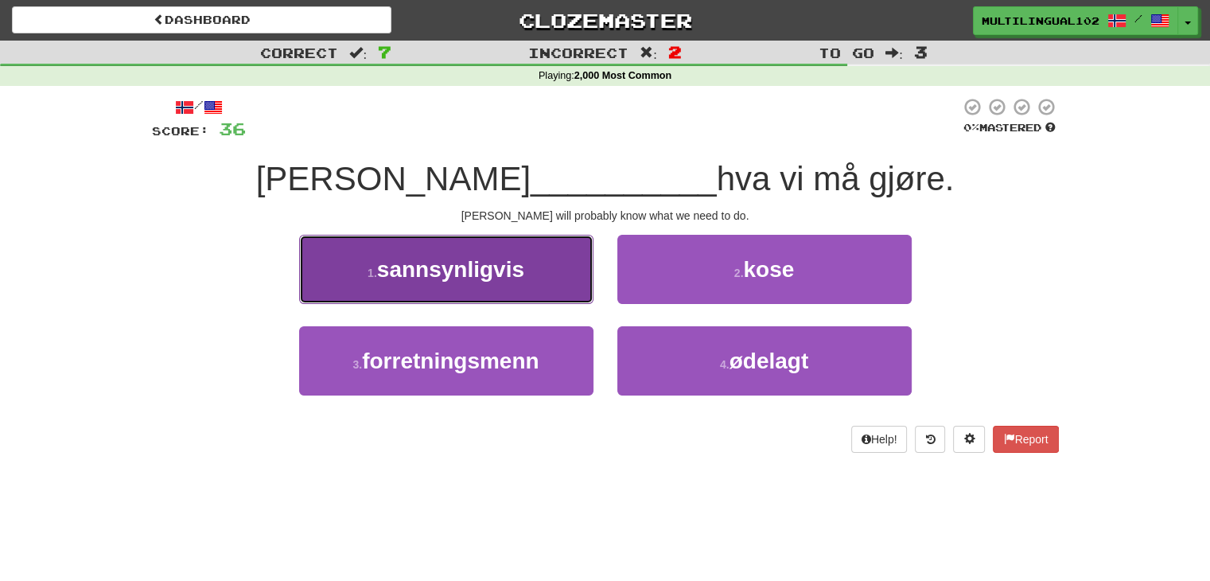
click at [559, 297] on button "1 . sannsynligvis" at bounding box center [446, 269] width 294 height 69
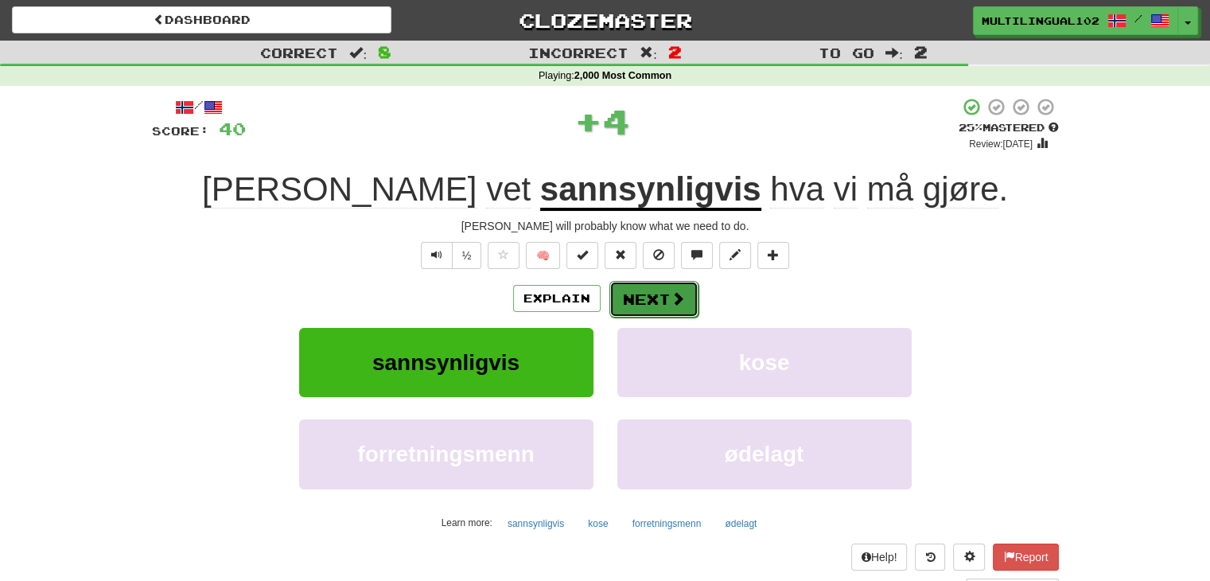
click at [662, 300] on button "Next" at bounding box center [653, 299] width 89 height 37
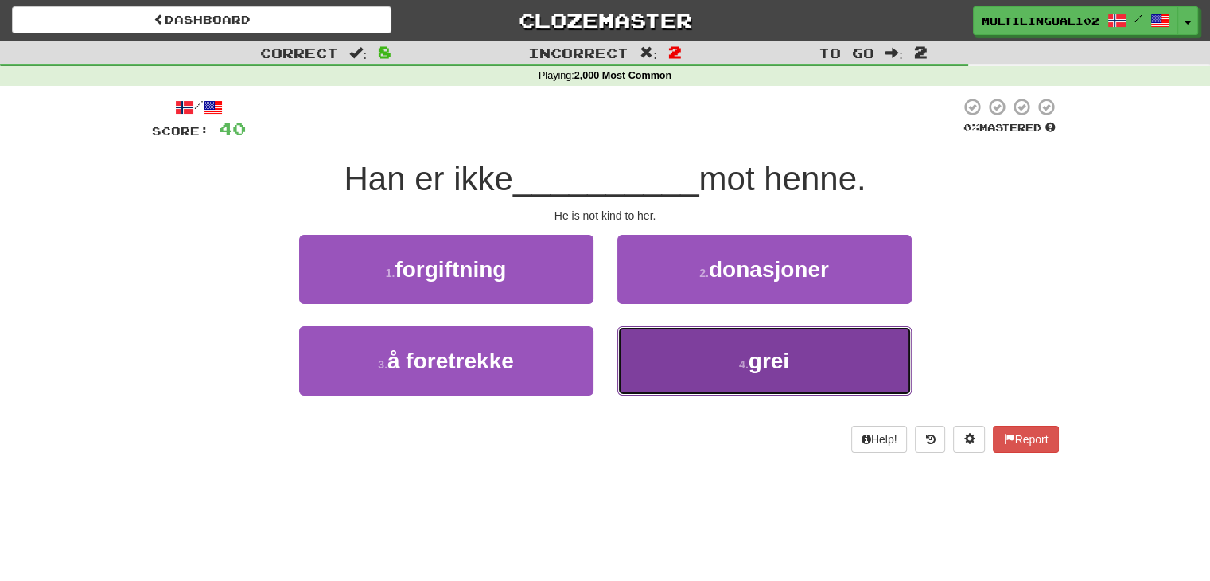
click at [668, 360] on button "4 . grei" at bounding box center [764, 360] width 294 height 69
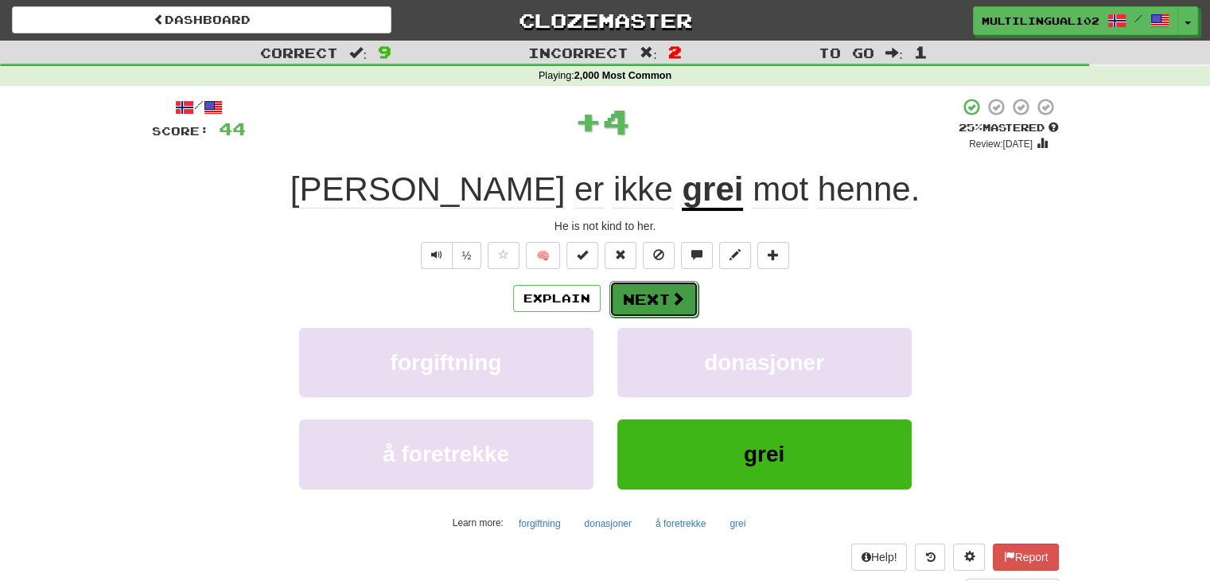
click at [644, 292] on button "Next" at bounding box center [653, 299] width 89 height 37
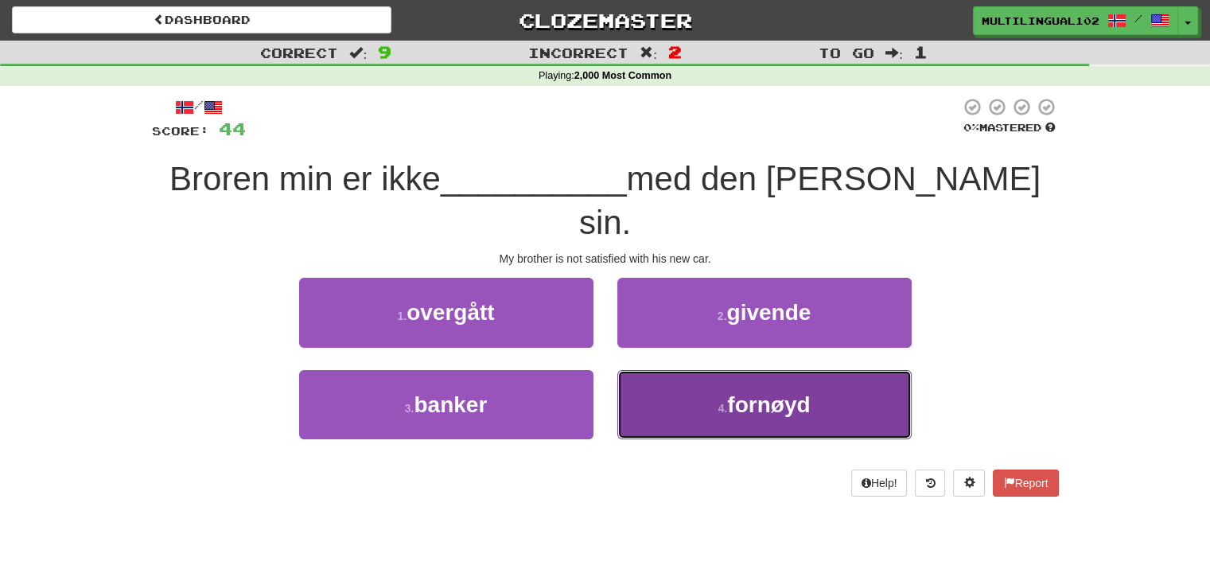
click at [697, 370] on button "4 . fornøyd" at bounding box center [764, 404] width 294 height 69
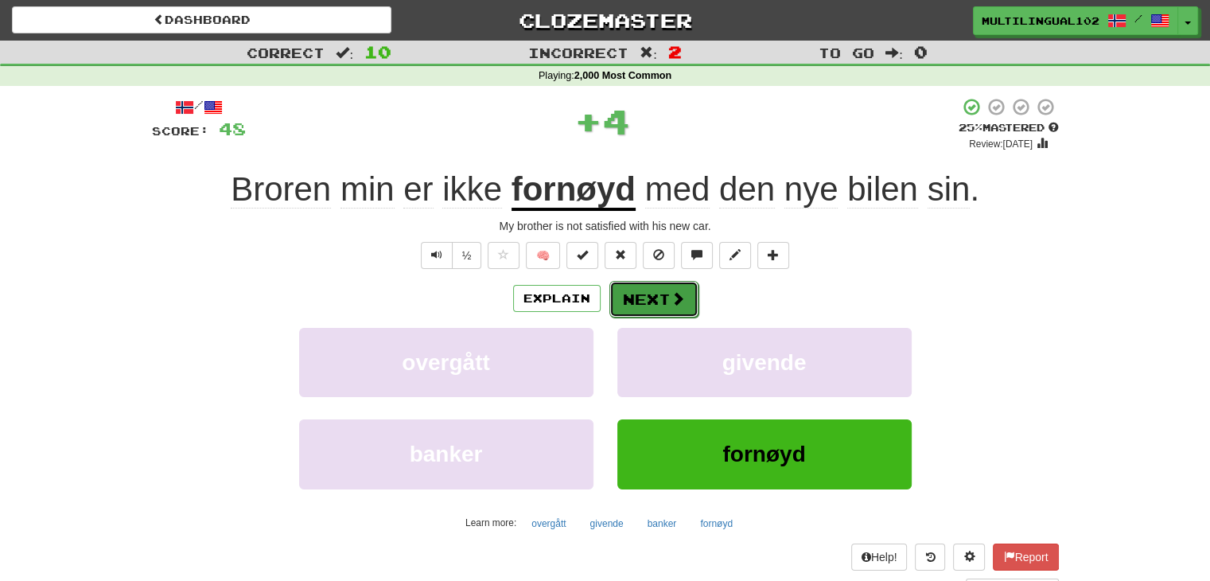
click at [639, 290] on button "Next" at bounding box center [653, 299] width 89 height 37
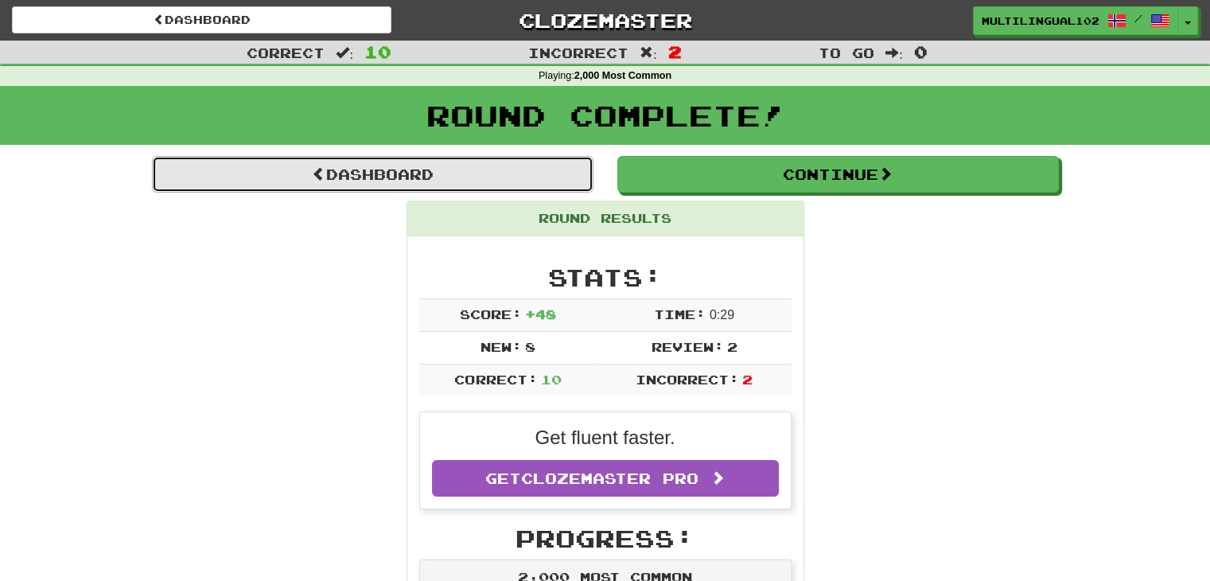
click at [473, 170] on link "Dashboard" at bounding box center [372, 174] width 441 height 37
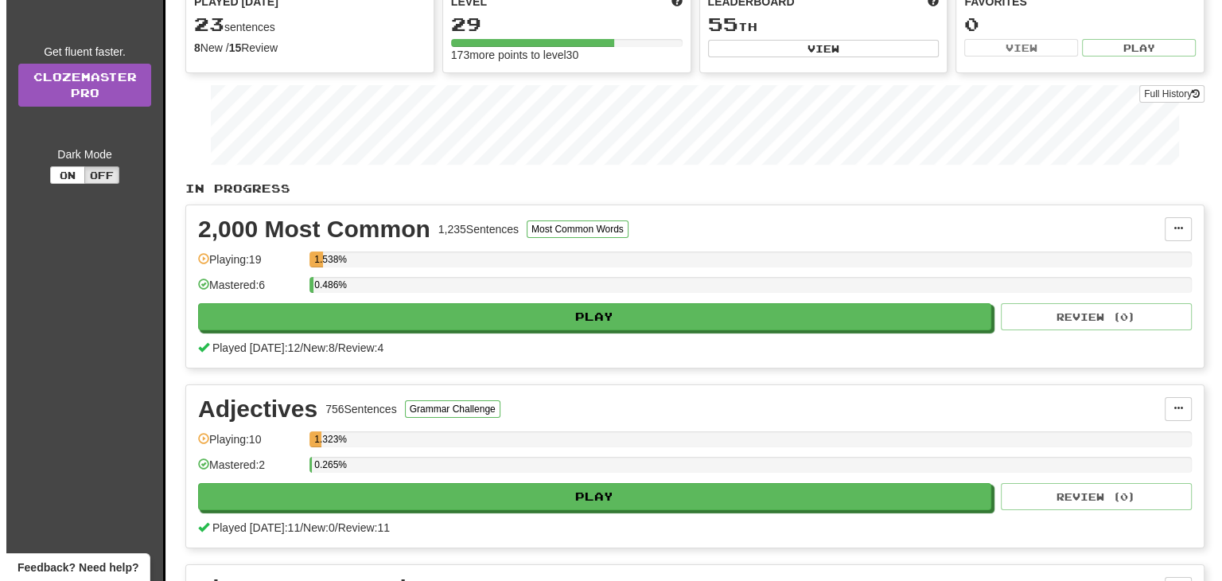
scroll to position [204, 0]
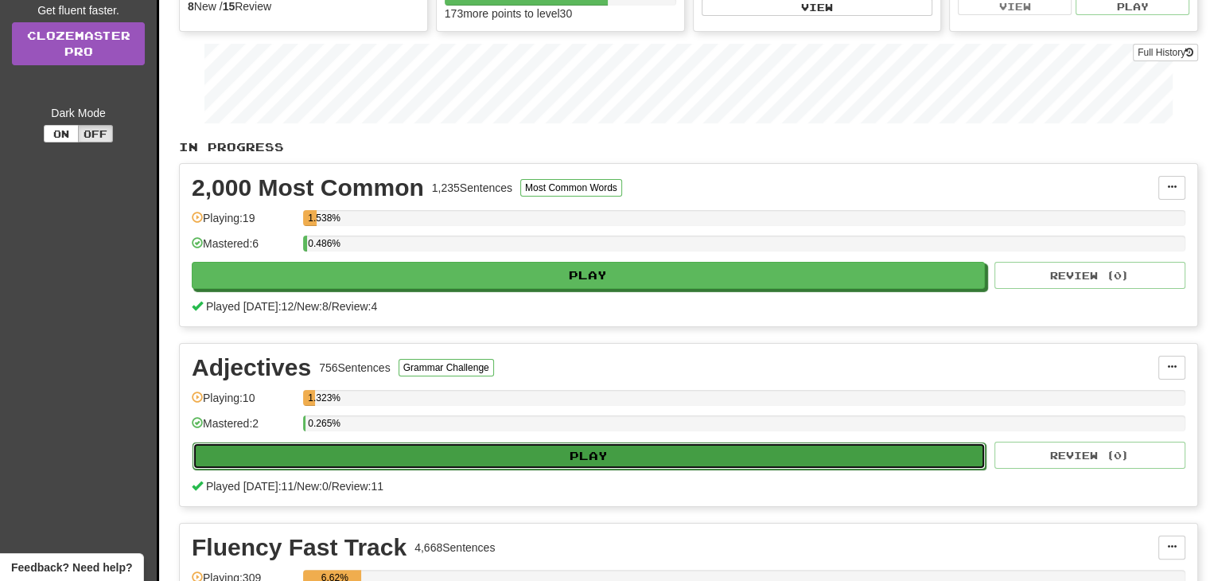
click at [620, 449] on button "Play" at bounding box center [588, 455] width 793 height 27
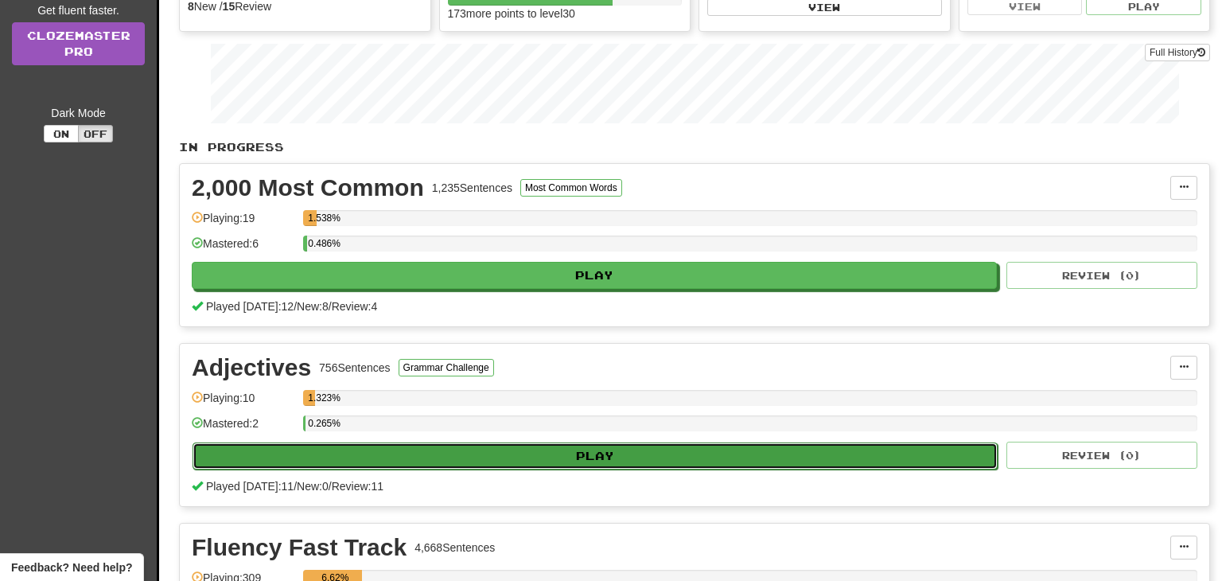
select select "**"
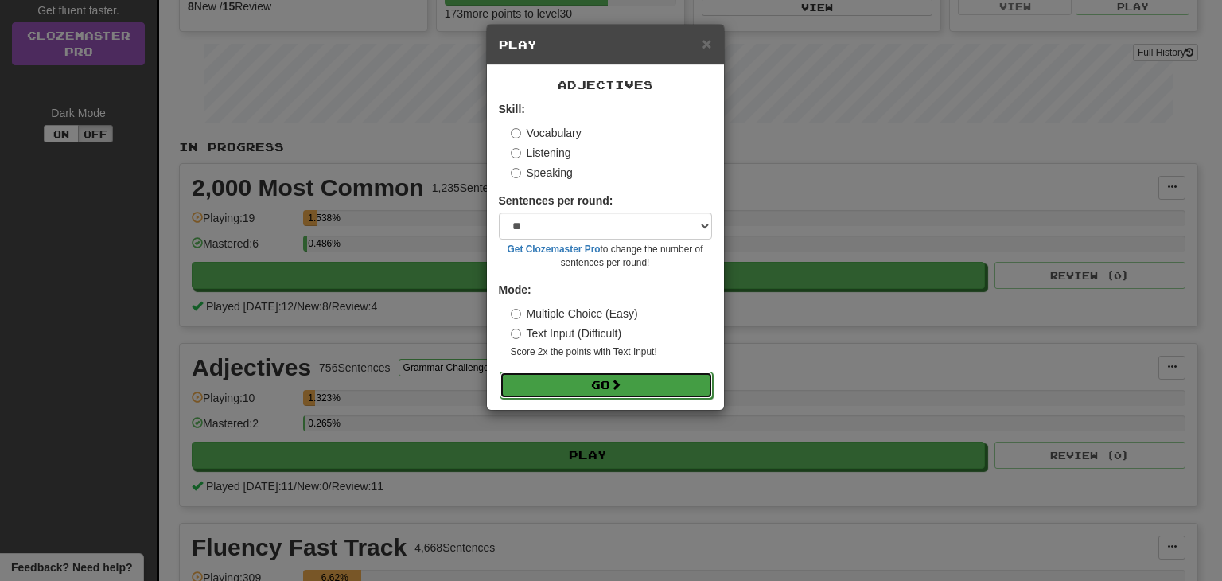
click at [596, 381] on button "Go" at bounding box center [605, 384] width 213 height 27
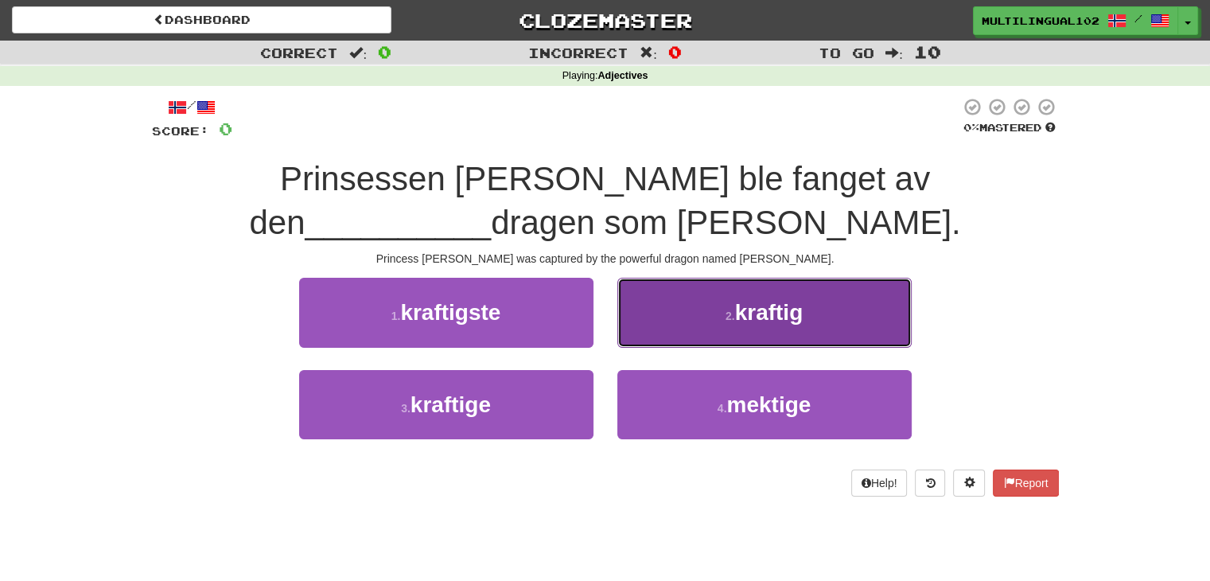
click at [676, 313] on button "2 . kraftig" at bounding box center [764, 312] width 294 height 69
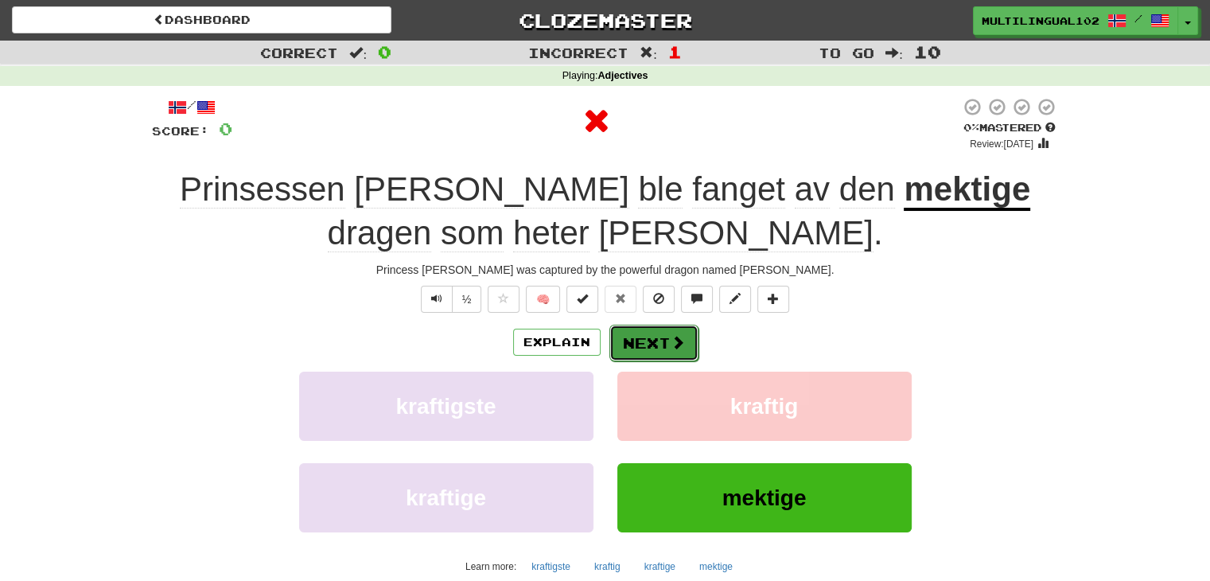
click at [646, 348] on button "Next" at bounding box center [653, 342] width 89 height 37
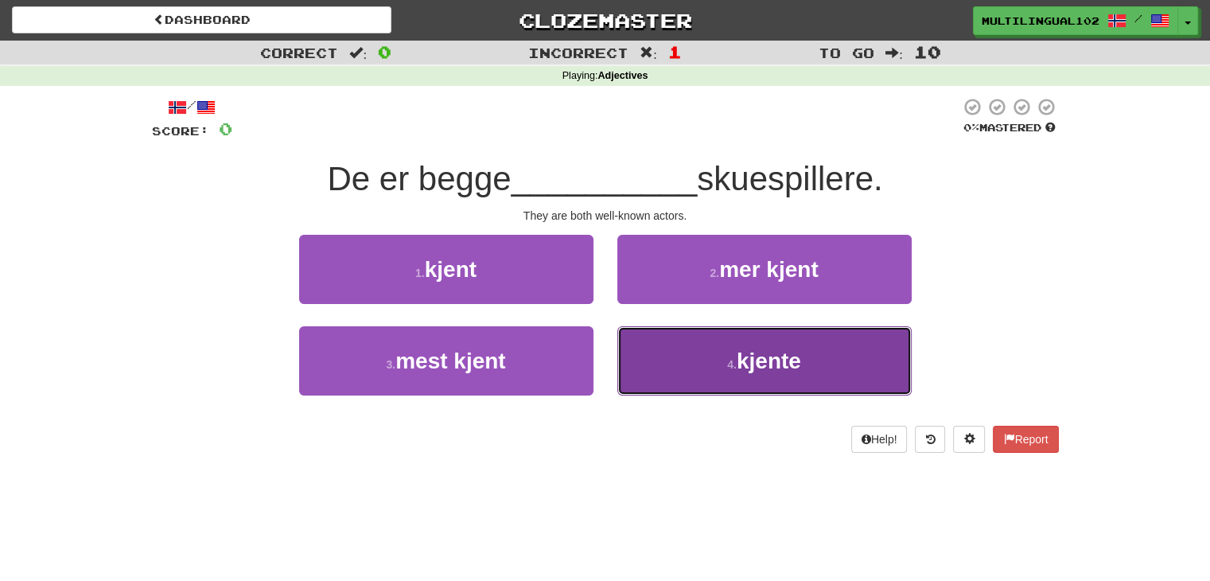
click at [674, 367] on button "4 . kjente" at bounding box center [764, 360] width 294 height 69
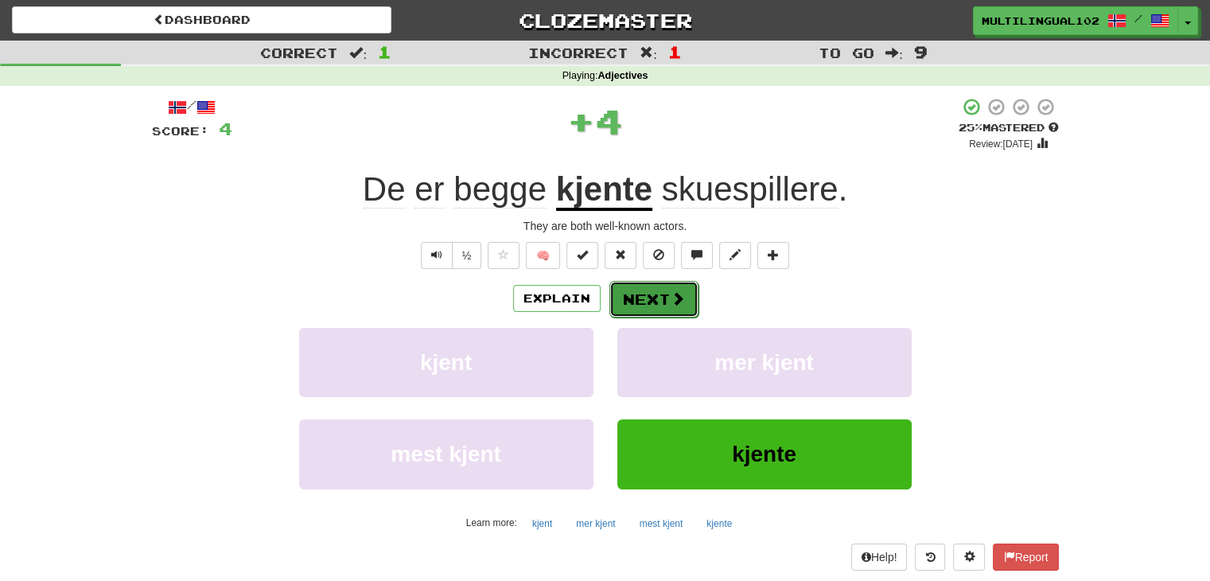
click at [653, 289] on button "Next" at bounding box center [653, 299] width 89 height 37
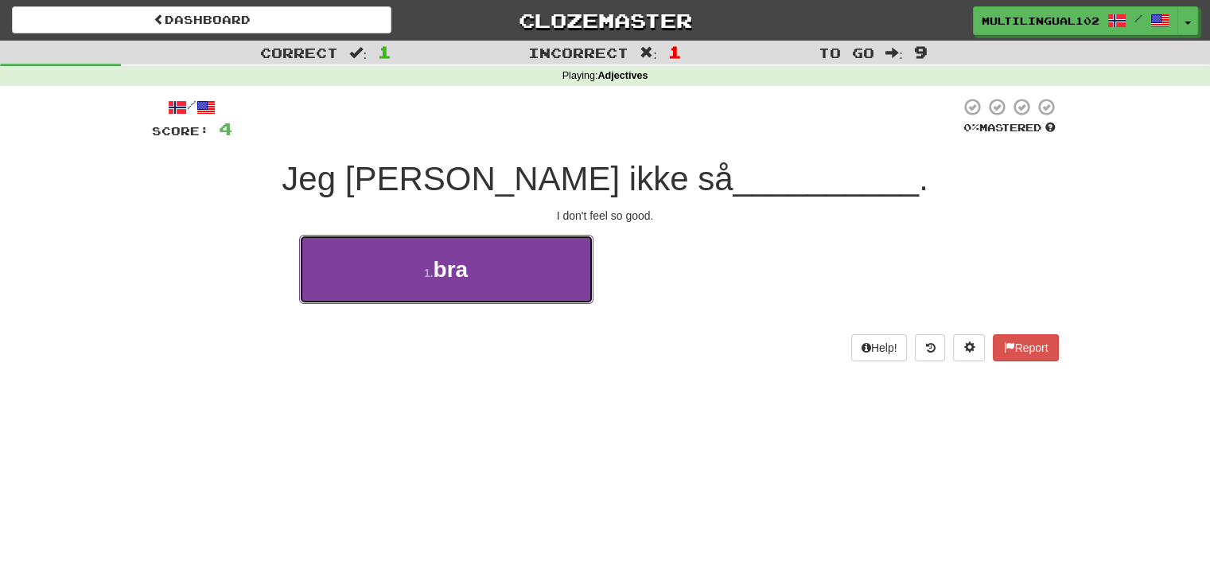
click at [573, 290] on button "1 . bra" at bounding box center [446, 269] width 294 height 69
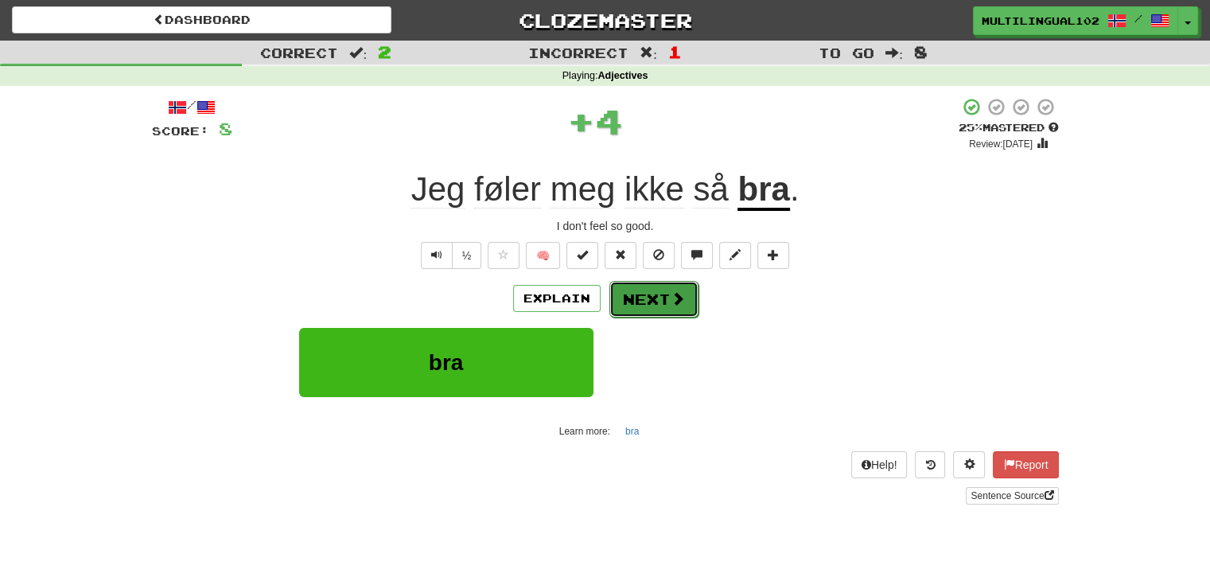
click at [678, 305] on span at bounding box center [677, 298] width 14 height 14
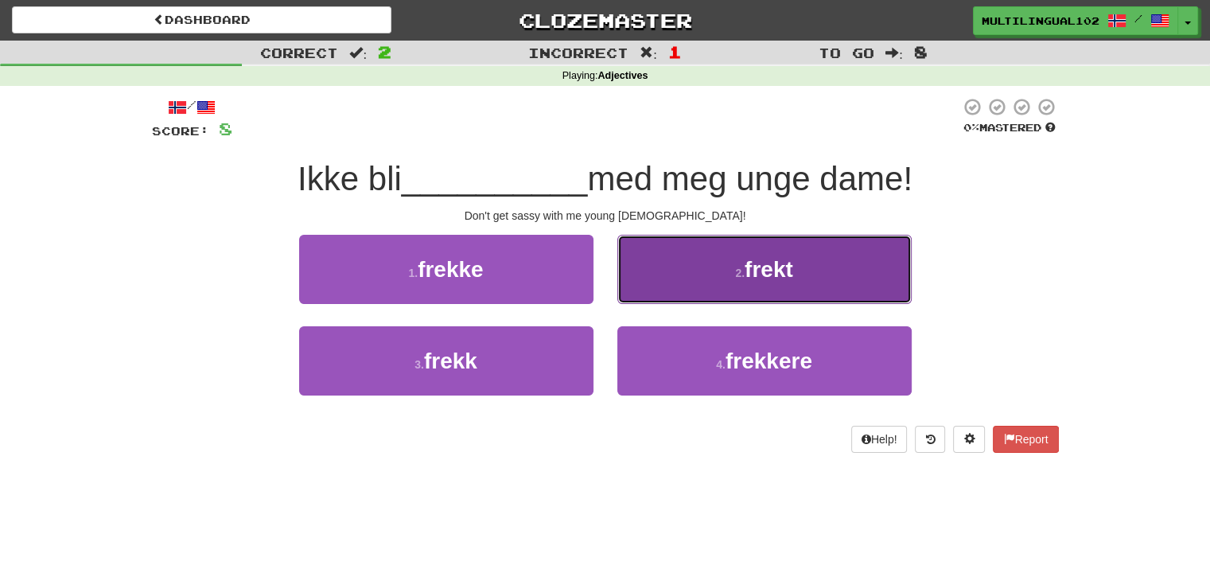
click at [693, 274] on button "2 . frekt" at bounding box center [764, 269] width 294 height 69
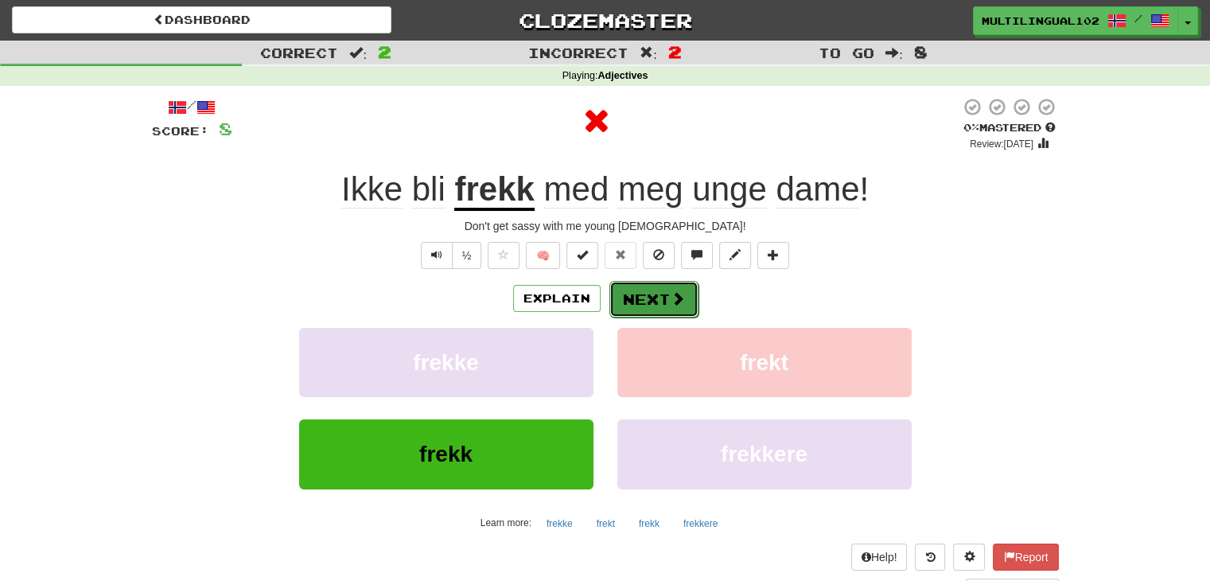
click at [646, 281] on button "Next" at bounding box center [653, 299] width 89 height 37
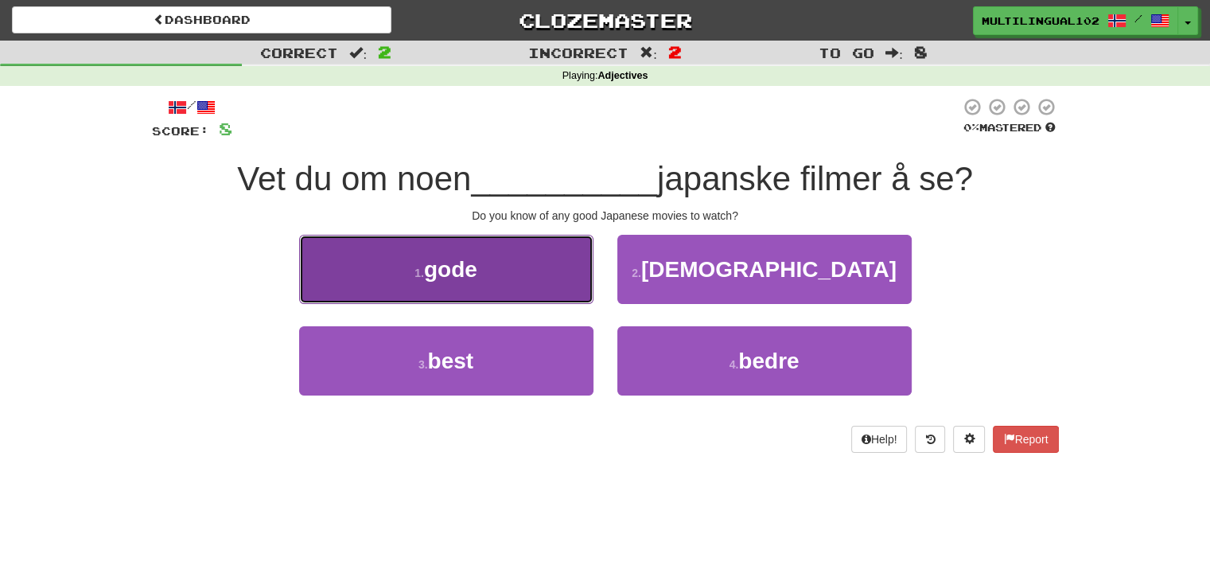
click at [525, 293] on button "1 . gode" at bounding box center [446, 269] width 294 height 69
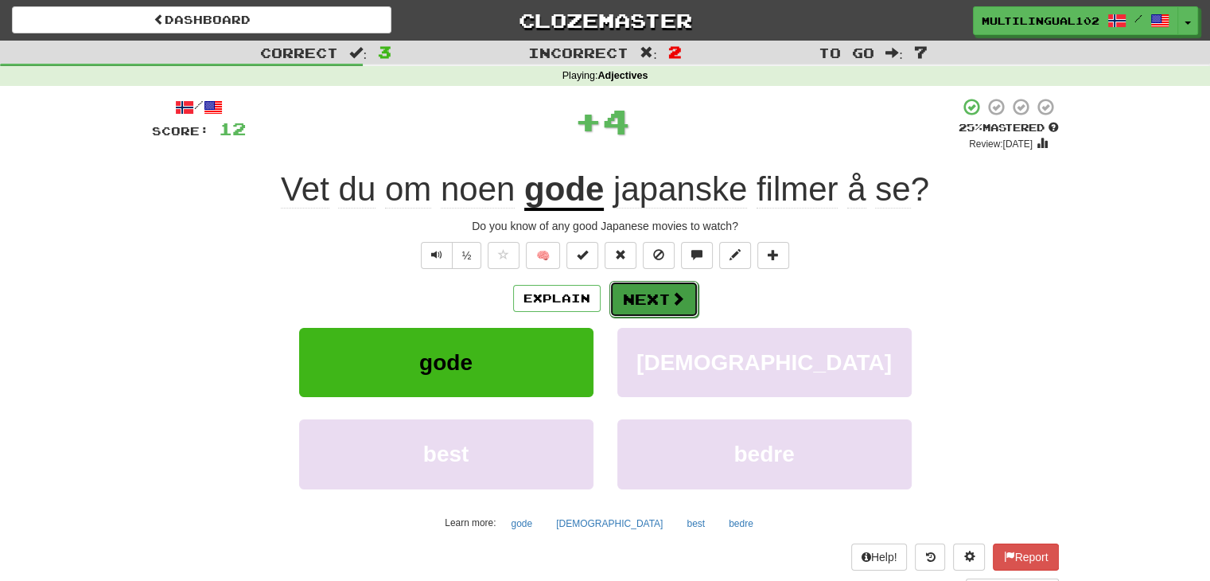
click at [643, 303] on button "Next" at bounding box center [653, 299] width 89 height 37
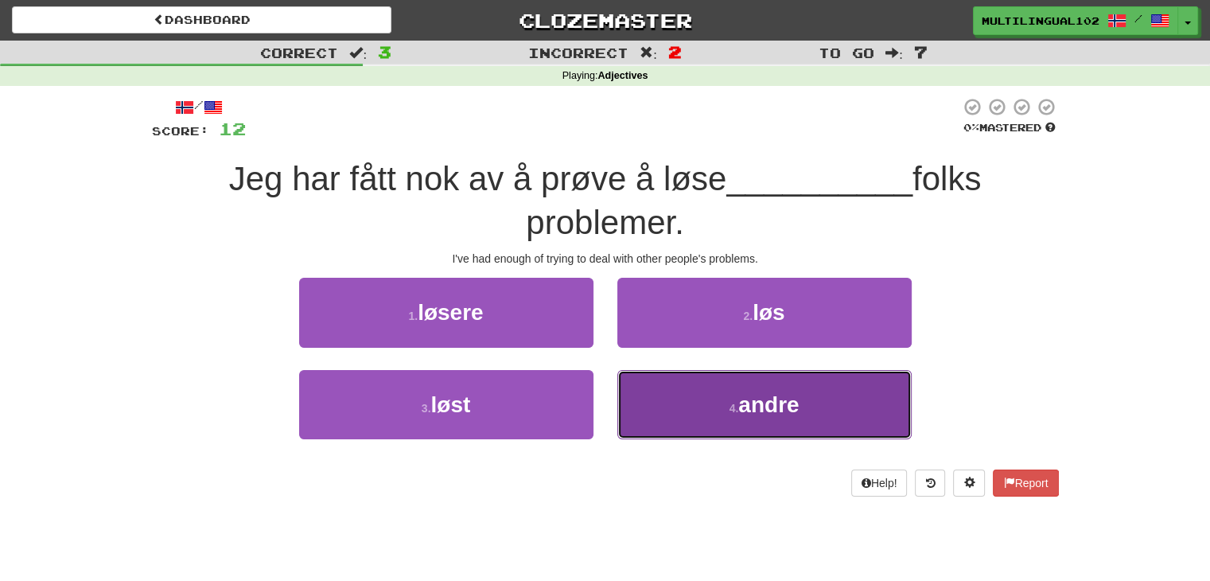
click at [706, 395] on button "4 . andre" at bounding box center [764, 404] width 294 height 69
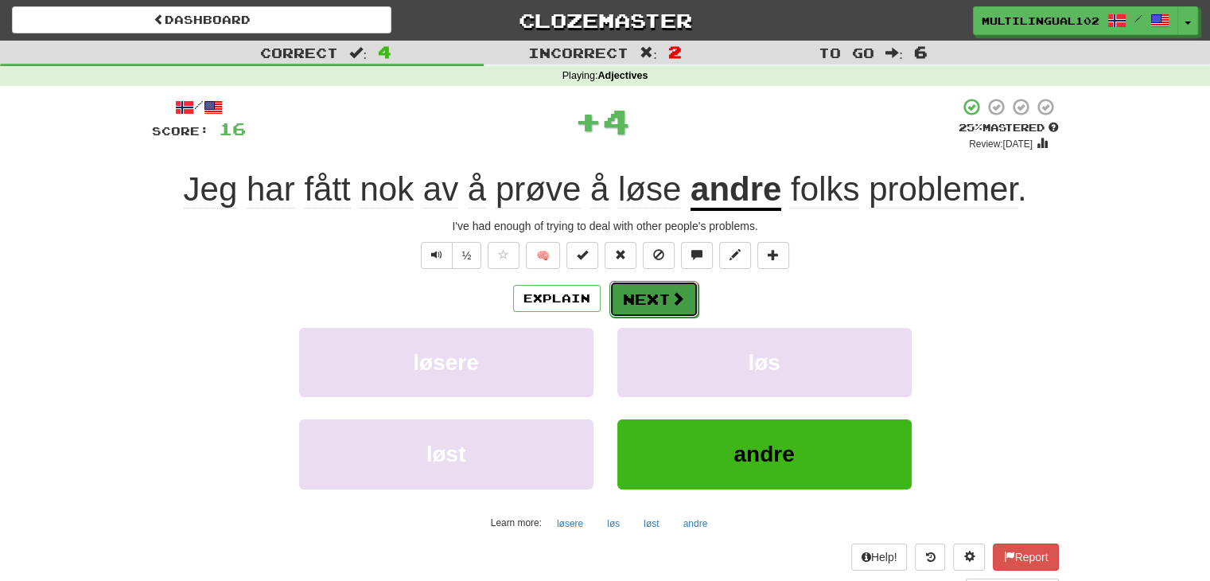
click at [642, 300] on button "Next" at bounding box center [653, 299] width 89 height 37
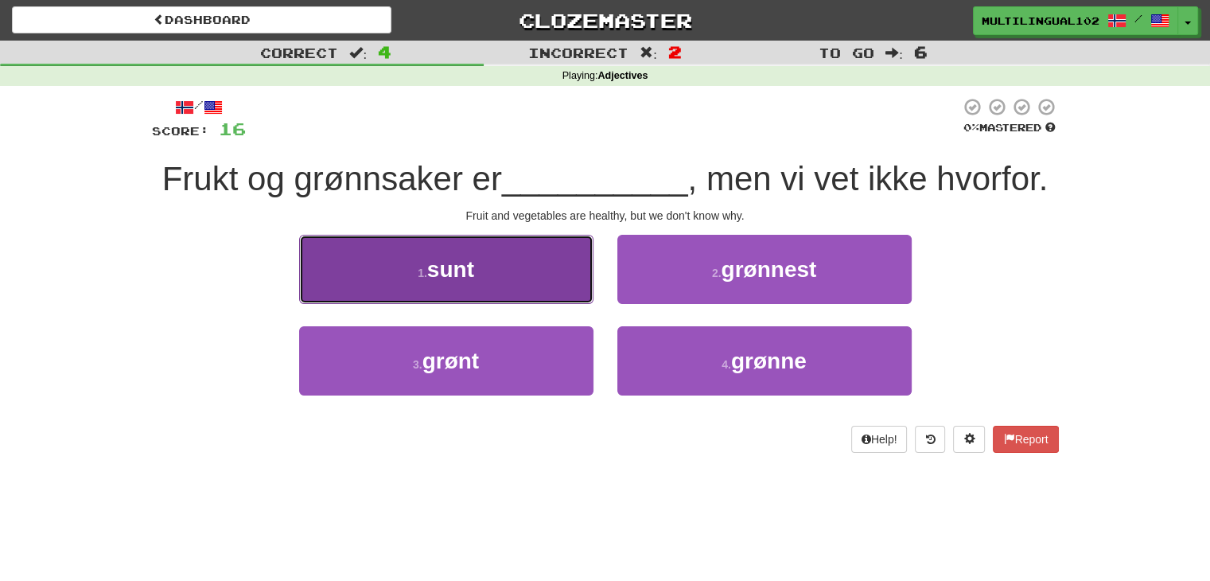
click at [538, 284] on button "1 . sunt" at bounding box center [446, 269] width 294 height 69
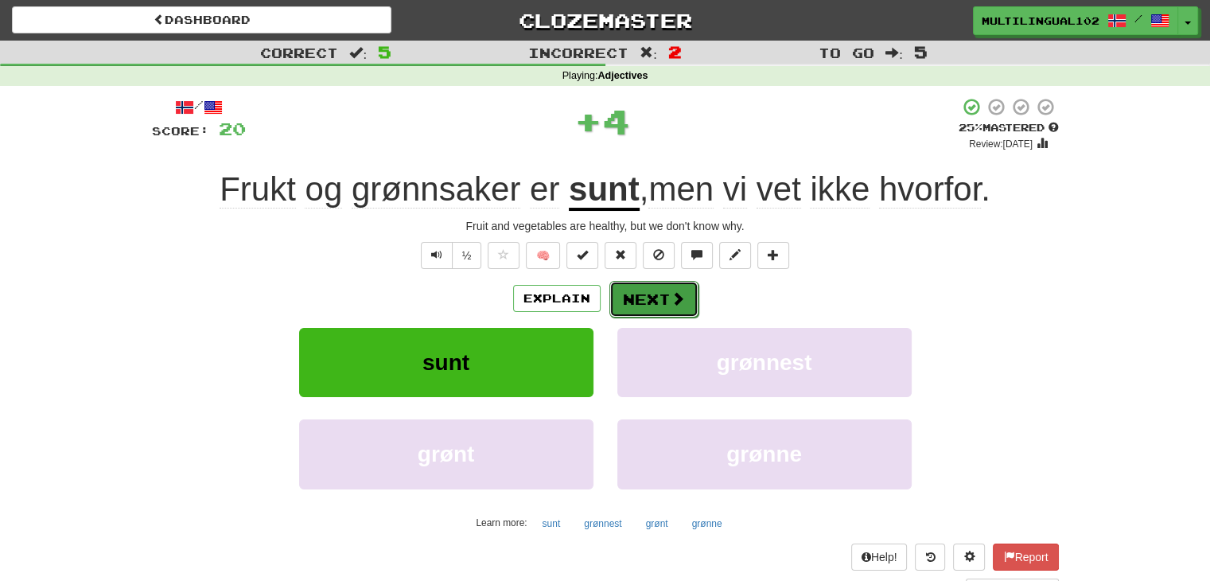
click at [657, 298] on button "Next" at bounding box center [653, 299] width 89 height 37
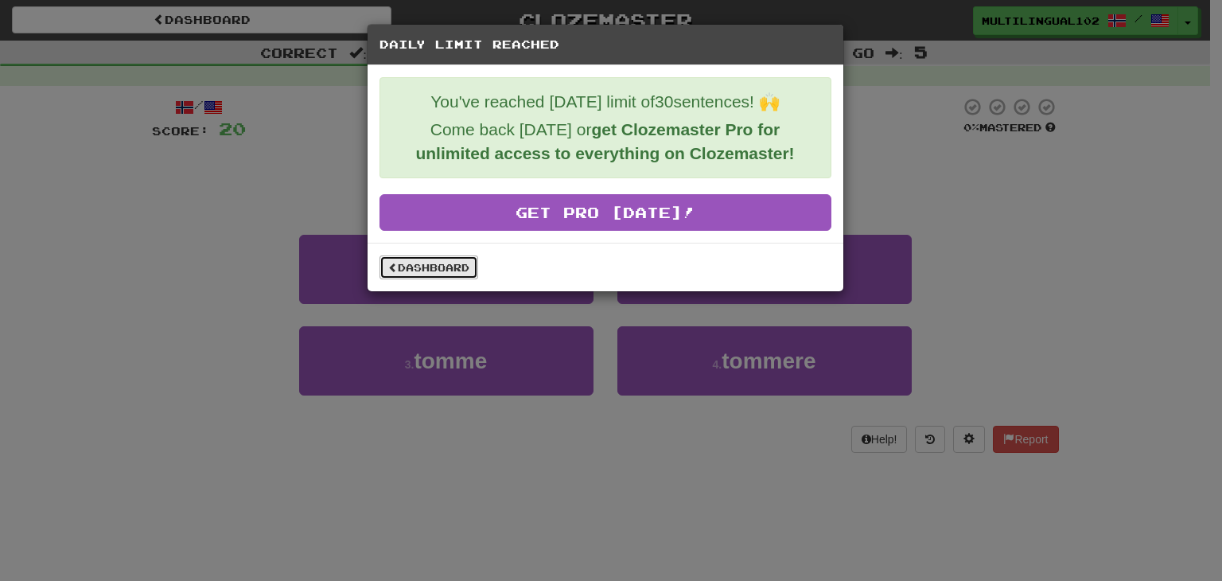
click at [453, 271] on link "Dashboard" at bounding box center [428, 267] width 99 height 24
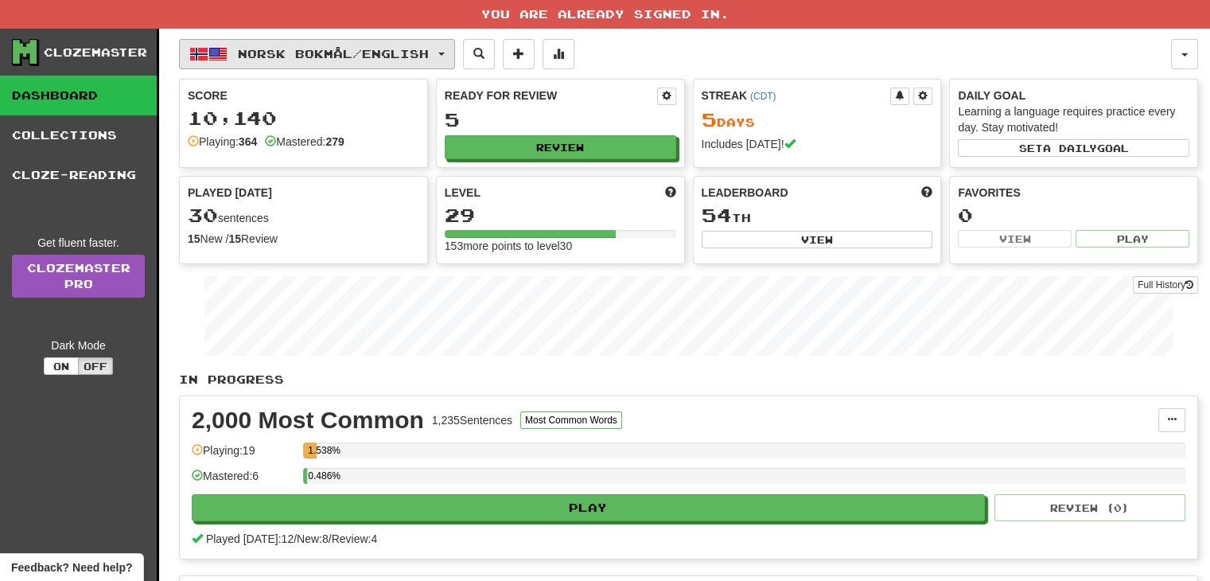
click at [455, 57] on button "Norsk bokmål / English" at bounding box center [317, 54] width 276 height 30
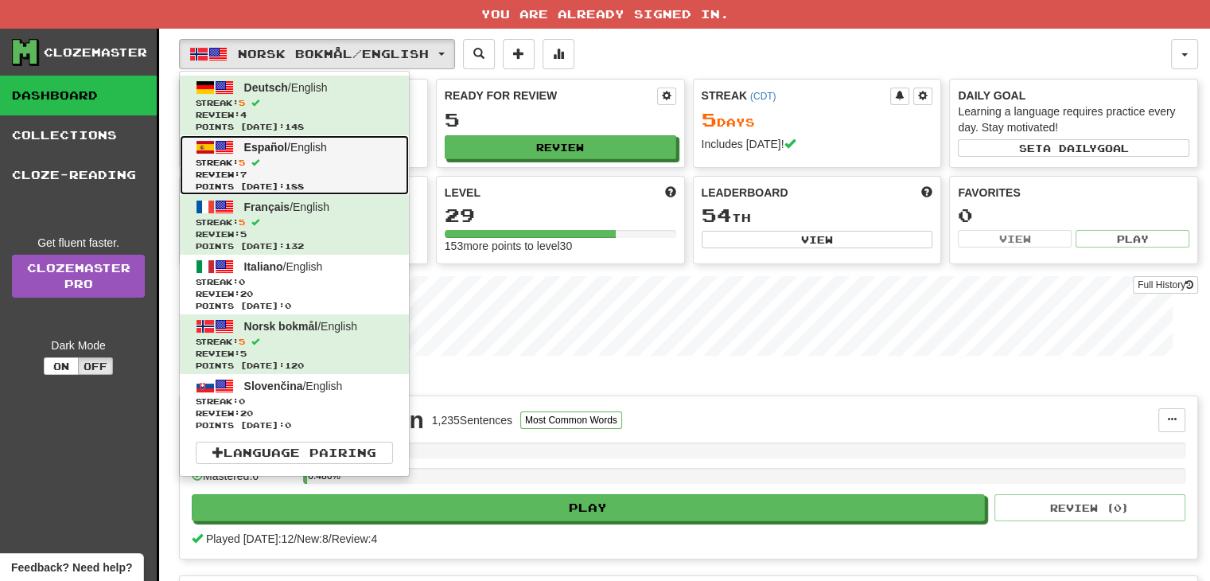
click at [364, 157] on span "Streak: 5" at bounding box center [294, 163] width 197 height 12
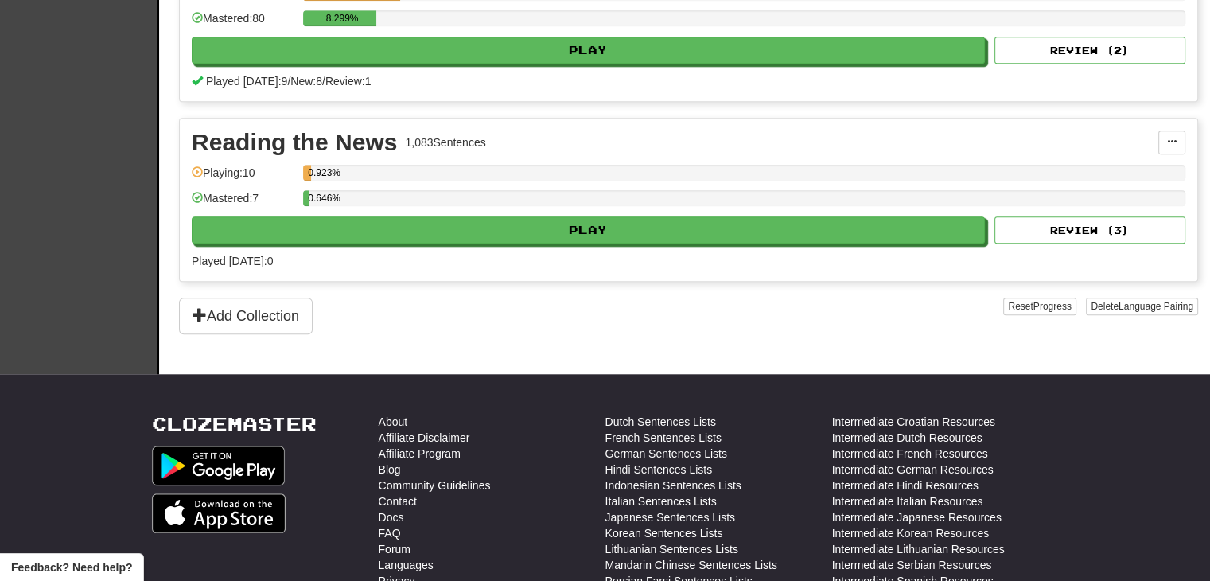
scroll to position [1503, 0]
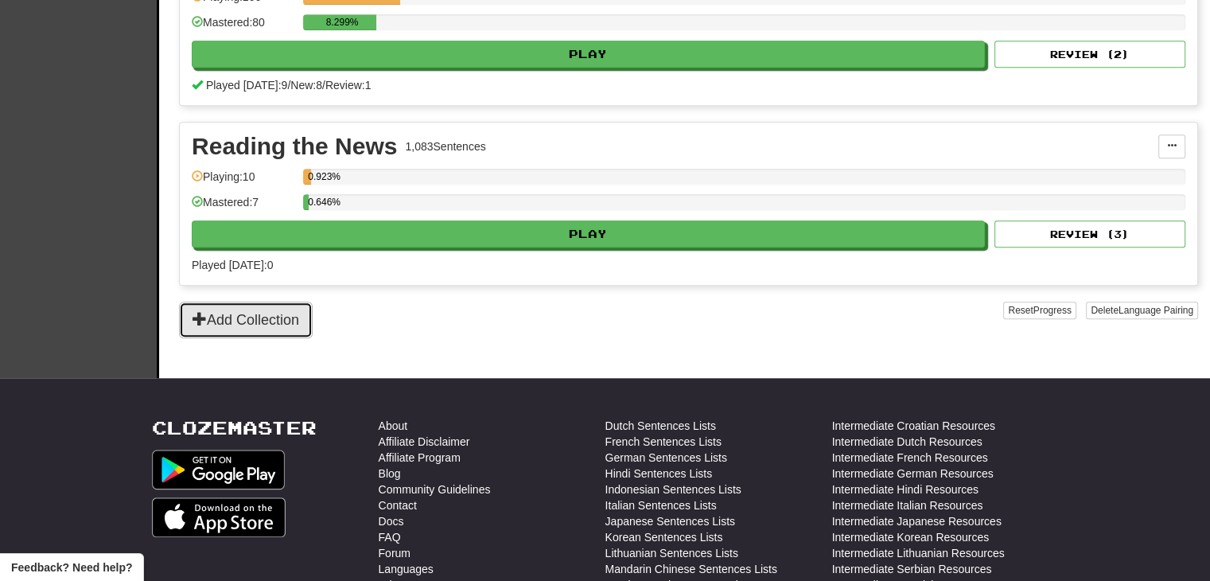
click at [254, 301] on button "Add Collection" at bounding box center [246, 319] width 134 height 37
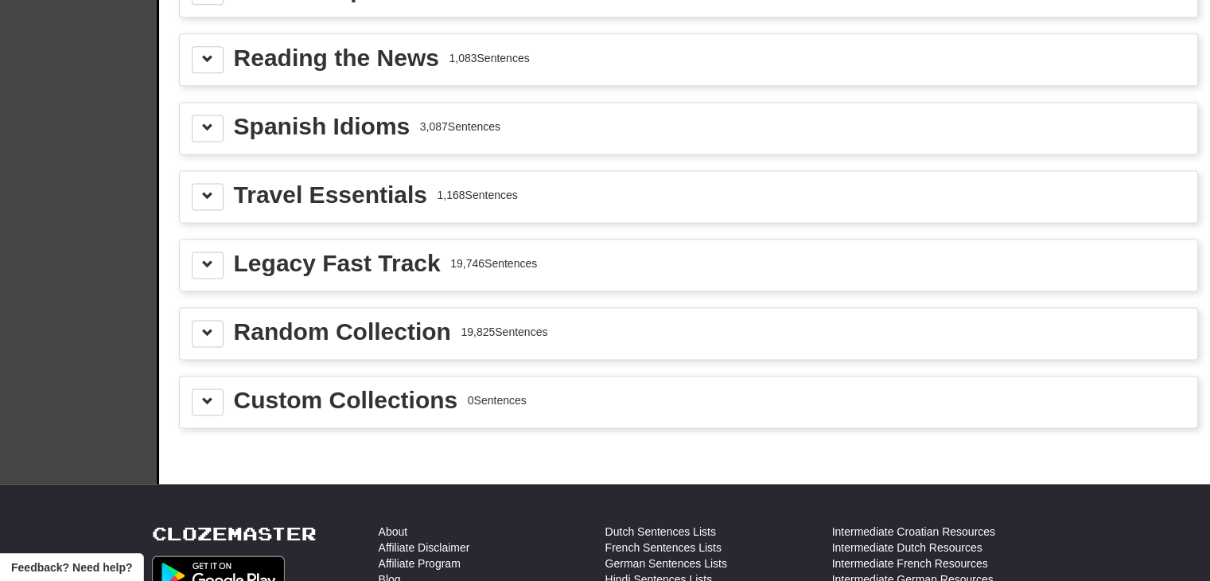
scroll to position [2190, 0]
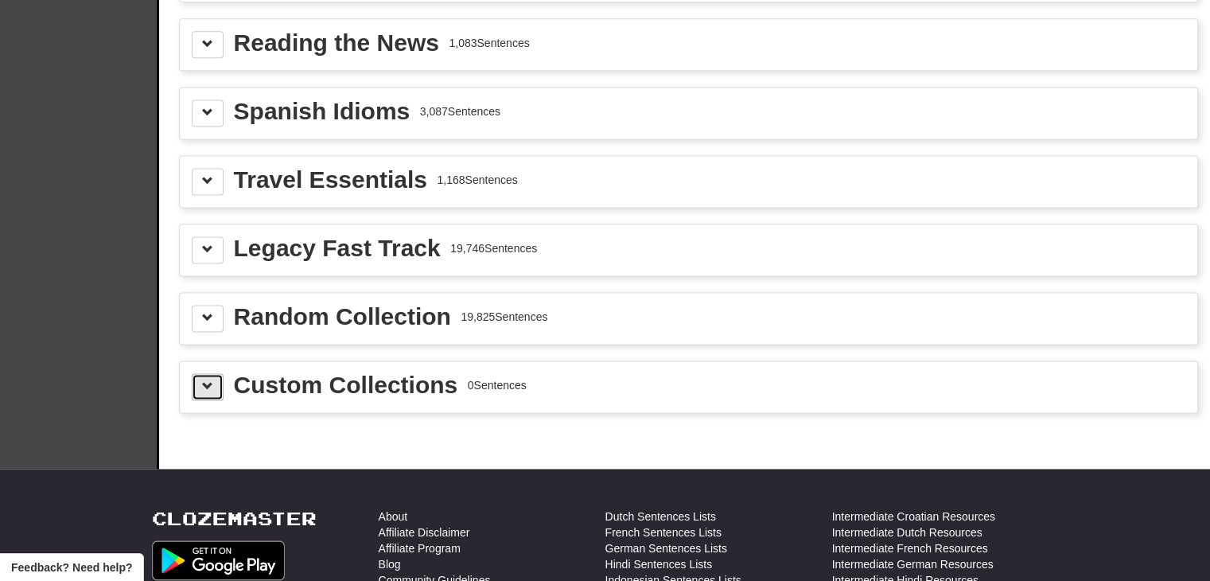
click at [196, 373] on button at bounding box center [208, 386] width 32 height 27
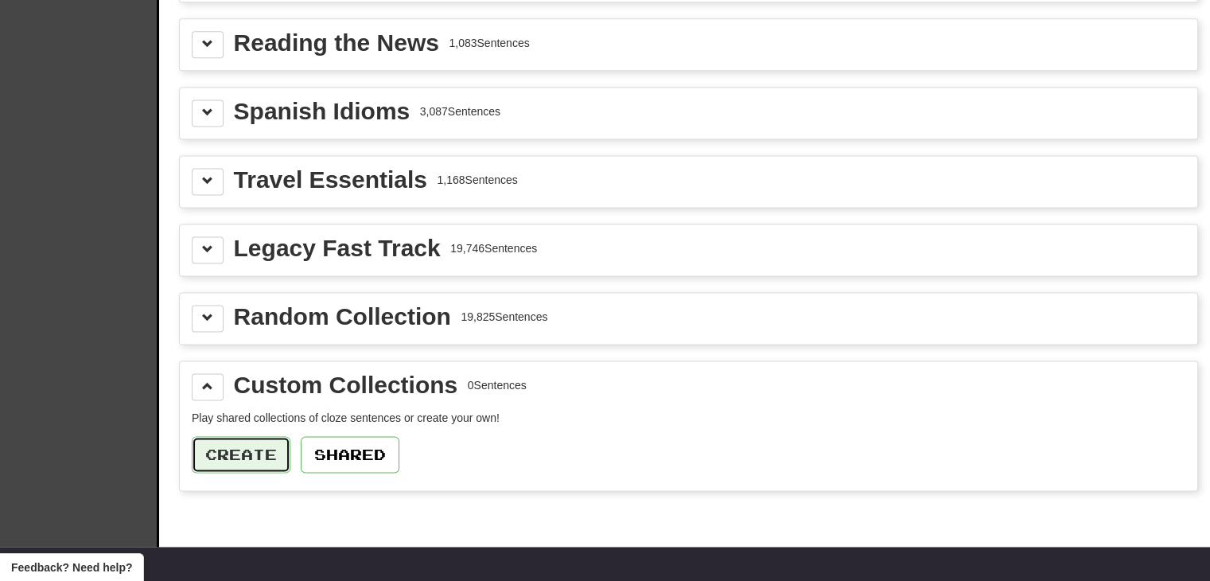
click at [251, 441] on button "Create" at bounding box center [241, 454] width 99 height 37
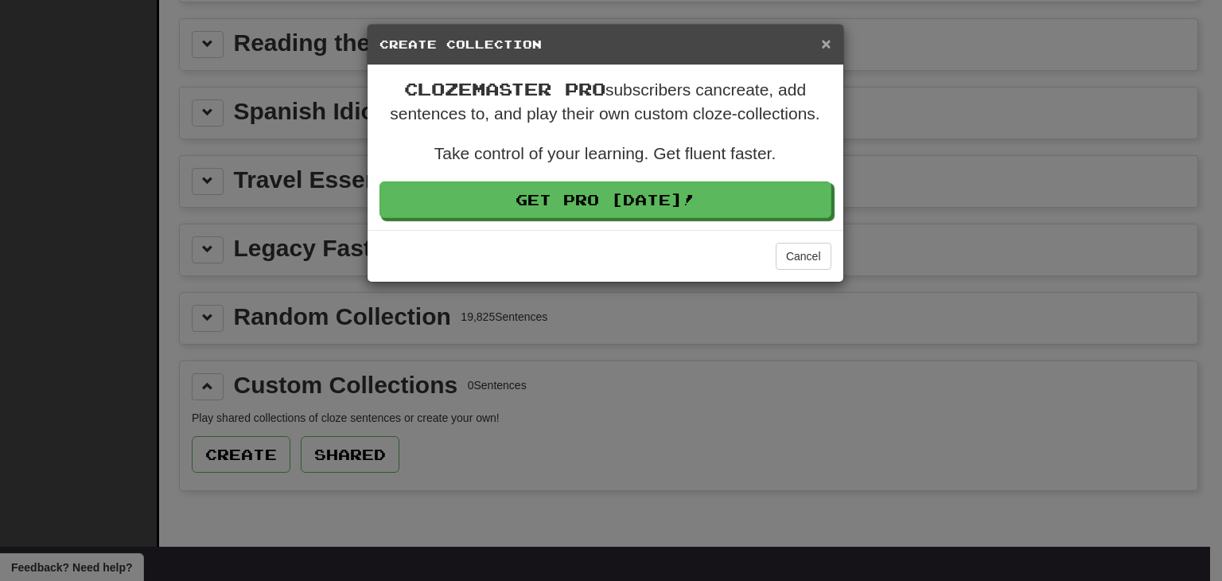
click at [822, 45] on span "×" at bounding box center [826, 43] width 10 height 18
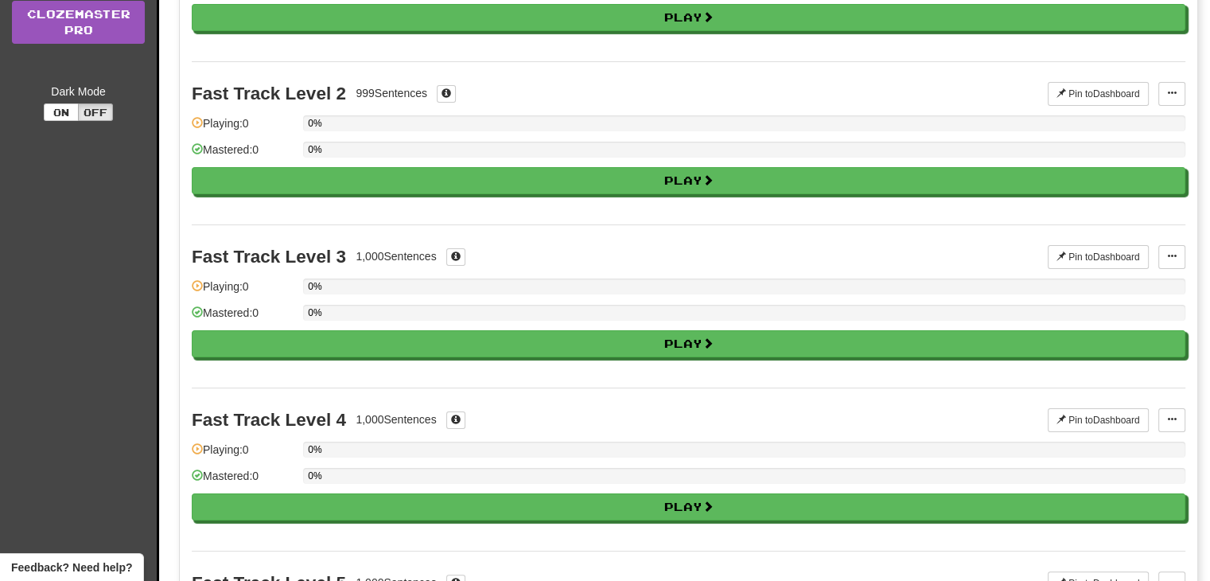
scroll to position [0, 0]
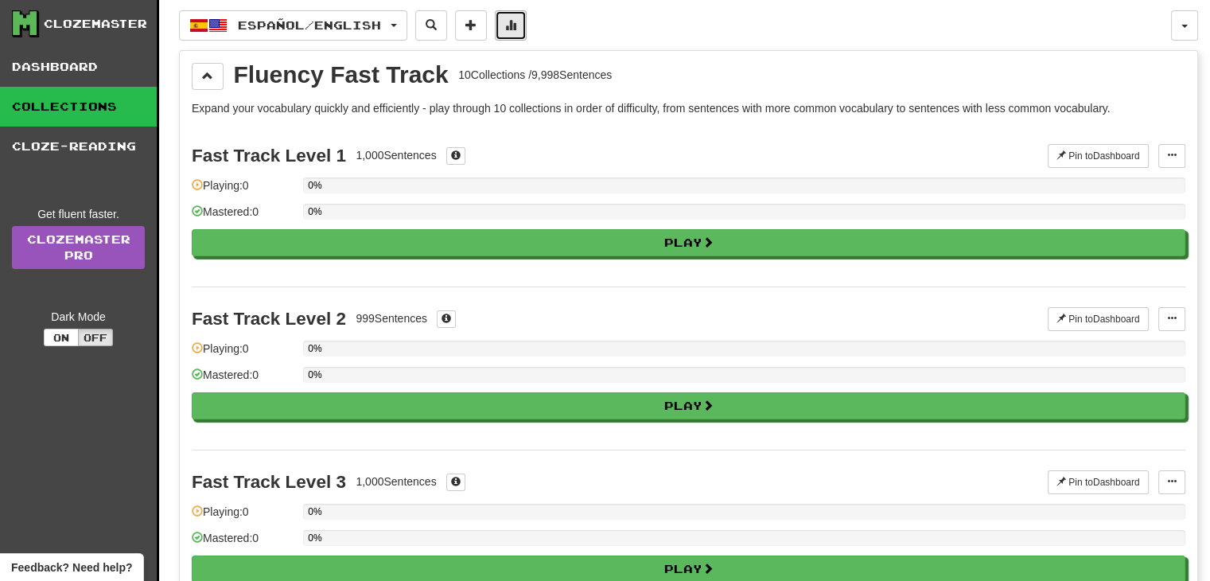
click at [516, 25] on span at bounding box center [510, 24] width 11 height 11
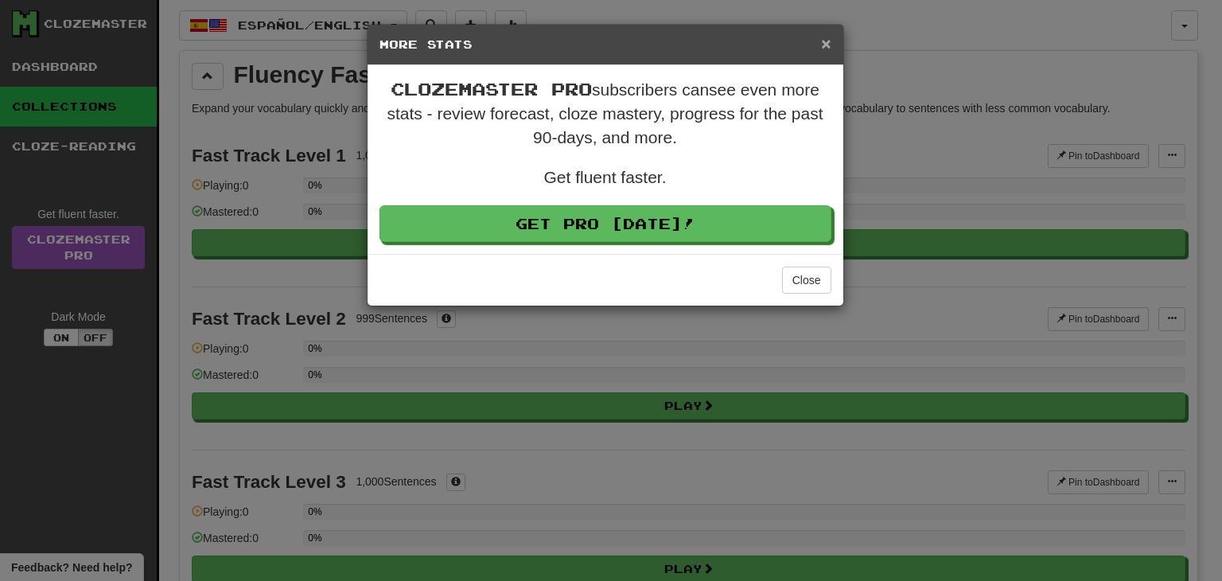
click at [827, 37] on span "×" at bounding box center [826, 43] width 10 height 18
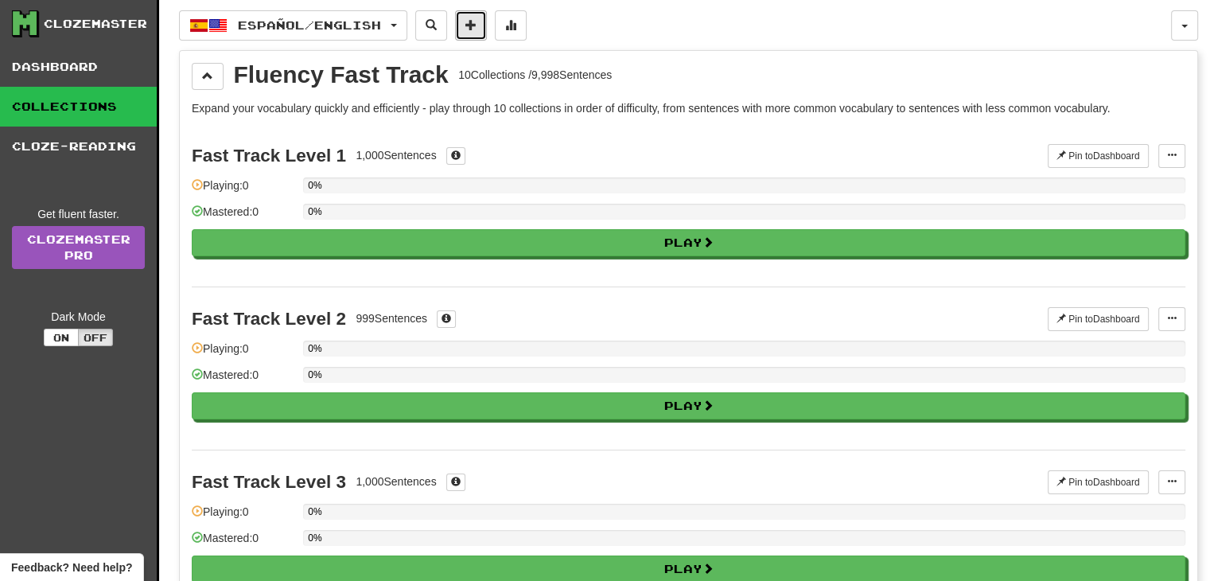
click at [476, 27] on span at bounding box center [470, 24] width 11 height 11
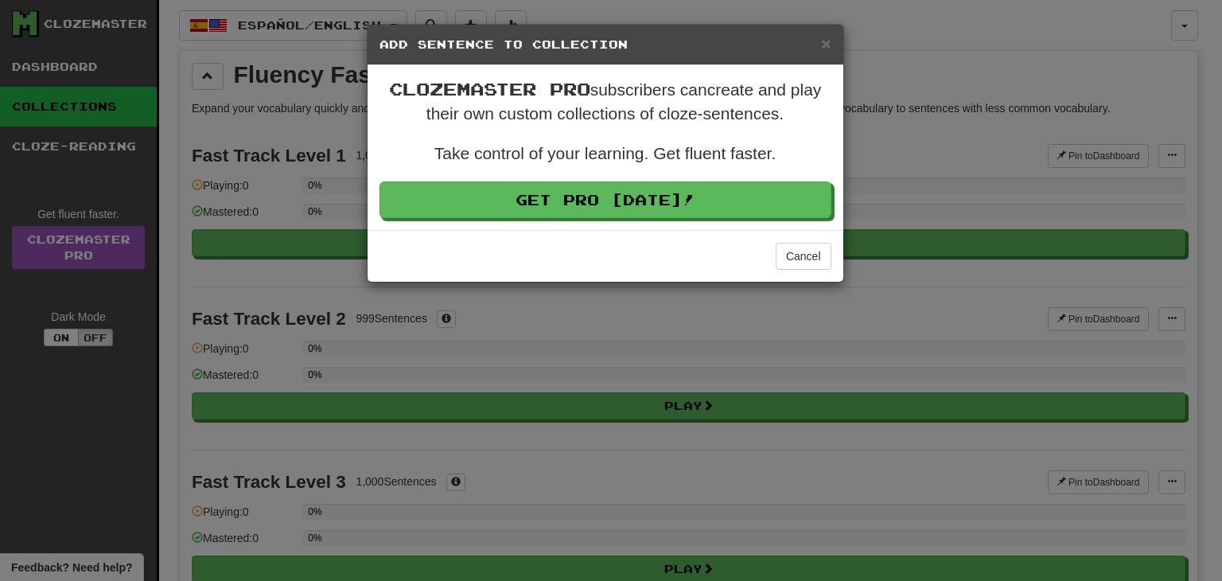
click at [809, 43] on h5 "Add Sentence to Collection" at bounding box center [605, 45] width 452 height 16
click at [820, 32] on div "× Add Sentence to Collection" at bounding box center [605, 45] width 476 height 41
click at [827, 41] on span "×" at bounding box center [826, 43] width 10 height 18
